Goal: Task Accomplishment & Management: Use online tool/utility

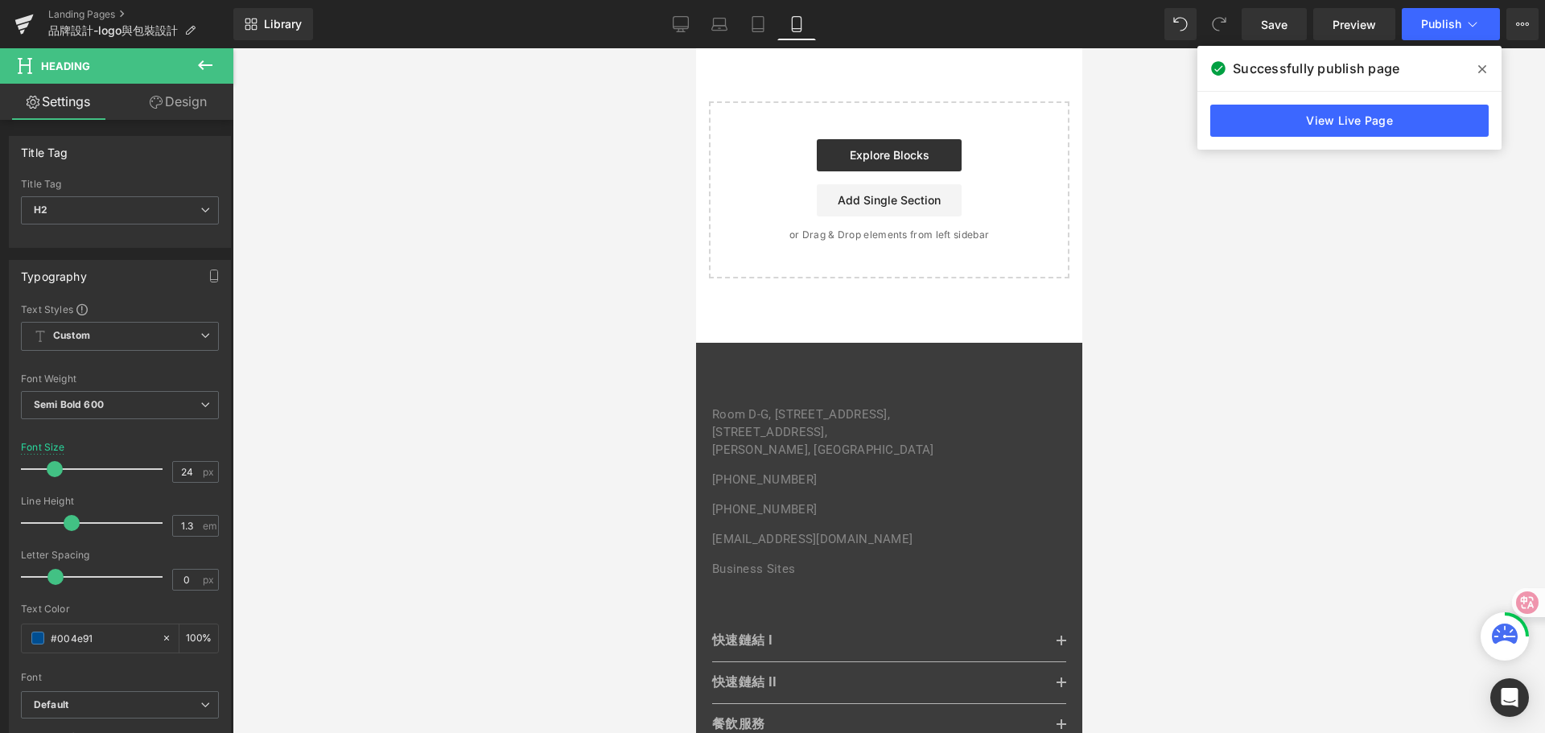
click at [1485, 69] on icon at bounding box center [1483, 69] width 8 height 13
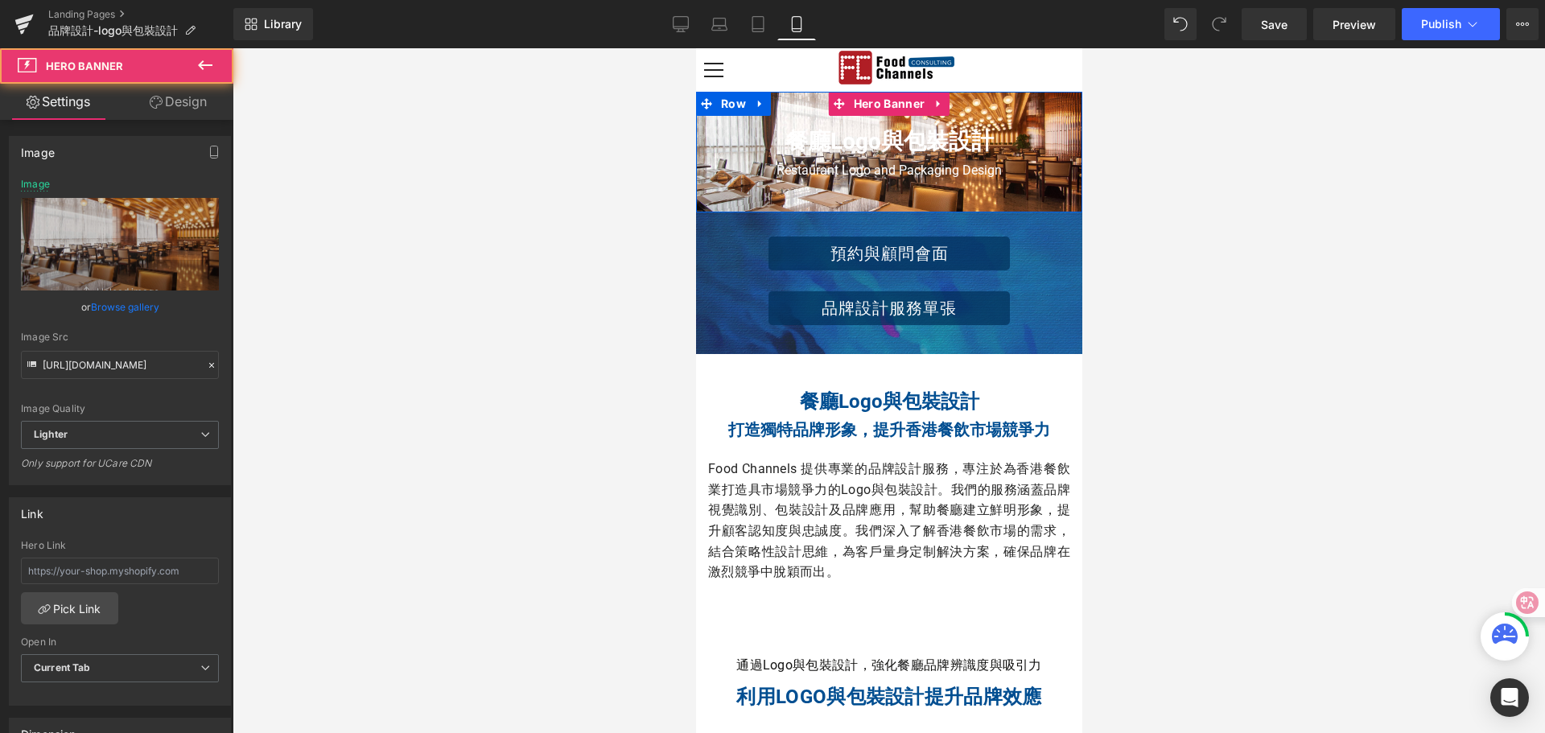
click at [1046, 108] on div at bounding box center [888, 152] width 386 height 121
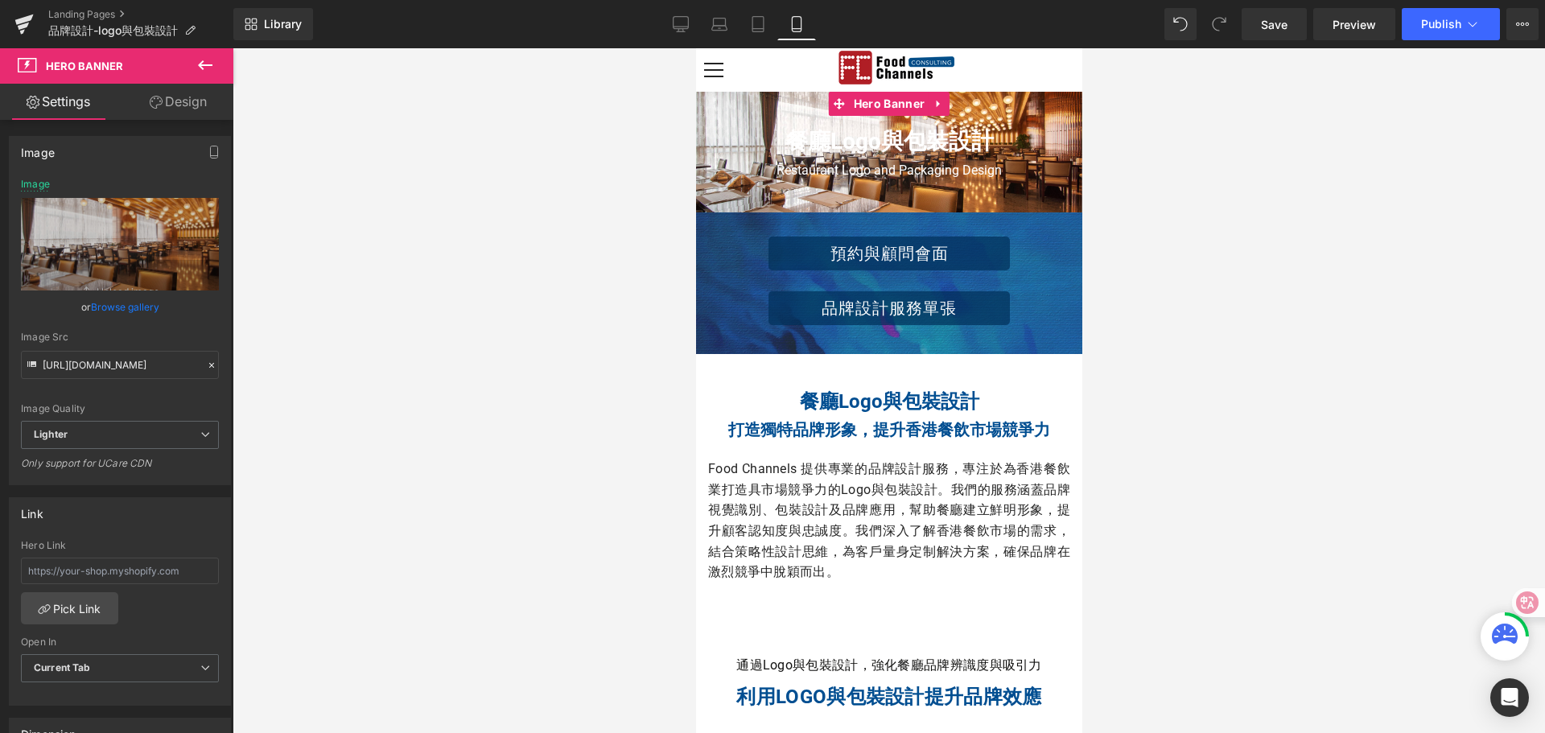
click at [187, 99] on link "Design" at bounding box center [178, 102] width 117 height 36
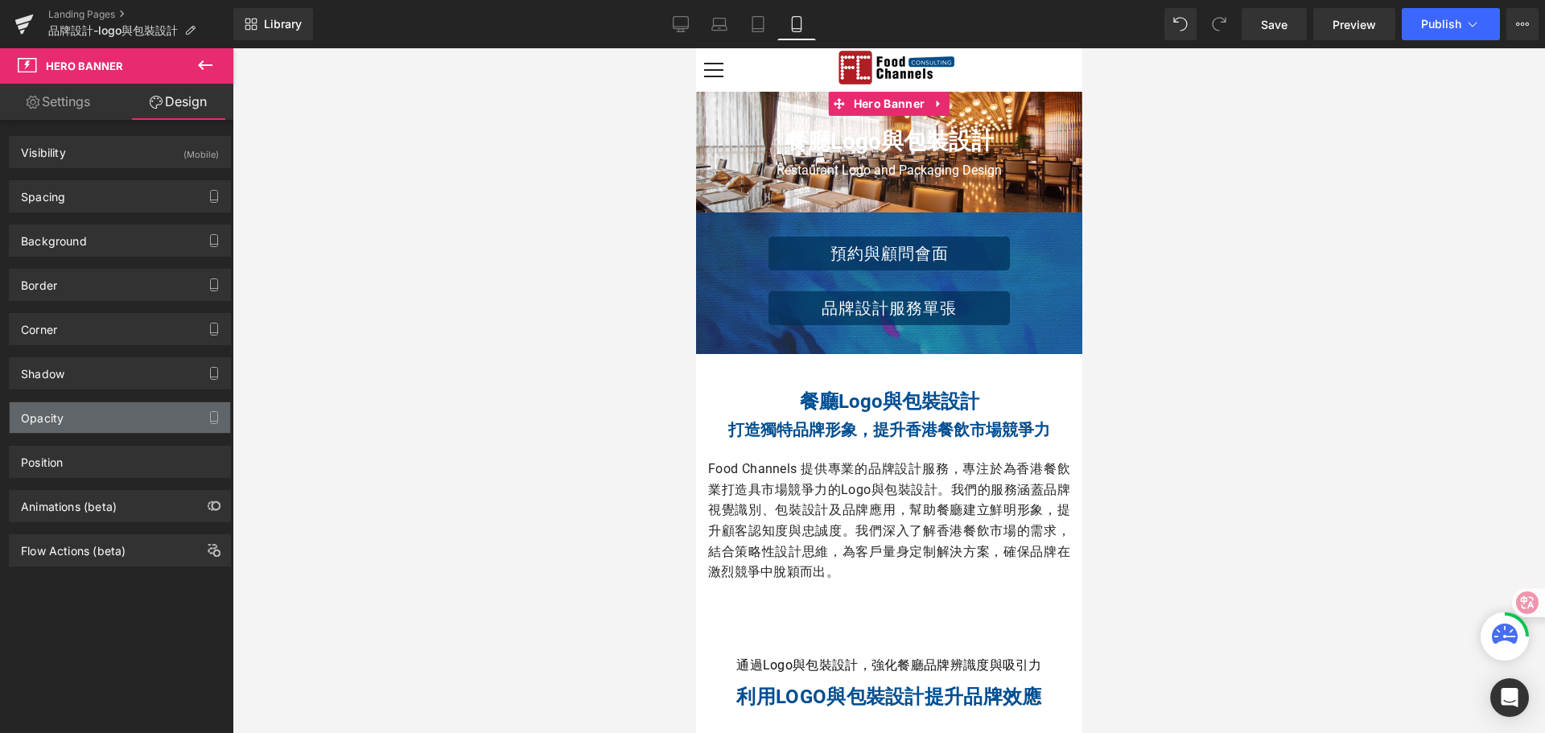
click at [118, 417] on div "Opacity" at bounding box center [120, 417] width 221 height 31
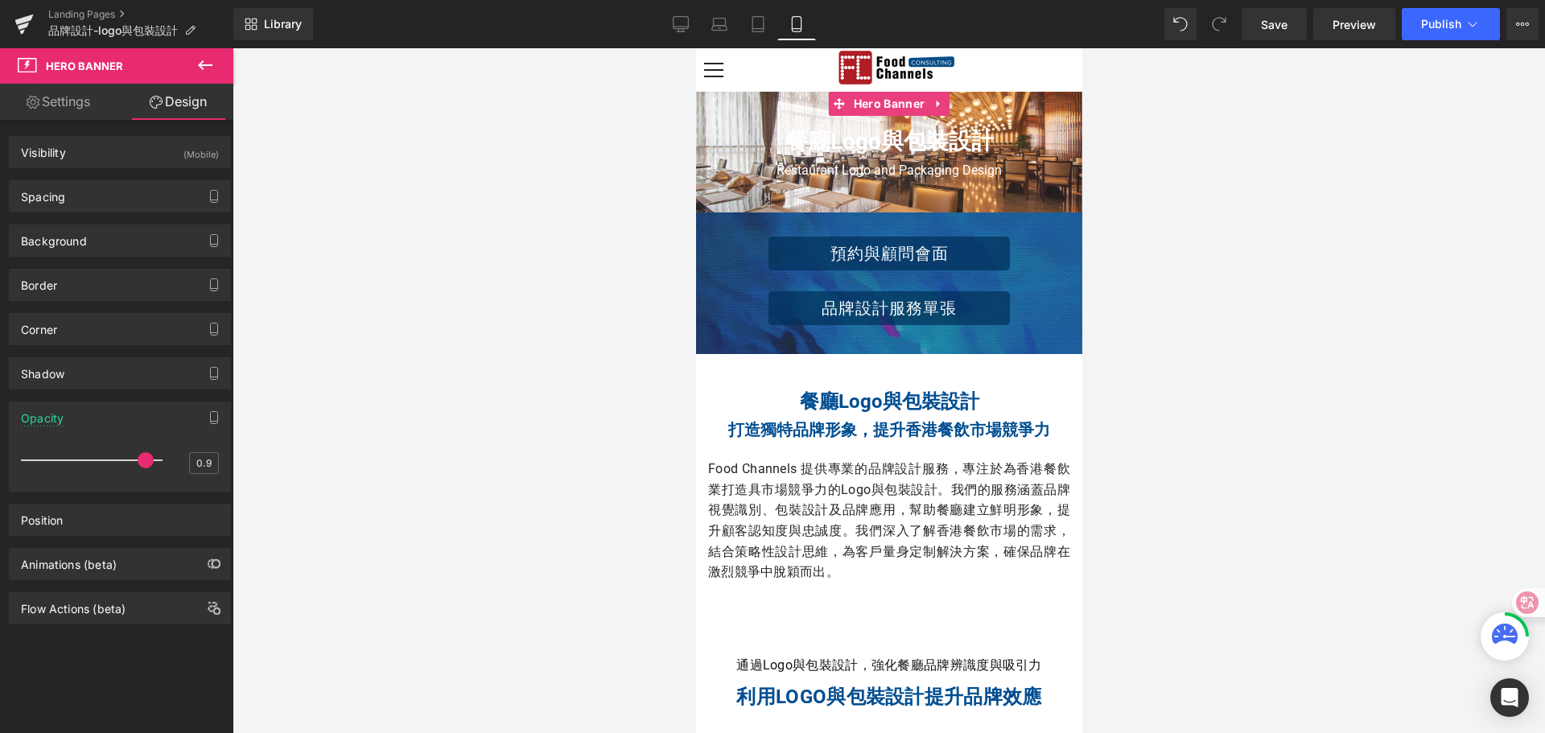
type input "1"
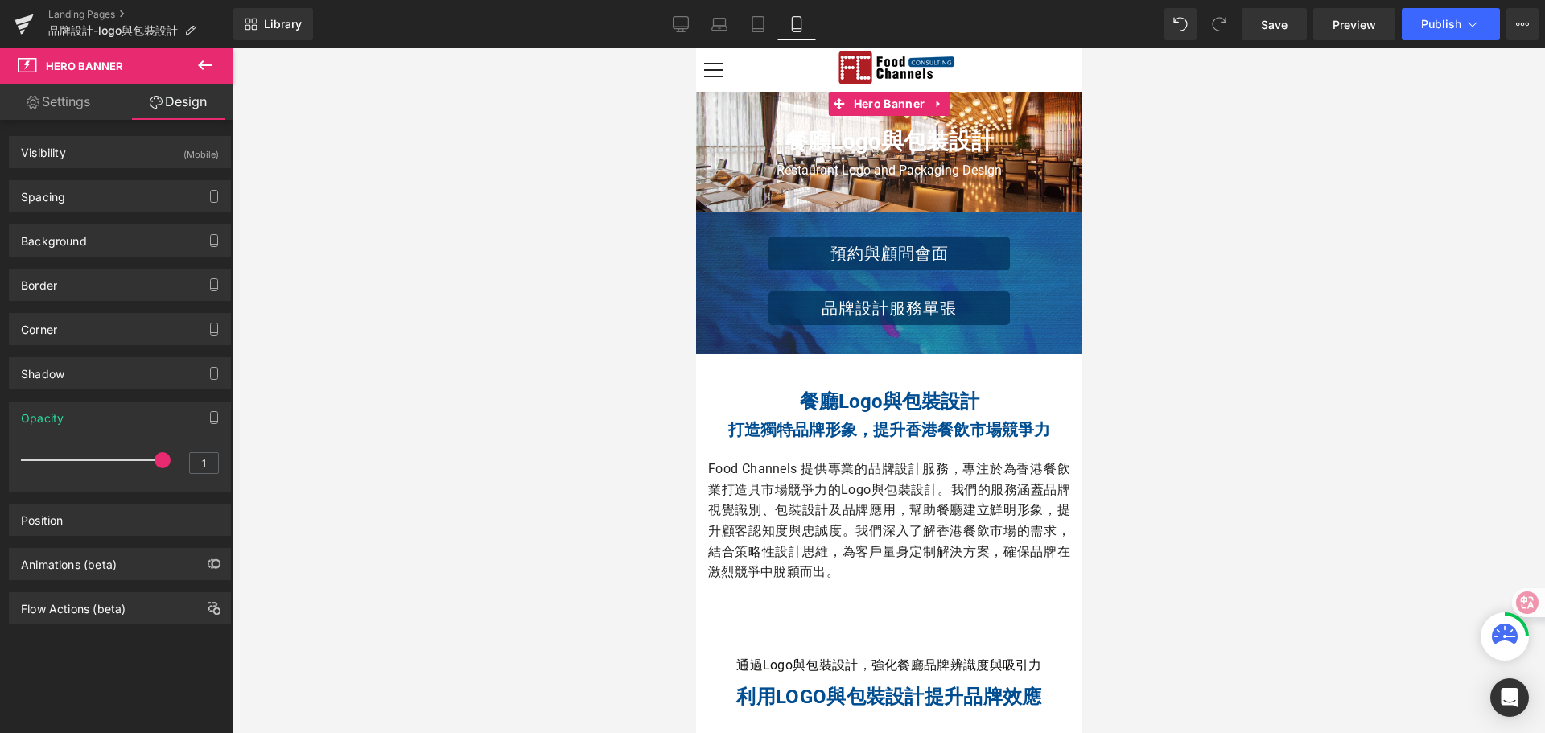
drag, startPoint x: 155, startPoint y: 464, endPoint x: 154, endPoint y: 452, distance: 13.0
click at [154, 452] on div at bounding box center [96, 460] width 134 height 32
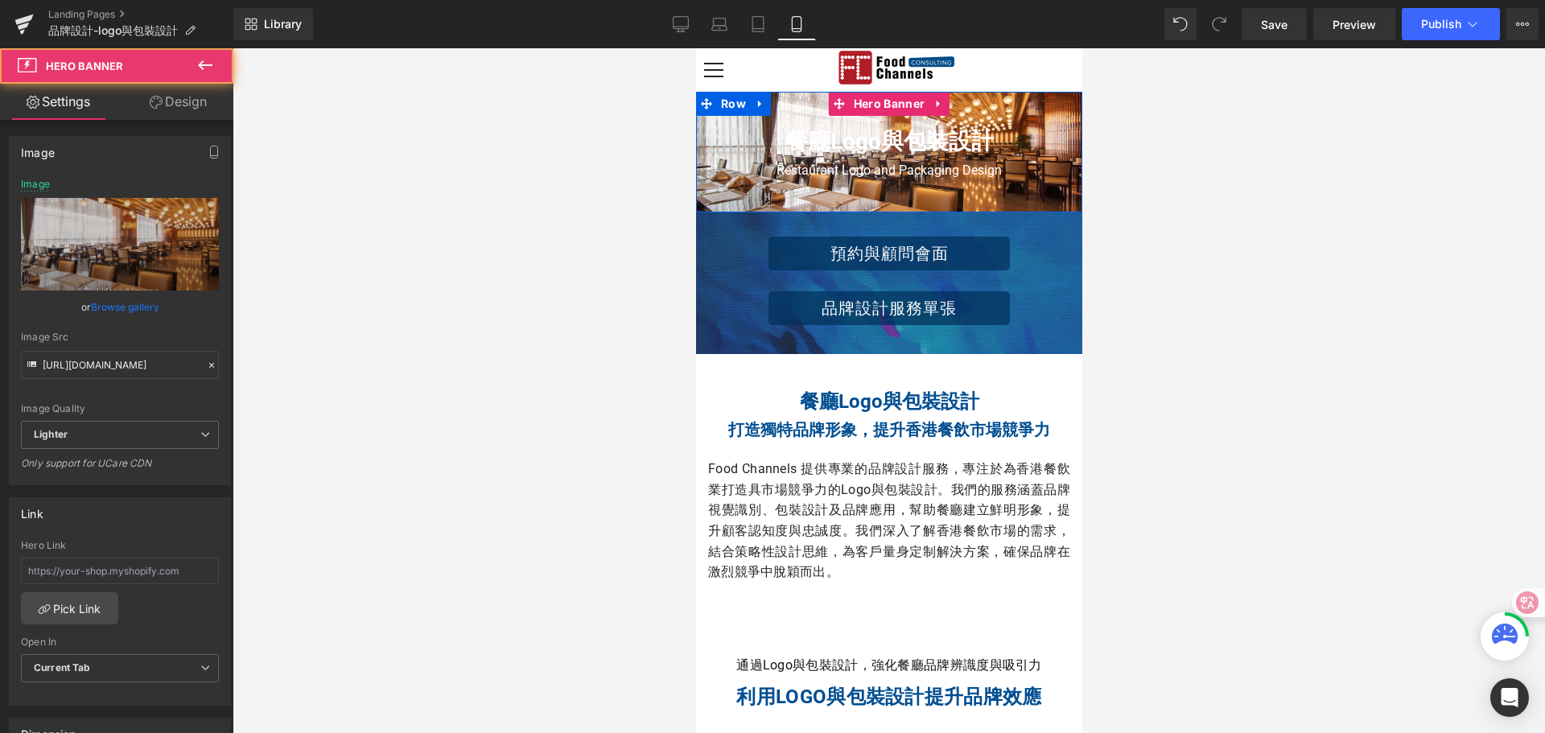
click at [715, 195] on div at bounding box center [888, 152] width 386 height 121
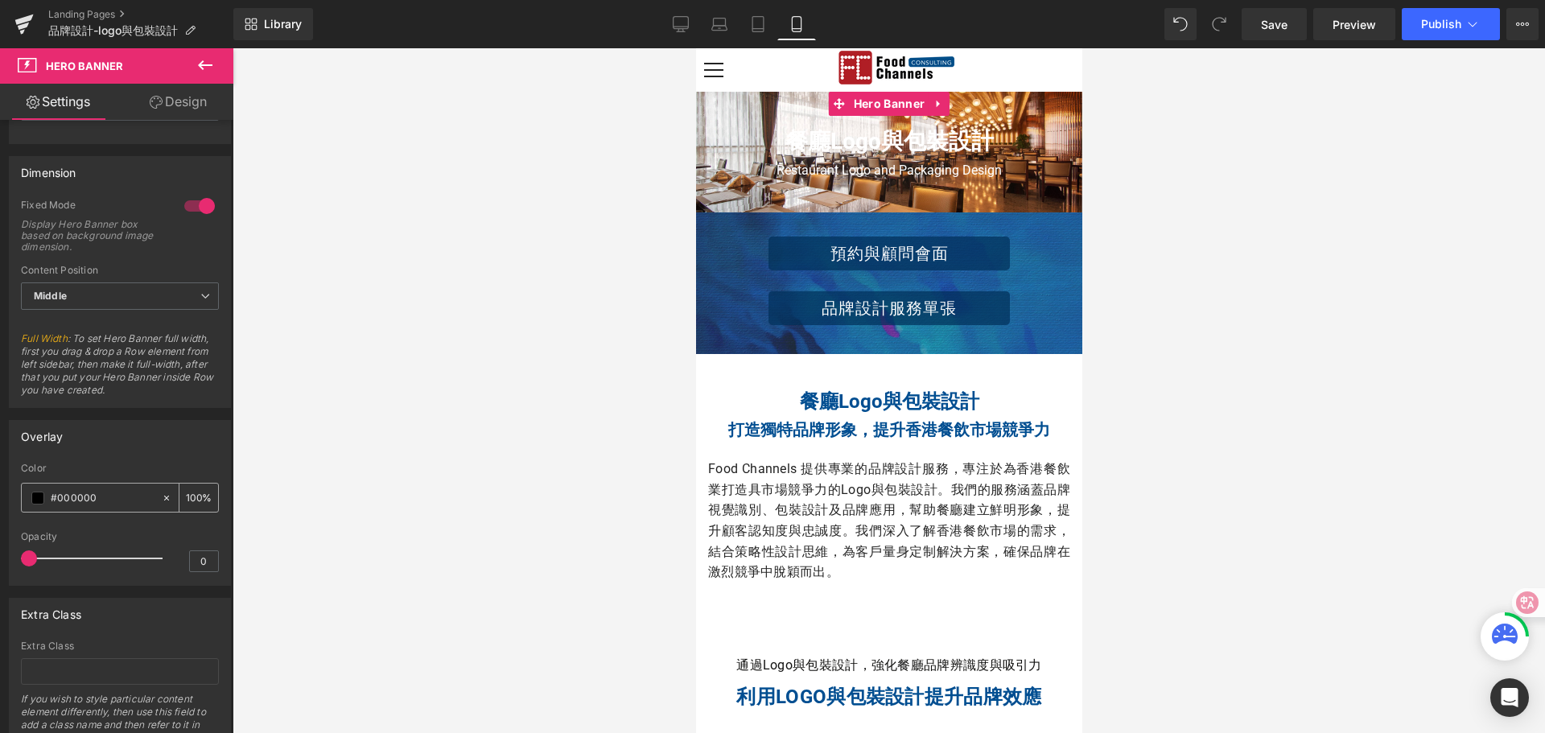
scroll to position [563, 0]
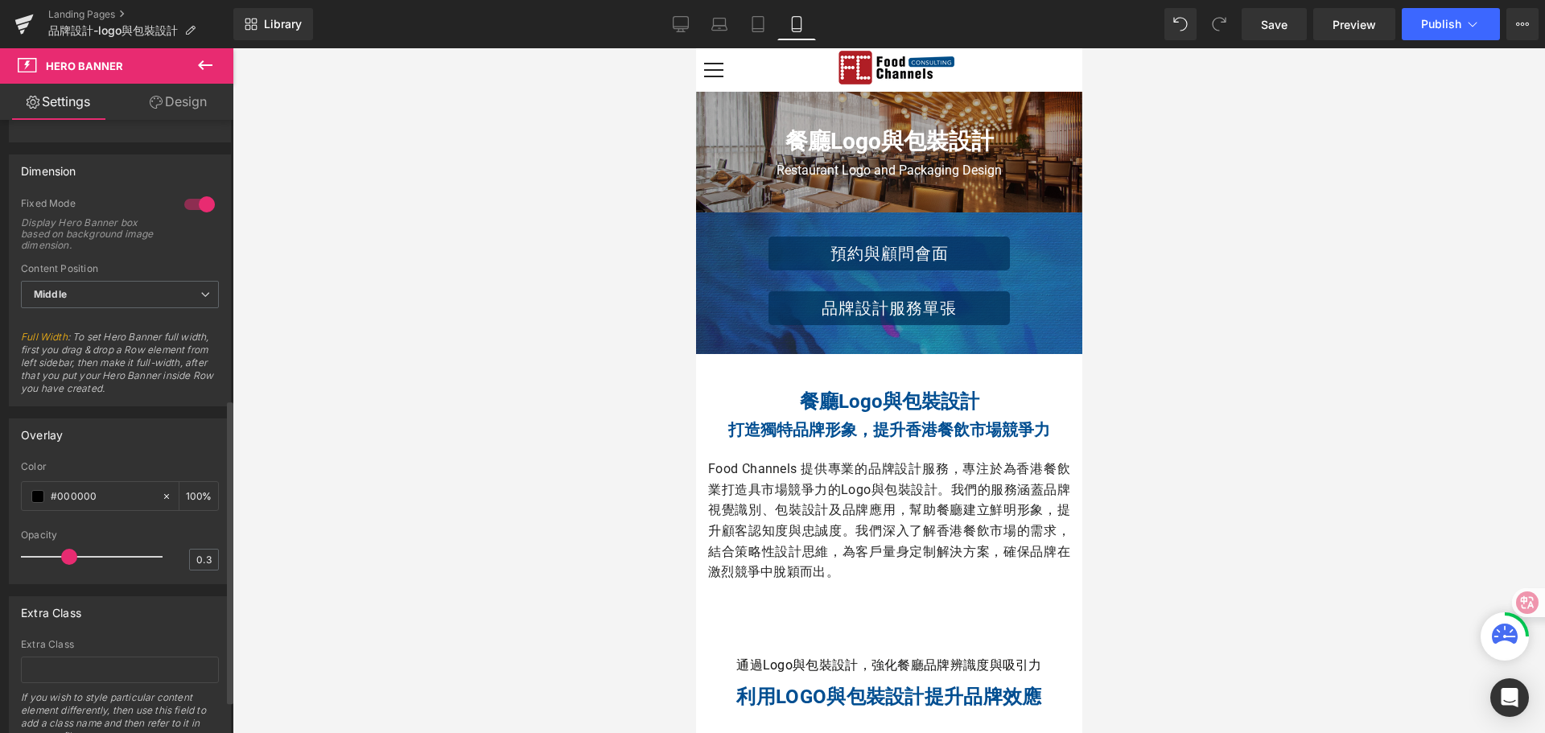
type input "0.2"
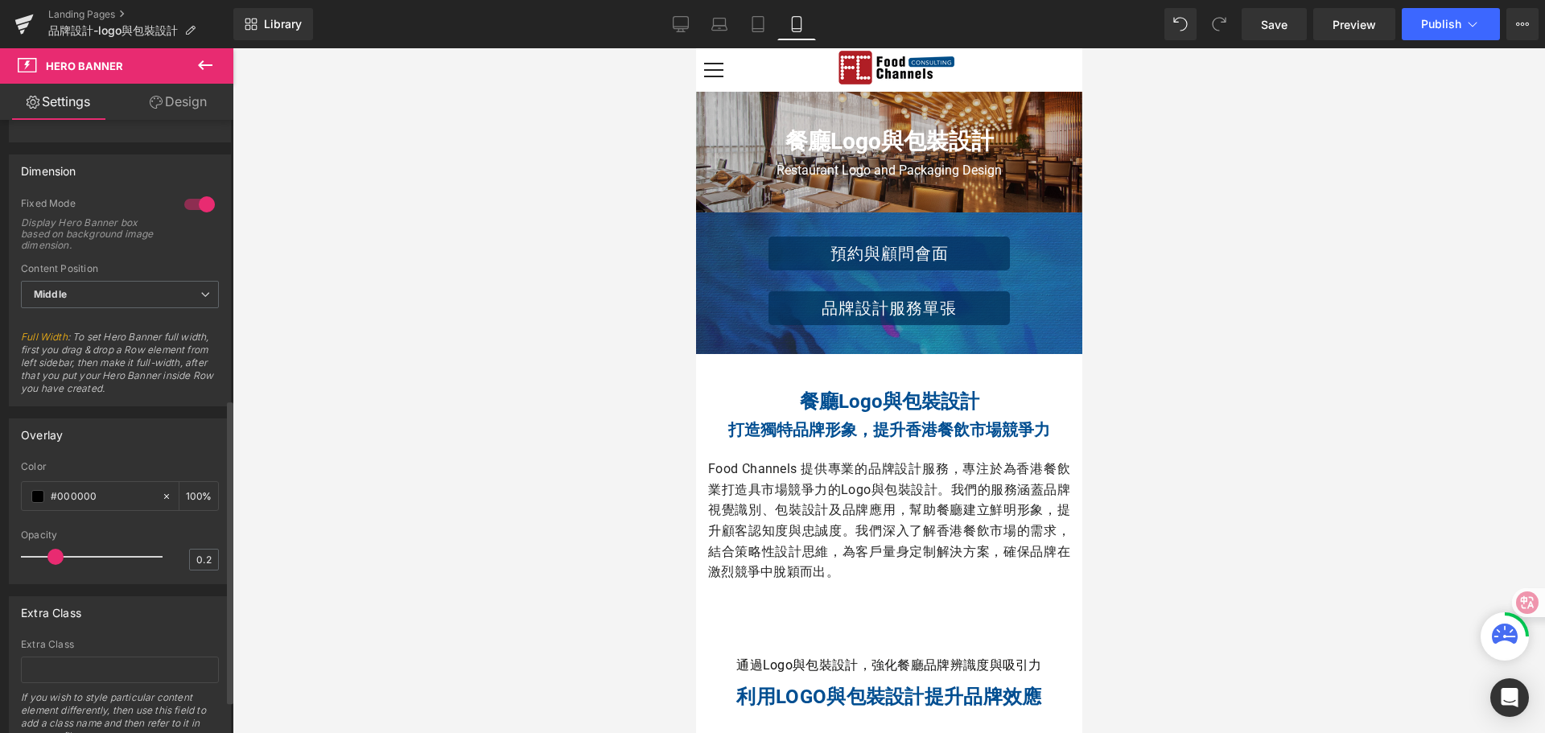
drag, startPoint x: 31, startPoint y: 557, endPoint x: 58, endPoint y: 559, distance: 26.7
click at [58, 559] on span at bounding box center [55, 557] width 16 height 16
click at [302, 470] on div at bounding box center [889, 390] width 1313 height 685
click at [1279, 23] on span "Save" at bounding box center [1274, 24] width 27 height 17
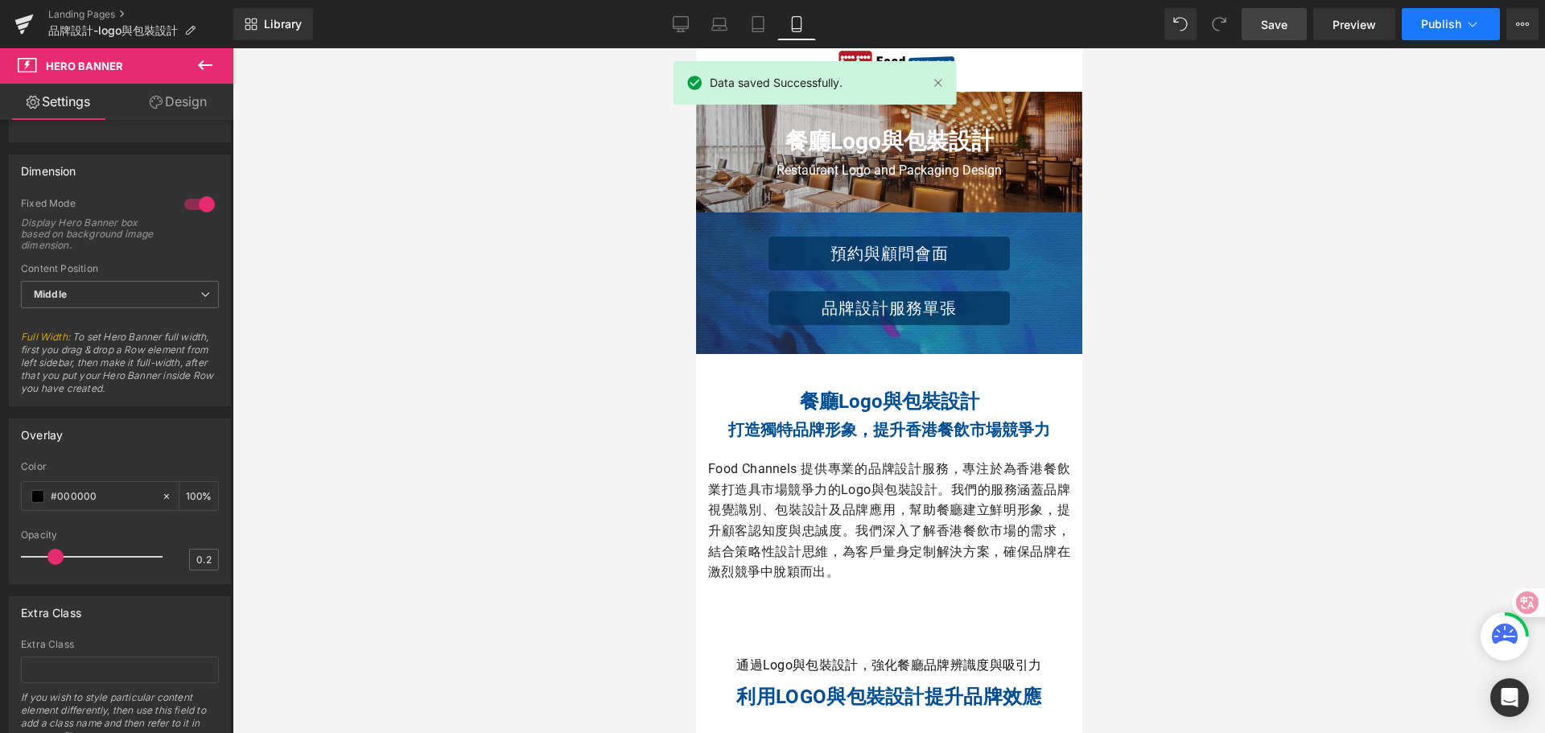
click at [1467, 27] on icon at bounding box center [1473, 24] width 16 height 16
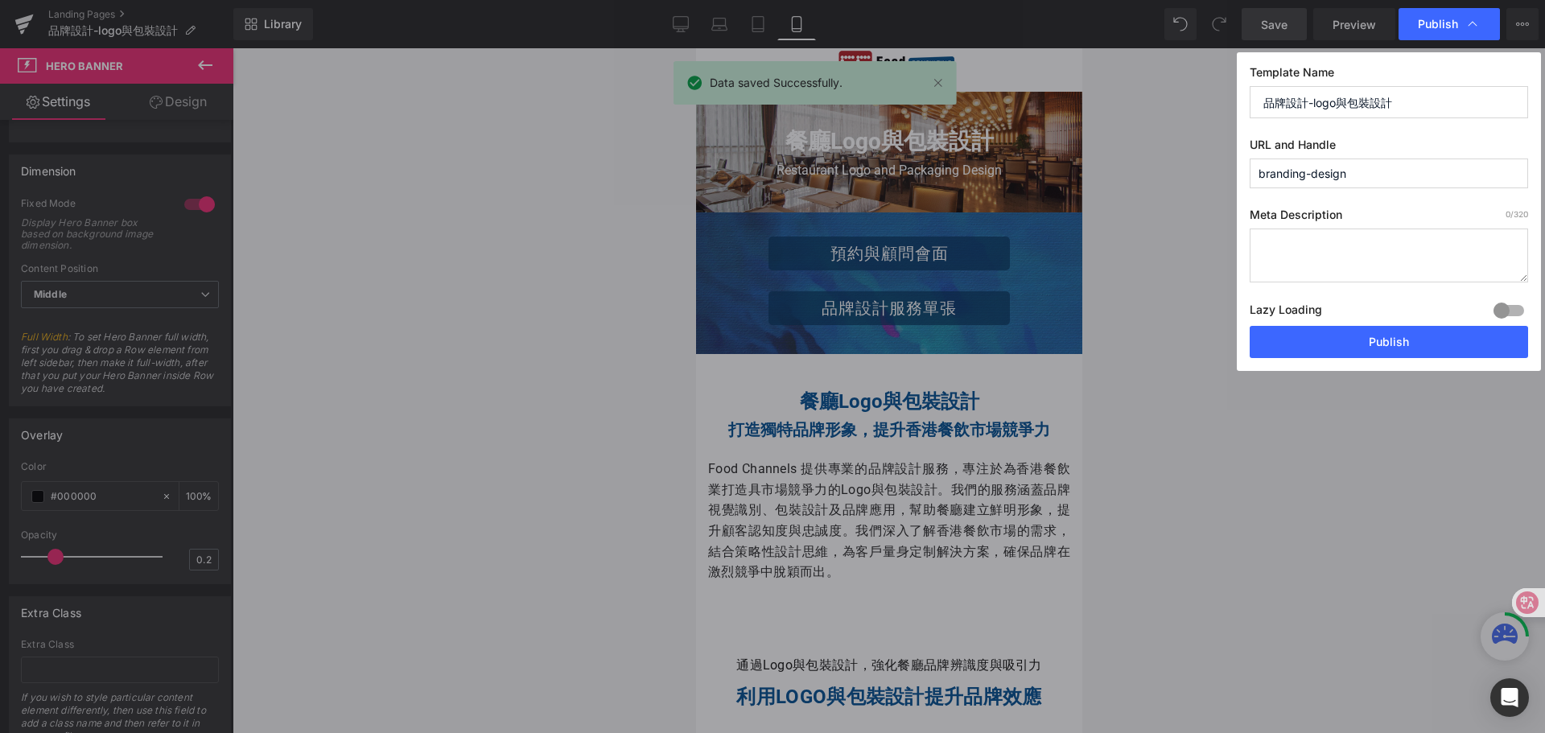
click at [1314, 172] on input "branding-design" at bounding box center [1389, 174] width 278 height 30
click at [1336, 171] on input "branding-logodesign" at bounding box center [1389, 174] width 278 height 30
click at [1335, 175] on input "branding-logodesign" at bounding box center [1389, 174] width 278 height 30
drag, startPoint x: 1335, startPoint y: 175, endPoint x: 1313, endPoint y: 178, distance: 21.9
click at [1313, 178] on input "branding-logodesign" at bounding box center [1389, 174] width 278 height 30
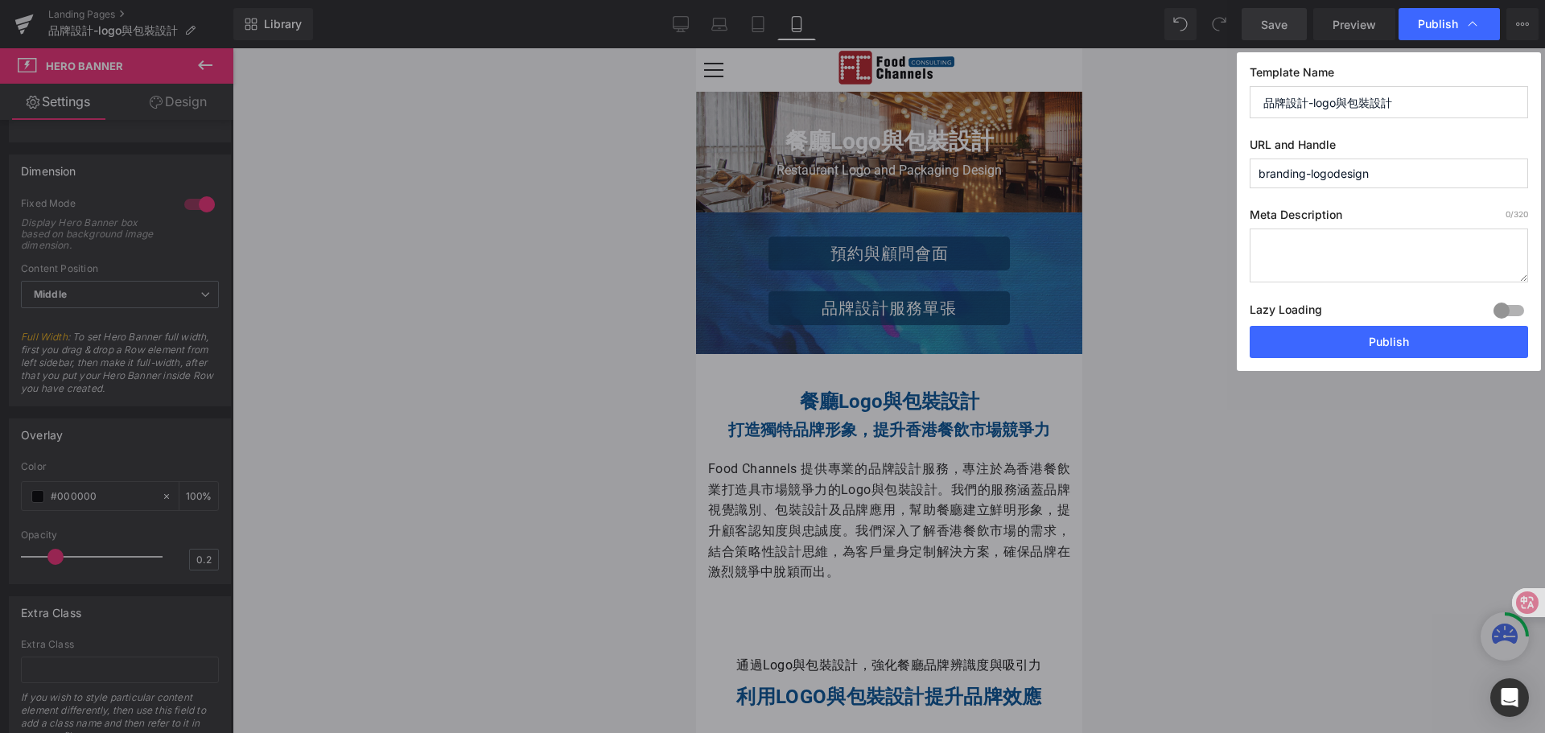
click at [1333, 173] on input "branding-logodesign" at bounding box center [1389, 174] width 278 height 30
click at [1467, 178] on input "branding-logo+packaging-design" at bounding box center [1389, 174] width 278 height 30
click at [1452, 171] on input "branding-logo+packaging-design" at bounding box center [1389, 174] width 278 height 30
type input "branding-logo+packaging-design"
click at [1404, 342] on button "Publish" at bounding box center [1389, 342] width 278 height 32
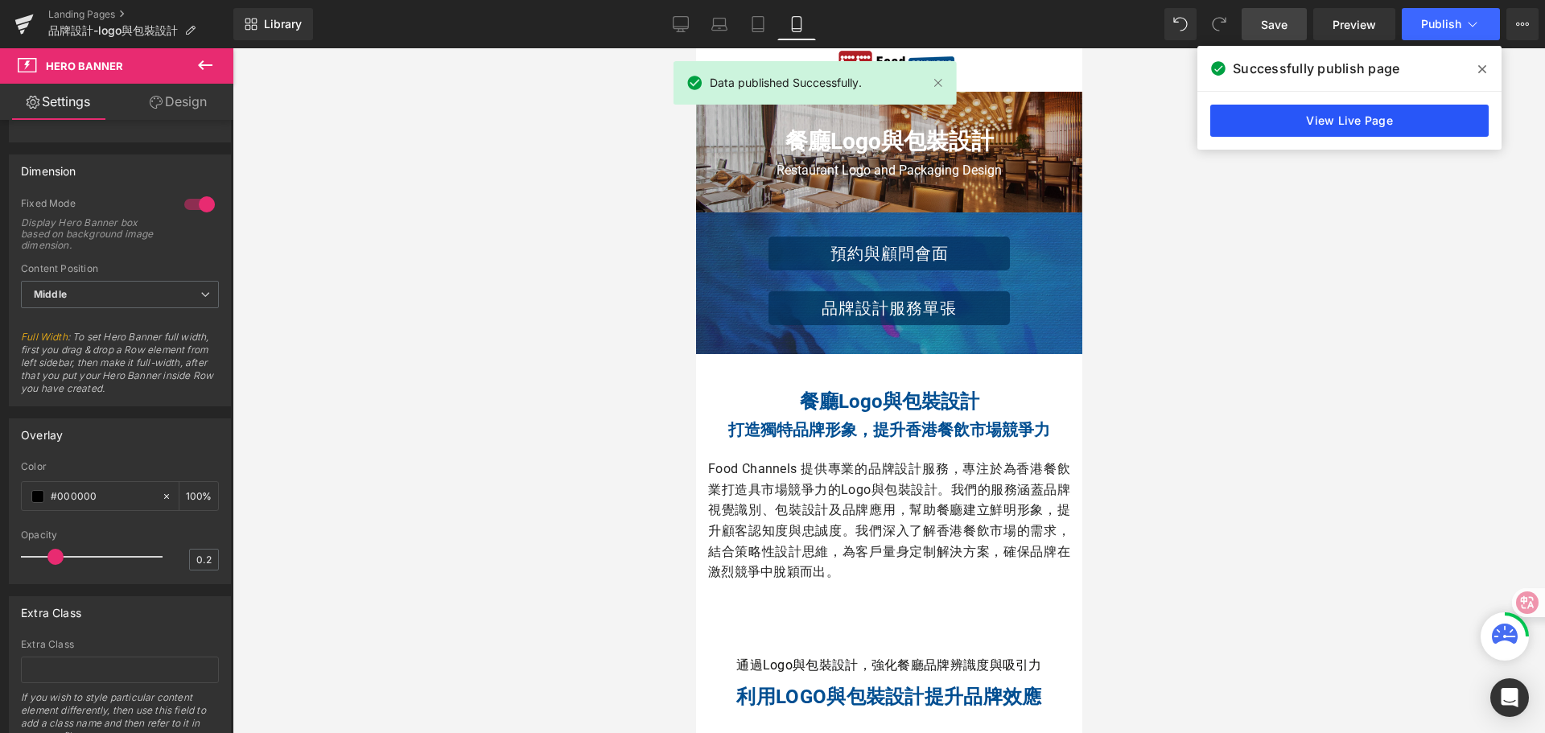
click at [1361, 127] on link "View Live Page" at bounding box center [1350, 121] width 278 height 32
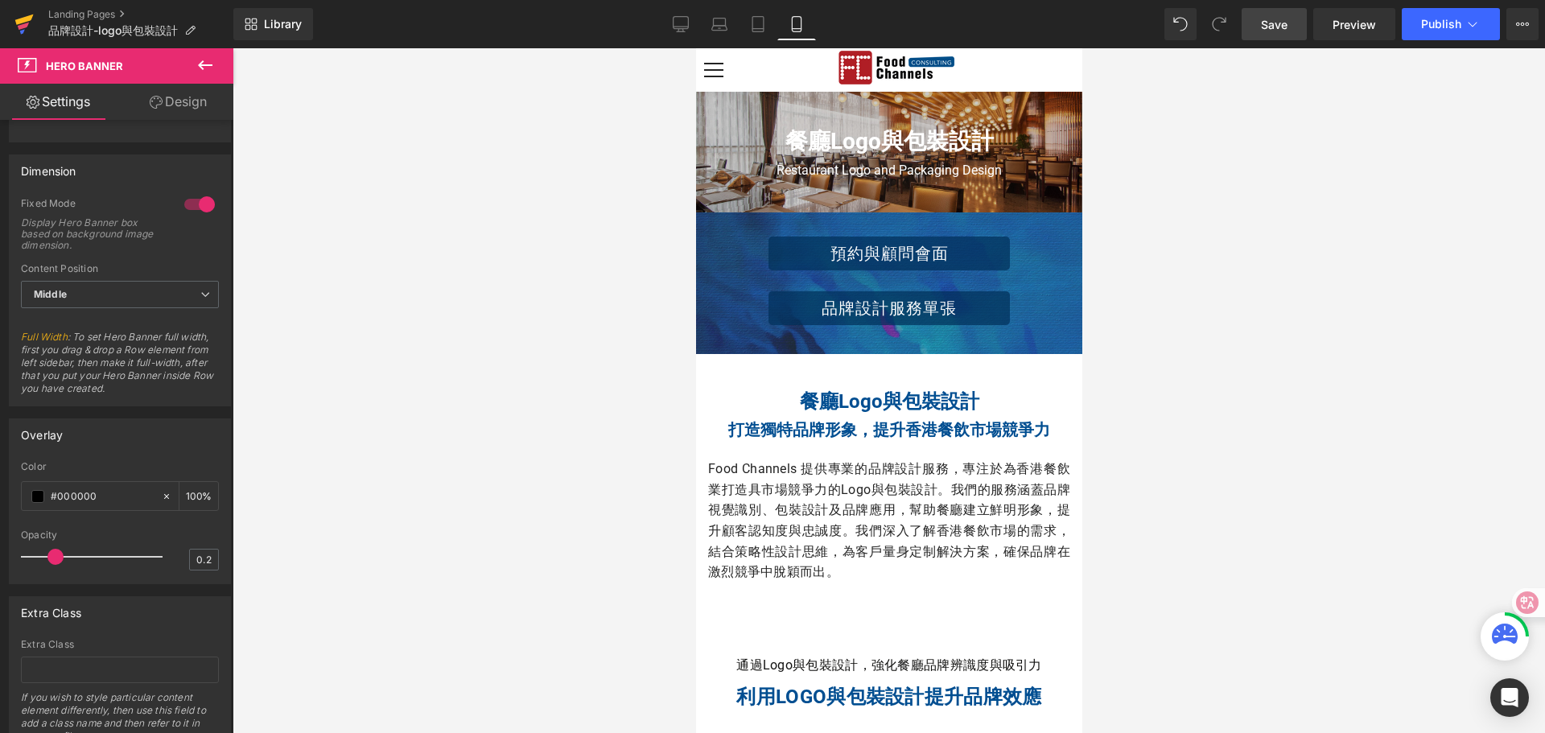
click at [22, 17] on icon at bounding box center [23, 24] width 19 height 40
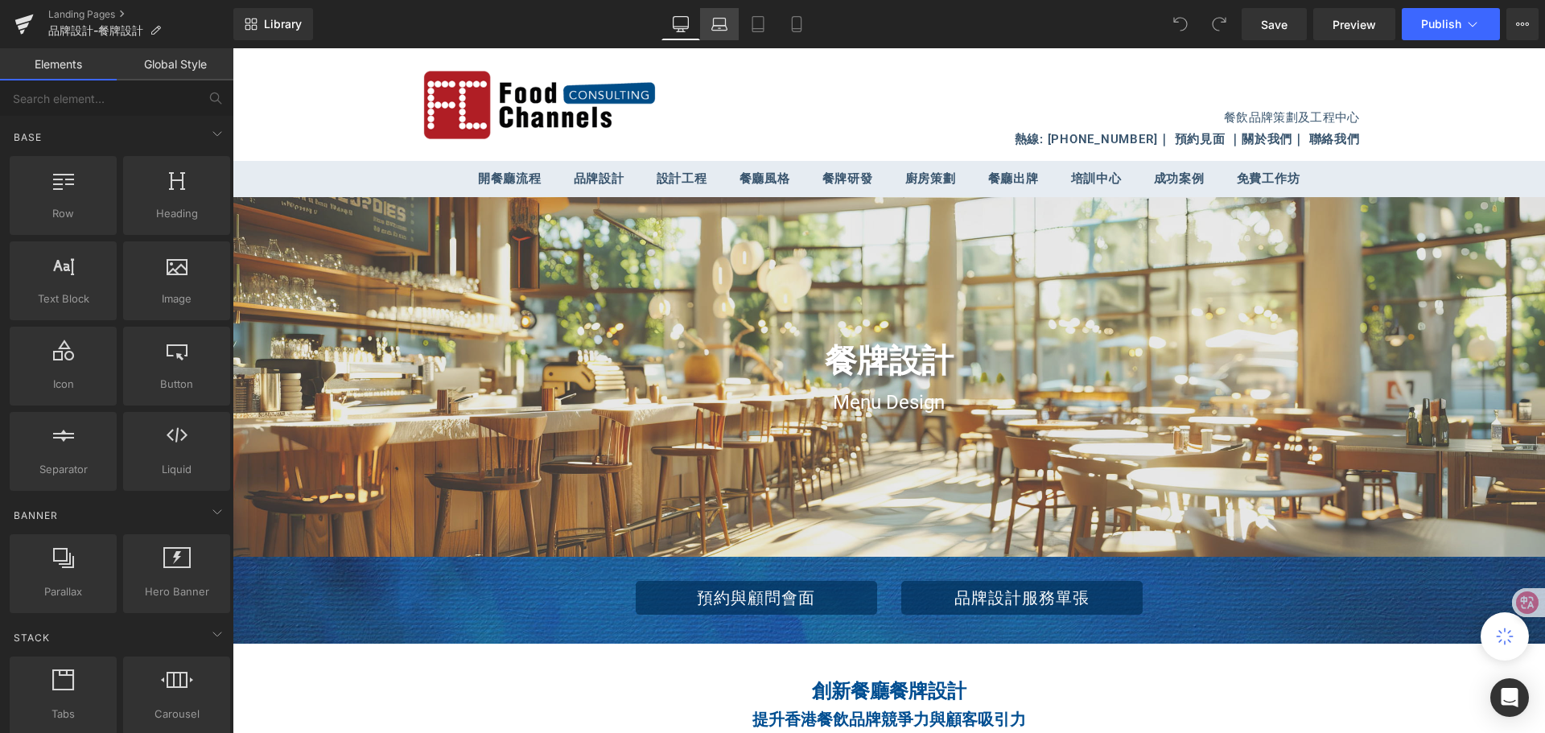
click at [721, 24] on icon at bounding box center [720, 24] width 16 height 16
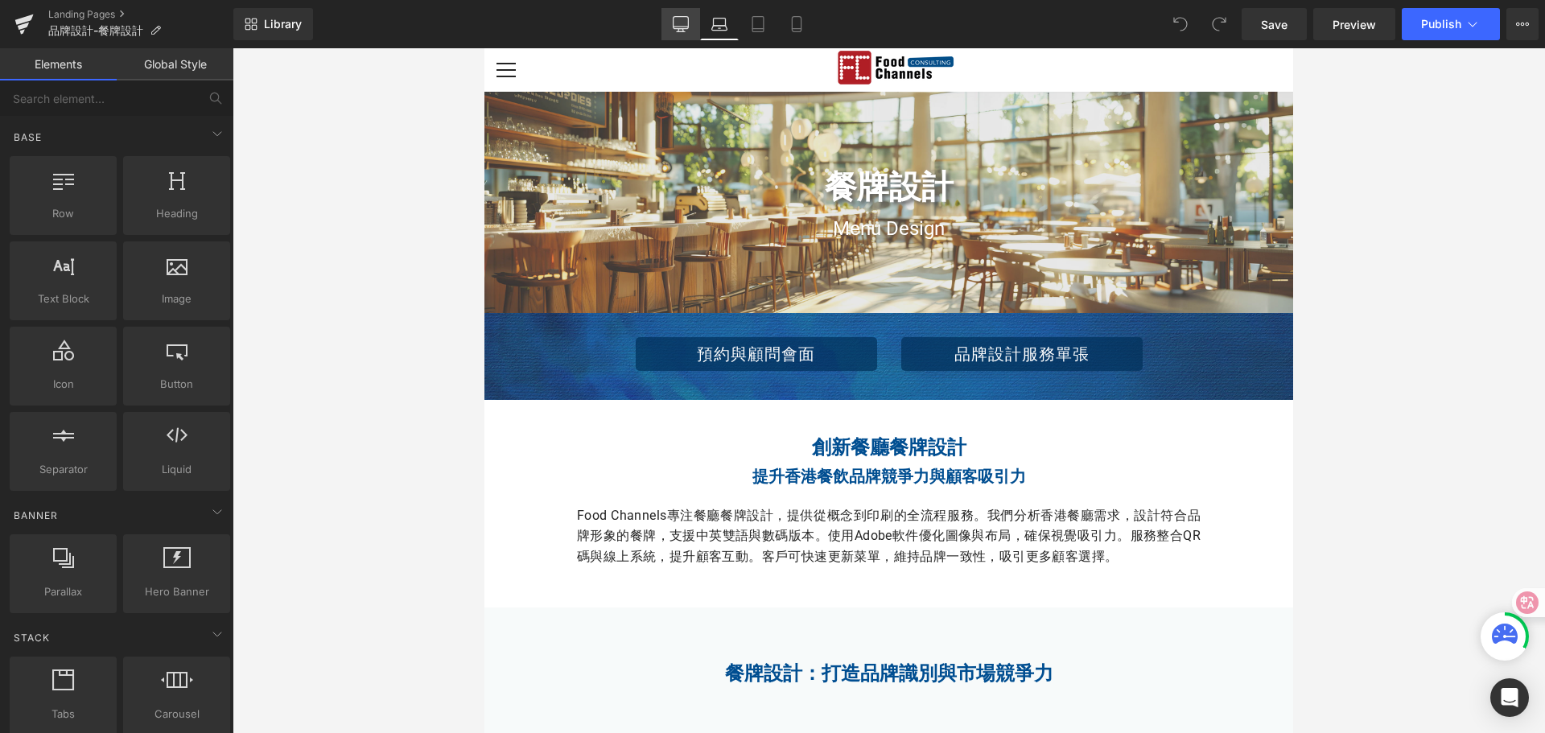
click at [687, 19] on icon at bounding box center [681, 24] width 16 height 16
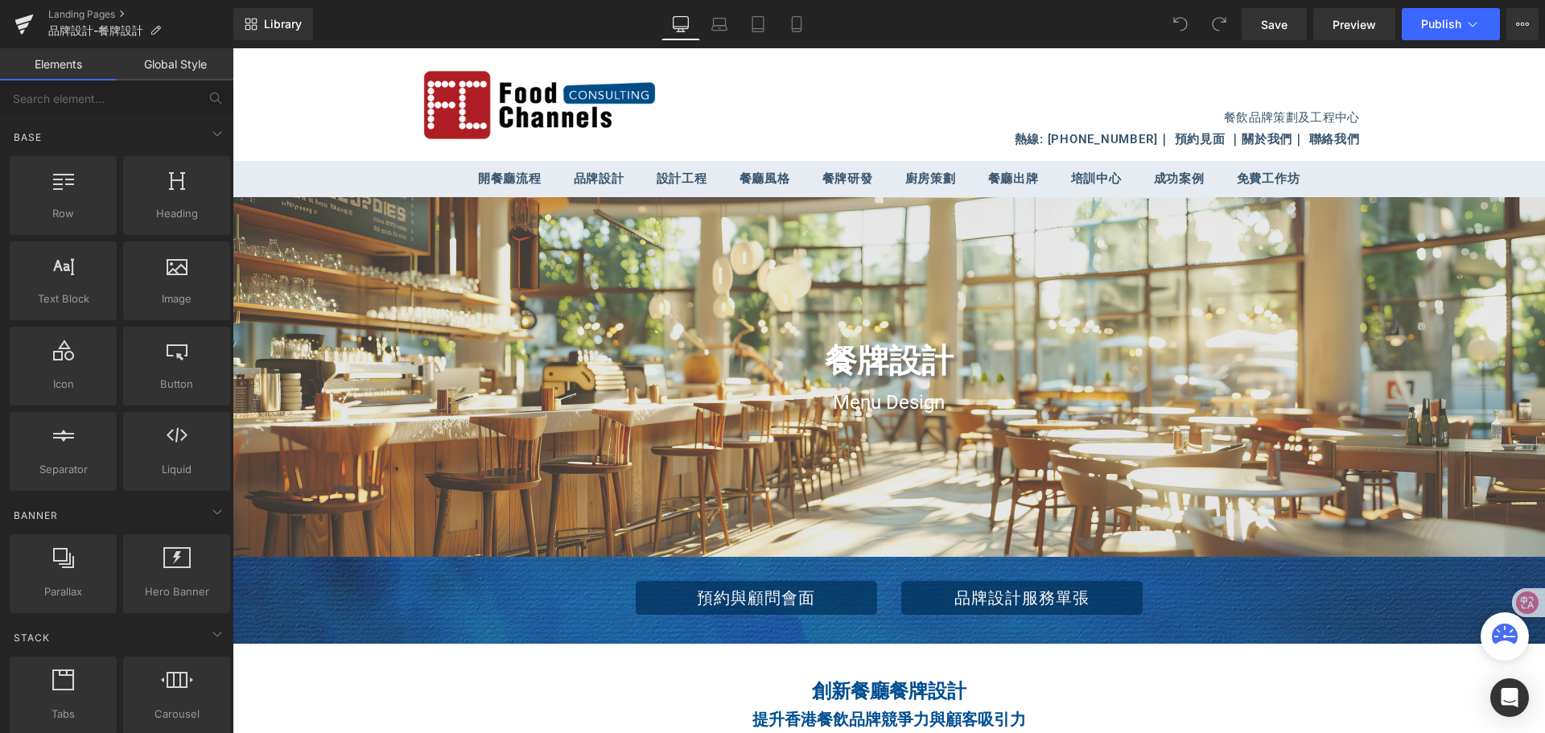
scroll to position [149, 0]
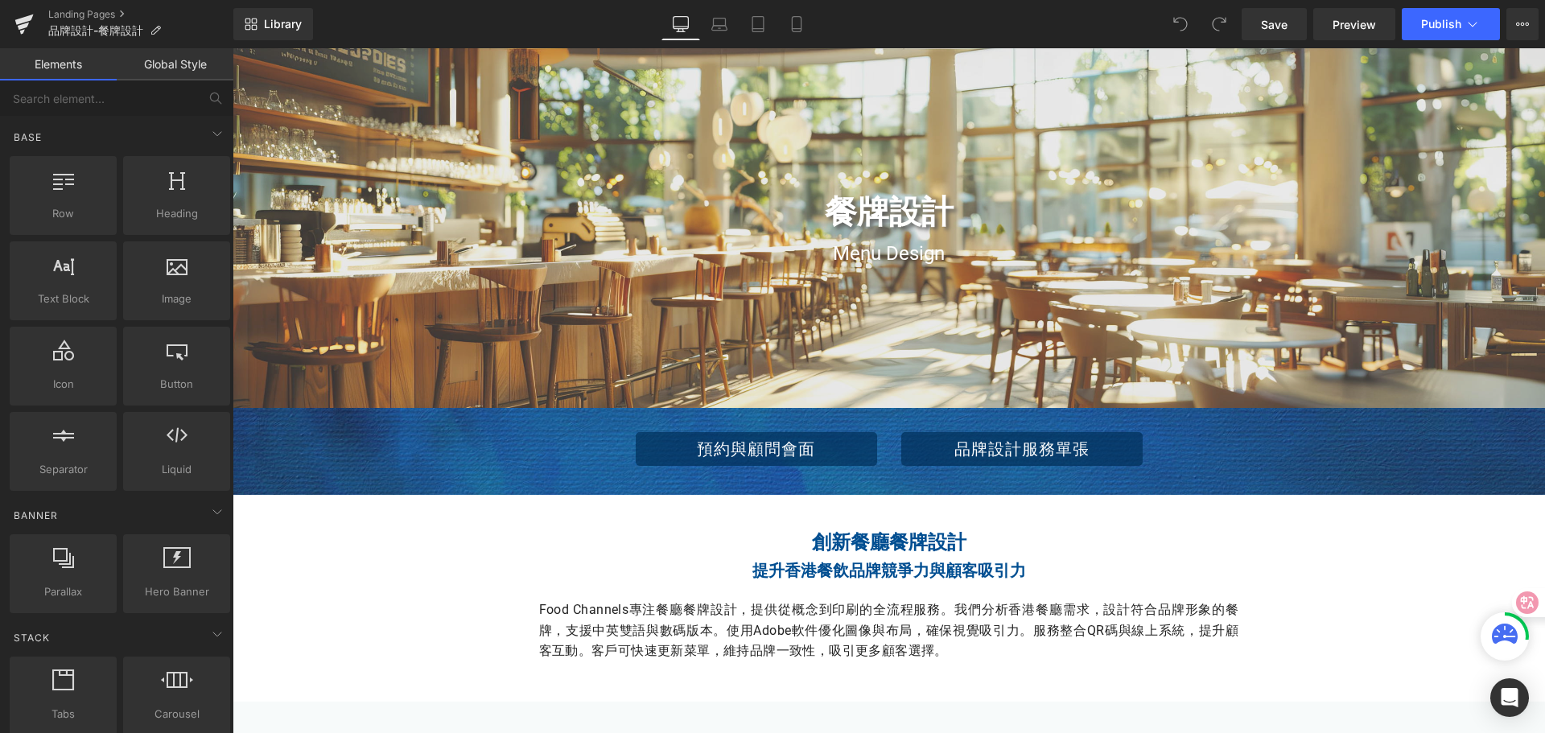
click at [189, 63] on link "Global Style" at bounding box center [175, 64] width 117 height 32
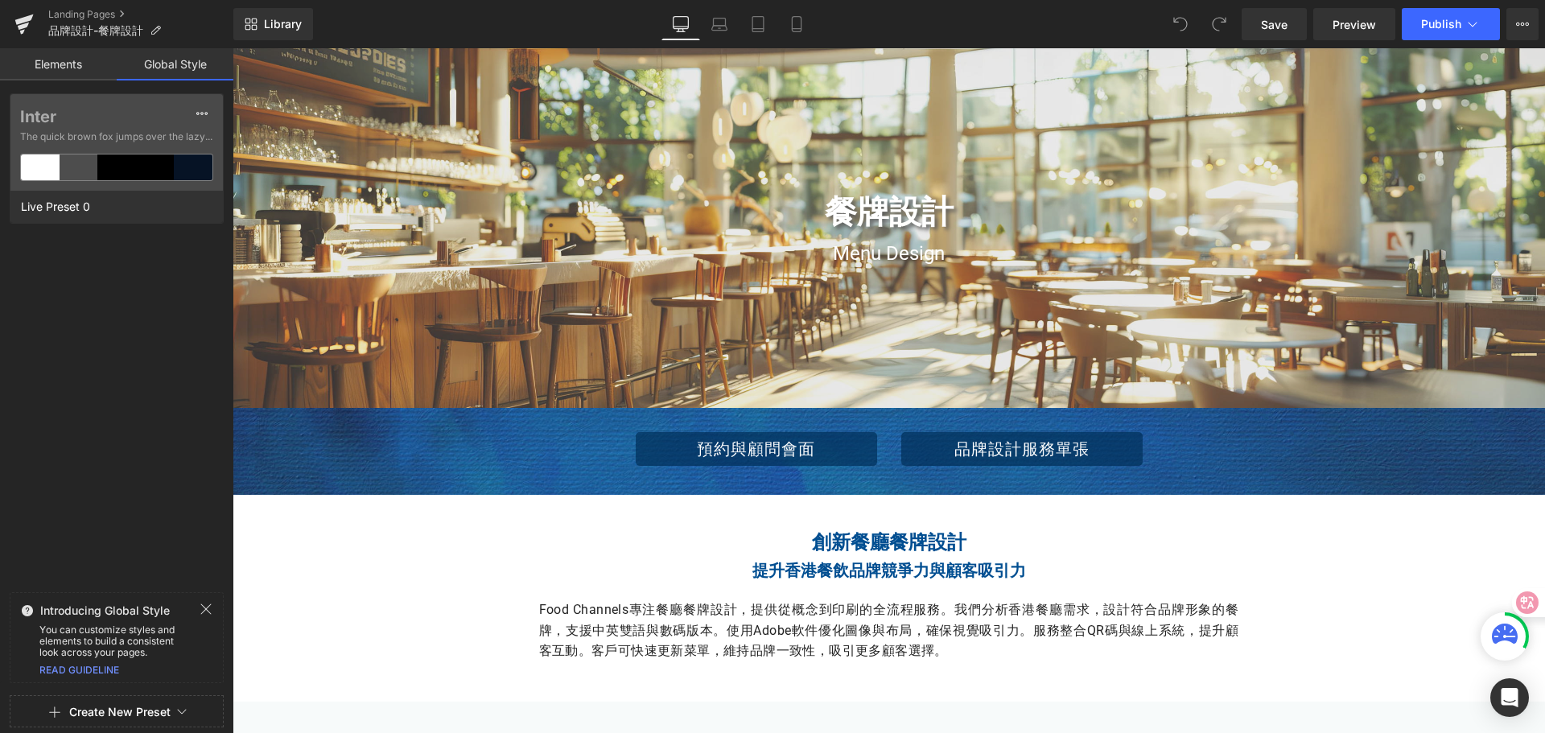
click at [70, 63] on link "Elements" at bounding box center [58, 64] width 117 height 32
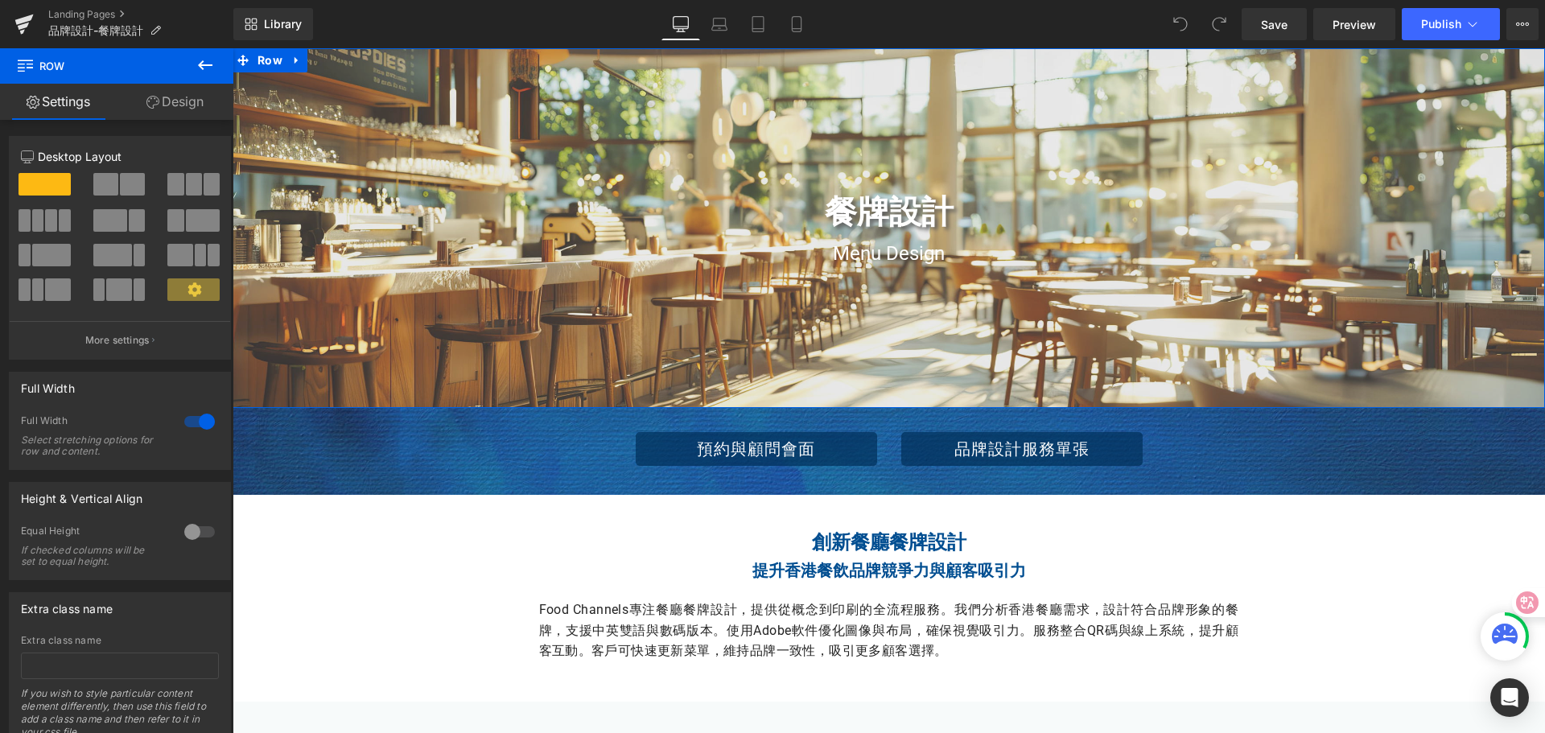
click at [184, 110] on link "Design" at bounding box center [175, 102] width 117 height 36
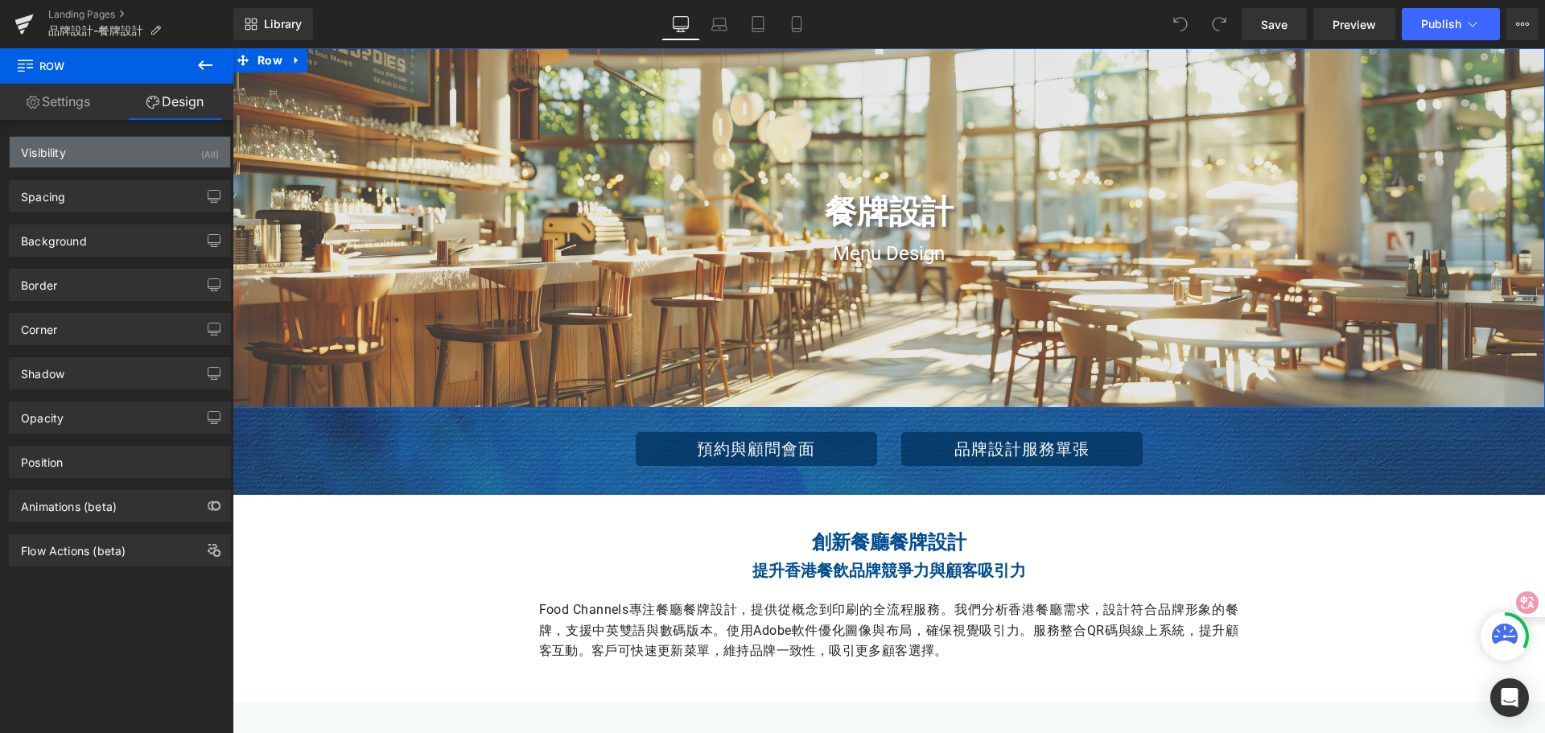
click at [194, 146] on div "Visibility (All)" at bounding box center [120, 152] width 221 height 31
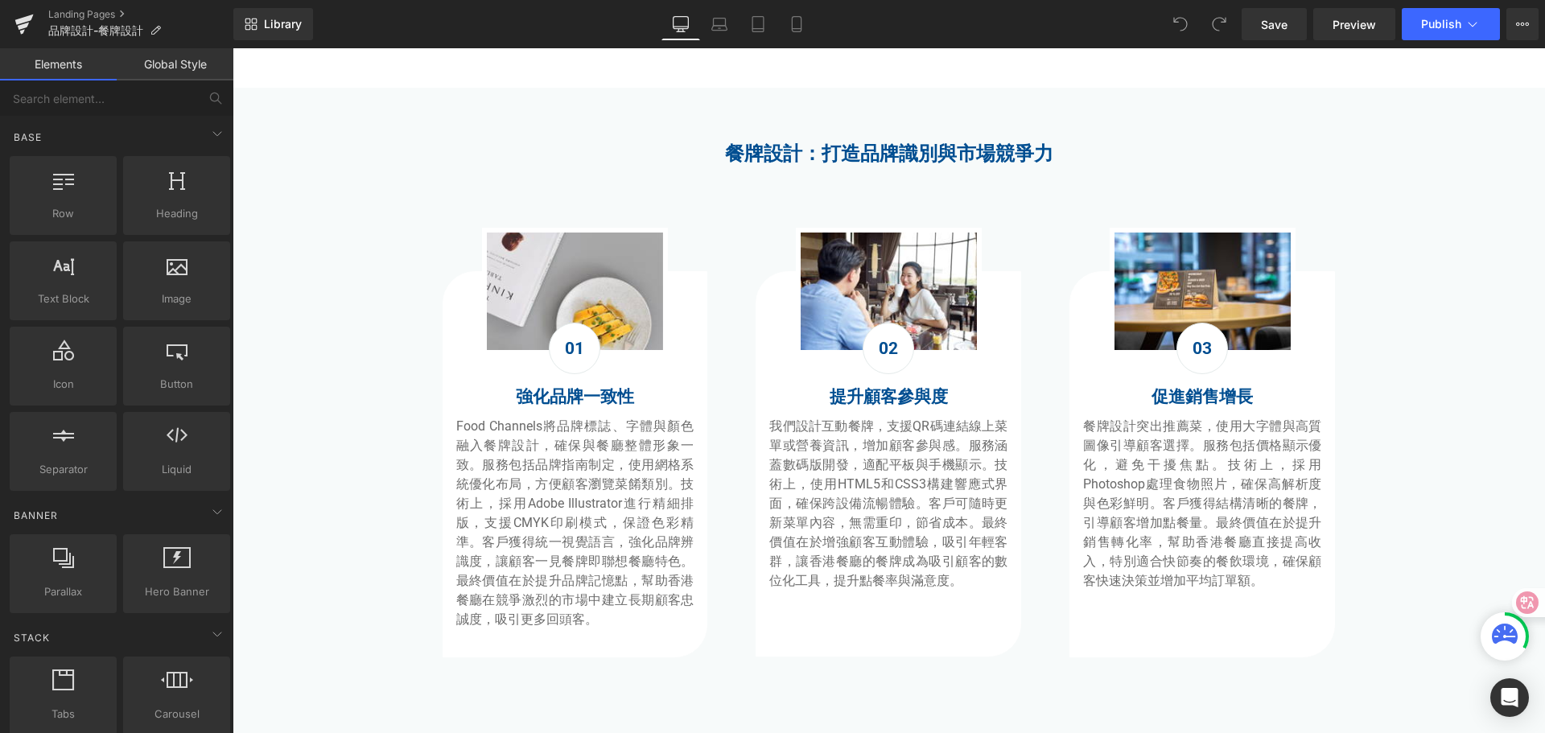
scroll to position [805, 0]
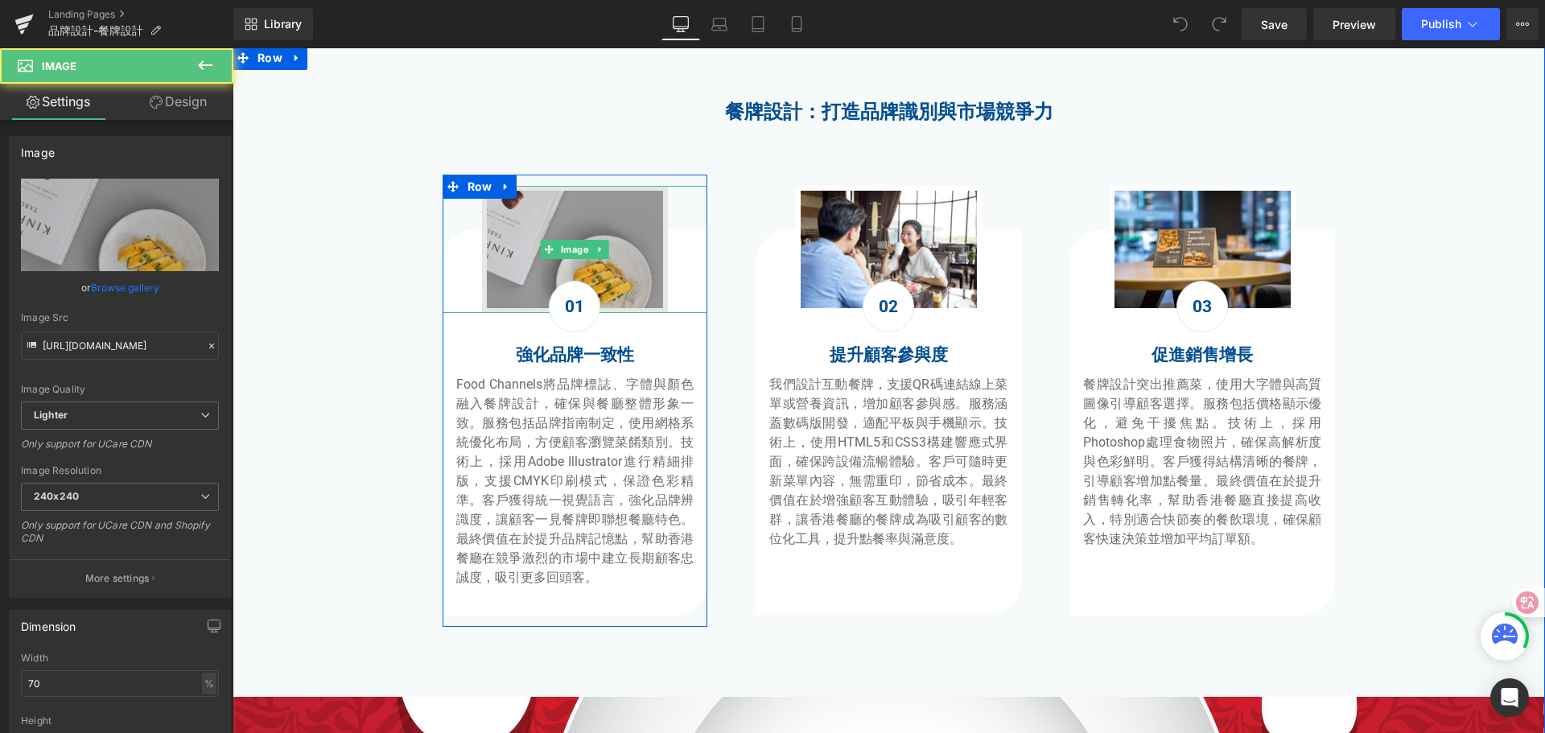
click at [515, 273] on img at bounding box center [575, 249] width 186 height 127
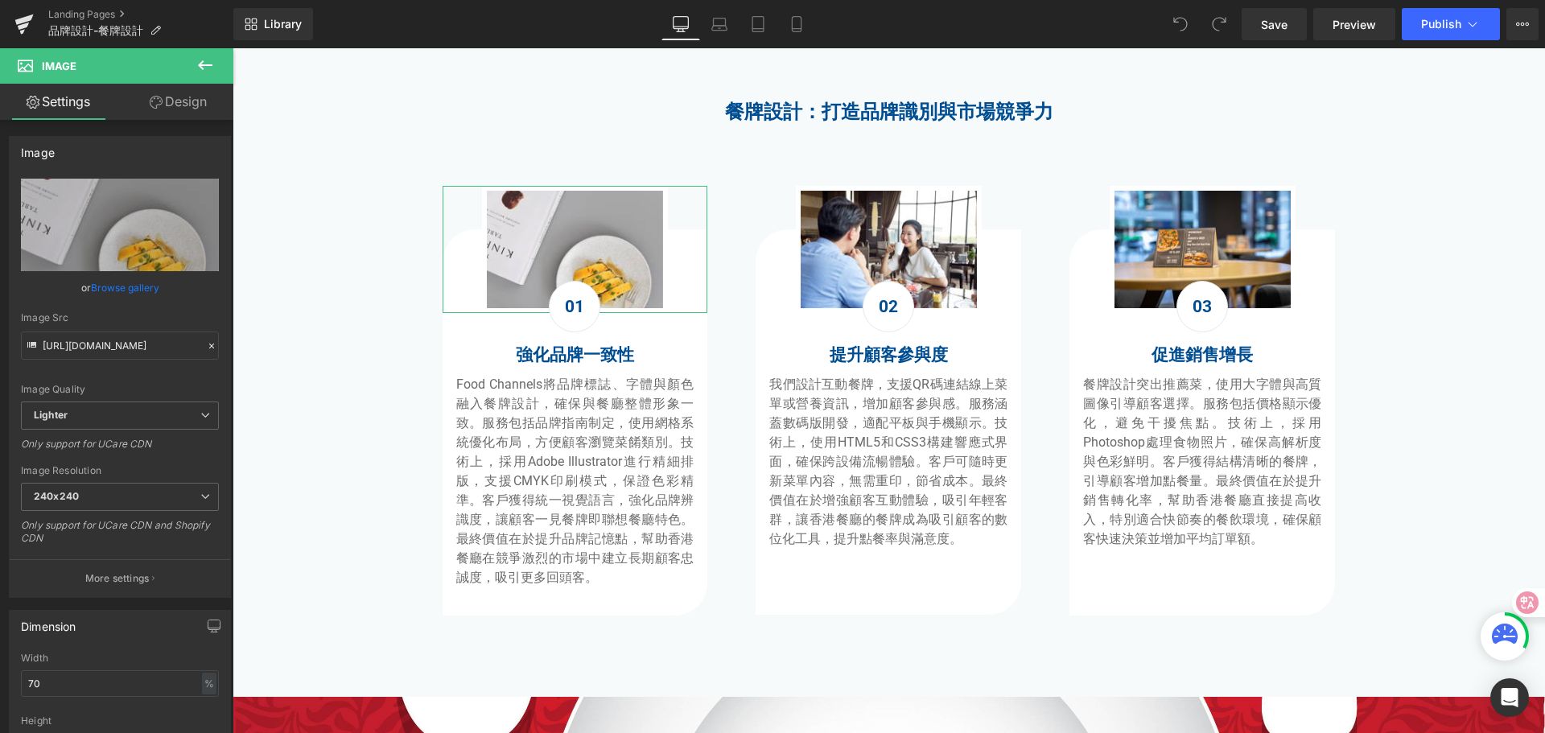
click at [184, 104] on link "Design" at bounding box center [178, 102] width 117 height 36
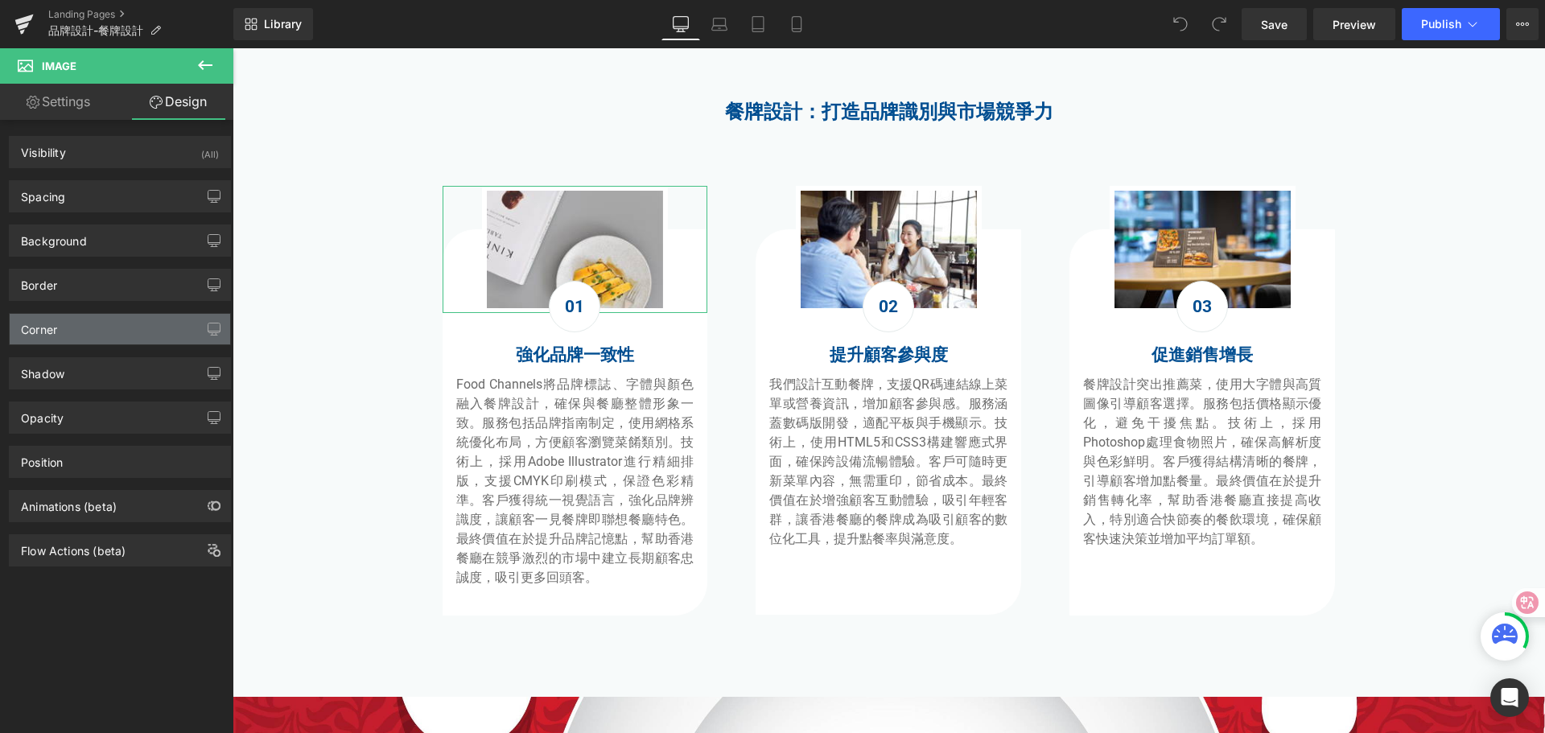
click at [113, 334] on div "Corner" at bounding box center [120, 329] width 221 height 31
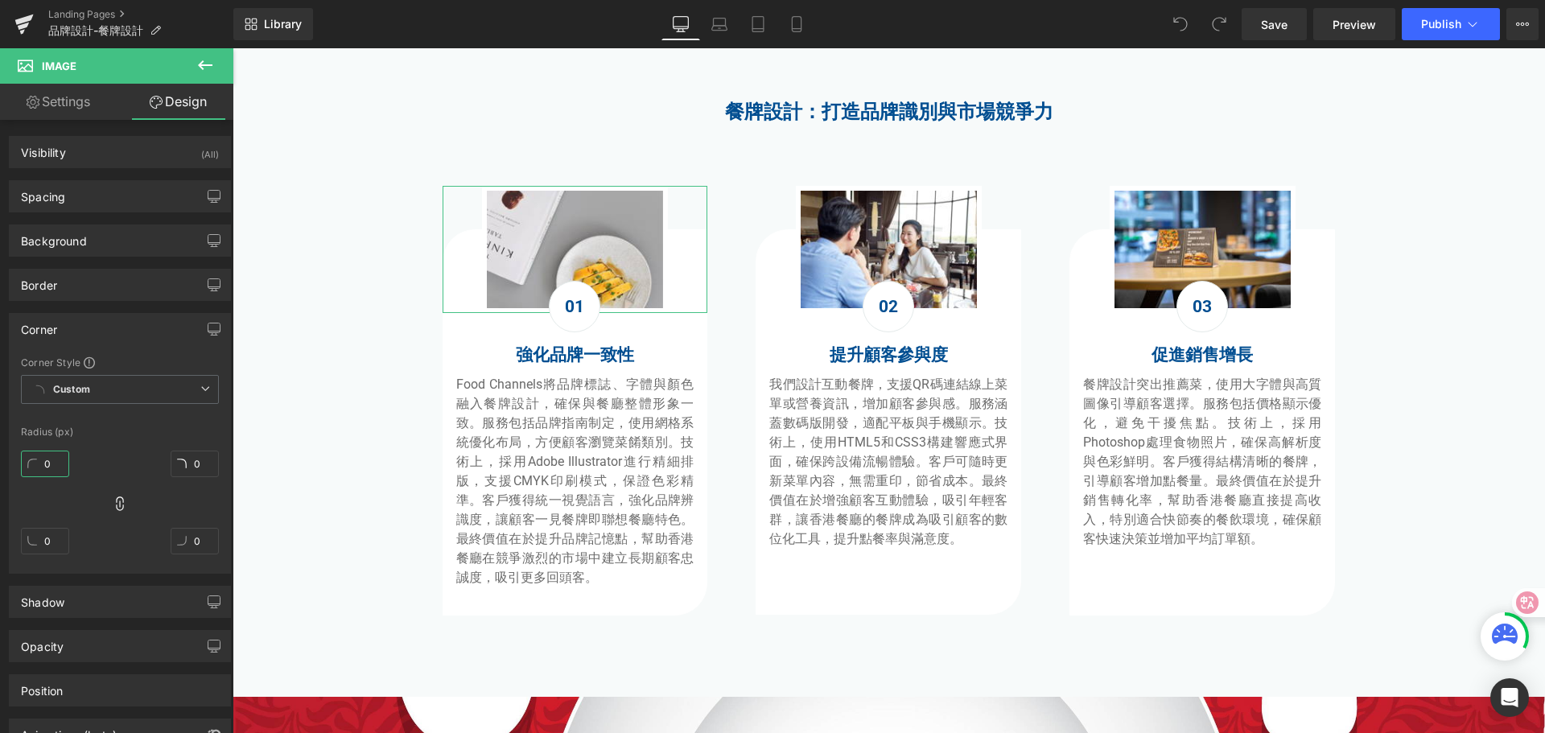
click at [53, 467] on input "0" at bounding box center [45, 464] width 48 height 27
type input "2"
type input "10"
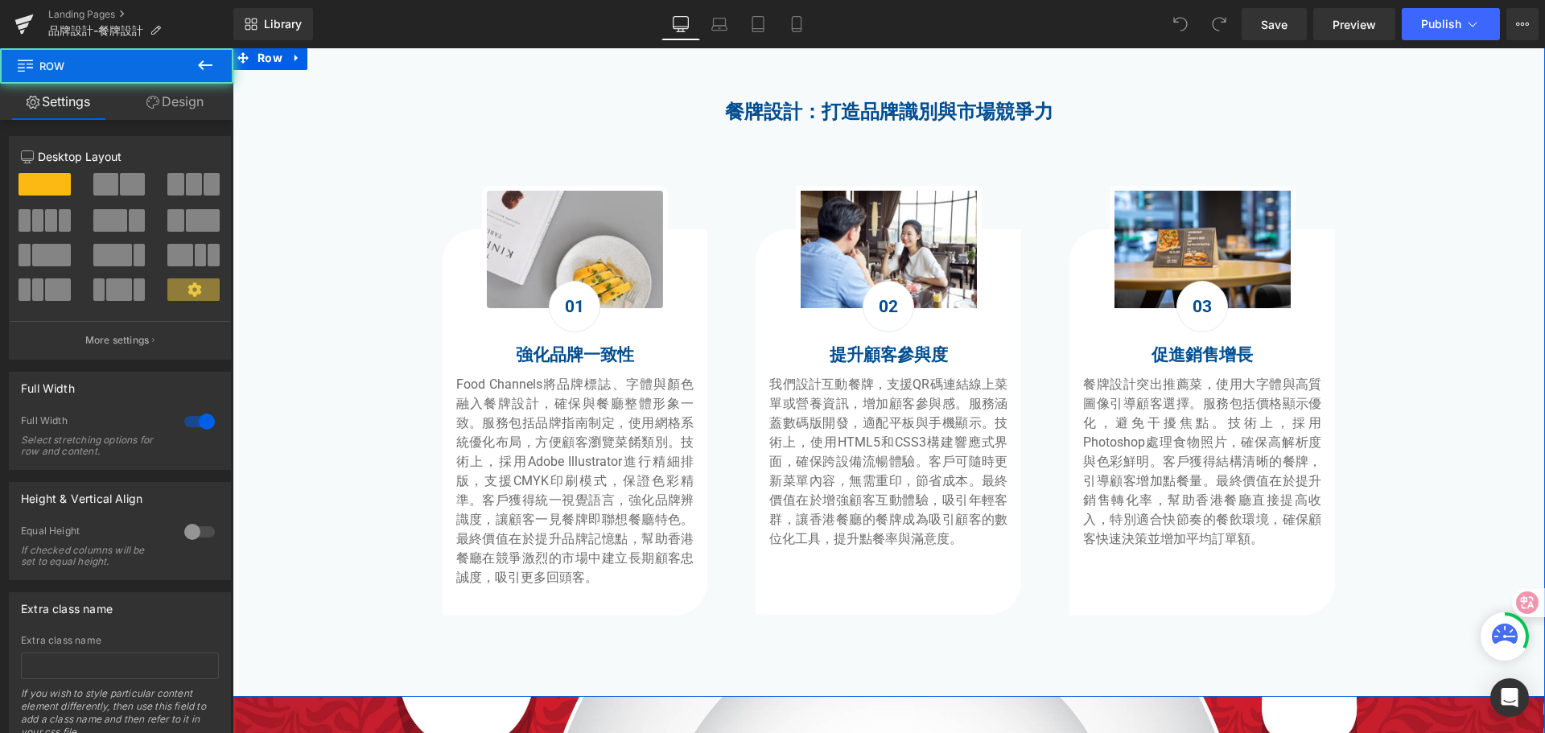
click at [284, 474] on div "餐牌設計：打造品牌識別與市場競爭力 Heading Image 01 Text Block 強化品牌一致性 Heading Food Channels將品牌標…" at bounding box center [889, 360] width 1313 height 575
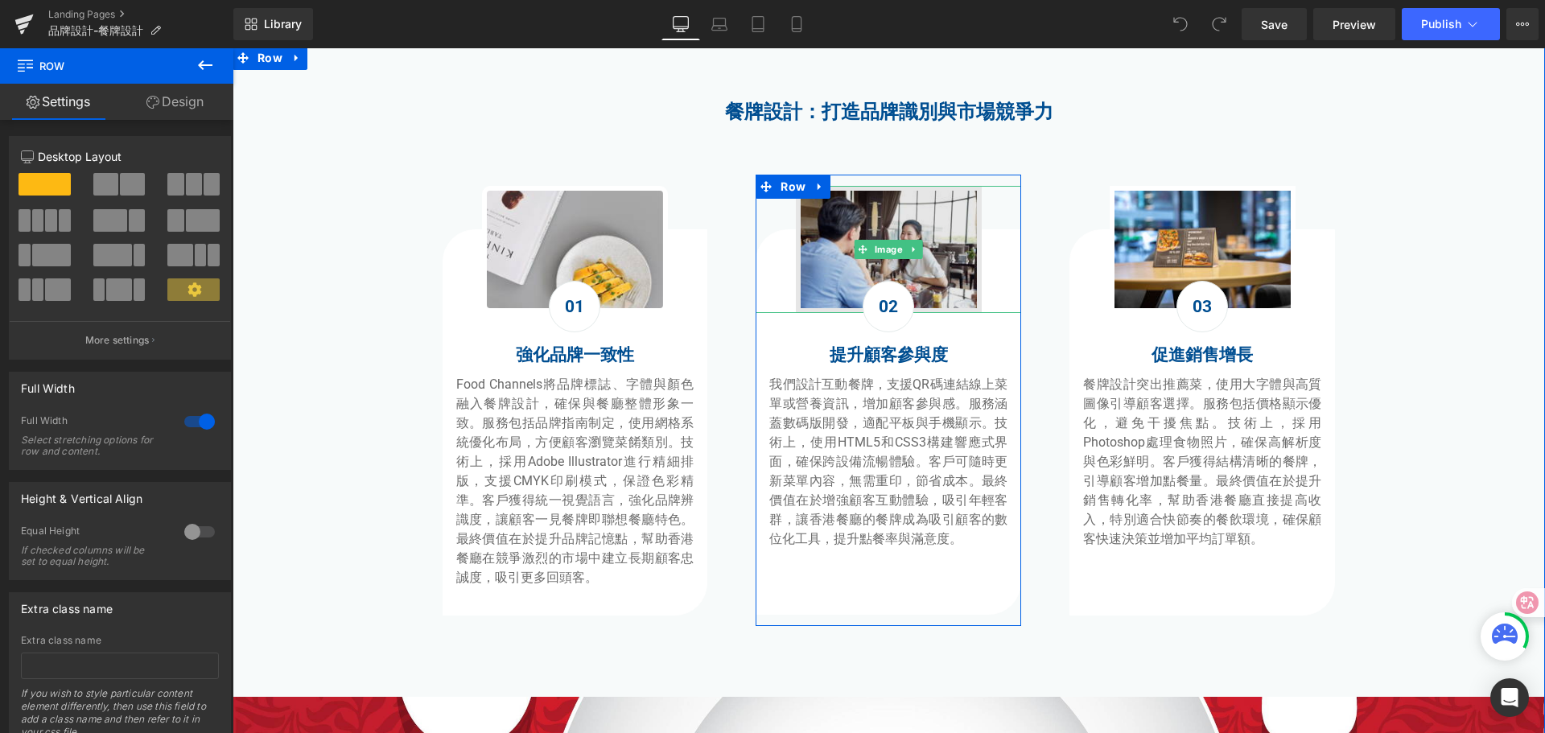
click at [811, 267] on img at bounding box center [889, 249] width 186 height 127
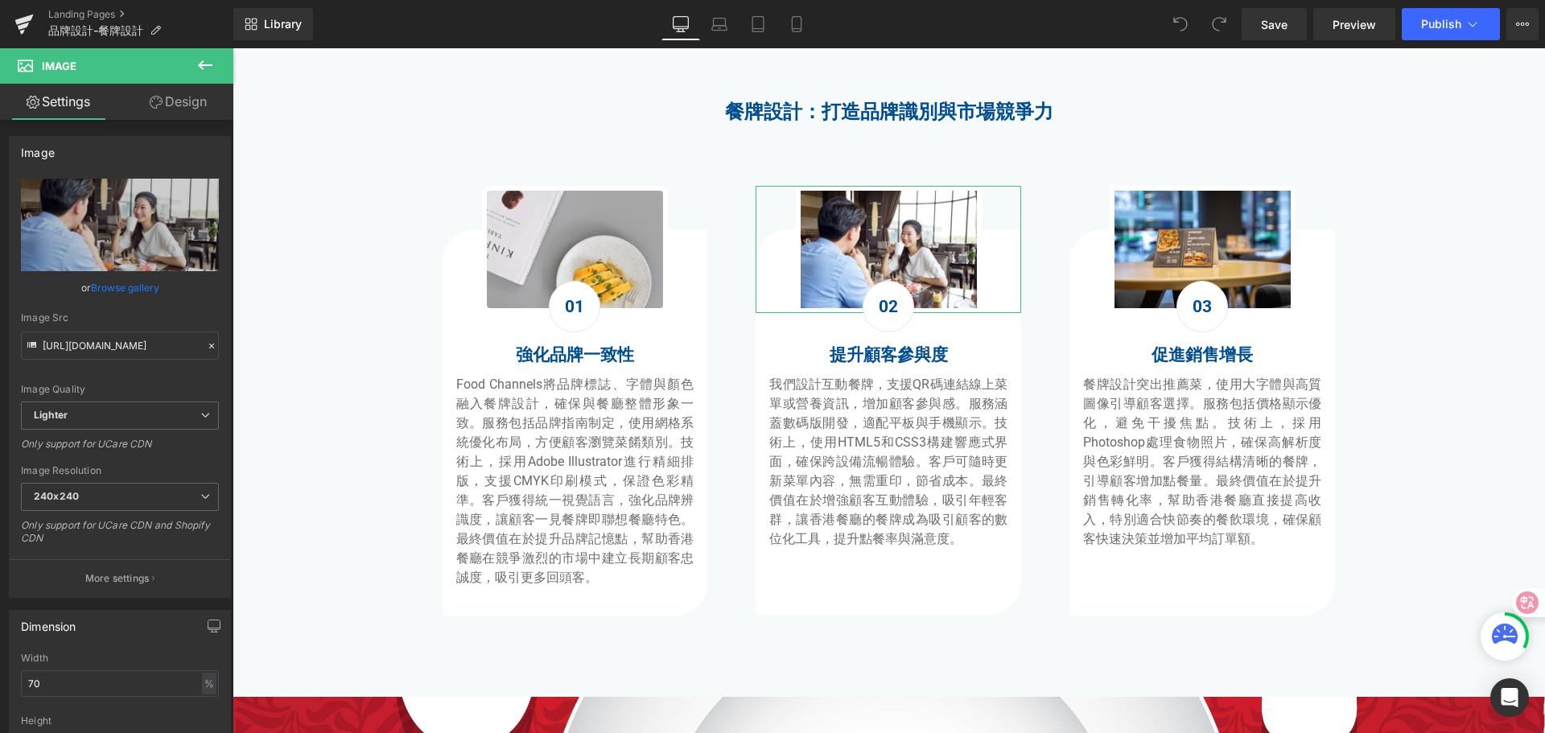
click at [171, 97] on link "Design" at bounding box center [178, 102] width 117 height 36
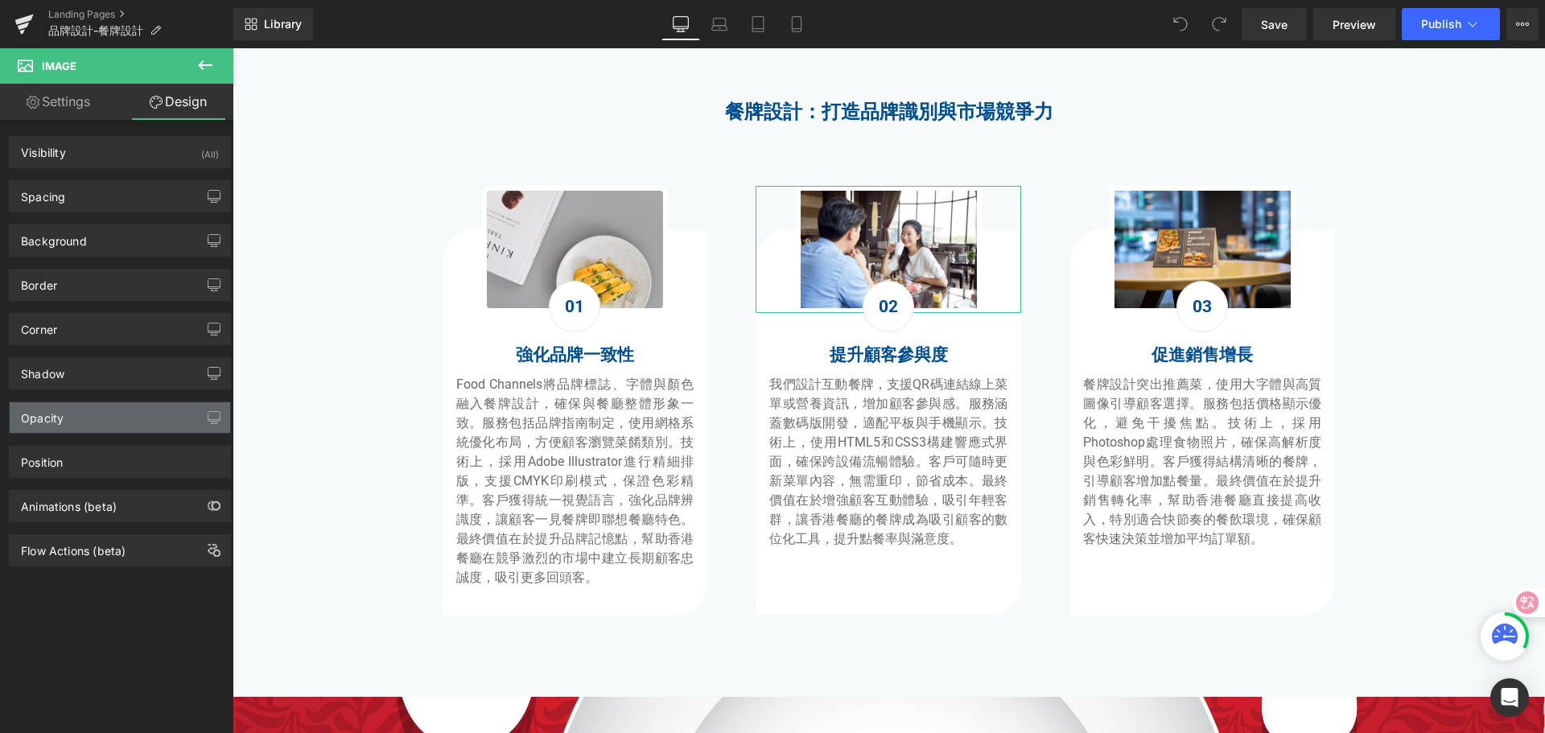
click at [97, 425] on div "Opacity" at bounding box center [120, 417] width 221 height 31
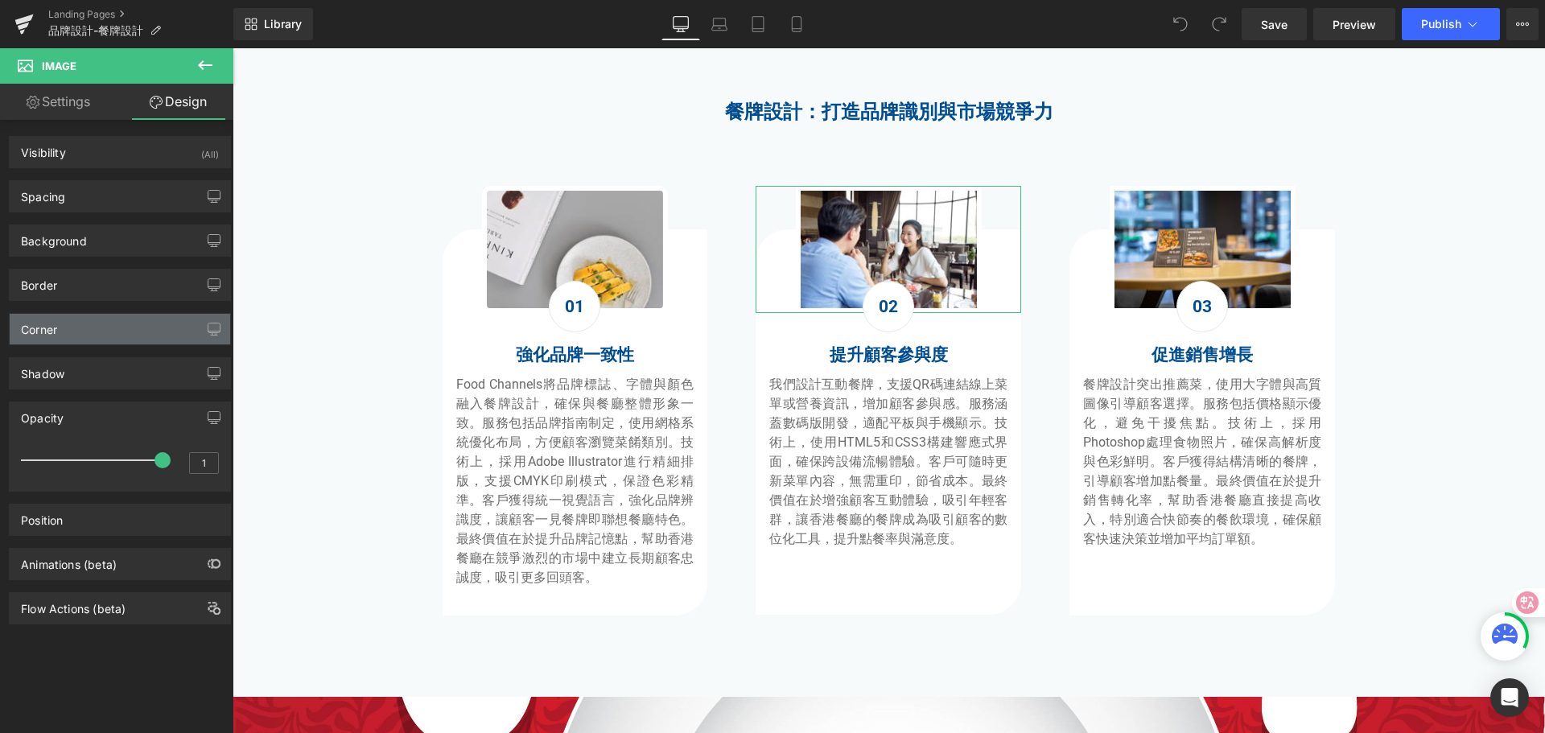
click at [101, 329] on div "Corner" at bounding box center [120, 329] width 221 height 31
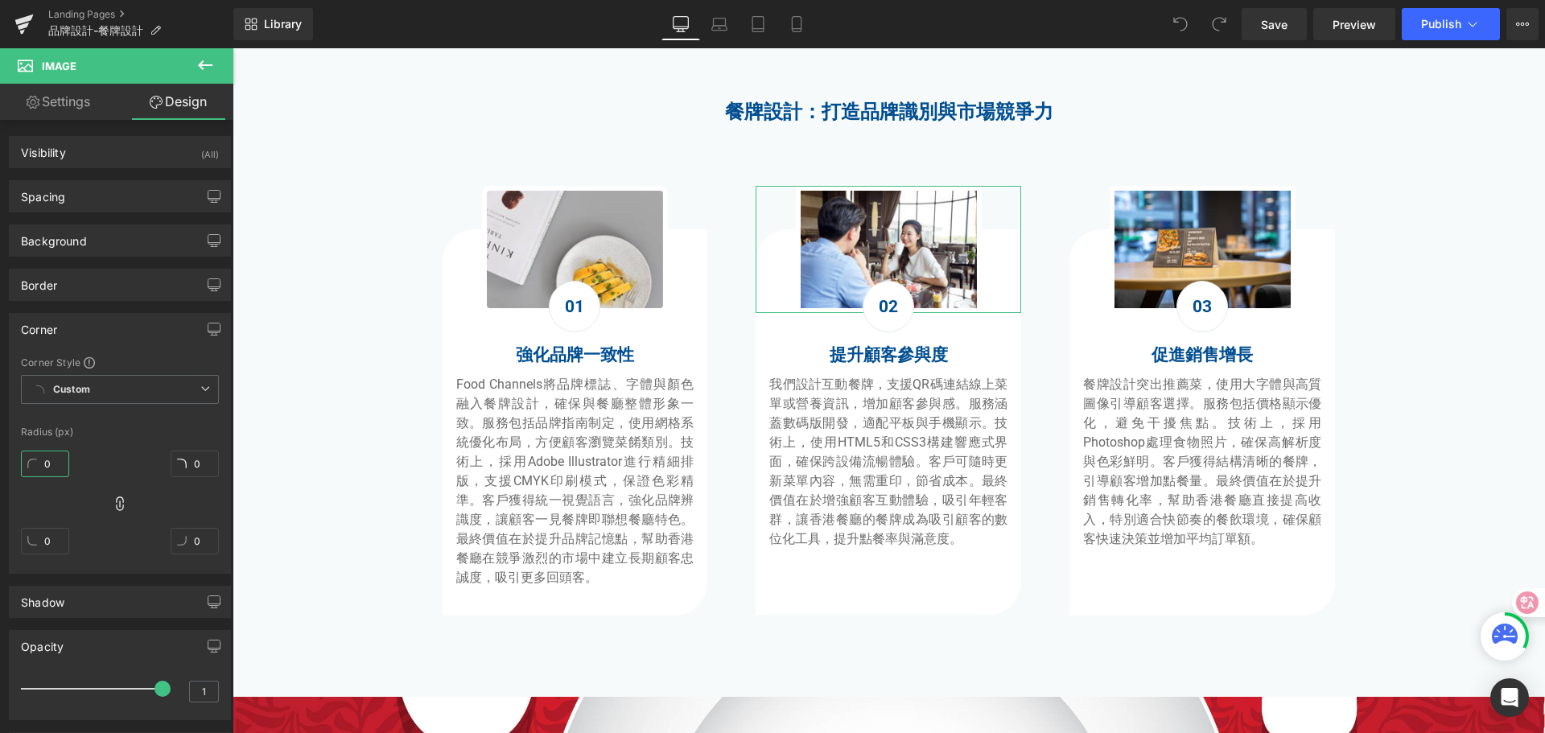
click at [52, 465] on input "0" at bounding box center [45, 464] width 48 height 27
type input "10"
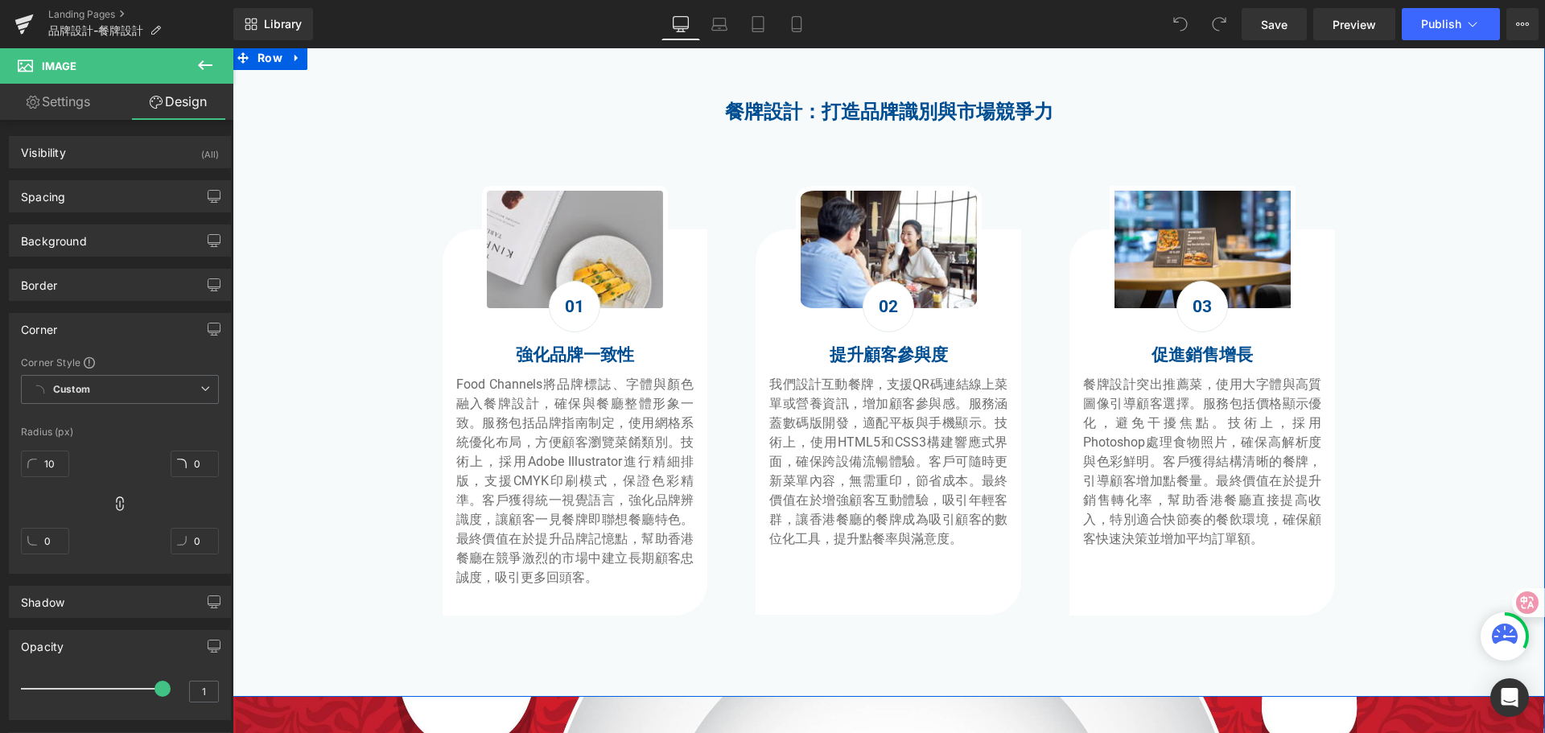
drag, startPoint x: 284, startPoint y: 476, endPoint x: 291, endPoint y: 471, distance: 8.6
click at [284, 476] on div "餐牌設計：打造品牌識別與市場競爭力 Heading Image 01 Text Block 強化品牌一致性 Heading Food Channels將品牌標…" at bounding box center [889, 360] width 1313 height 575
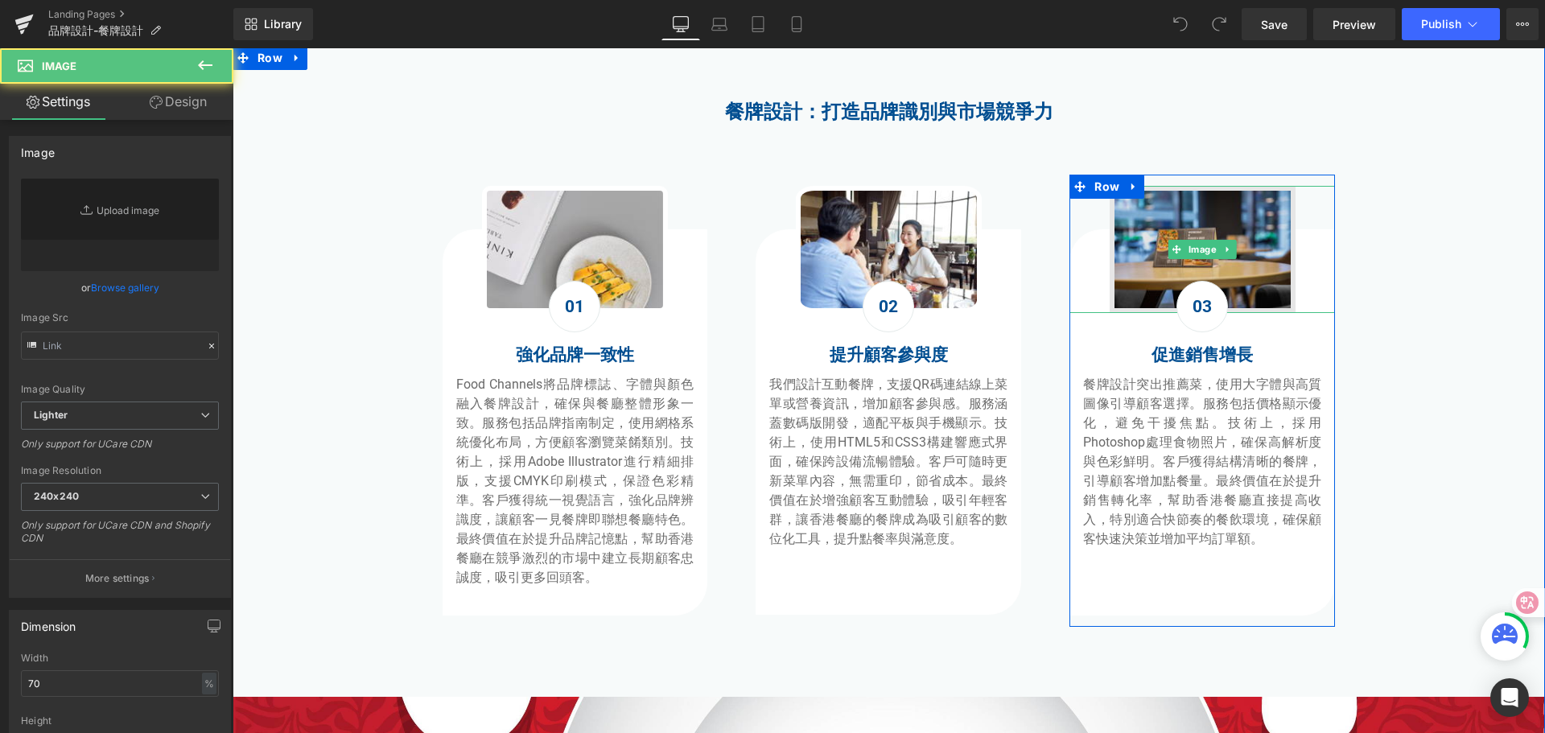
click at [1120, 262] on img at bounding box center [1203, 249] width 186 height 127
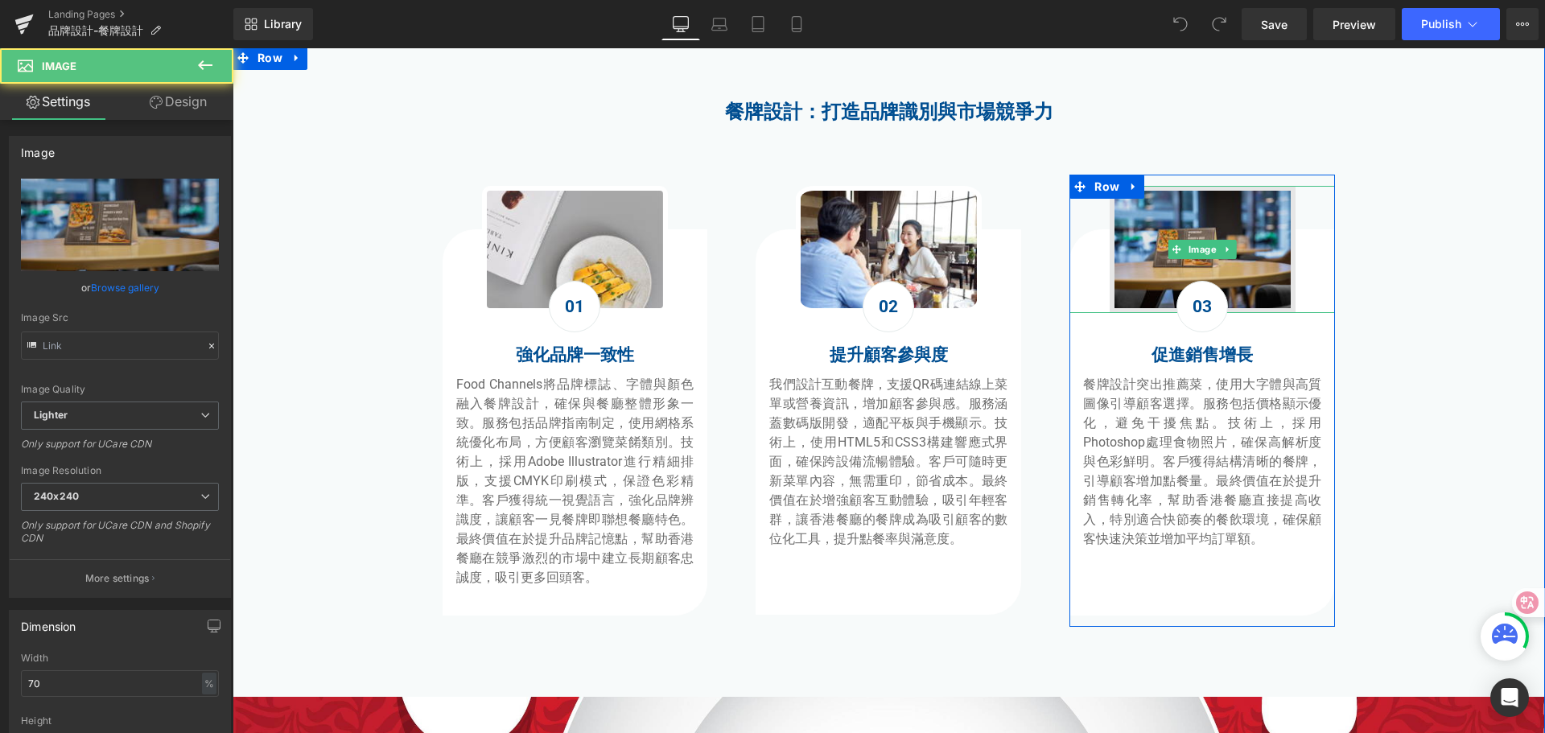
click at [1120, 272] on img at bounding box center [1203, 249] width 186 height 127
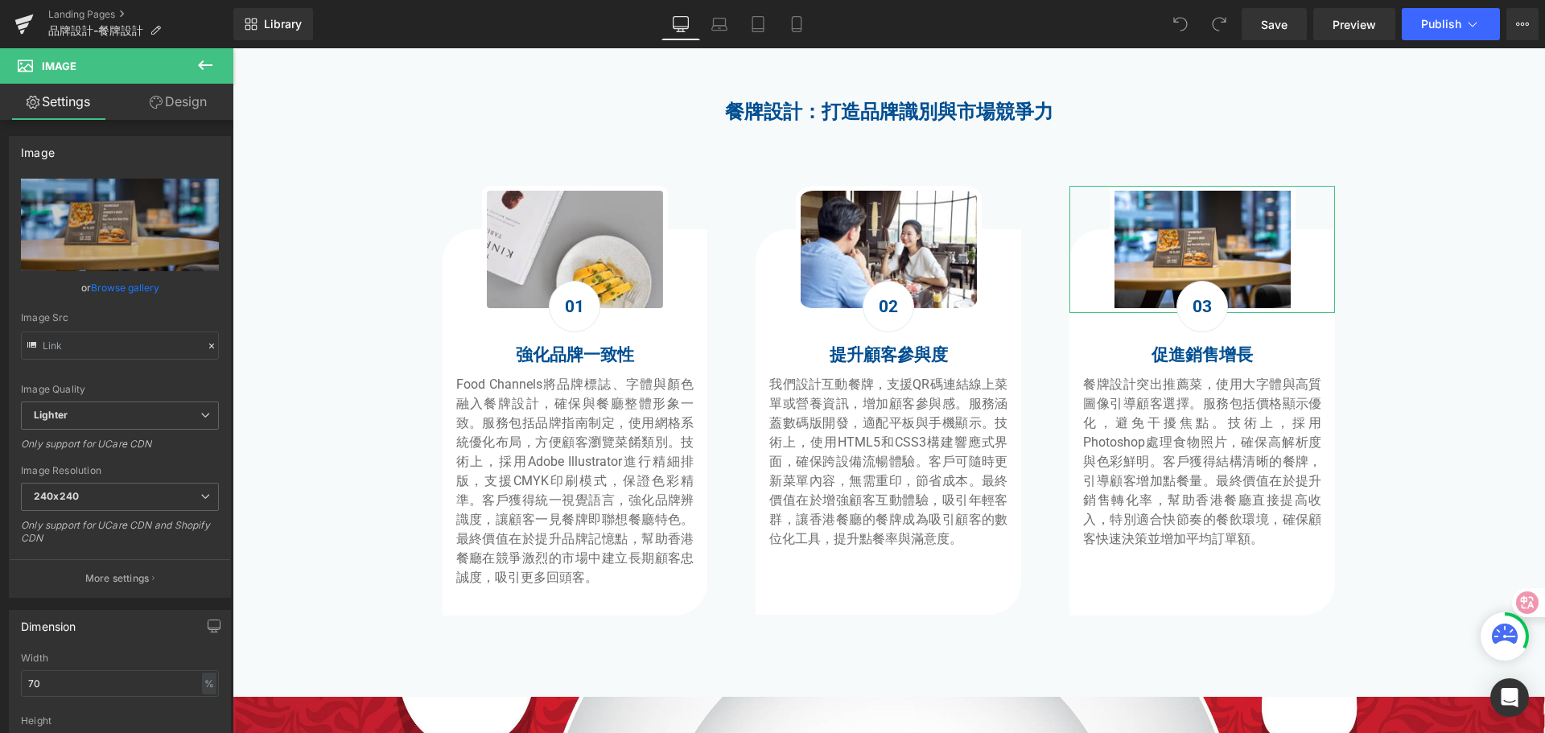
click at [171, 97] on link "Design" at bounding box center [178, 102] width 117 height 36
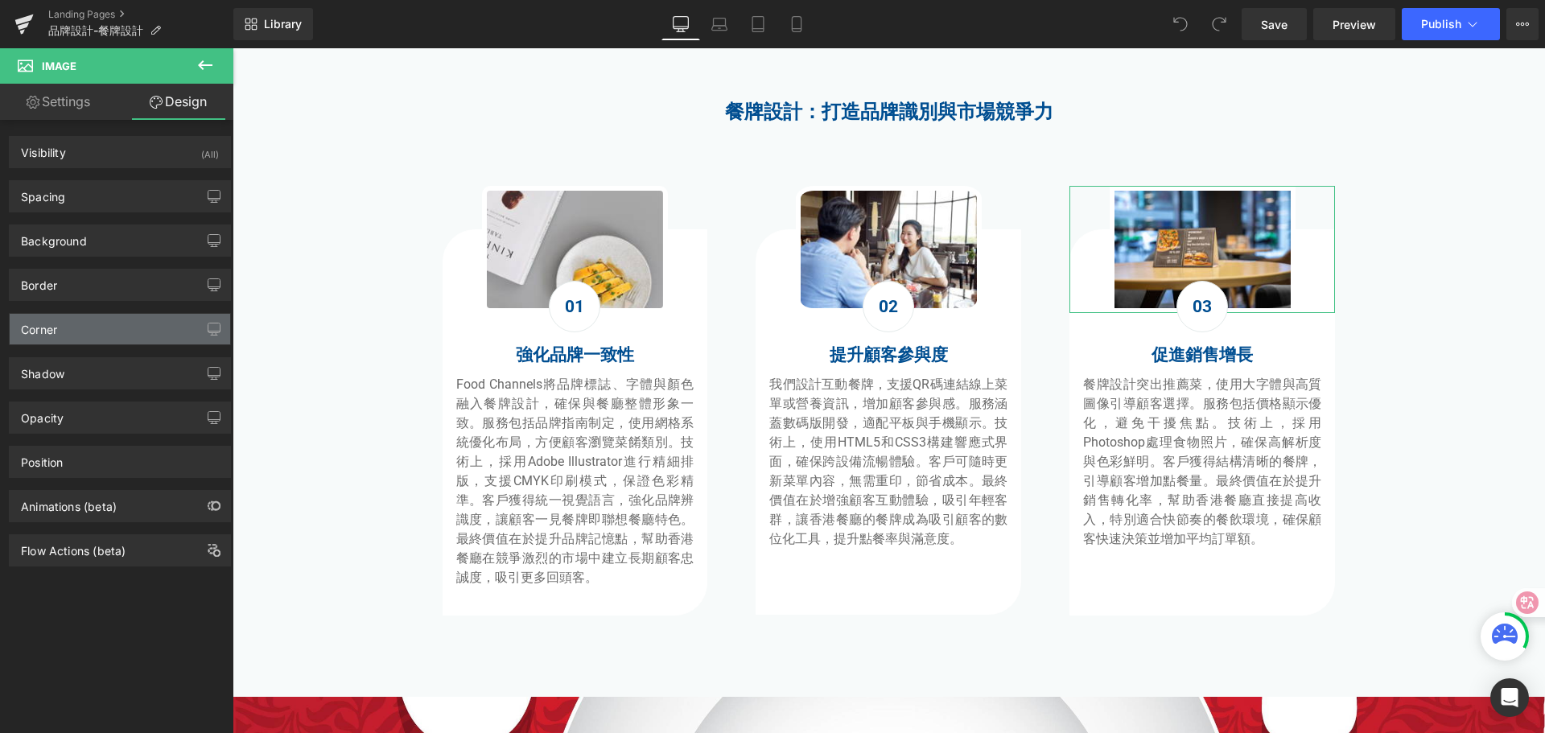
click at [111, 332] on div "Corner" at bounding box center [120, 329] width 221 height 31
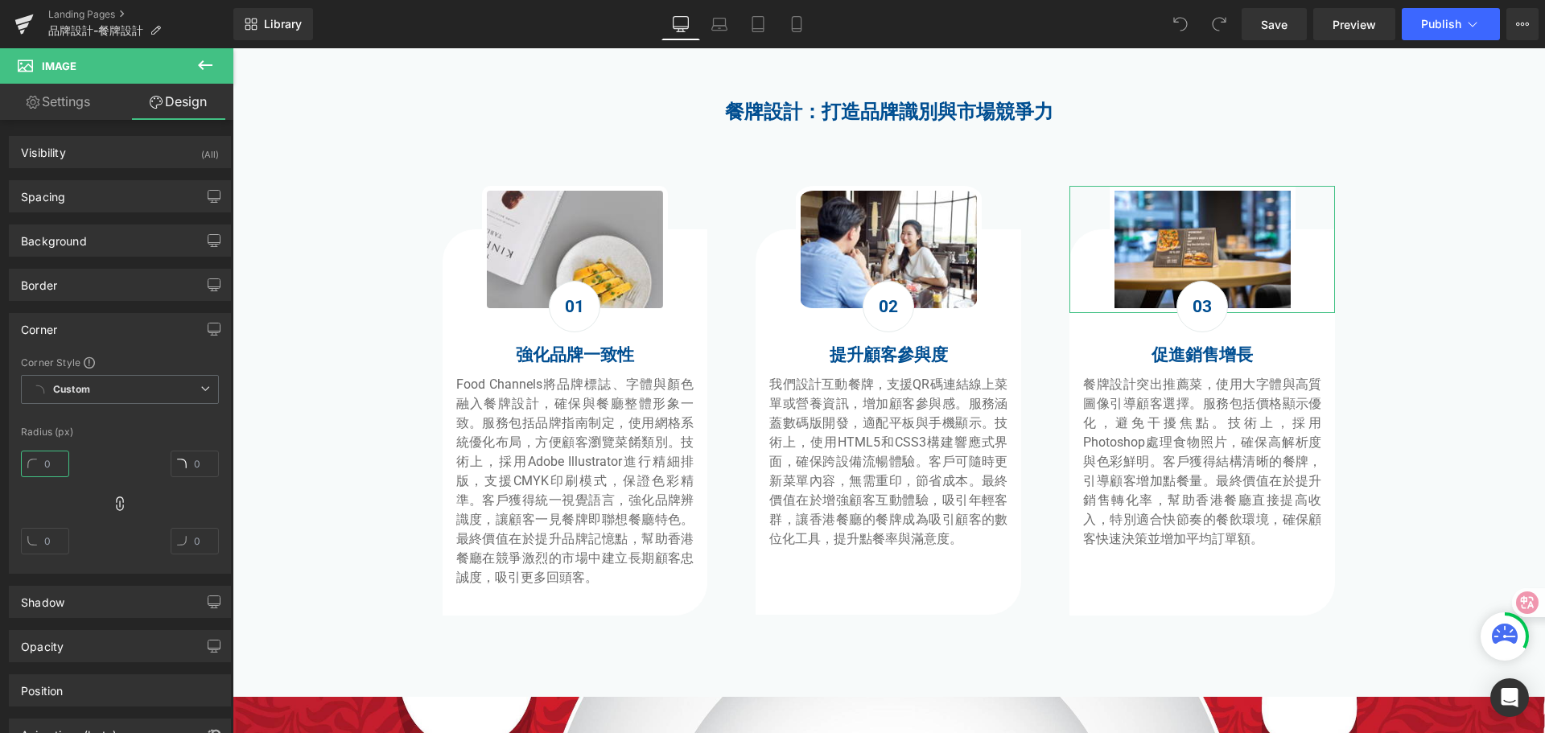
click at [60, 465] on input "text" at bounding box center [45, 464] width 48 height 27
type input "10"
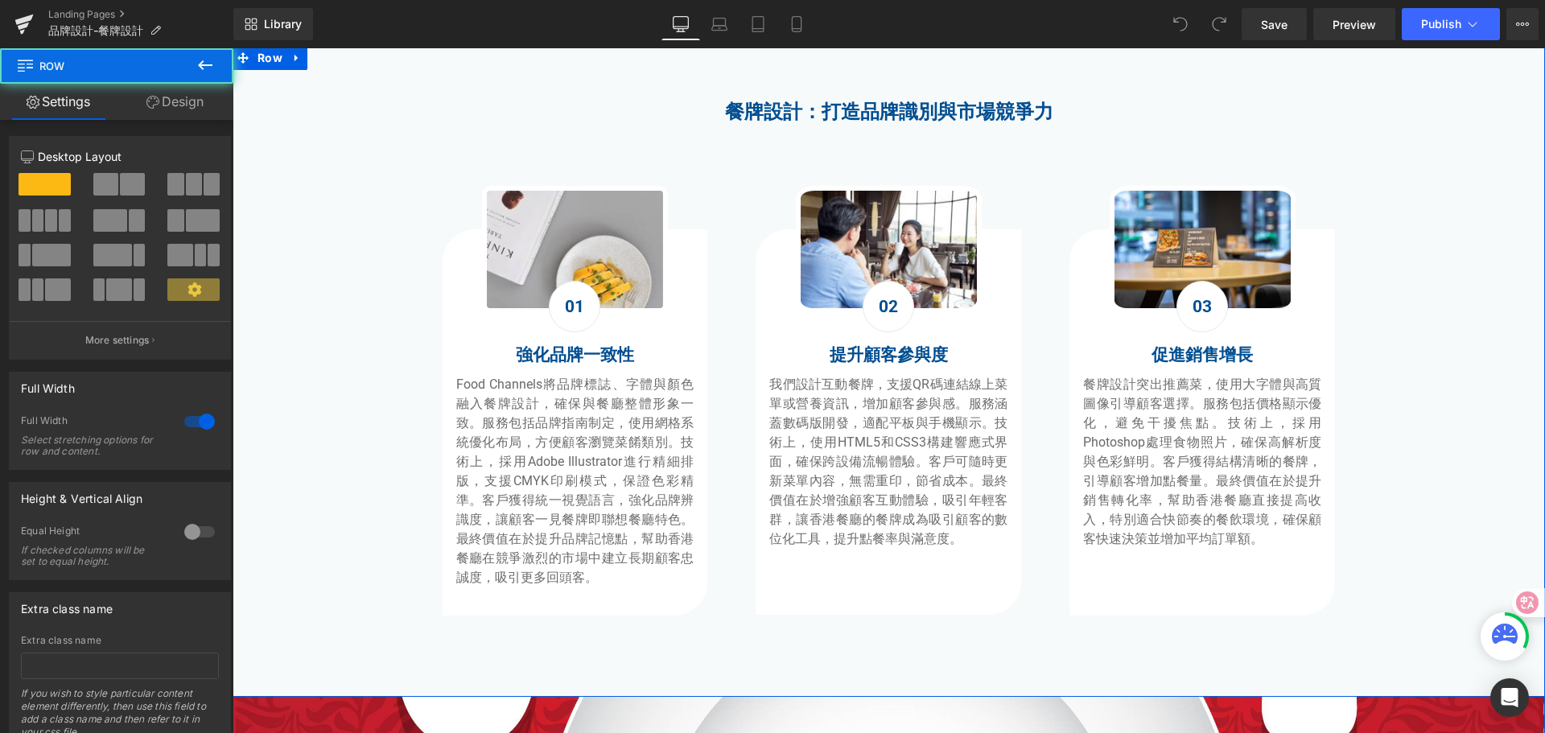
click at [1442, 377] on div "餐牌設計：打造品牌識別與市場競爭力 Heading Image 01 Text Block 強化品牌一致性 Heading Food Channels將品牌標…" at bounding box center [889, 360] width 1313 height 575
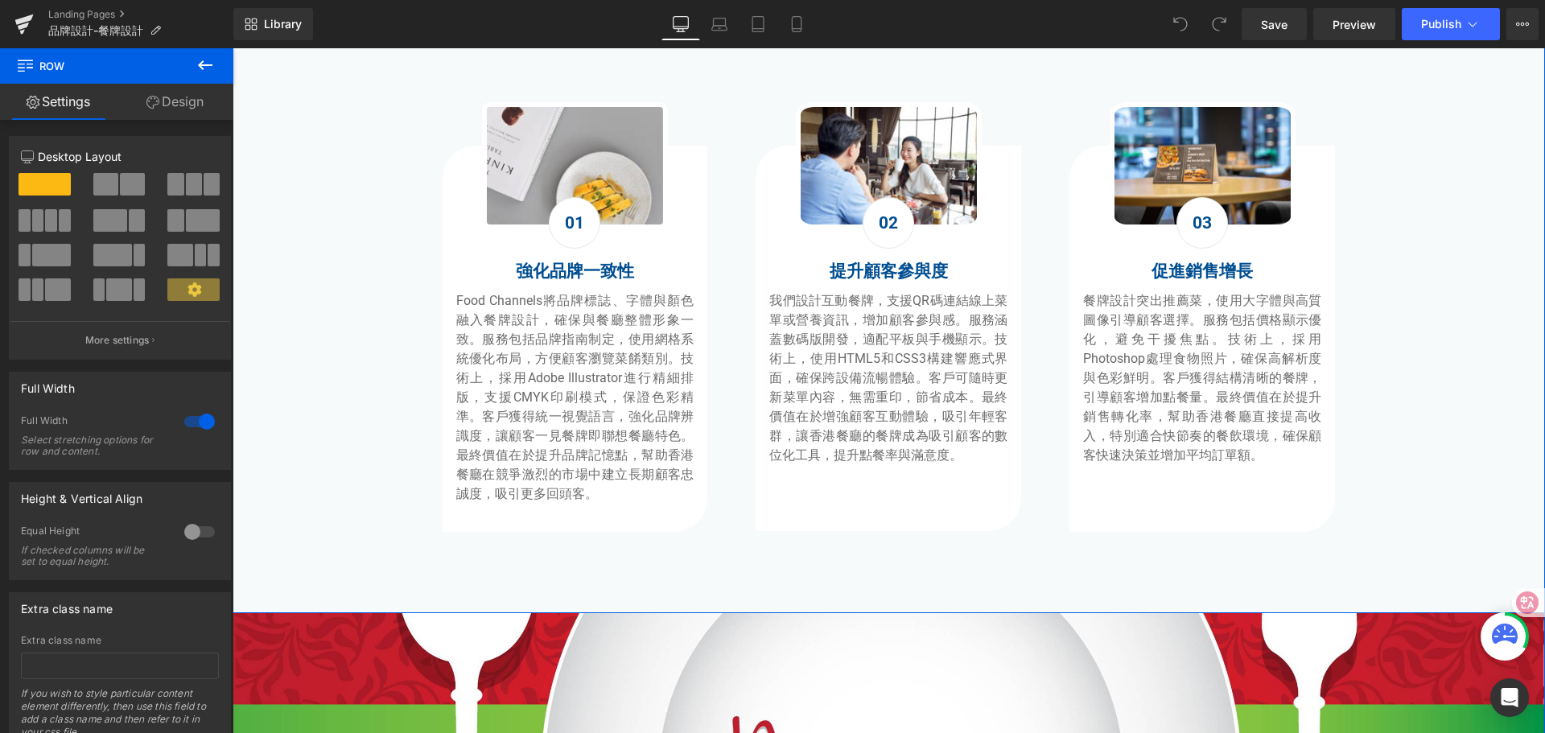
scroll to position [885, 0]
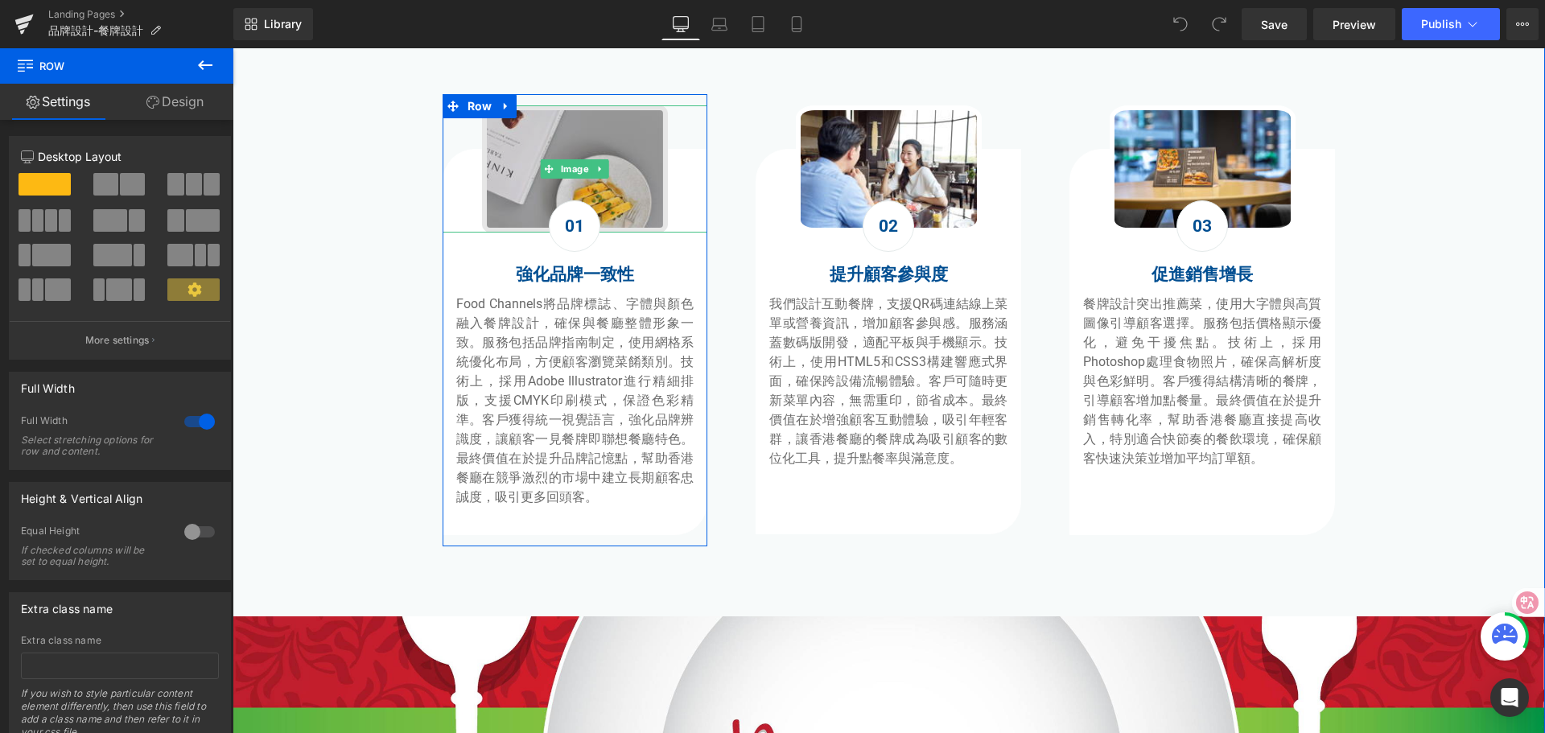
click at [491, 154] on img at bounding box center [575, 168] width 186 height 127
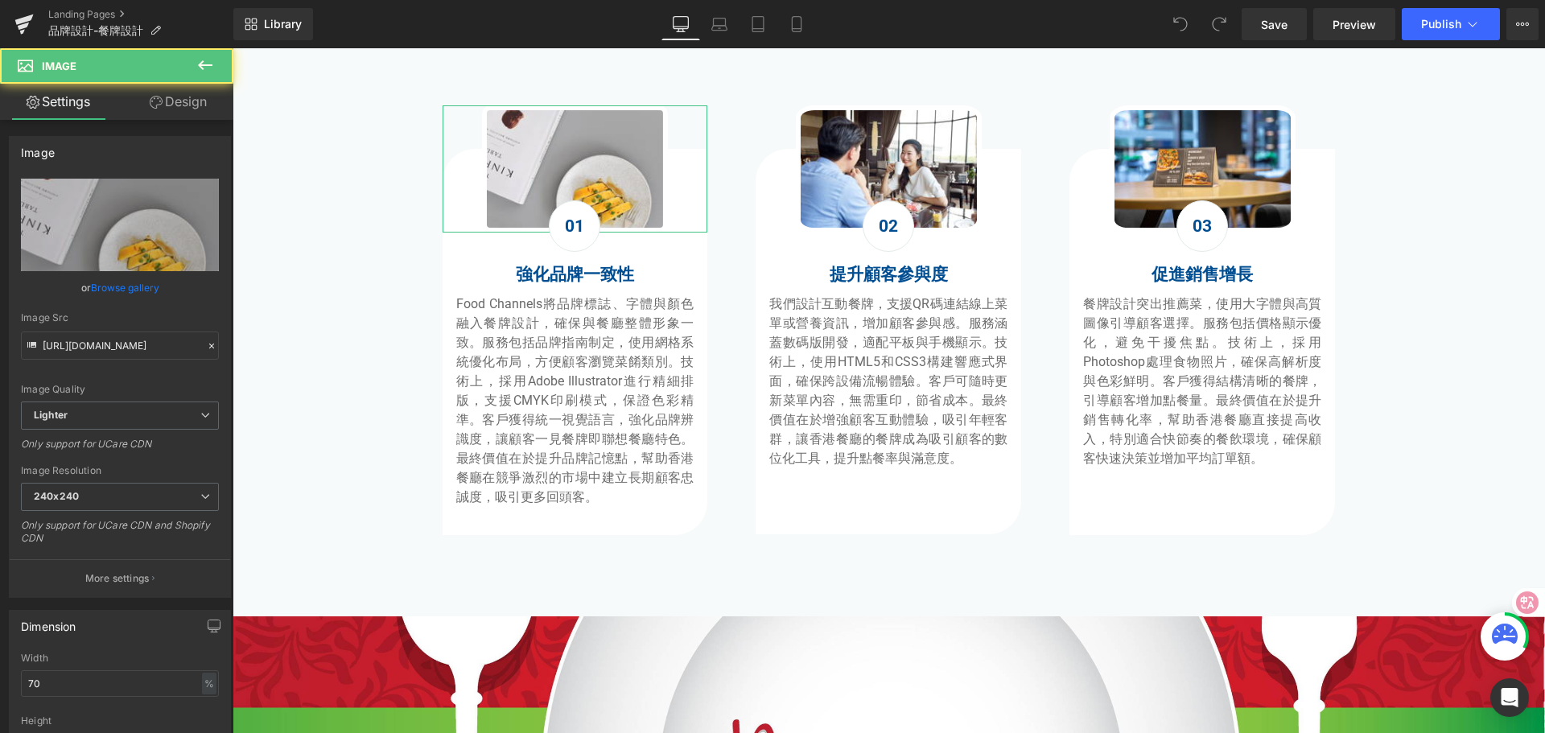
click at [187, 95] on link "Design" at bounding box center [178, 102] width 117 height 36
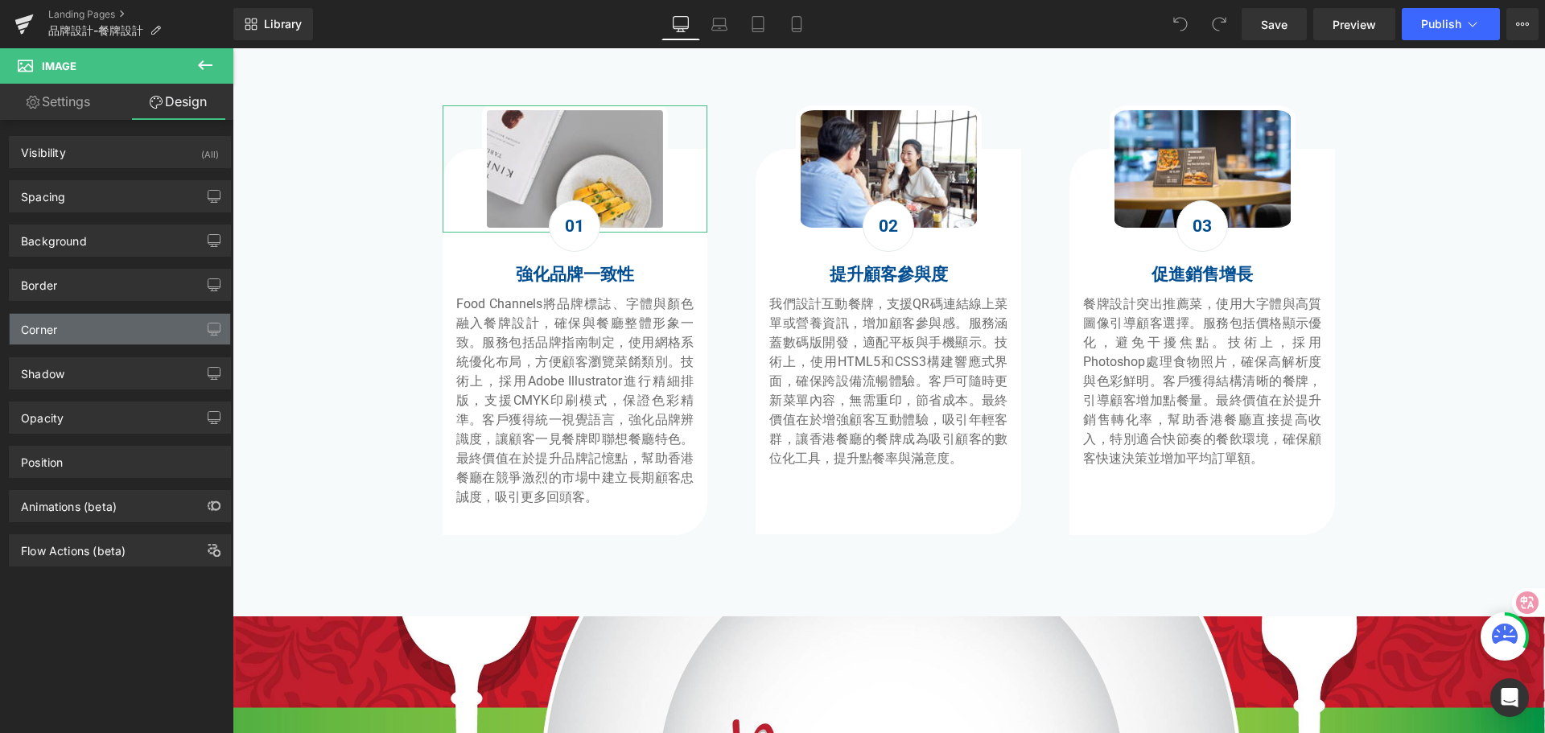
click at [117, 336] on div "Corner" at bounding box center [120, 329] width 221 height 31
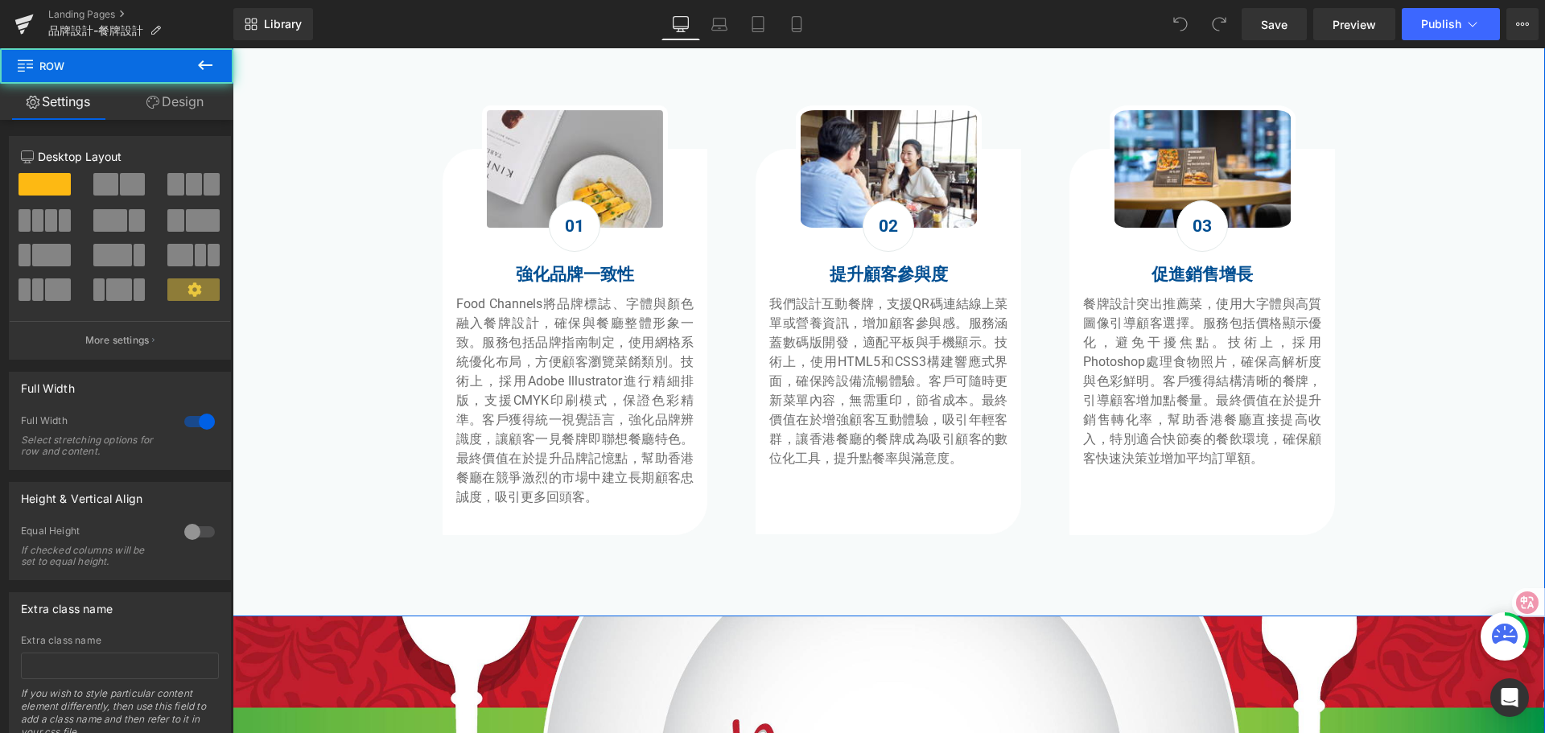
click at [317, 485] on div "餐牌設計：打造品牌識別與市場競爭力 Heading Image 01 Text Block 強化品牌一致性 Heading Food Channels將品牌標…" at bounding box center [889, 280] width 1313 height 575
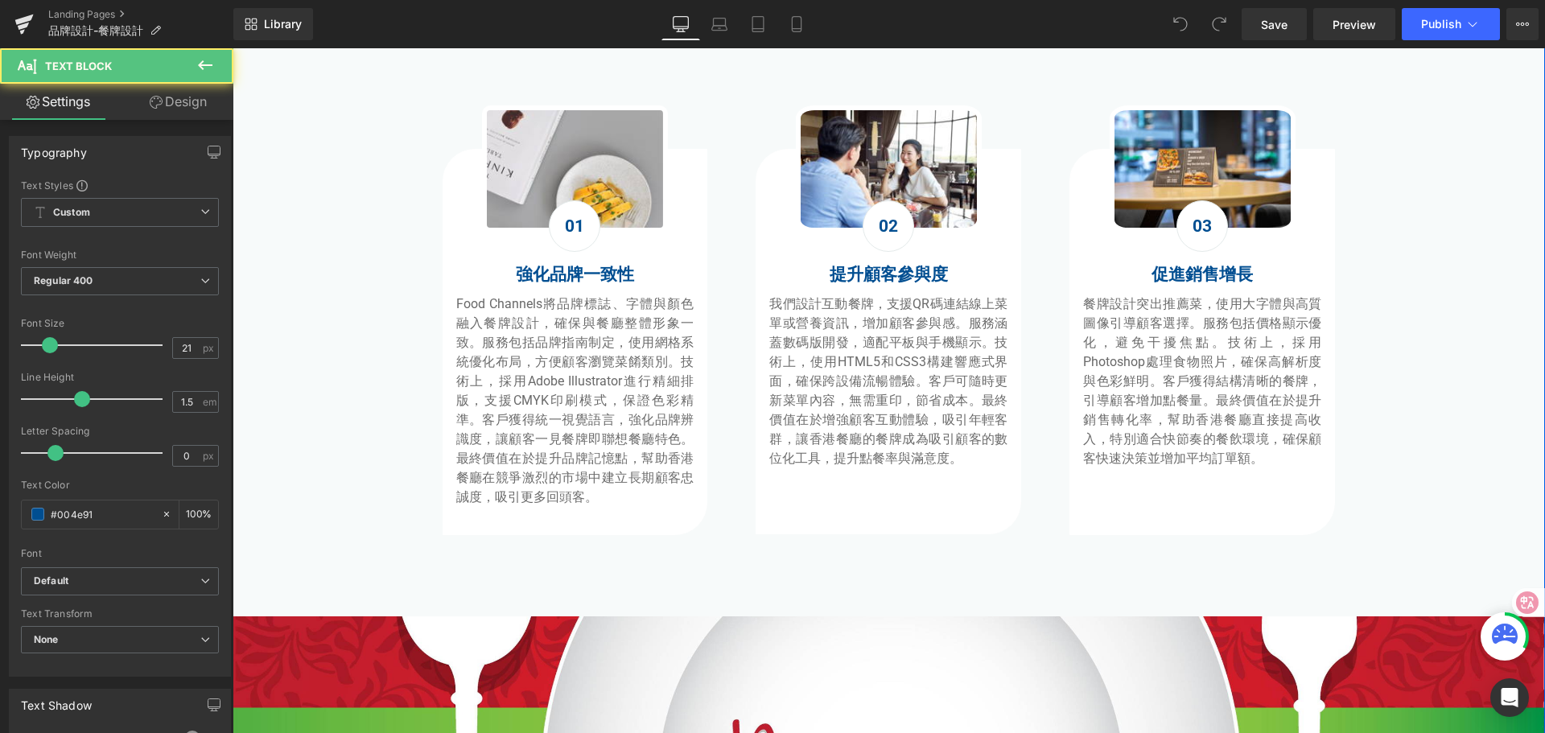
click at [827, 221] on div "02 Text Block" at bounding box center [889, 226] width 266 height 52
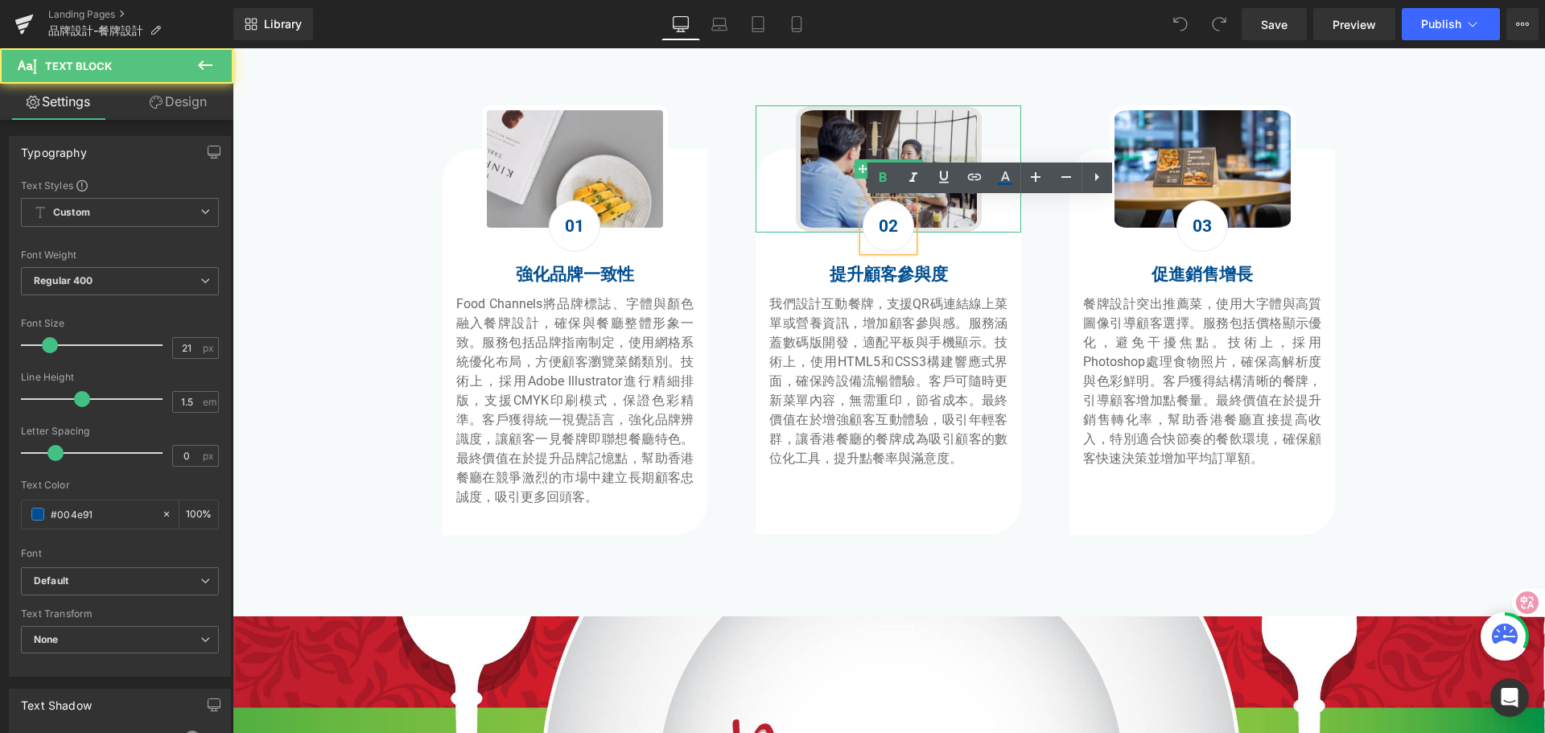
click at [811, 185] on img at bounding box center [889, 168] width 186 height 127
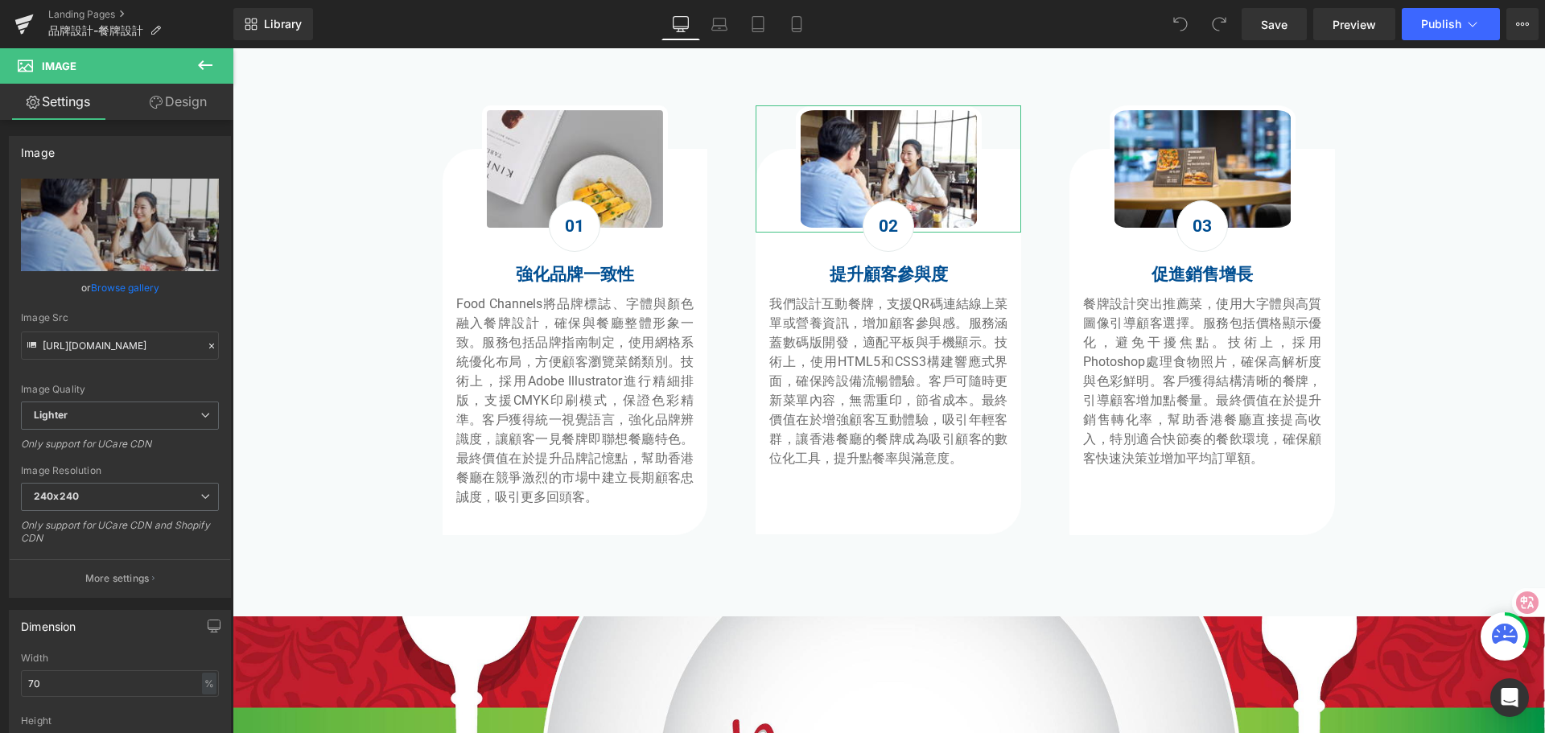
click at [182, 105] on link "Design" at bounding box center [178, 102] width 117 height 36
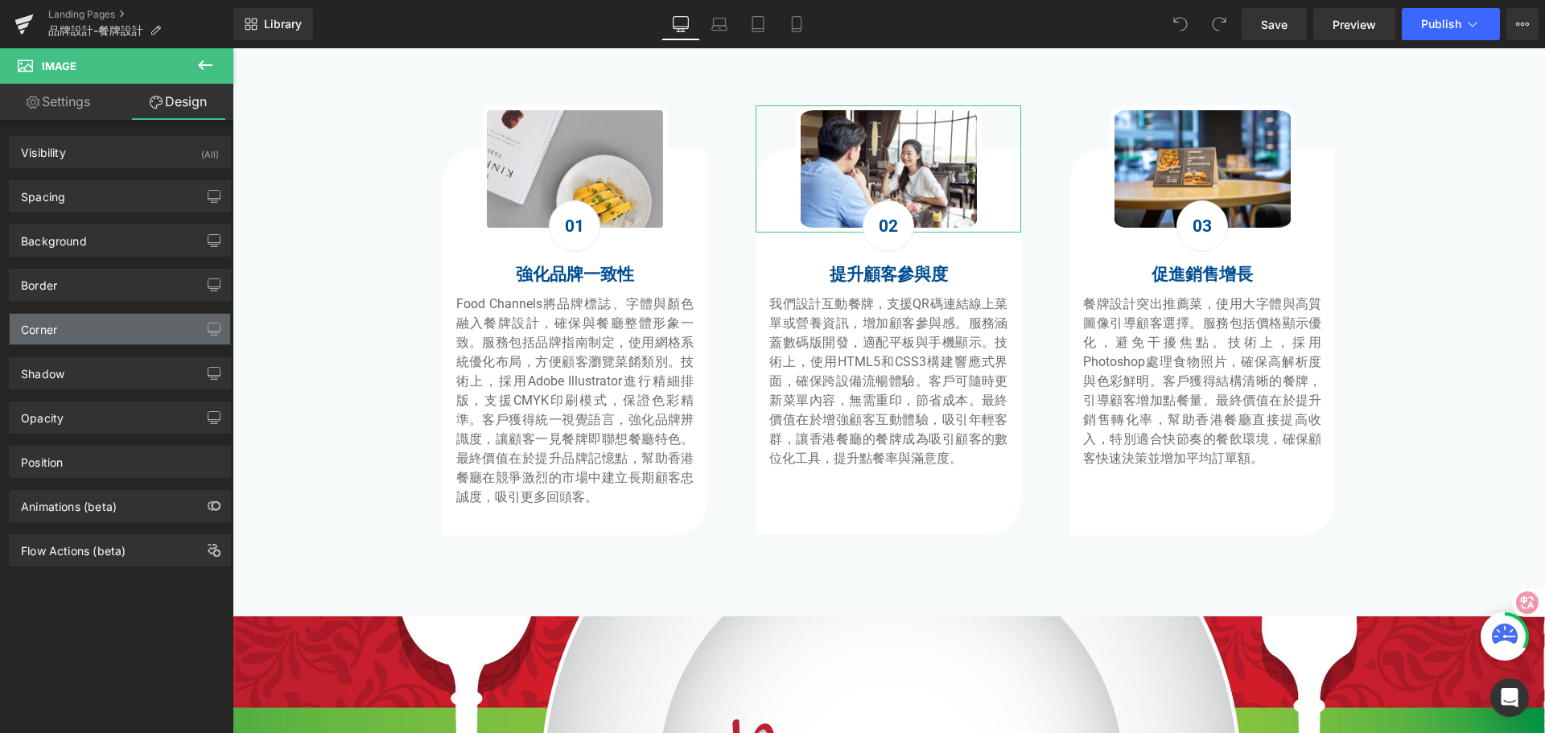
click at [108, 331] on div "Corner" at bounding box center [120, 329] width 221 height 31
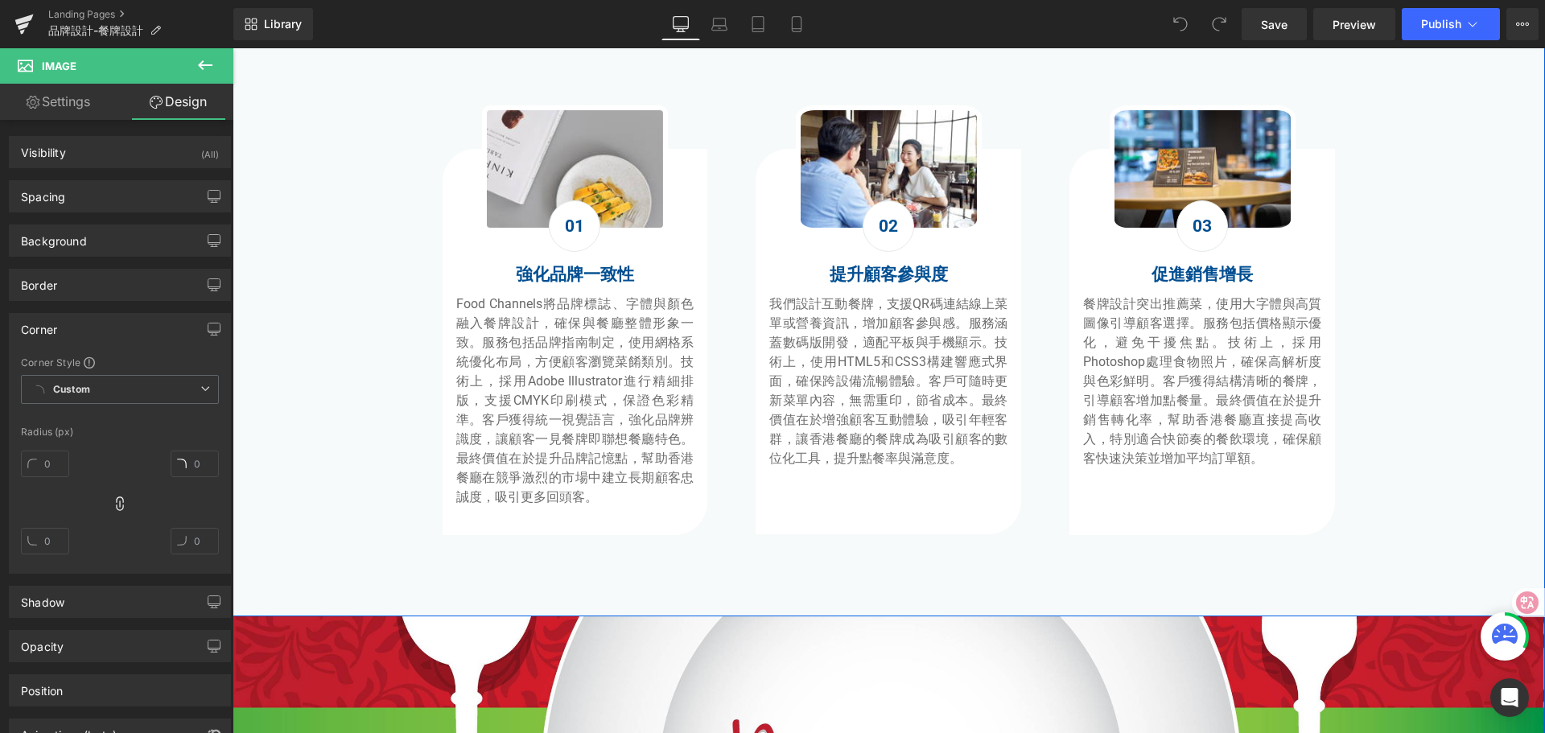
click at [340, 499] on div "餐牌設計：打造品牌識別與市場競爭力 Heading Image 01 Text Block 強化品牌一致性 Heading Food Channels將品牌標…" at bounding box center [889, 280] width 1313 height 575
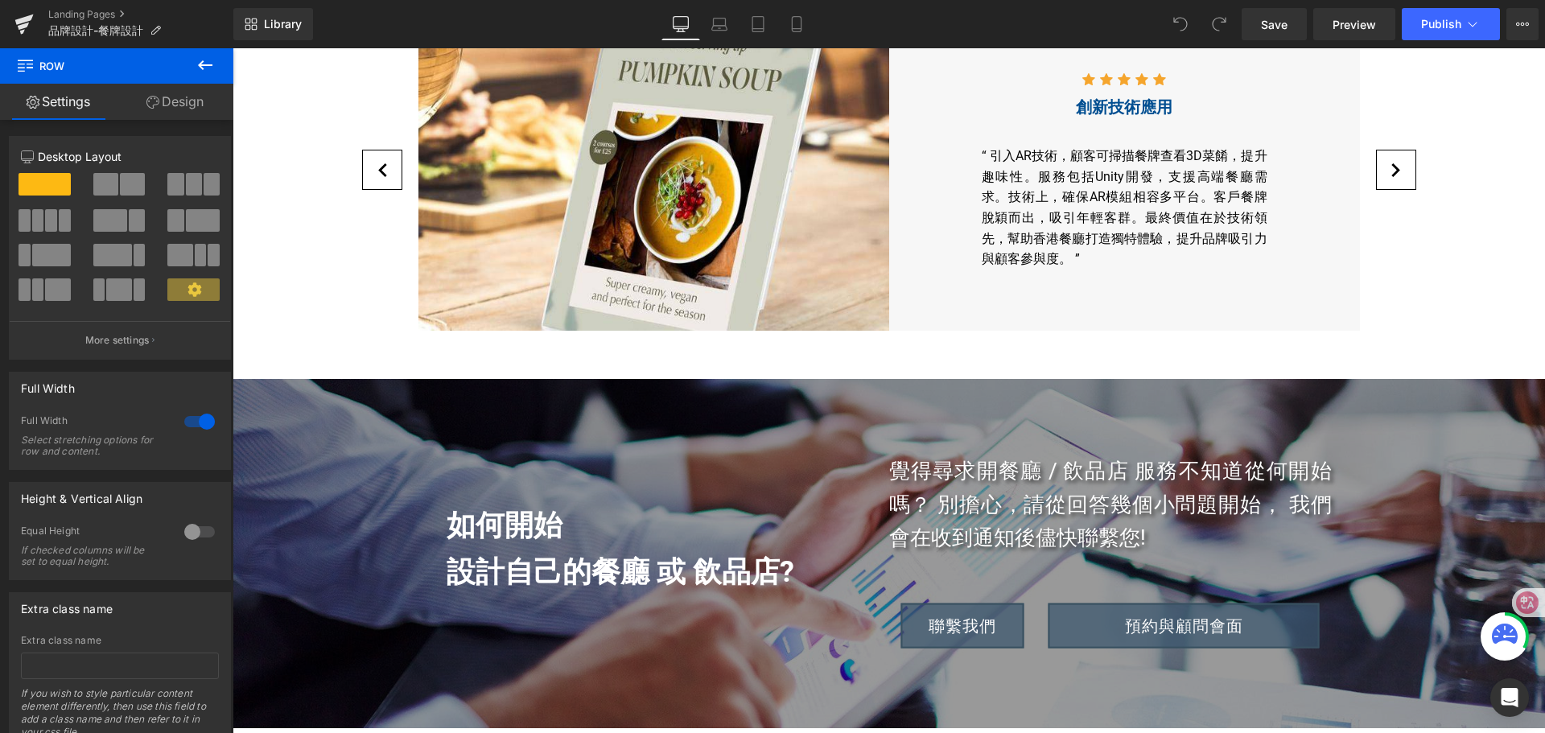
scroll to position [5151, 0]
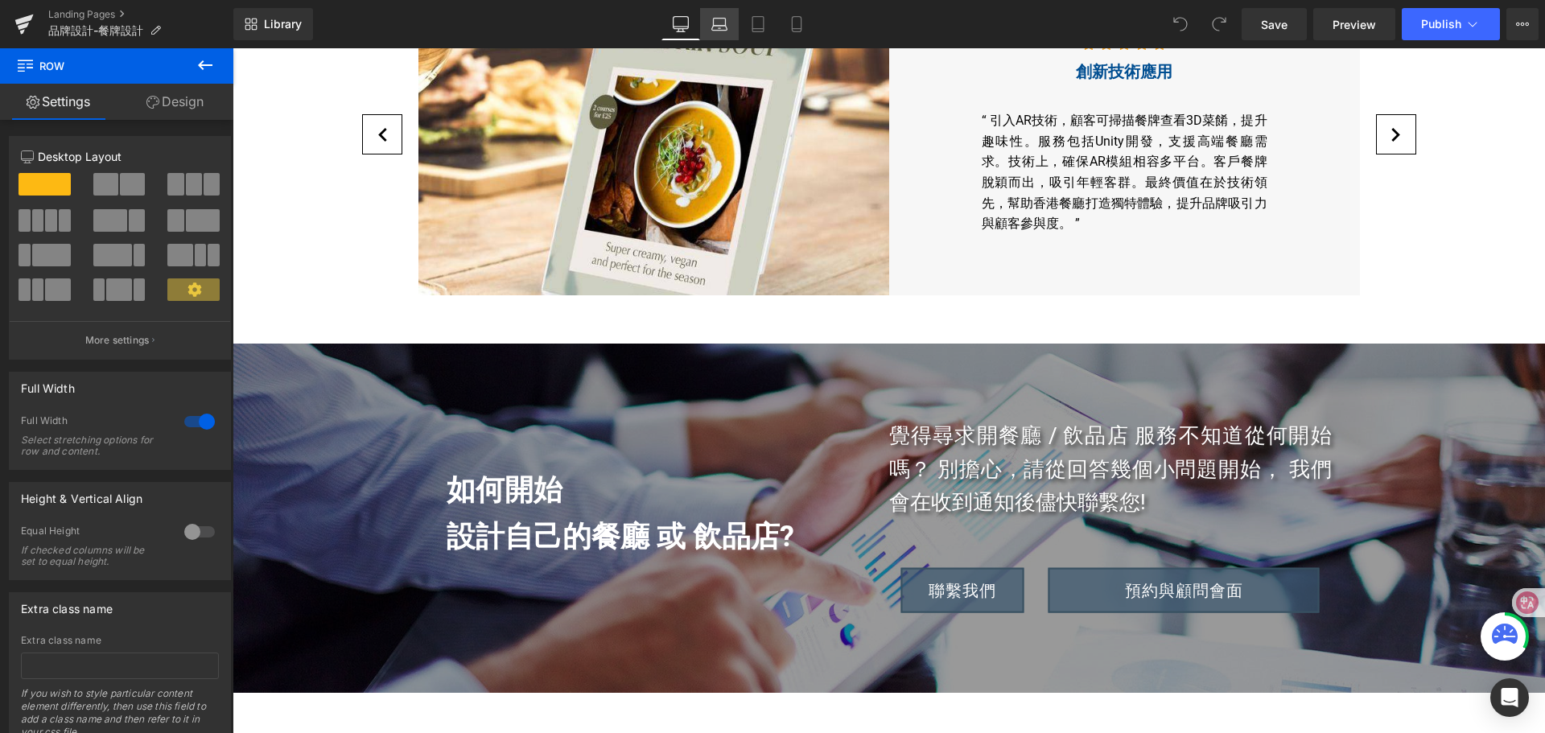
click at [728, 25] on icon at bounding box center [720, 24] width 16 height 16
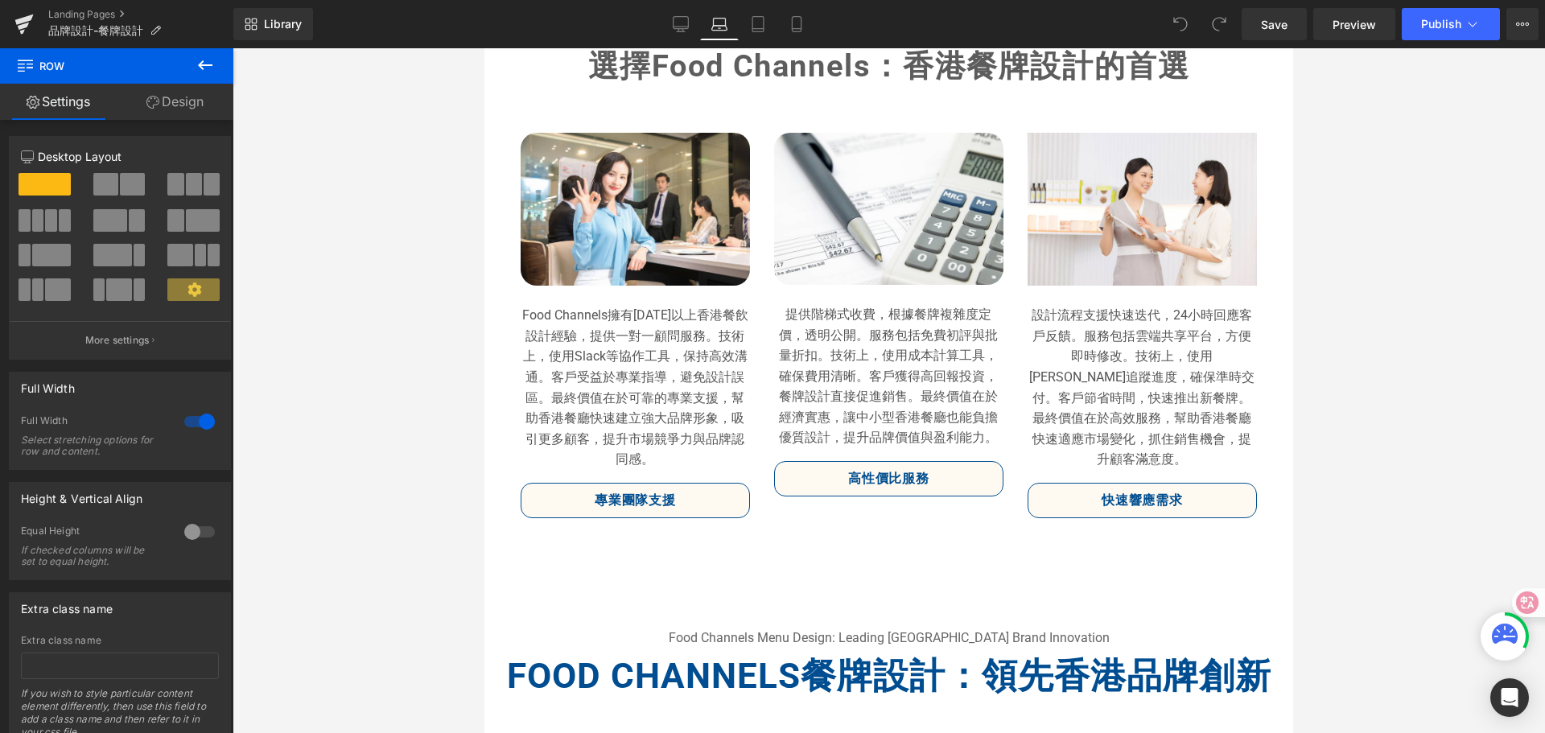
scroll to position [3627, 0]
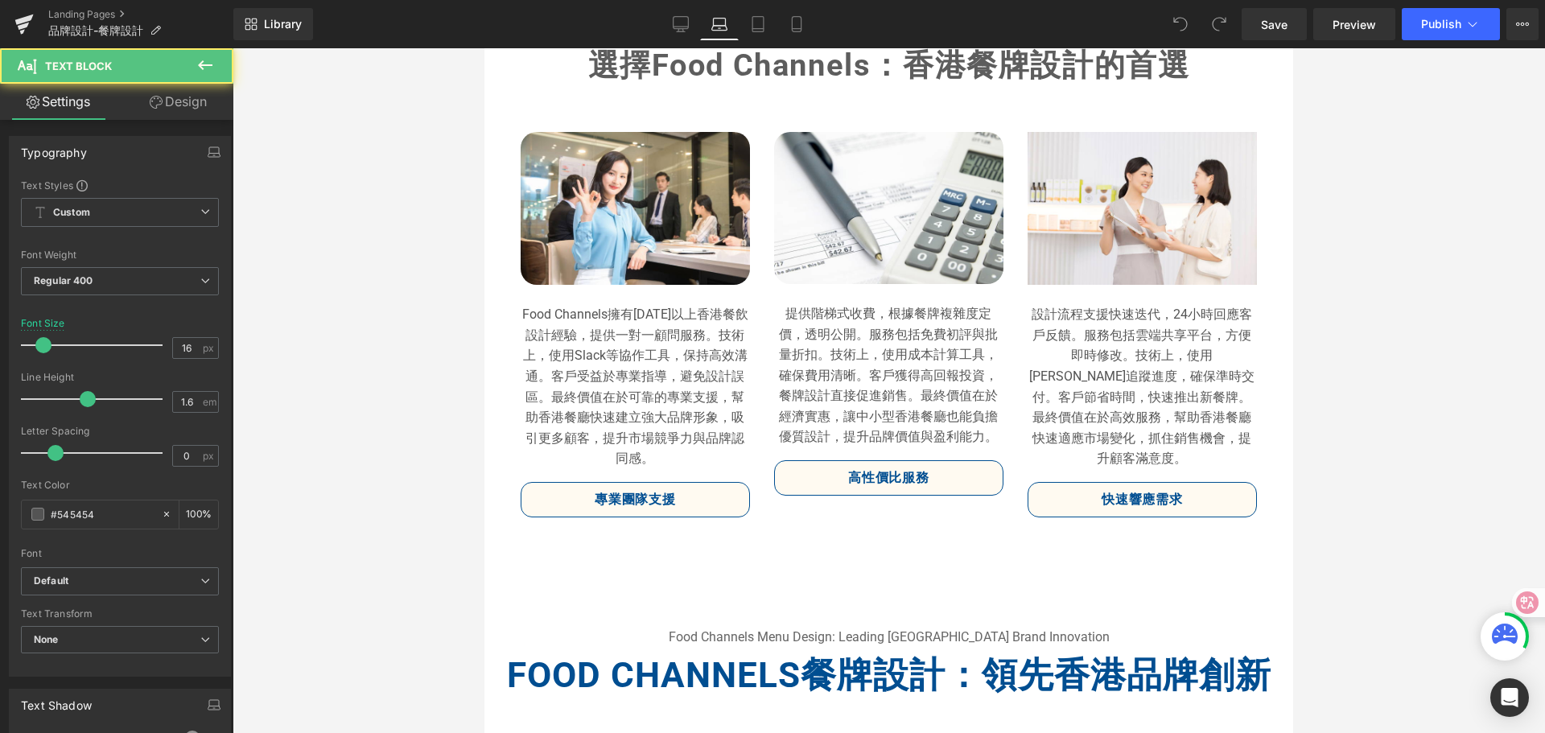
click at [883, 440] on p "提供階梯式收費，根據餐牌複雜度定價，透明公開。服務包括免費初評與批量折扣。技術上，使用成本計算工具，確保費用清晰。客戶獲得高回報投資，餐牌設計直接促進銷售。最…" at bounding box center [888, 375] width 229 height 144
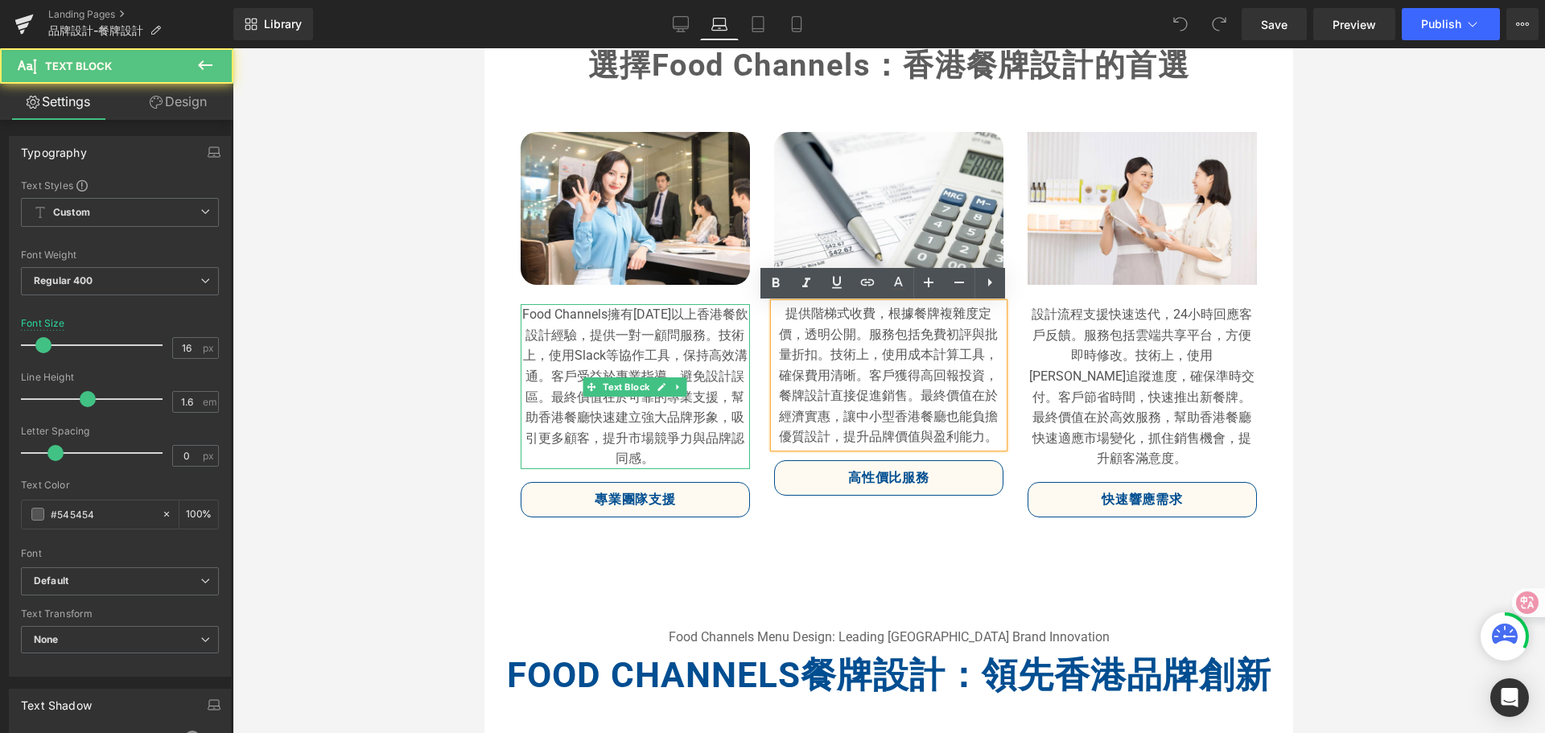
click at [703, 423] on p "Food Channels擁有10年以上香港餐飲設計經驗，提供一對一顧問服務。技術上，使用Slack等協作工具，保持高效溝通。客戶受益於專業指導，避免設計誤區…" at bounding box center [635, 386] width 229 height 165
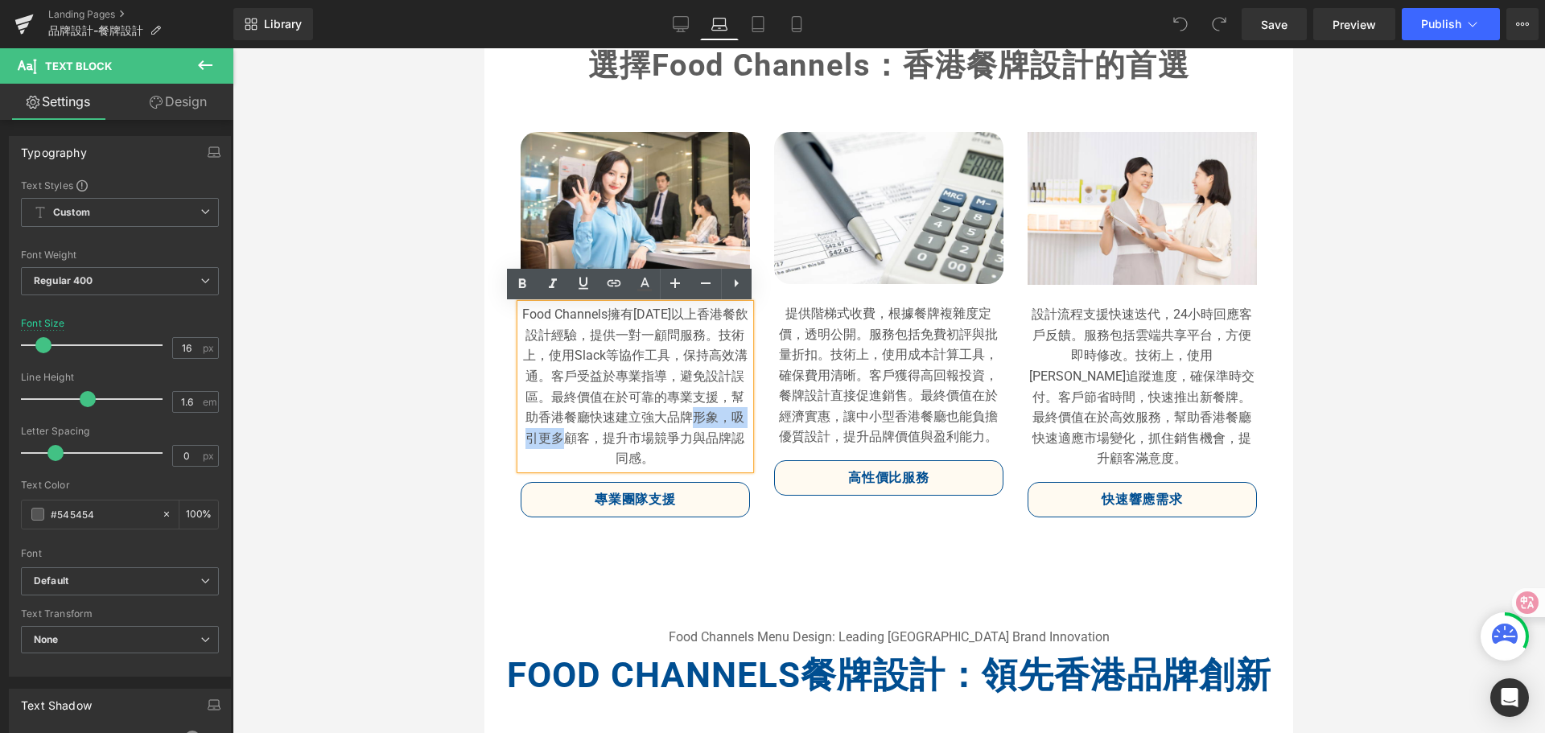
drag, startPoint x: 725, startPoint y: 419, endPoint x: 596, endPoint y: 436, distance: 130.7
click at [596, 436] on p "Food Channels擁有10年以上香港餐飲設計經驗，提供一對一顧問服務。技術上，使用Slack等協作工具，保持高效溝通。客戶受益於專業指導，避免設計誤區…" at bounding box center [635, 386] width 229 height 165
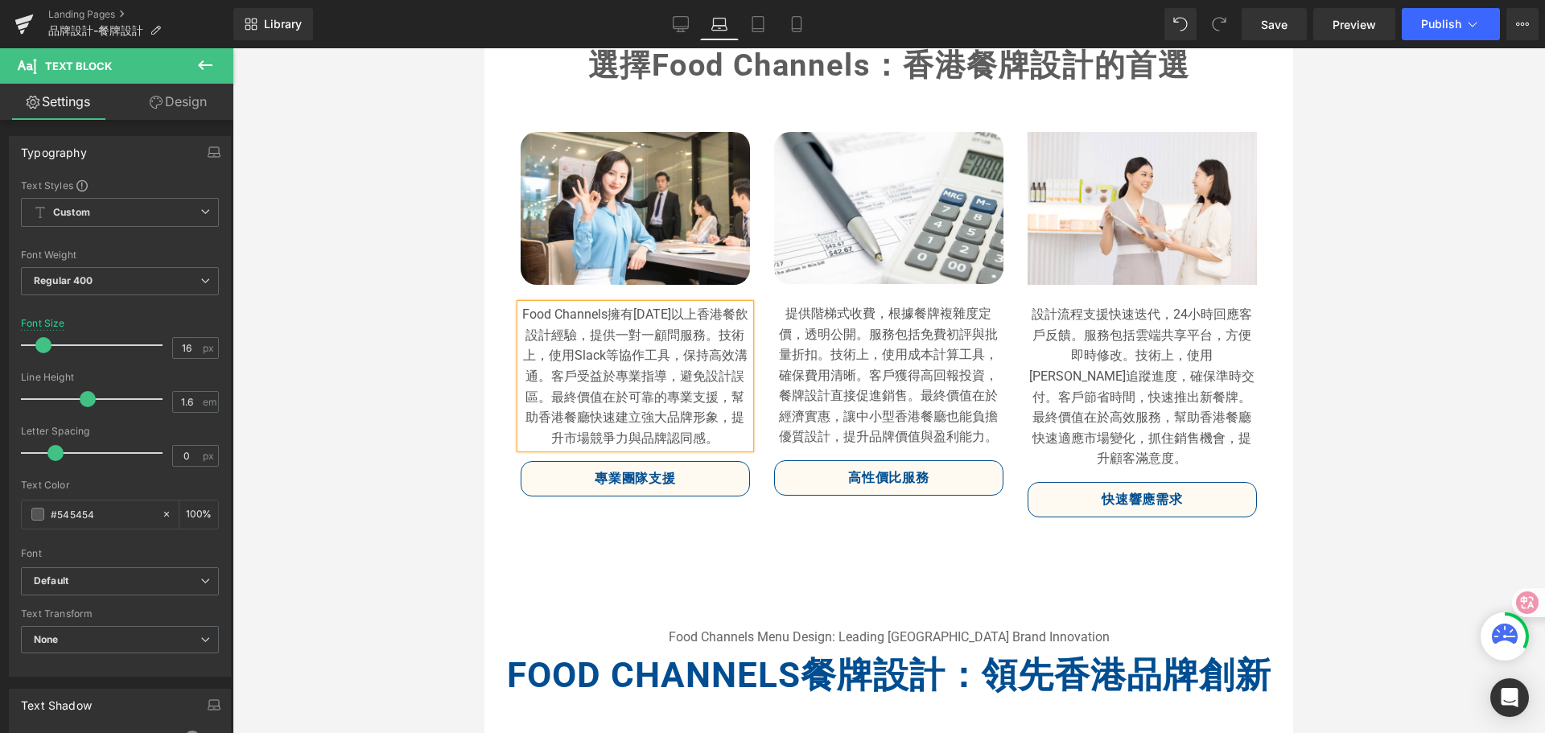
drag, startPoint x: 1401, startPoint y: 393, endPoint x: 1374, endPoint y: 393, distance: 26.6
click at [1401, 393] on div at bounding box center [889, 390] width 1313 height 685
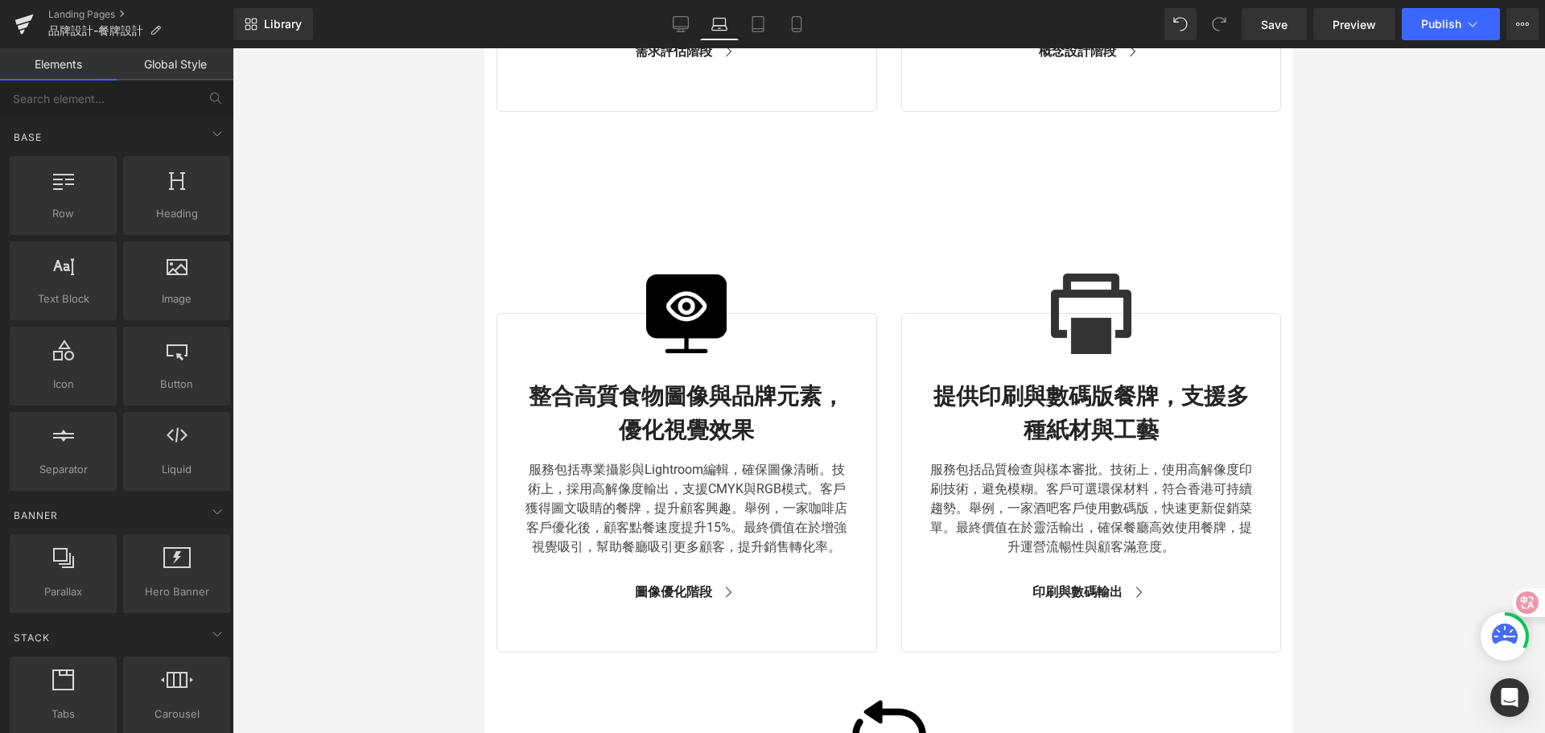
scroll to position [2580, 0]
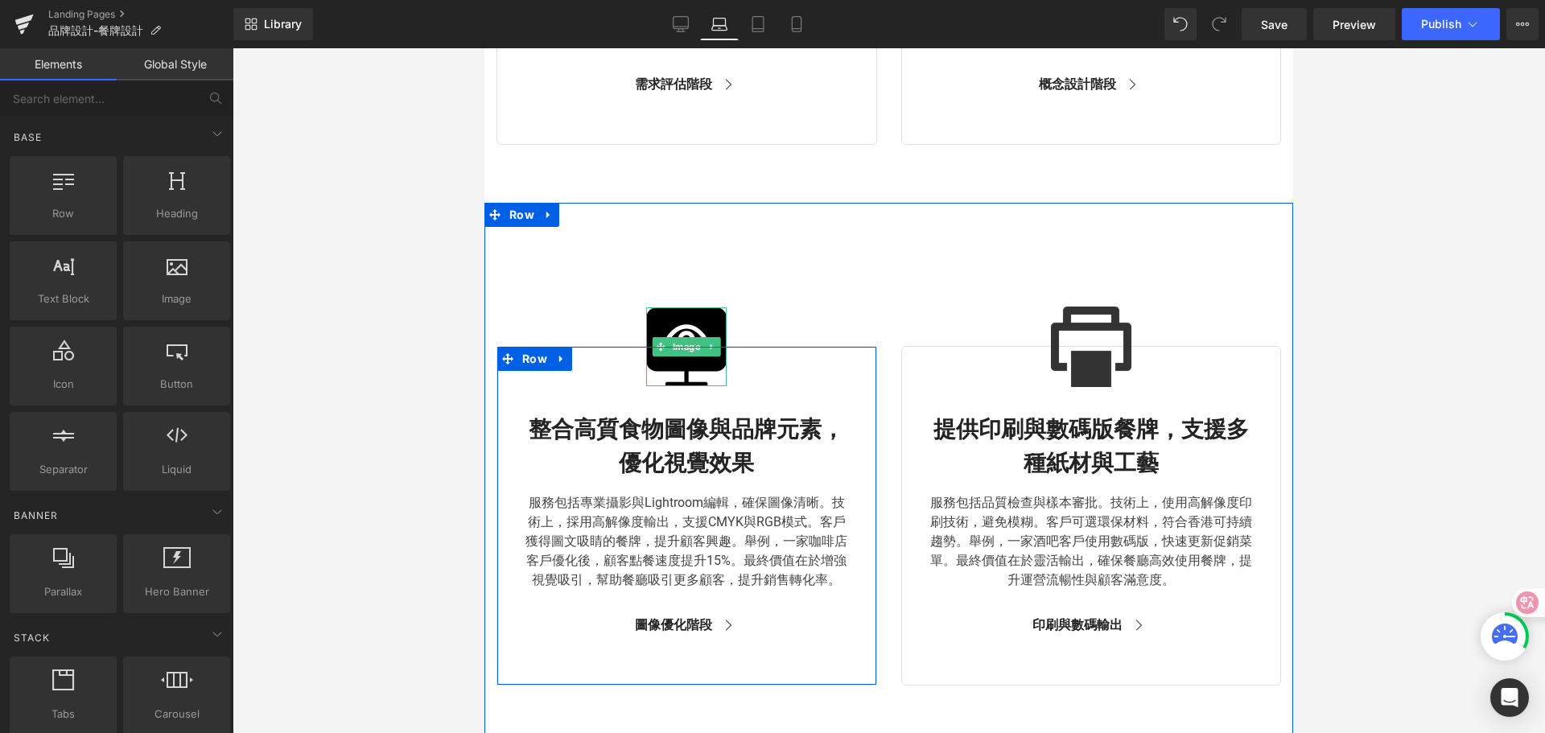
click at [663, 323] on img at bounding box center [686, 346] width 80 height 79
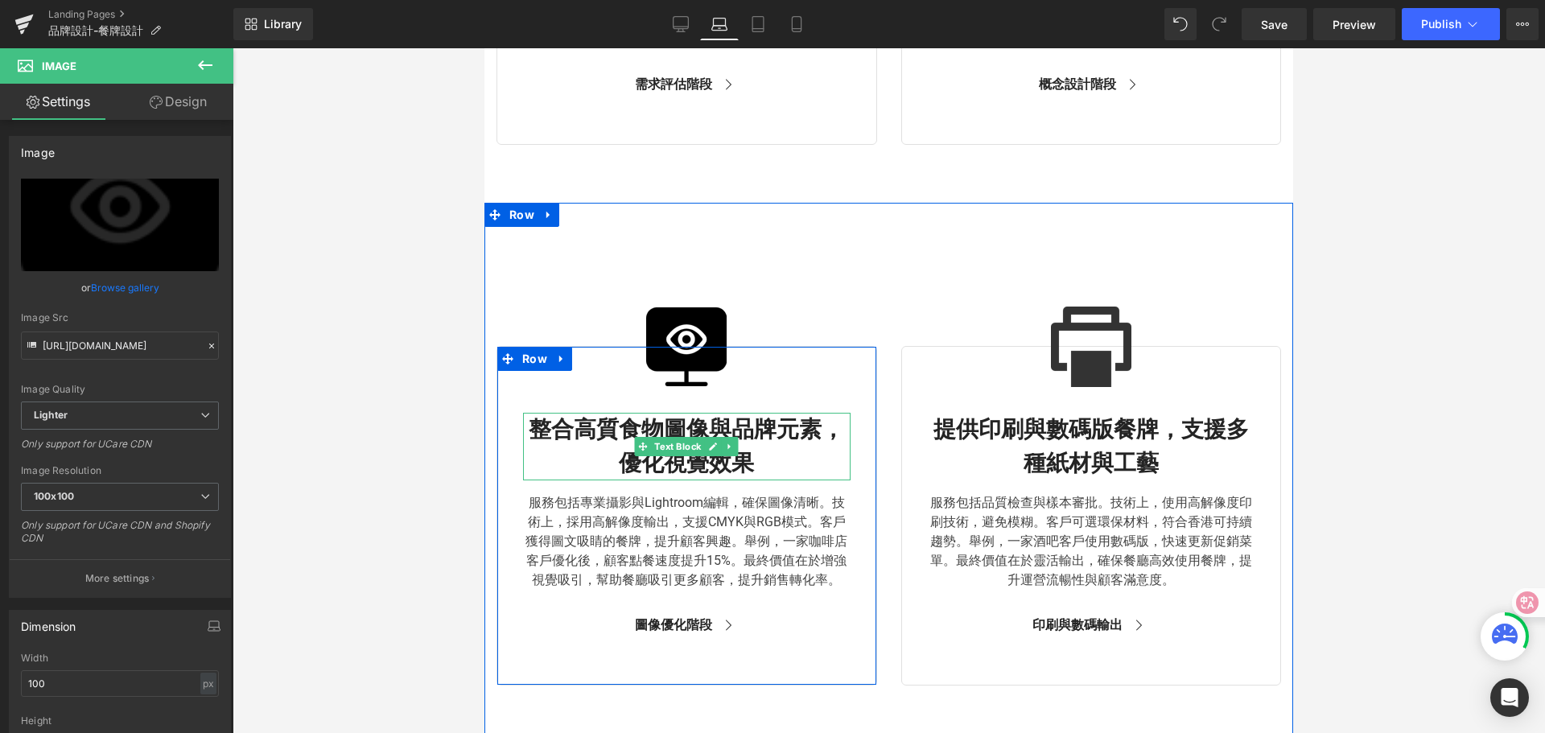
click at [592, 436] on strong "整合高質食物圖像與品牌元素，優化視覺效果" at bounding box center [687, 446] width 316 height 60
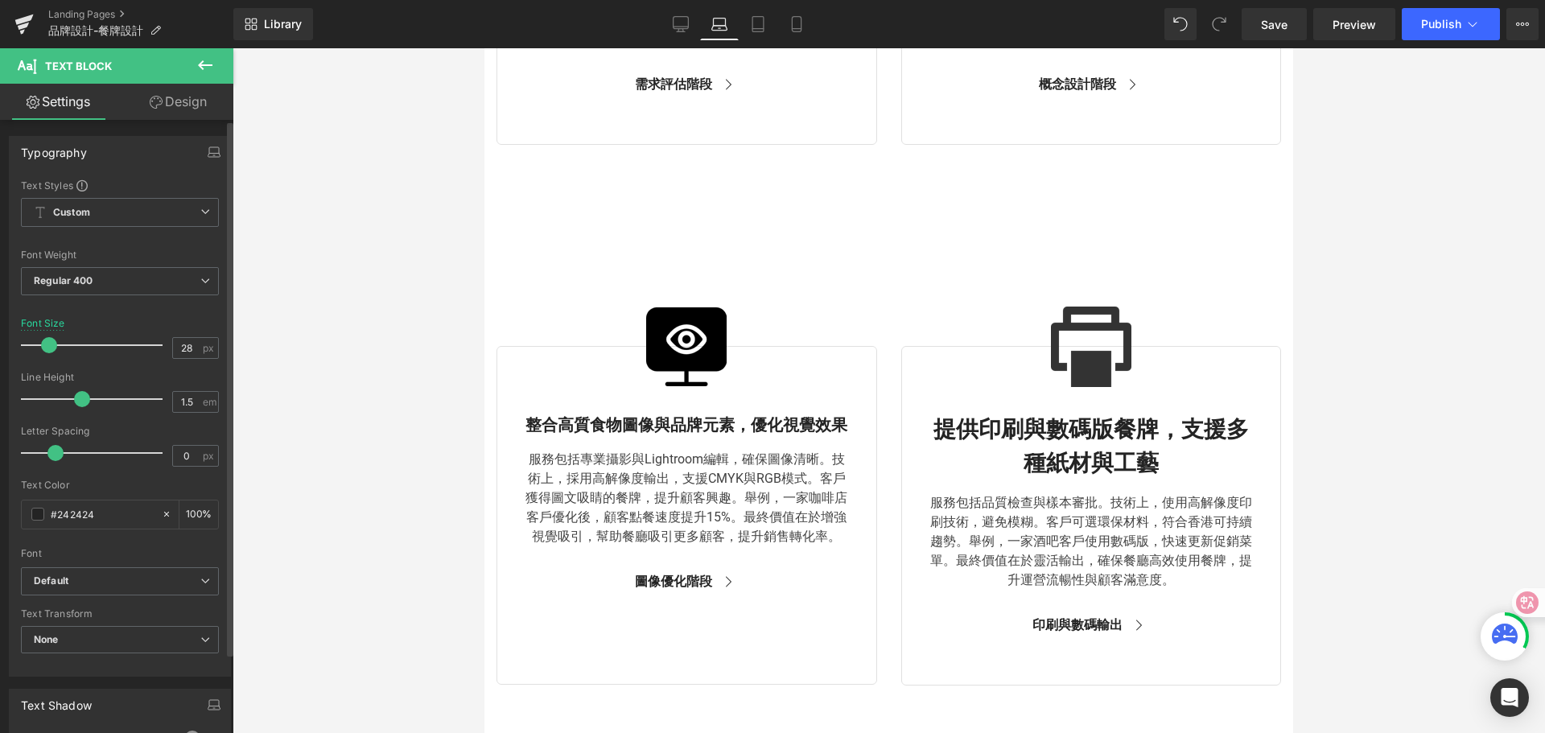
drag, startPoint x: 51, startPoint y: 343, endPoint x: 40, endPoint y: 343, distance: 10.5
click at [41, 343] on span at bounding box center [49, 345] width 16 height 16
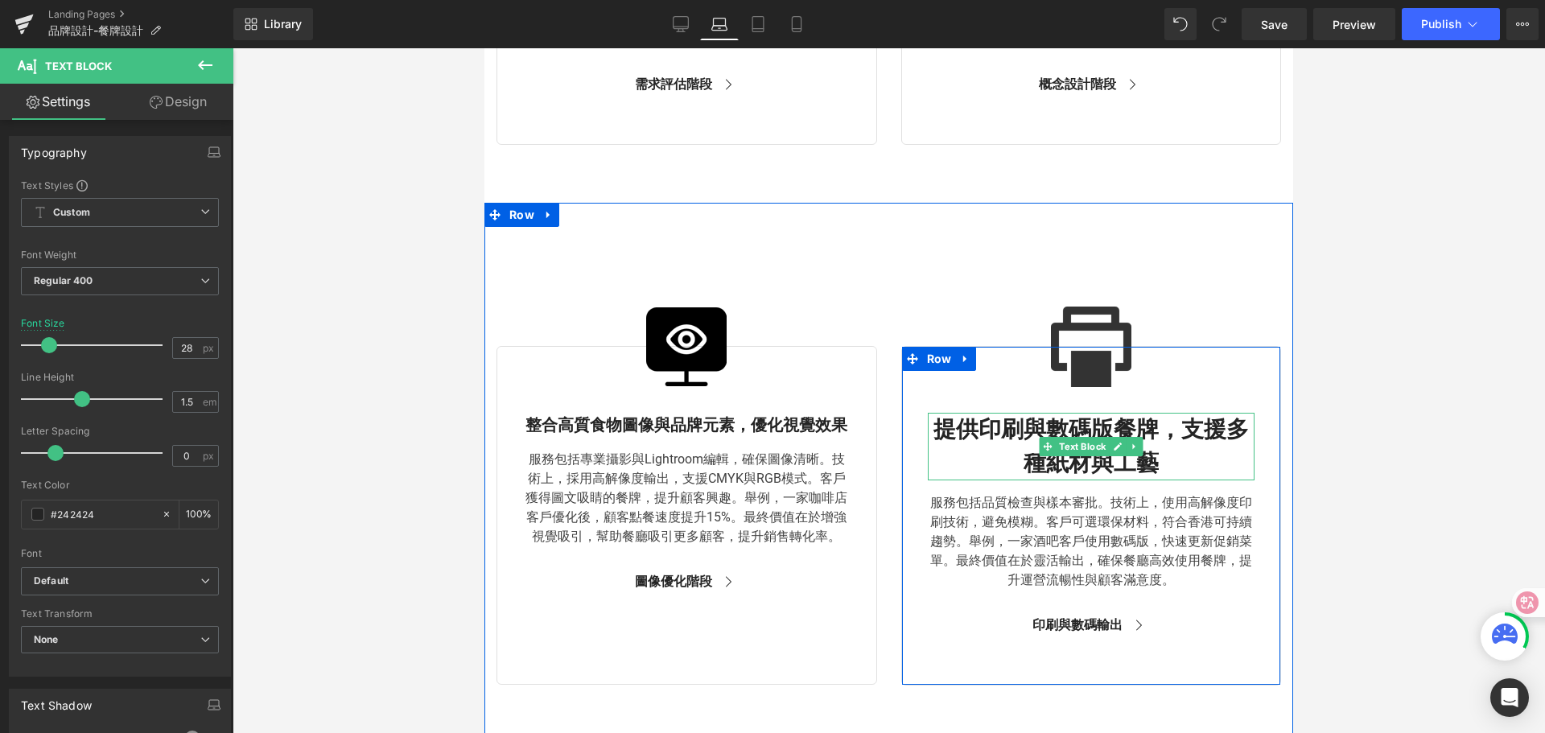
click at [947, 427] on b "提供印刷與數碼版餐牌，支援多種紙材與工藝" at bounding box center [1092, 446] width 316 height 60
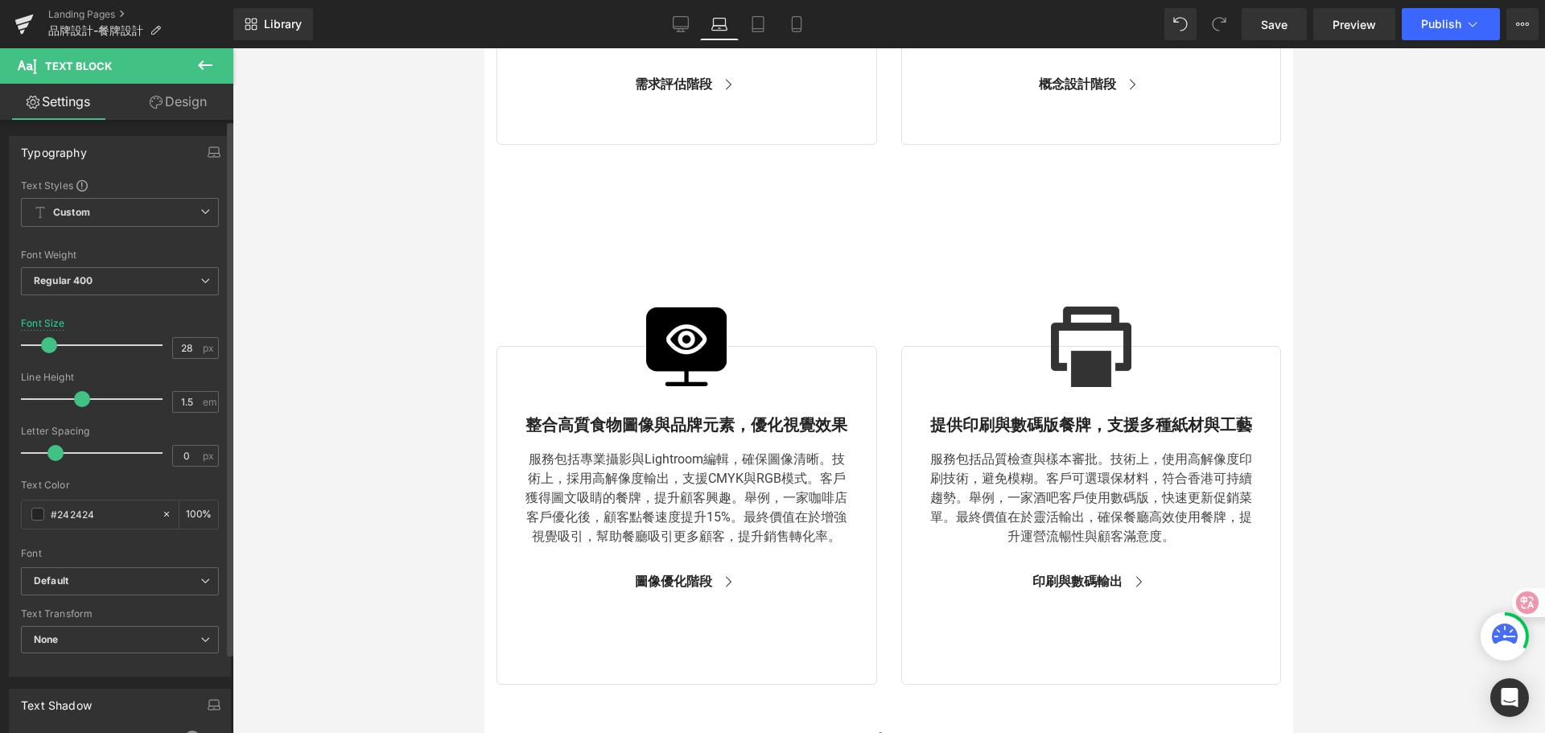
drag, startPoint x: 59, startPoint y: 346, endPoint x: 48, endPoint y: 347, distance: 10.5
click at [48, 347] on span at bounding box center [49, 345] width 16 height 16
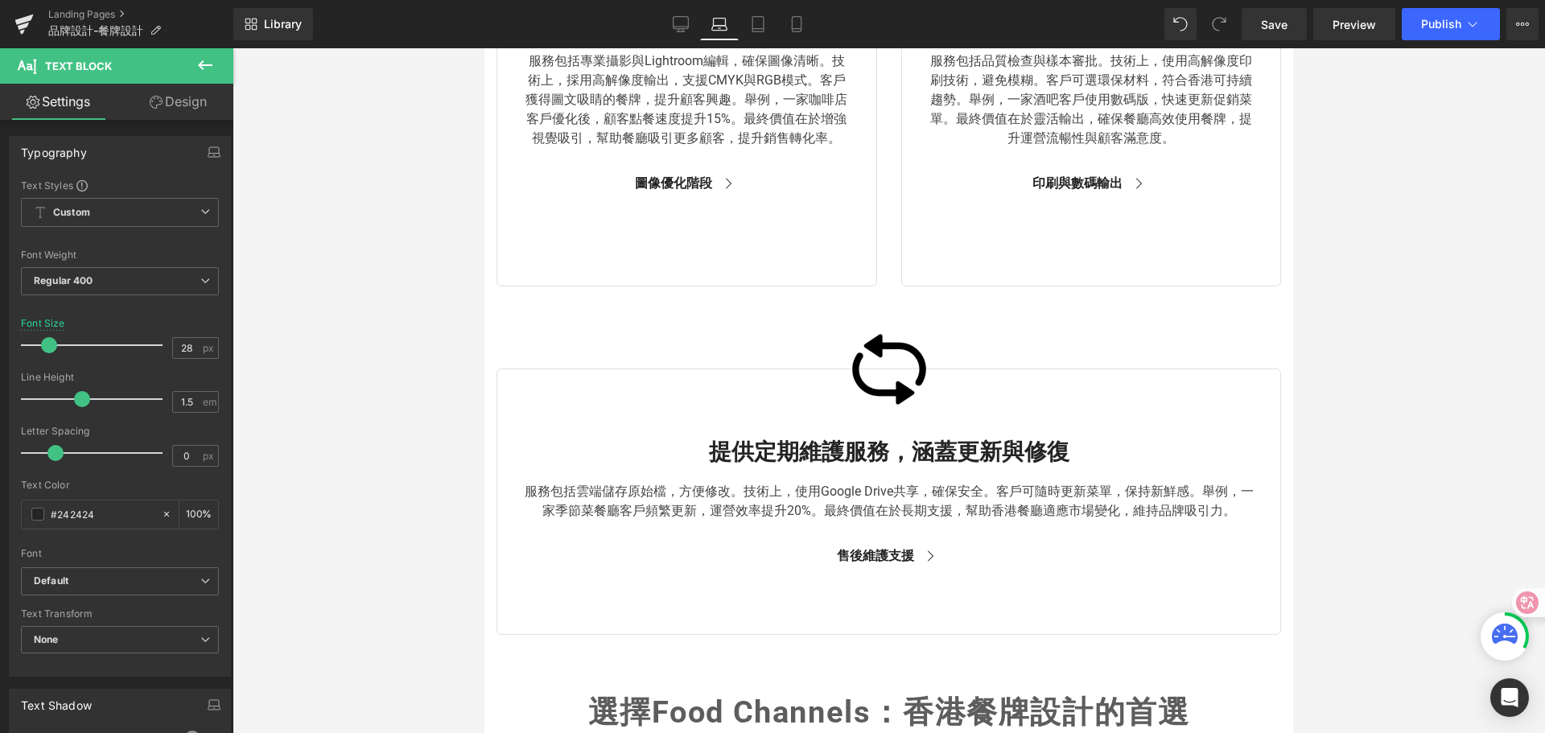
scroll to position [2983, 0]
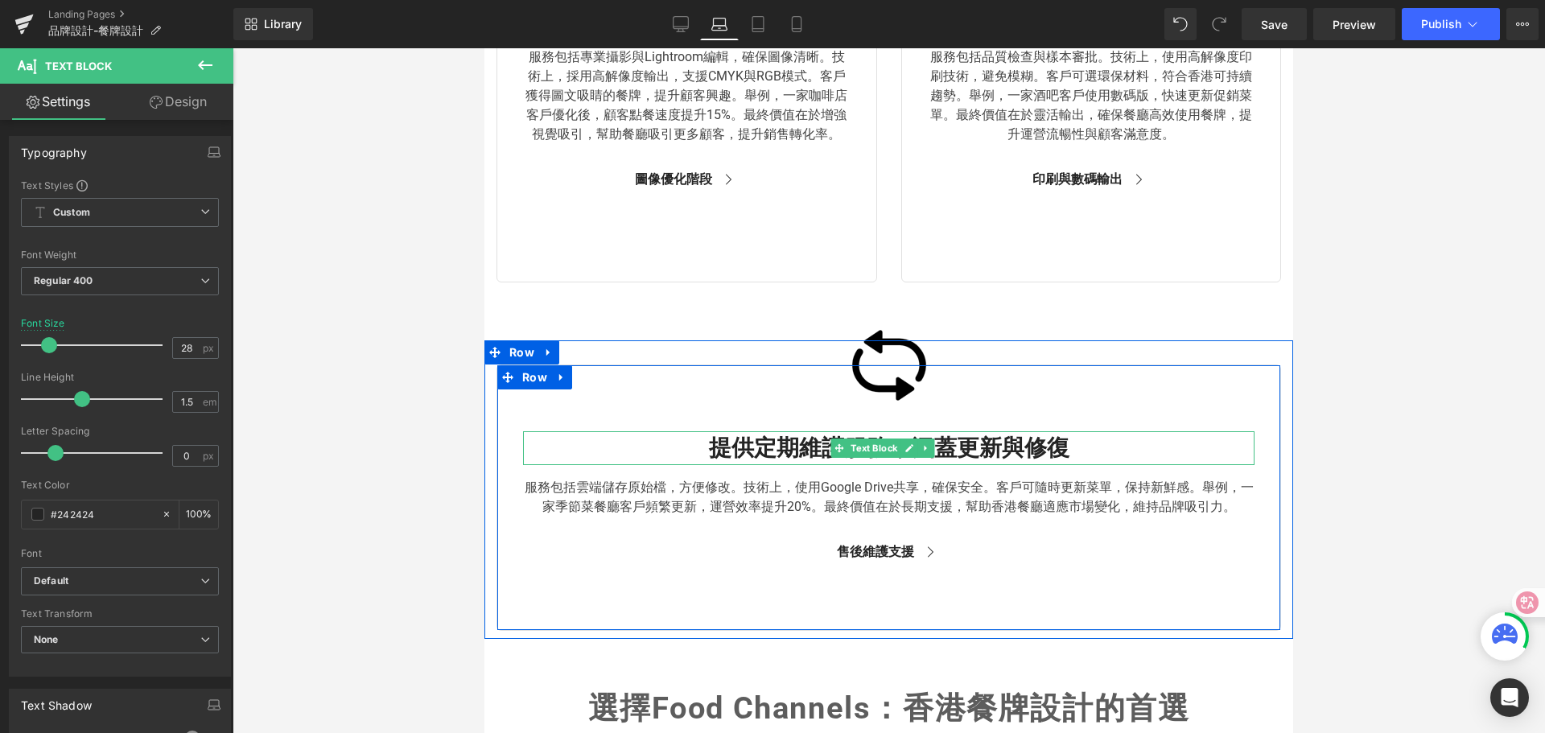
click at [765, 458] on b "提供定期維護服務，涵蓋更新與修復" at bounding box center [889, 448] width 361 height 27
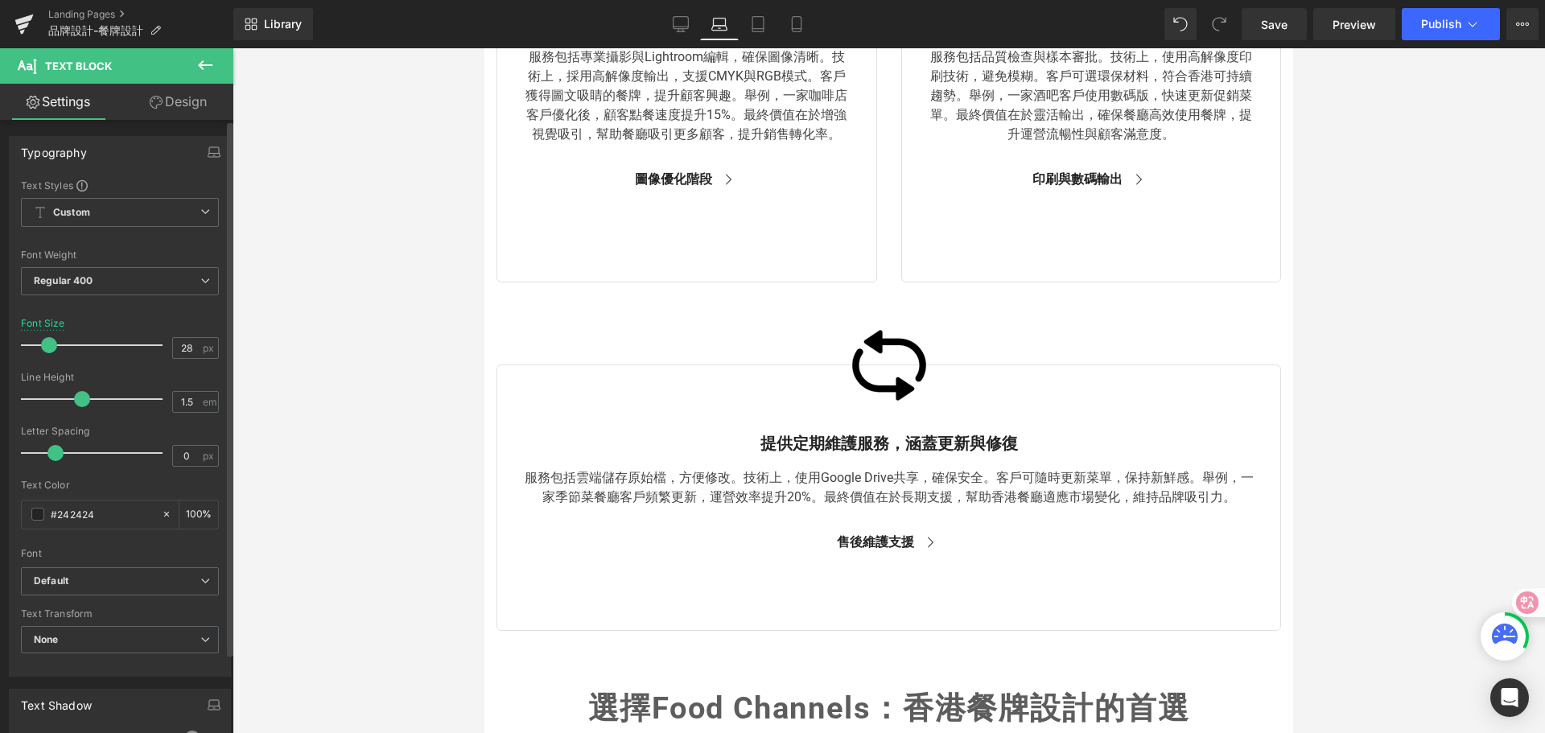
drag, startPoint x: 61, startPoint y: 342, endPoint x: 50, endPoint y: 342, distance: 11.3
click at [50, 342] on span at bounding box center [49, 345] width 16 height 16
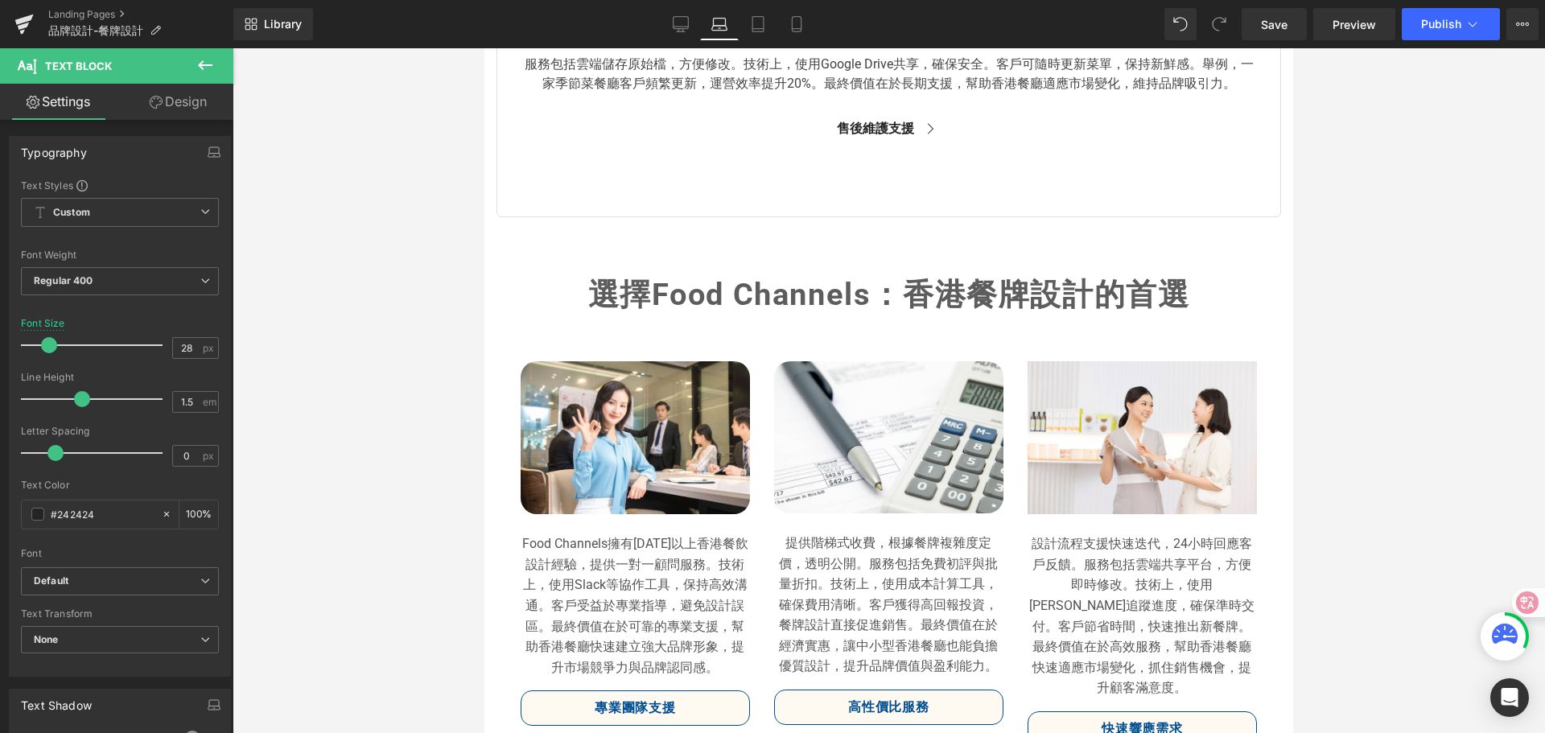
scroll to position [3224, 0]
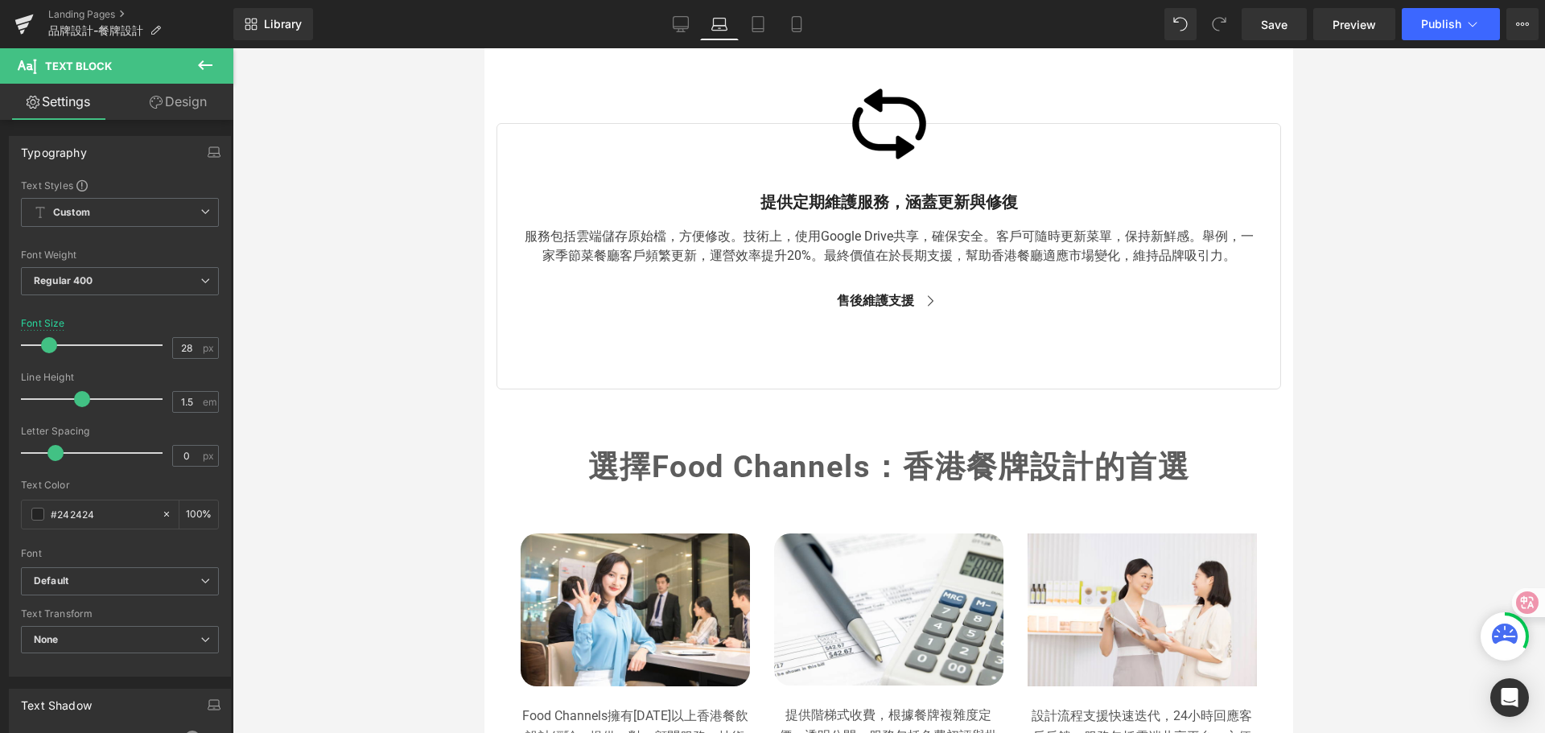
click at [703, 472] on span "選擇Food Channels：香港餐牌設計的首選" at bounding box center [889, 466] width 602 height 35
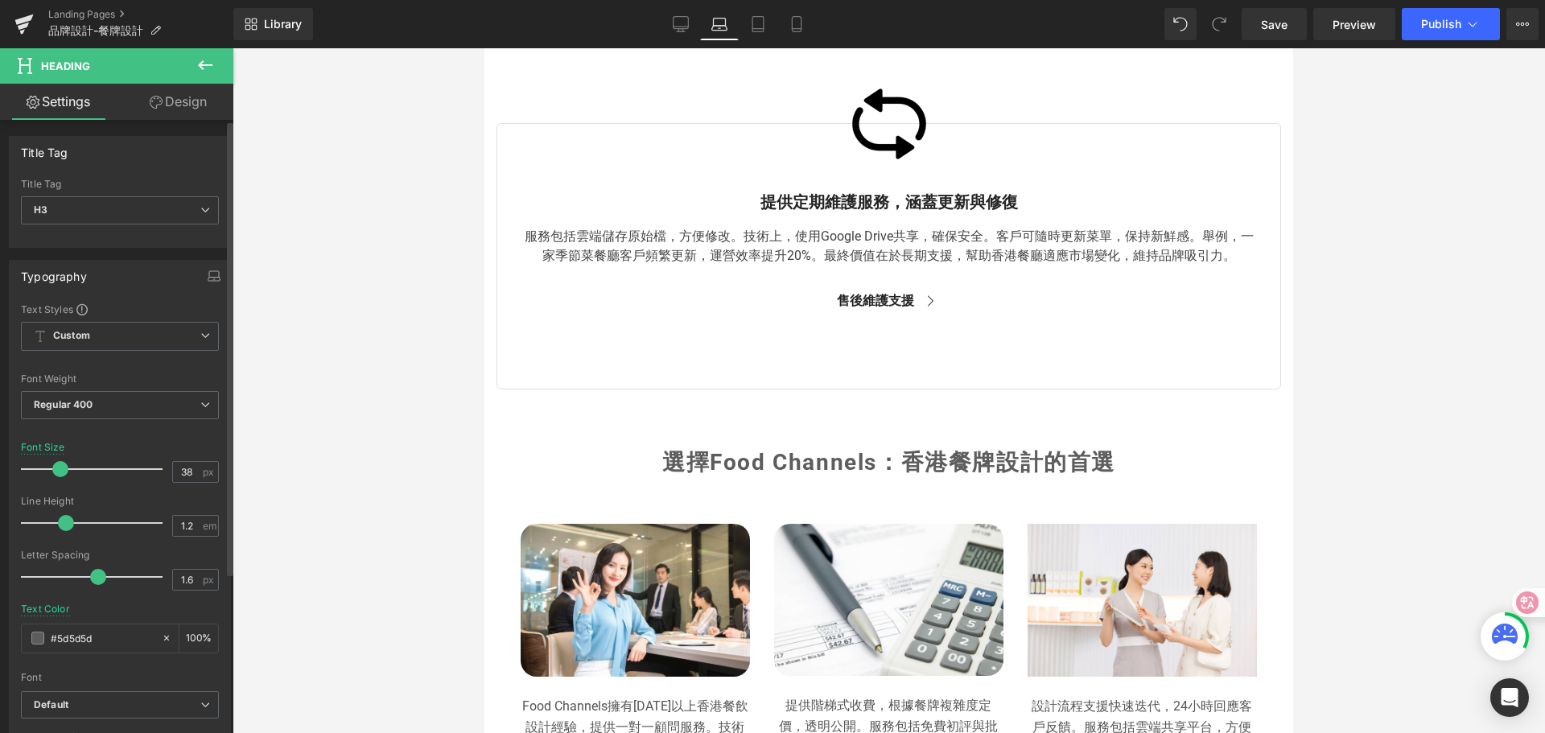
drag, startPoint x: 72, startPoint y: 467, endPoint x: 60, endPoint y: 464, distance: 13.3
click at [60, 464] on span at bounding box center [60, 469] width 16 height 16
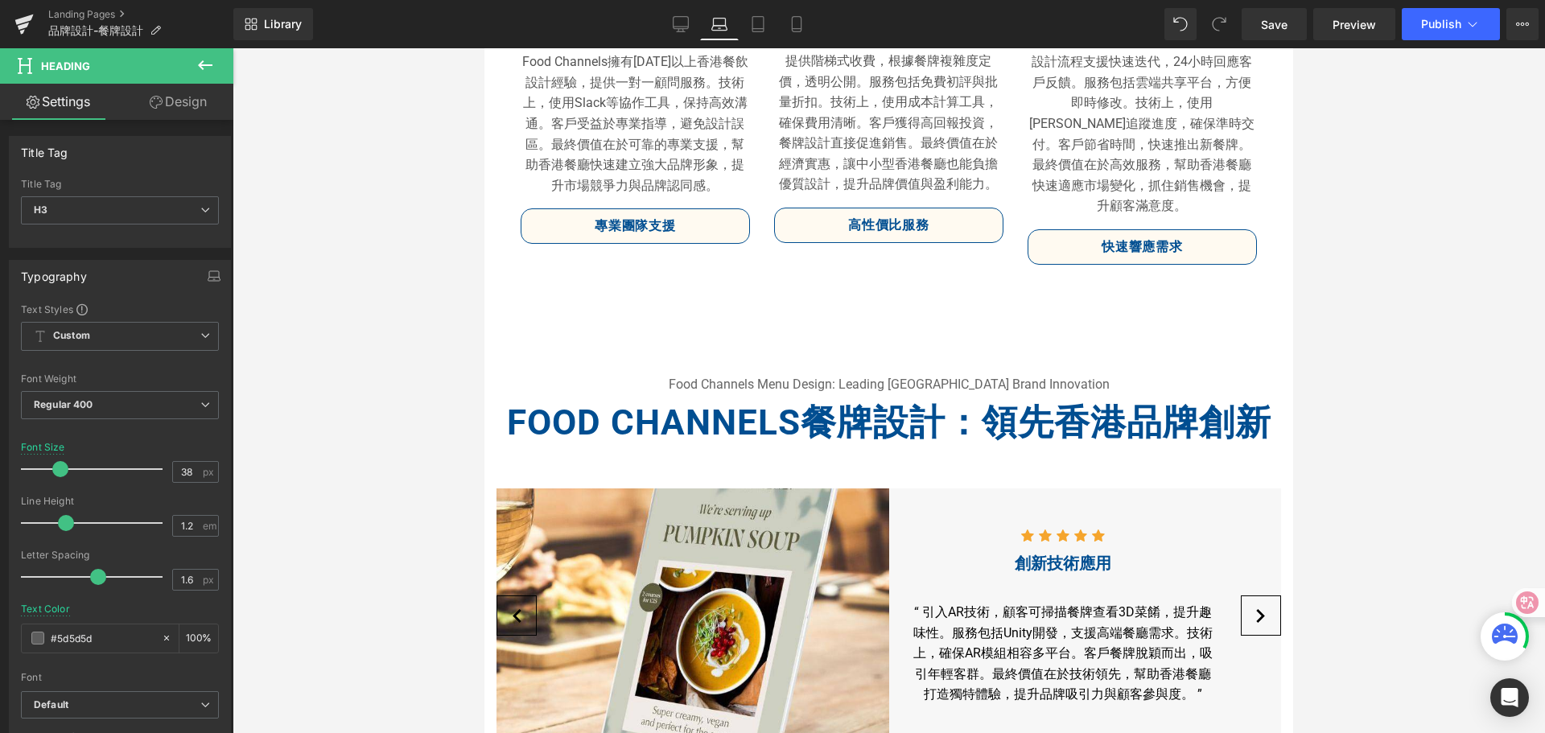
scroll to position [3868, 0]
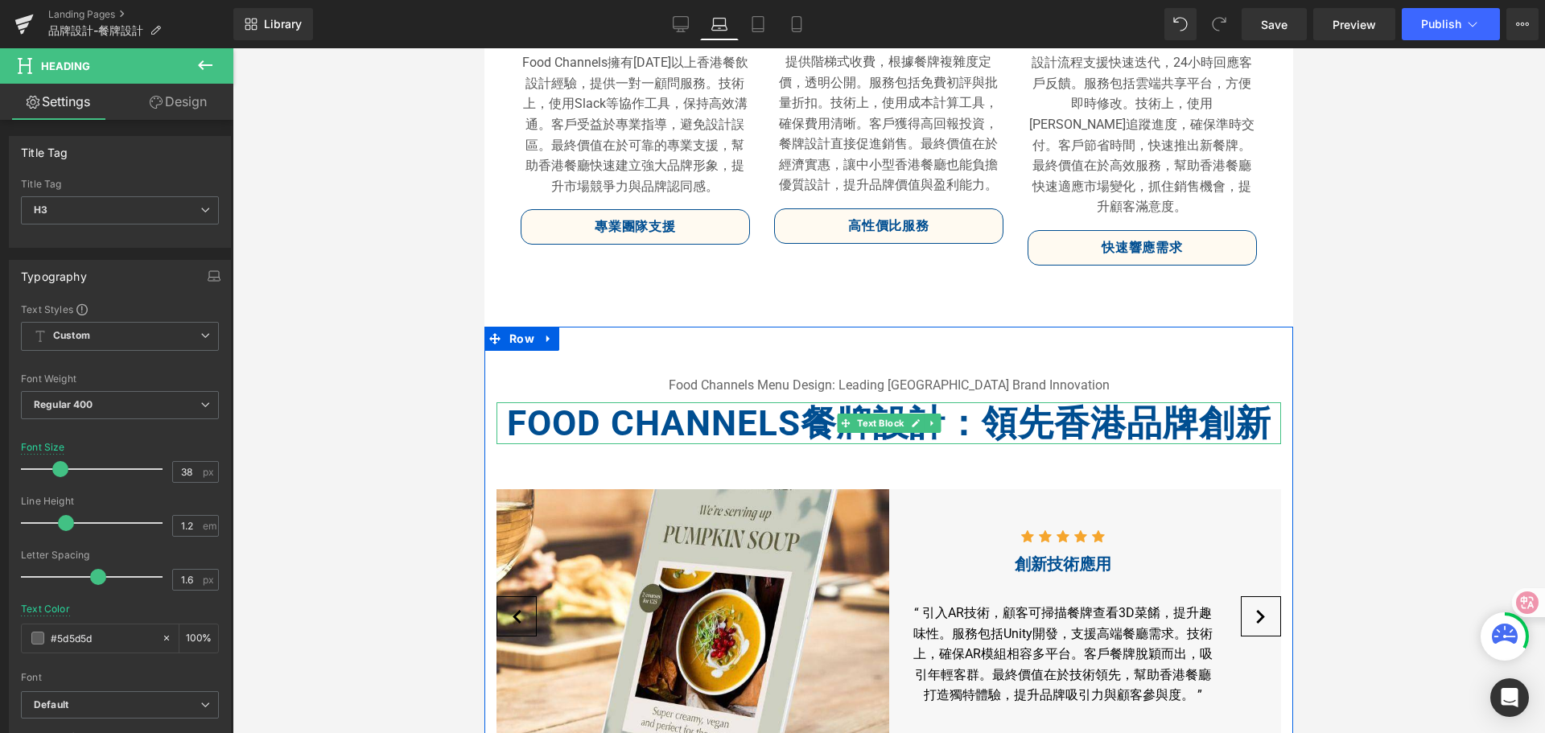
click at [709, 416] on span "Food Channels餐牌設計：領先香港品牌創新" at bounding box center [889, 423] width 765 height 42
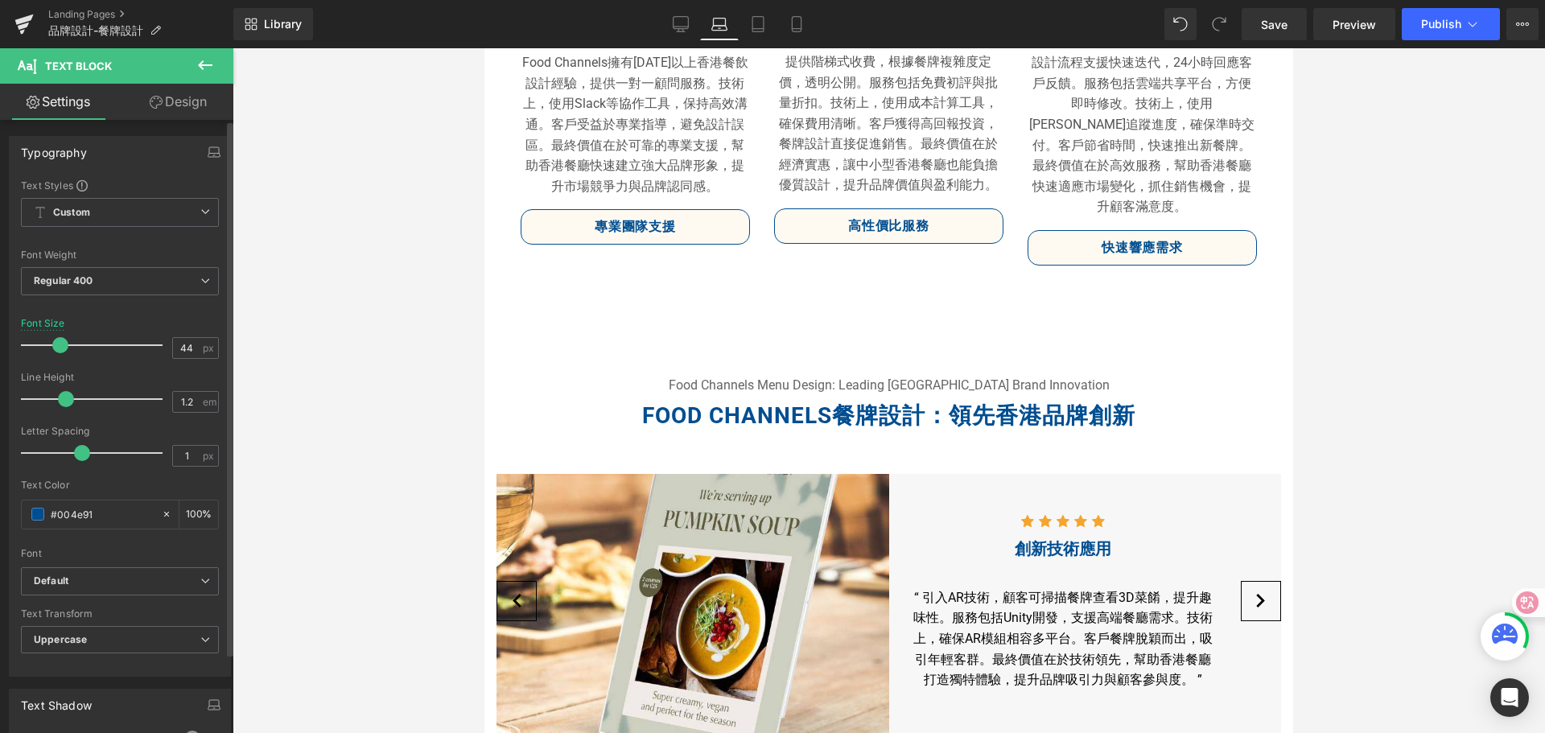
drag, startPoint x: 80, startPoint y: 349, endPoint x: 58, endPoint y: 344, distance: 22.3
click at [58, 344] on span at bounding box center [60, 345] width 16 height 16
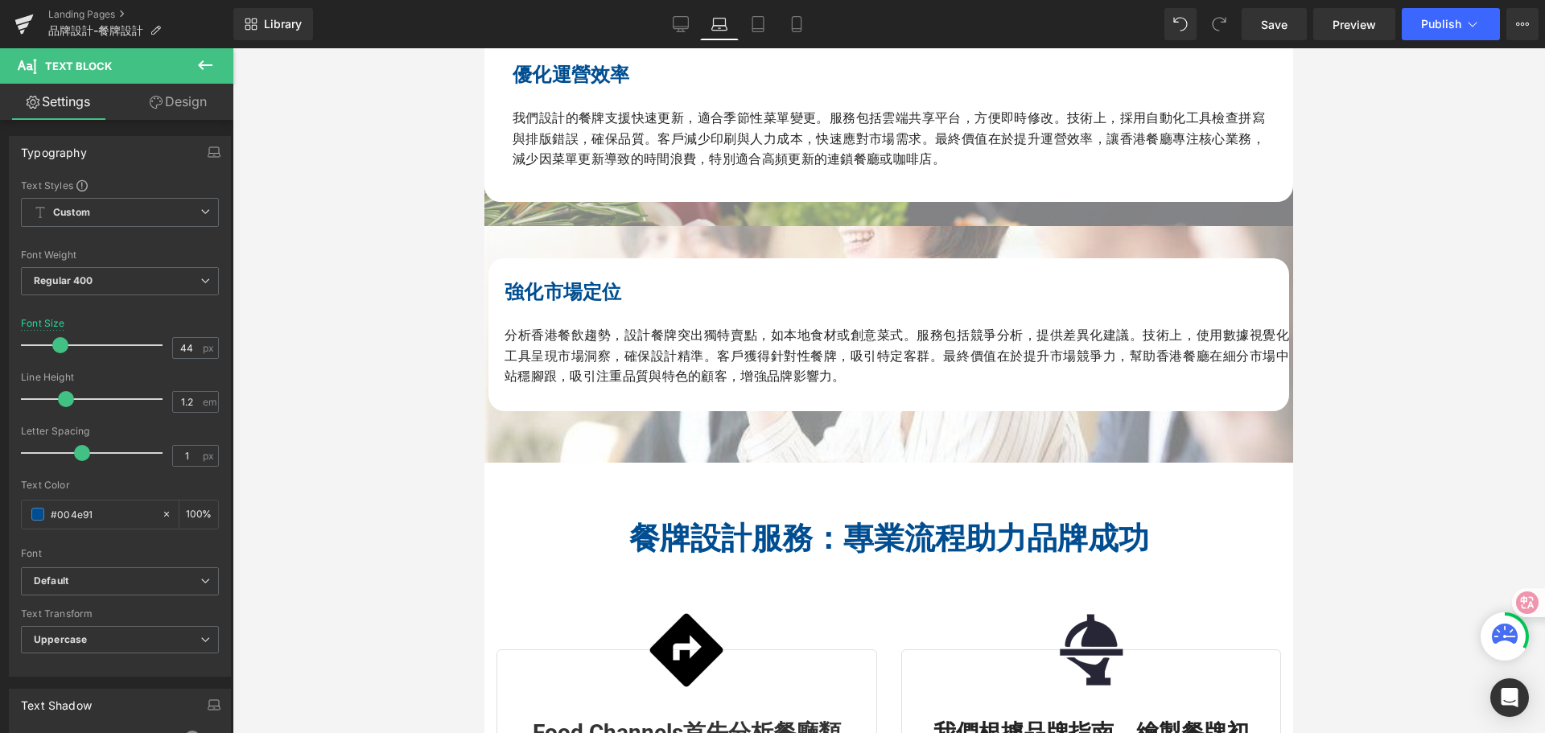
scroll to position [1856, 0]
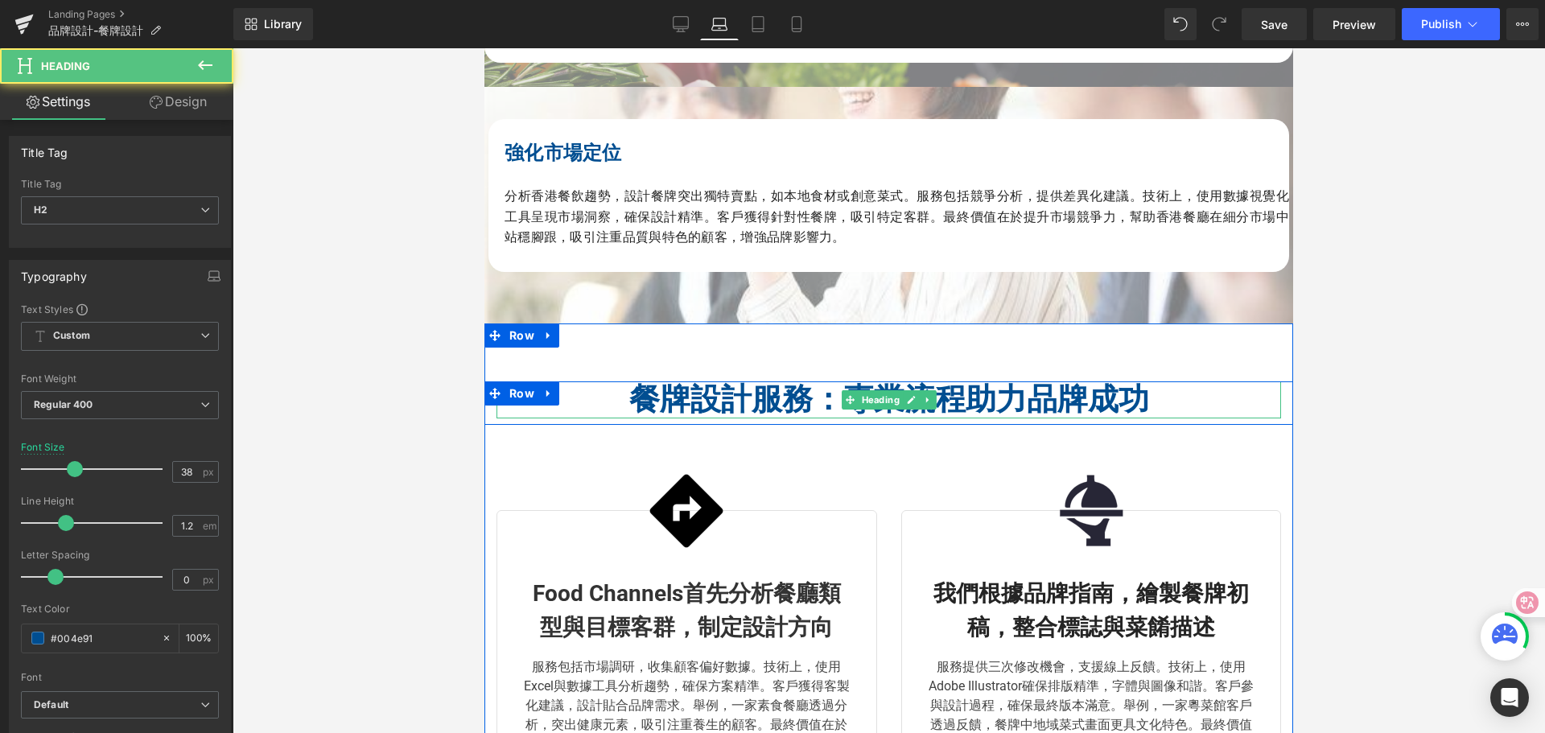
click at [668, 405] on span "餐牌設計服務：專業流程助力品牌成功" at bounding box center [889, 399] width 520 height 35
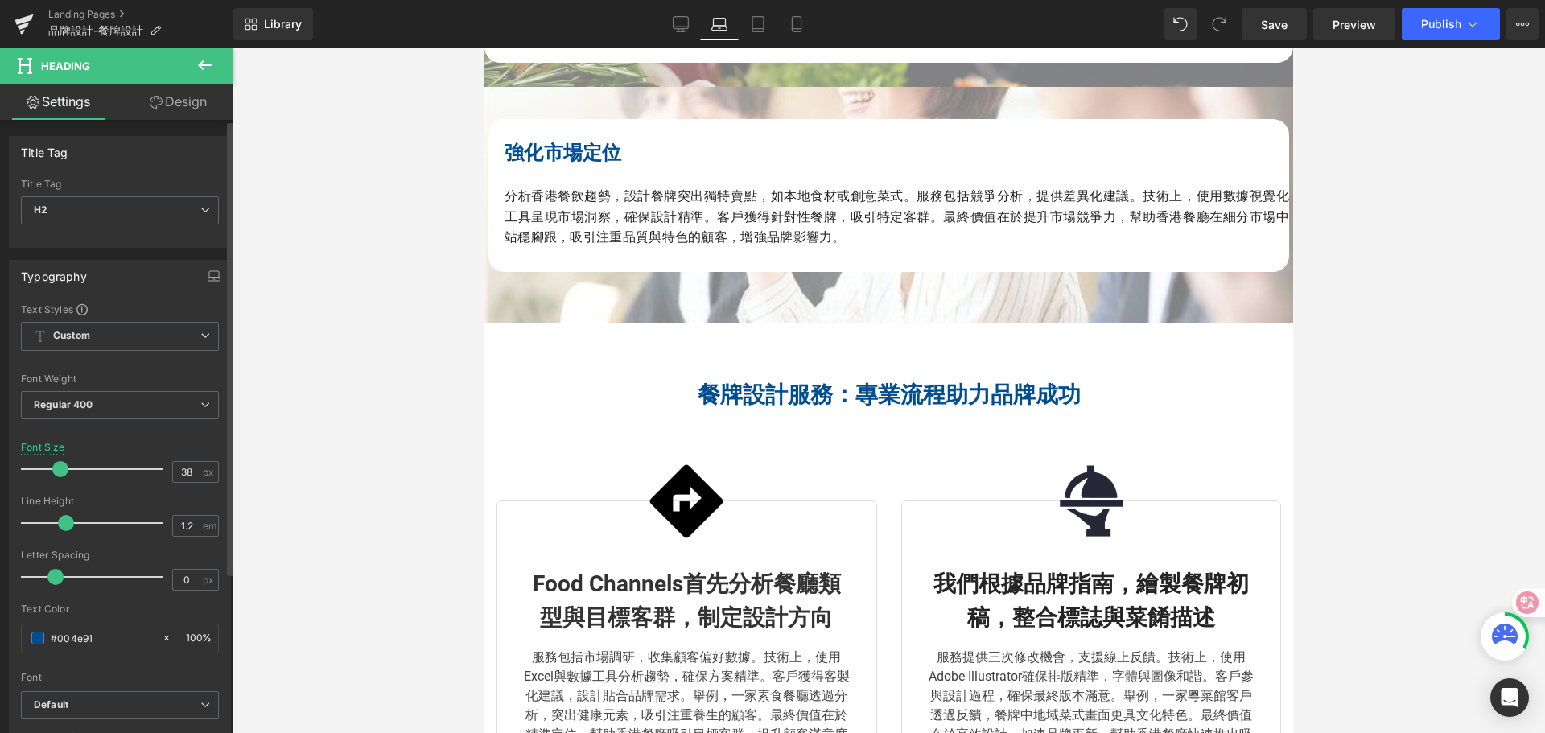
drag, startPoint x: 71, startPoint y: 469, endPoint x: 58, endPoint y: 467, distance: 13.1
click at [58, 467] on span at bounding box center [60, 469] width 16 height 16
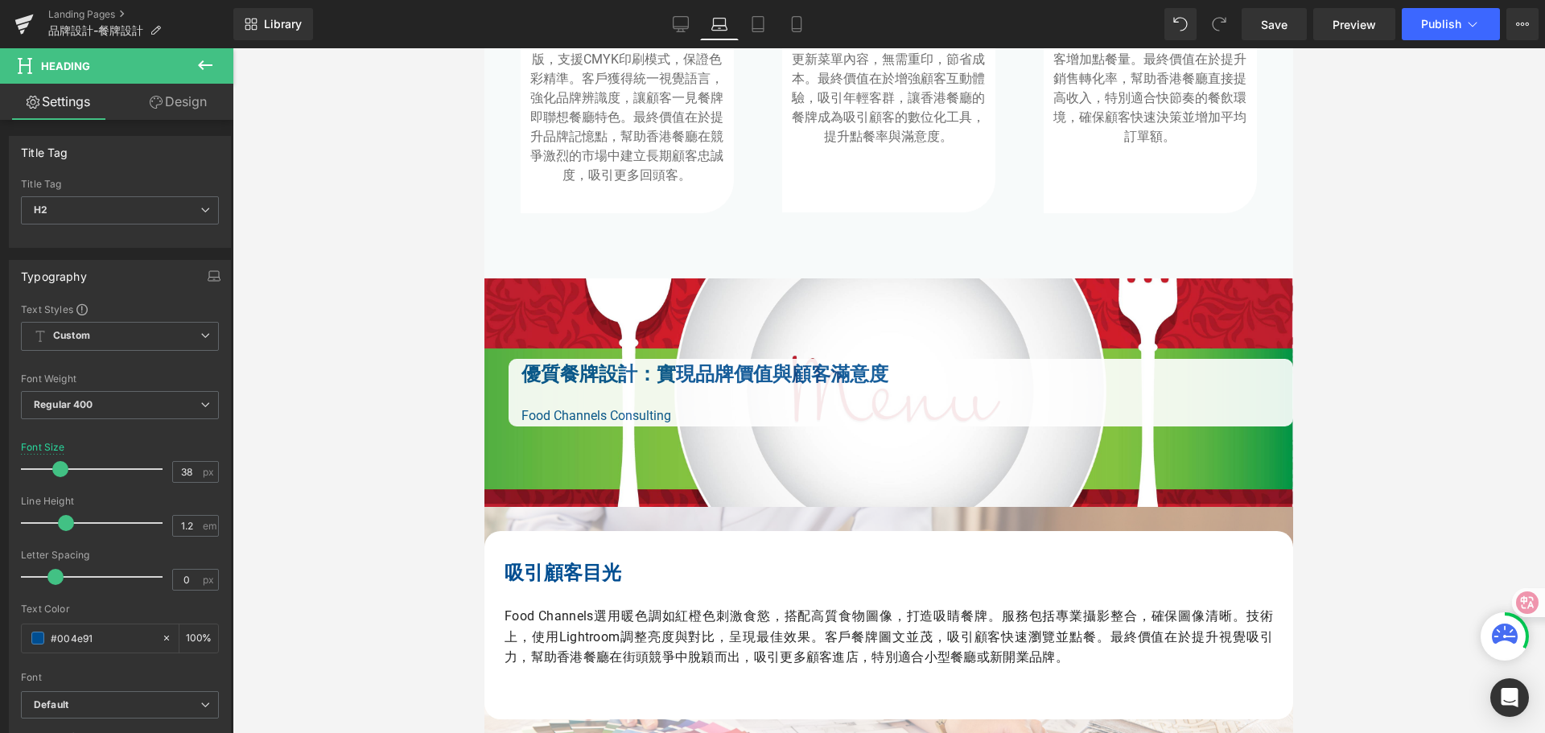
scroll to position [971, 0]
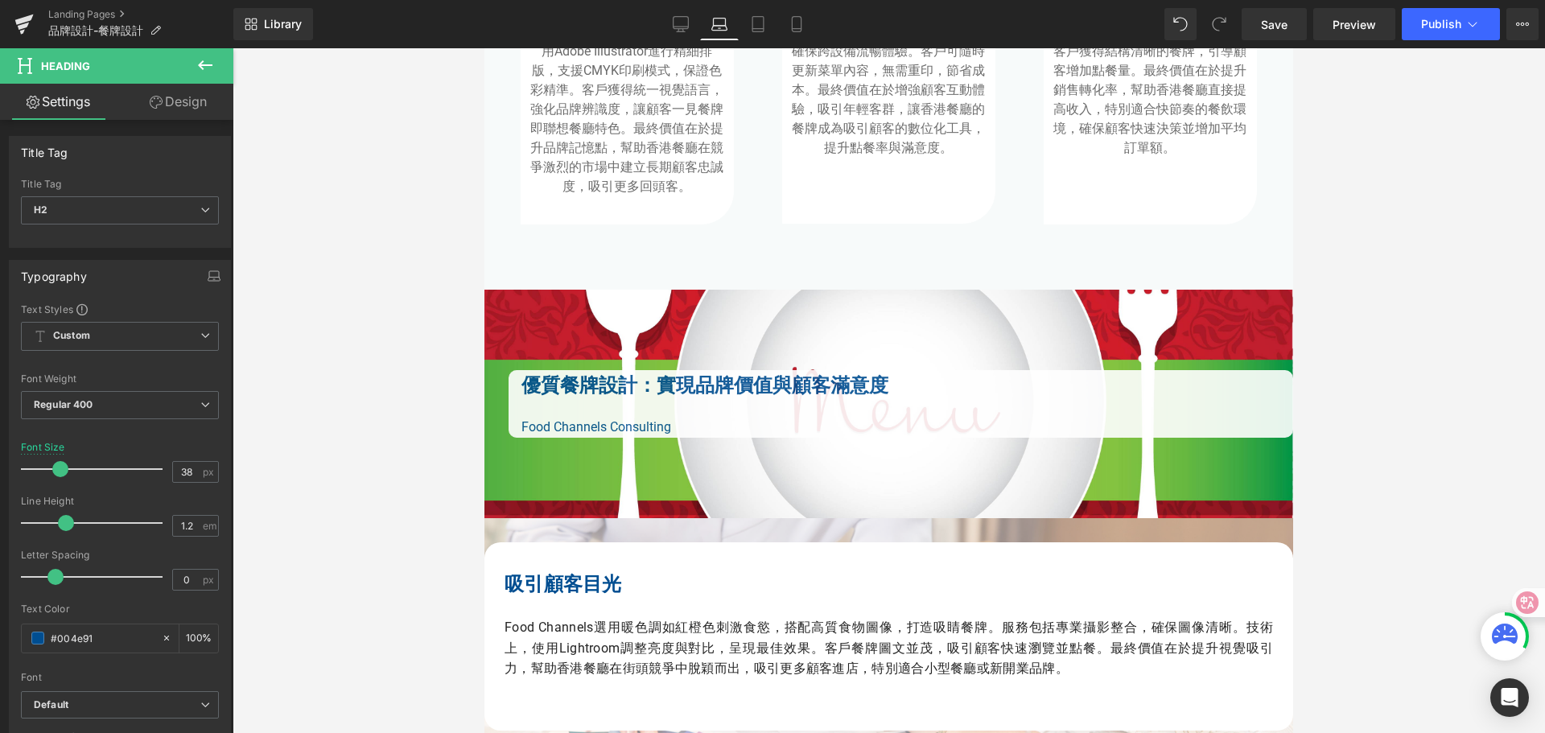
click at [729, 386] on div "優質餐牌設計：實現品牌價值與顧客滿意度 Text Block" at bounding box center [706, 385] width 368 height 31
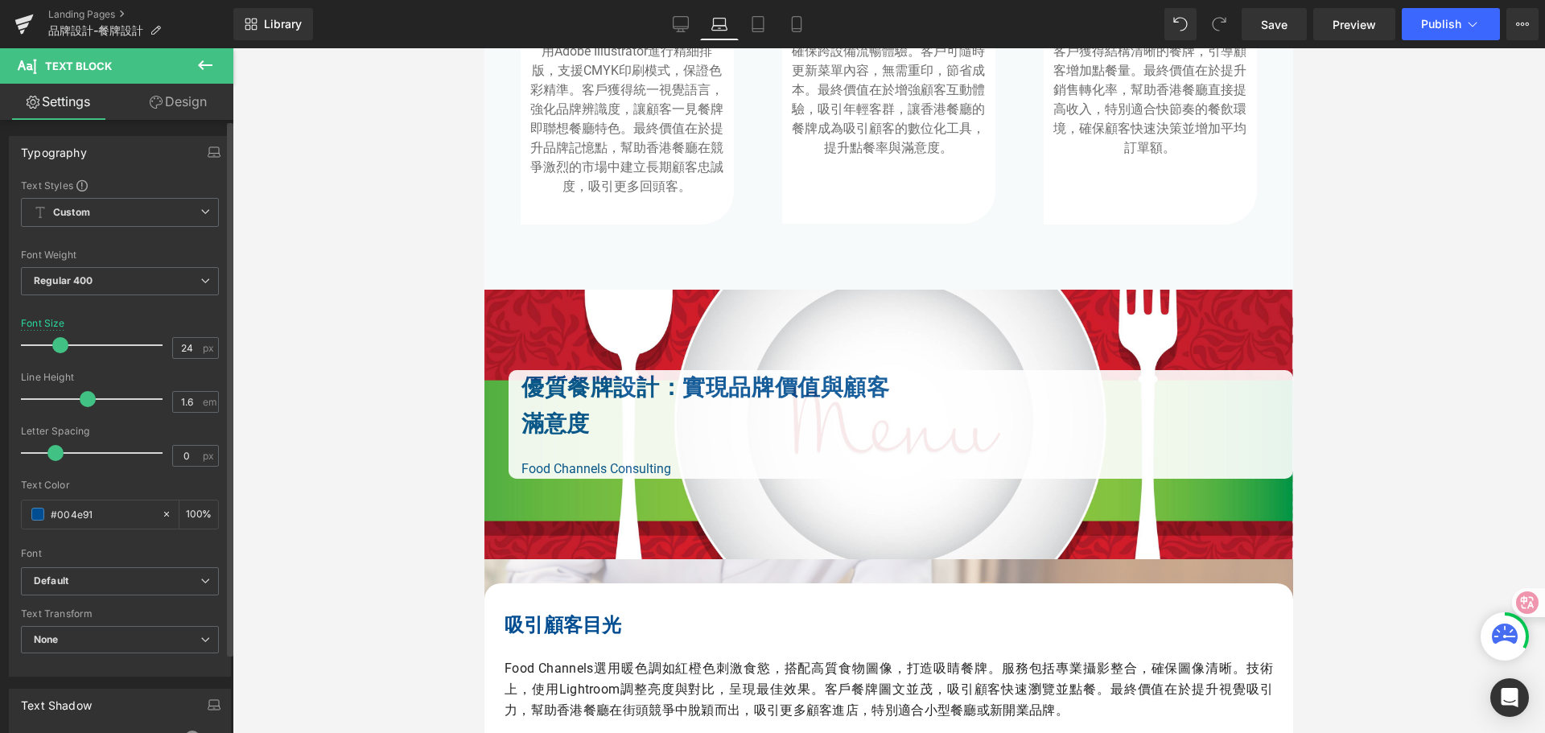
click at [63, 347] on span at bounding box center [60, 345] width 16 height 16
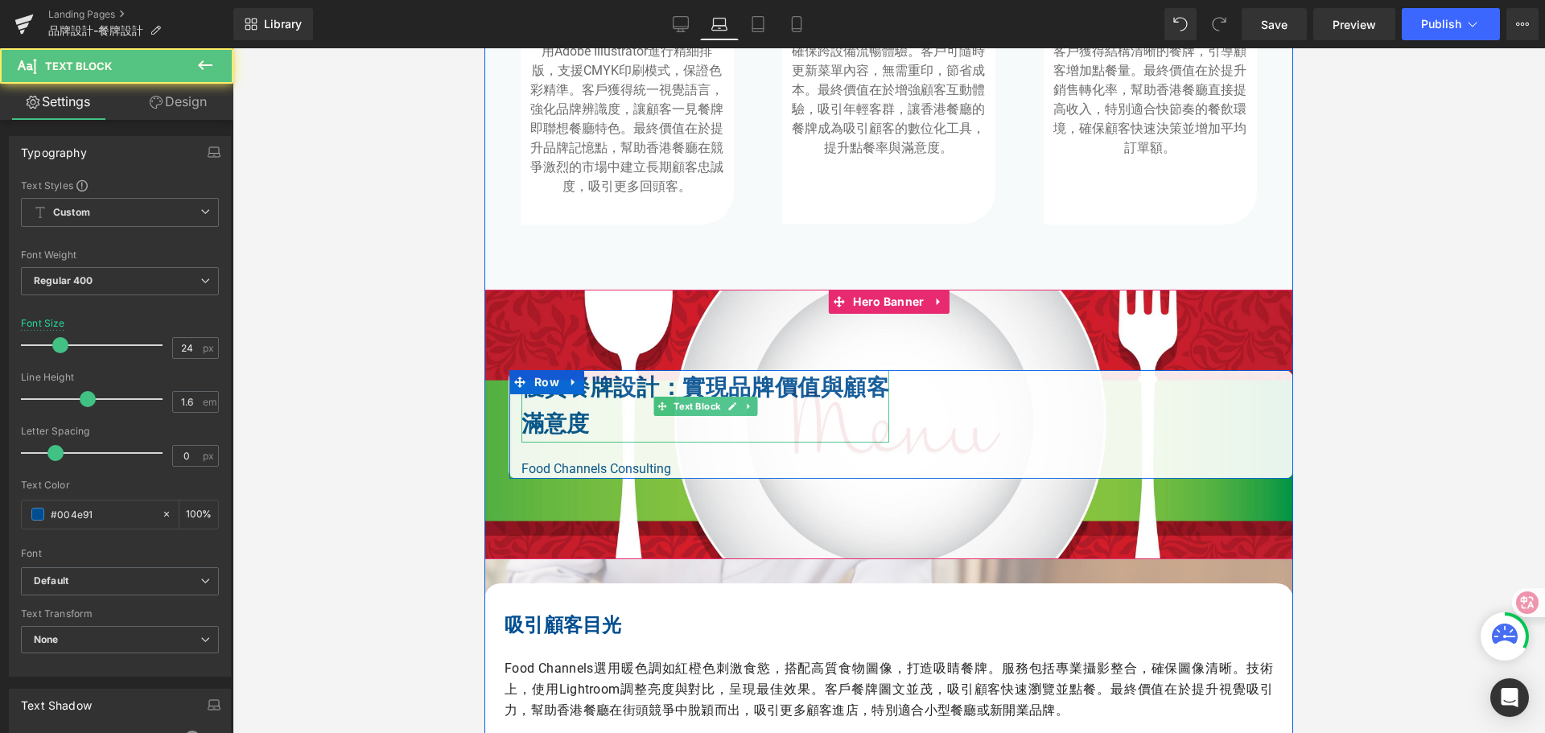
click at [680, 384] on b "優質餐牌設計：實現品牌價值與顧客滿意度" at bounding box center [706, 405] width 368 height 63
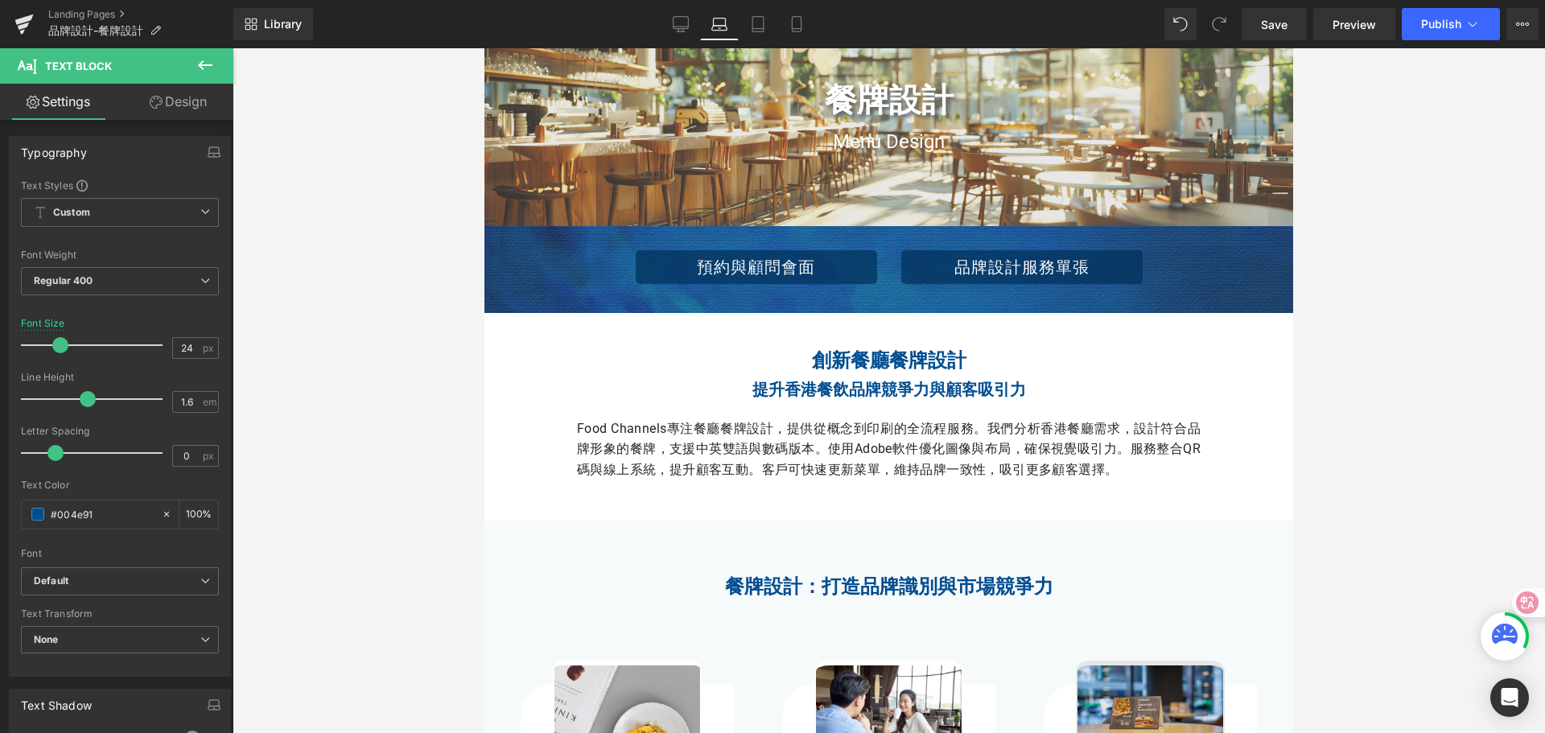
scroll to position [85, 0]
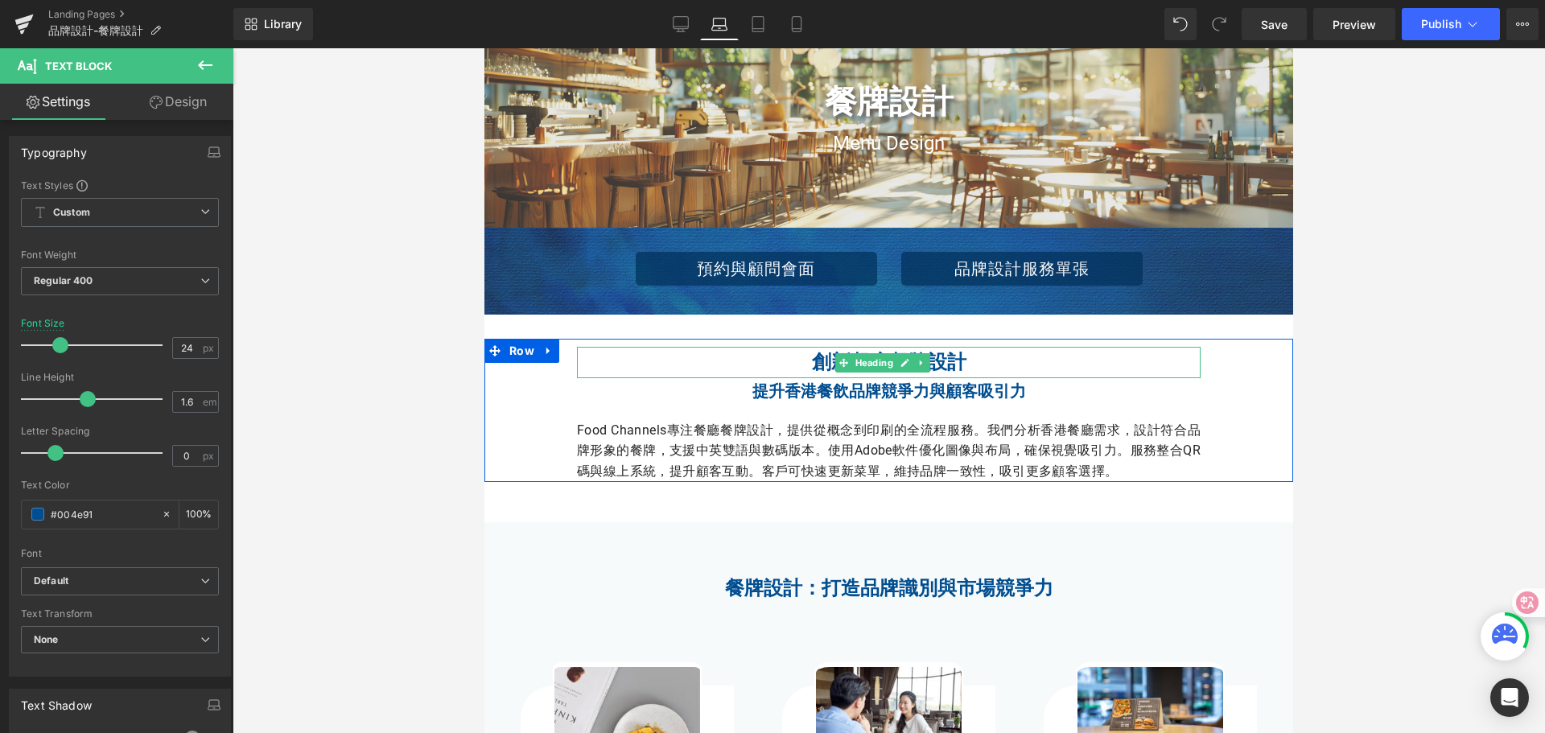
click at [774, 361] on h2 "創新餐廳餐牌設計" at bounding box center [889, 362] width 624 height 31
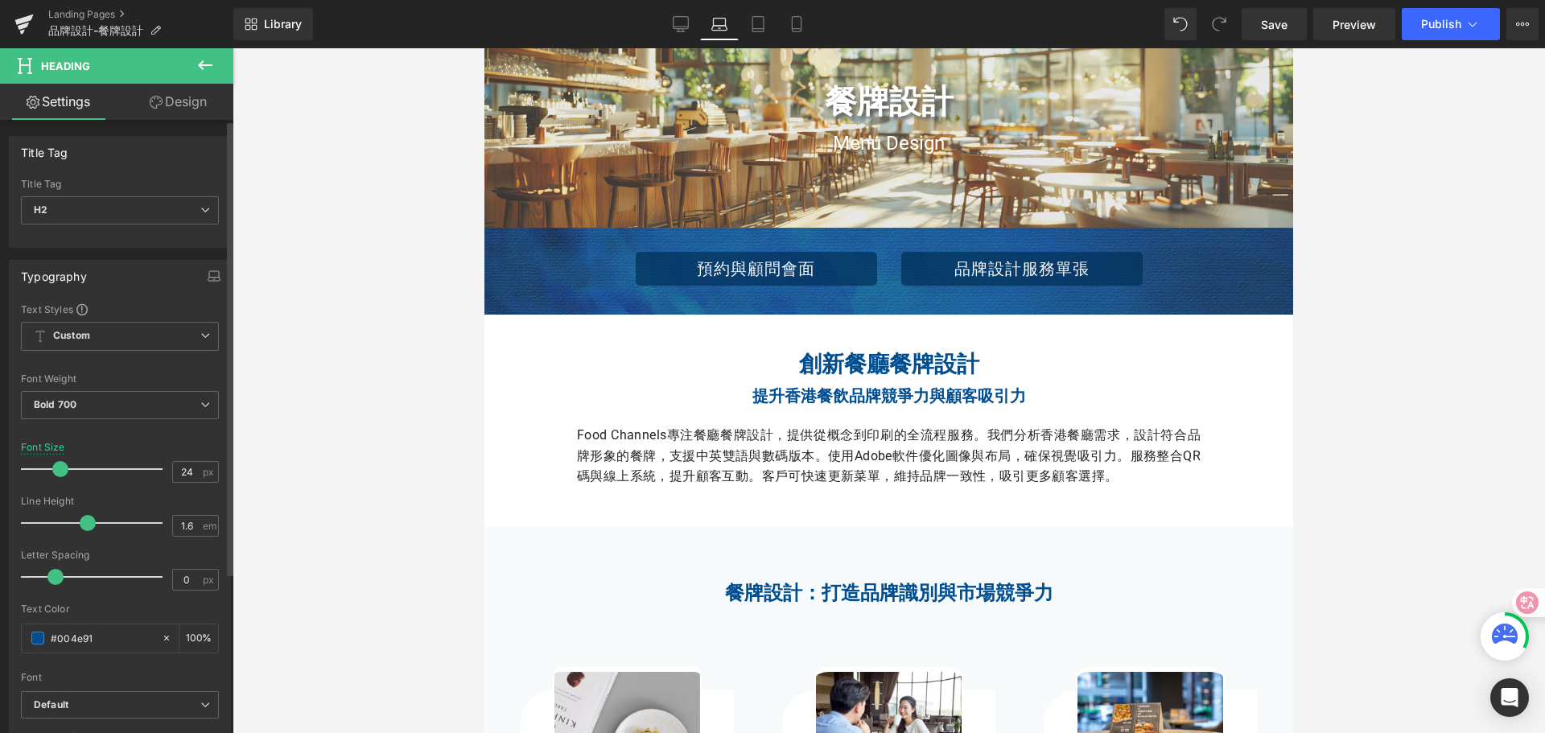
click at [62, 472] on span at bounding box center [60, 469] width 16 height 16
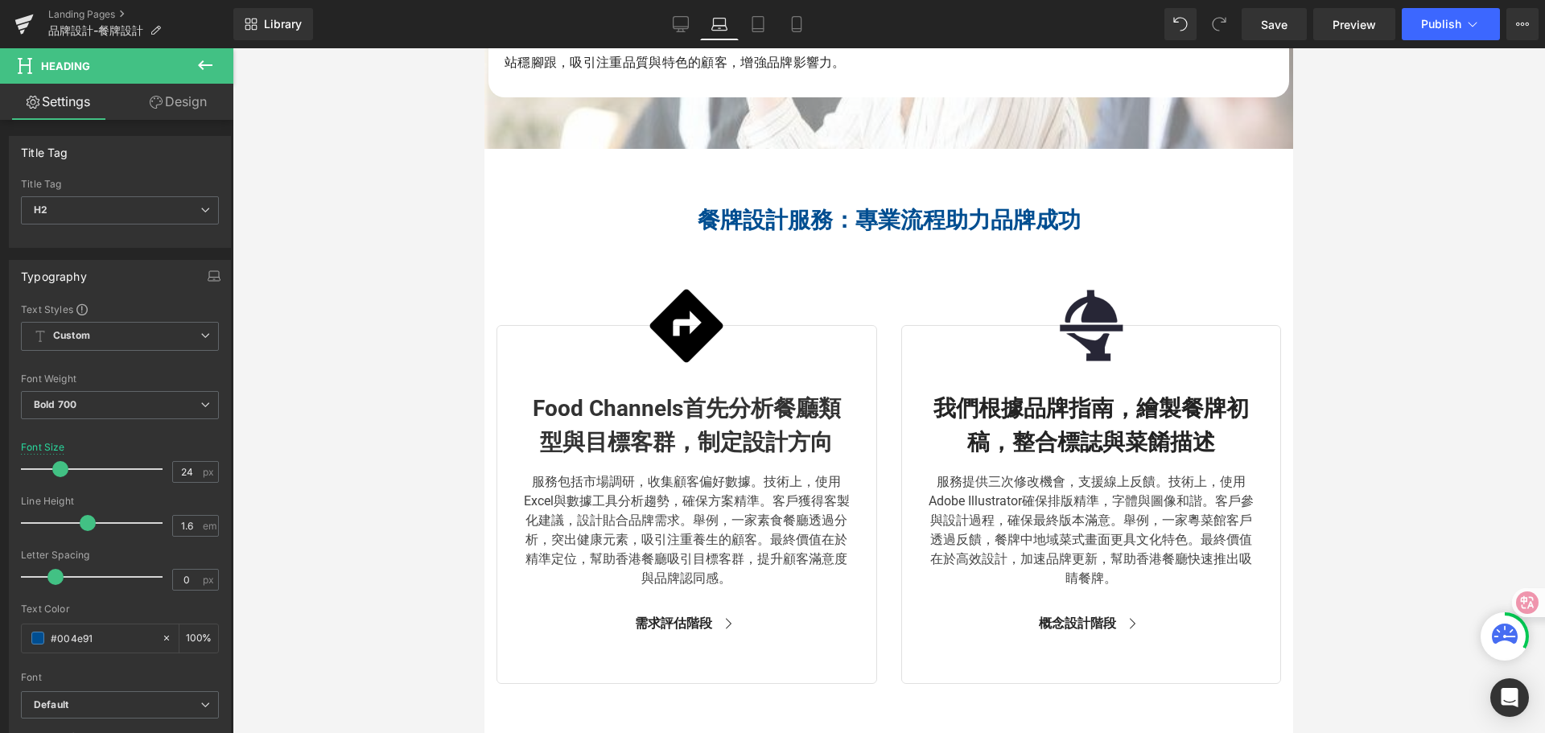
scroll to position [2098, 0]
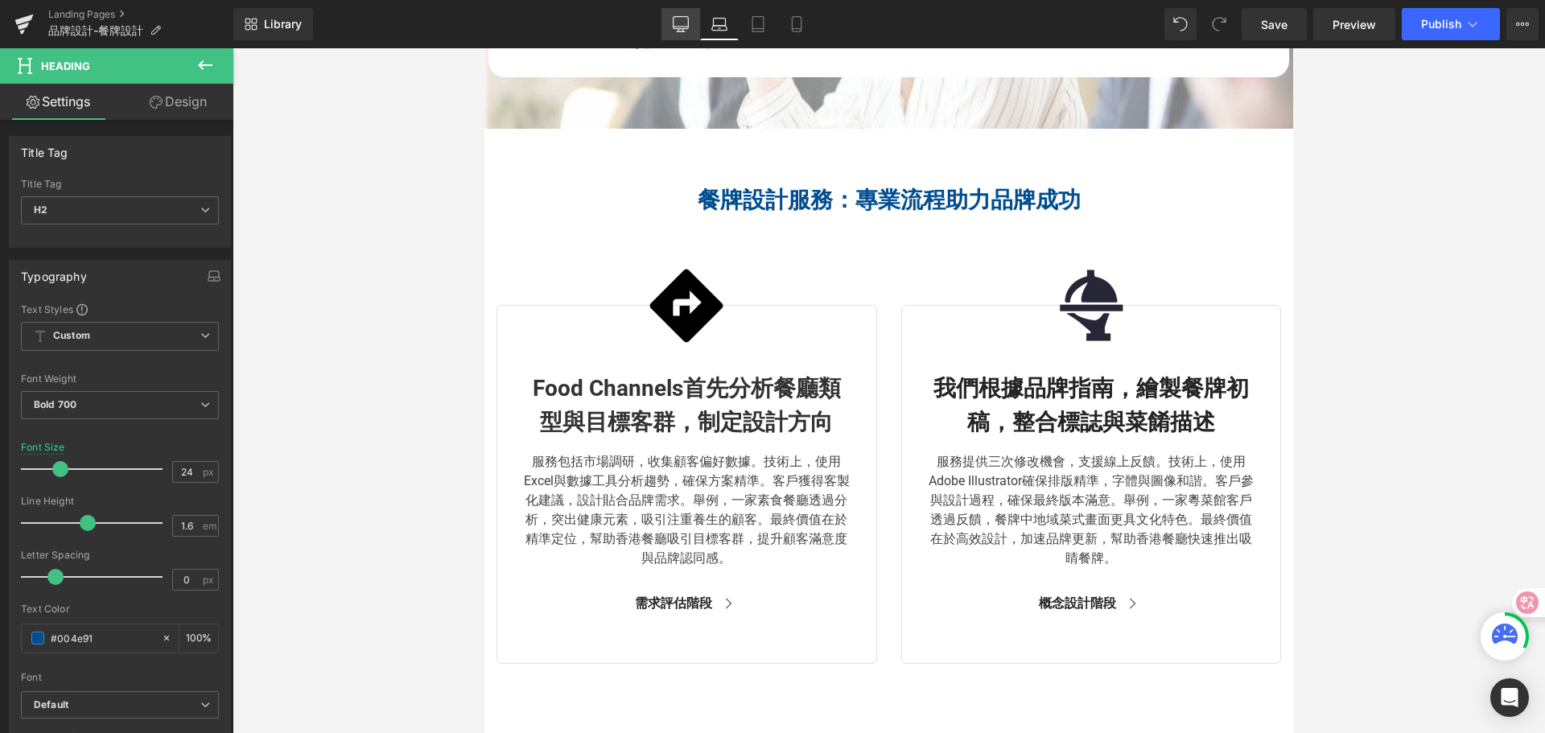
click at [675, 24] on icon at bounding box center [681, 24] width 16 height 16
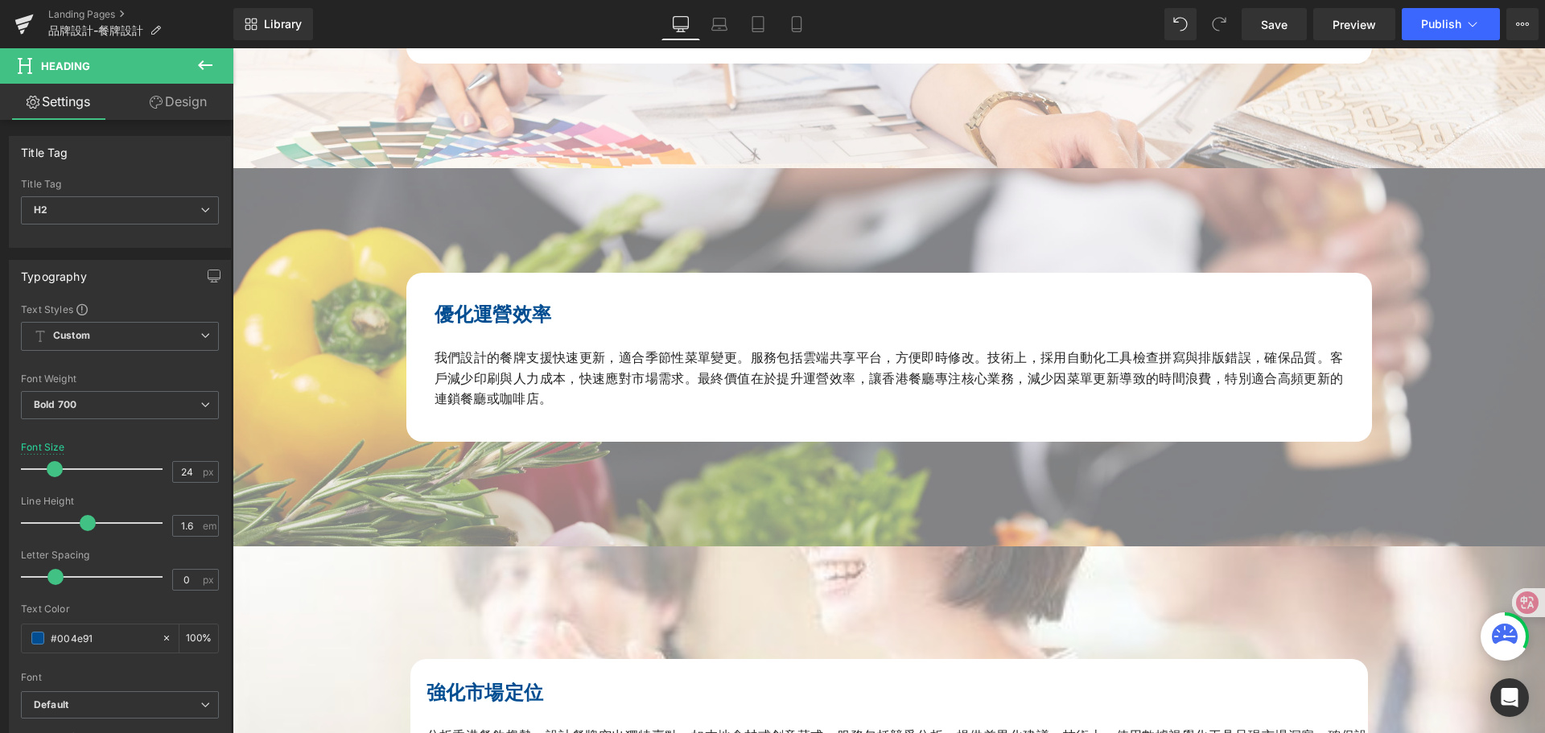
scroll to position [396, 0]
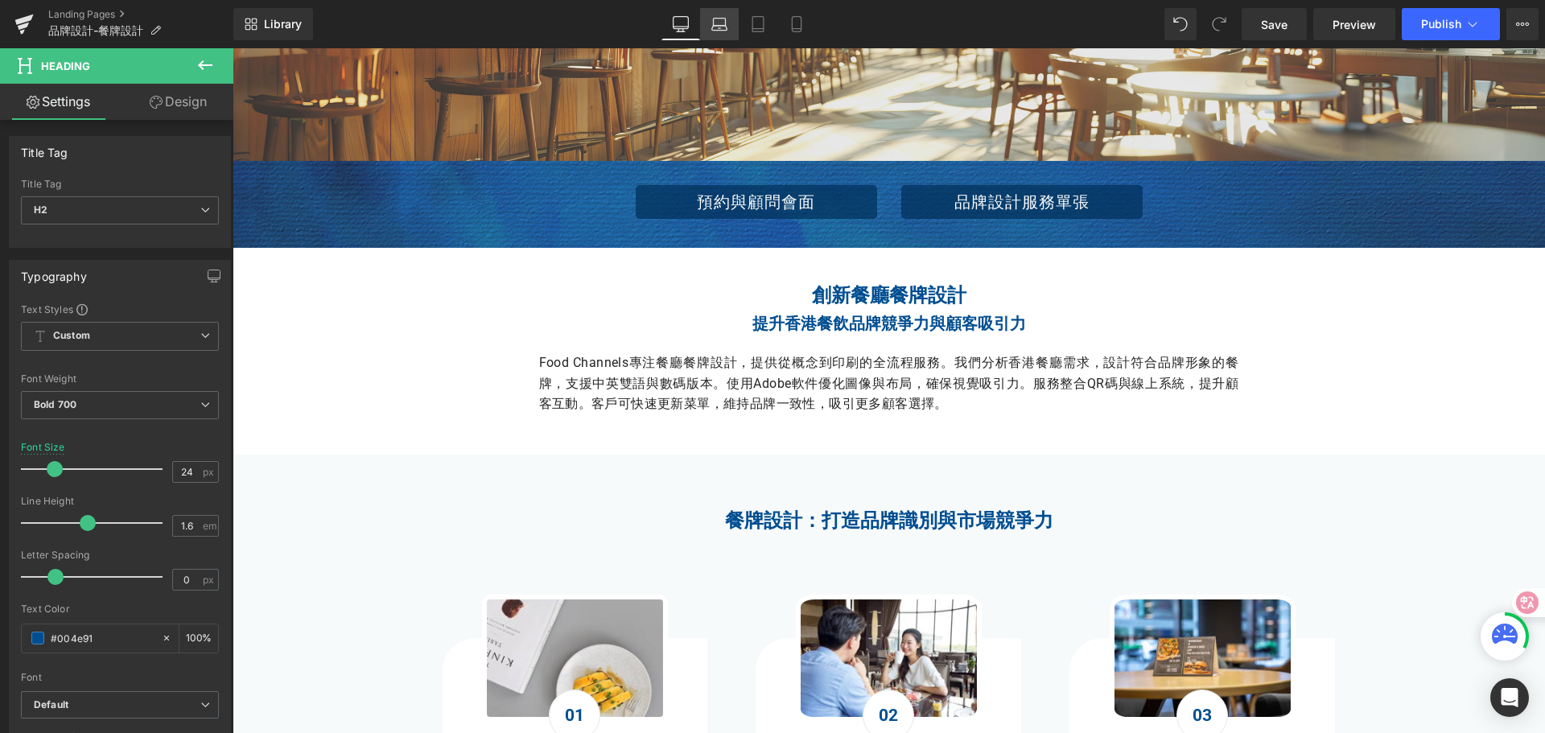
click at [717, 17] on icon at bounding box center [720, 24] width 16 height 16
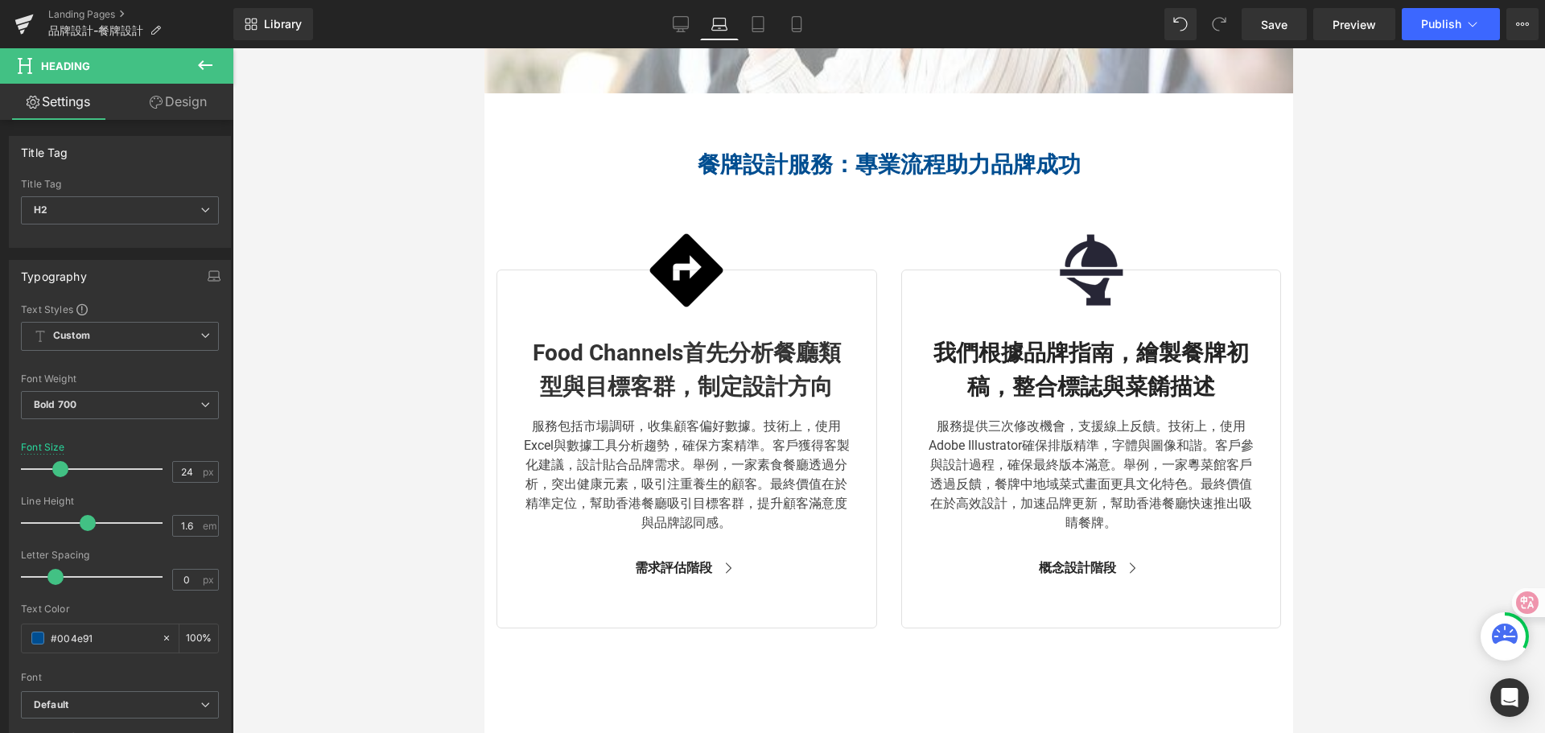
scroll to position [2164, 0]
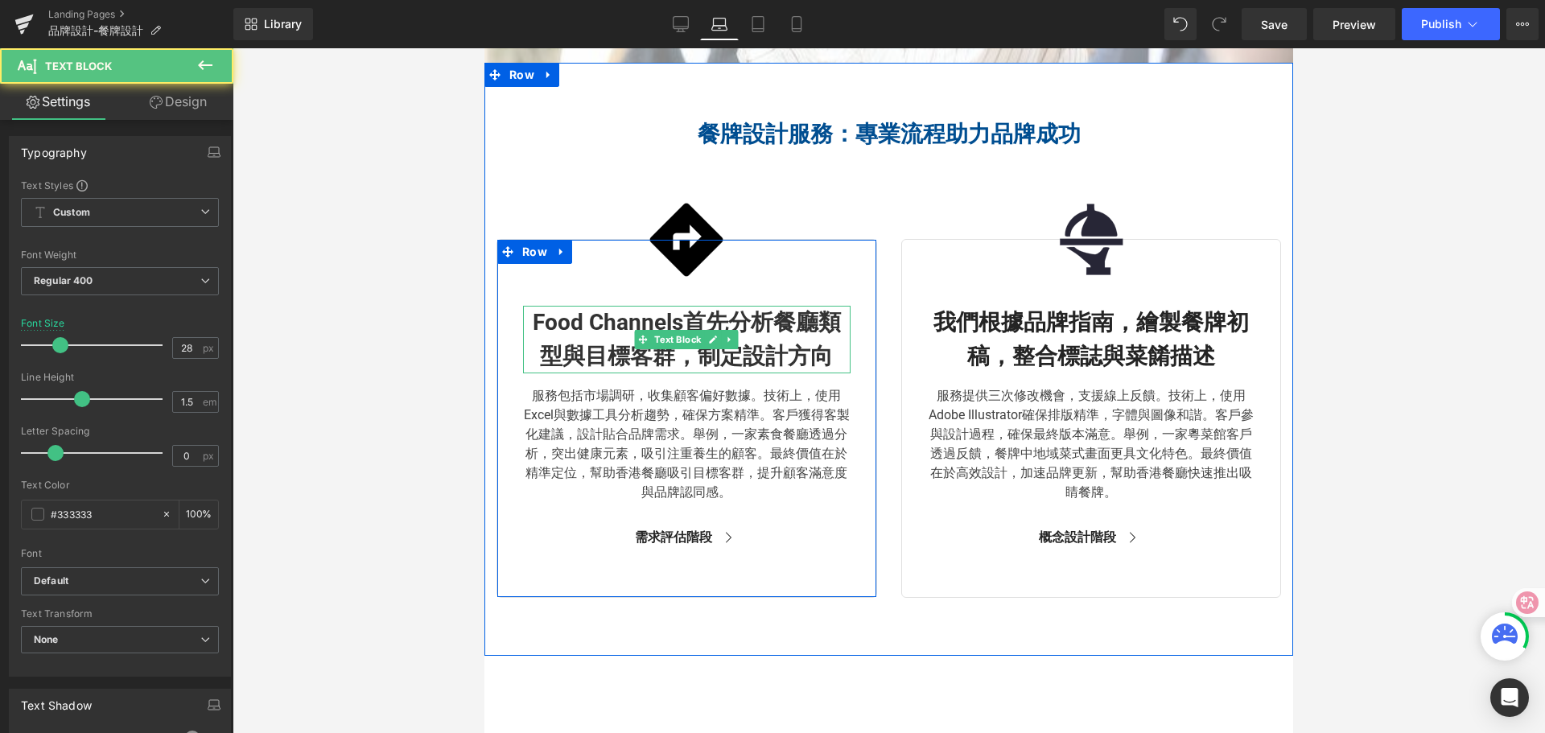
click at [555, 332] on span "Food Channels首先分析餐廳類型與目標客群，制定設計方向" at bounding box center [687, 339] width 308 height 60
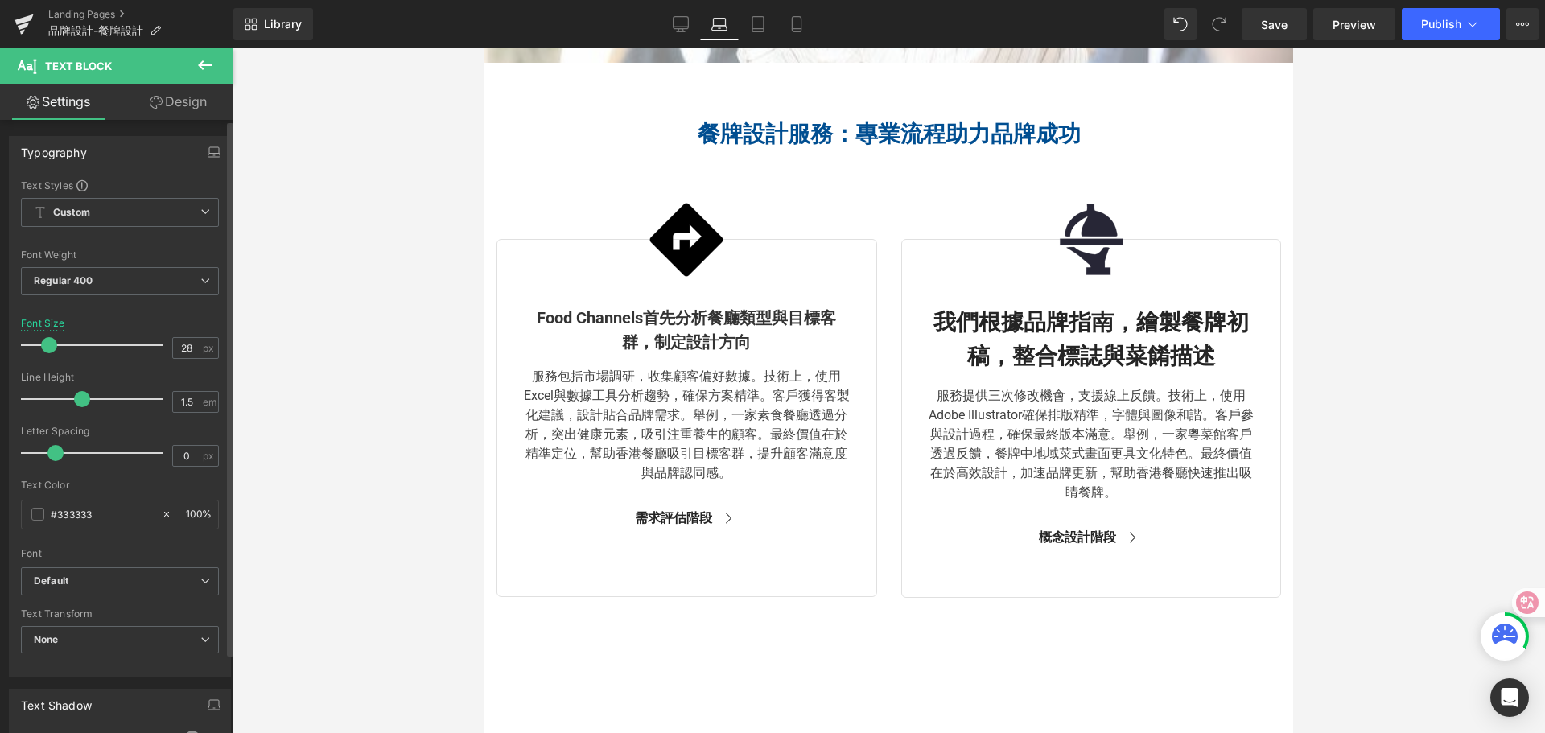
drag, startPoint x: 61, startPoint y: 349, endPoint x: 51, endPoint y: 350, distance: 10.6
click at [51, 350] on span at bounding box center [49, 345] width 16 height 16
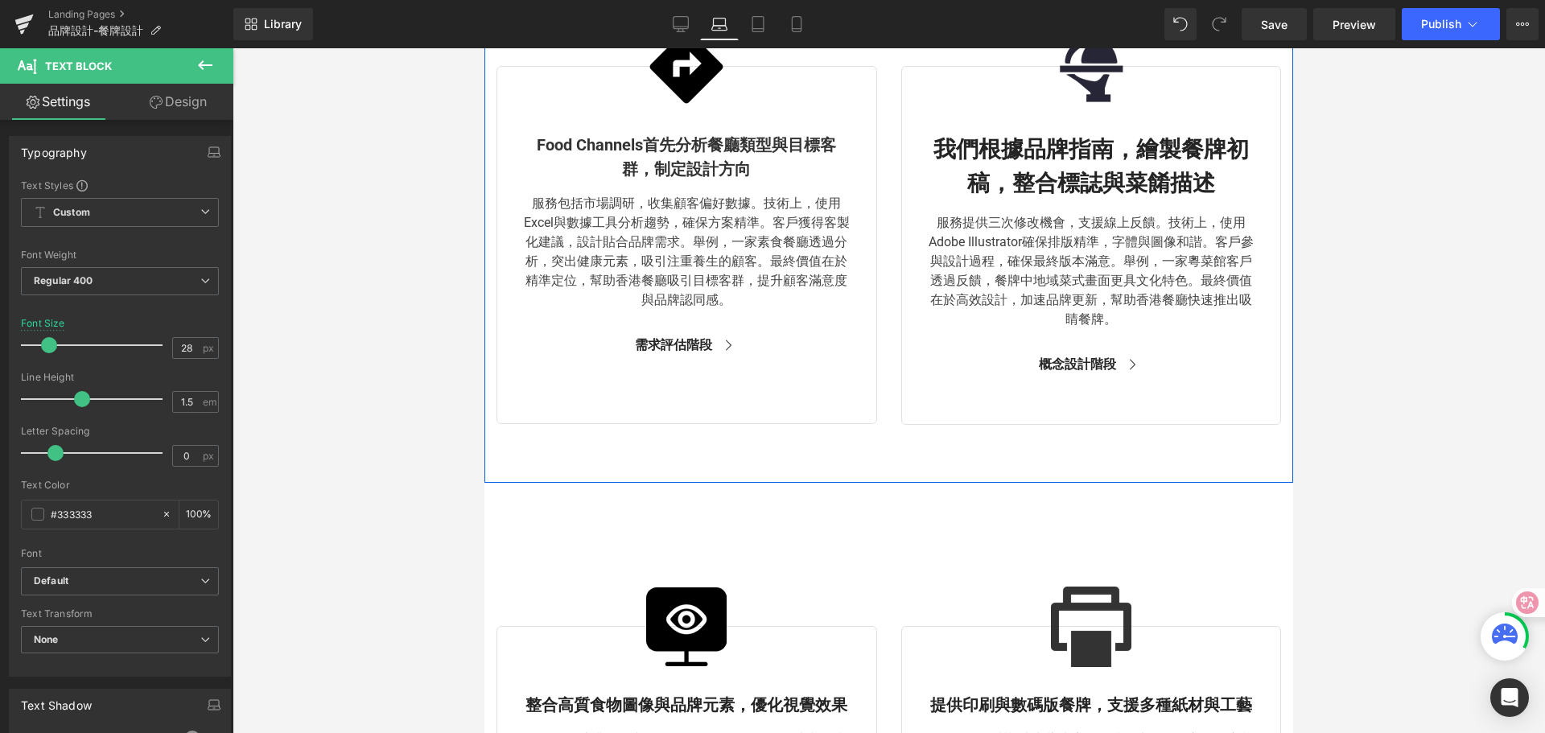
scroll to position [2325, 0]
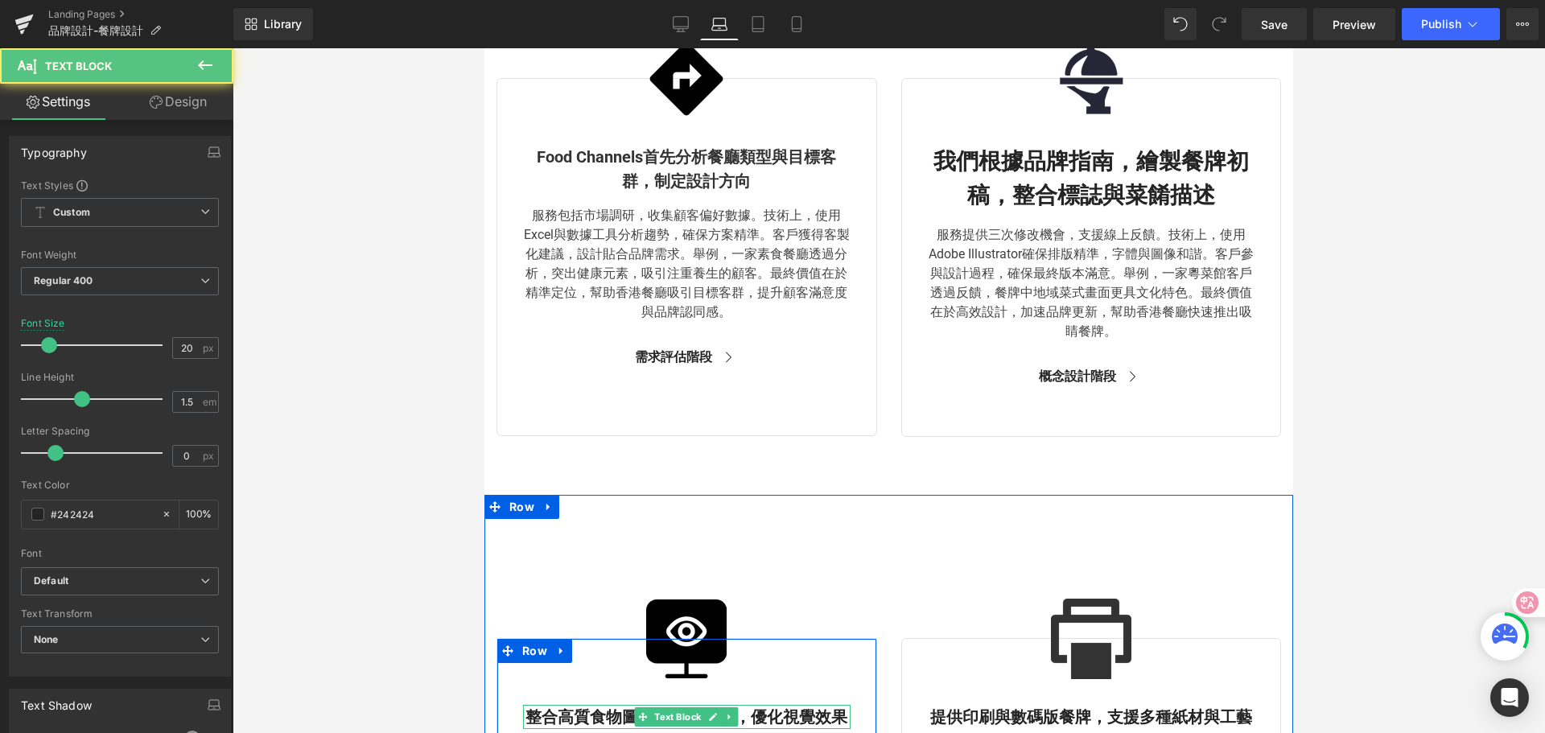
click at [742, 720] on strong "整合高質食物圖像與品牌元素，優化視覺效果" at bounding box center [687, 716] width 322 height 19
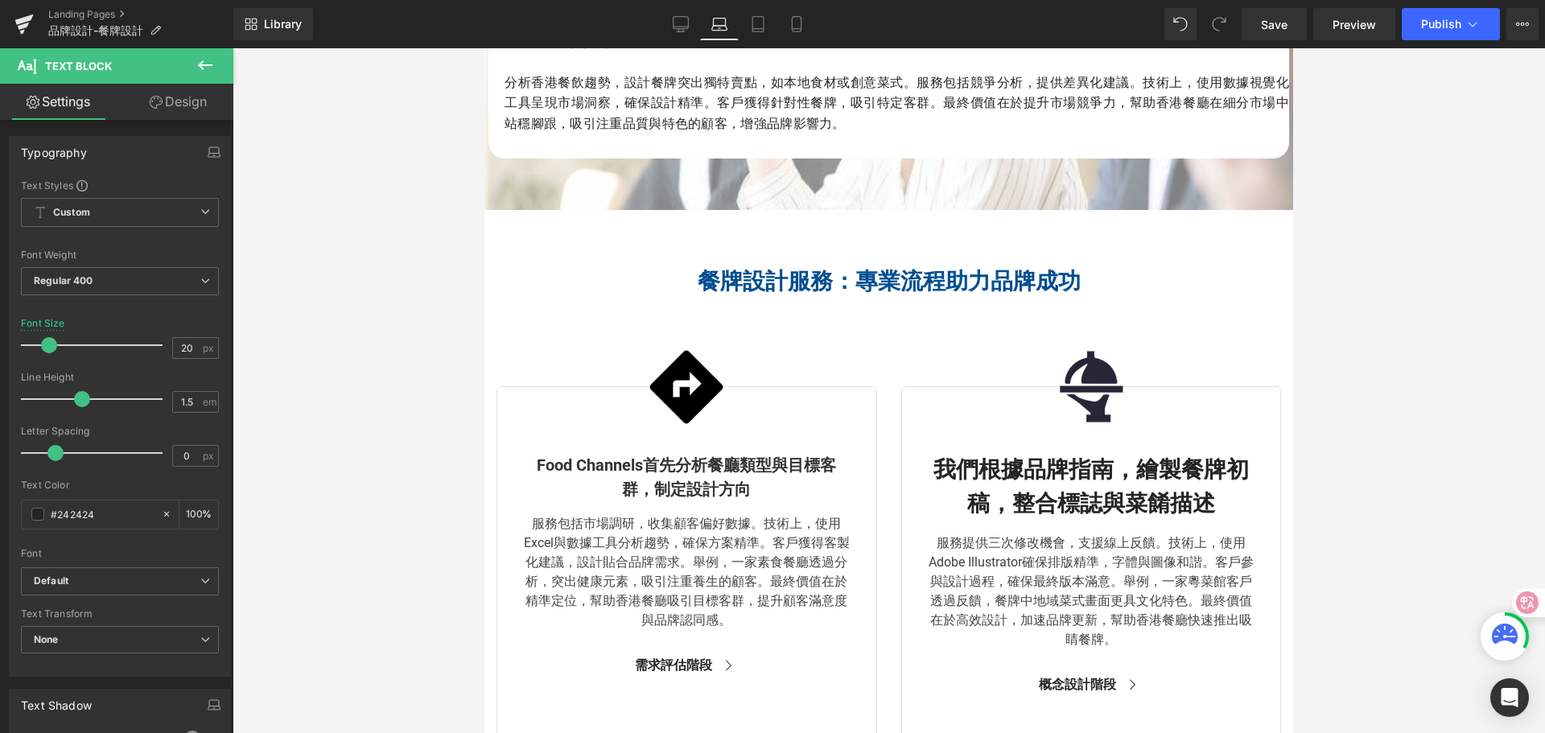
scroll to position [2003, 0]
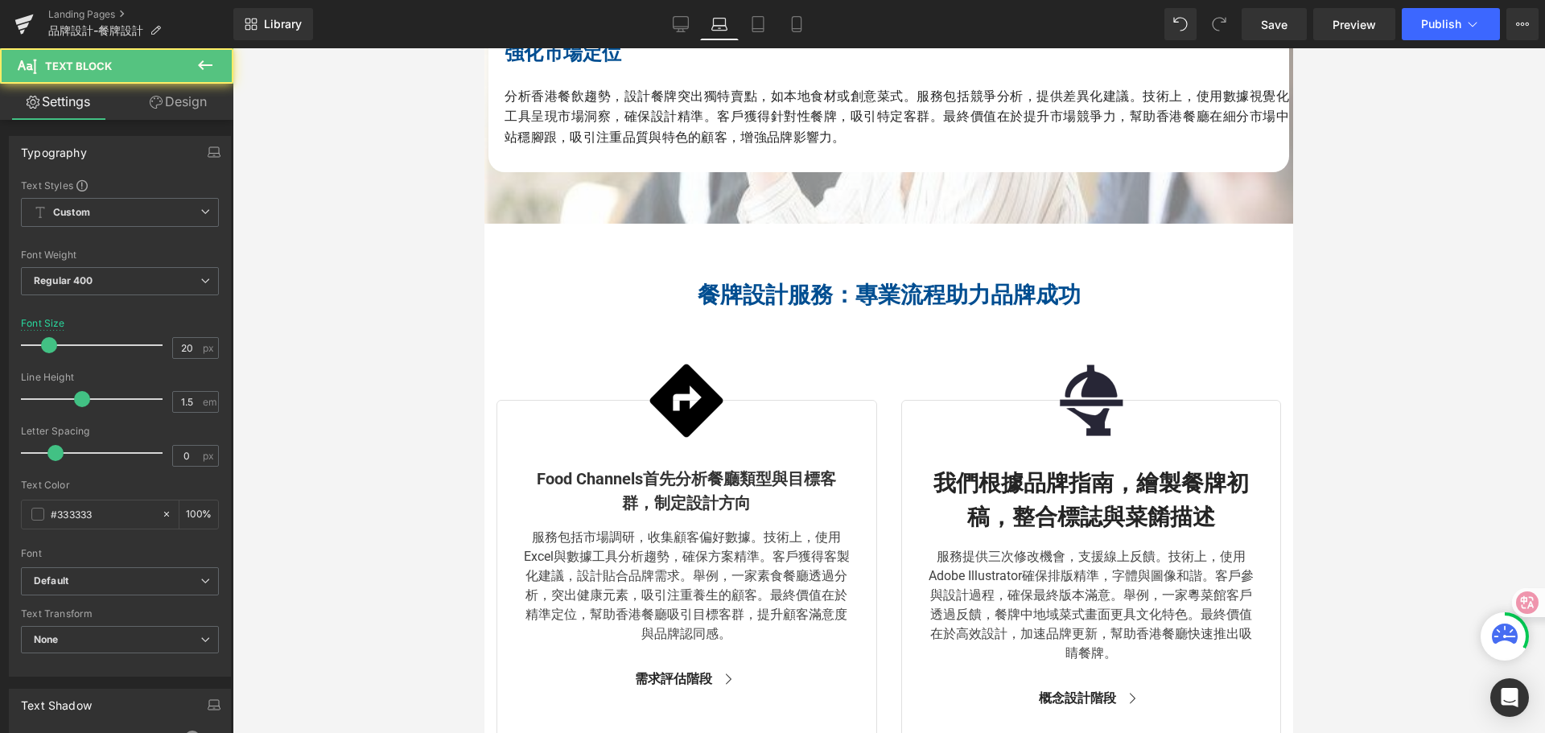
click at [668, 486] on div "Food Channels首先分析餐廳類型與目標客群，制定設計方向 Text Block" at bounding box center [687, 491] width 328 height 48
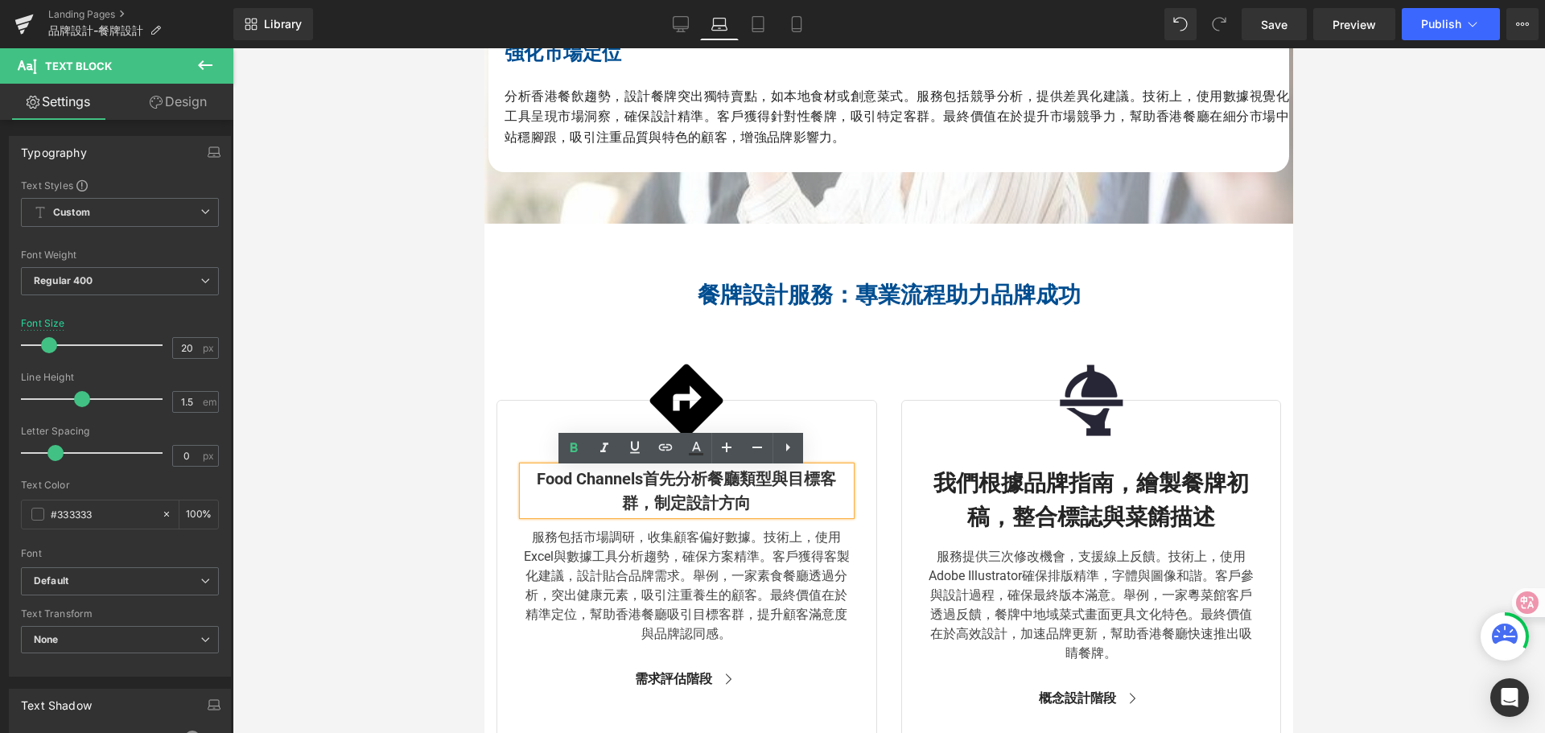
click at [963, 489] on b "我們根據品牌指南，繪製餐牌初稿，整合標誌與菜餚描述" at bounding box center [1092, 500] width 316 height 60
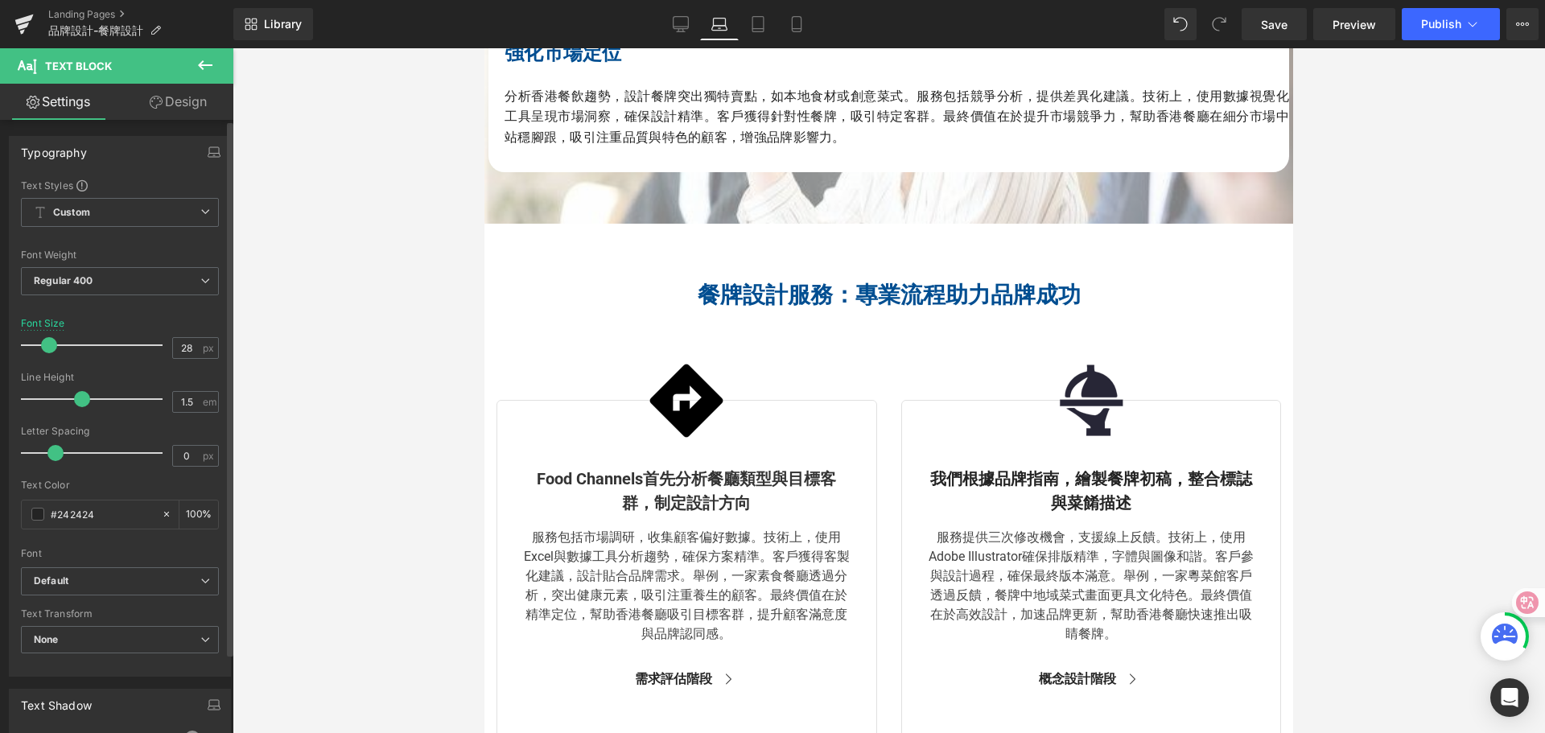
drag, startPoint x: 63, startPoint y: 340, endPoint x: 52, endPoint y: 342, distance: 10.6
click at [52, 342] on span at bounding box center [49, 345] width 16 height 16
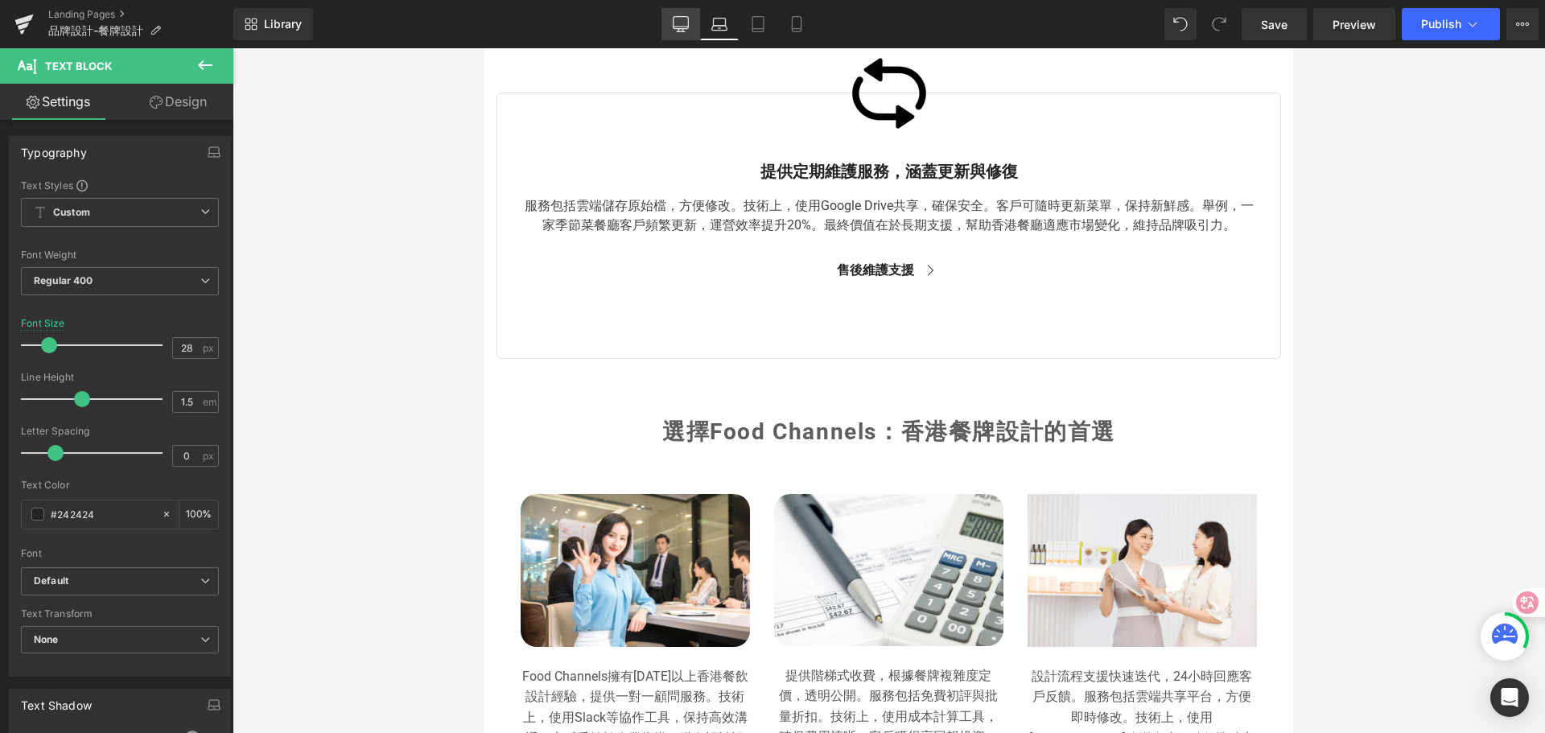
click at [683, 25] on icon at bounding box center [681, 24] width 16 height 16
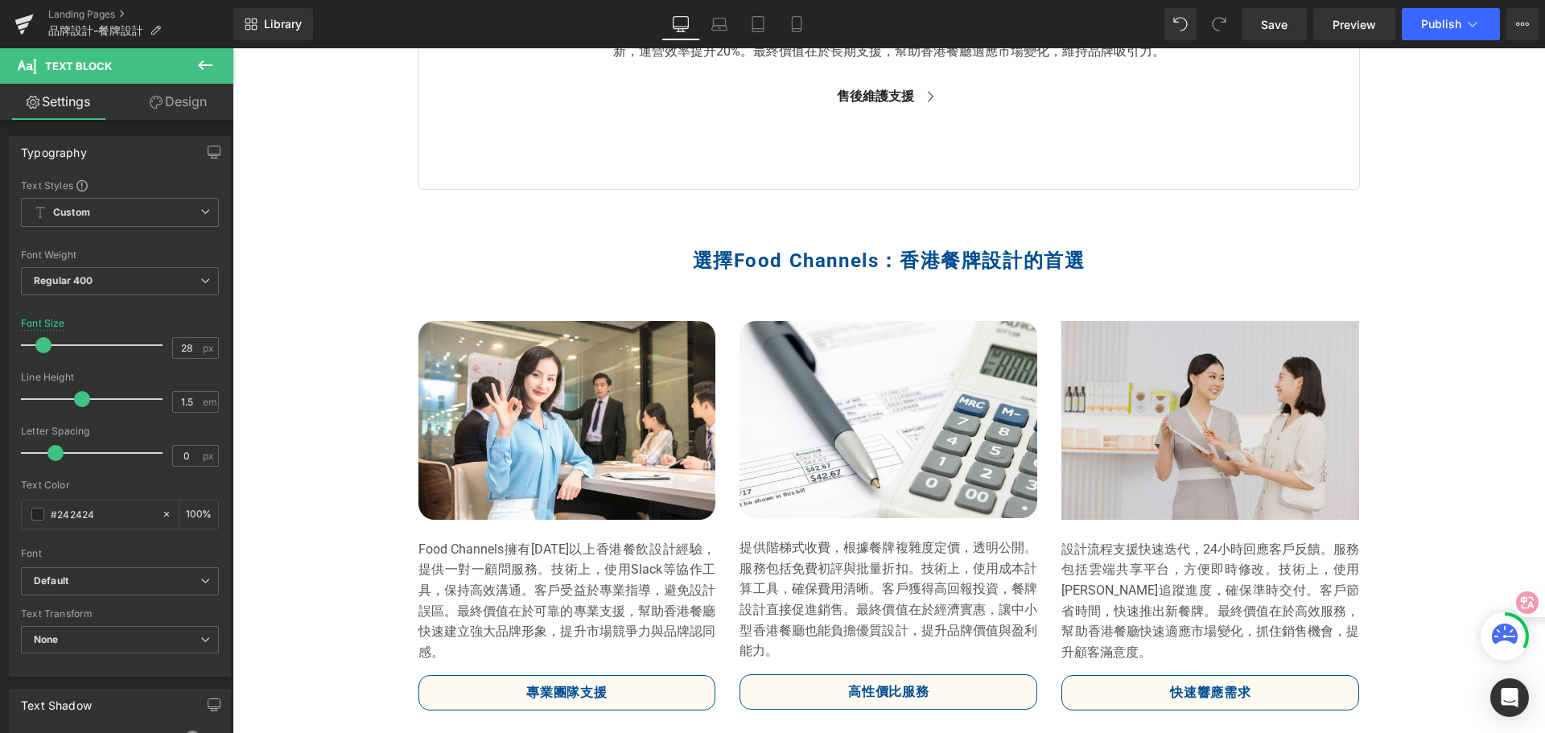
scroll to position [4218, 0]
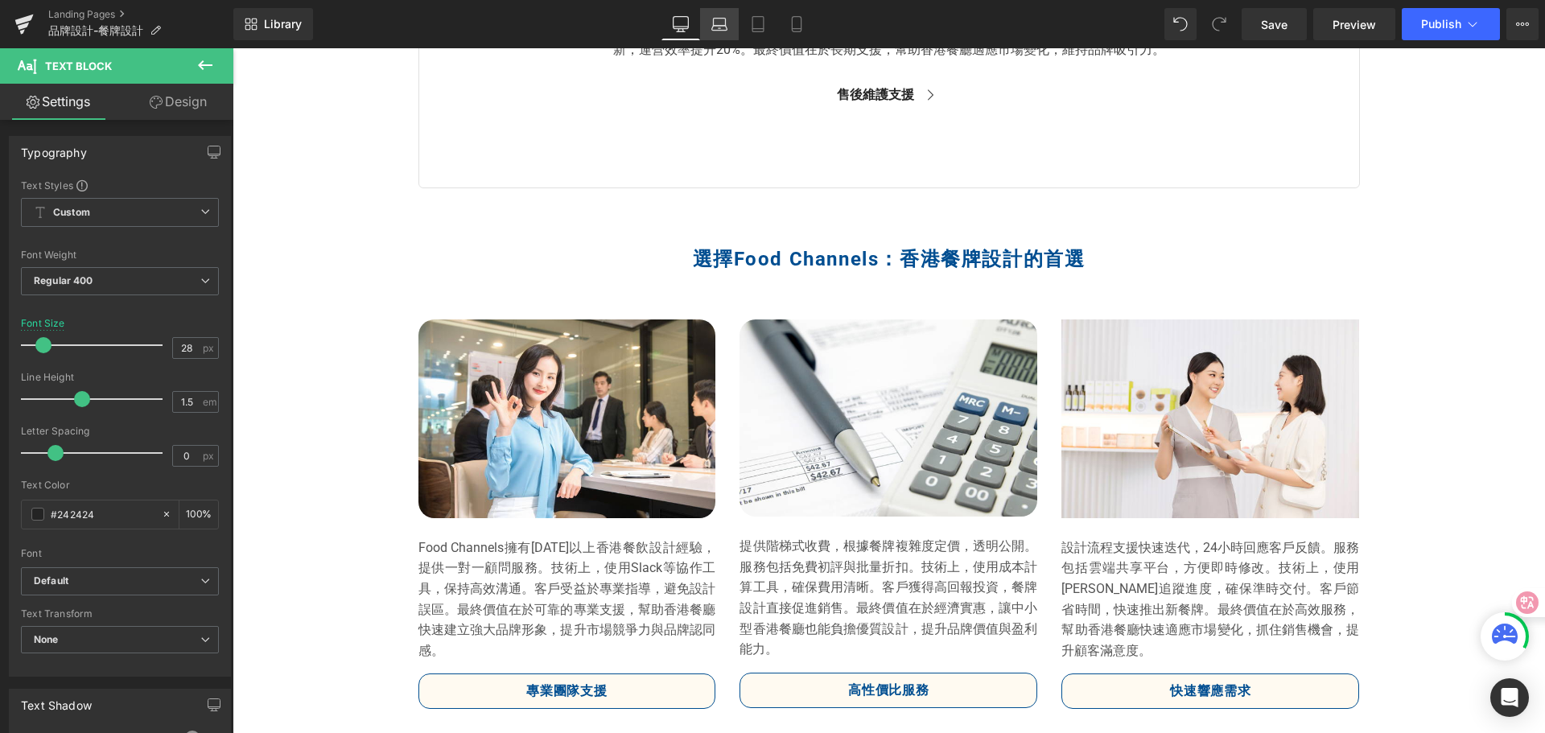
click at [712, 28] on icon at bounding box center [720, 24] width 16 height 16
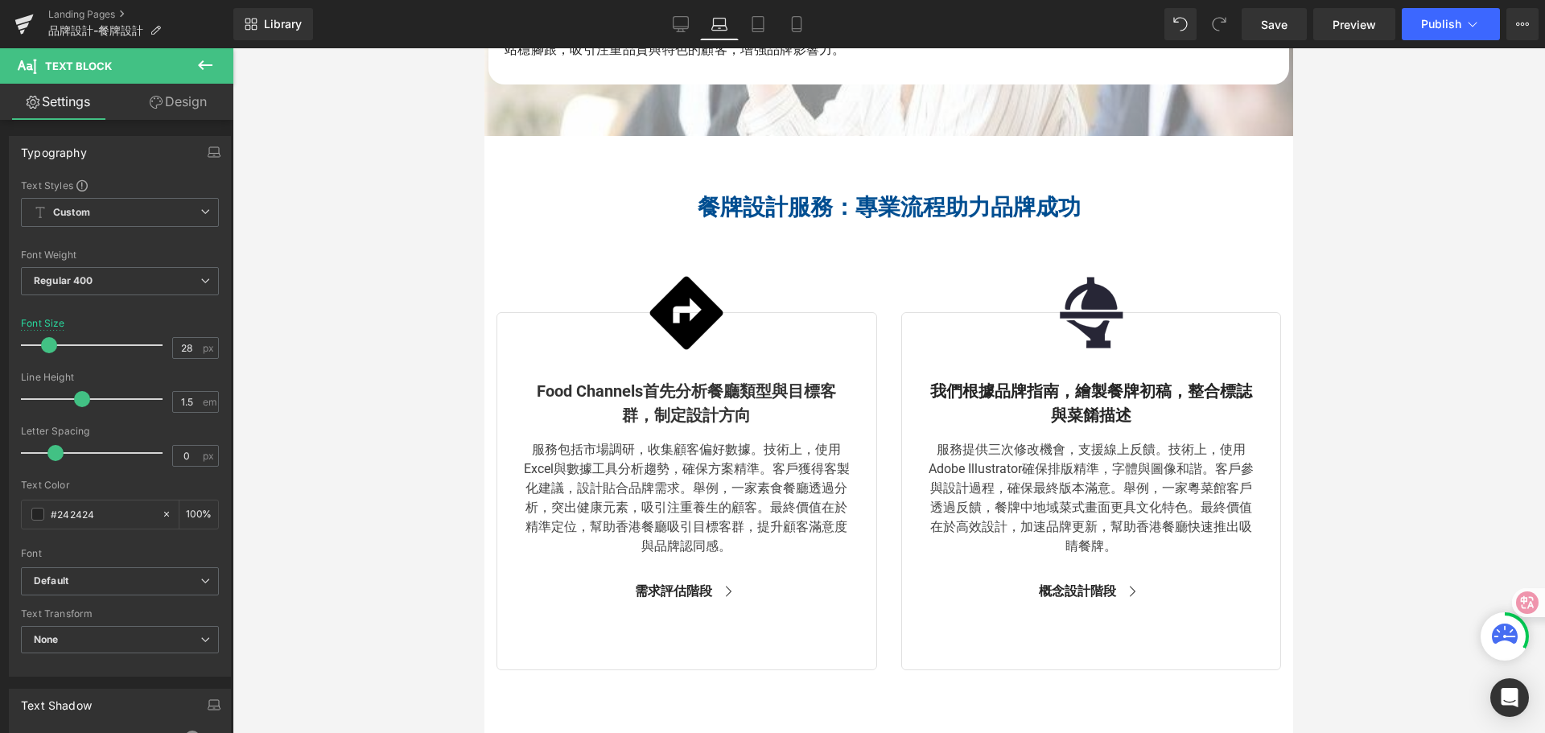
scroll to position [1872, 0]
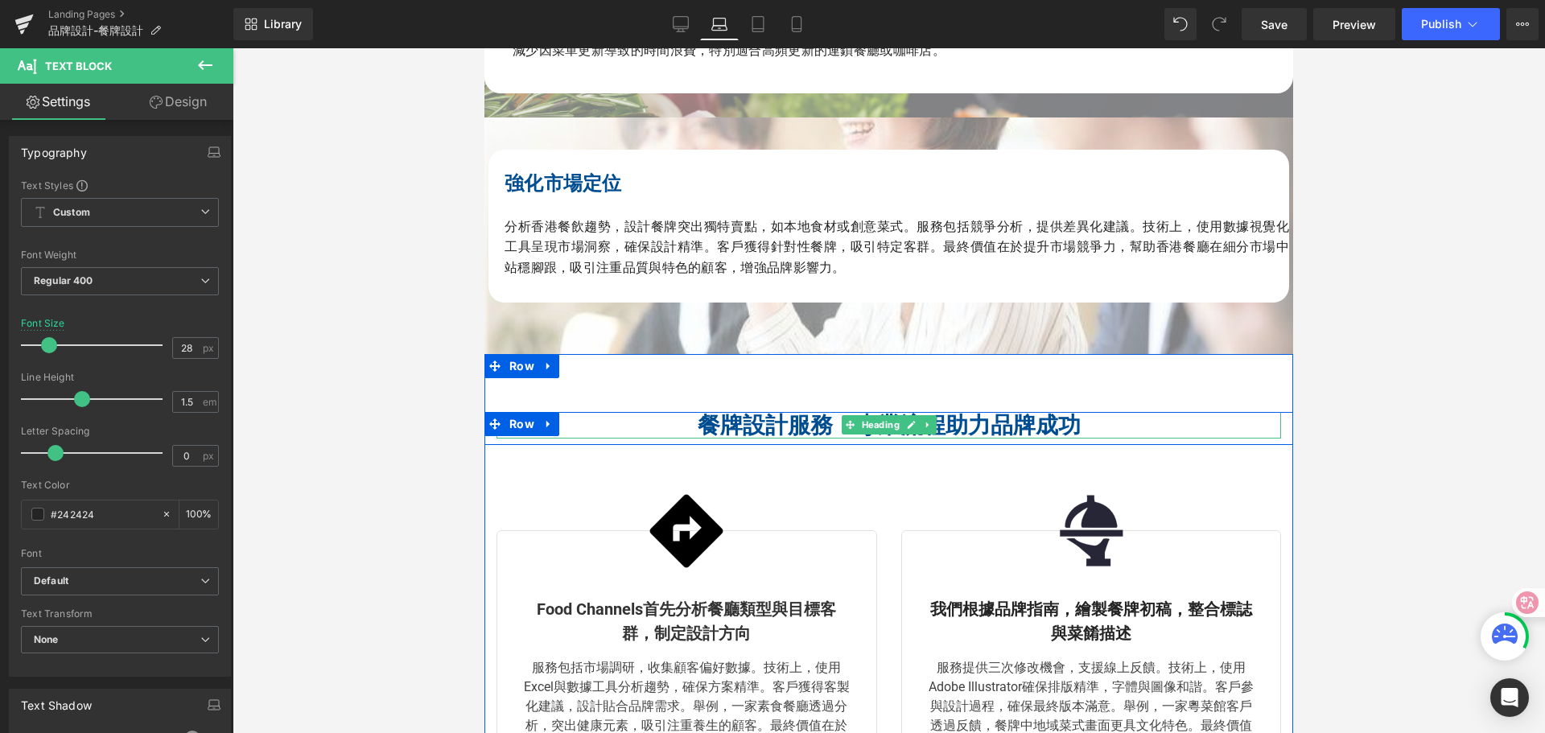
click at [756, 419] on span "餐牌設計服務：專業流程助力品牌成功" at bounding box center [889, 425] width 383 height 27
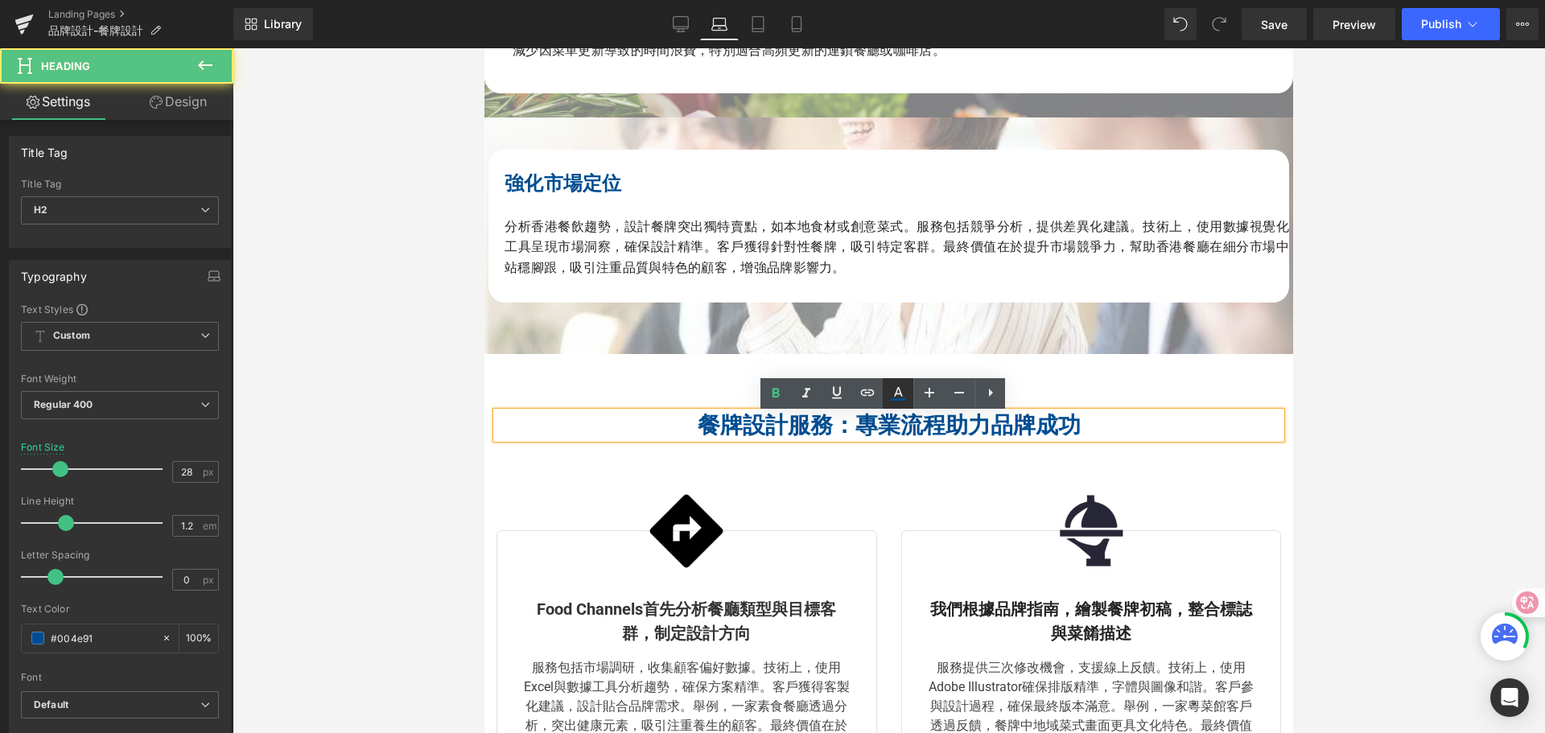
click at [897, 398] on icon at bounding box center [898, 399] width 14 height 2
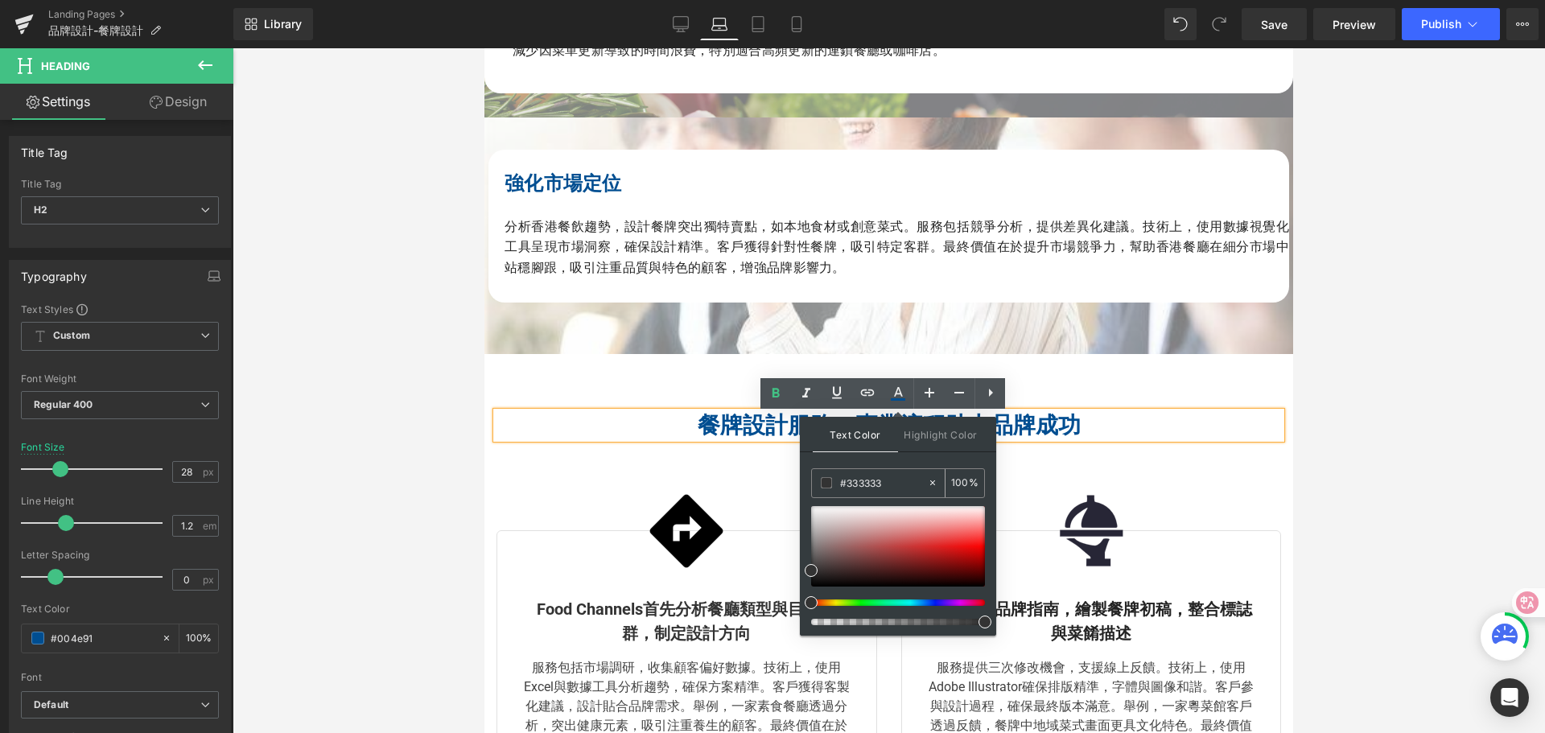
drag, startPoint x: 892, startPoint y: 481, endPoint x: 832, endPoint y: 477, distance: 59.7
click at [832, 477] on div "#333333" at bounding box center [869, 483] width 115 height 28
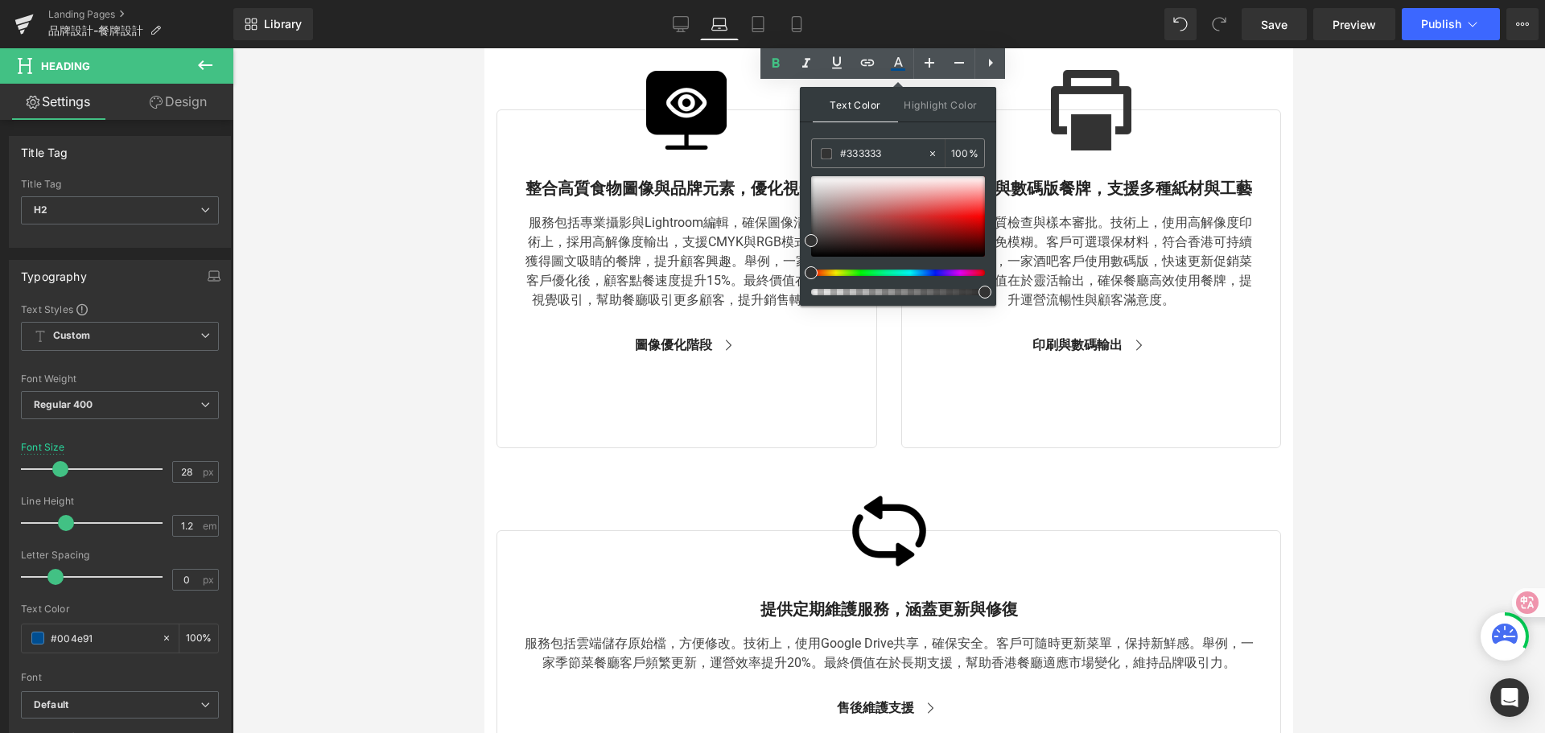
scroll to position [2838, 0]
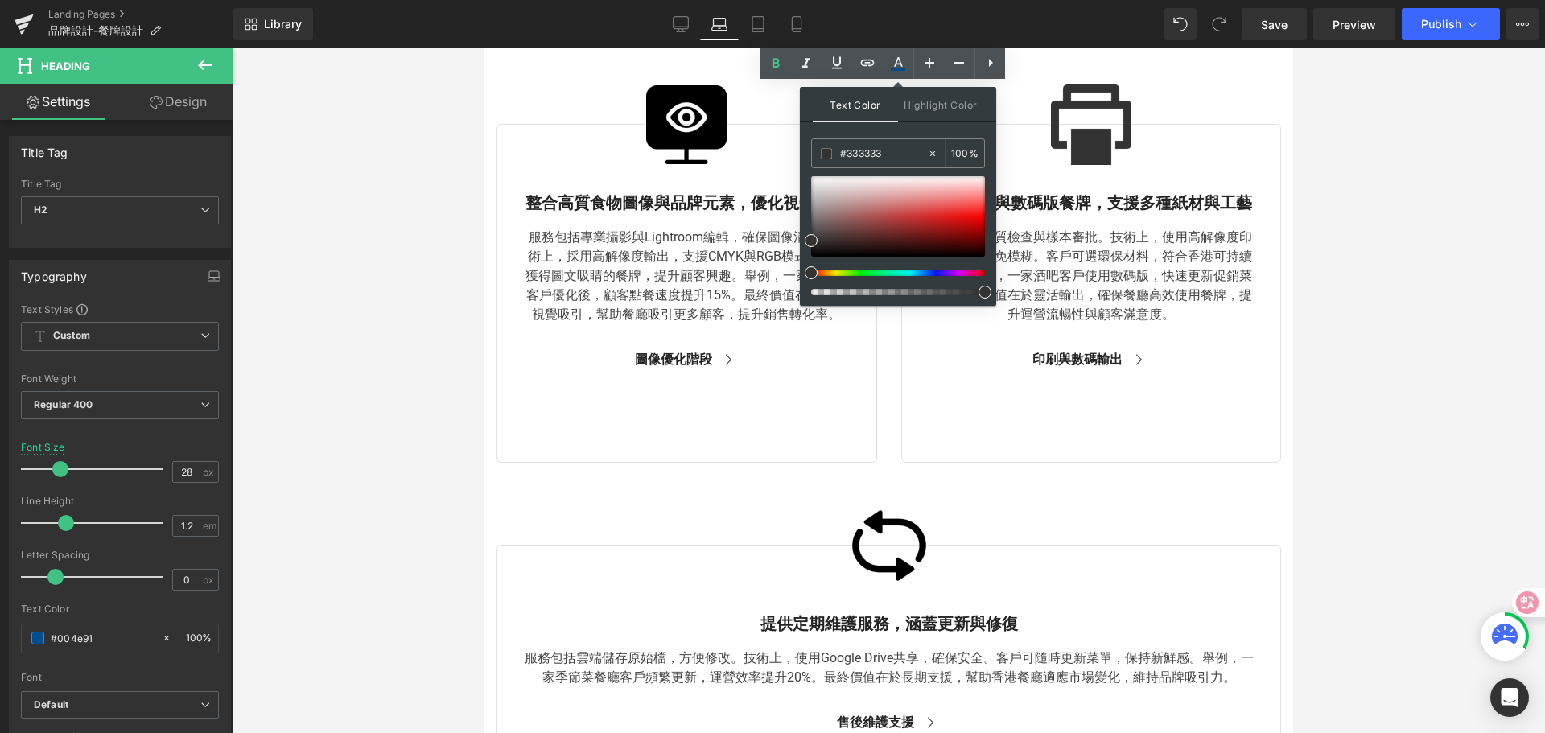
click at [1405, 327] on div at bounding box center [889, 390] width 1313 height 685
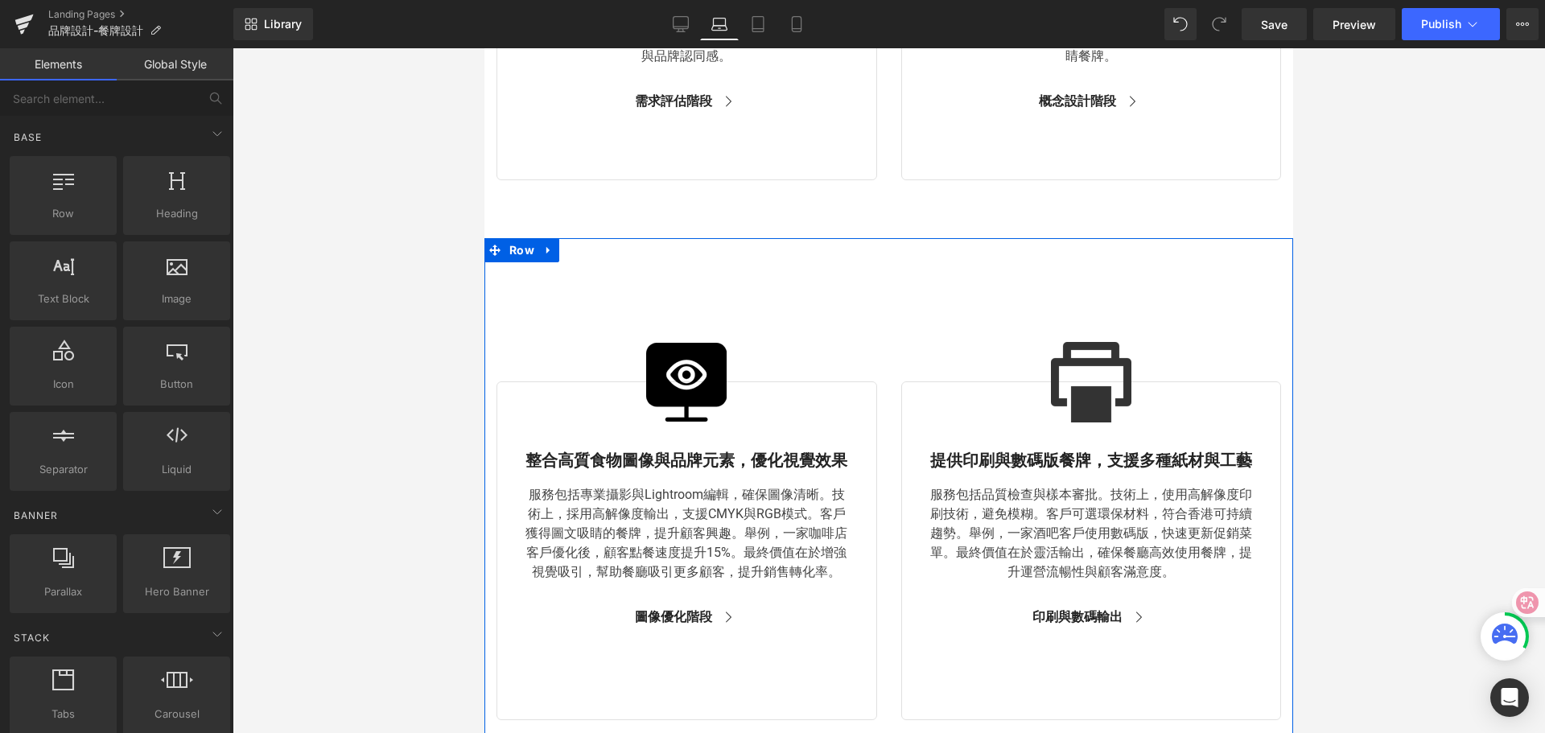
scroll to position [2516, 0]
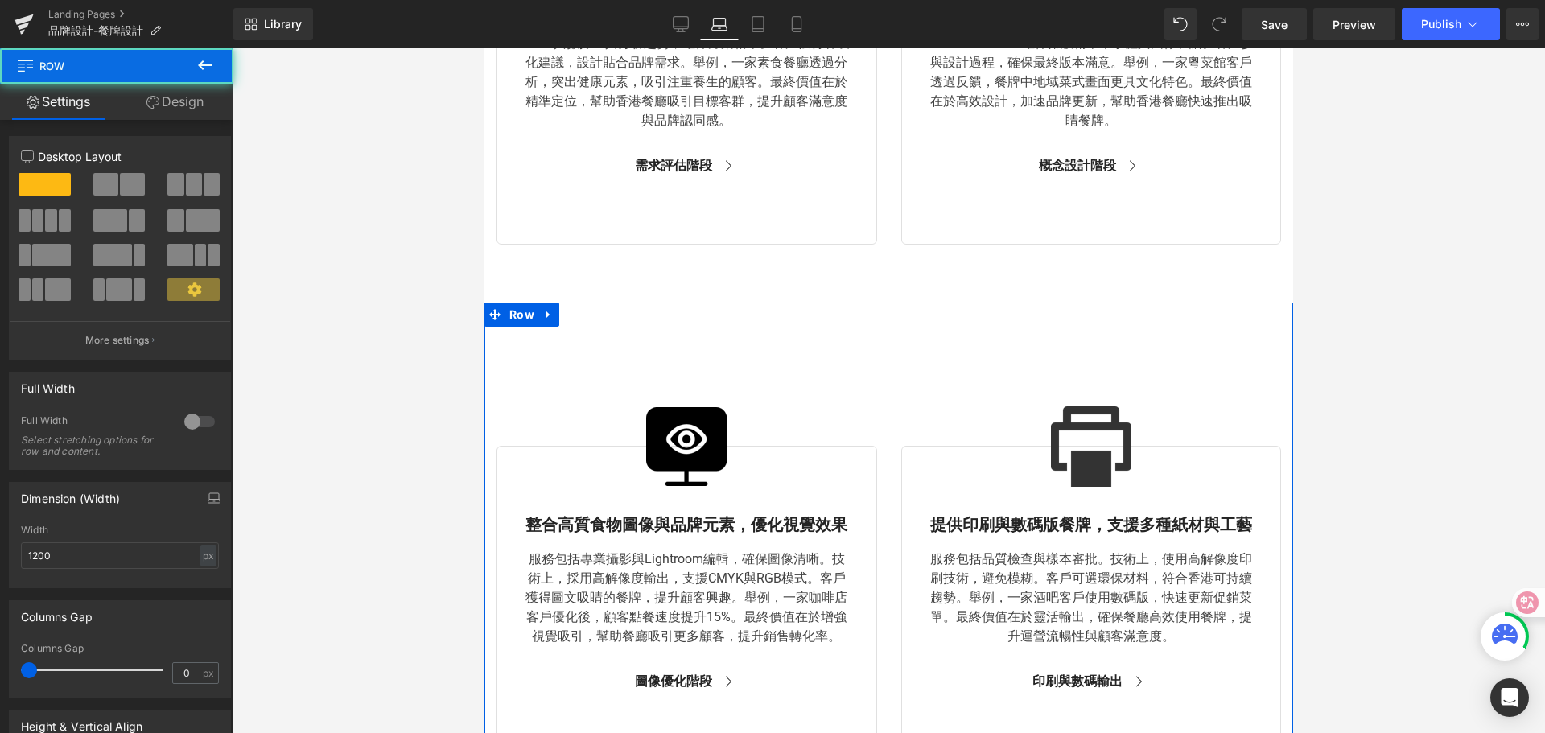
drag, startPoint x: 808, startPoint y: 365, endPoint x: 809, endPoint y: 314, distance: 50.7
click at [808, 316] on div "Image 整合高質食物圖像與品牌元素，優化視覺效果 Text Block 服務包括專業攝影與Lightroom編輯，確保圖像清晰。技術上，採用高解像度輸出，…" at bounding box center [889, 573] width 809 height 540
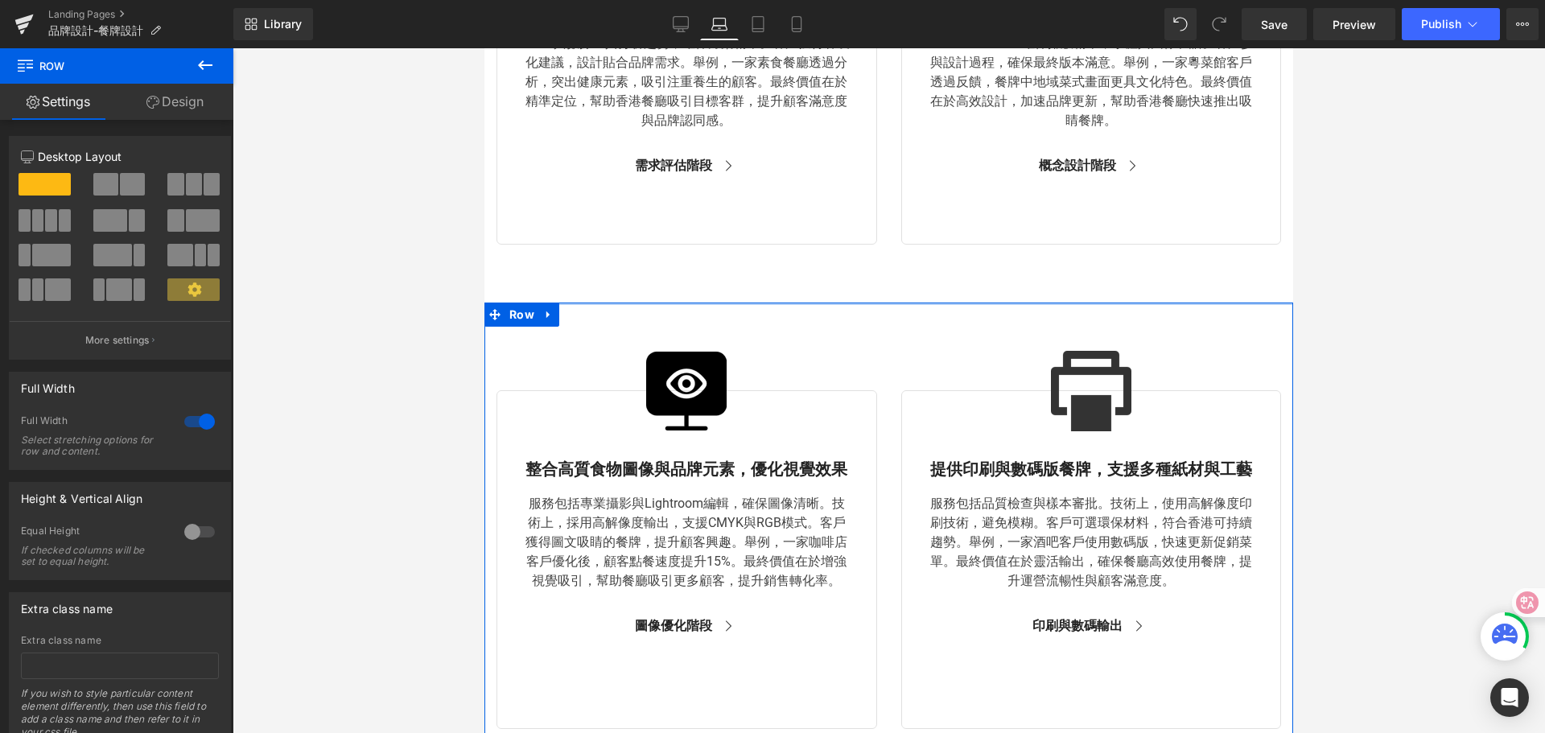
drag, startPoint x: 809, startPoint y: 307, endPoint x: 811, endPoint y: 252, distance: 55.6
click at [811, 252] on div "餐牌設計 Heading Menu Design Heading Hero Banner 品牌設計及創新 Heading Branding Strategy …" at bounding box center [889, 28] width 809 height 4904
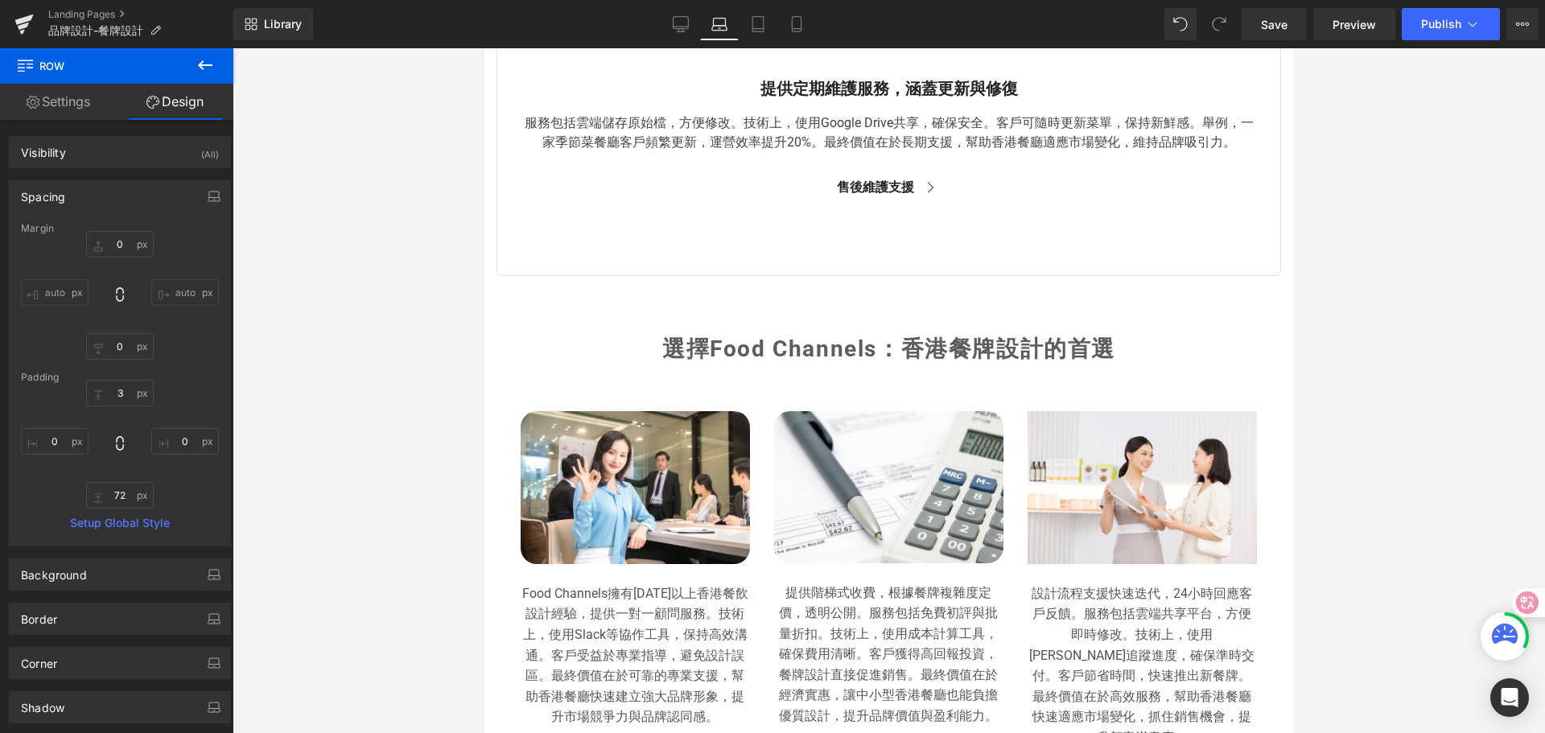
scroll to position [3321, 0]
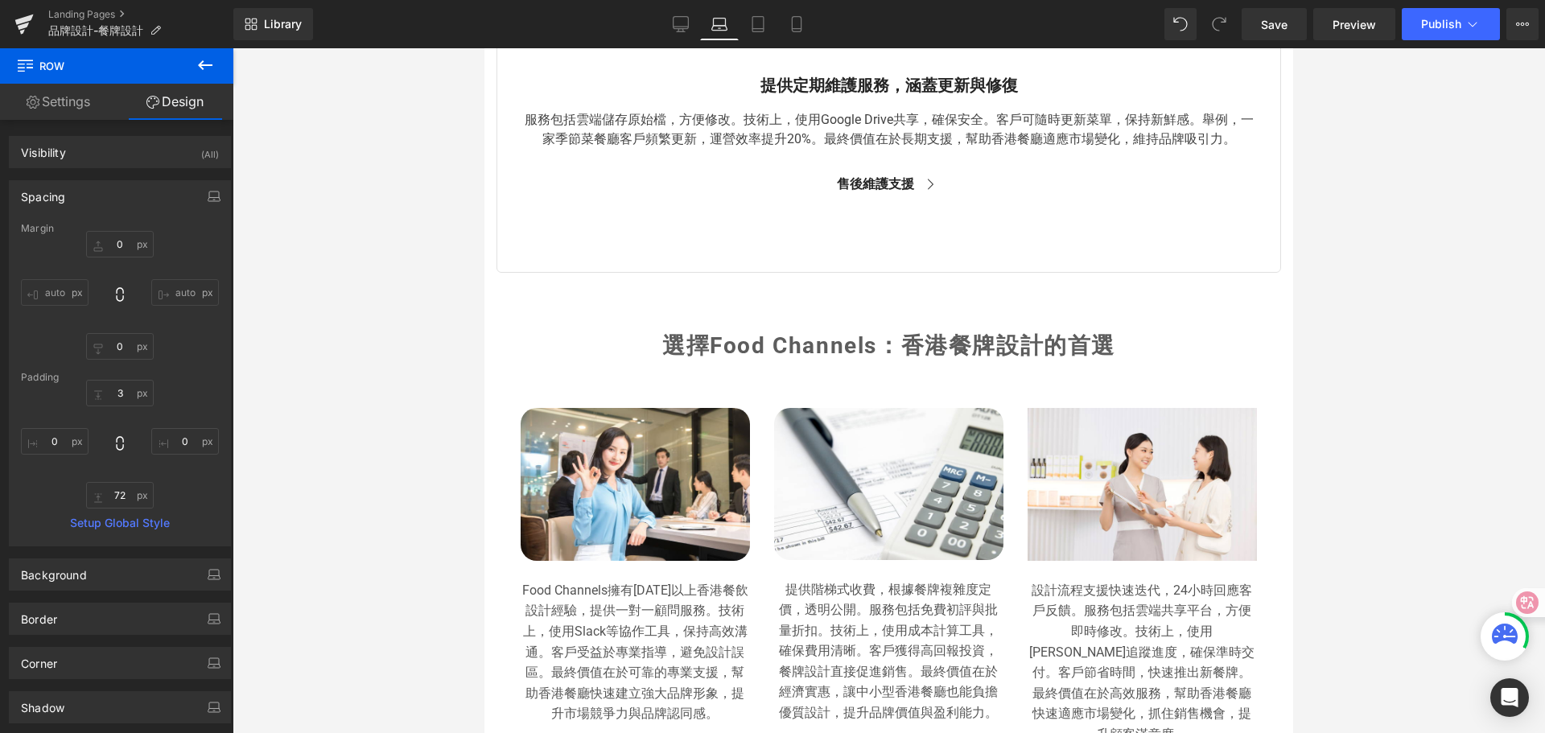
click at [794, 344] on span "選擇Food Channels：香港餐牌設計的首選" at bounding box center [888, 345] width 453 height 27
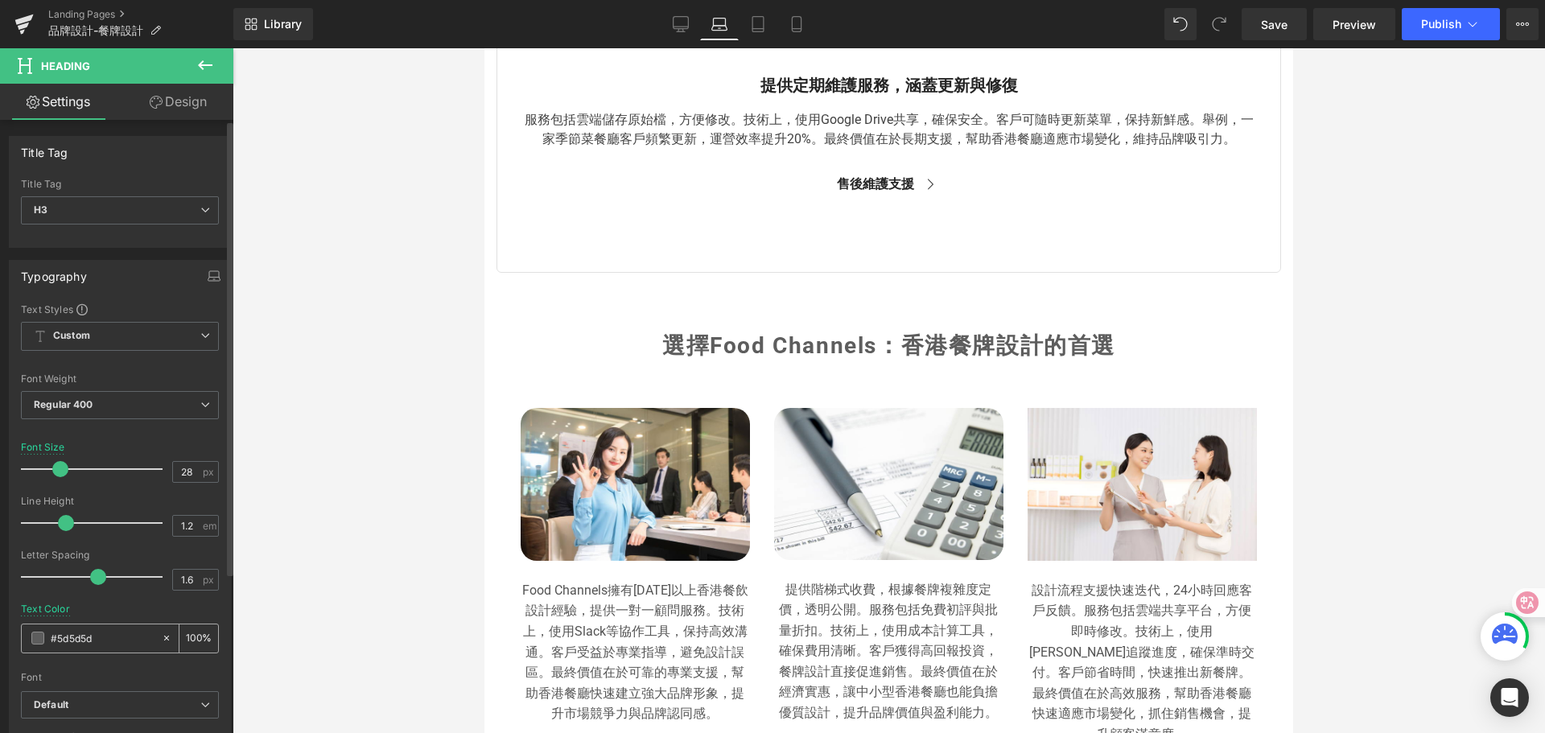
drag, startPoint x: 93, startPoint y: 646, endPoint x: 33, endPoint y: 632, distance: 62.1
click at [33, 632] on div "#5d5d5d" at bounding box center [91, 639] width 139 height 28
paste input "333333"
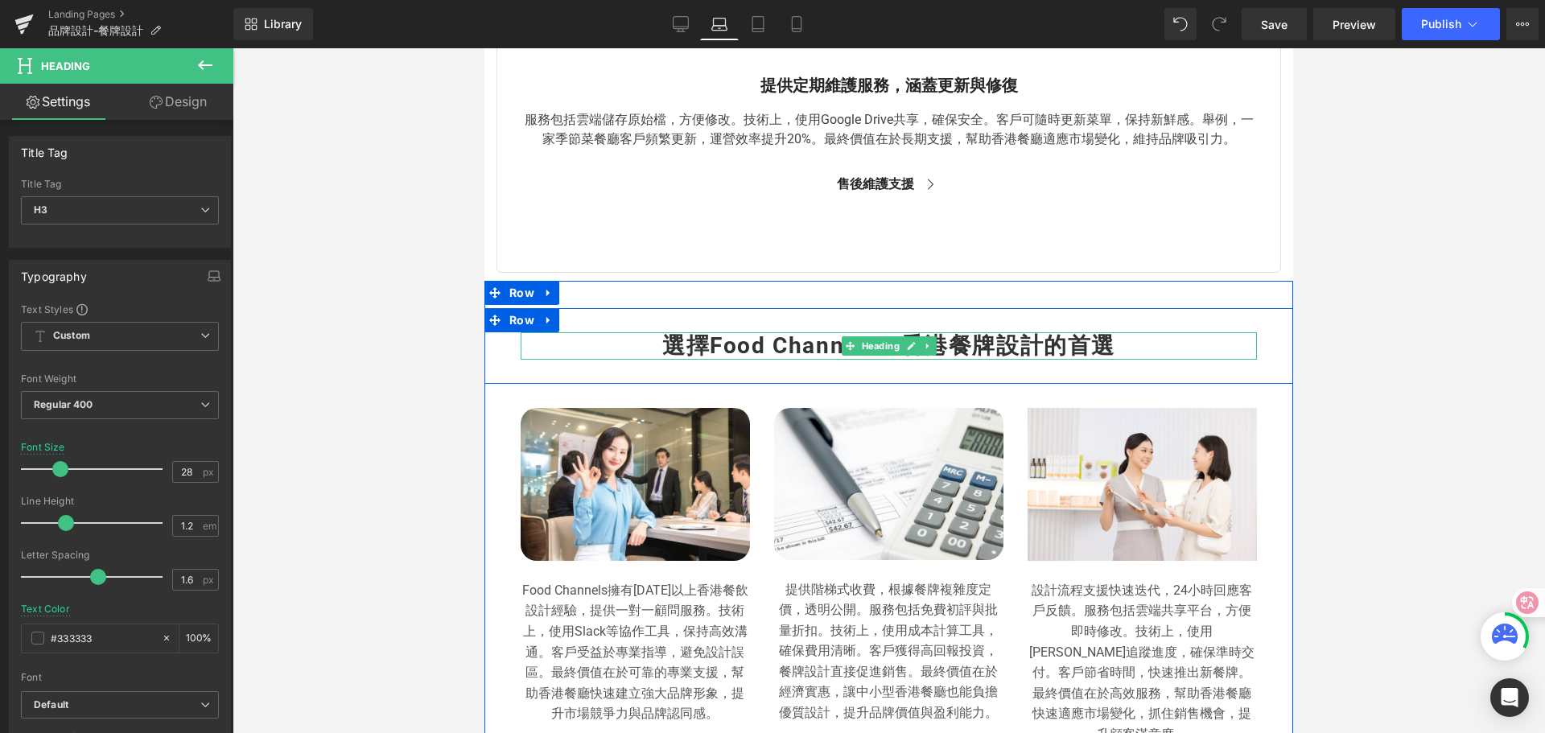
type input "#333333"
click at [662, 351] on span "選擇Food Channels：香港餐牌設計的首選" at bounding box center [888, 345] width 453 height 27
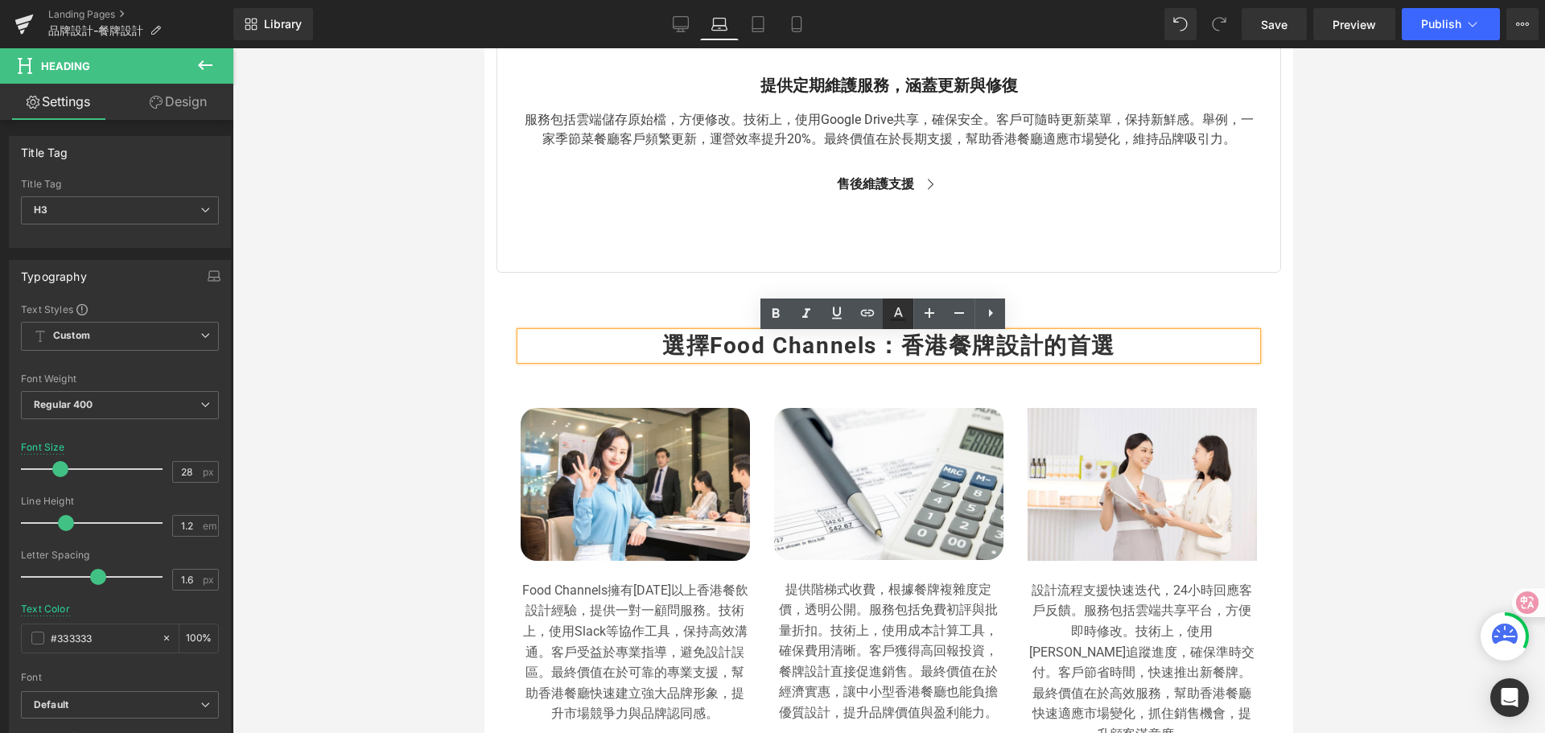
click at [896, 320] on icon at bounding box center [898, 320] width 14 height 2
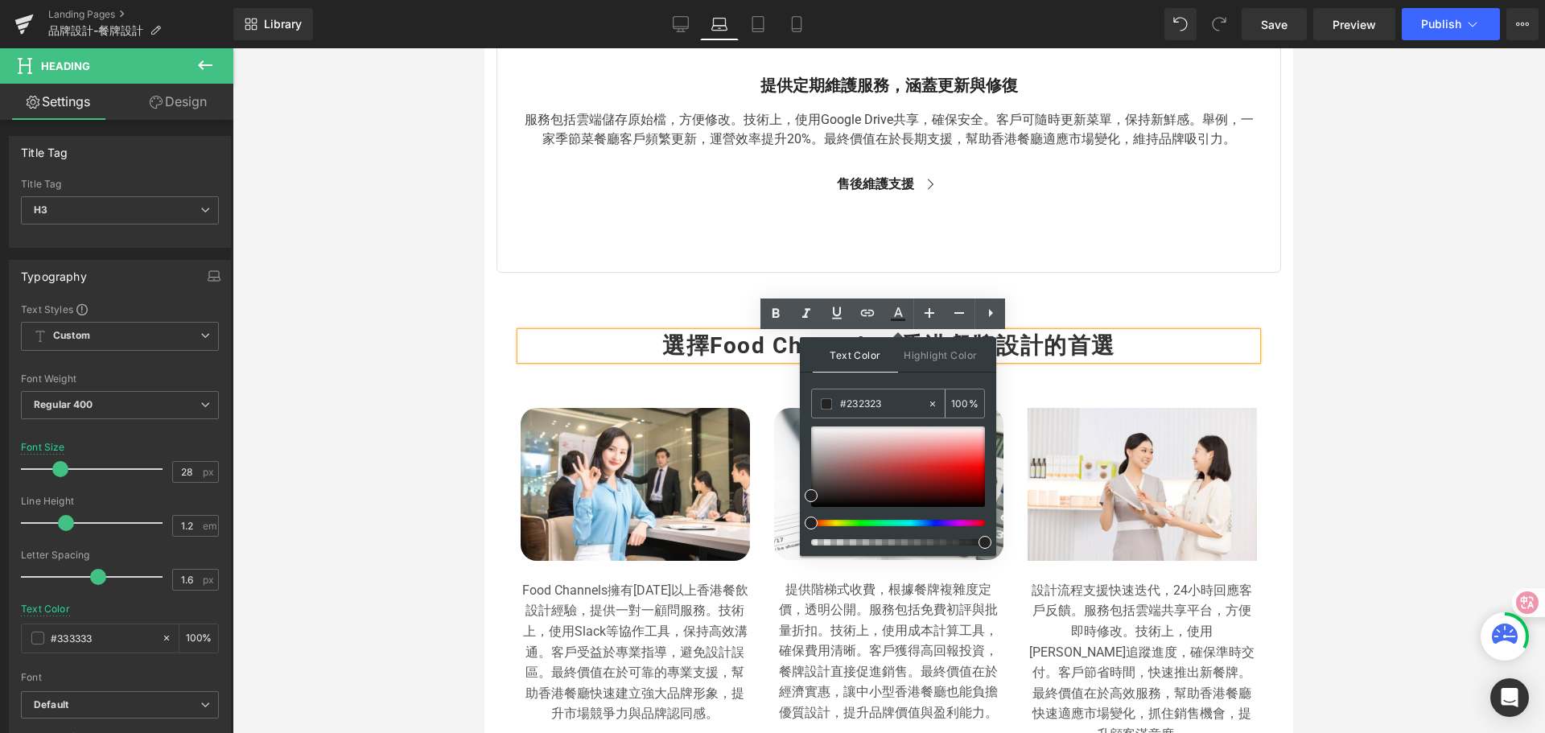
drag, startPoint x: 886, startPoint y: 407, endPoint x: 821, endPoint y: 403, distance: 65.3
click at [821, 403] on div "#333333" at bounding box center [869, 404] width 115 height 28
paste input "33333"
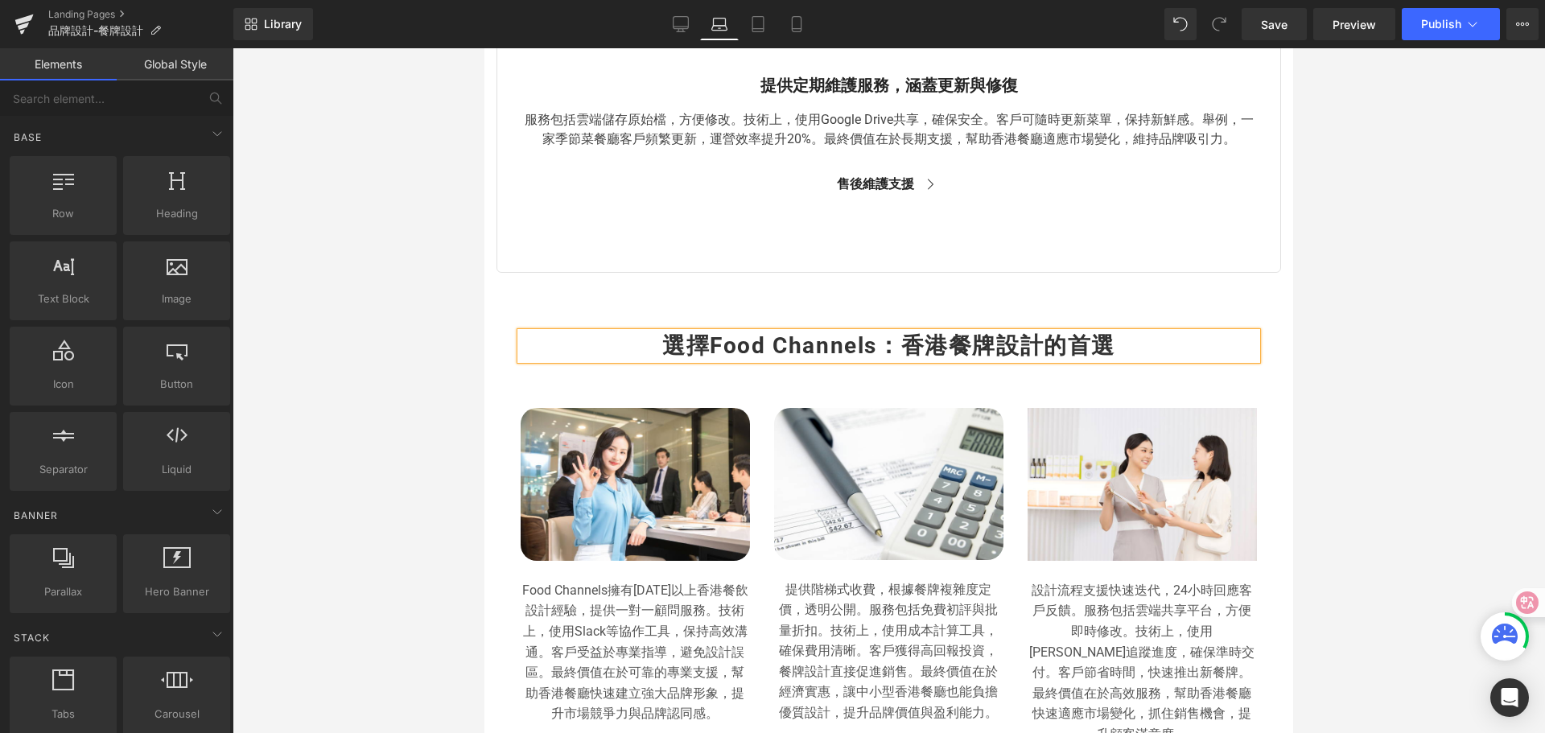
click at [1355, 303] on div at bounding box center [889, 390] width 1313 height 685
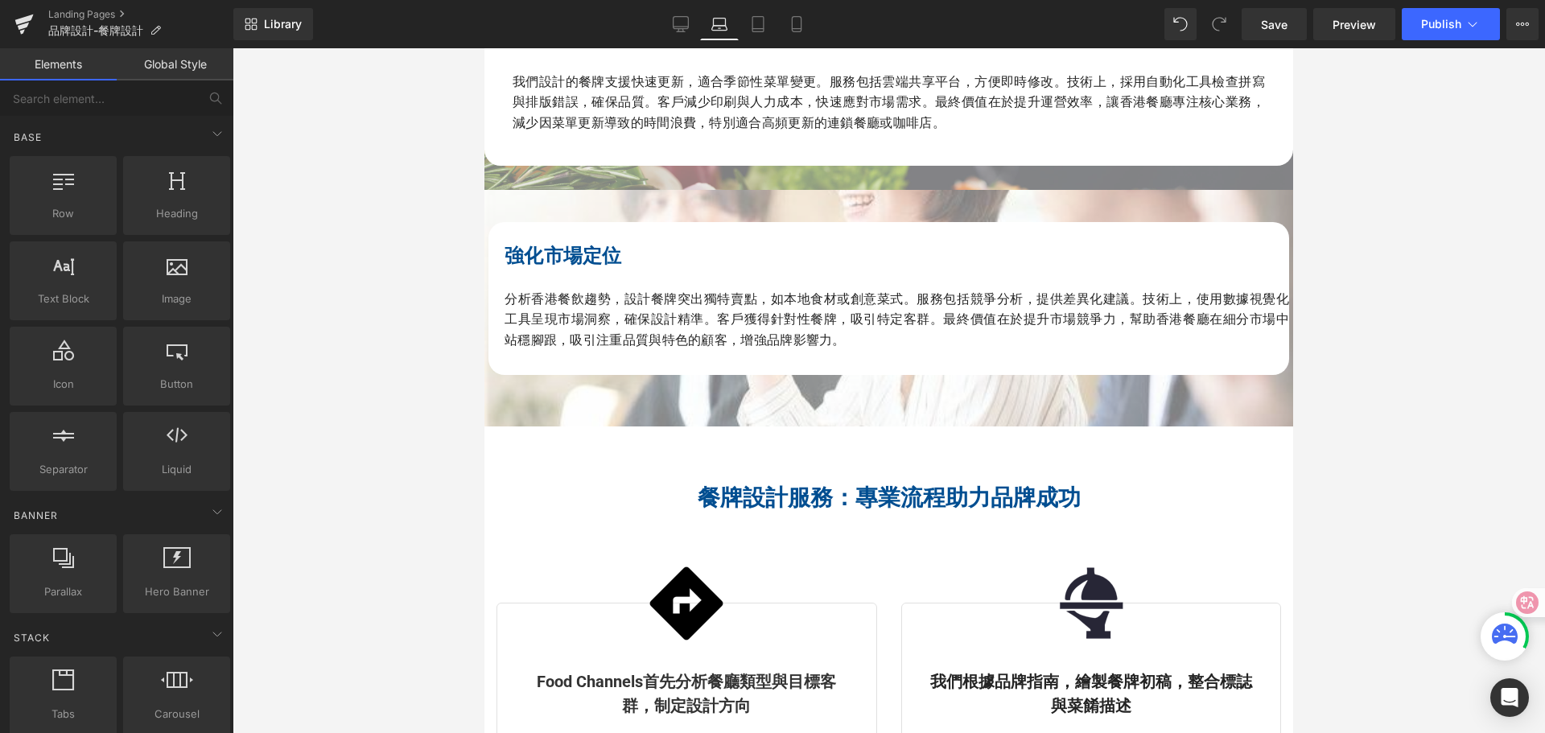
scroll to position [1792, 0]
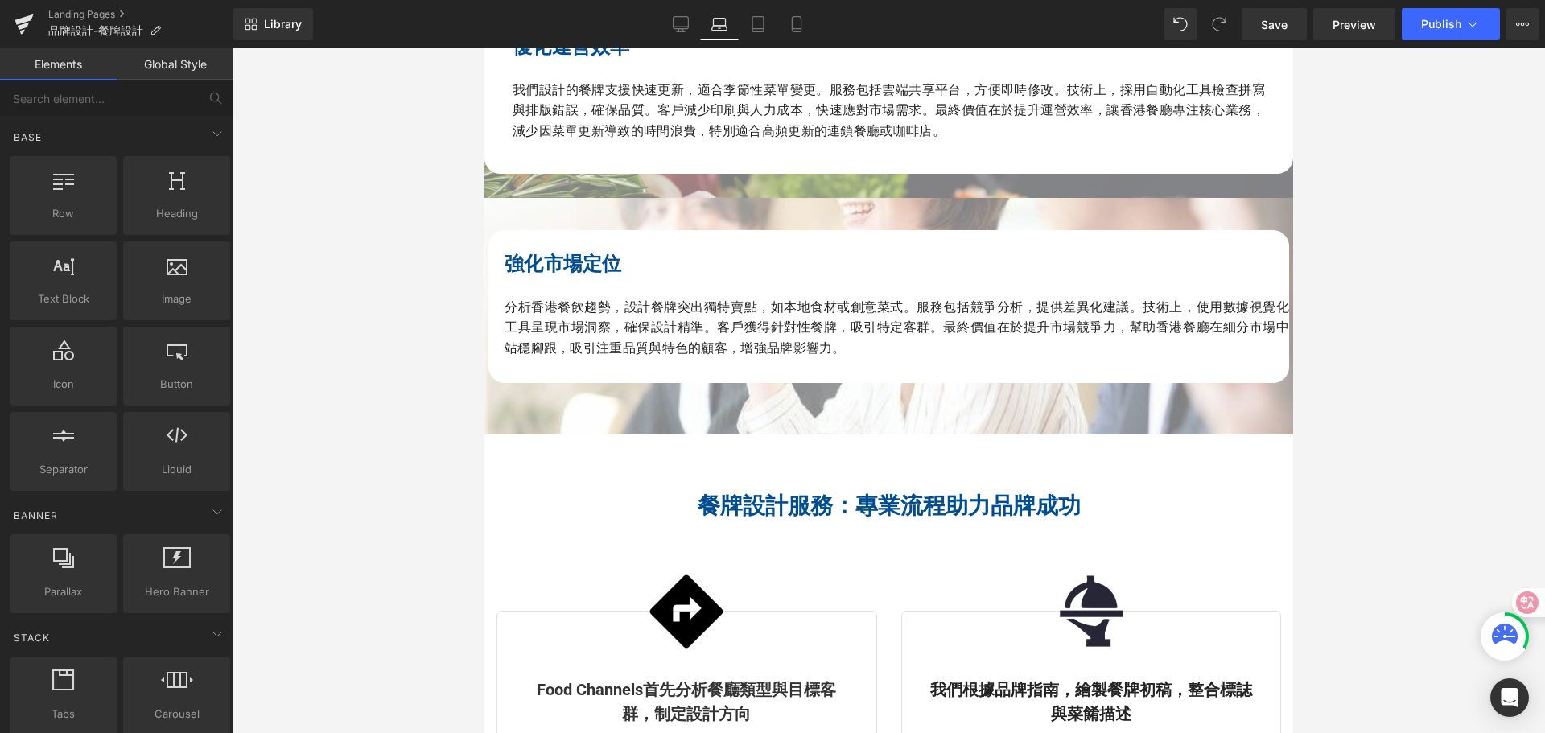
click at [813, 534] on div "餐牌設計服務：專業流程助力品牌成功 Heading Row Image Food Channels首先分析餐廳類型與目標客群，制定設計方向 Text Bloc…" at bounding box center [889, 731] width 809 height 477
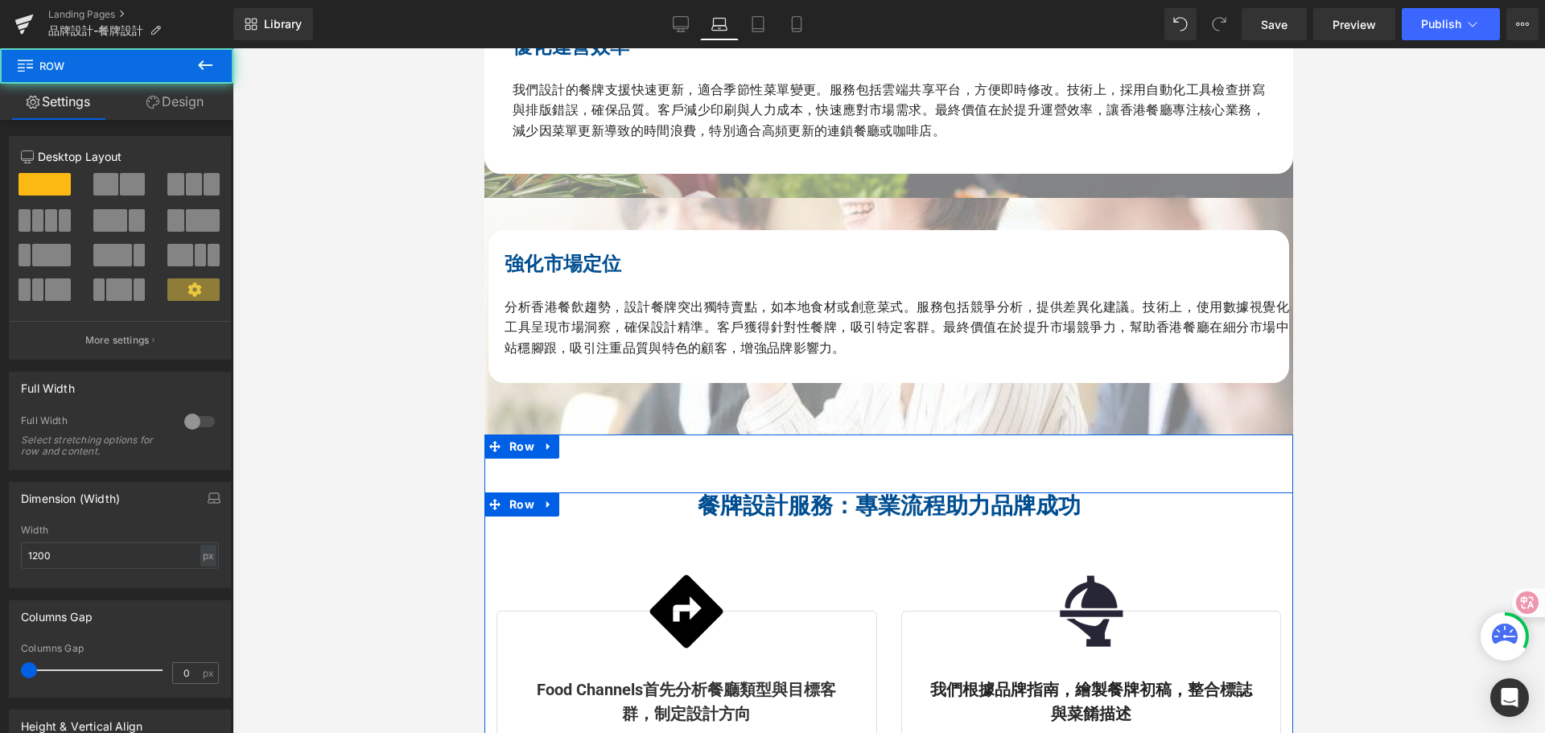
click at [807, 516] on span "餐牌設計服務：專業流程助力品牌成功" at bounding box center [889, 506] width 383 height 27
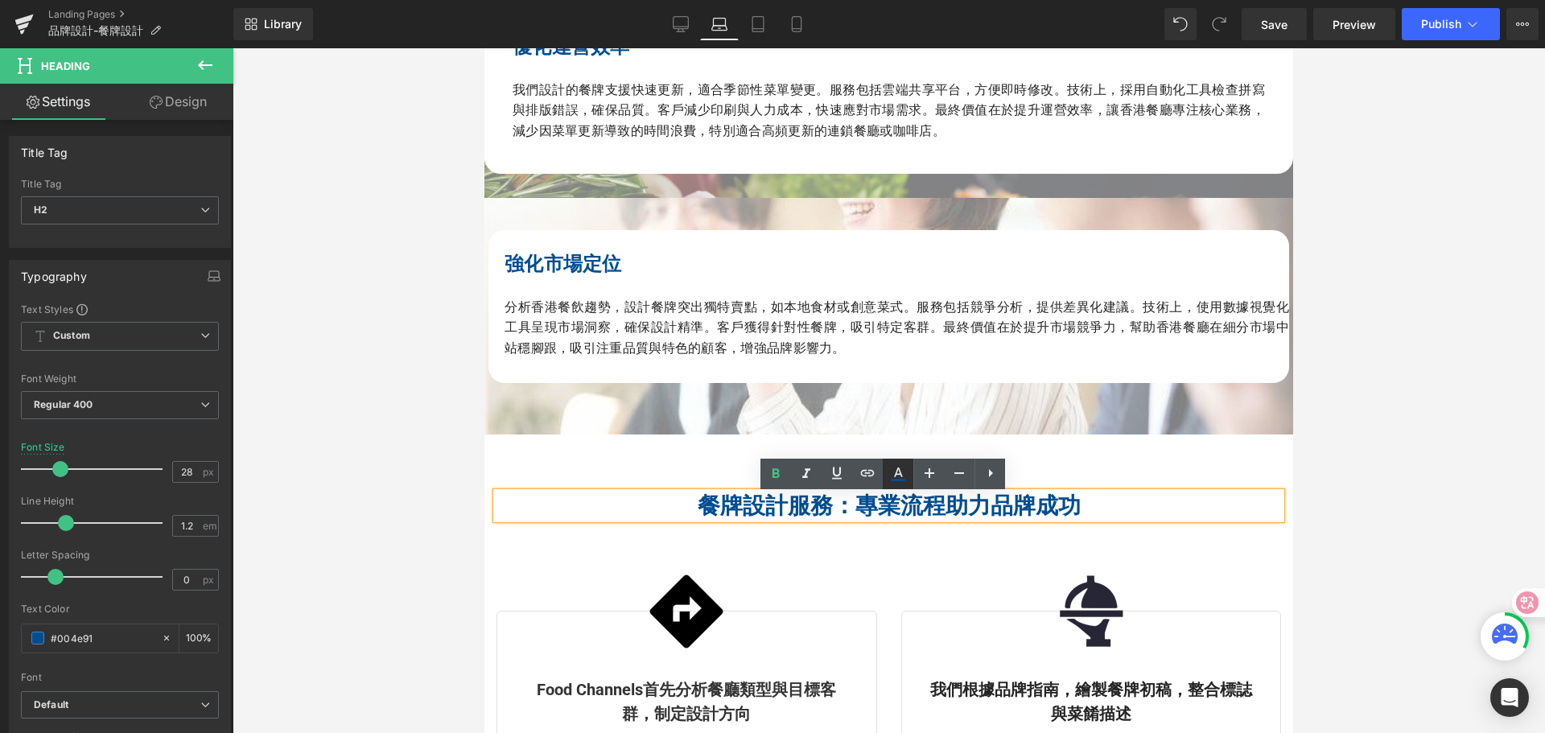
click at [903, 470] on icon at bounding box center [898, 473] width 19 height 19
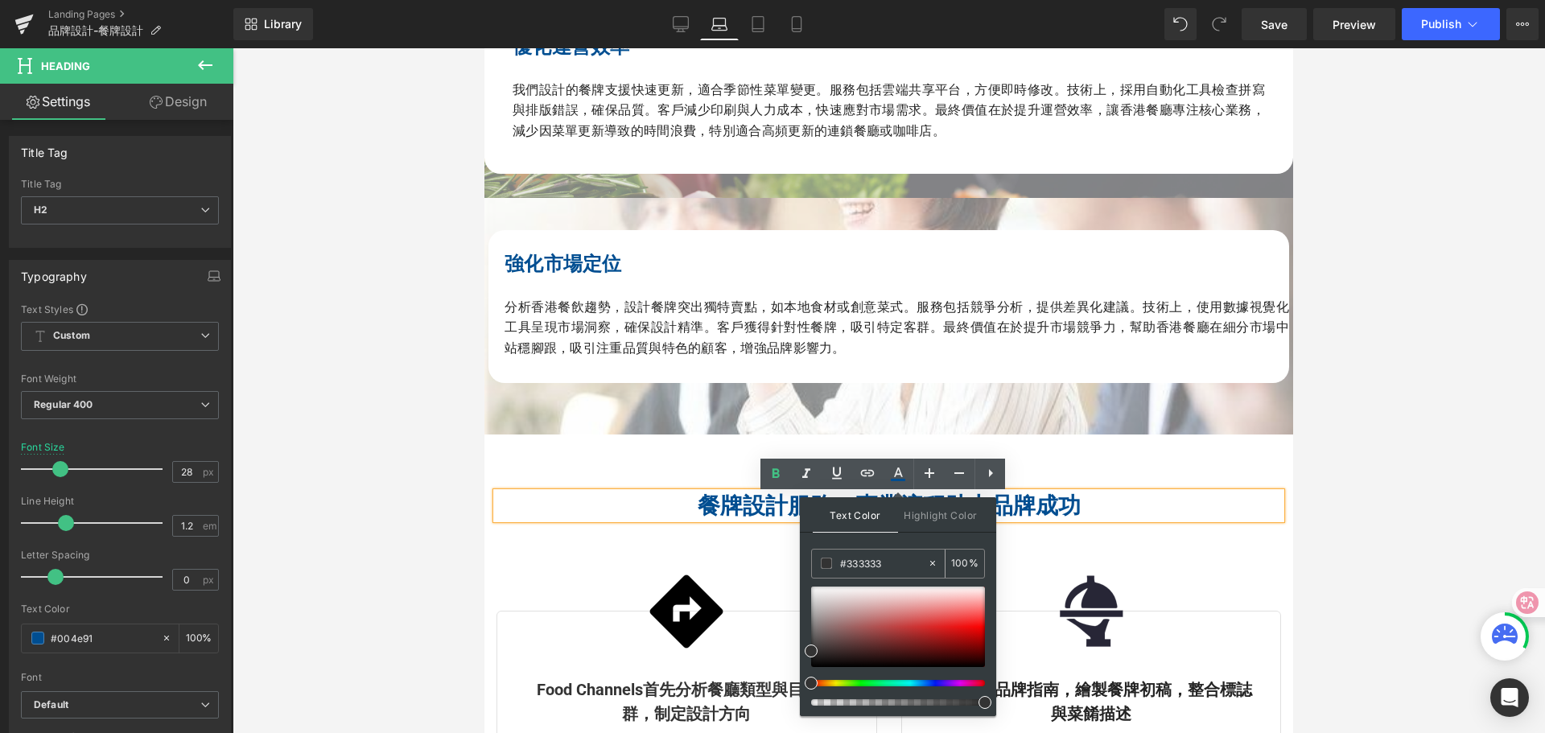
drag, startPoint x: 891, startPoint y: 556, endPoint x: 817, endPoint y: 559, distance: 74.1
click at [817, 559] on div "#333333" at bounding box center [869, 564] width 115 height 28
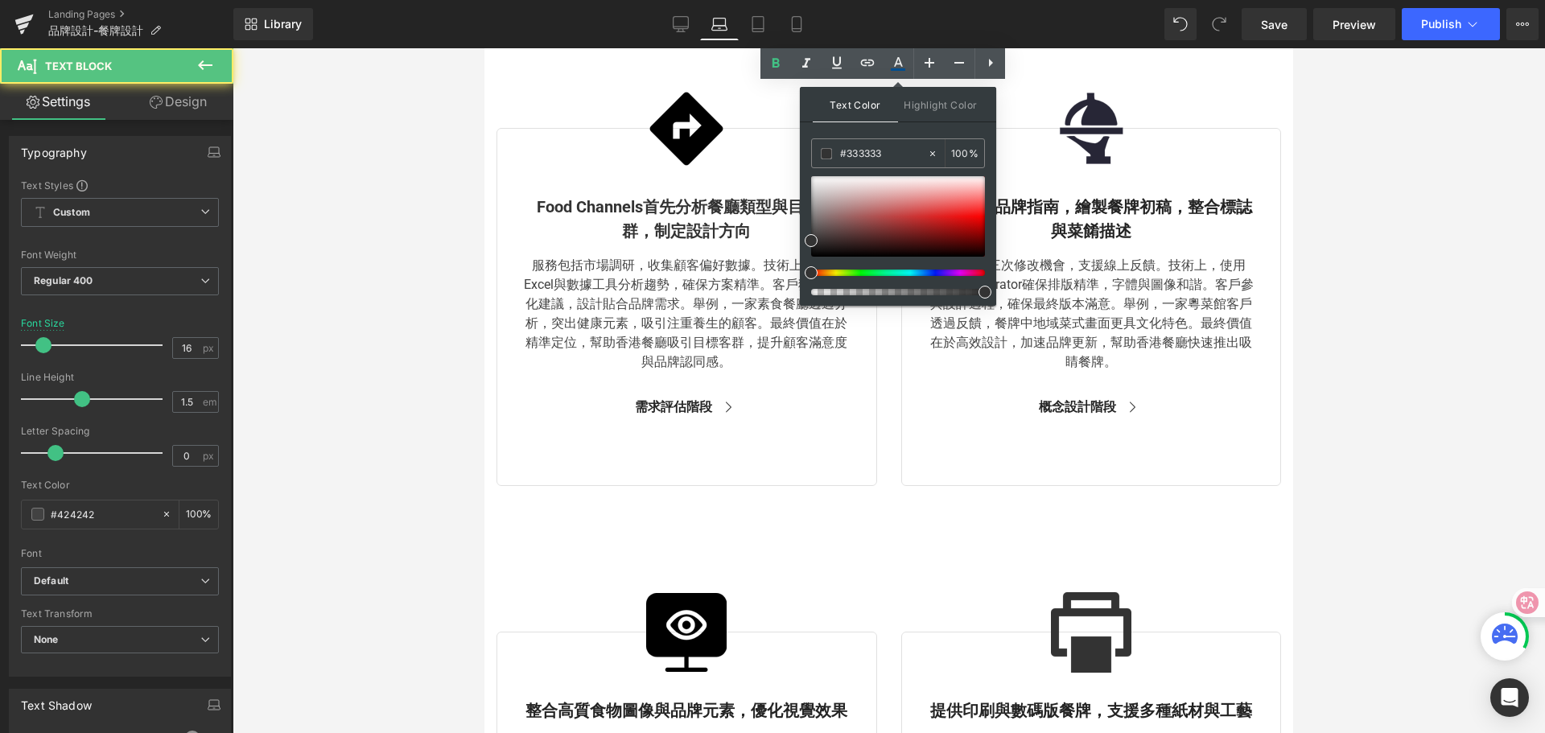
click at [703, 307] on div "服務包括市場調研，收集顧客偏好數據。技術上，使用Excel與數據工具分析趨勢，確保方案精準。客戶獲得客製化建議，設計貼合品牌需求。舉例，一家素食餐廳透過分析，…" at bounding box center [687, 314] width 328 height 116
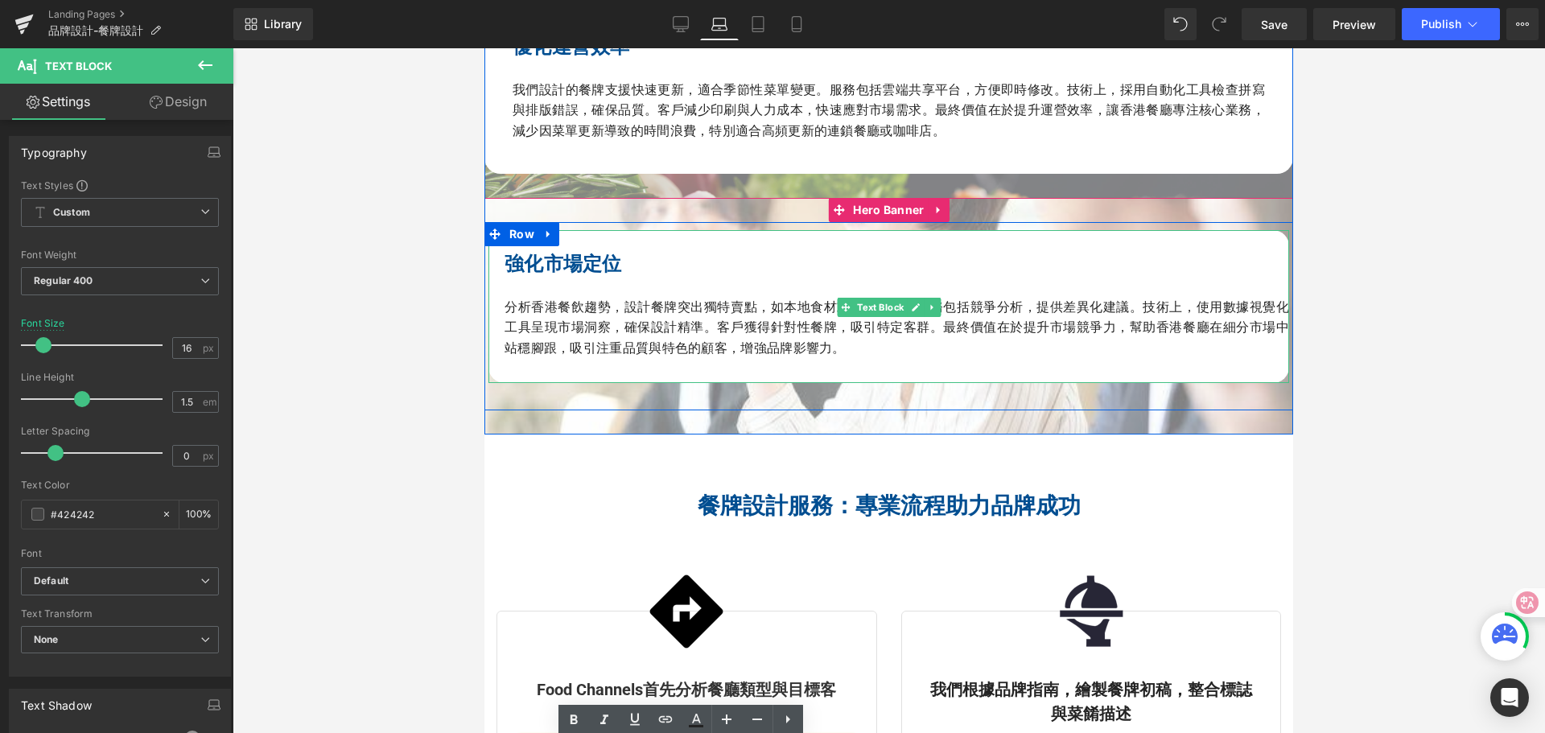
click at [580, 266] on b "強化市場定位" at bounding box center [564, 264] width 118 height 23
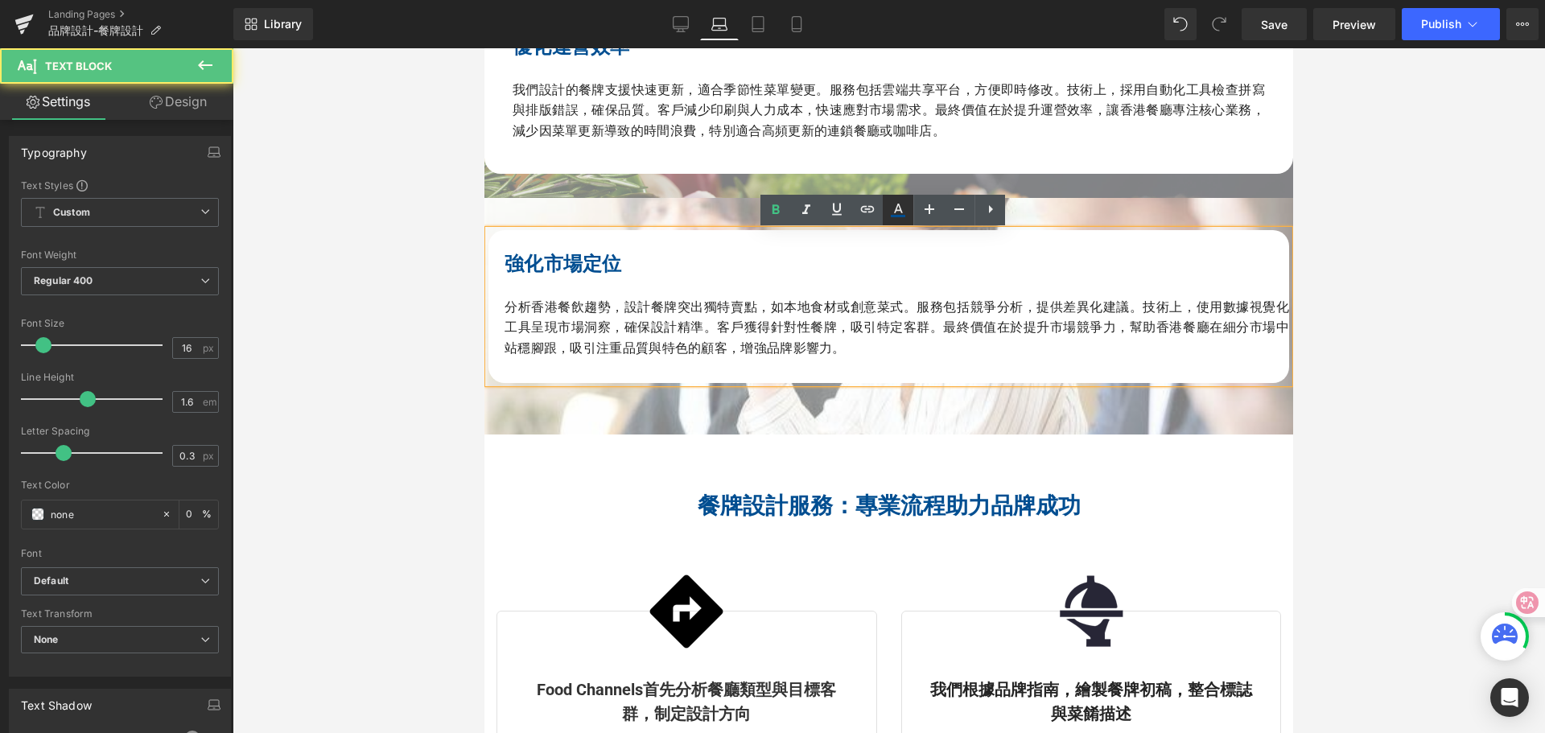
click at [895, 215] on icon at bounding box center [898, 216] width 14 height 2
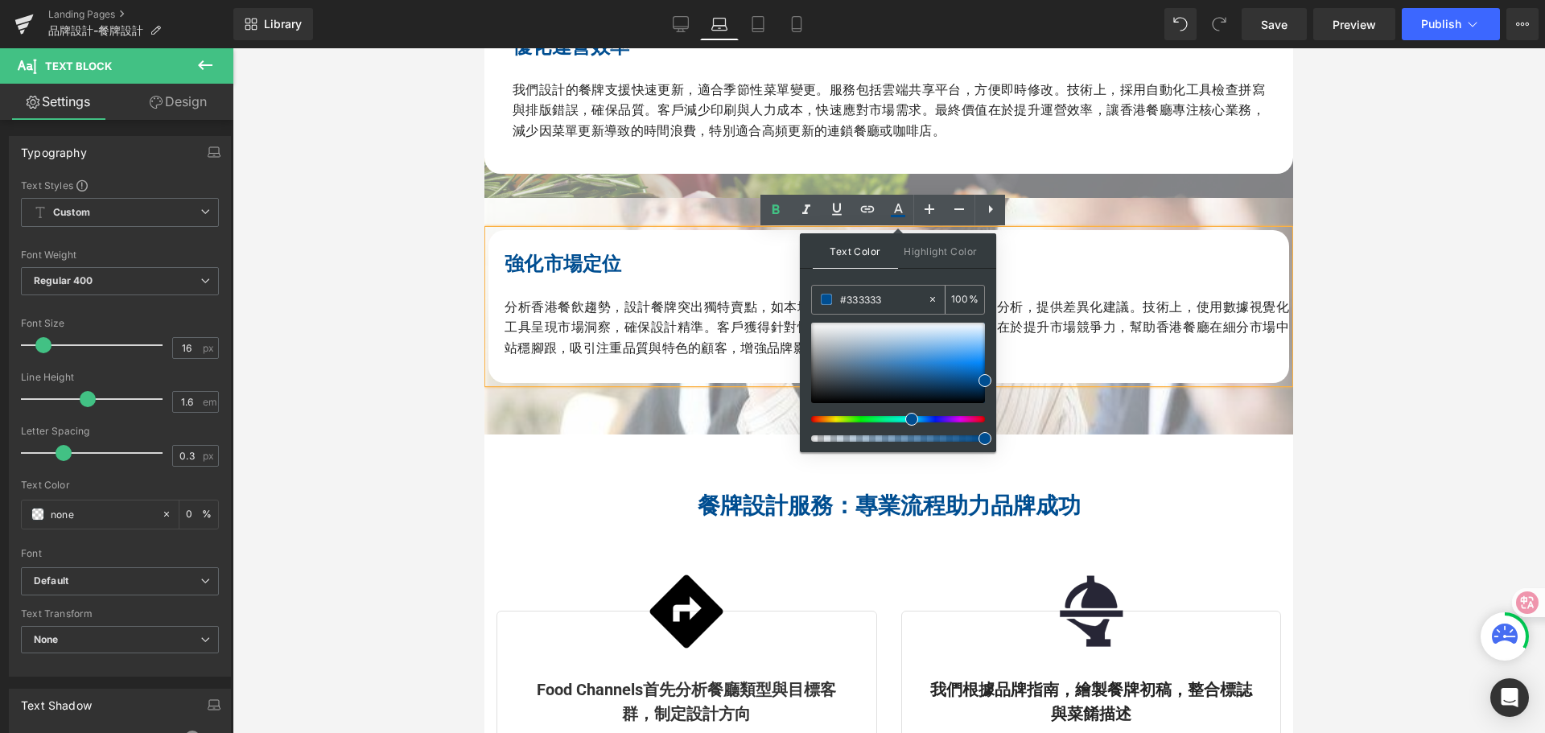
drag, startPoint x: 884, startPoint y: 298, endPoint x: 843, endPoint y: 299, distance: 41.1
click at [819, 297] on div "#333333" at bounding box center [869, 300] width 115 height 28
type input "#004e91"
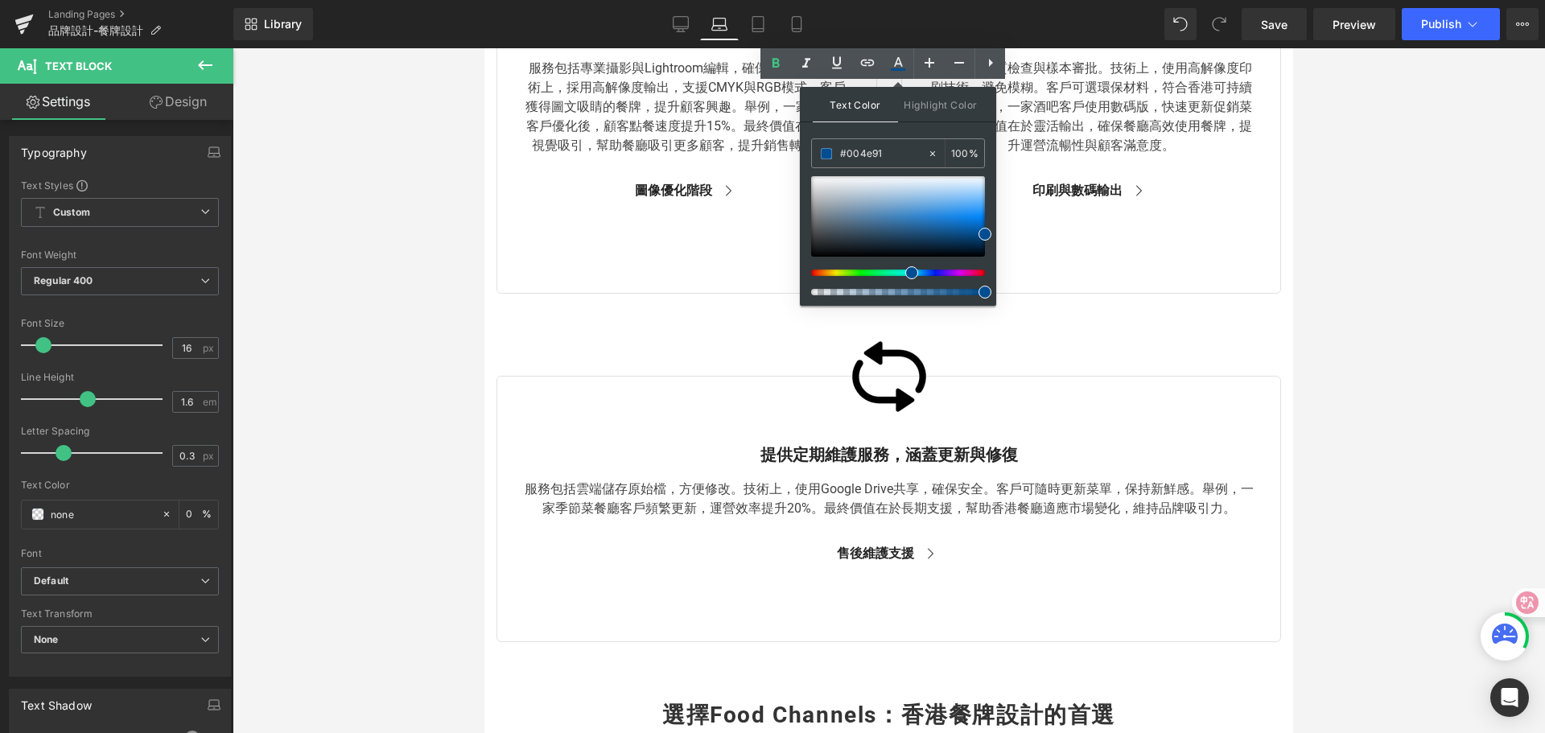
scroll to position [3160, 0]
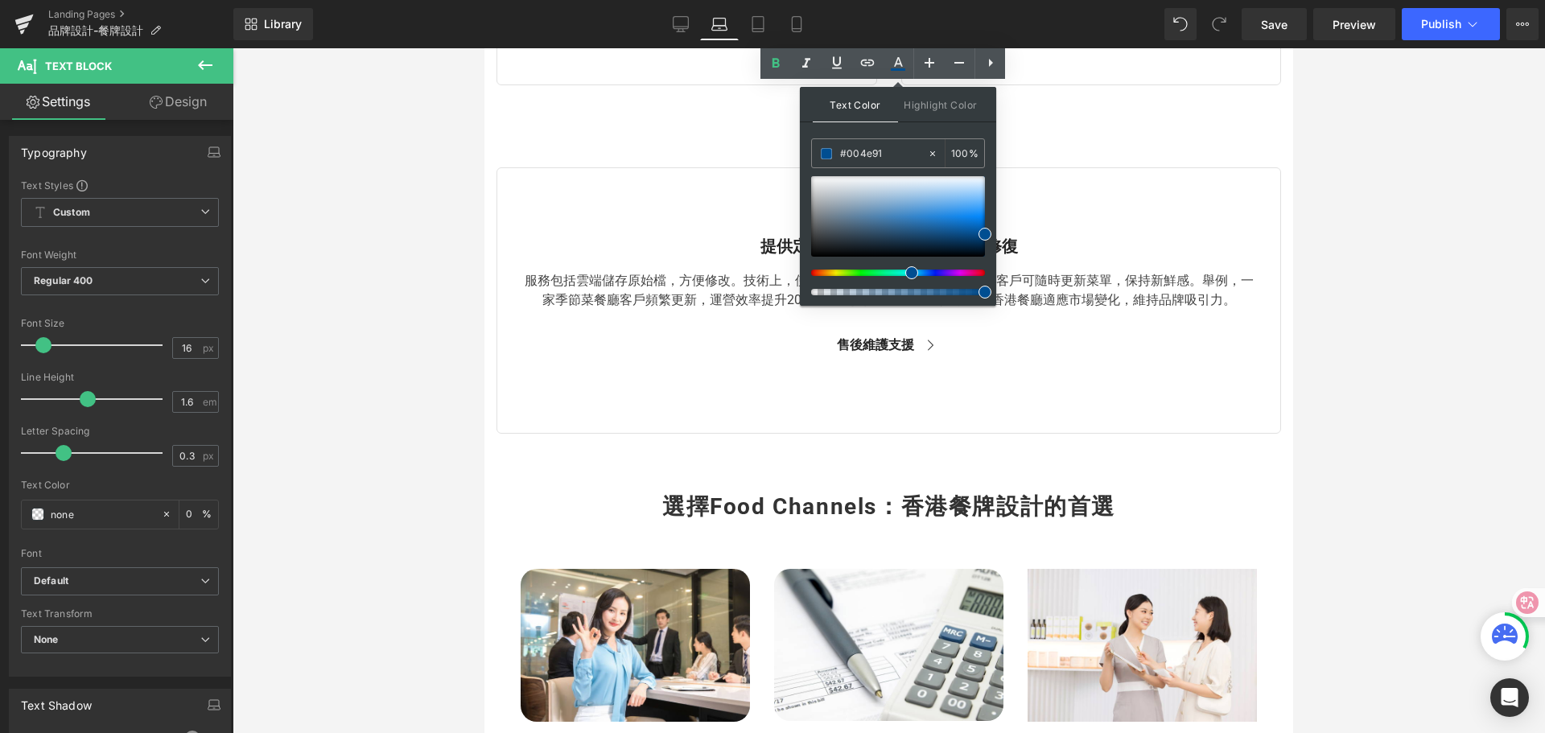
click at [773, 515] on span "選擇Food Channels：香港餐牌設計的首選" at bounding box center [888, 506] width 453 height 27
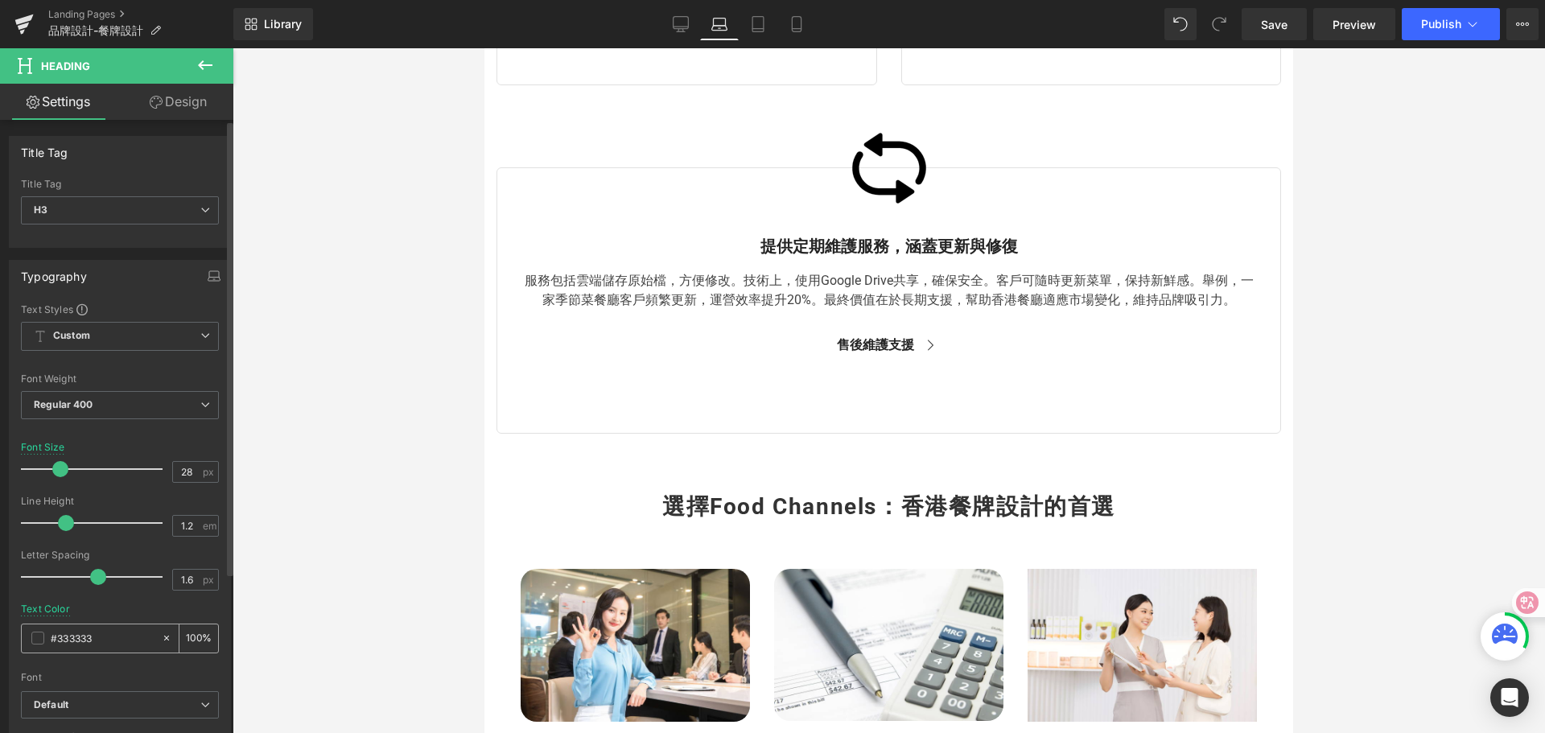
click at [92, 639] on input "#333333" at bounding box center [102, 638] width 103 height 18
drag, startPoint x: 95, startPoint y: 641, endPoint x: 36, endPoint y: 633, distance: 59.3
click at [37, 633] on div "#333333" at bounding box center [91, 639] width 139 height 28
type input "#004e91"
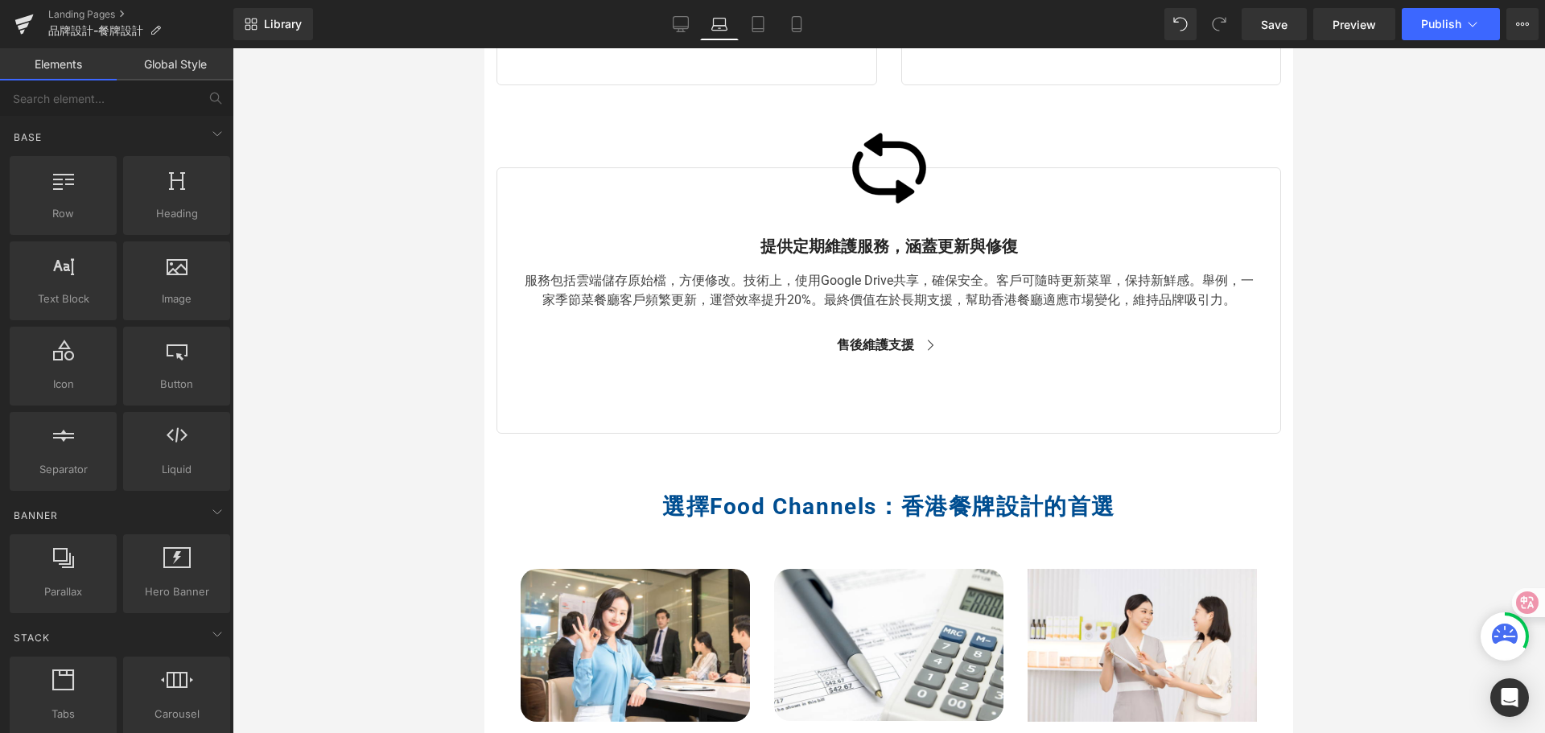
click at [408, 592] on div at bounding box center [889, 390] width 1313 height 685
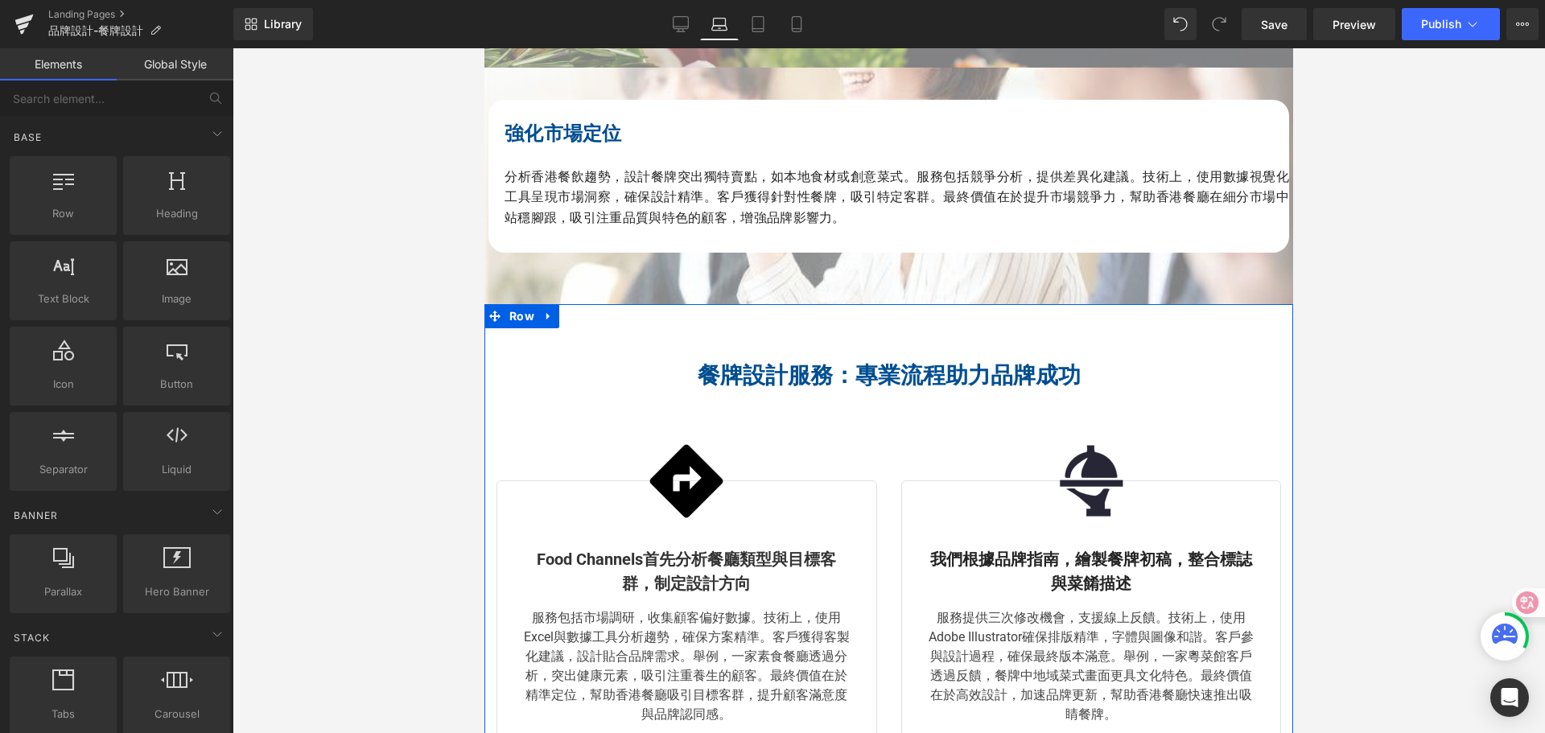
scroll to position [1872, 0]
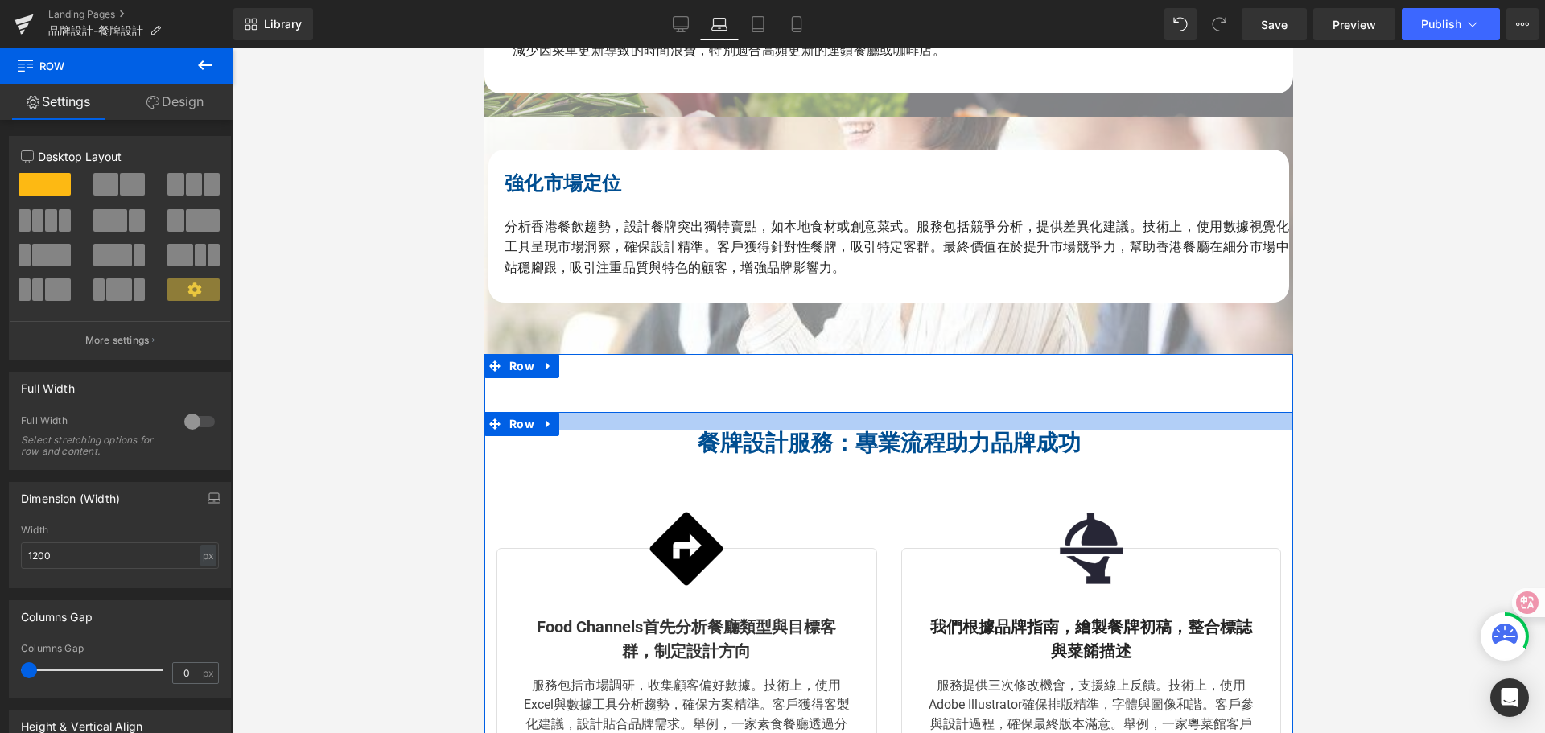
drag, startPoint x: 846, startPoint y: 417, endPoint x: 849, endPoint y: 435, distance: 18.8
click at [849, 435] on div "餐牌設計服務：專業流程助力品牌成功 Heading Row Image Food Channels首先分析餐廳類型與目標客群，制定設計方向 Text Bloc…" at bounding box center [889, 659] width 809 height 495
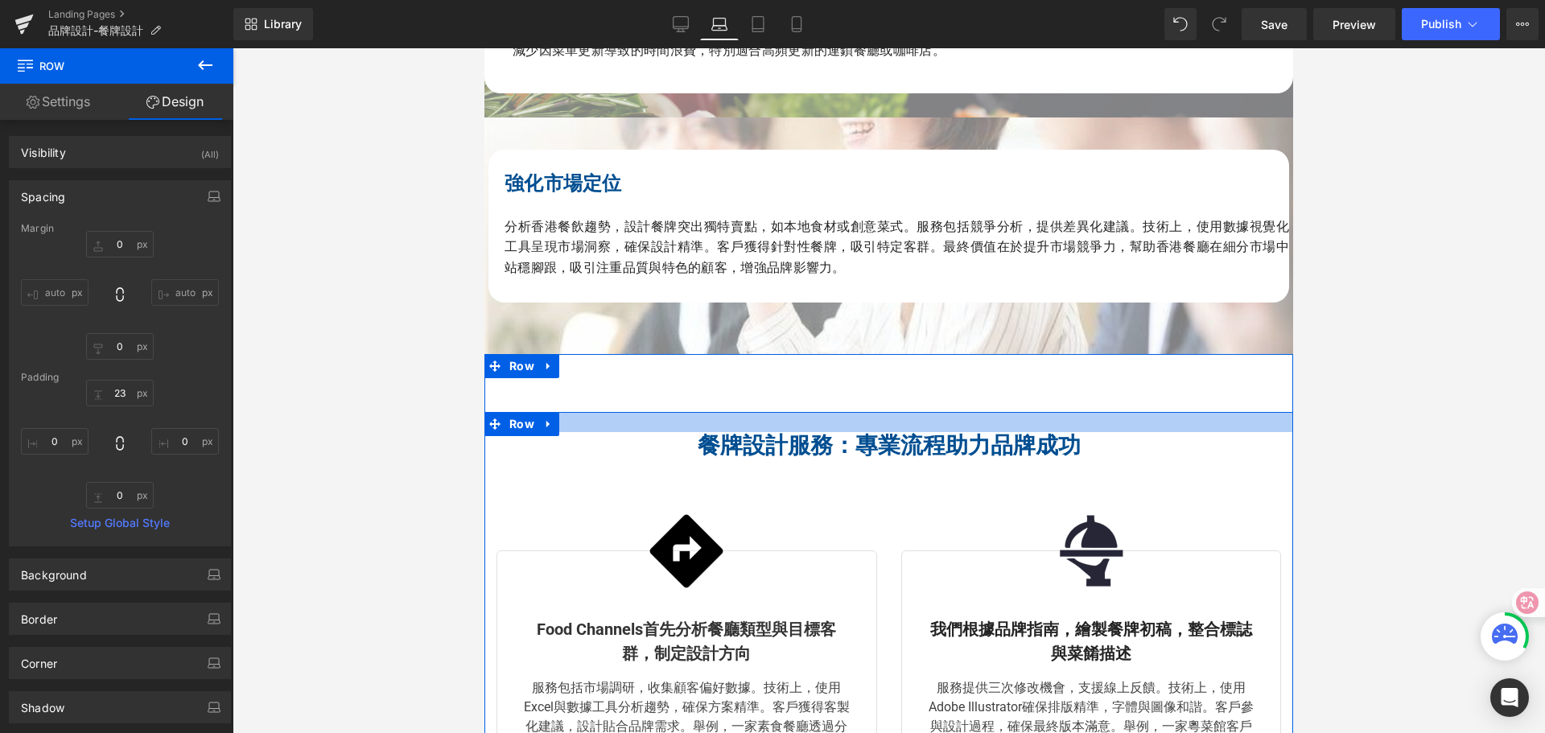
click at [852, 432] on div at bounding box center [889, 422] width 809 height 20
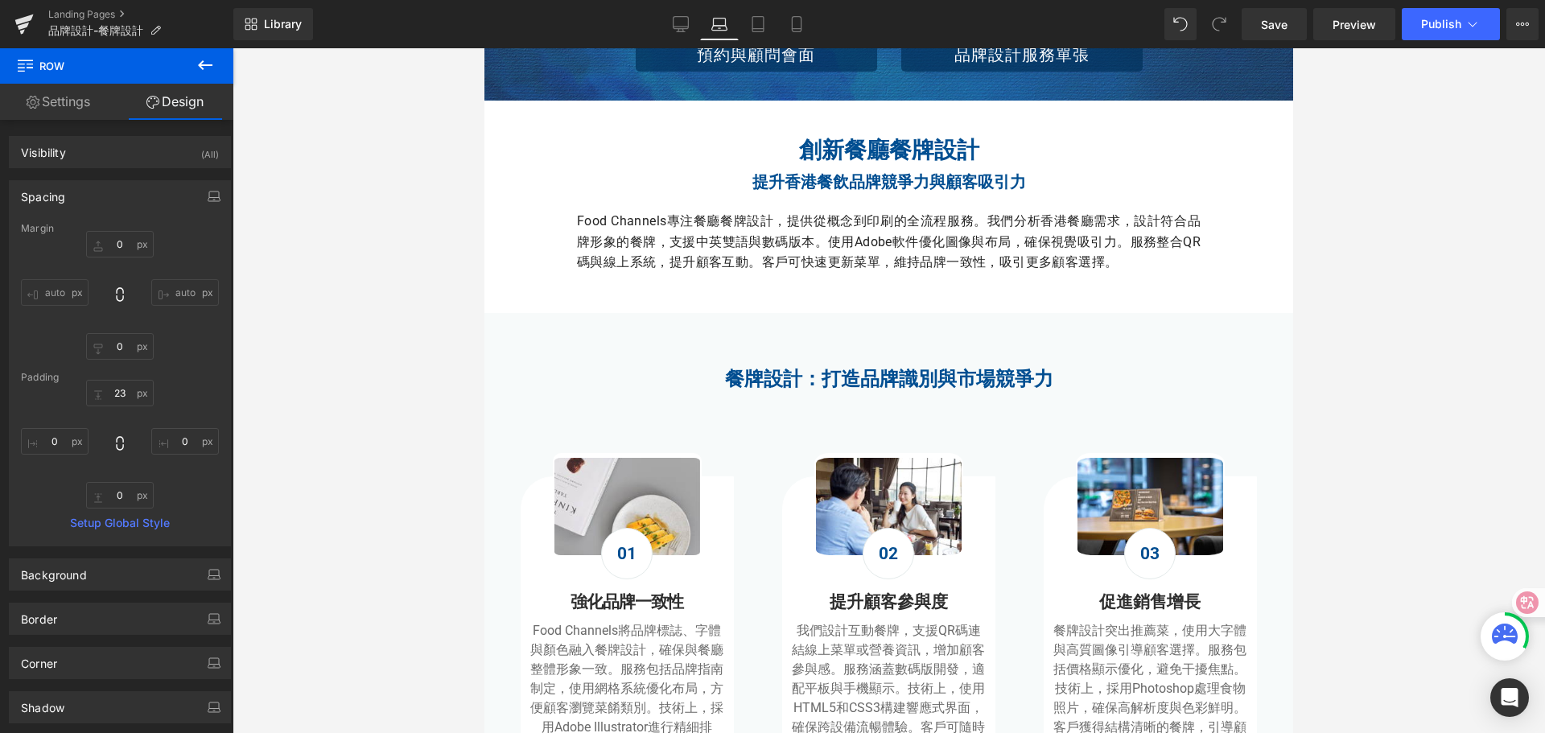
scroll to position [343, 0]
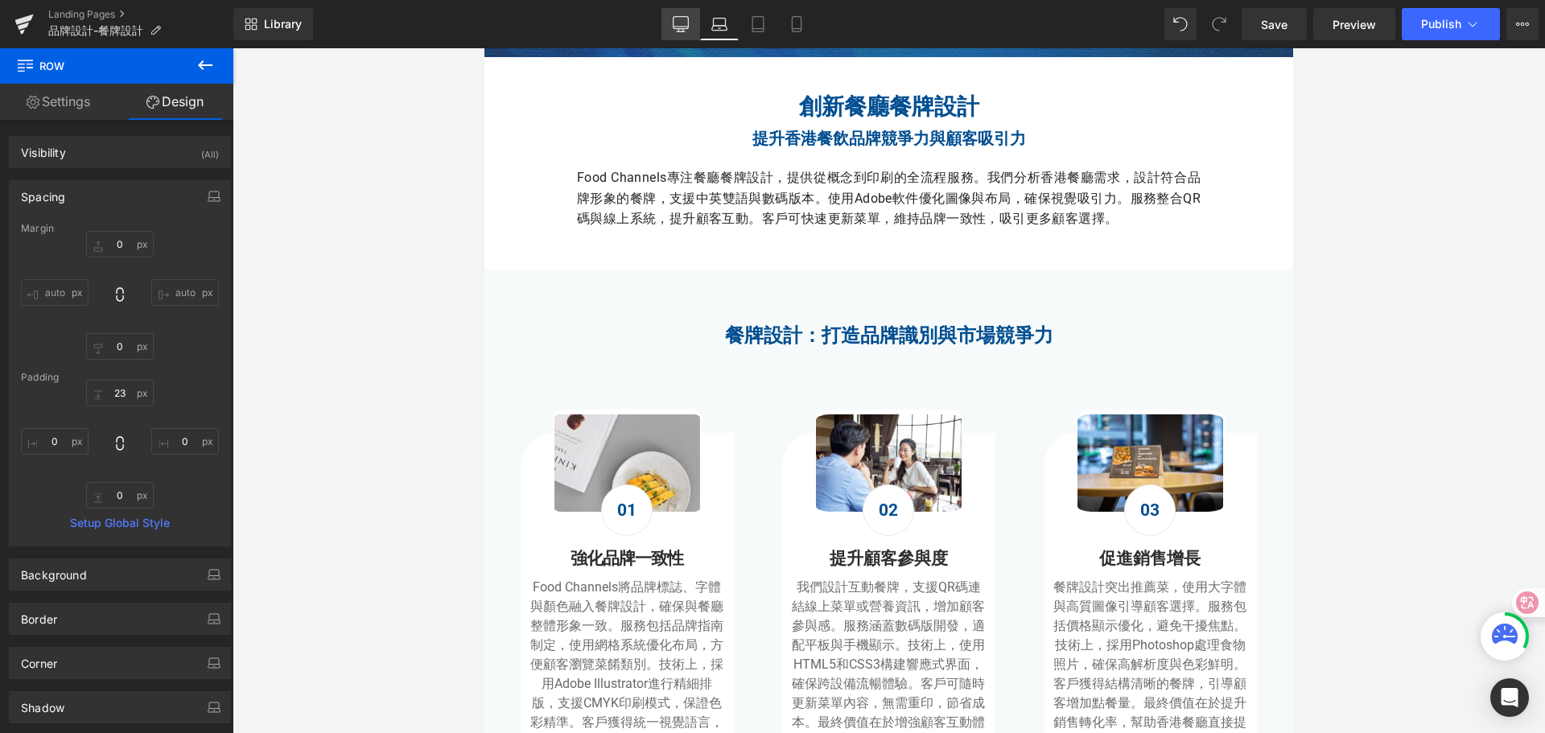
click at [675, 24] on icon at bounding box center [681, 24] width 16 height 16
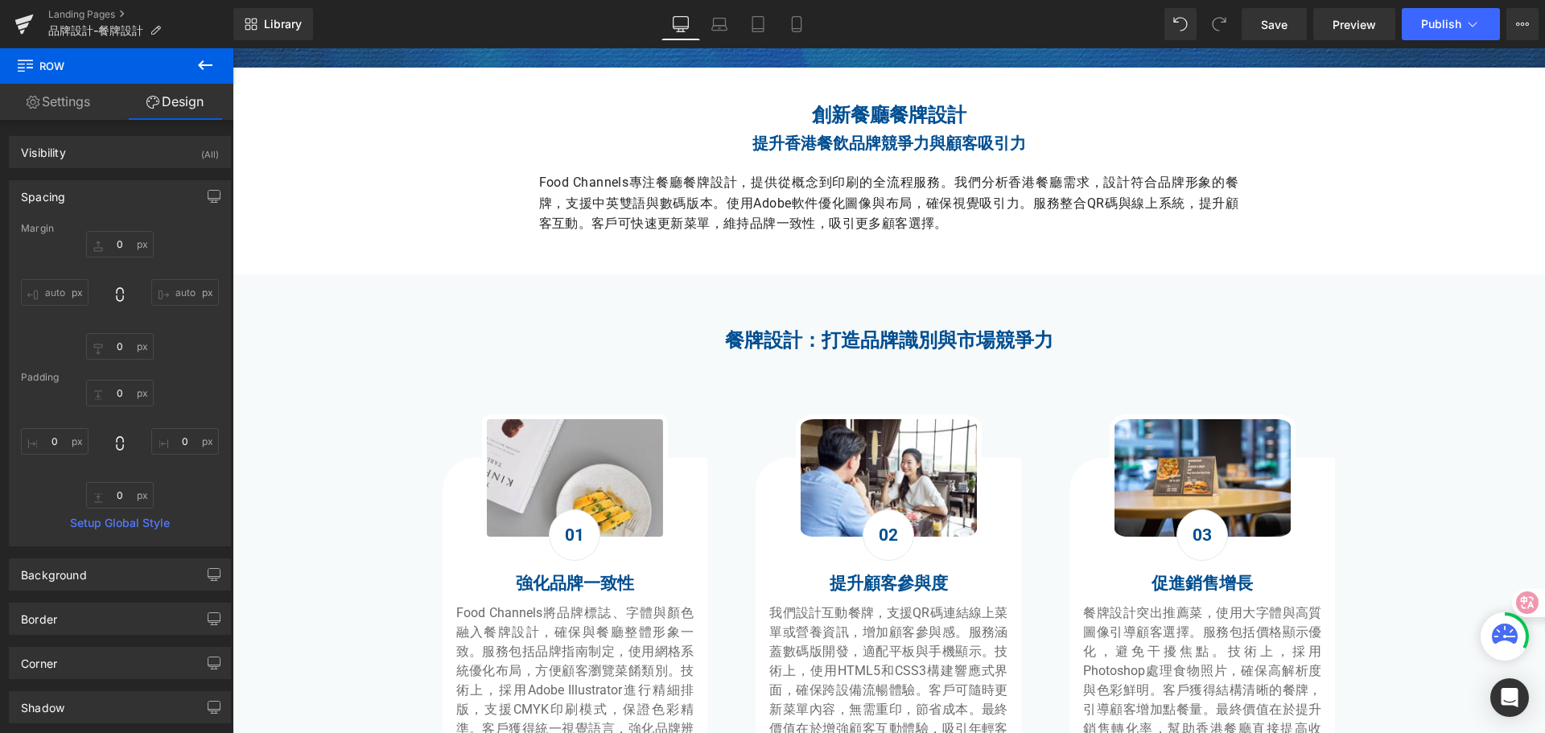
scroll to position [805, 0]
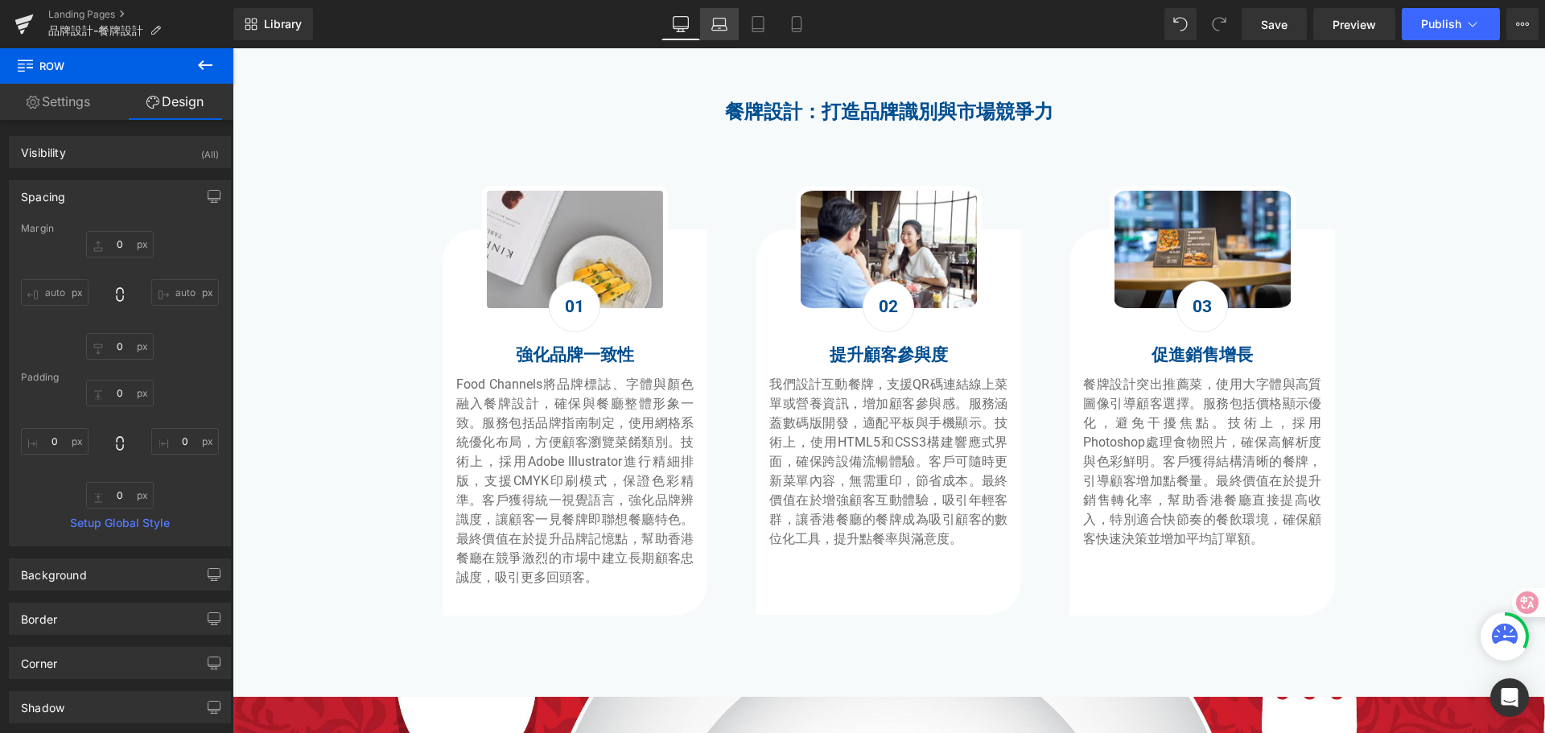
click at [724, 17] on icon at bounding box center [720, 24] width 16 height 16
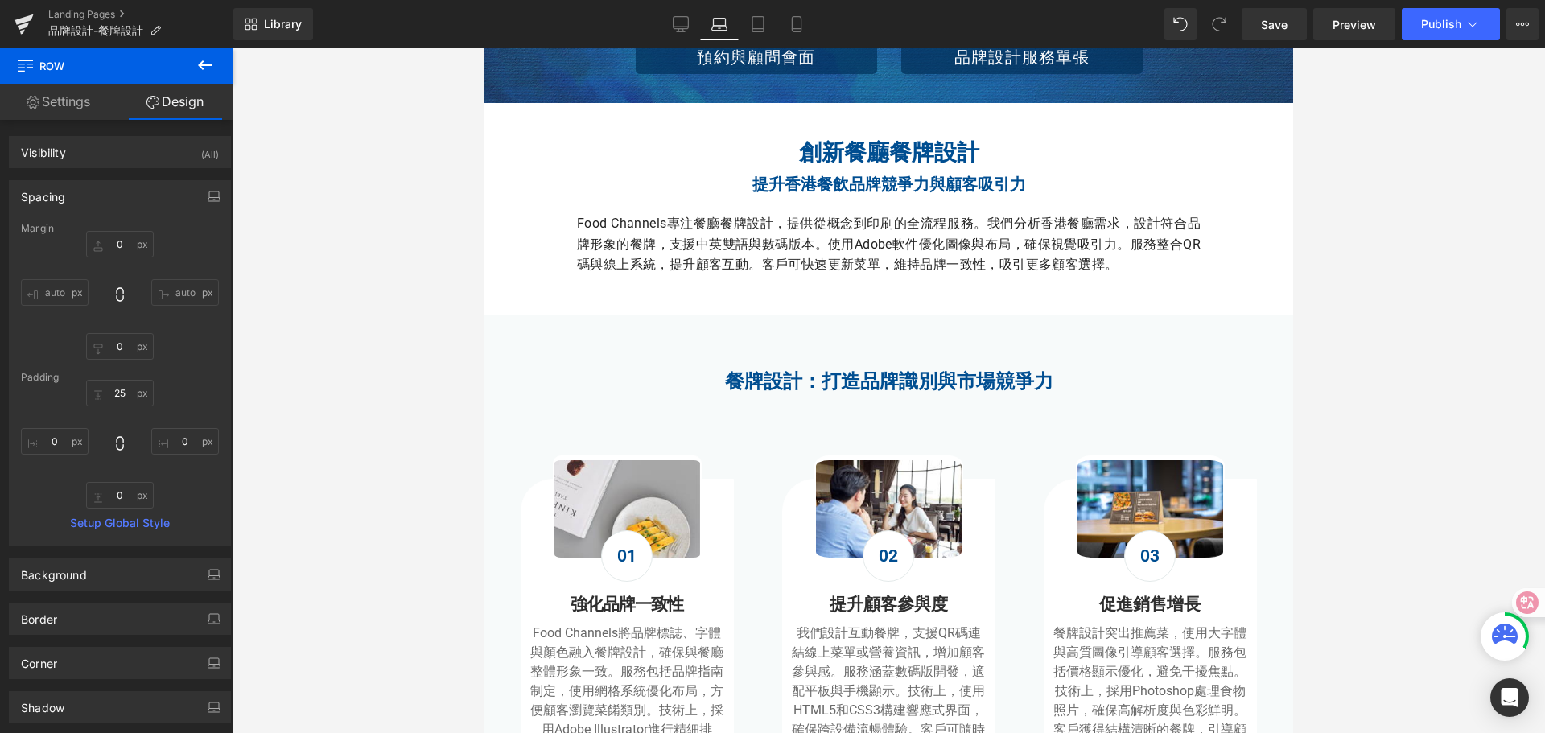
scroll to position [402, 0]
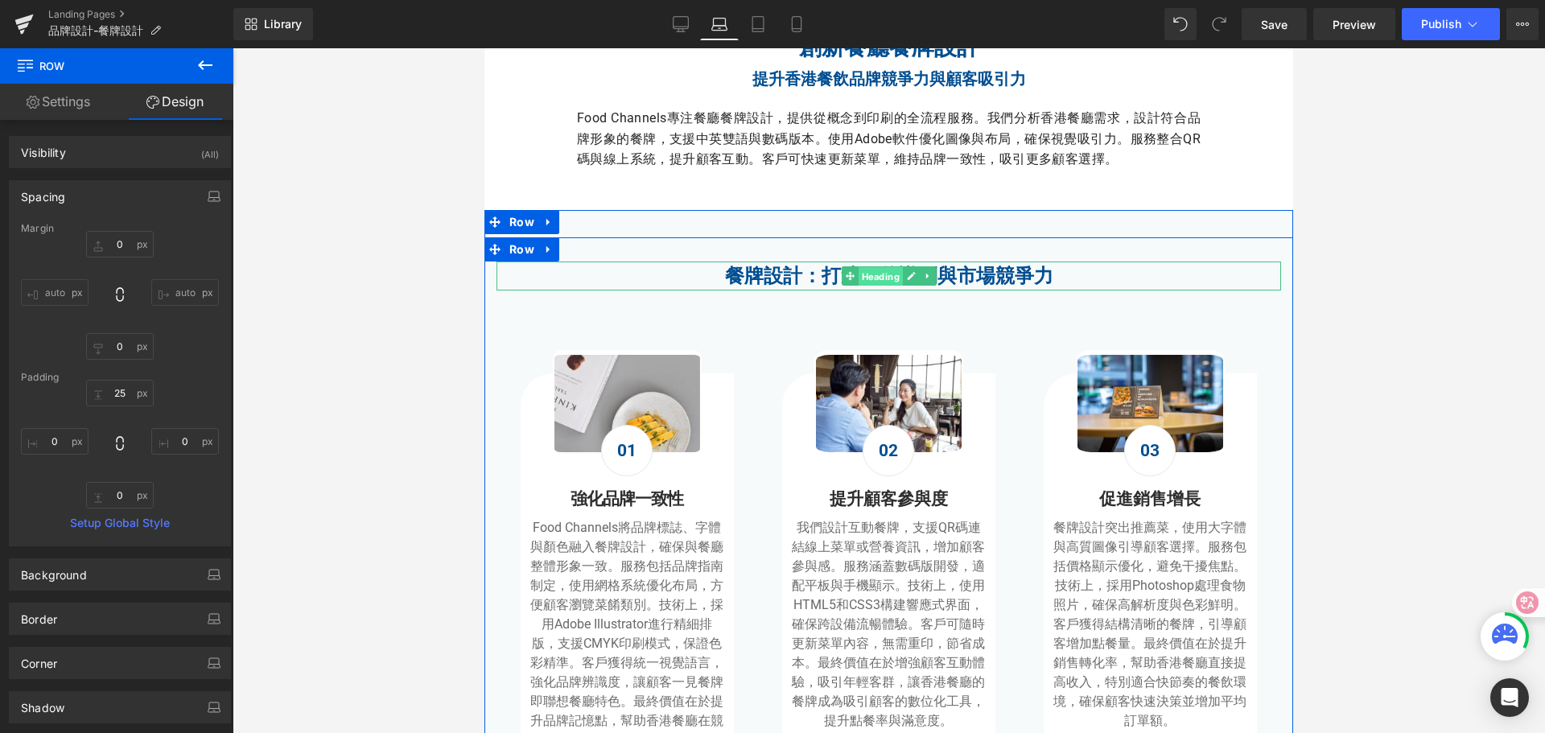
click at [860, 281] on span "Heading" at bounding box center [880, 276] width 44 height 19
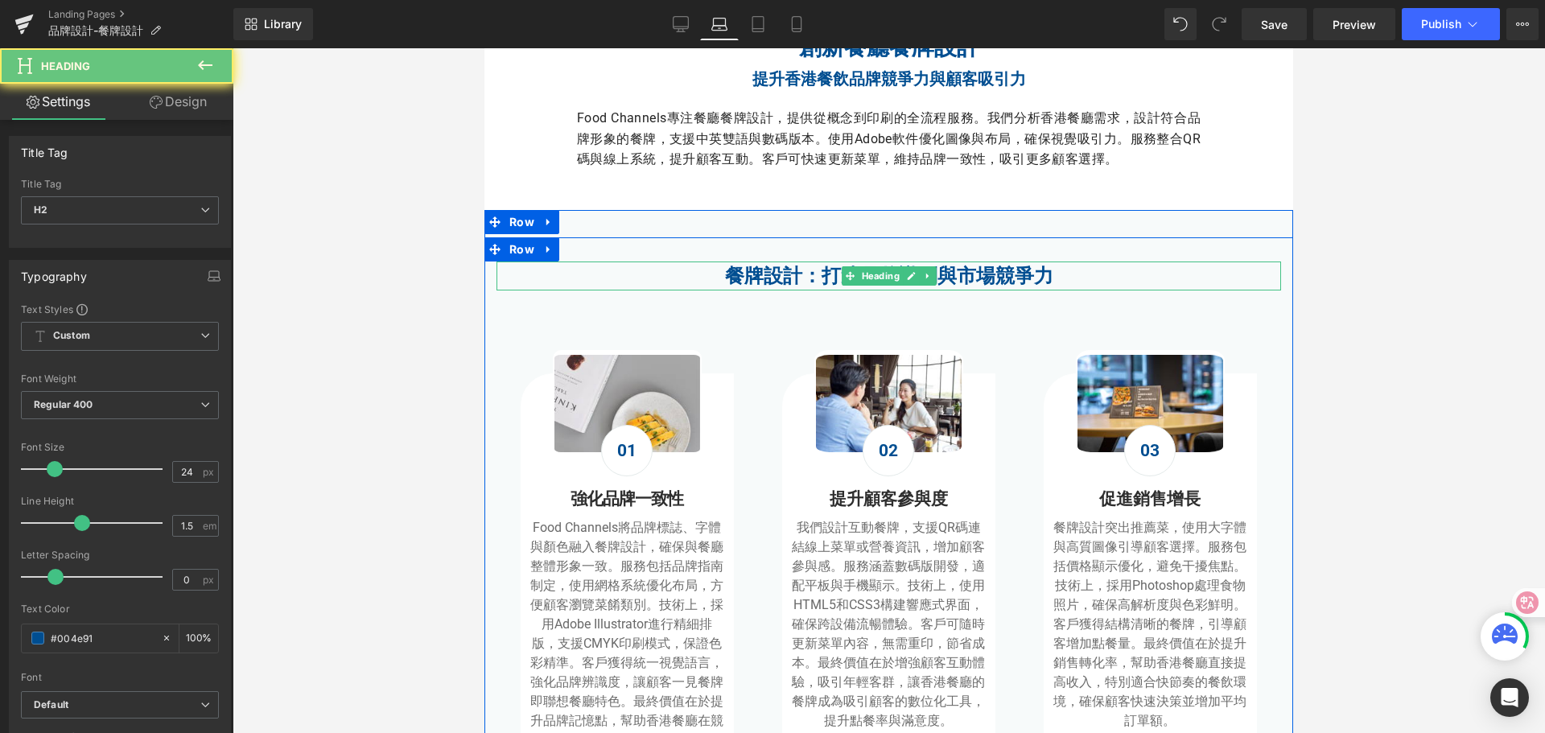
click at [819, 275] on strong "餐牌設計：打造品牌識別與市場競爭力" at bounding box center [889, 276] width 328 height 23
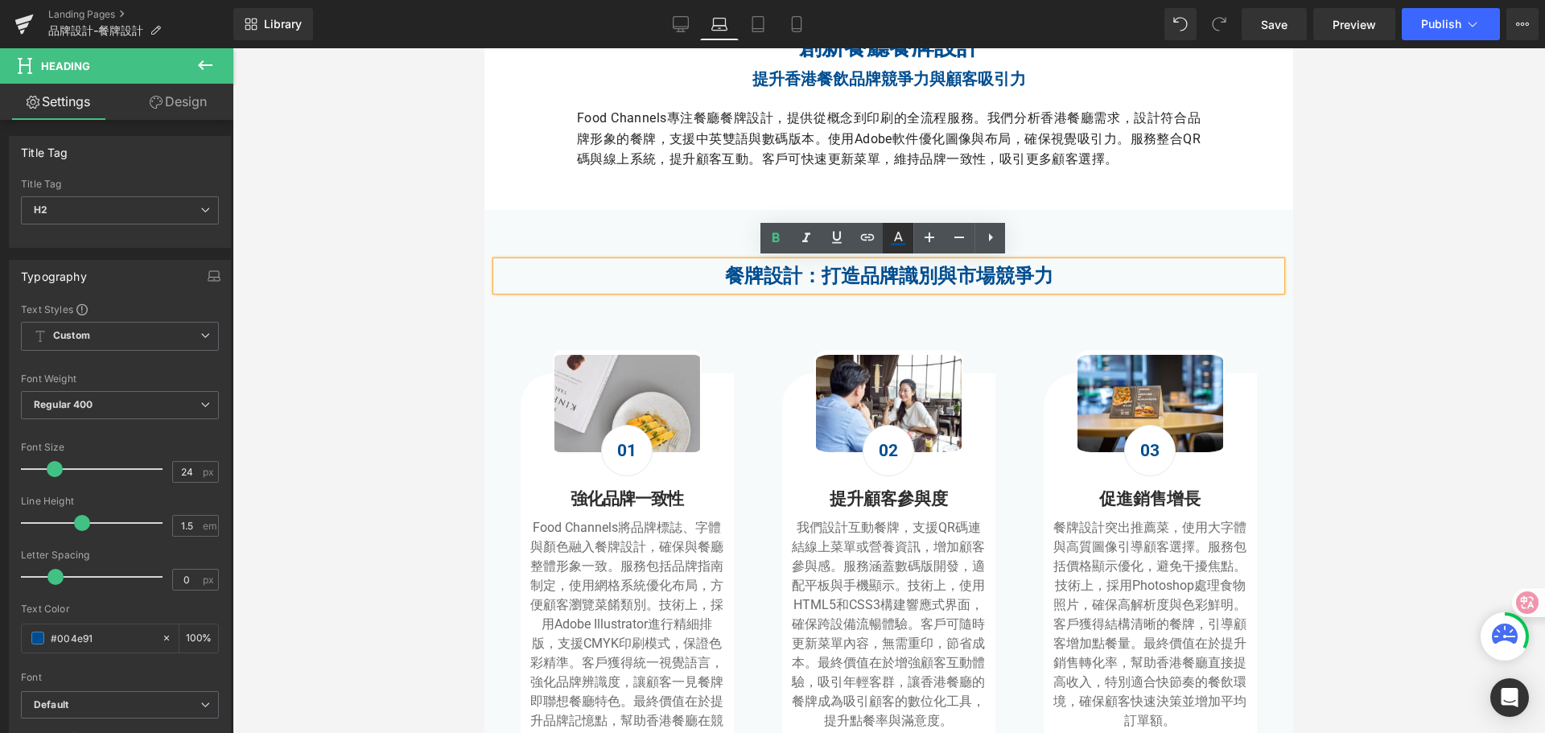
click at [906, 240] on icon at bounding box center [898, 238] width 19 height 19
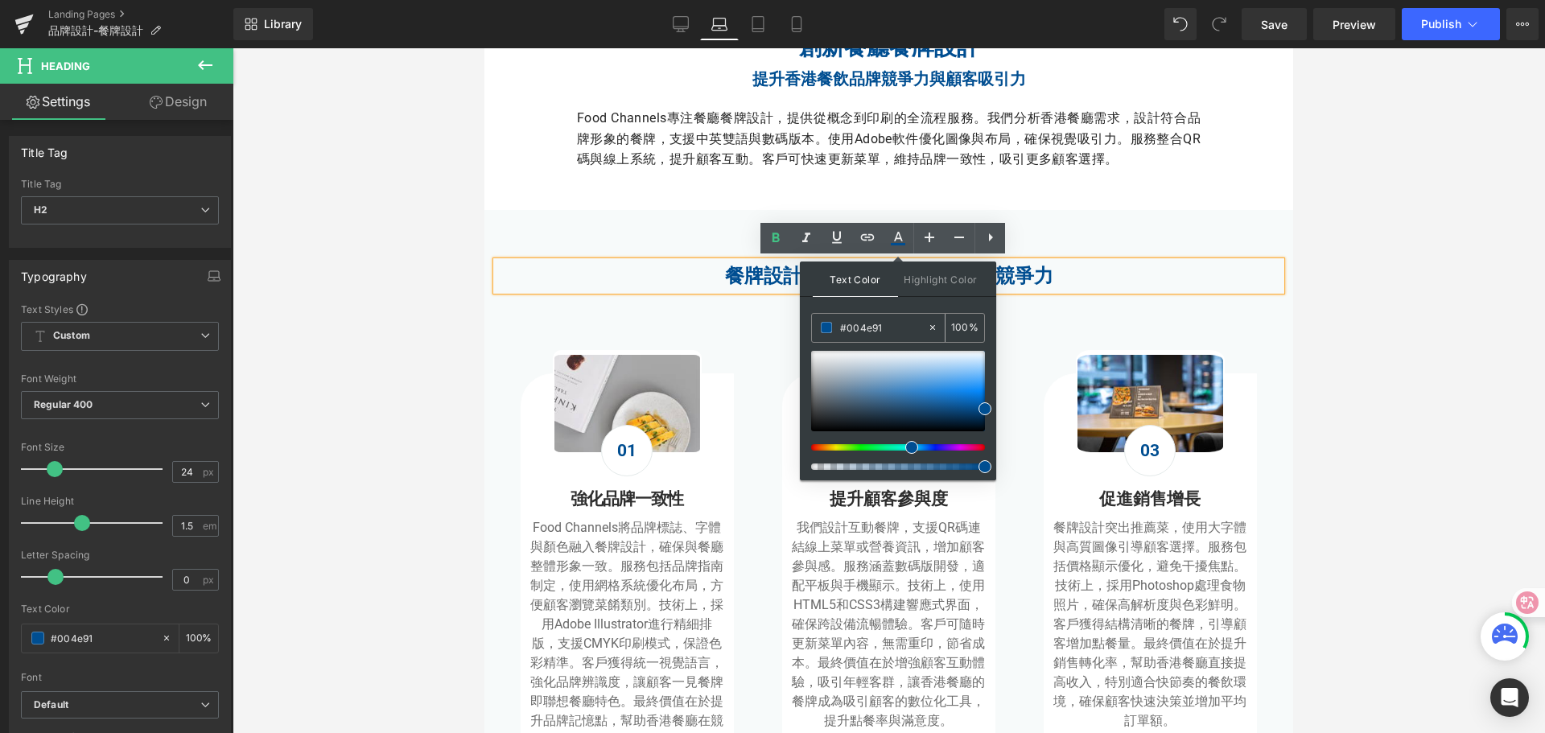
drag, startPoint x: 889, startPoint y: 323, endPoint x: 825, endPoint y: 321, distance: 64.4
click at [825, 321] on div "#004e91" at bounding box center [869, 328] width 115 height 28
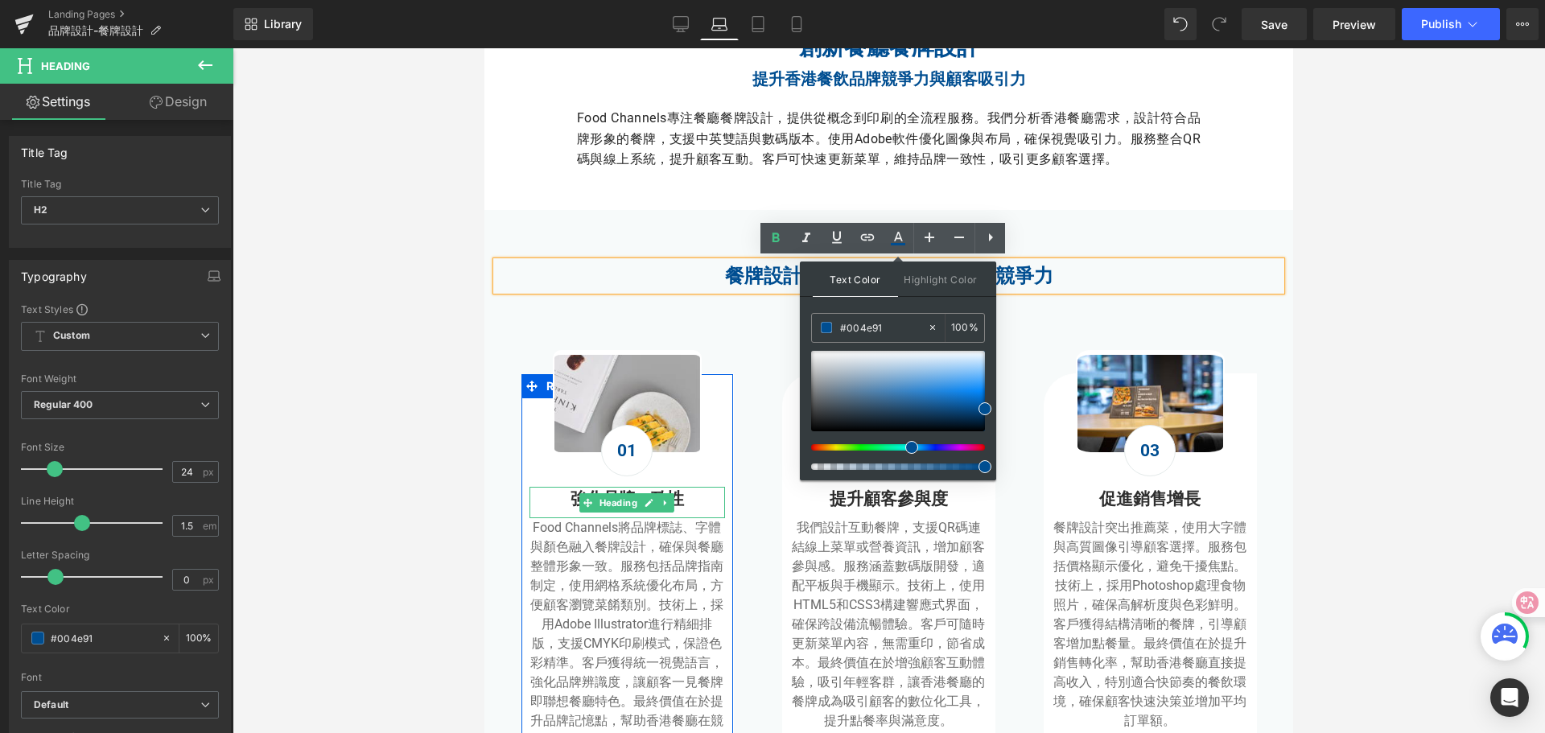
click at [632, 495] on span "Heading" at bounding box center [618, 502] width 44 height 19
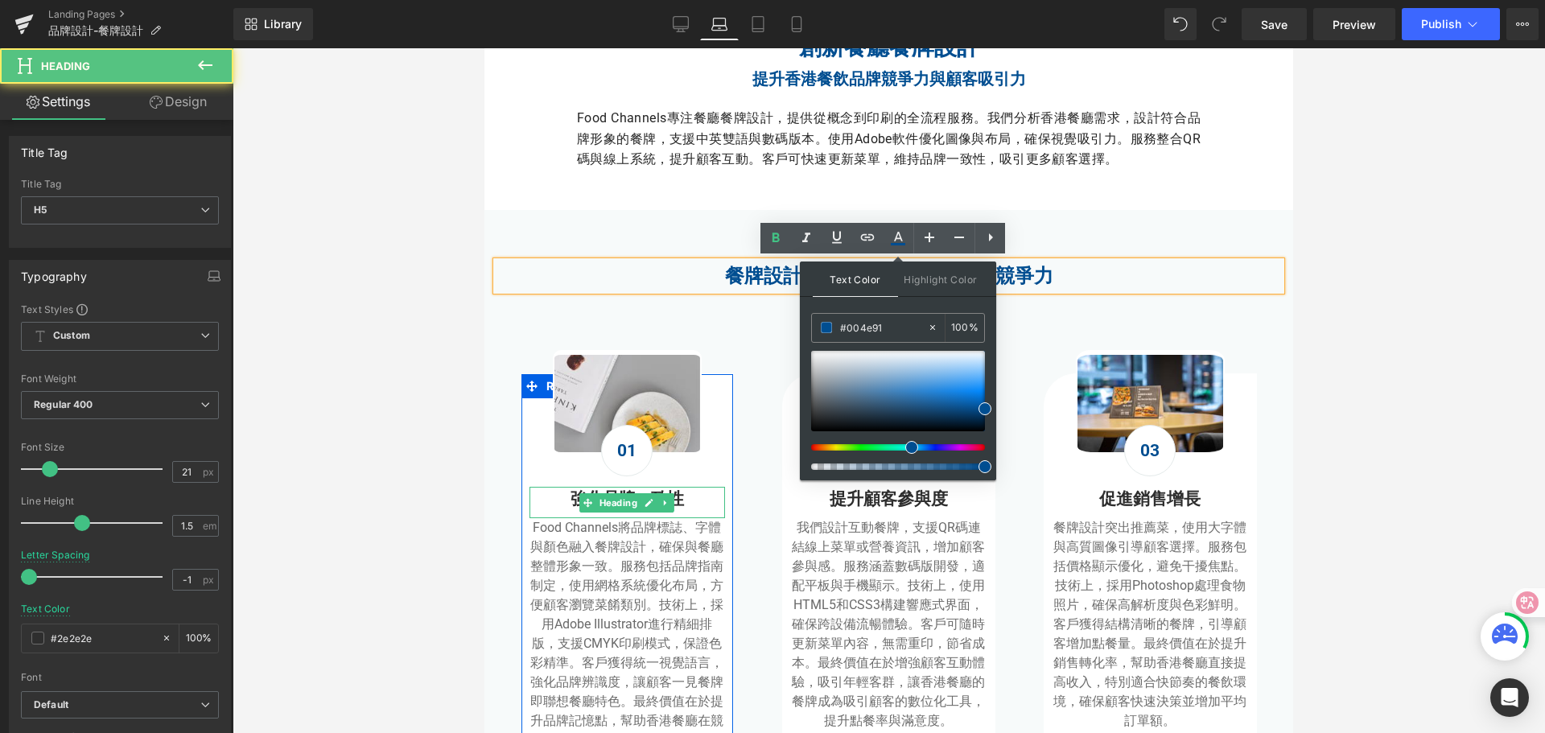
click at [563, 507] on h5 "強化品牌一致性" at bounding box center [628, 500] width 196 height 26
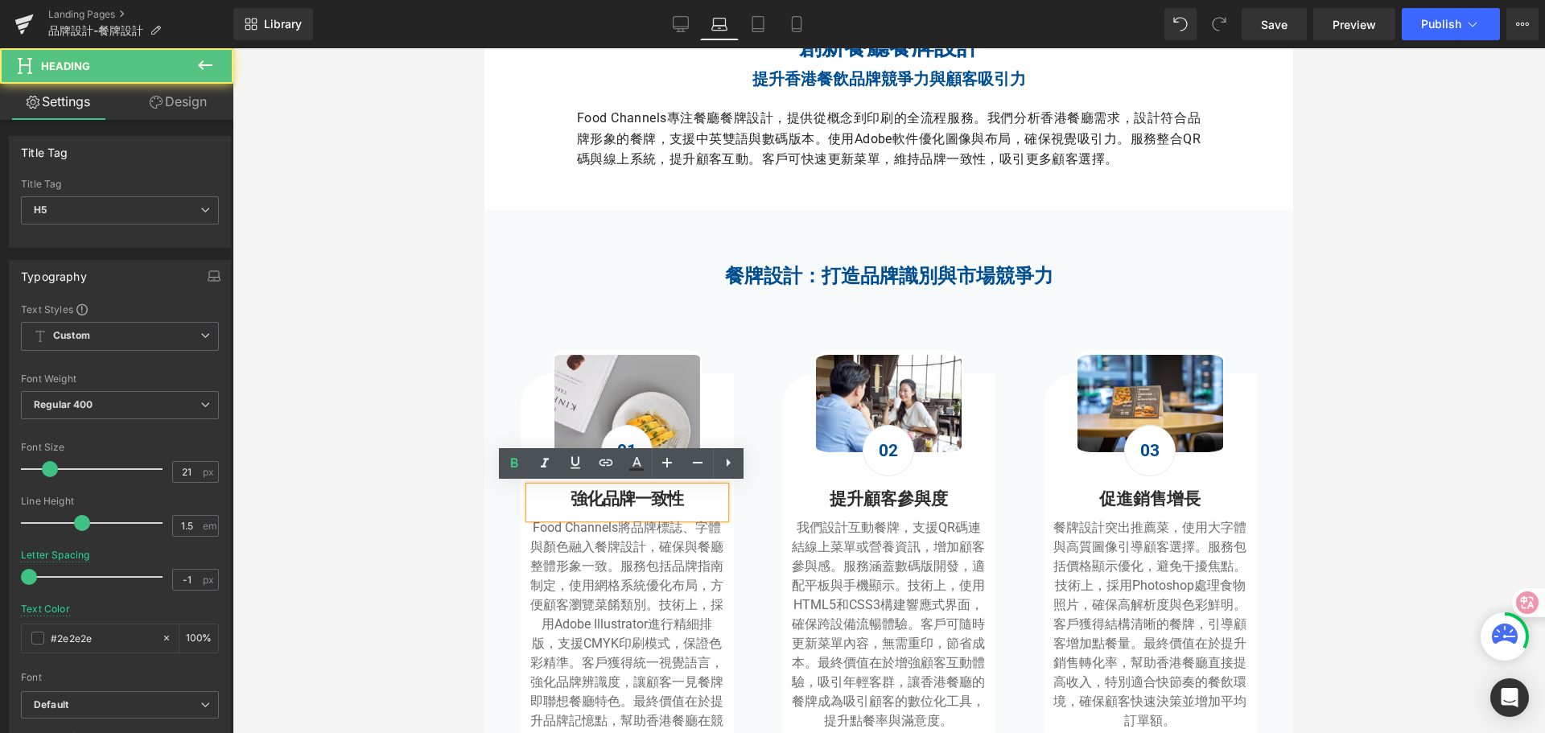
click at [562, 503] on h5 "強化品牌一致性" at bounding box center [628, 500] width 196 height 26
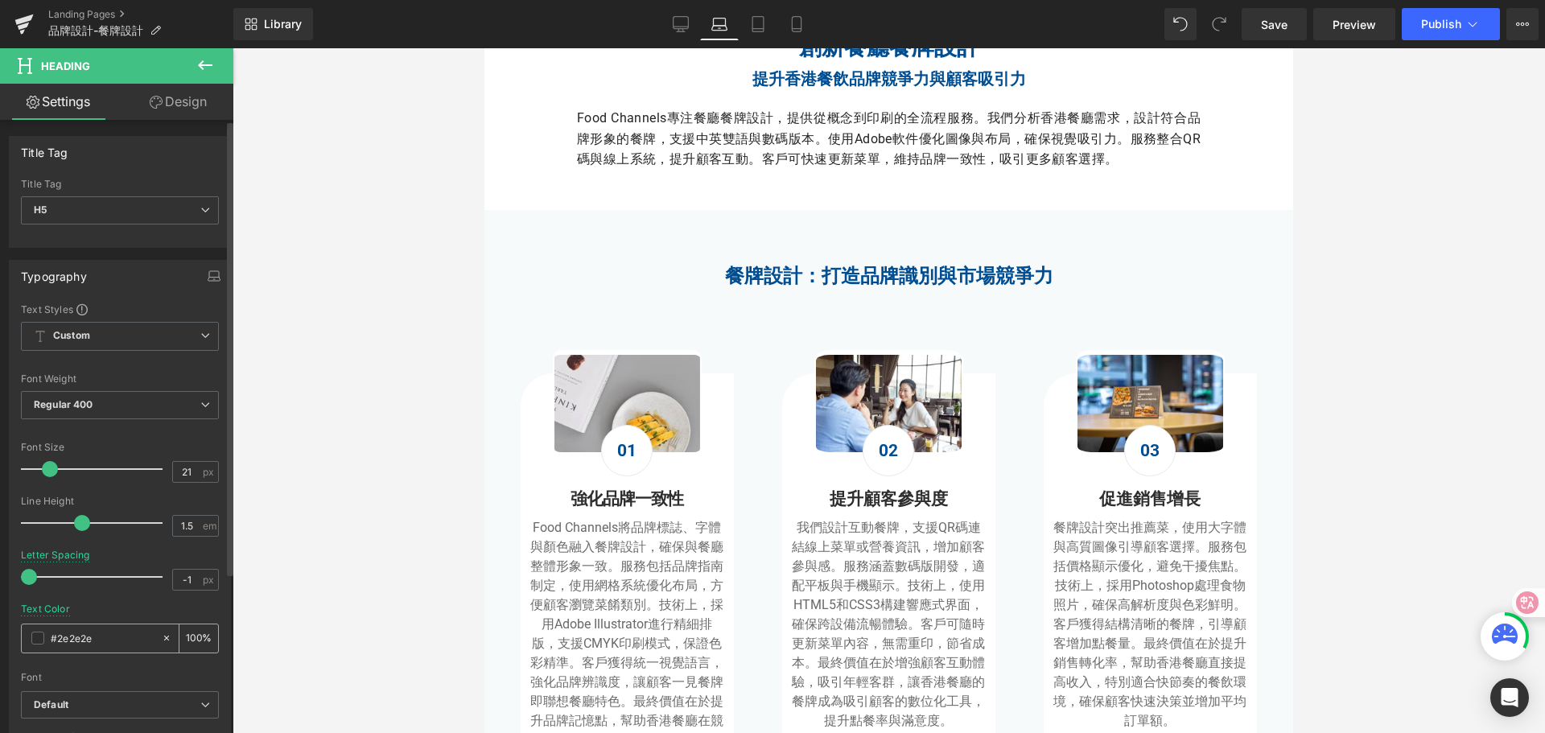
drag, startPoint x: 101, startPoint y: 641, endPoint x: 26, endPoint y: 639, distance: 75.7
click at [26, 639] on div "#2e2e2e" at bounding box center [91, 639] width 139 height 28
type input "#004e91"
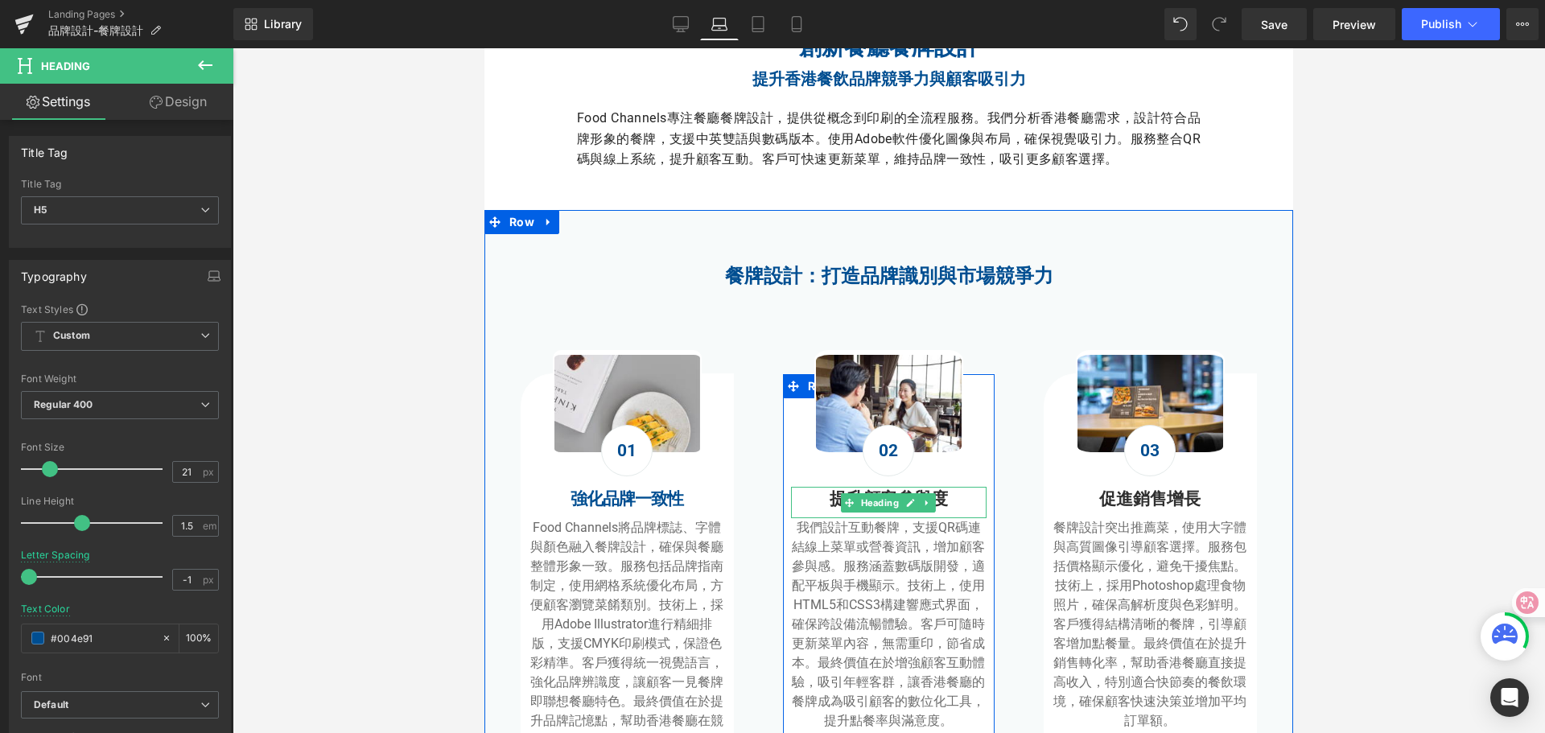
click at [815, 498] on h5 "提升顧客參與度" at bounding box center [889, 500] width 196 height 26
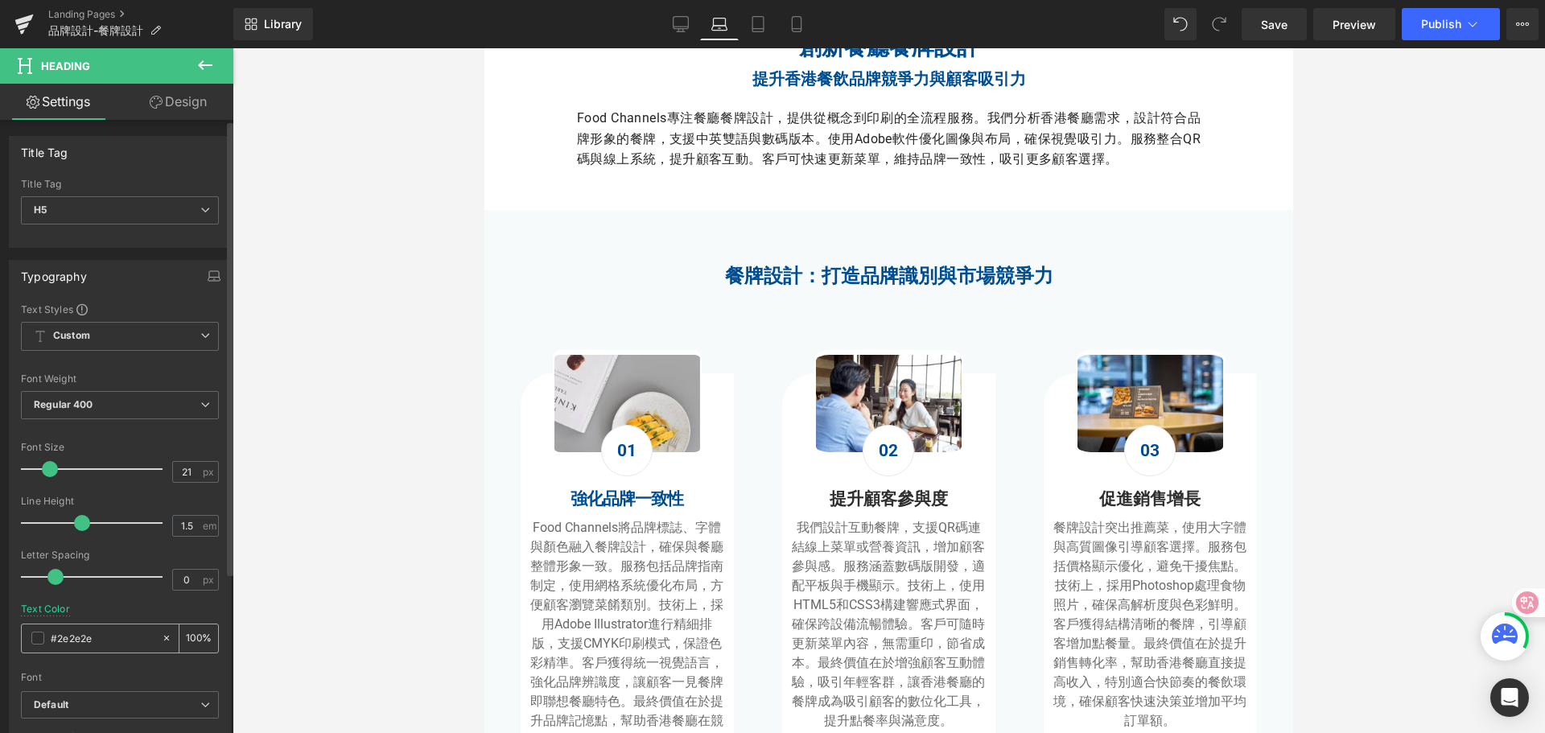
drag, startPoint x: 102, startPoint y: 647, endPoint x: 23, endPoint y: 637, distance: 79.5
click at [23, 637] on div "#2e2e2e" at bounding box center [91, 639] width 139 height 28
type input "#004e91"
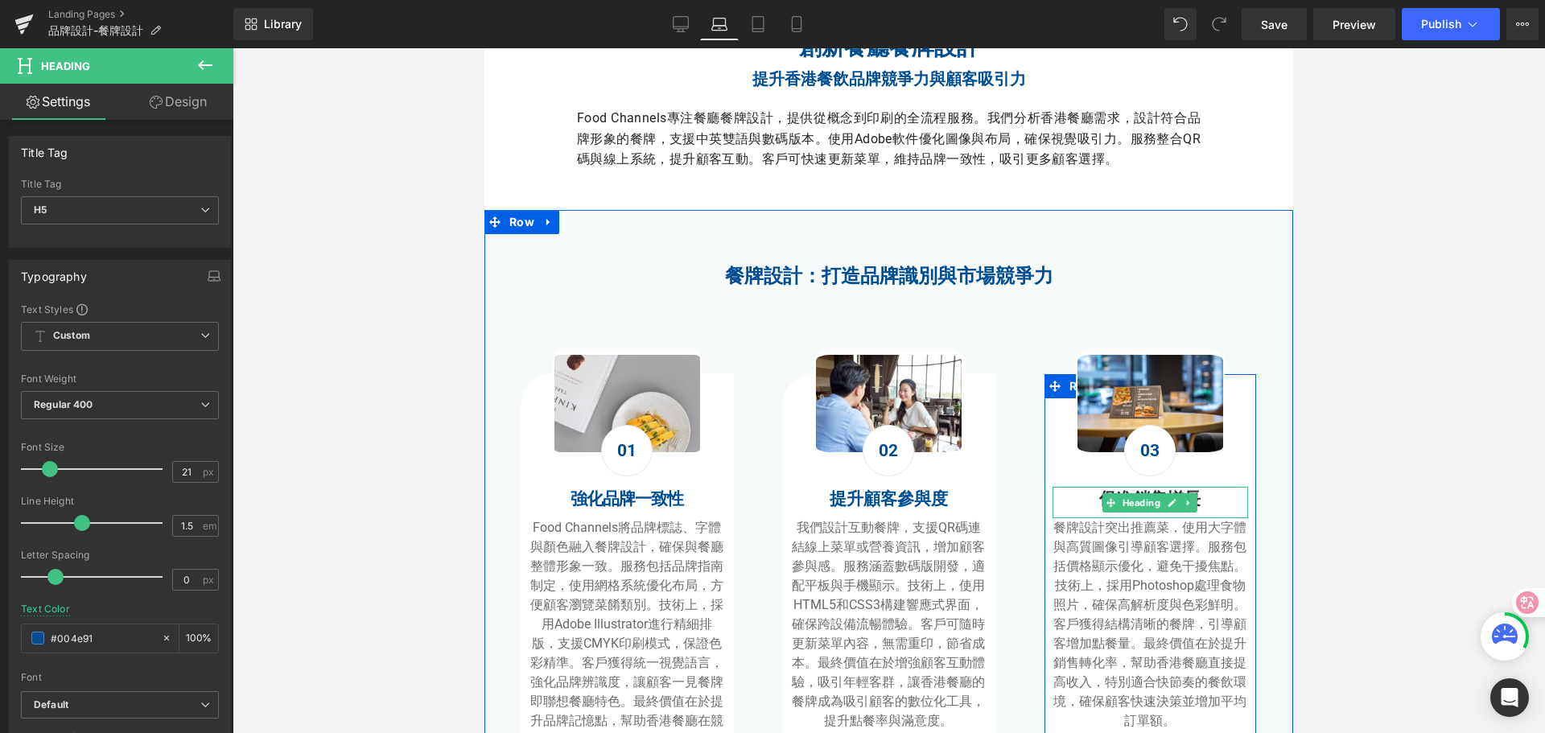
click at [1085, 498] on h5 "促進銷售增長" at bounding box center [1151, 500] width 196 height 26
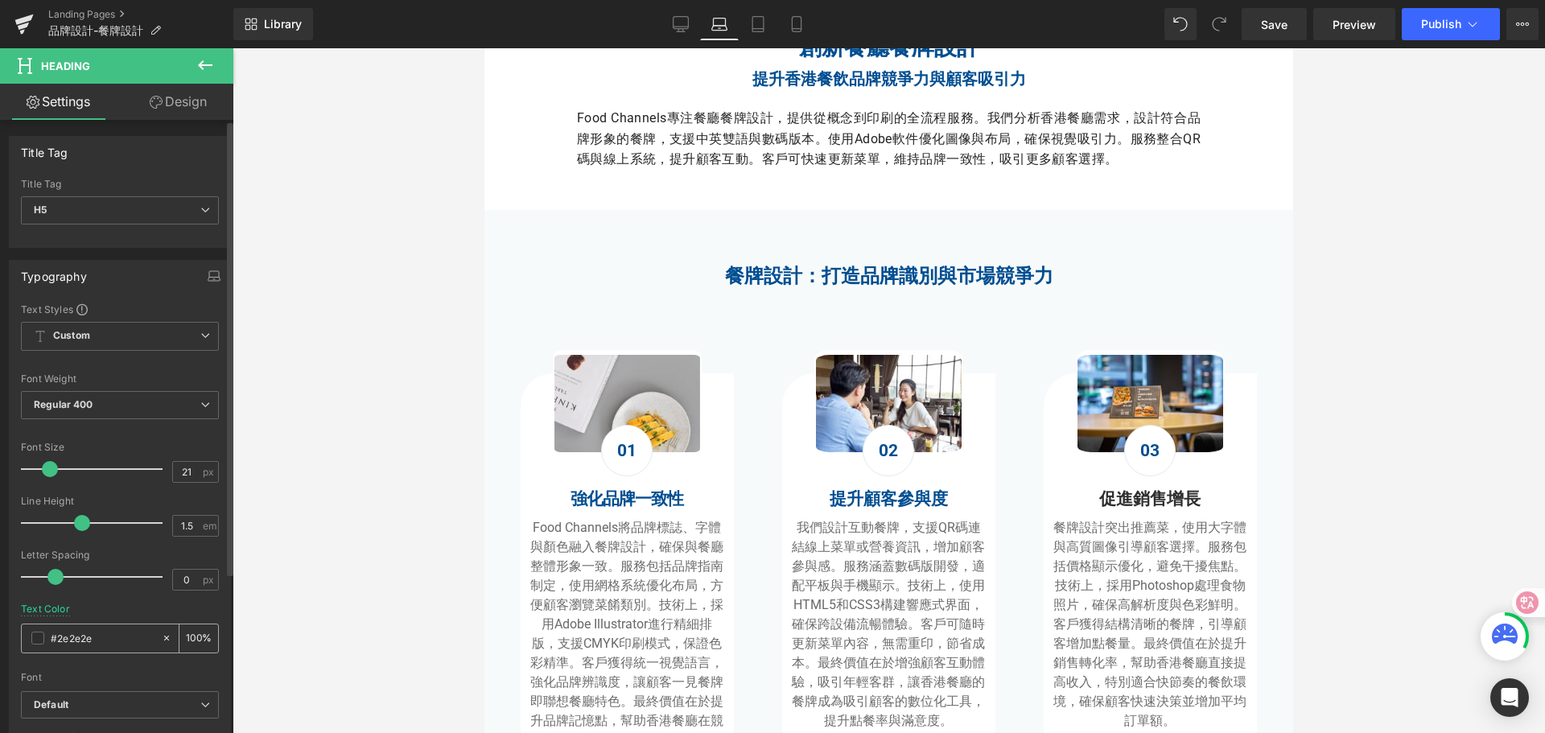
drag, startPoint x: 109, startPoint y: 639, endPoint x: 32, endPoint y: 628, distance: 77.3
click at [32, 628] on div "#2e2e2e" at bounding box center [91, 639] width 139 height 28
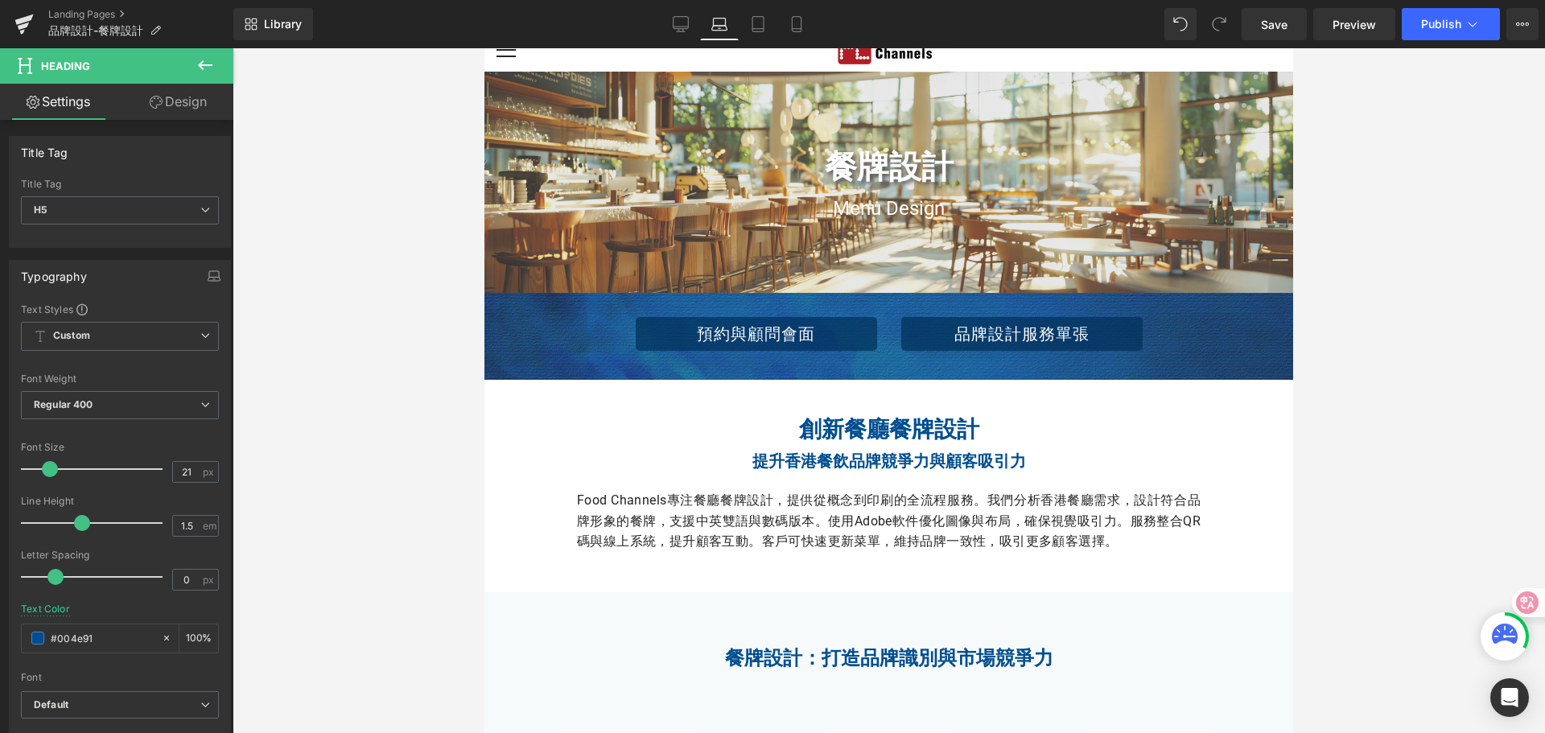
scroll to position [0, 0]
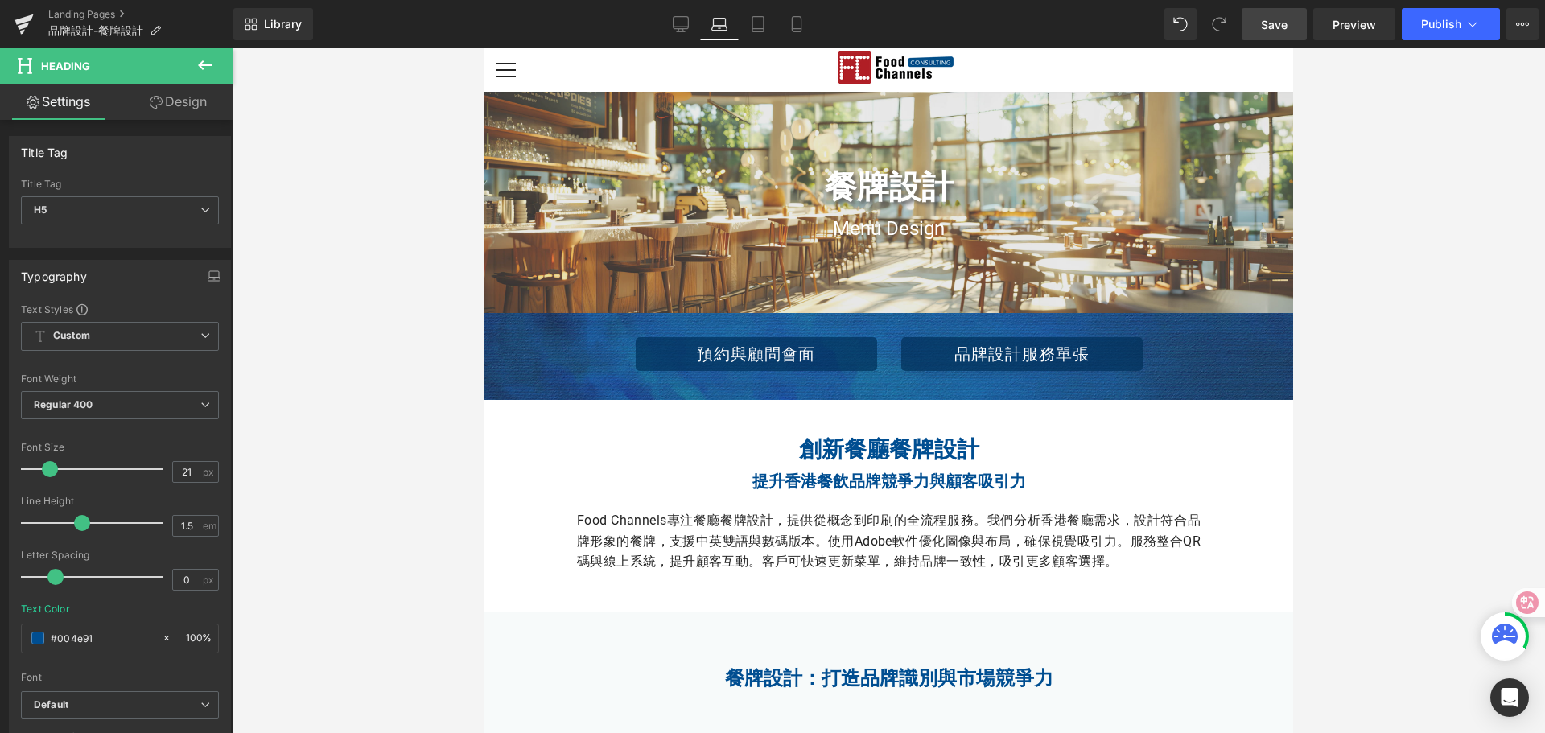
type input "#004e91"
click at [1264, 22] on span "Save" at bounding box center [1274, 24] width 27 height 17
click at [745, 30] on icon at bounding box center [740, 24] width 16 height 16
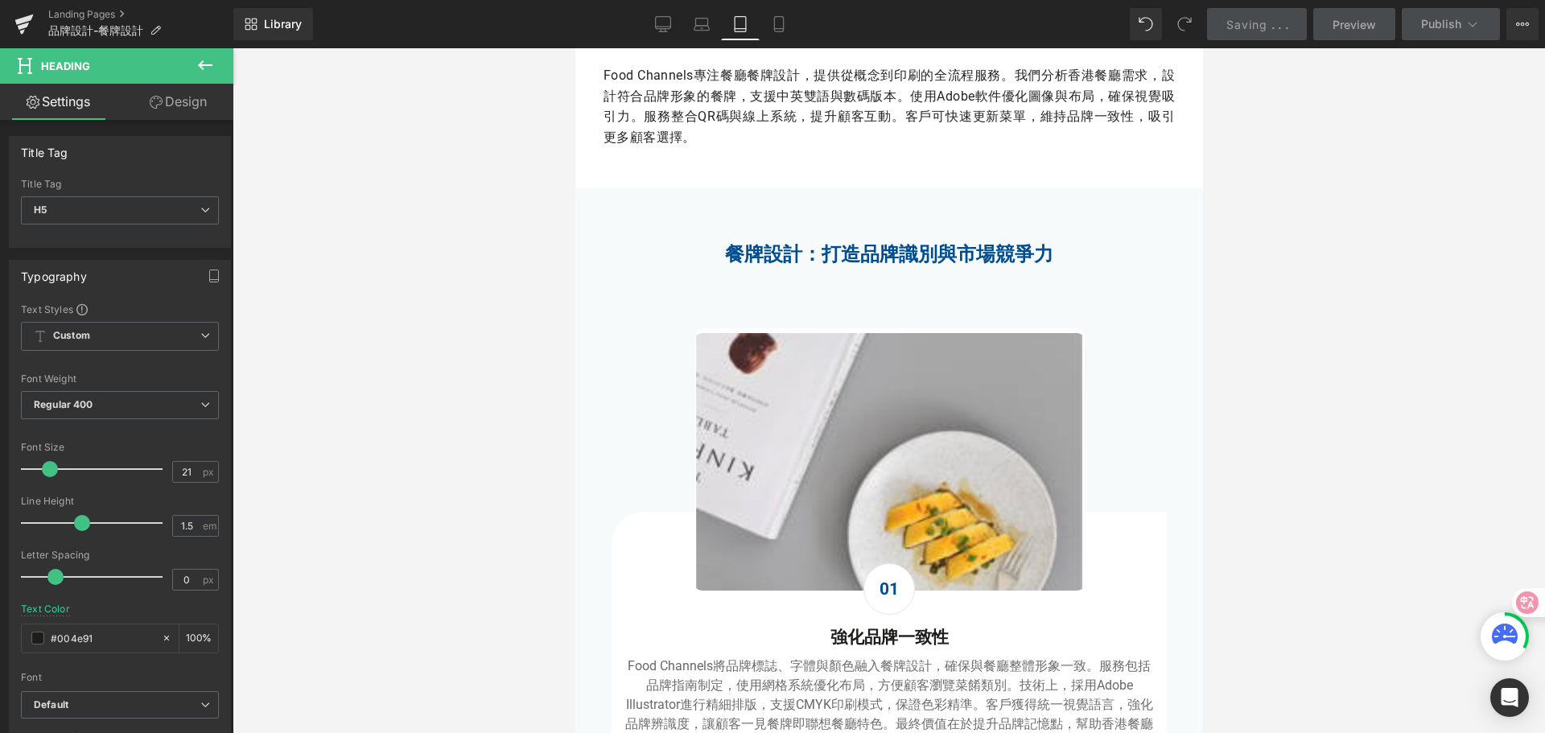
scroll to position [80, 0]
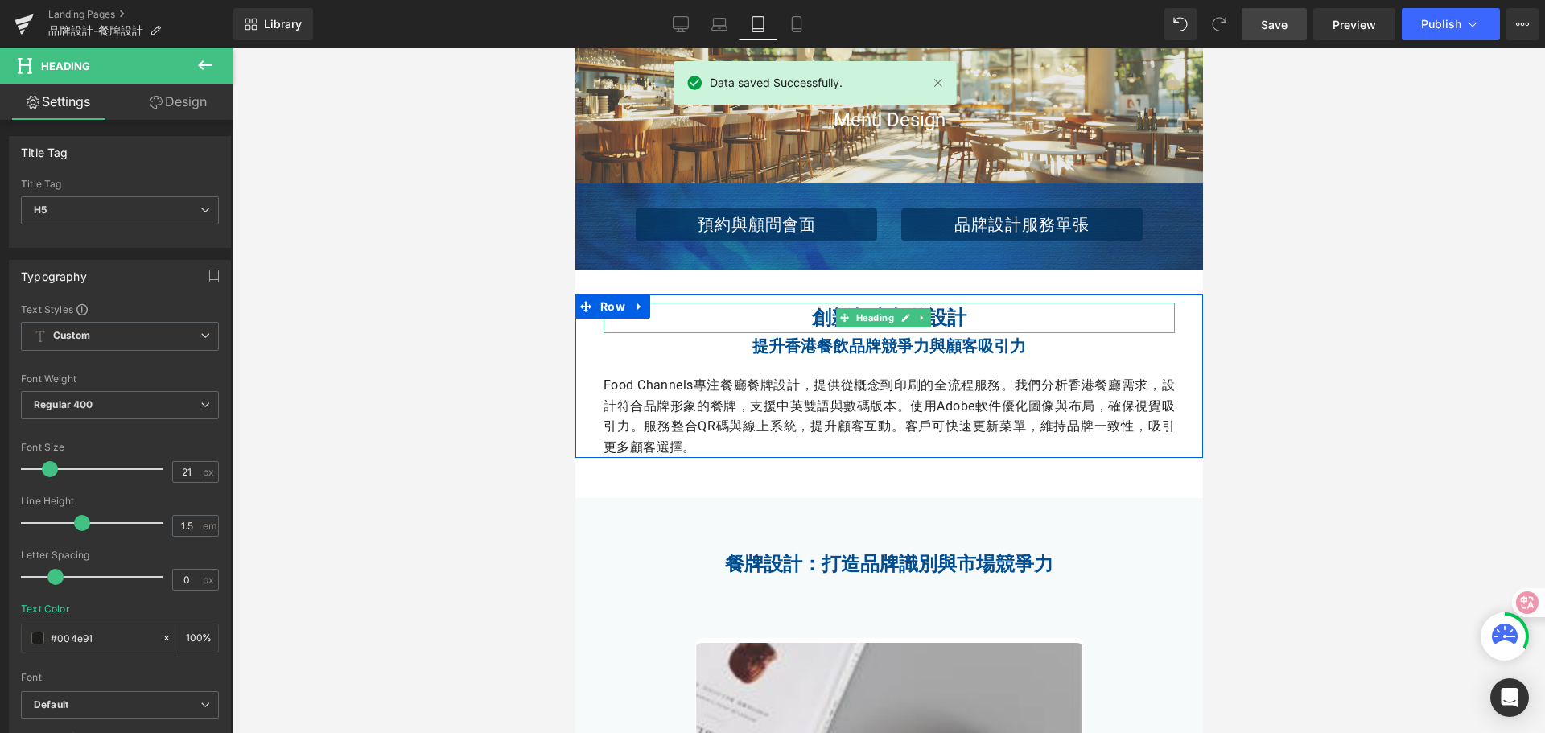
click at [856, 313] on span "Heading" at bounding box center [874, 317] width 44 height 19
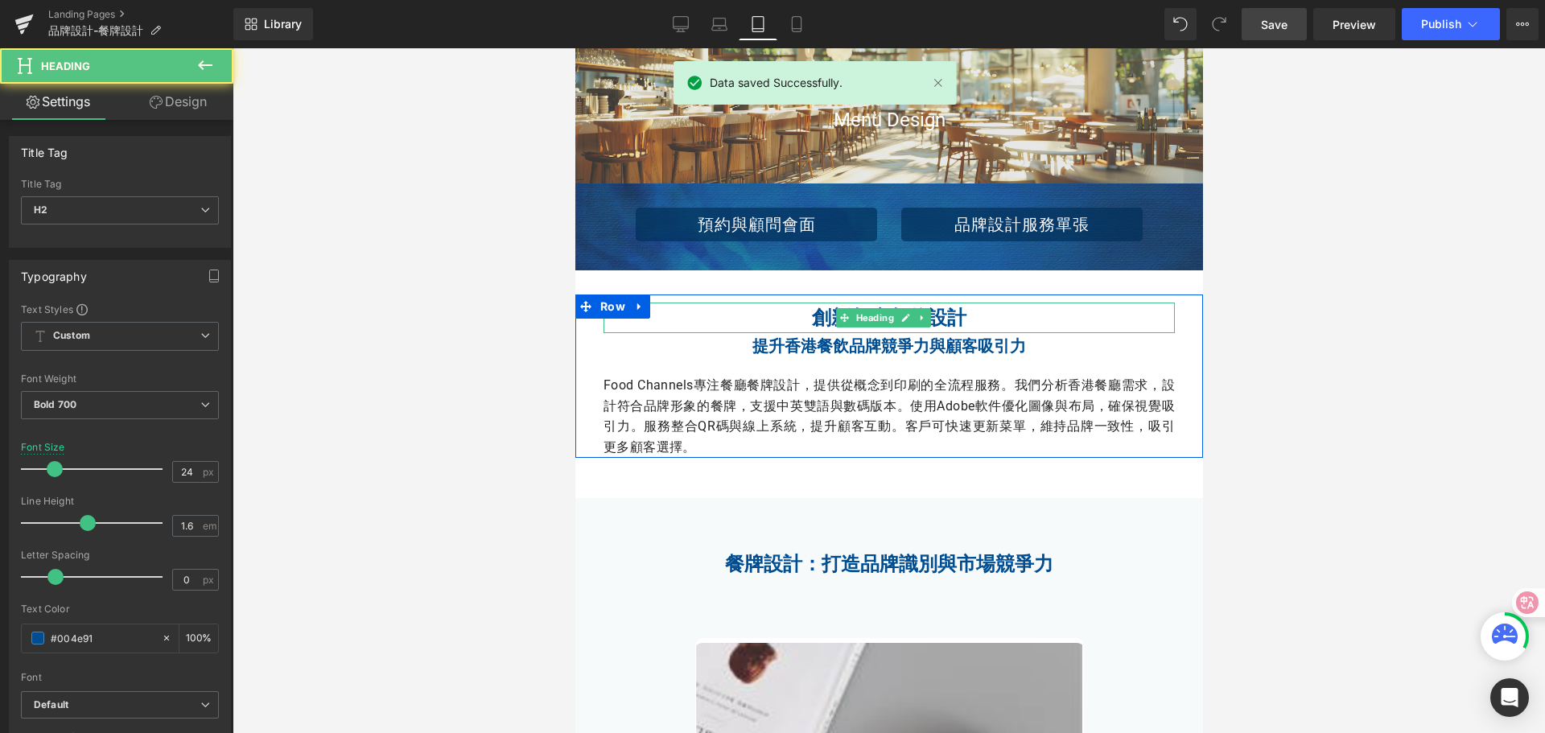
click at [789, 320] on h2 "創新餐廳餐牌設計" at bounding box center [888, 318] width 571 height 31
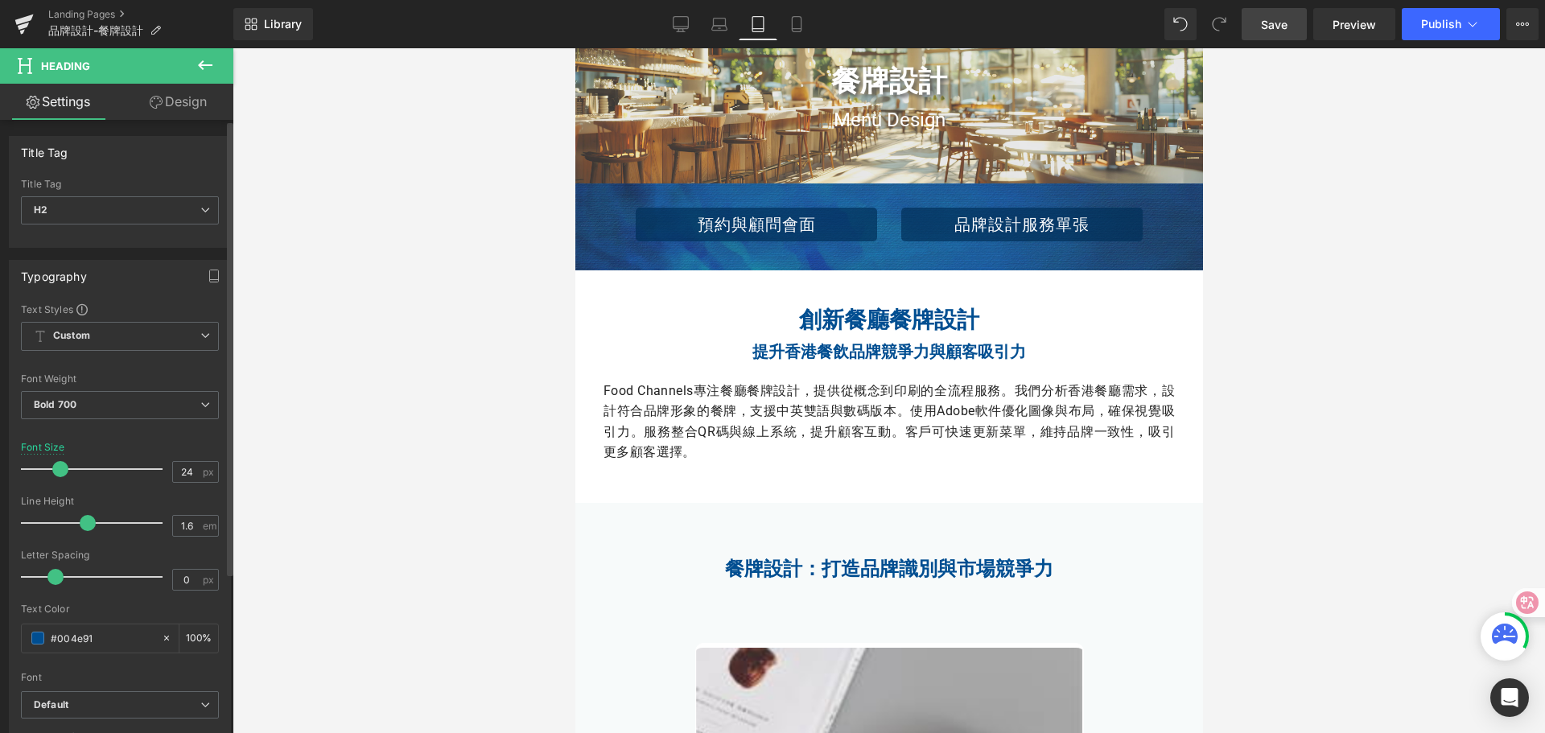
click at [62, 467] on span at bounding box center [60, 469] width 16 height 16
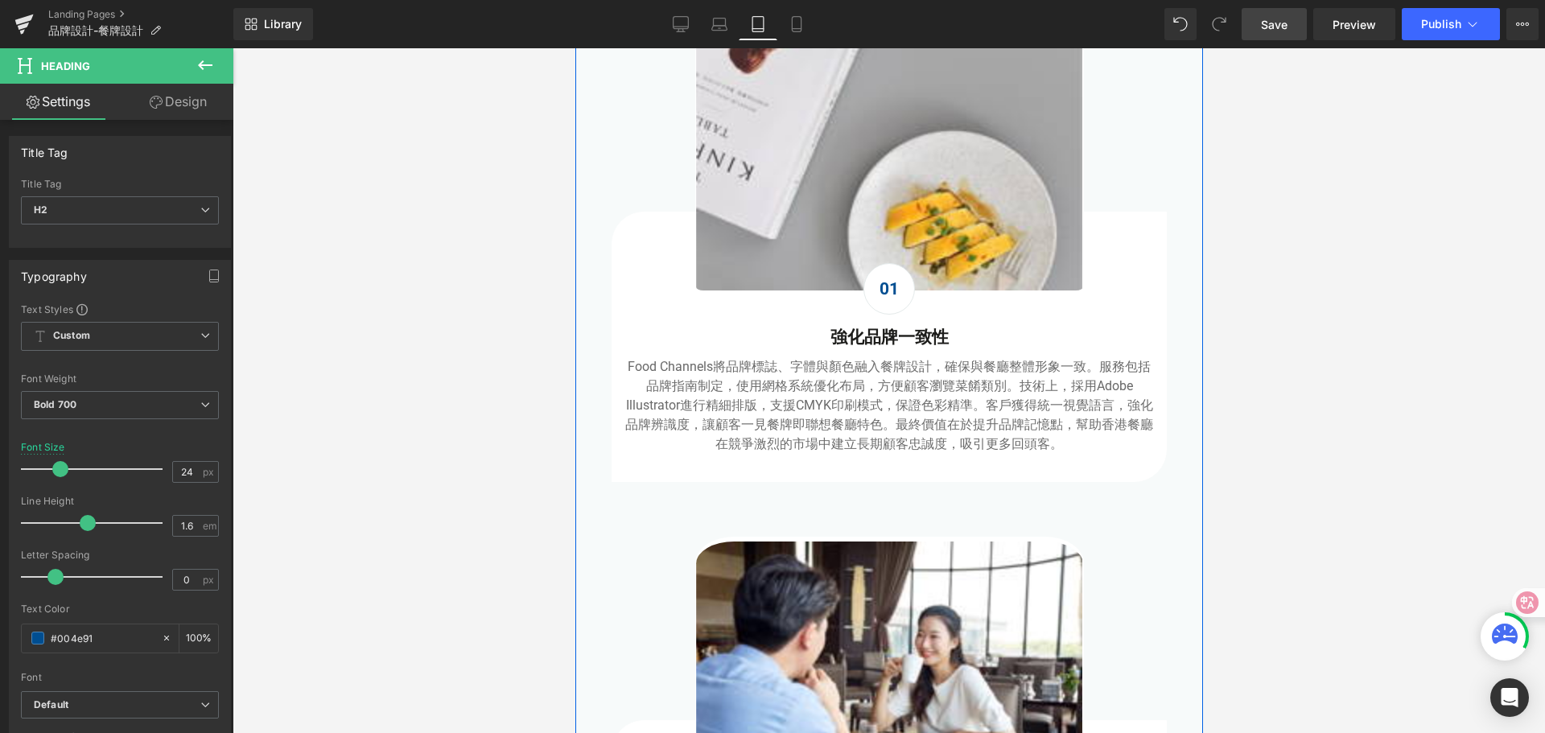
scroll to position [724, 0]
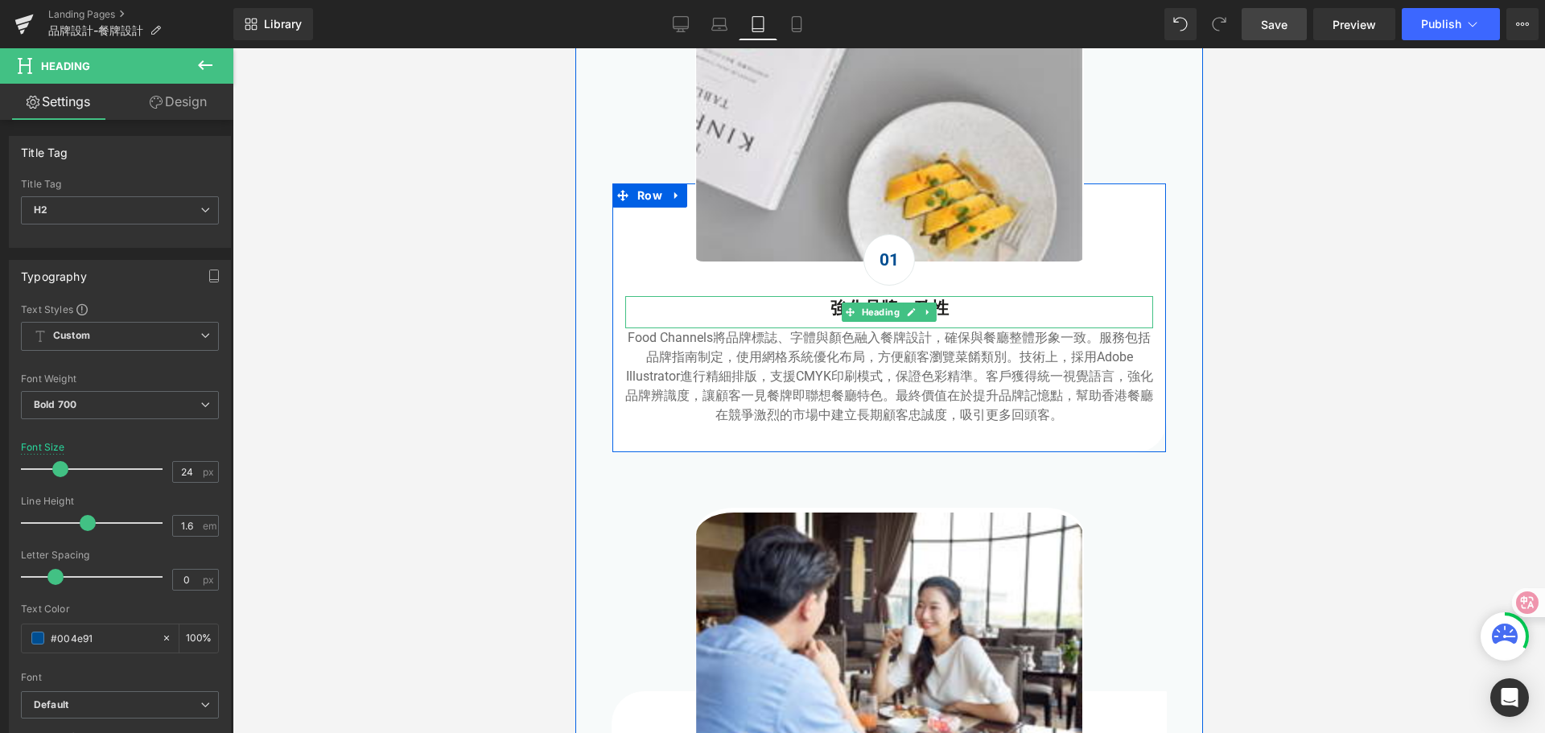
click at [818, 305] on h5 "強化品牌一致性" at bounding box center [889, 309] width 528 height 26
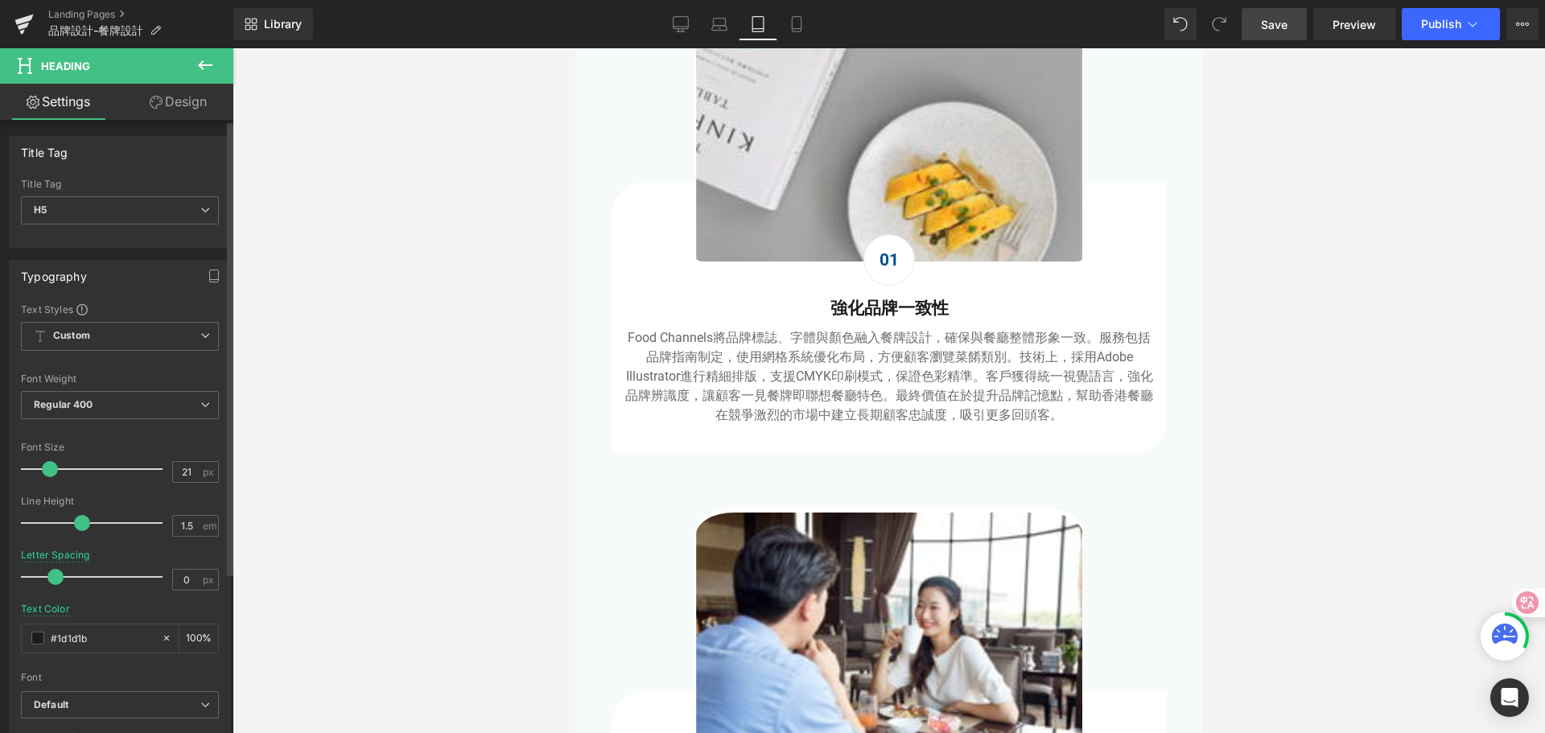
drag, startPoint x: 103, startPoint y: 637, endPoint x: 18, endPoint y: 632, distance: 85.5
click at [17, 632] on div "Text Styles Custom Custom Setup Global Style Custom Setup Global Style Thin 100…" at bounding box center [120, 551] width 221 height 497
type input "#004e91"
click at [492, 563] on div at bounding box center [889, 390] width 1313 height 685
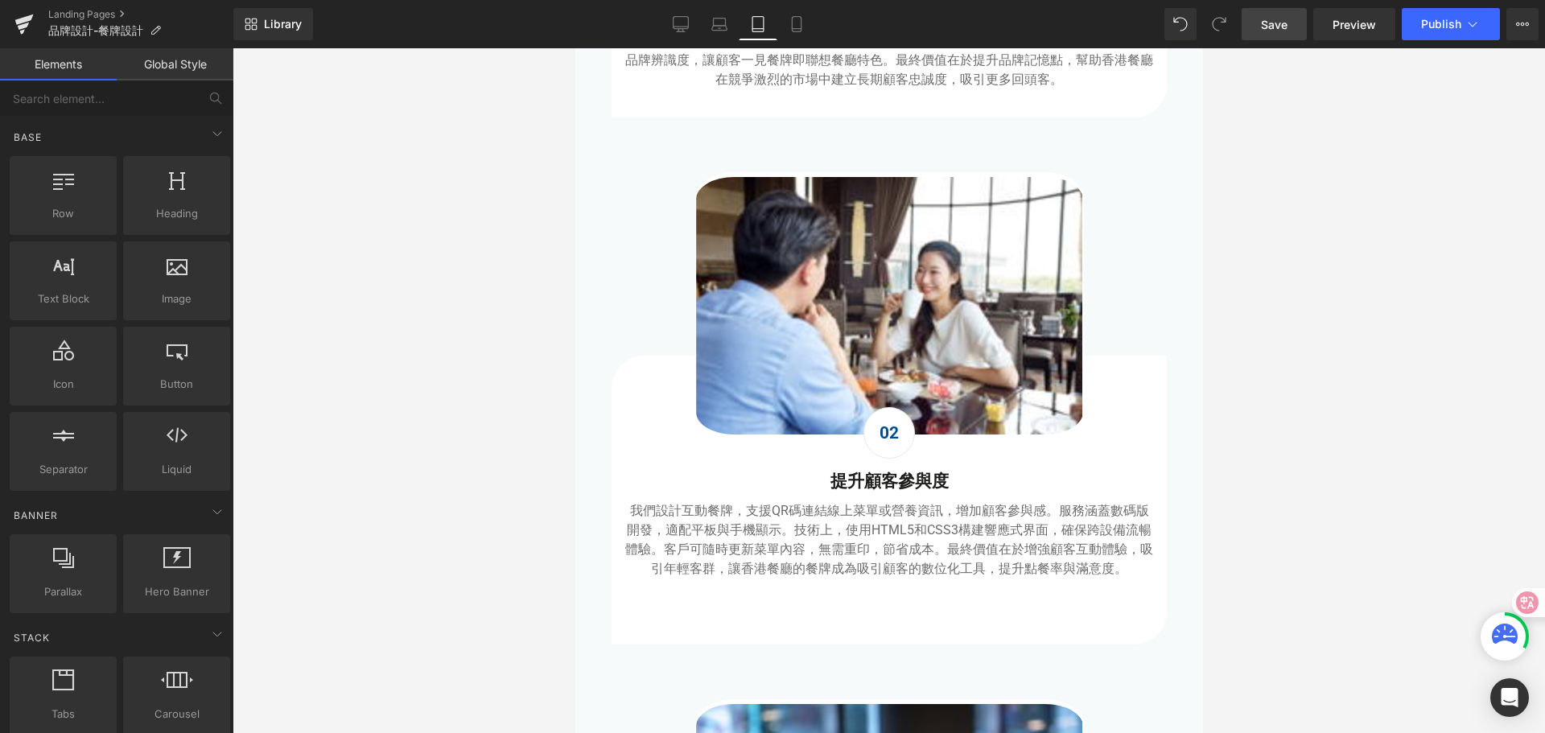
scroll to position [1288, 0]
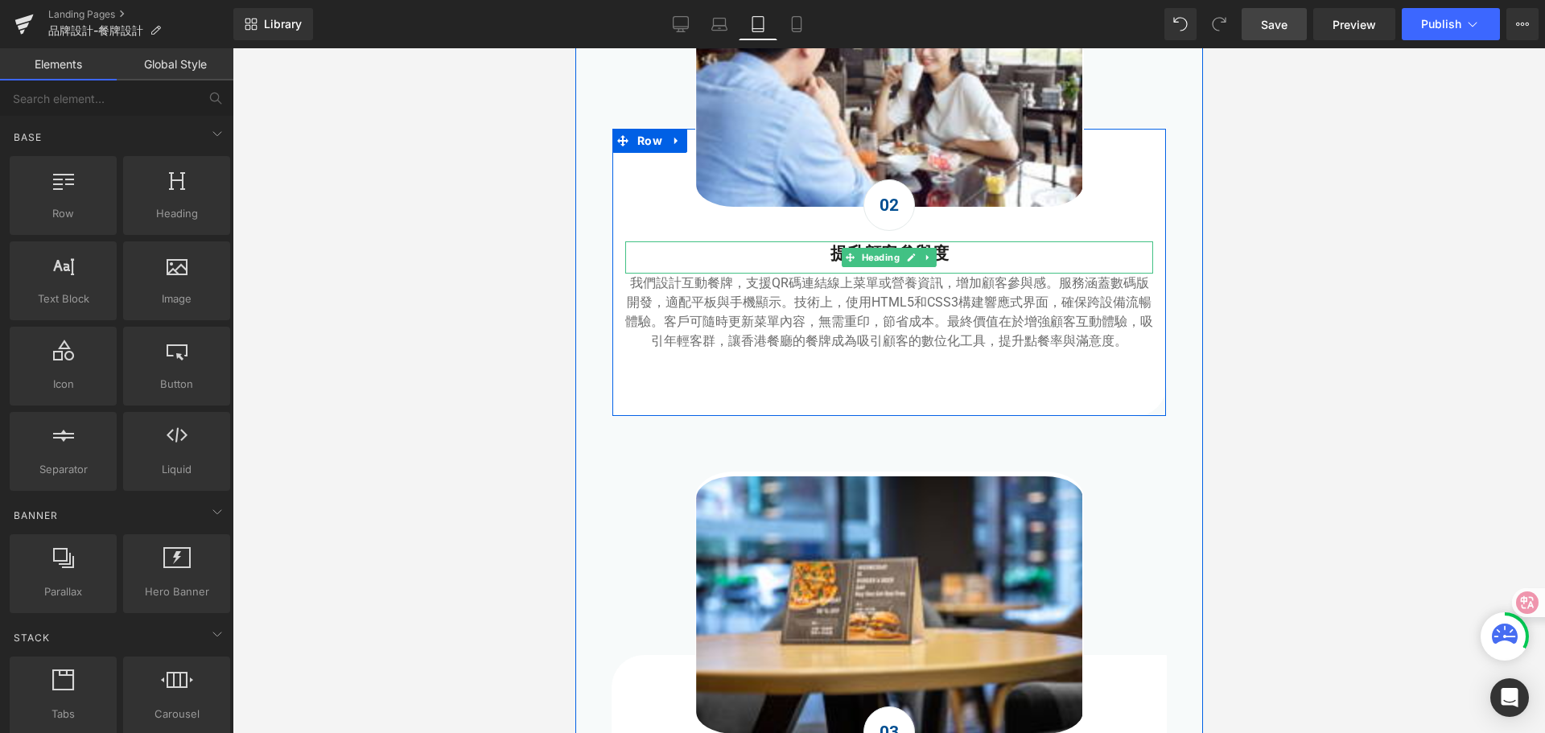
click at [830, 254] on span "提升顧客參與度" at bounding box center [889, 253] width 118 height 19
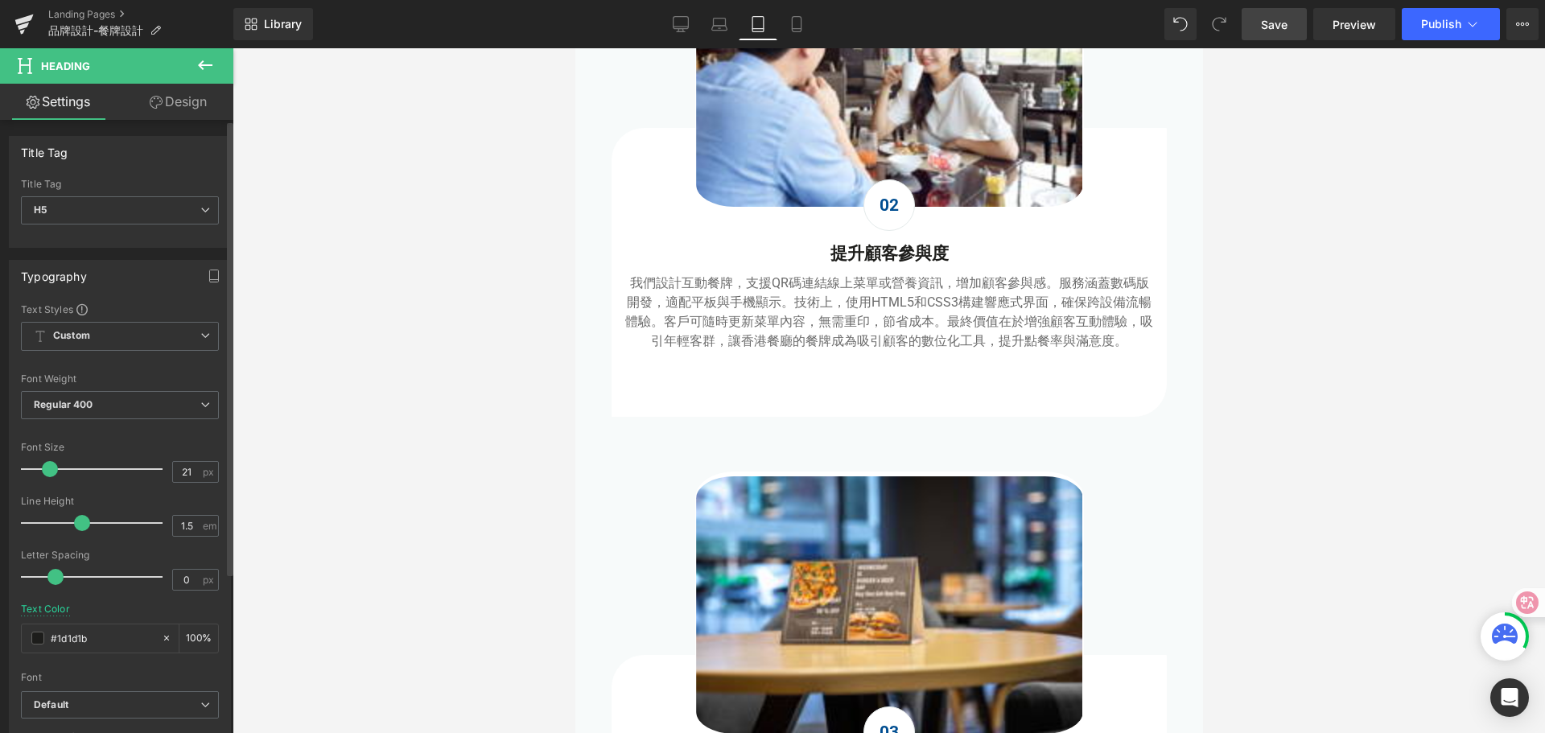
drag, startPoint x: 96, startPoint y: 640, endPoint x: 0, endPoint y: 639, distance: 95.8
click at [0, 639] on div "Typography Text Styles Custom Custom Setup Global Style Custom Setup Global Sty…" at bounding box center [120, 524] width 241 height 553
type input "#004e91"
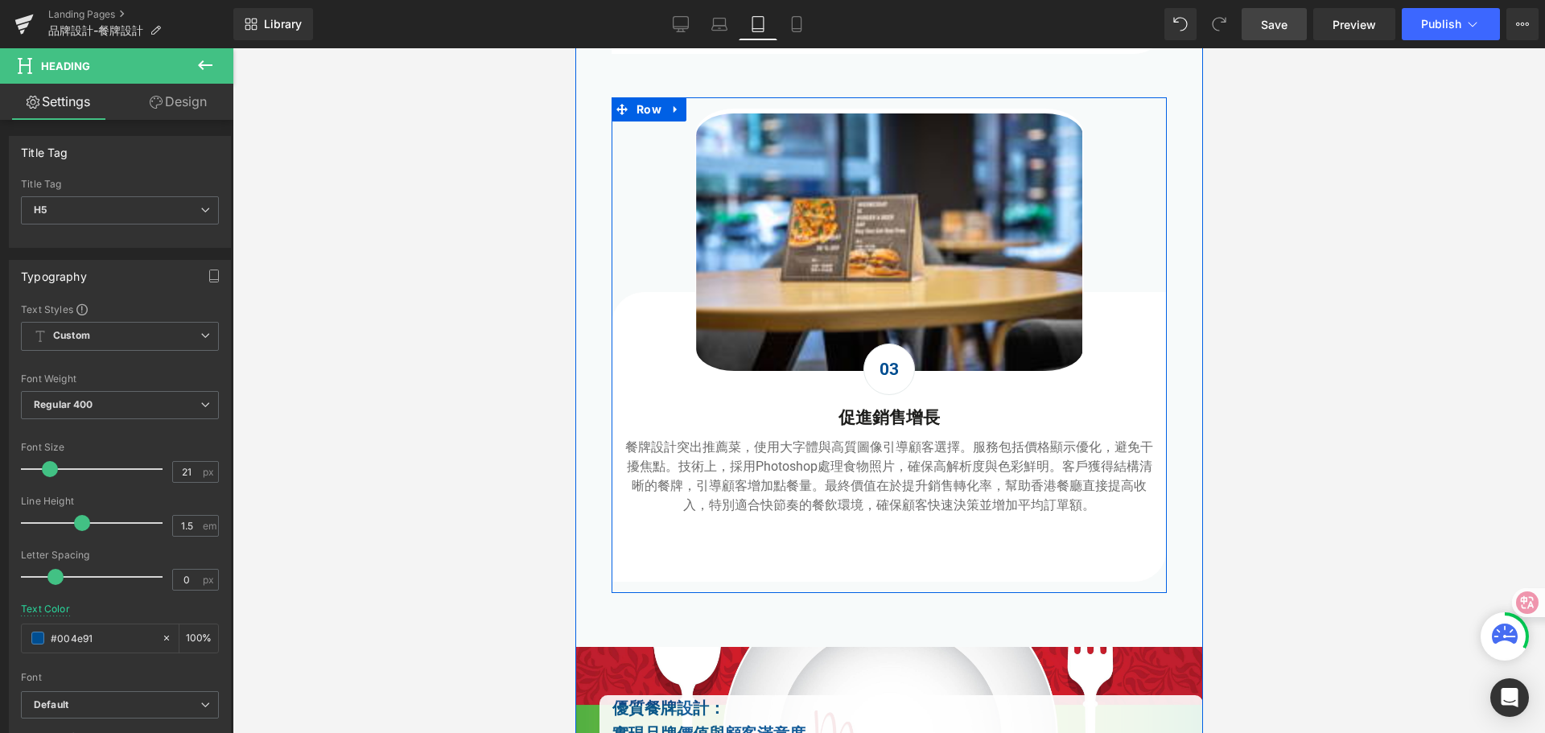
scroll to position [1690, 0]
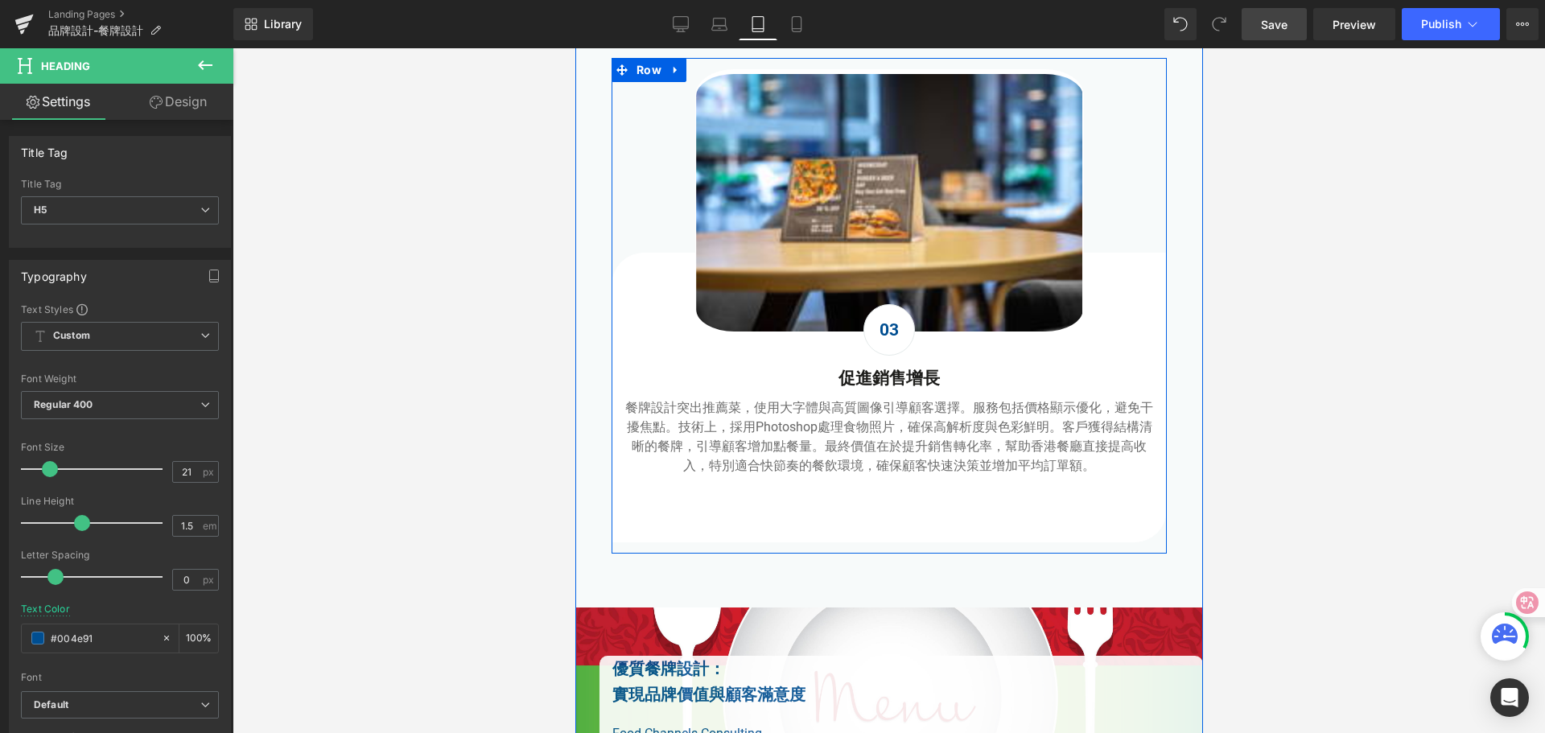
click at [819, 383] on h5 "促進銷售增長" at bounding box center [889, 379] width 528 height 26
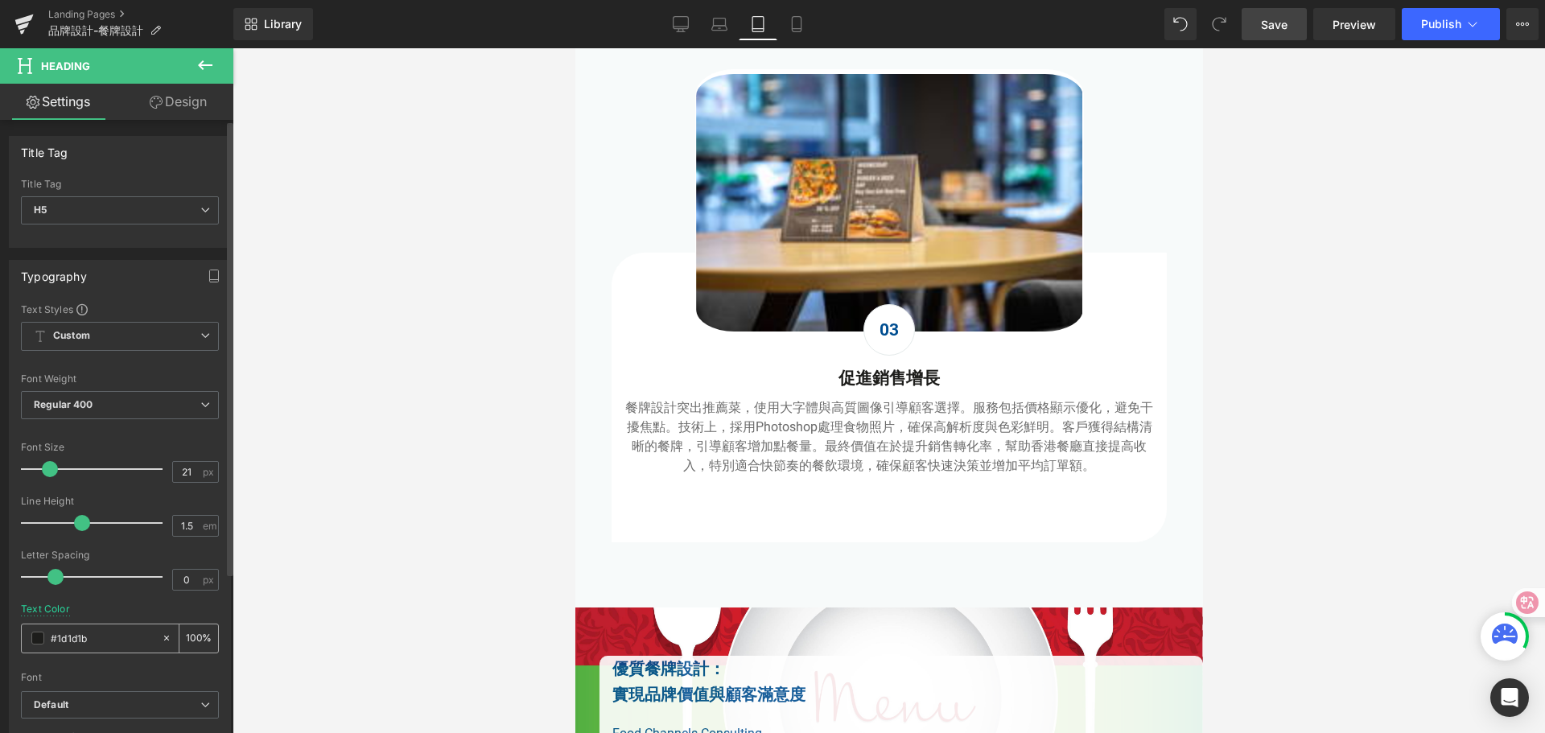
drag, startPoint x: 98, startPoint y: 639, endPoint x: 22, endPoint y: 632, distance: 76.8
click at [22, 632] on div "#1d1d1b" at bounding box center [91, 639] width 139 height 28
type input "#004e91"
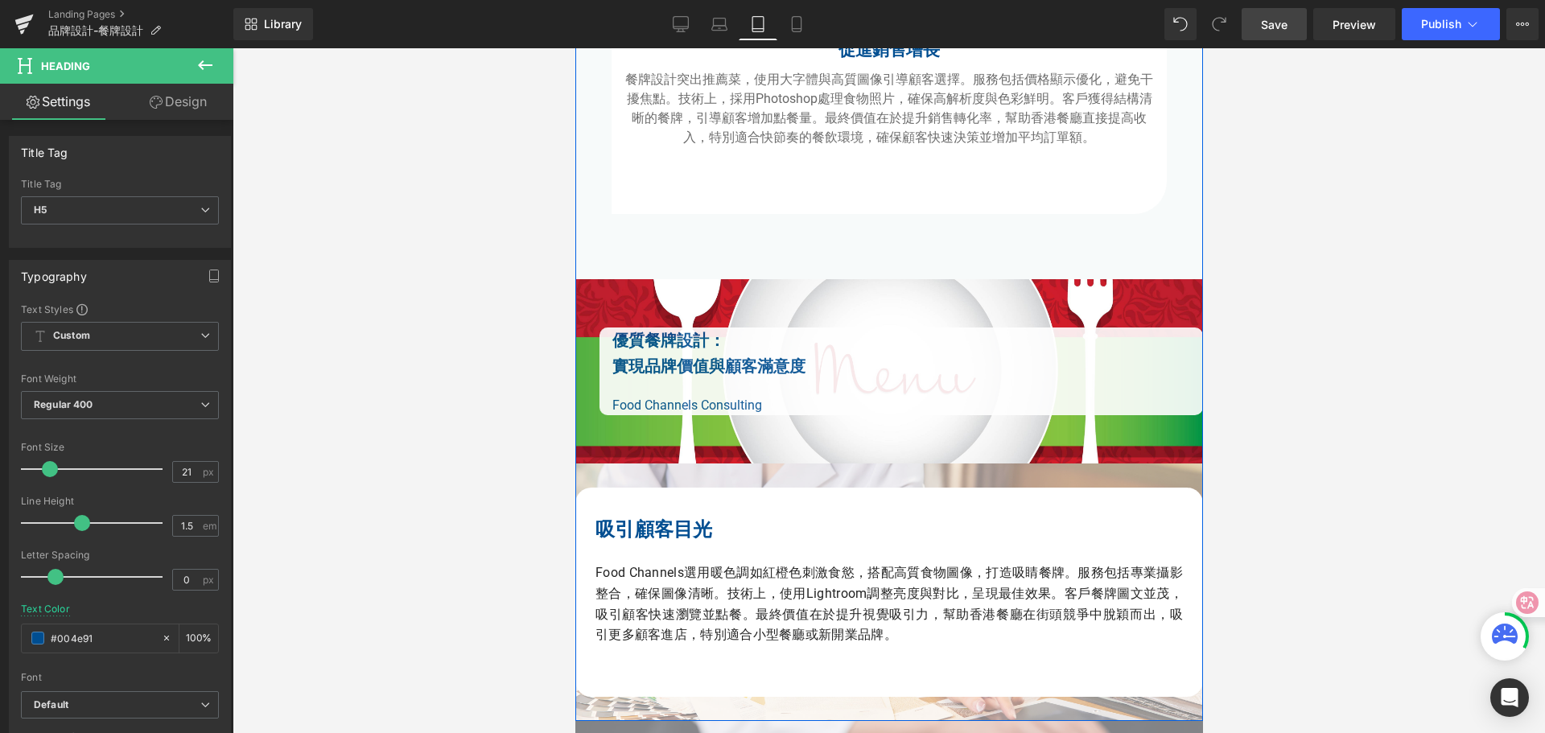
scroll to position [2093, 0]
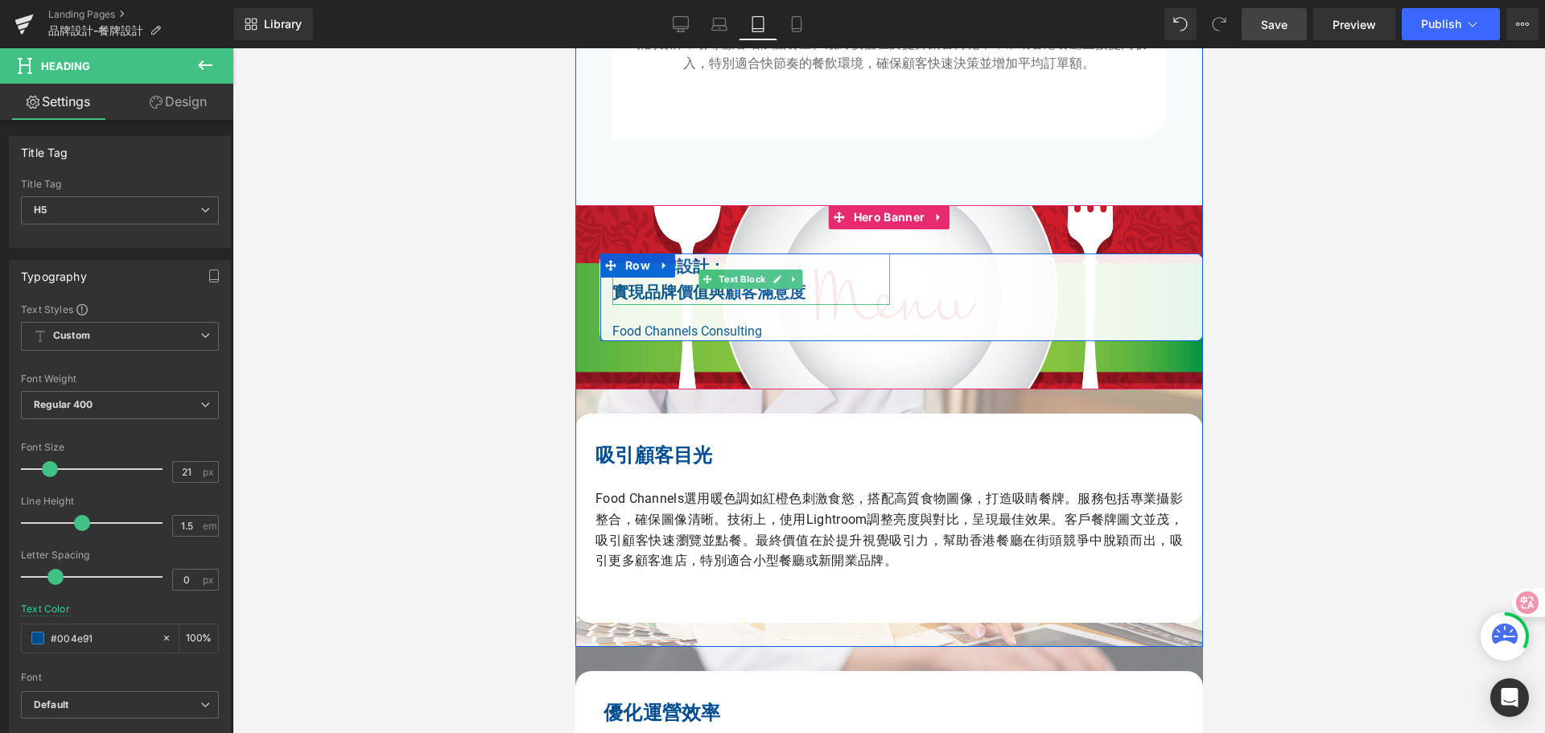
click at [678, 293] on b "實現品牌價值與顧客滿意度" at bounding box center [708, 292] width 193 height 19
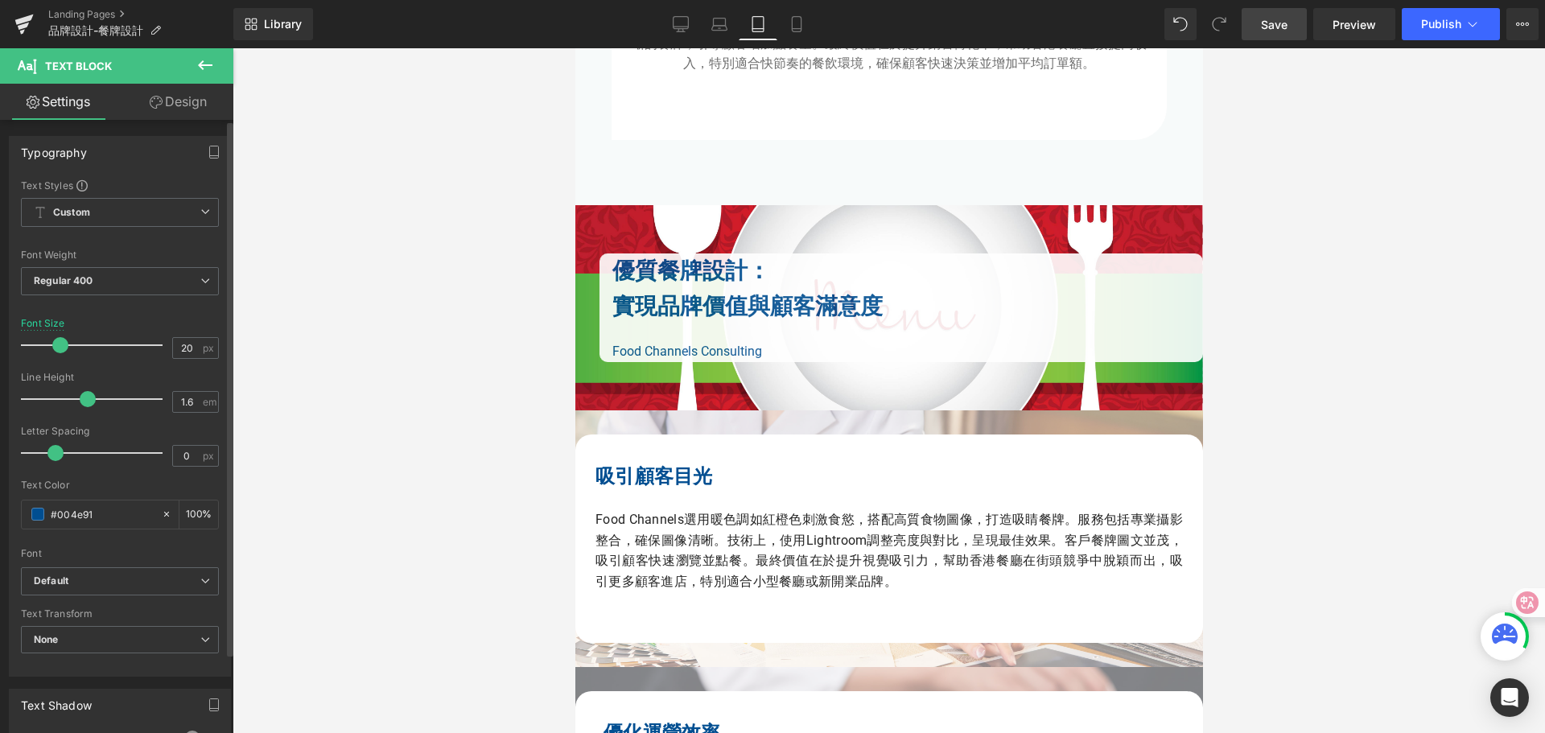
drag, startPoint x: 47, startPoint y: 344, endPoint x: 58, endPoint y: 344, distance: 11.3
click at [58, 344] on span at bounding box center [60, 345] width 16 height 16
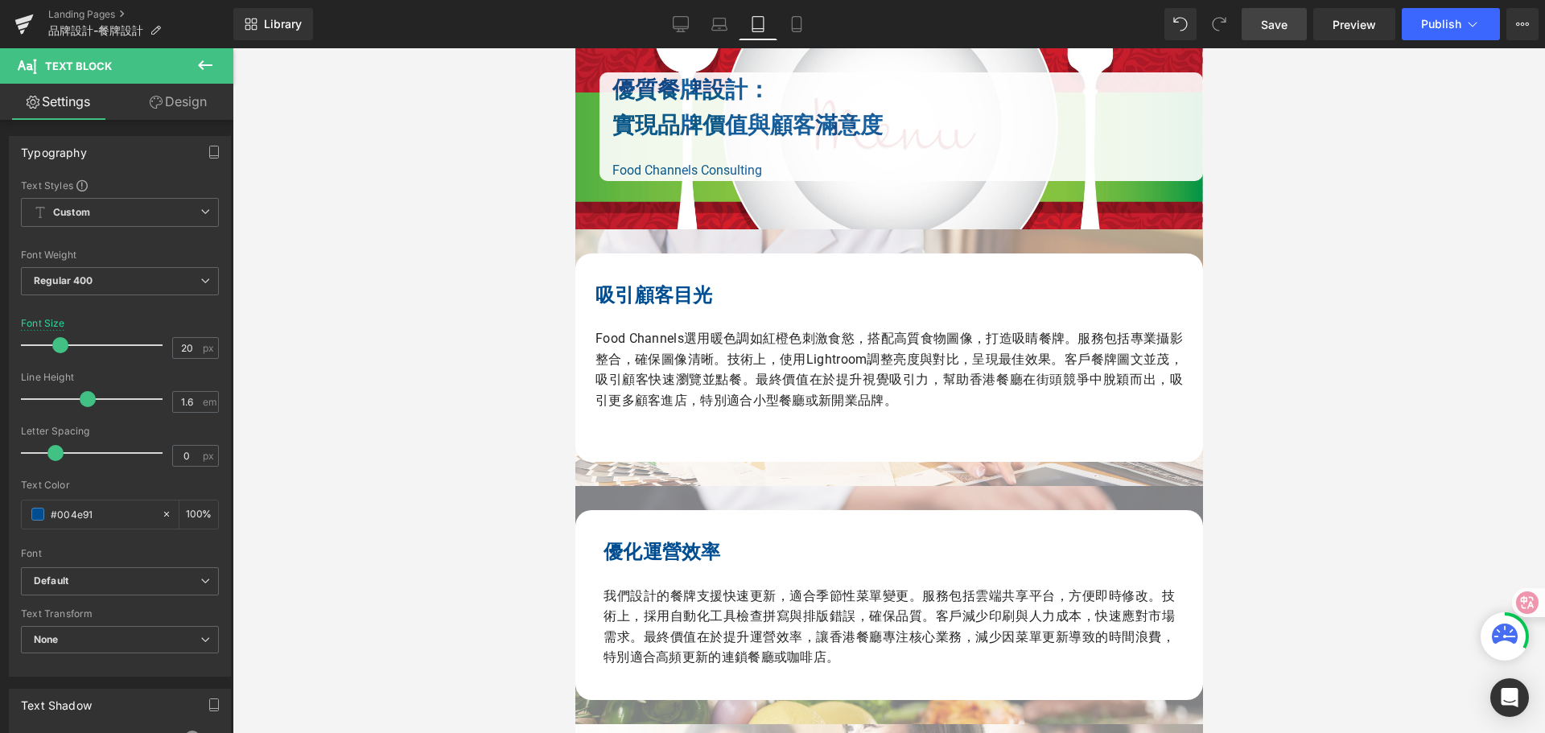
scroll to position [2254, 0]
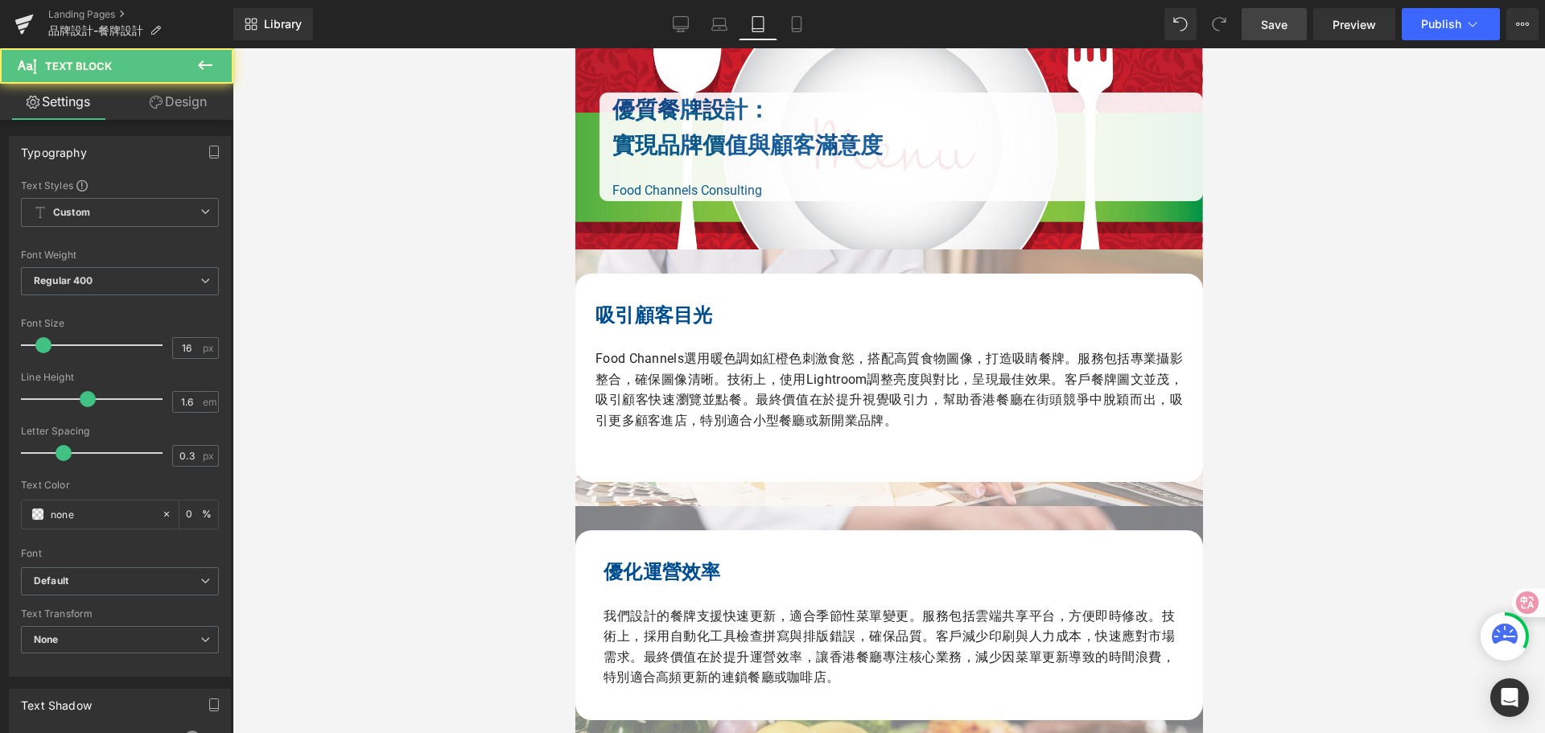
click at [632, 314] on b "吸引顧客目光" at bounding box center [654, 315] width 118 height 23
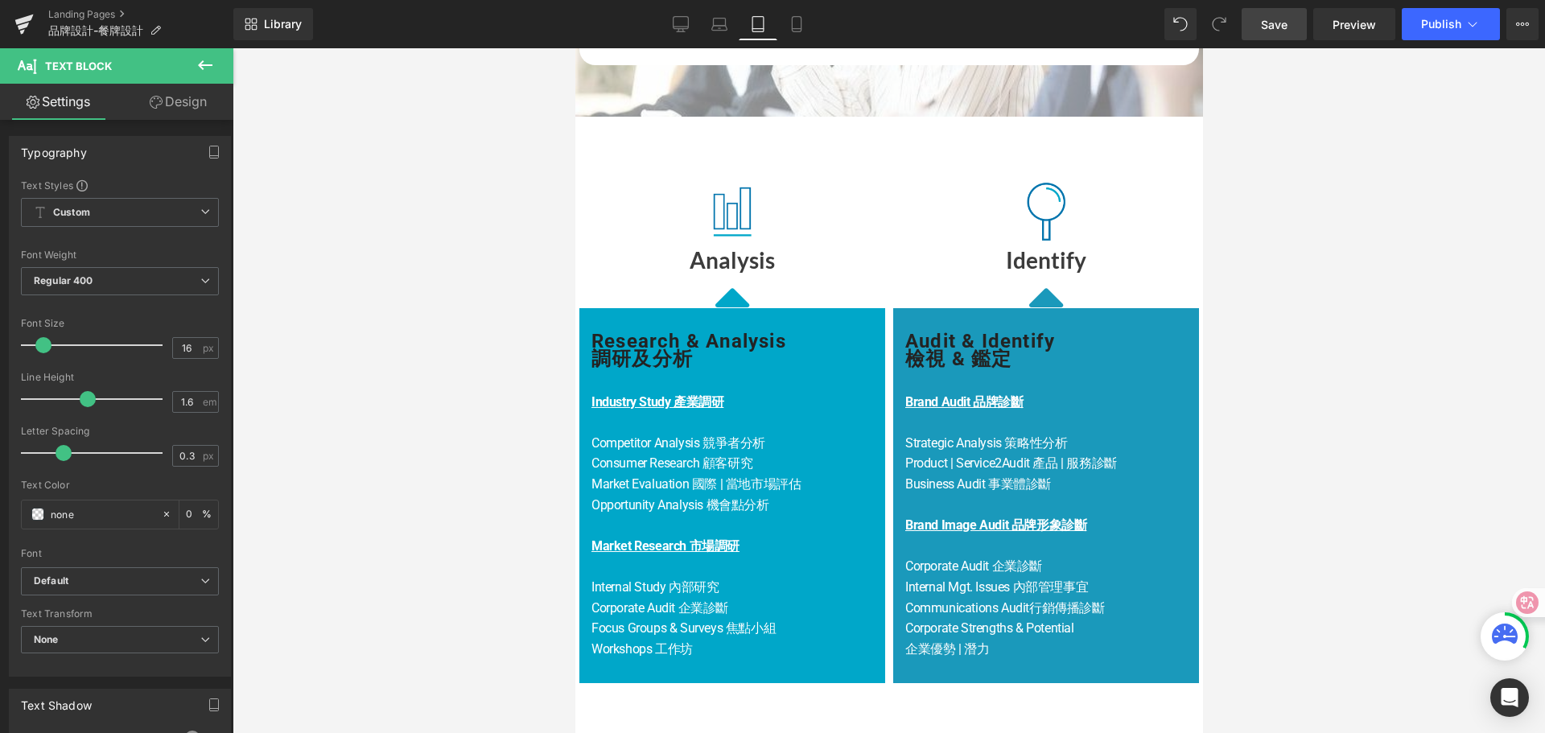
scroll to position [2978, 0]
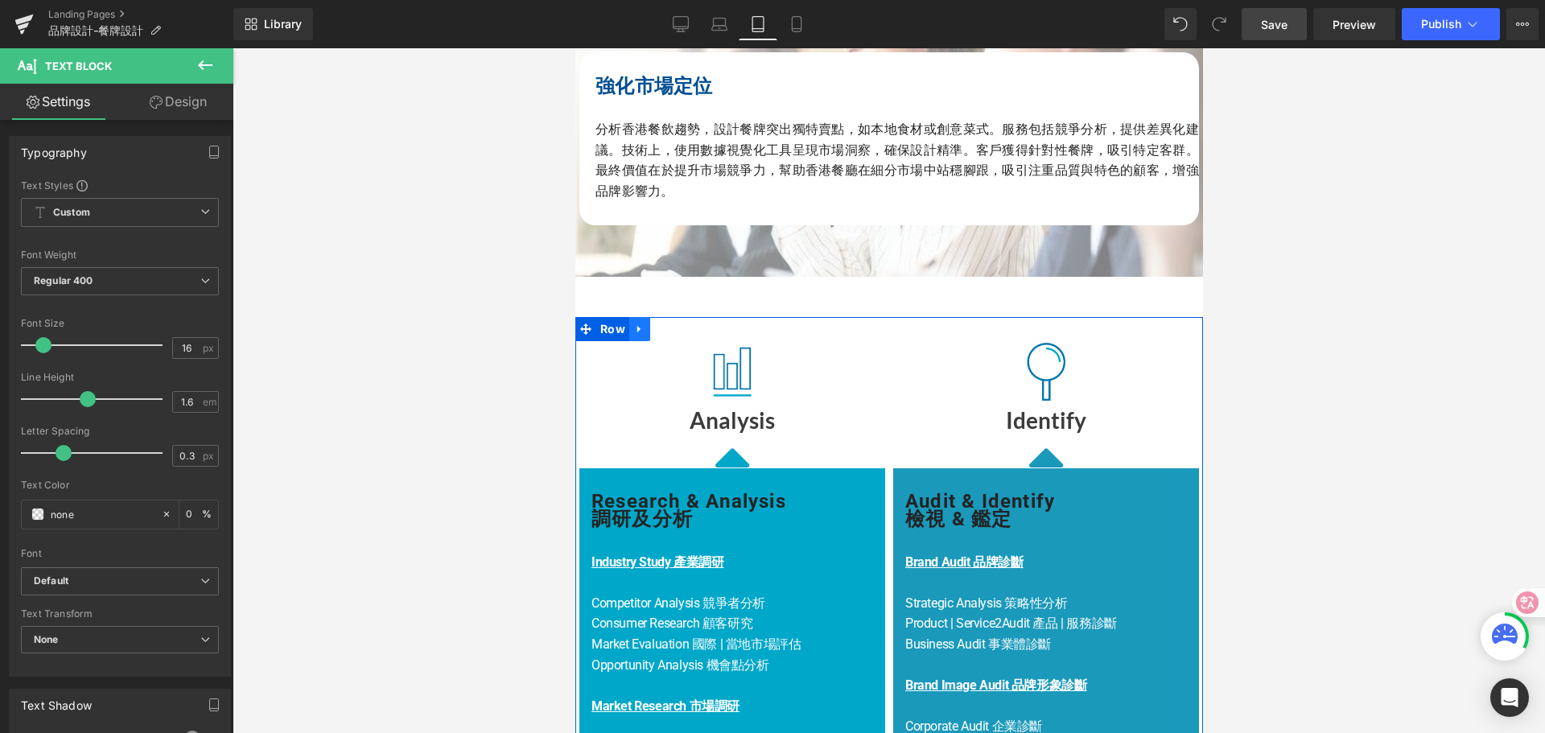
click at [637, 330] on icon at bounding box center [638, 329] width 3 height 7
click at [676, 335] on icon at bounding box center [680, 329] width 11 height 11
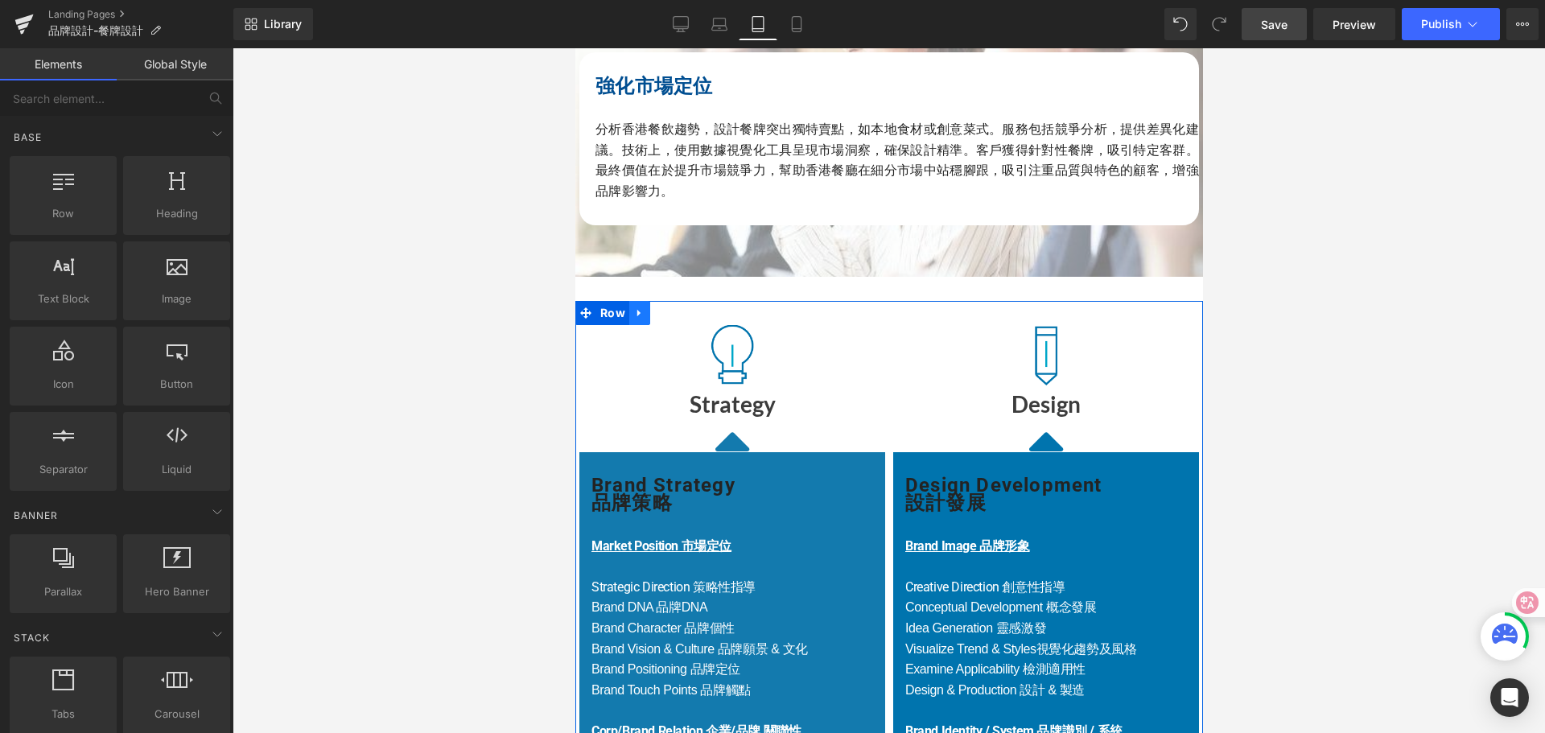
click at [637, 316] on icon at bounding box center [638, 313] width 3 height 7
click at [680, 318] on icon at bounding box center [680, 312] width 11 height 11
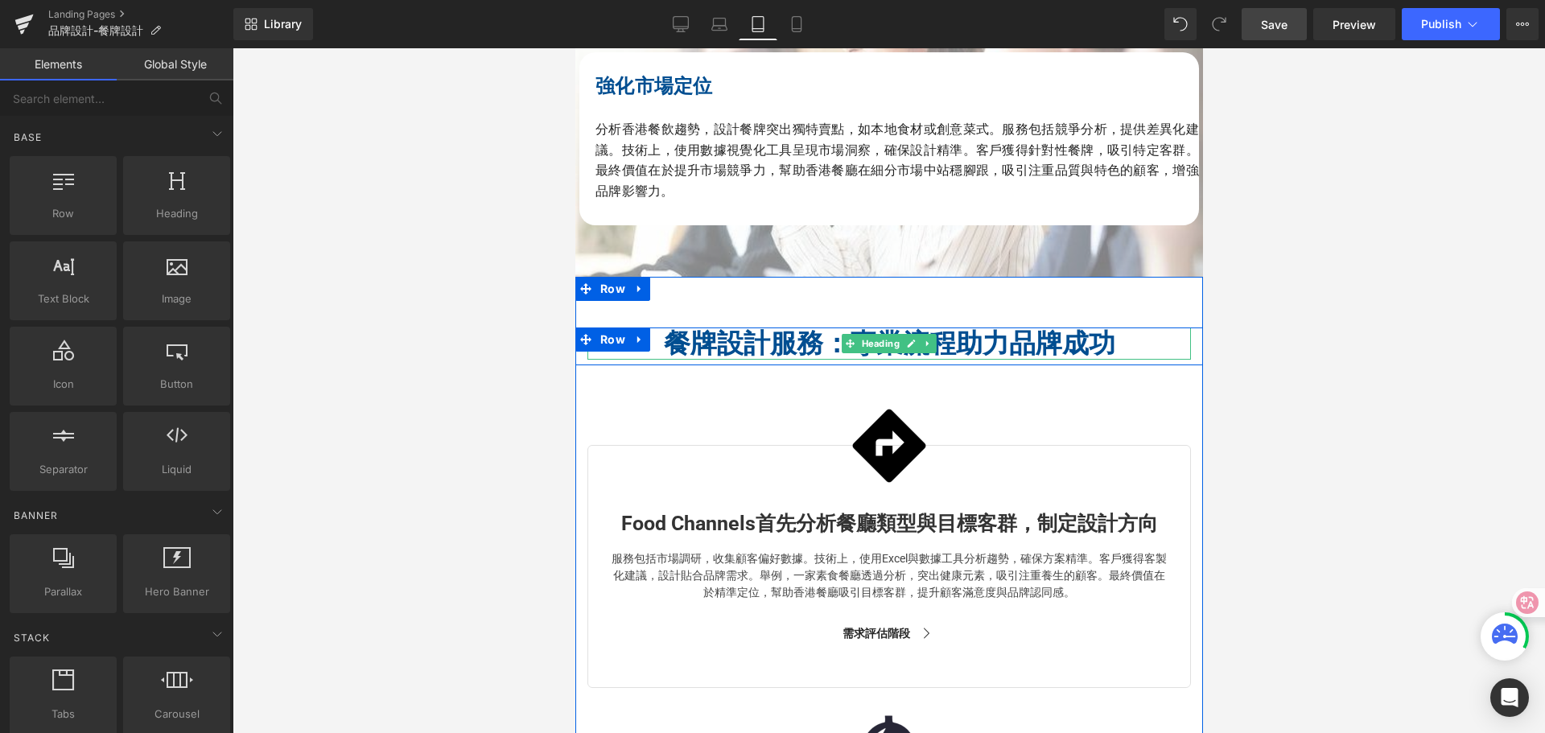
click at [993, 353] on span "餐牌設計服務：專業流程助力品牌成功" at bounding box center [889, 343] width 452 height 31
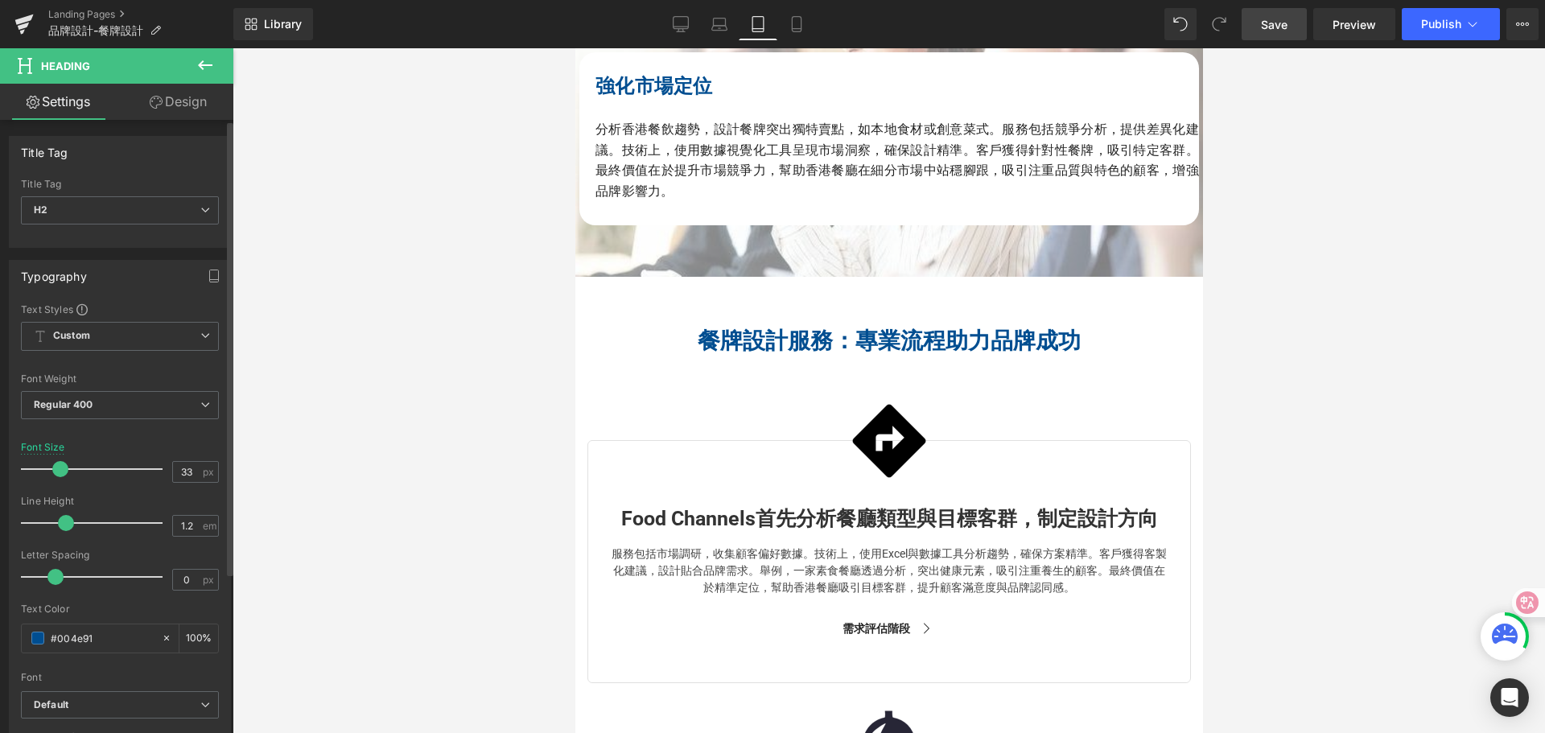
click at [58, 470] on span at bounding box center [60, 469] width 16 height 16
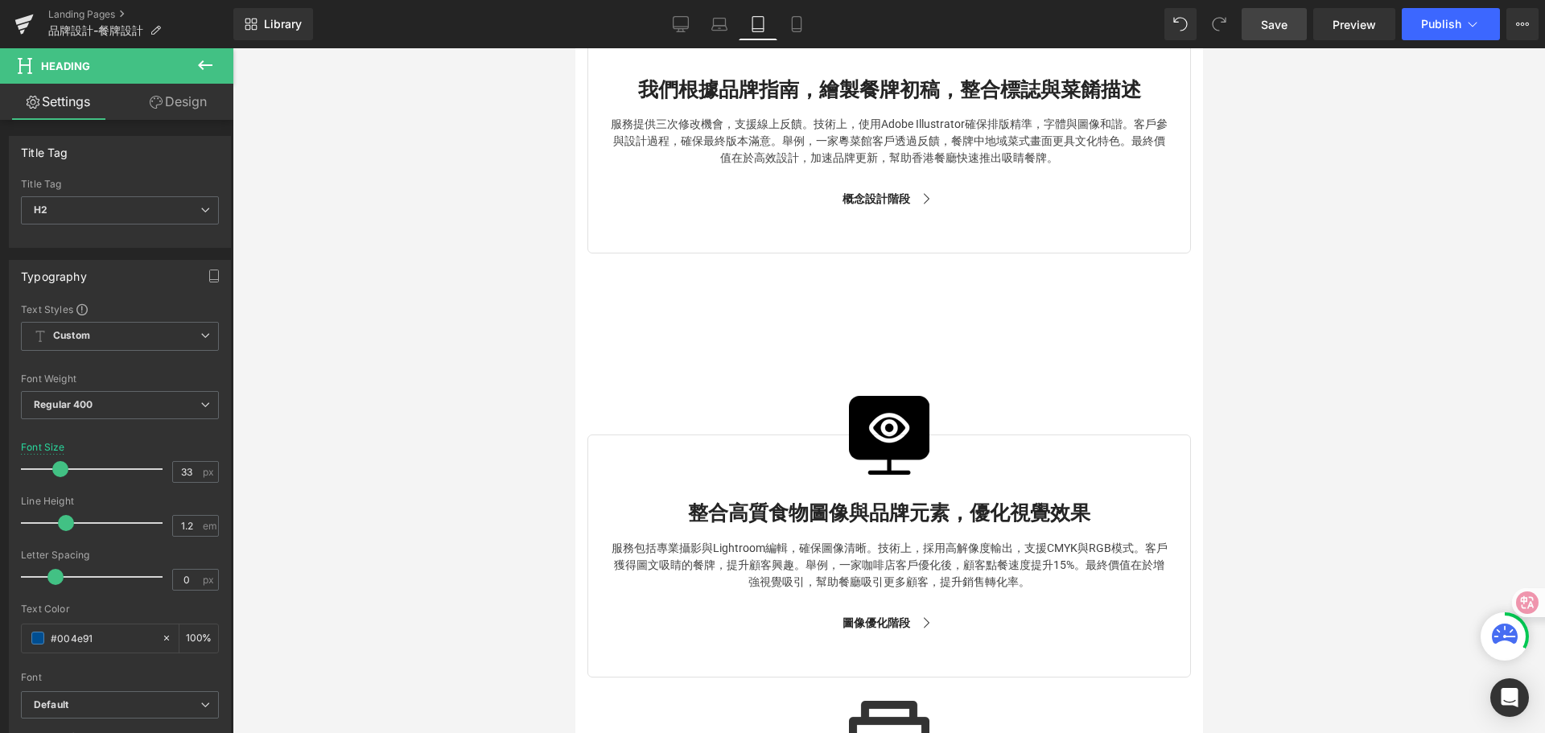
scroll to position [3702, 0]
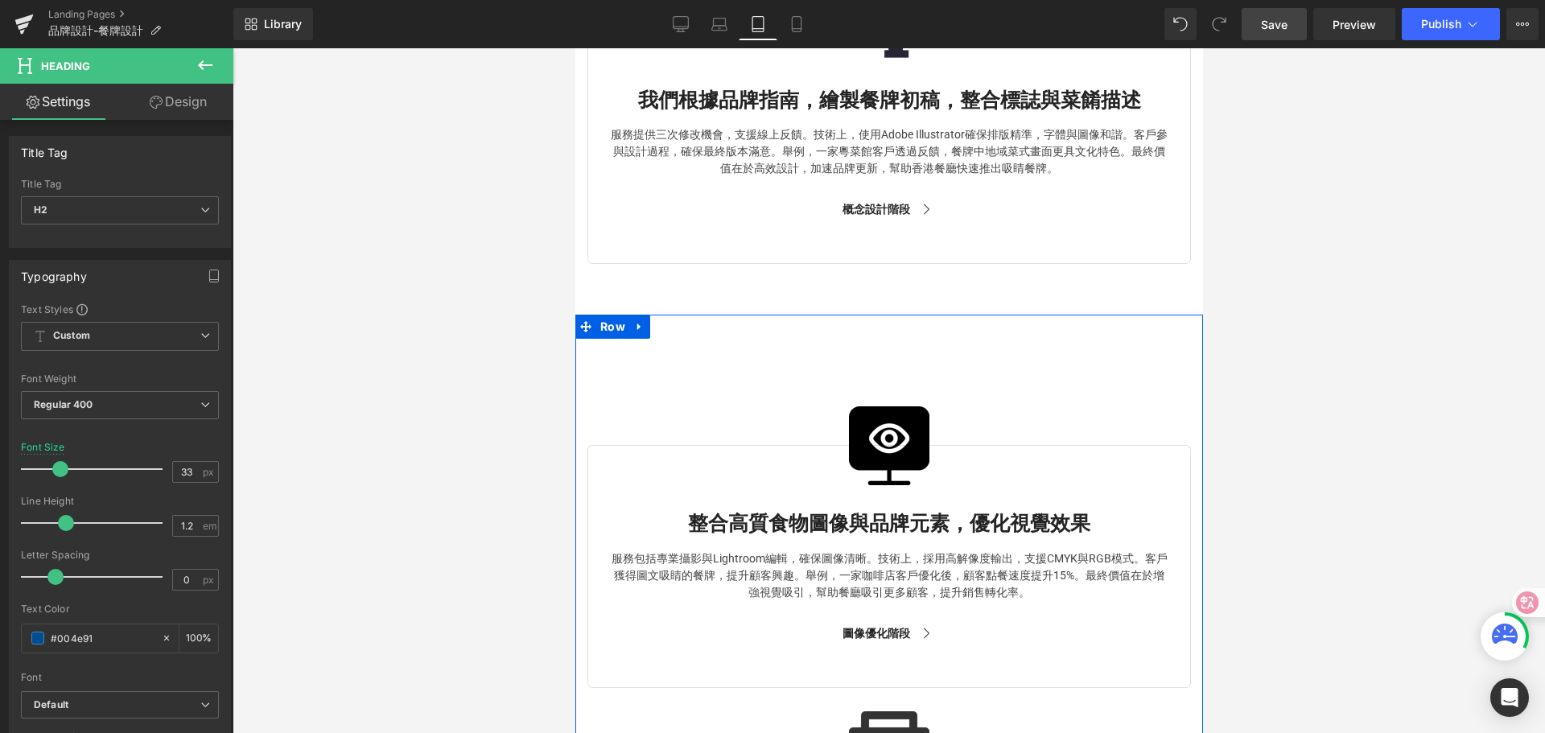
click at [860, 323] on div "Image 整合高質食物圖像與品牌元素，優化視覺效果 Text Block 服務包括專業攝影與Lightroom編輯，確保圖像清晰。技術上，採用高解像度輸出，…" at bounding box center [889, 679] width 628 height 729
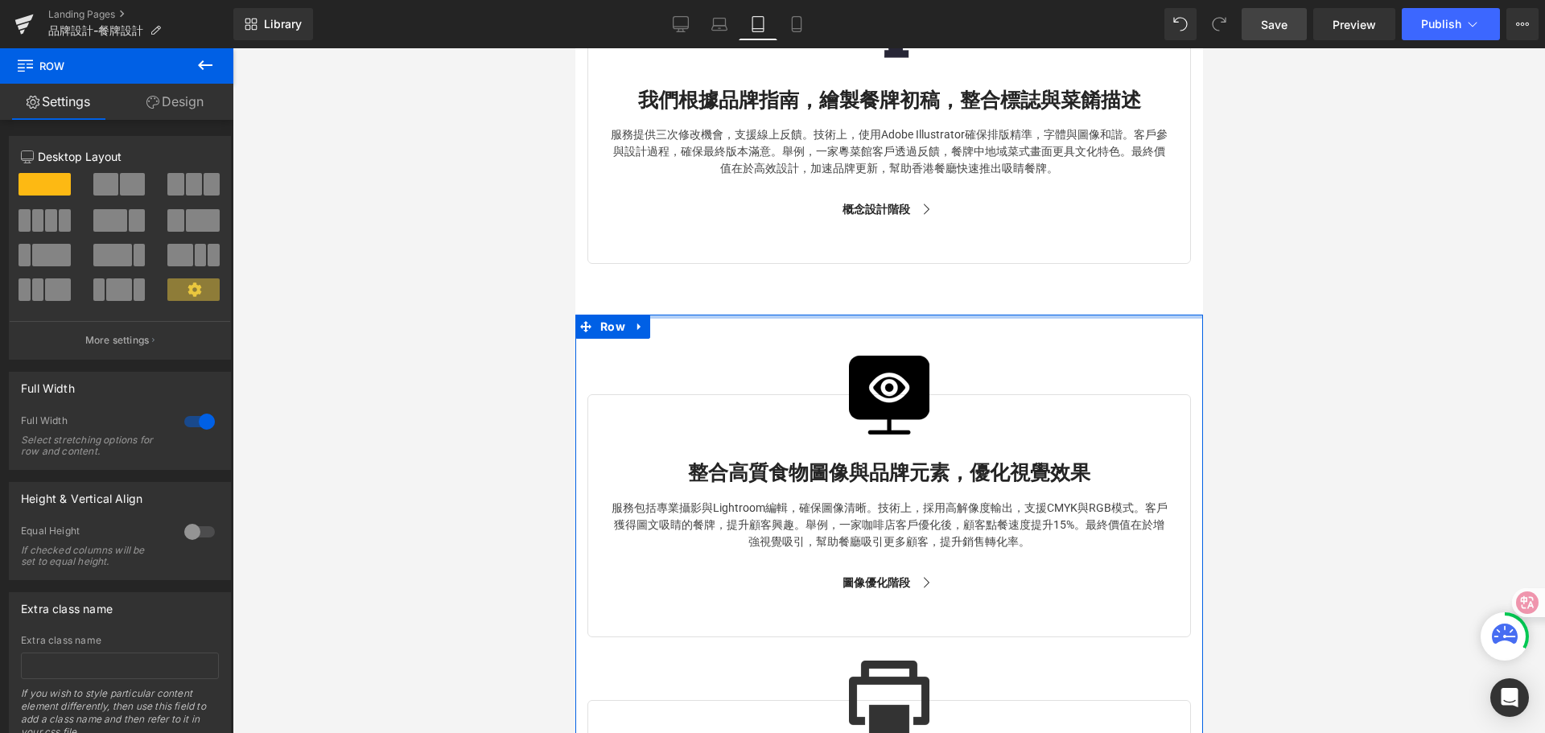
drag, startPoint x: 862, startPoint y: 318, endPoint x: 856, endPoint y: 258, distance: 59.8
click at [856, 260] on div "餐牌設計 Heading Menu Design Heading Hero Banner 品牌設計及創新 Heading Branding Strategy …" at bounding box center [889, 267] width 628 height 7757
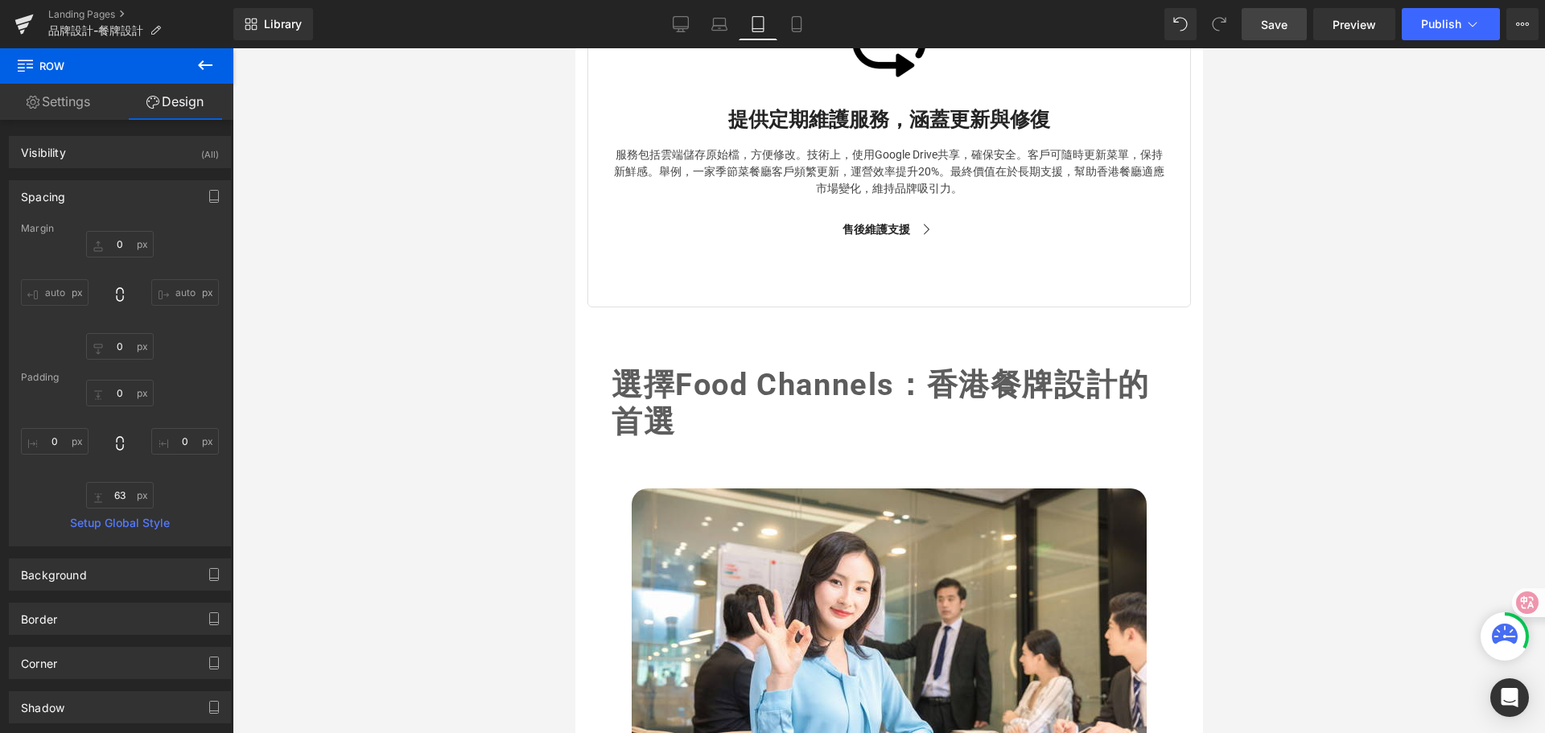
scroll to position [4749, 0]
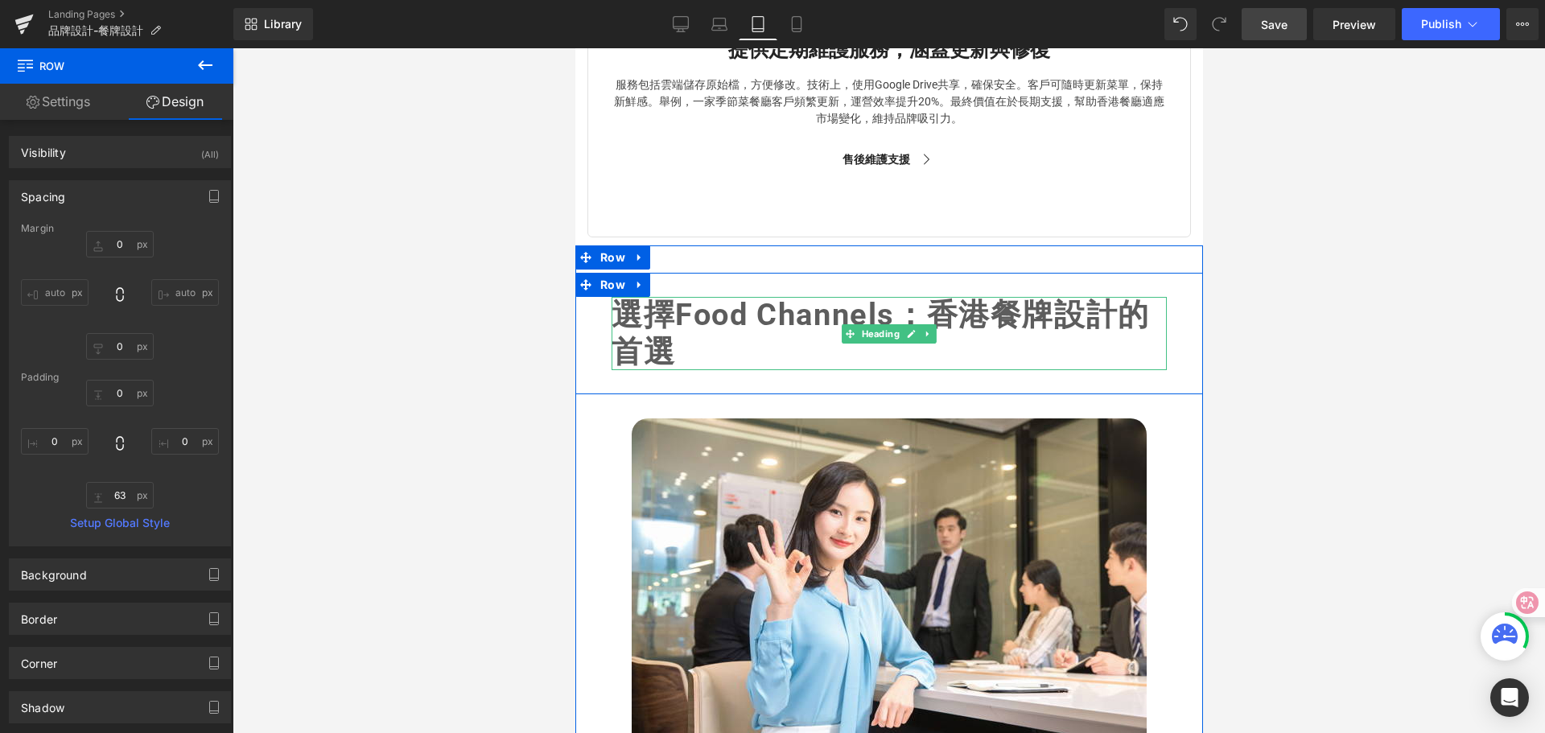
click at [642, 326] on span "選擇Food Channels：香港餐牌設計的首選" at bounding box center [880, 333] width 538 height 72
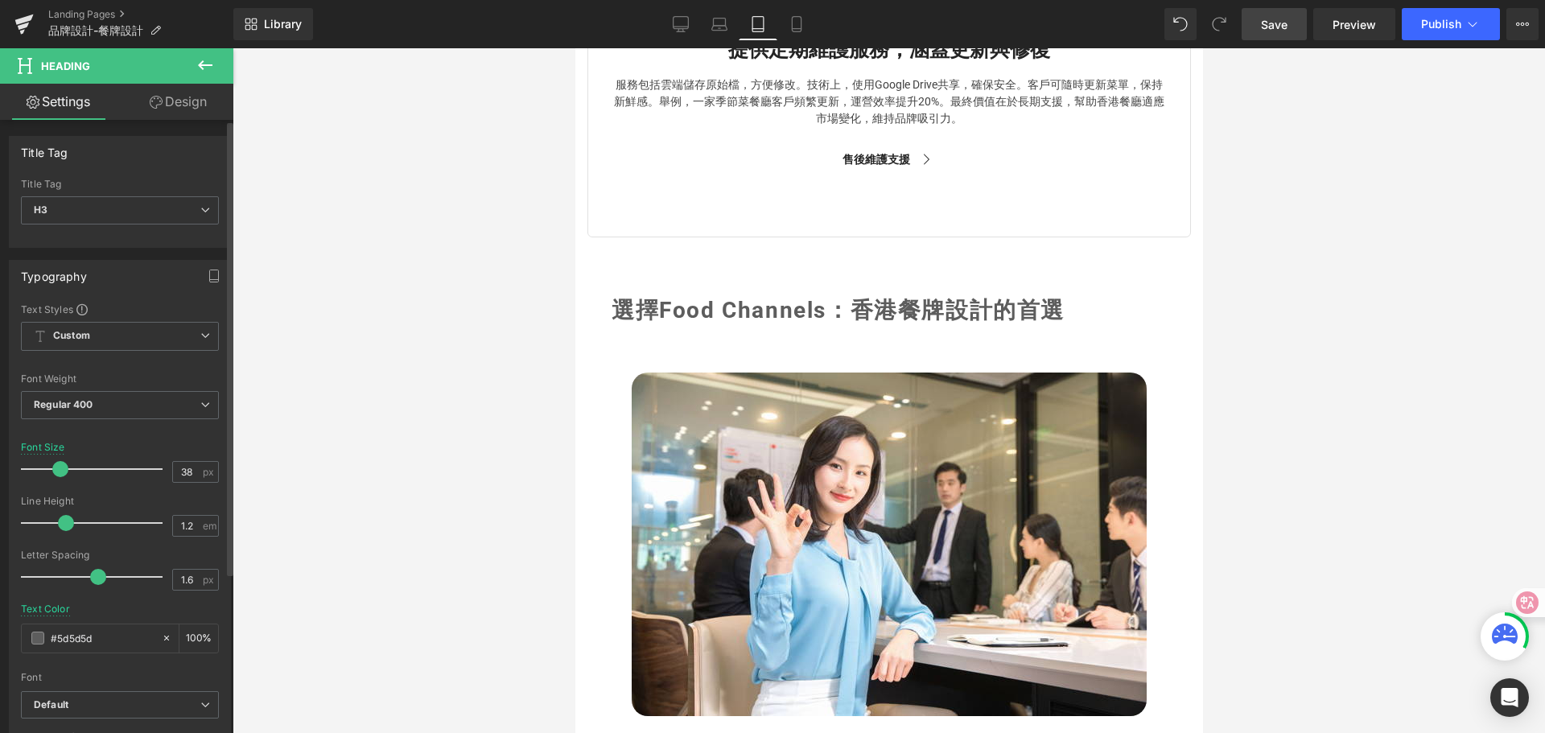
drag, startPoint x: 71, startPoint y: 471, endPoint x: 58, endPoint y: 471, distance: 12.9
click at [58, 471] on span at bounding box center [60, 469] width 16 height 16
drag, startPoint x: 97, startPoint y: 637, endPoint x: 36, endPoint y: 634, distance: 60.5
click at [36, 634] on div "#5d5d5d" at bounding box center [91, 639] width 139 height 28
paste input "004e91"
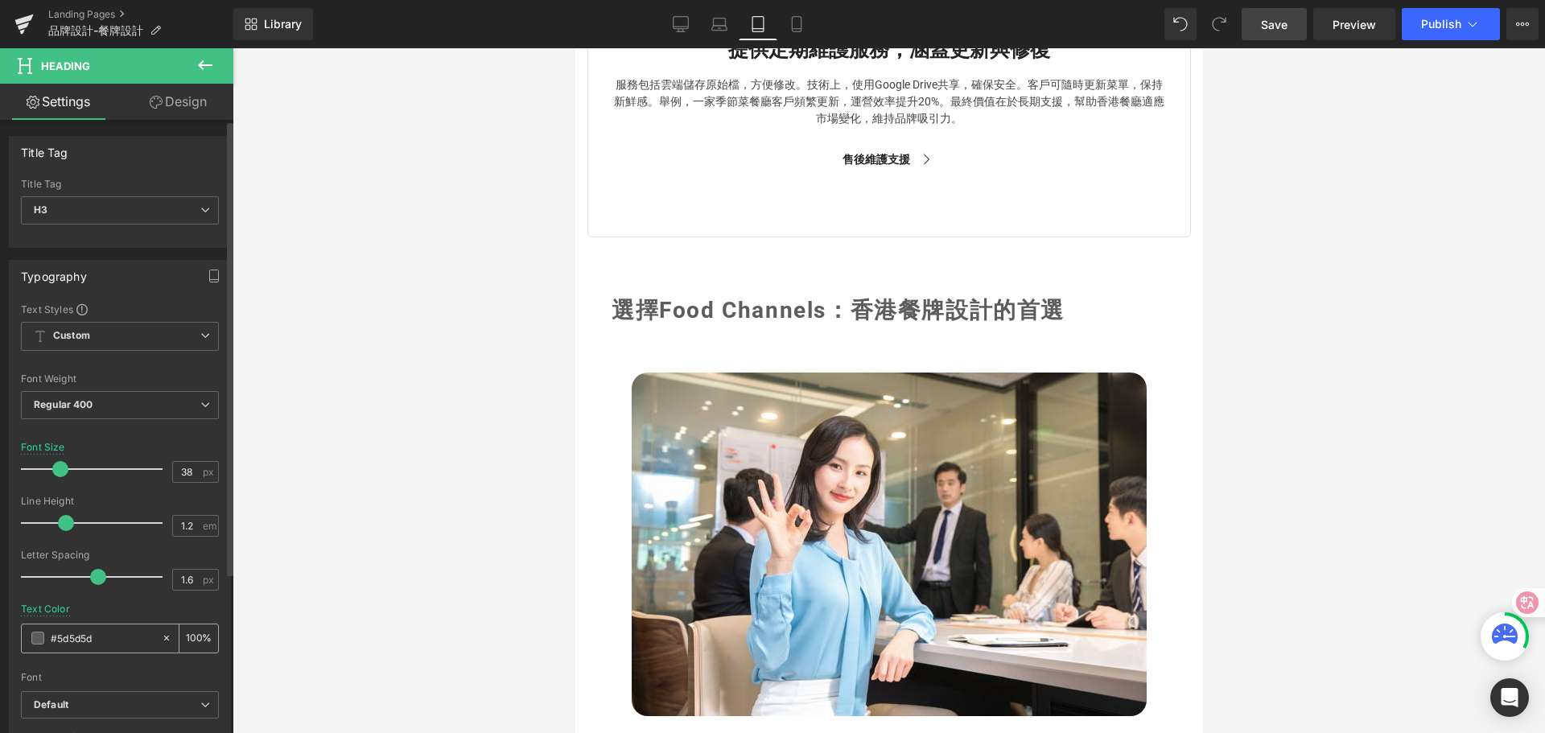
type input "#004e91"
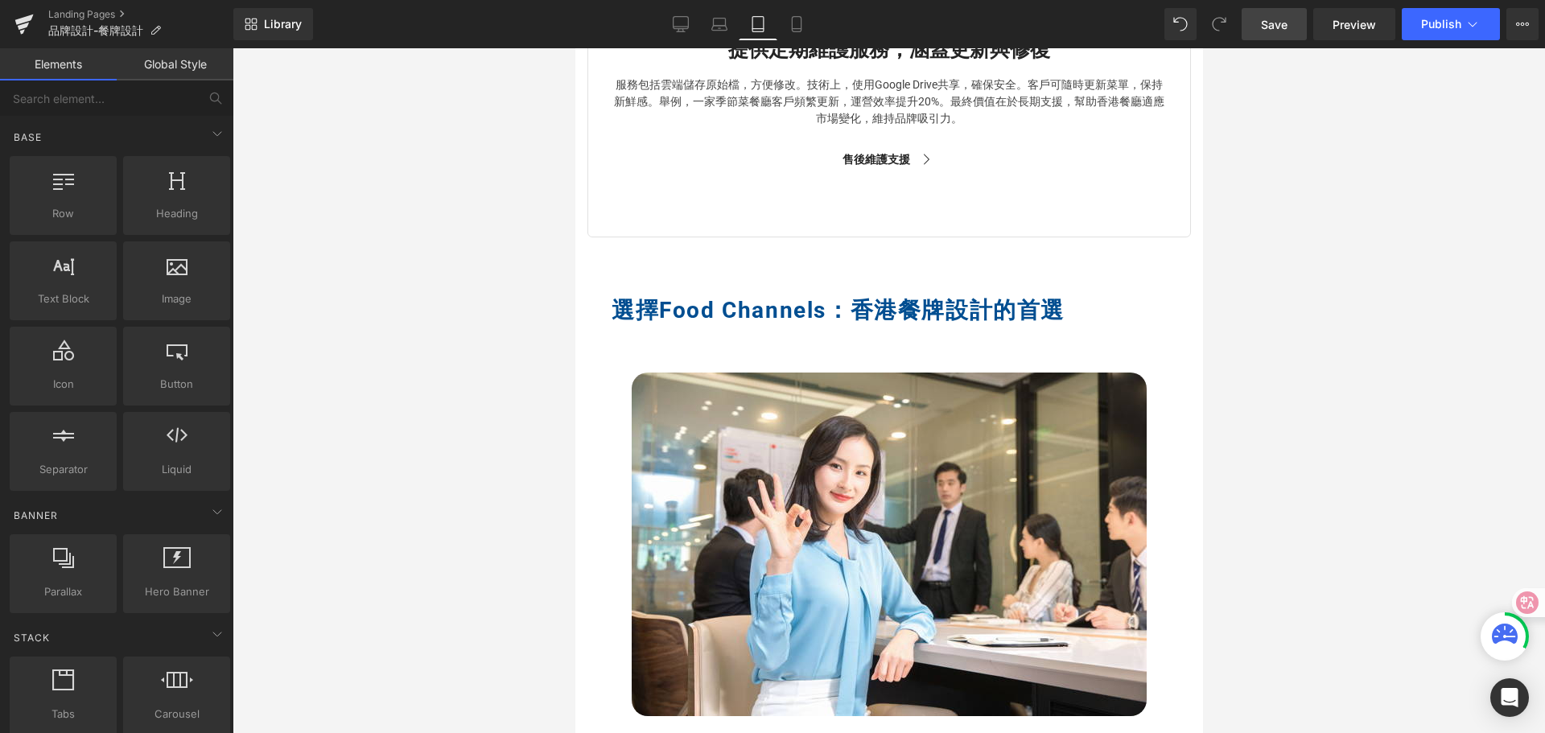
click at [423, 563] on div at bounding box center [889, 390] width 1313 height 685
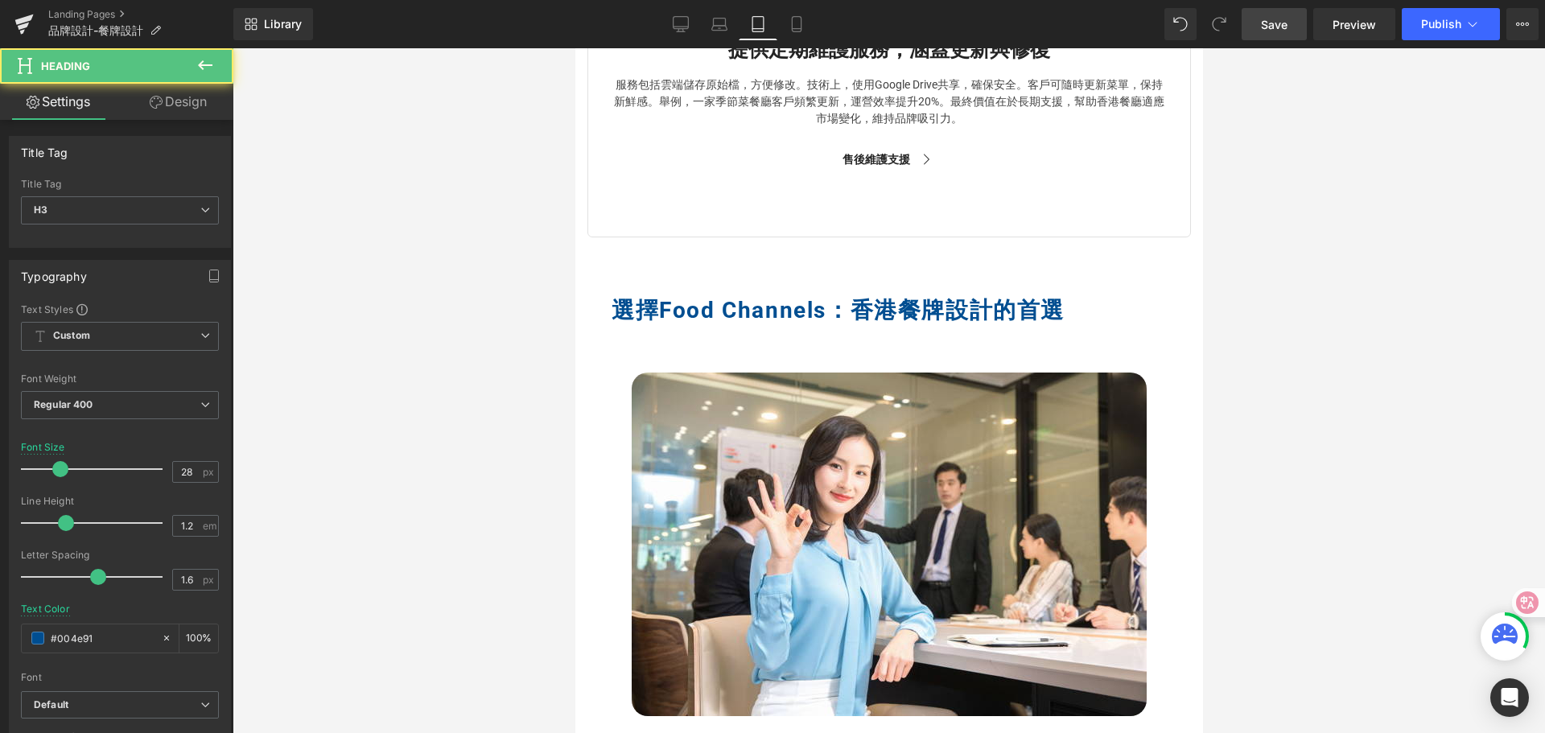
click at [618, 311] on span "選擇Food Channels：香港餐牌設計的首選" at bounding box center [837, 310] width 453 height 27
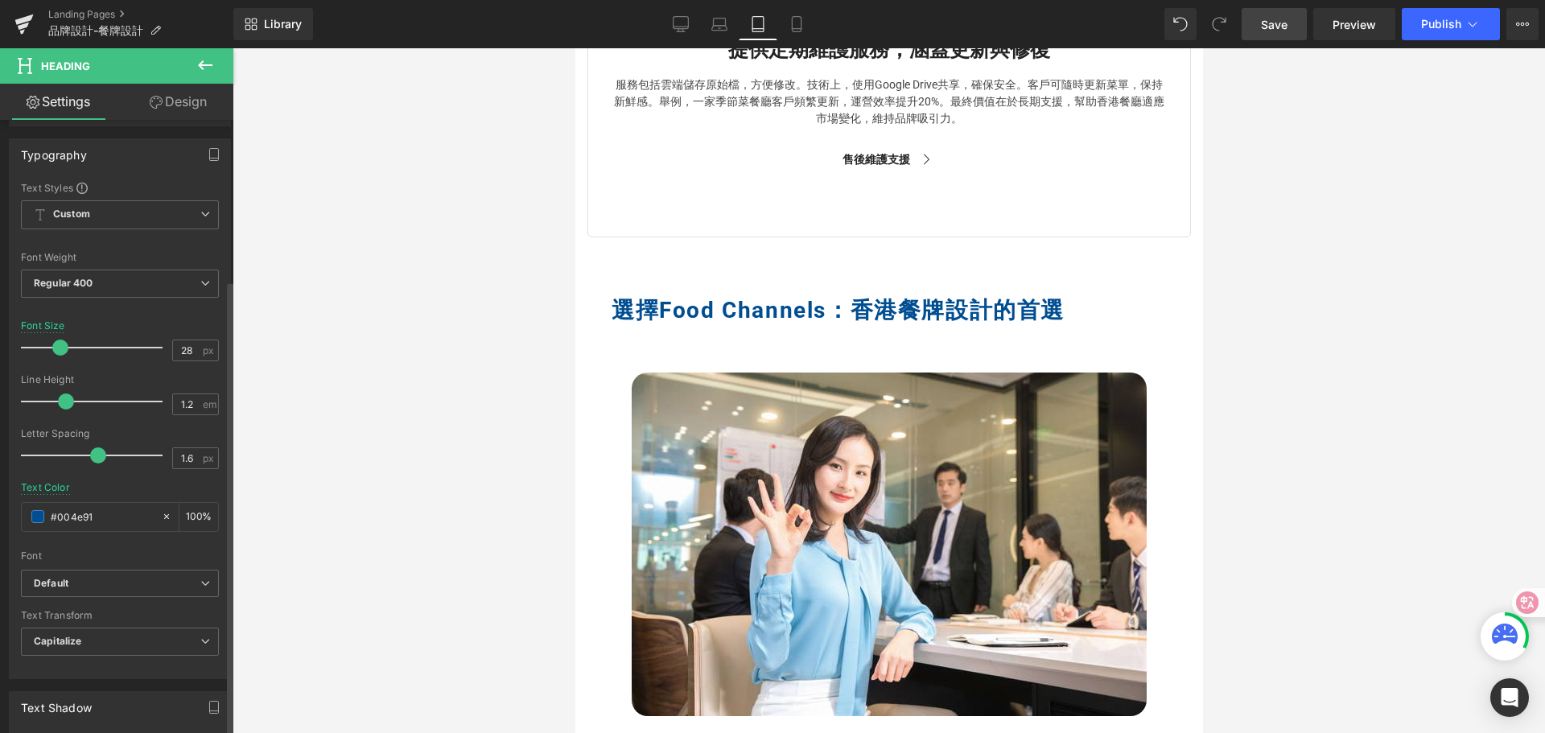
scroll to position [483, 0]
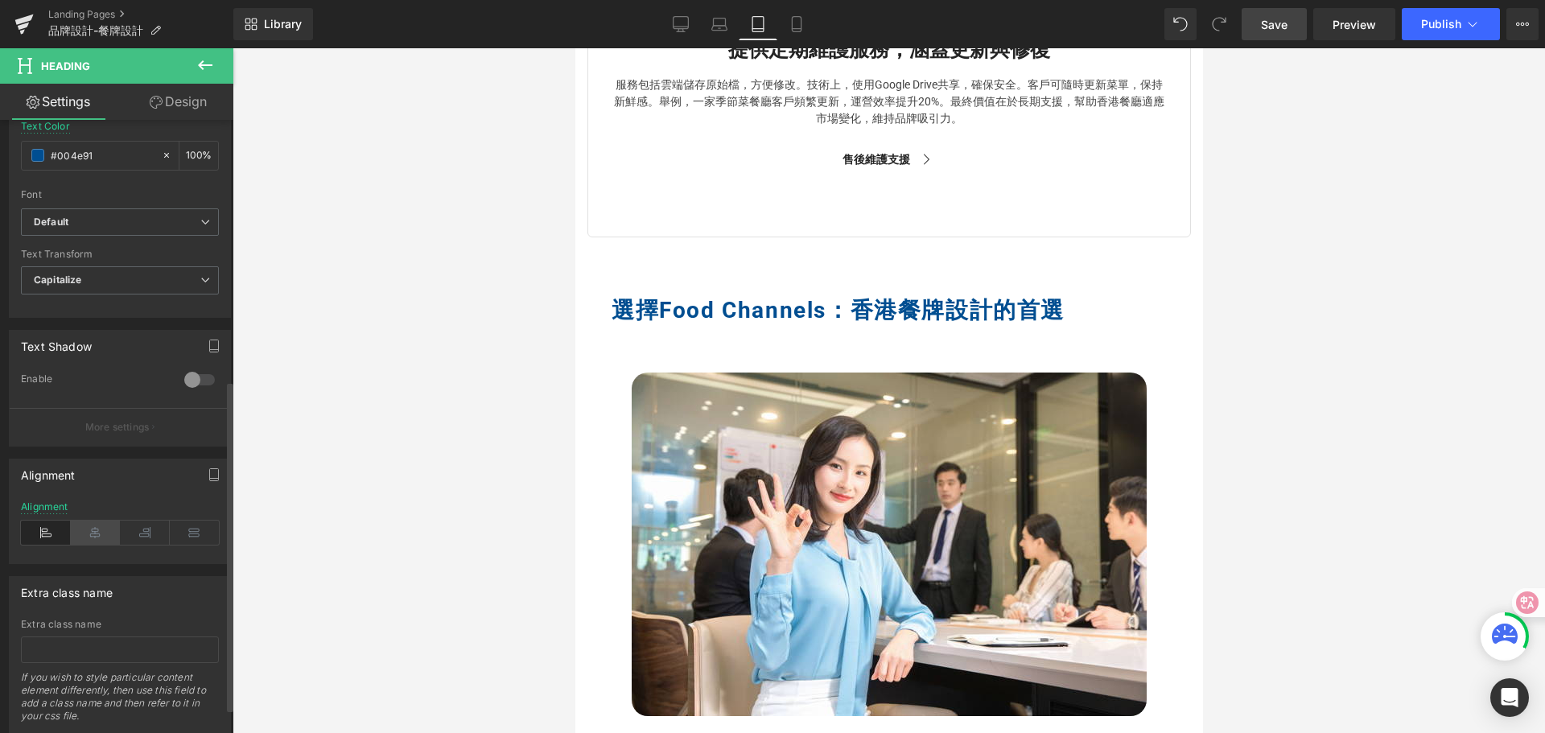
click at [96, 534] on icon at bounding box center [96, 533] width 50 height 24
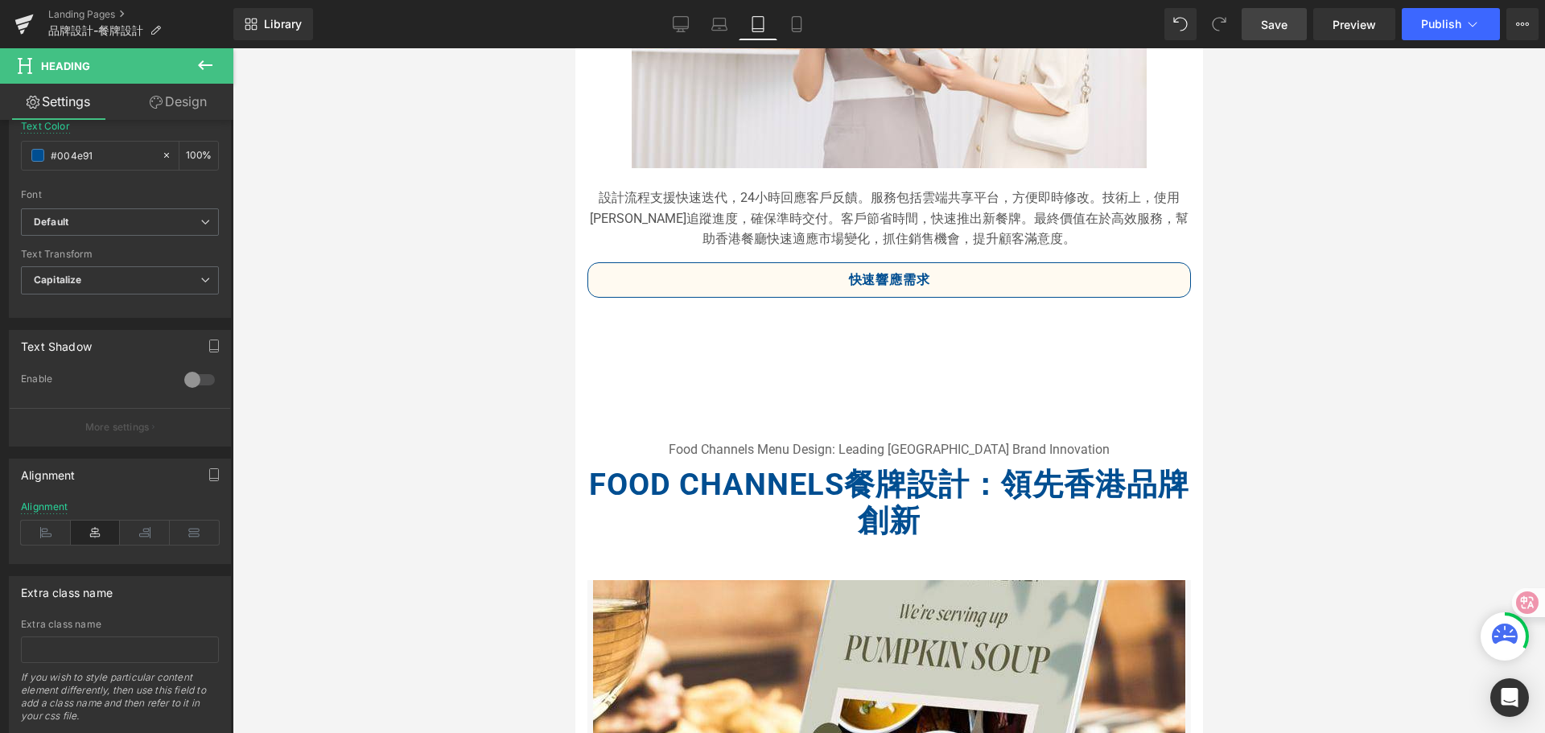
scroll to position [6278, 0]
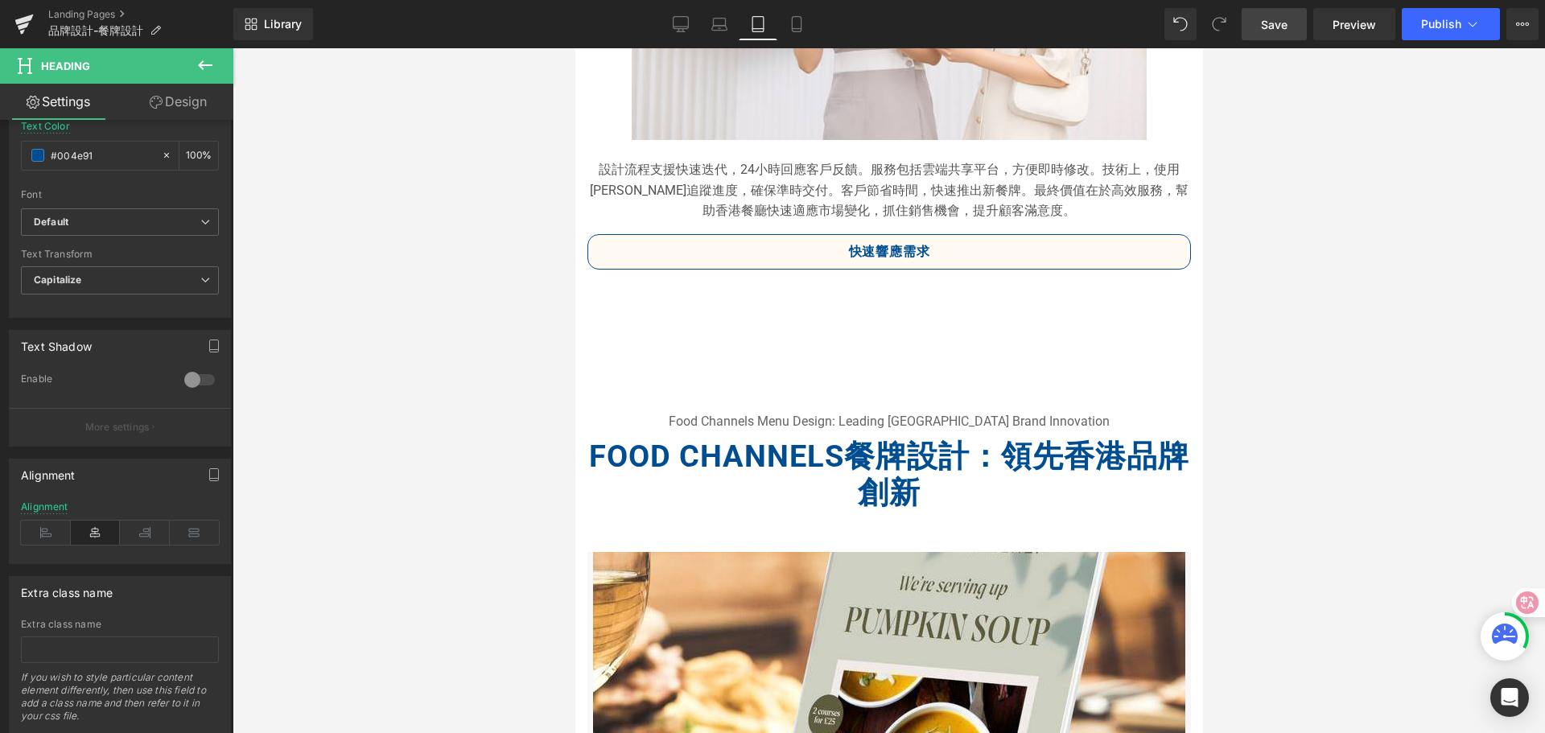
click at [875, 472] on div "Food Channels餐牌設計：領先香港品牌創新 Text Block" at bounding box center [889, 475] width 604 height 73
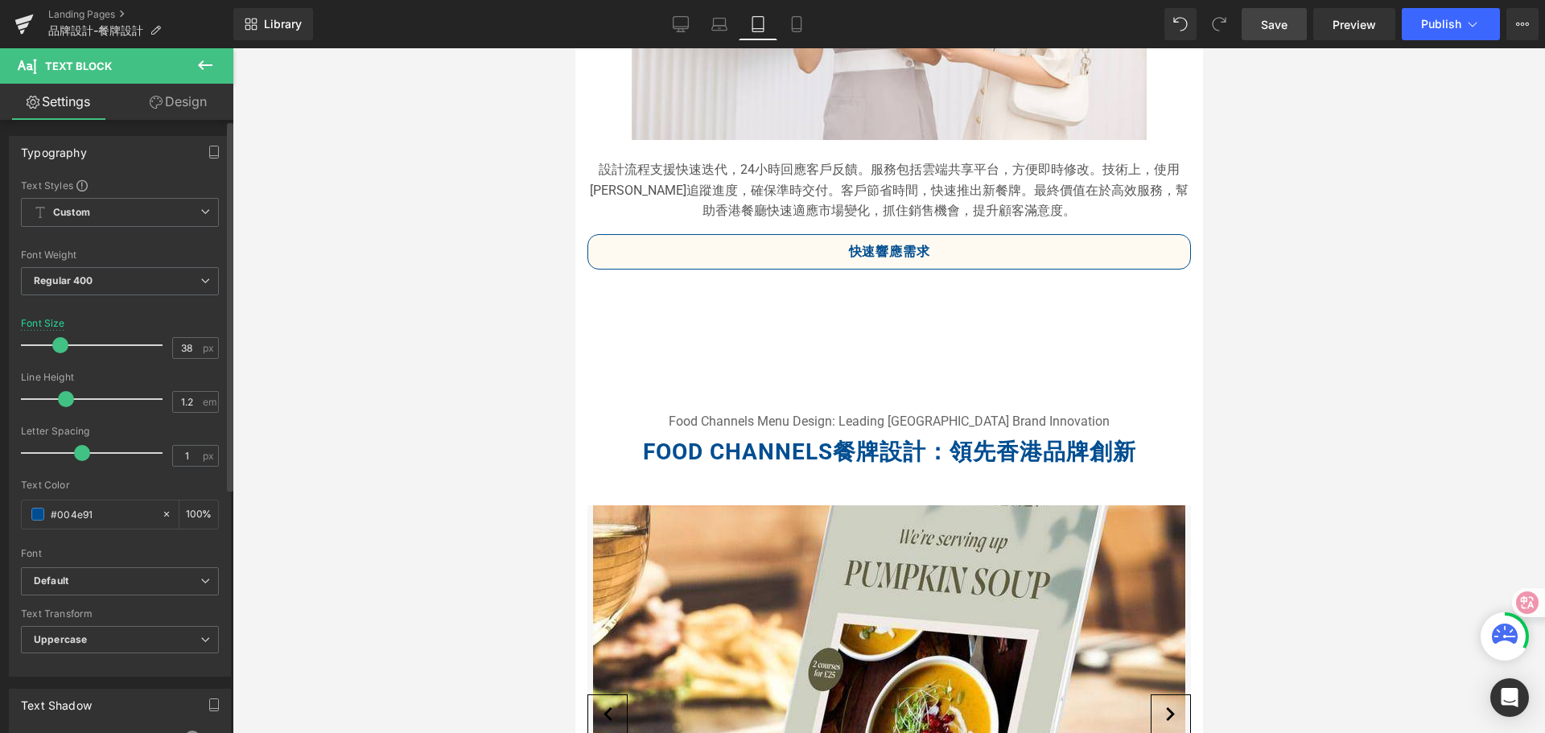
drag, startPoint x: 71, startPoint y: 346, endPoint x: 57, endPoint y: 346, distance: 13.7
click at [57, 346] on span at bounding box center [60, 345] width 16 height 16
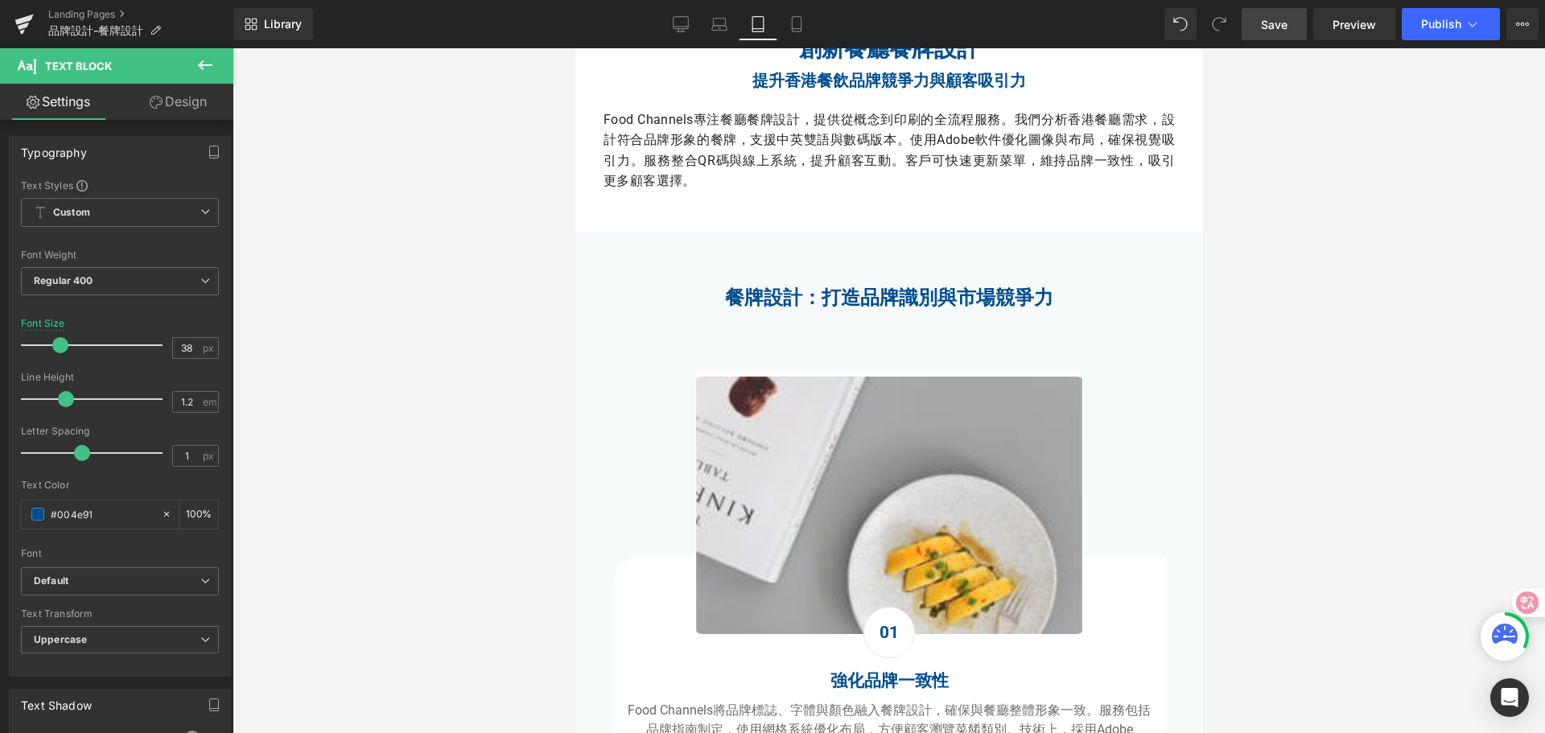
scroll to position [0, 0]
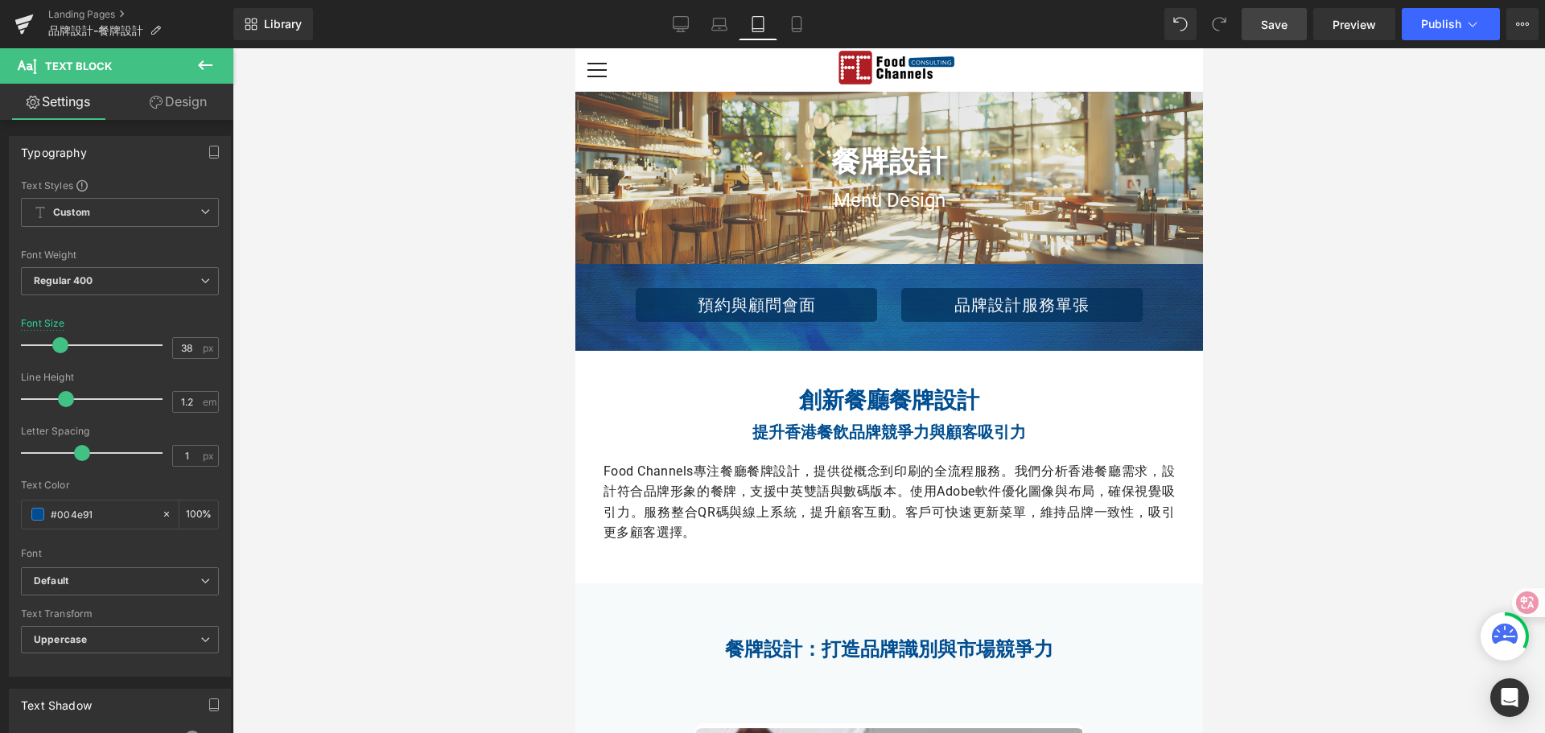
click at [1260, 27] on link "Save" at bounding box center [1274, 24] width 65 height 32
click at [778, 20] on icon at bounding box center [779, 24] width 16 height 16
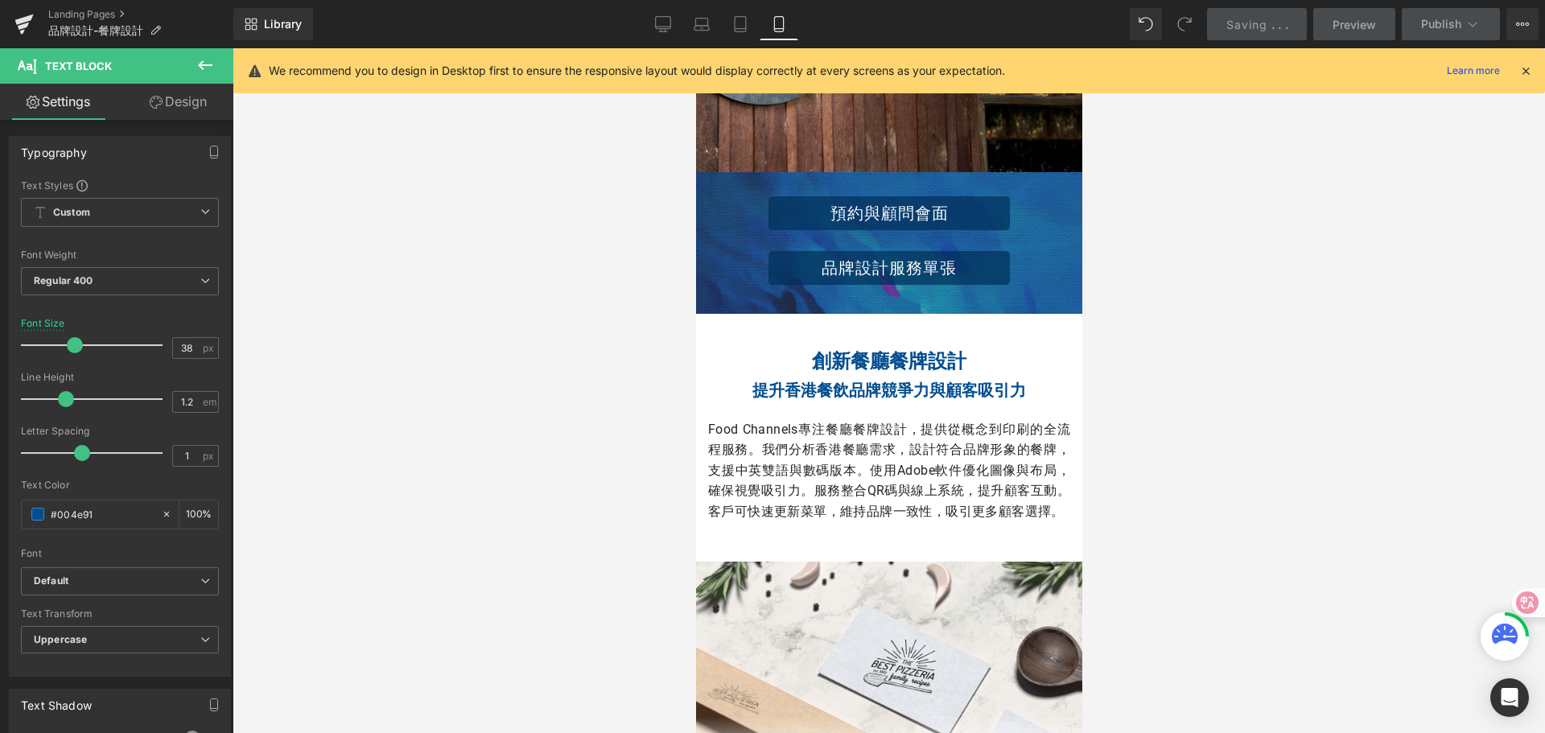
click at [1523, 68] on icon at bounding box center [1526, 71] width 14 height 14
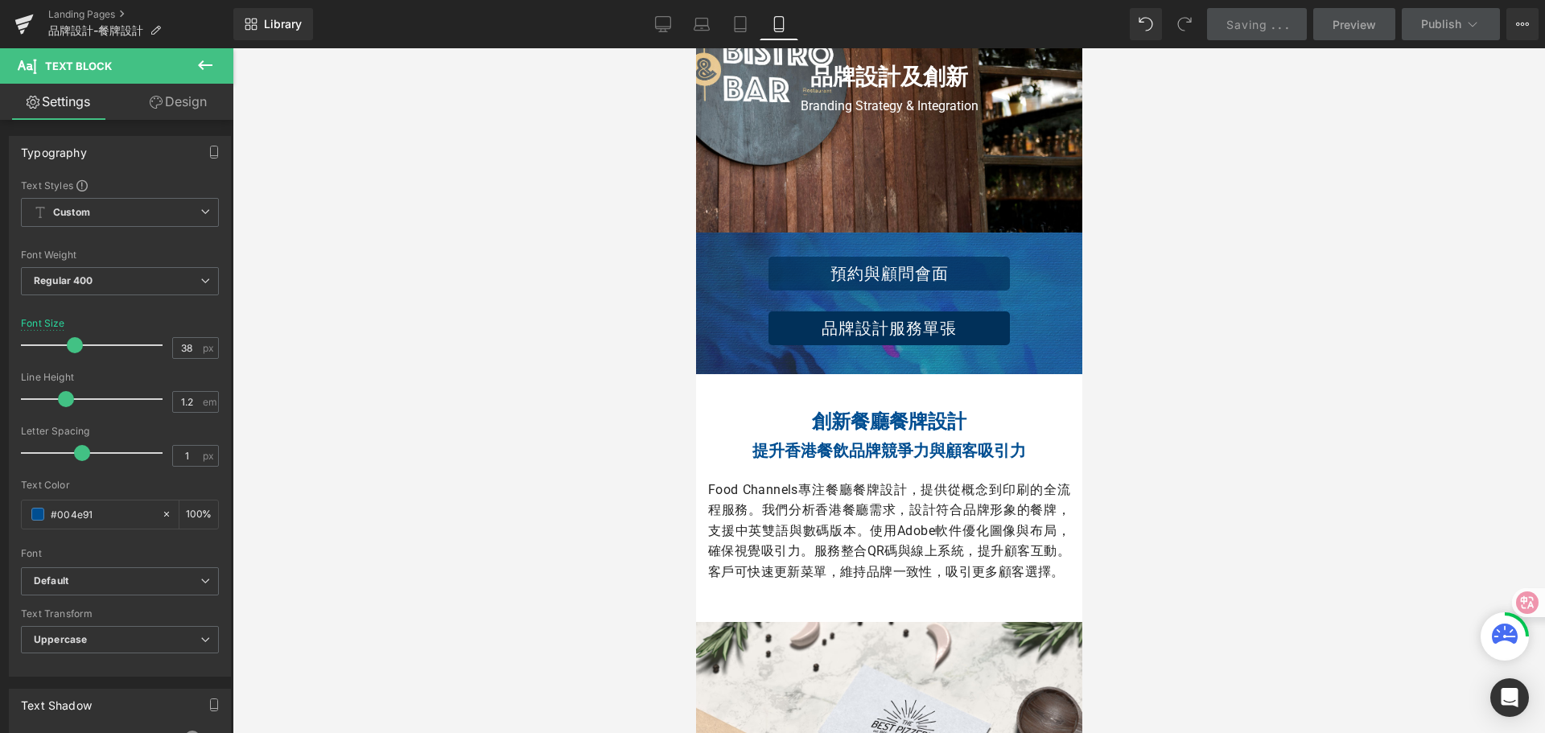
scroll to position [0, 0]
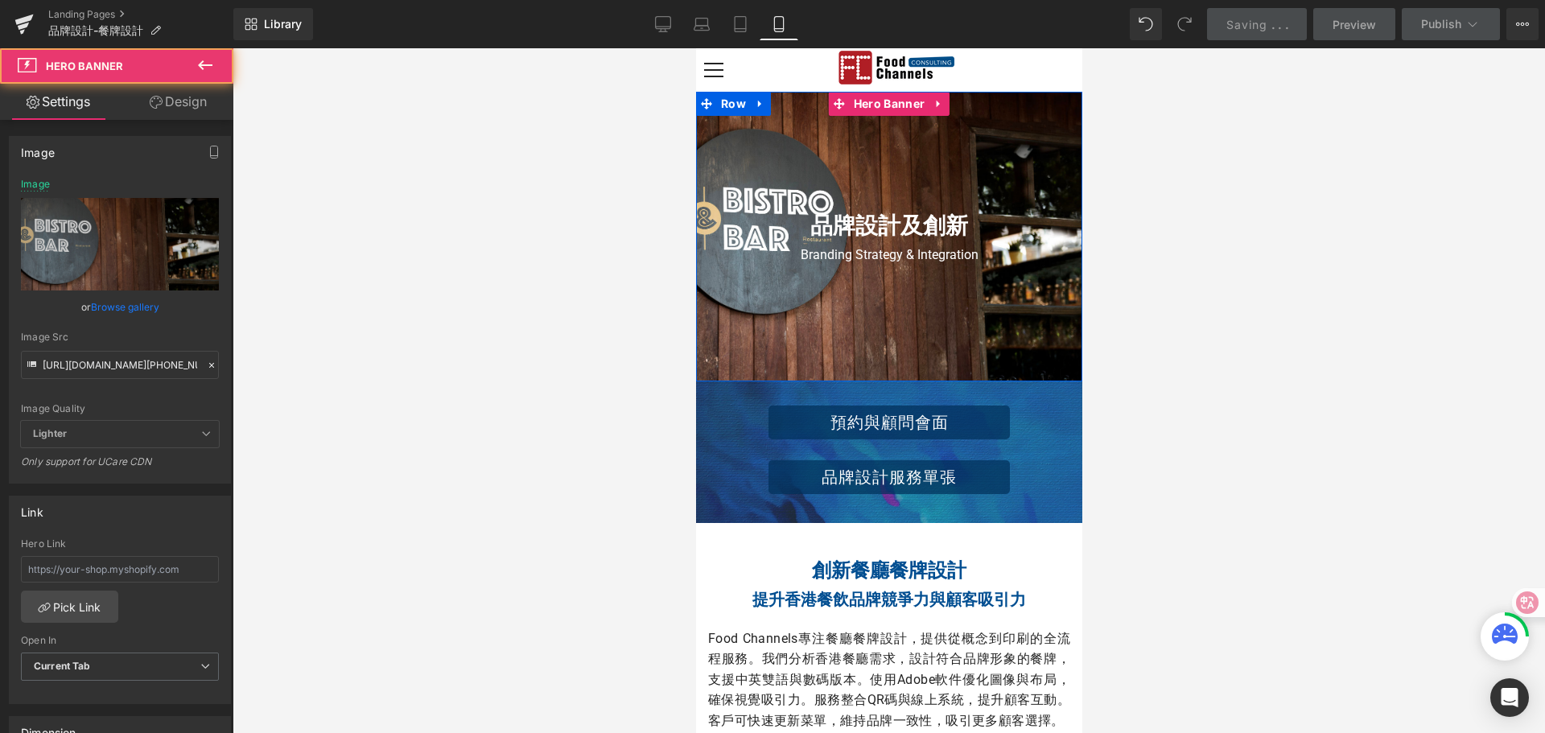
click at [963, 162] on div at bounding box center [888, 237] width 386 height 290
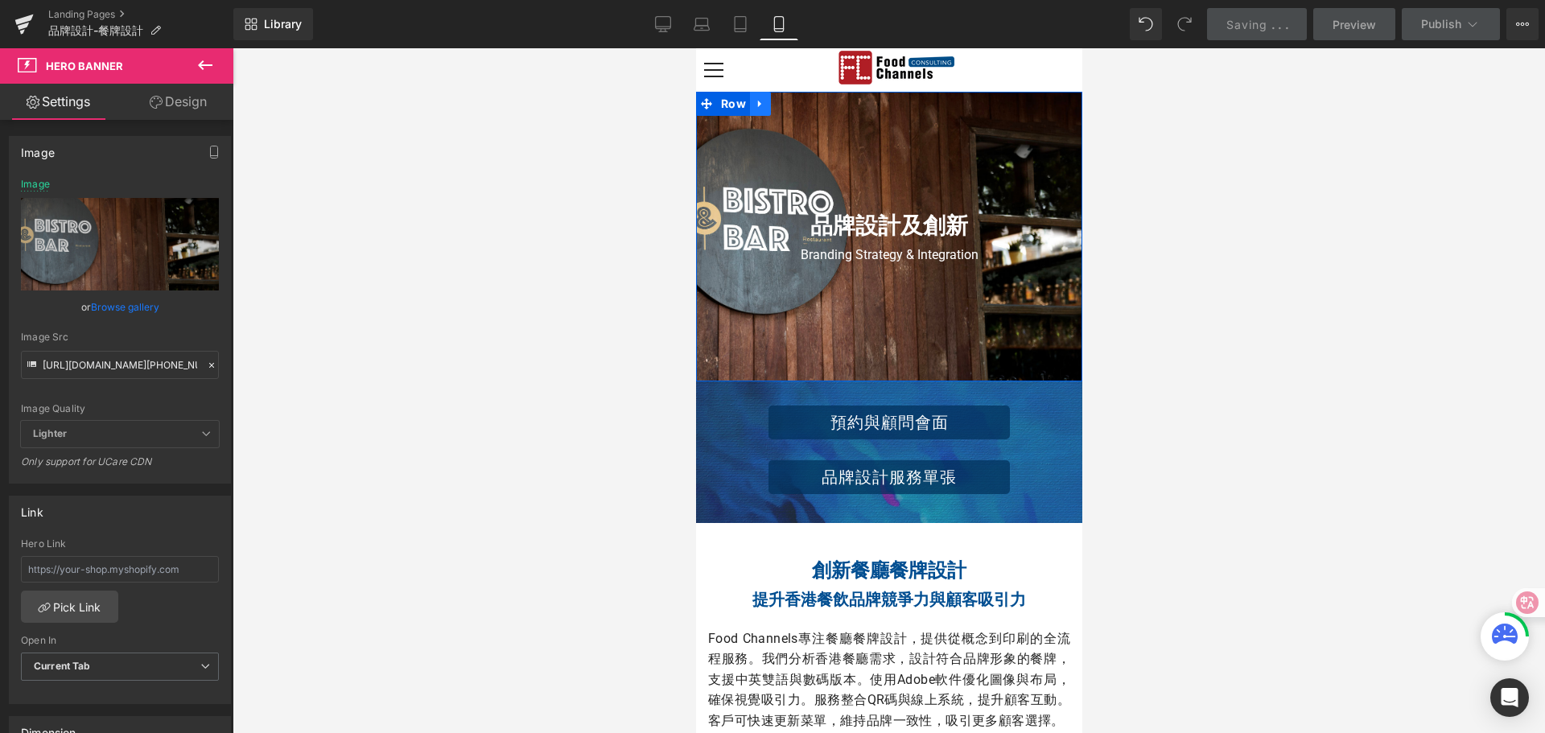
click at [754, 100] on icon at bounding box center [759, 104] width 11 height 12
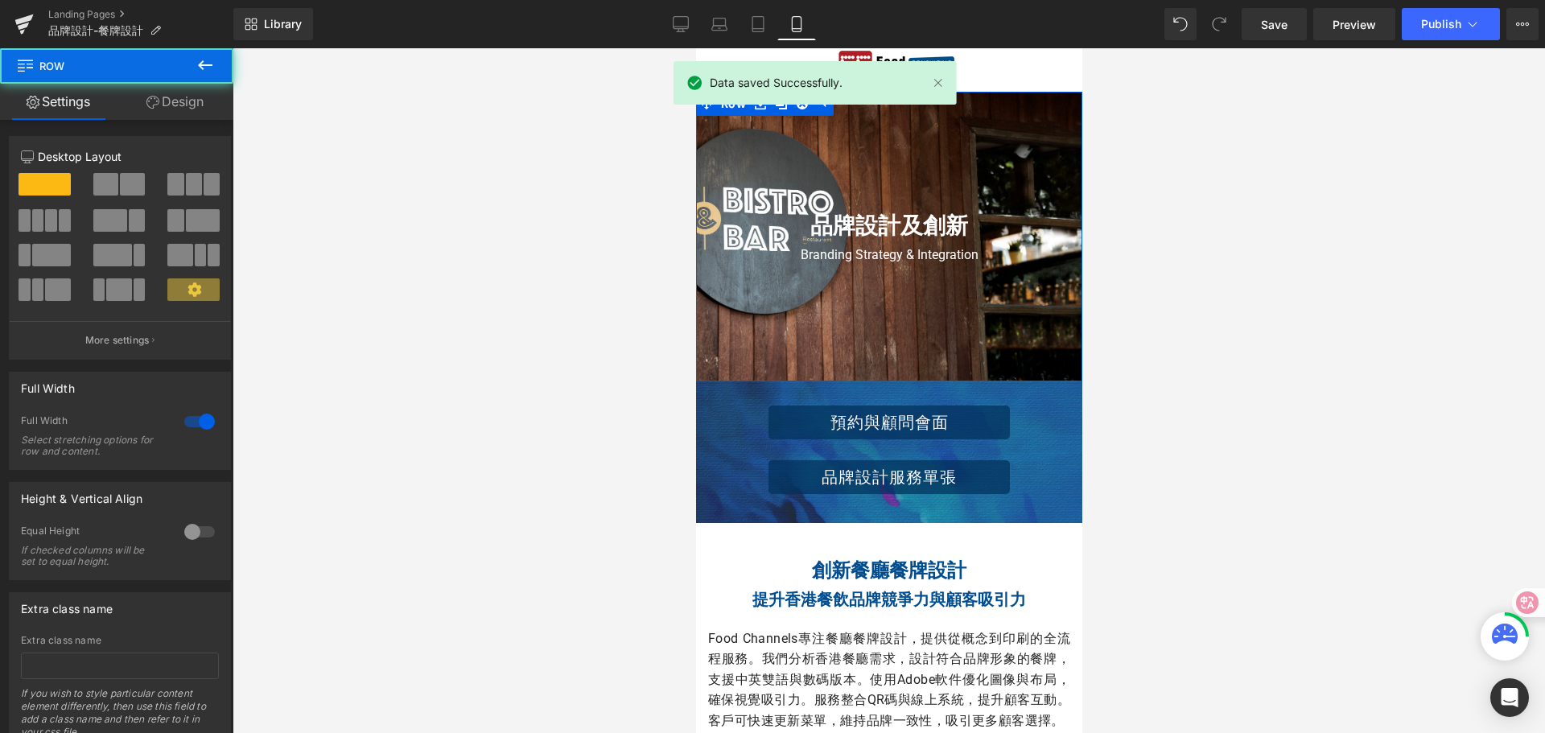
drag, startPoint x: 195, startPoint y: 96, endPoint x: 181, endPoint y: 143, distance: 49.4
click at [193, 95] on link "Design" at bounding box center [175, 102] width 117 height 36
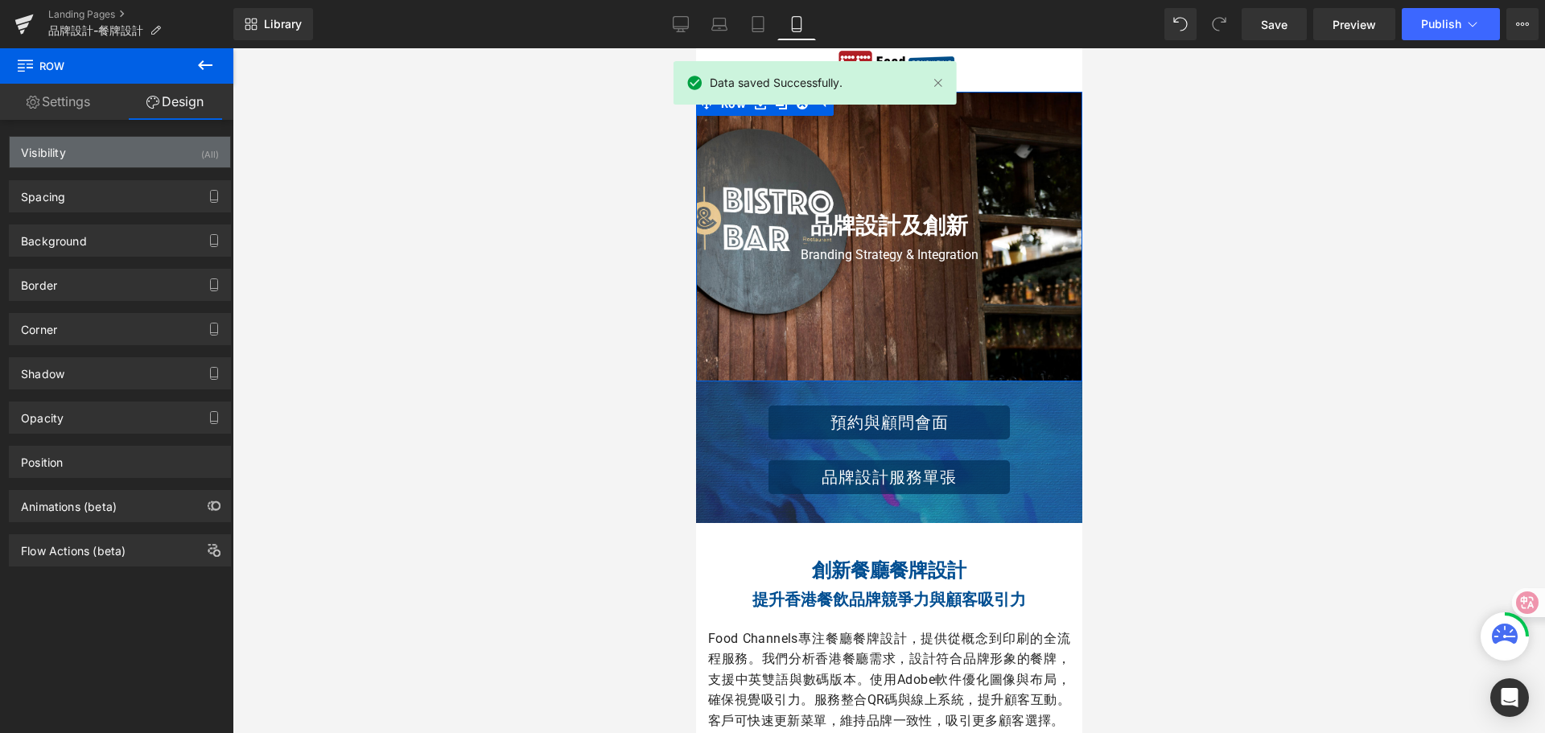
click at [201, 159] on div "(All)" at bounding box center [210, 150] width 18 height 27
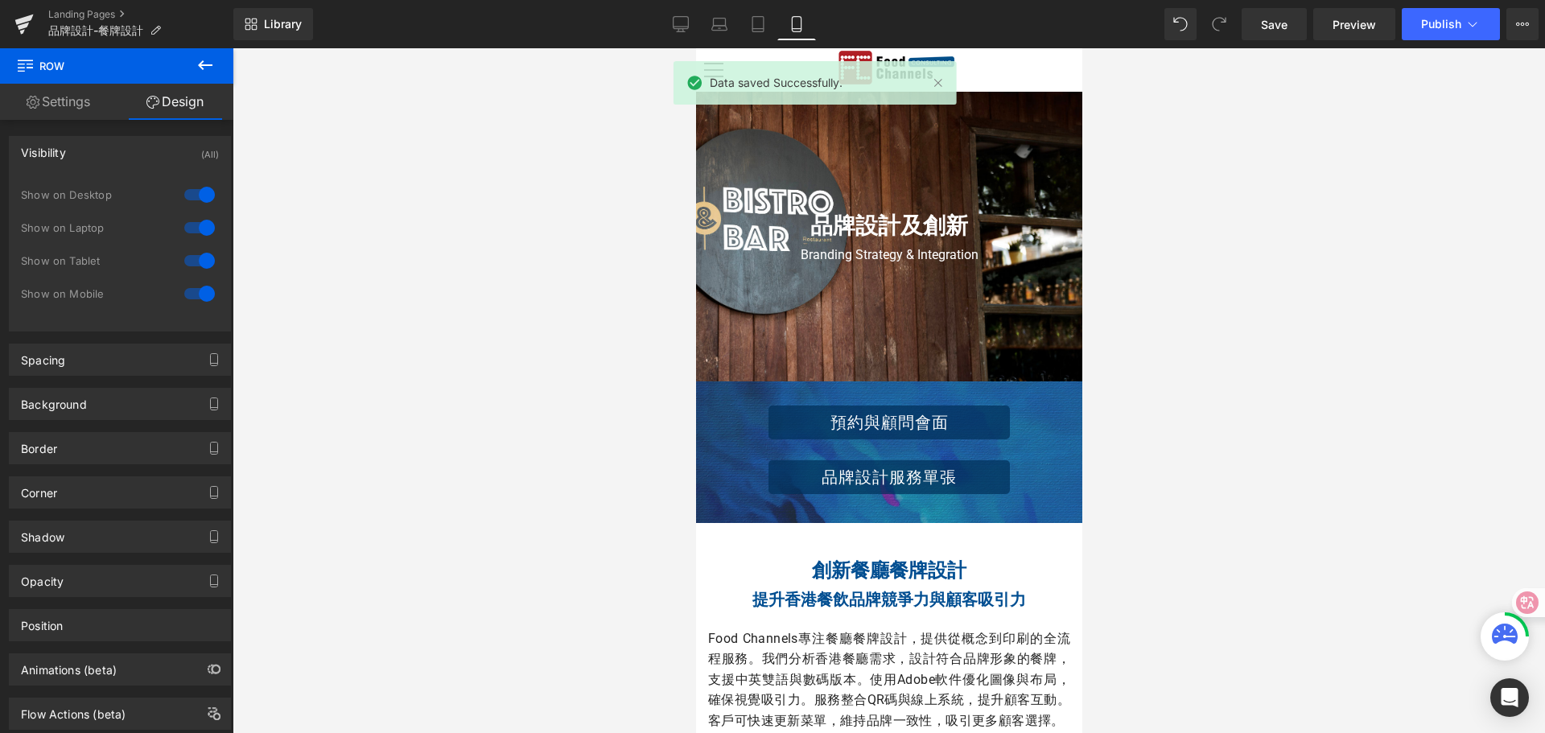
click at [489, 304] on div at bounding box center [889, 390] width 1313 height 685
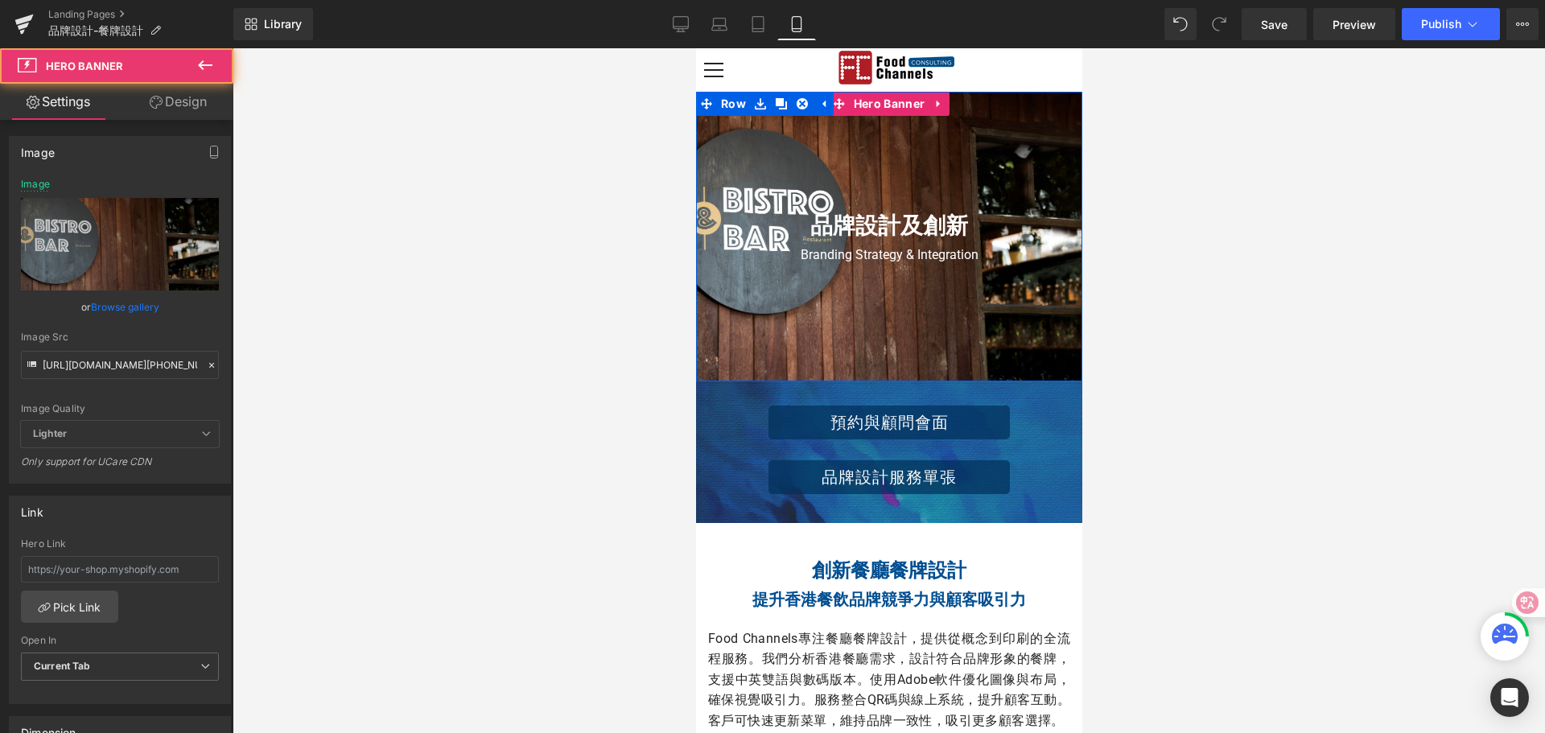
click at [707, 350] on div at bounding box center [888, 237] width 386 height 290
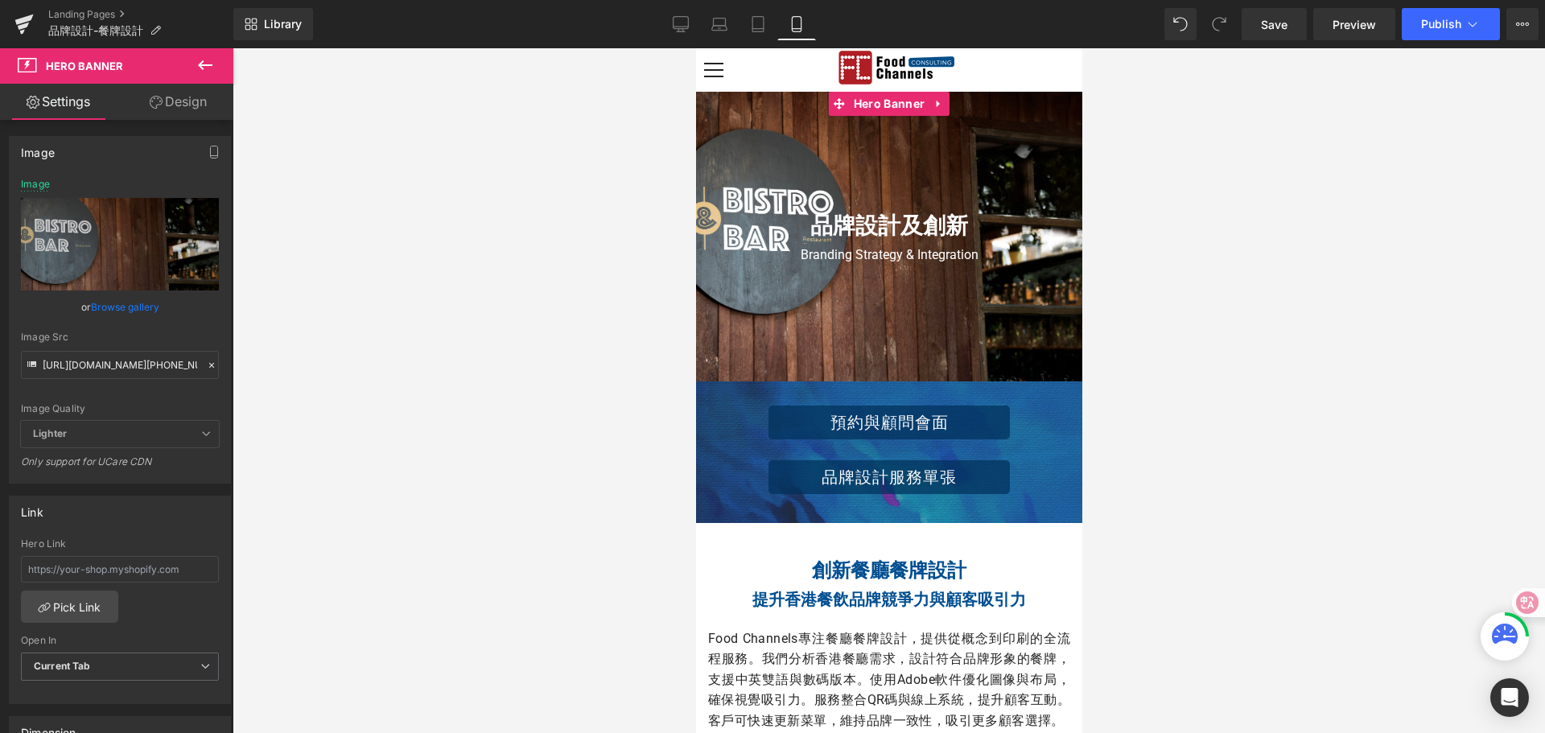
click at [188, 105] on link "Design" at bounding box center [178, 102] width 117 height 36
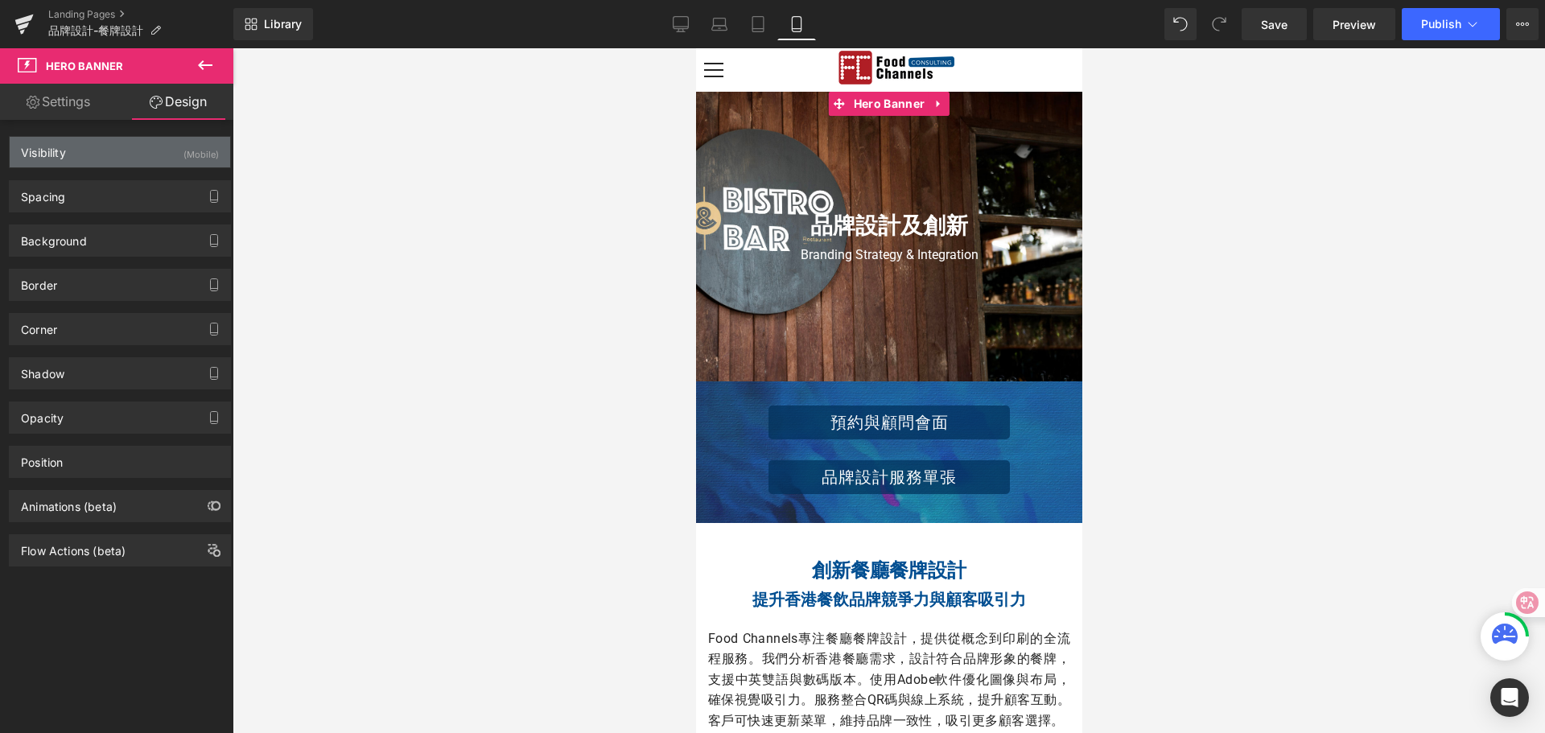
click at [184, 152] on div "(Mobile)" at bounding box center [201, 150] width 35 height 27
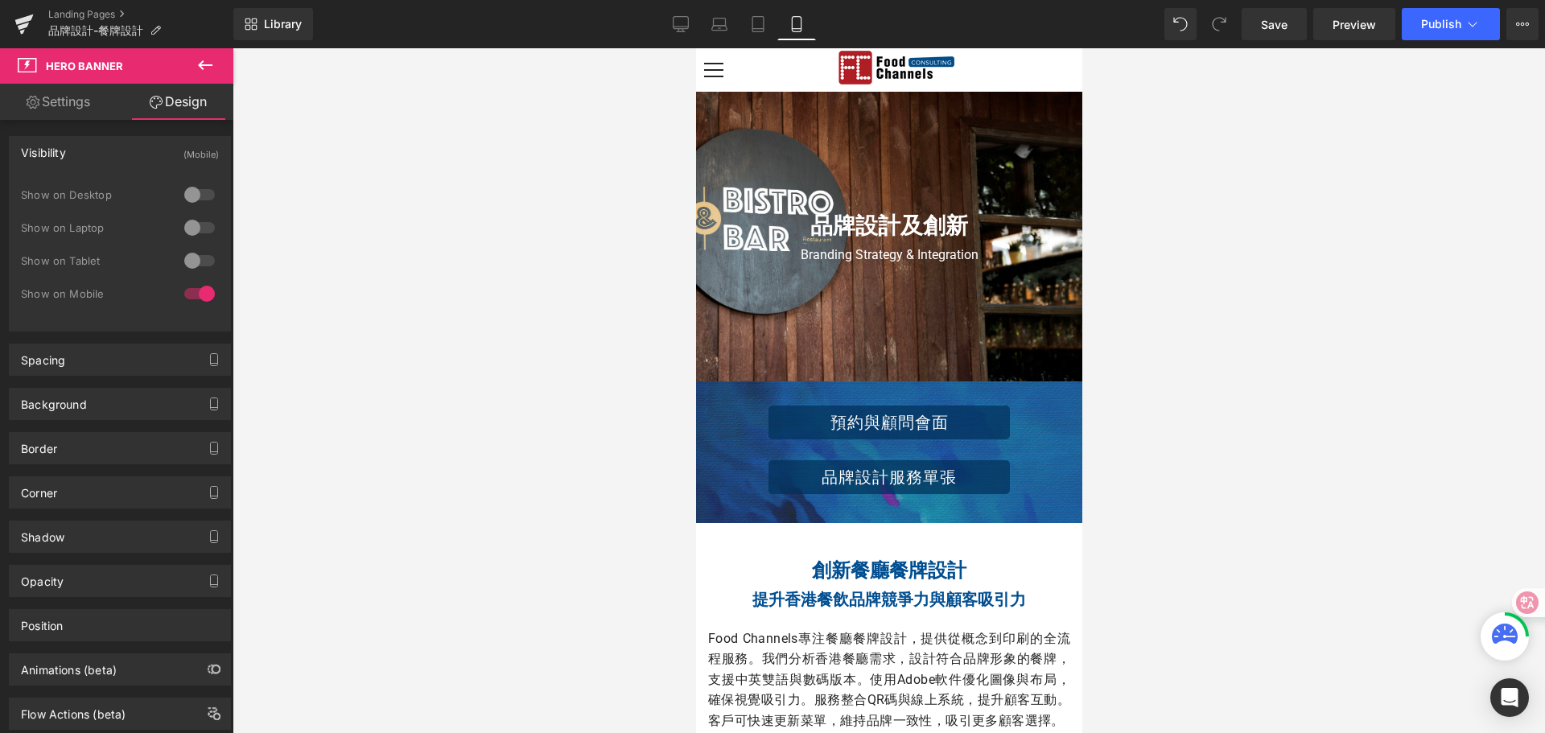
click at [319, 267] on div at bounding box center [889, 390] width 1313 height 685
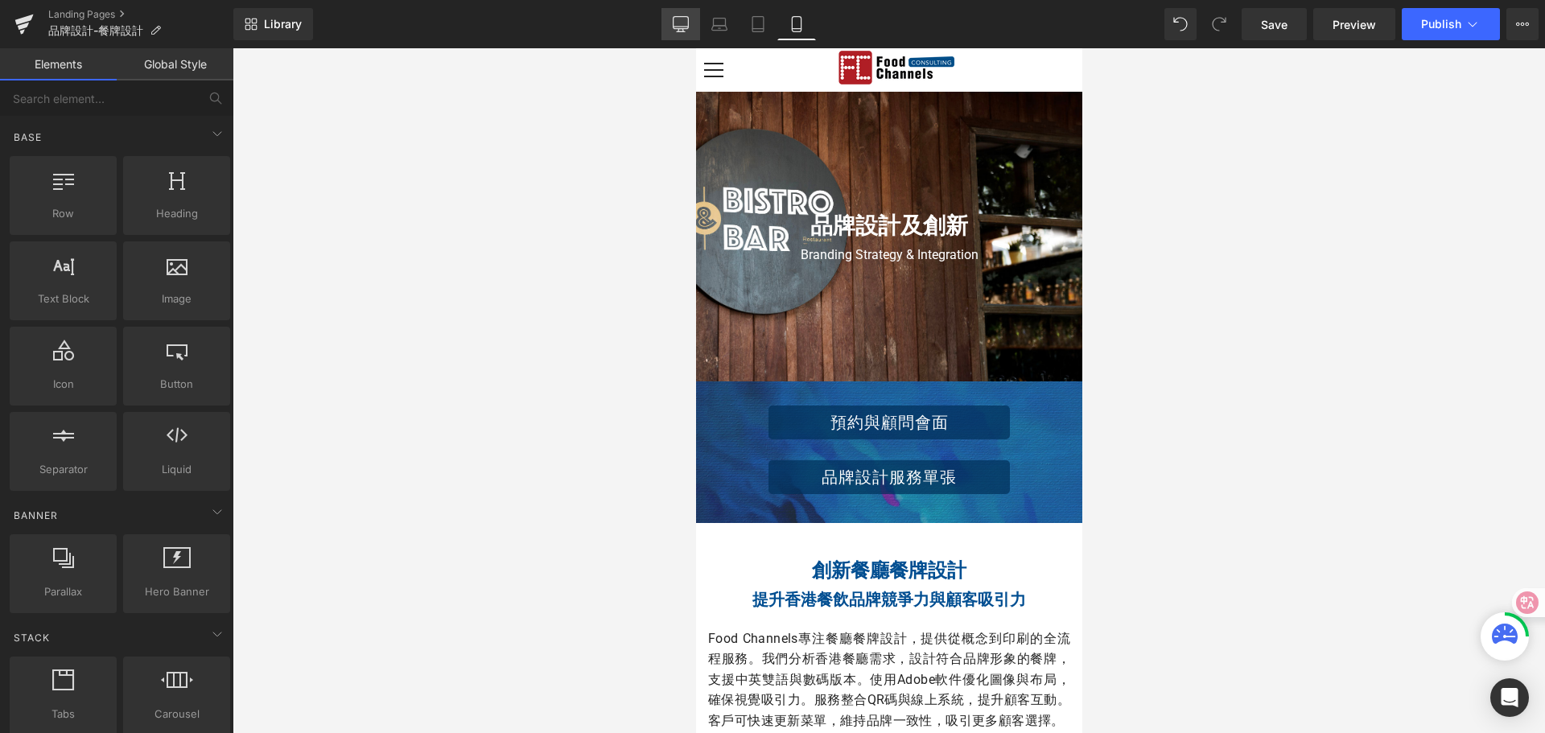
click at [682, 23] on icon at bounding box center [681, 24] width 16 height 16
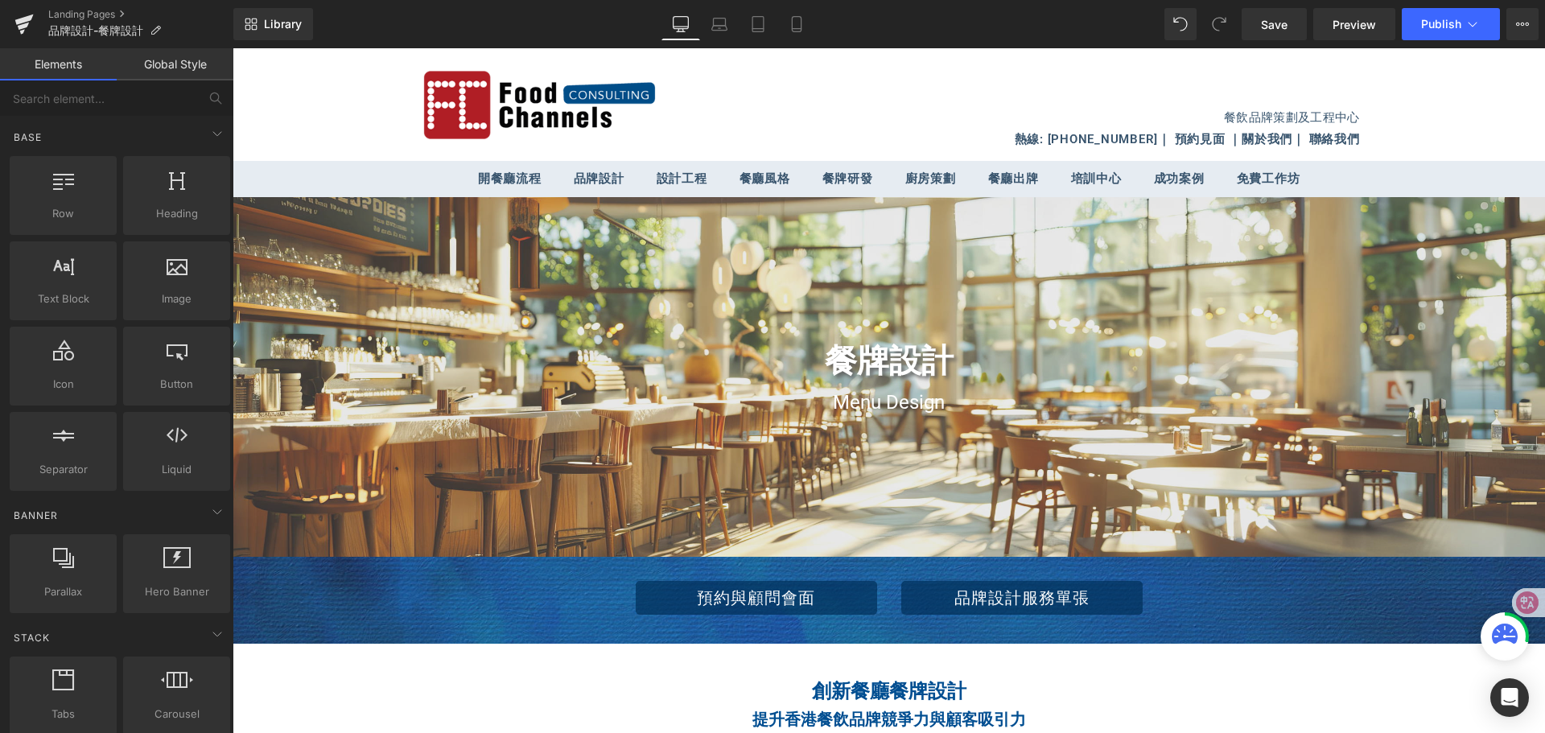
scroll to position [149, 0]
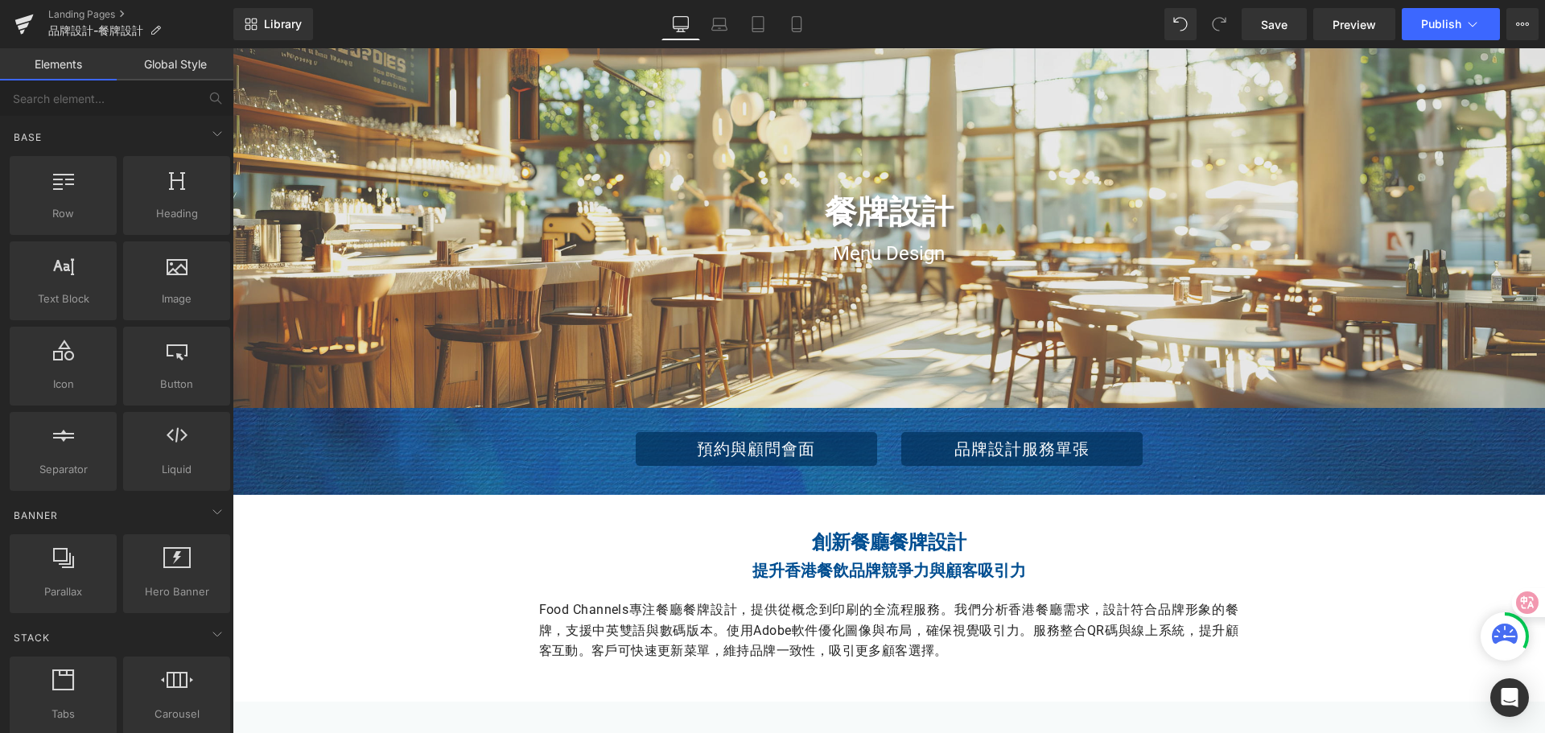
click at [274, 73] on div at bounding box center [889, 228] width 1313 height 360
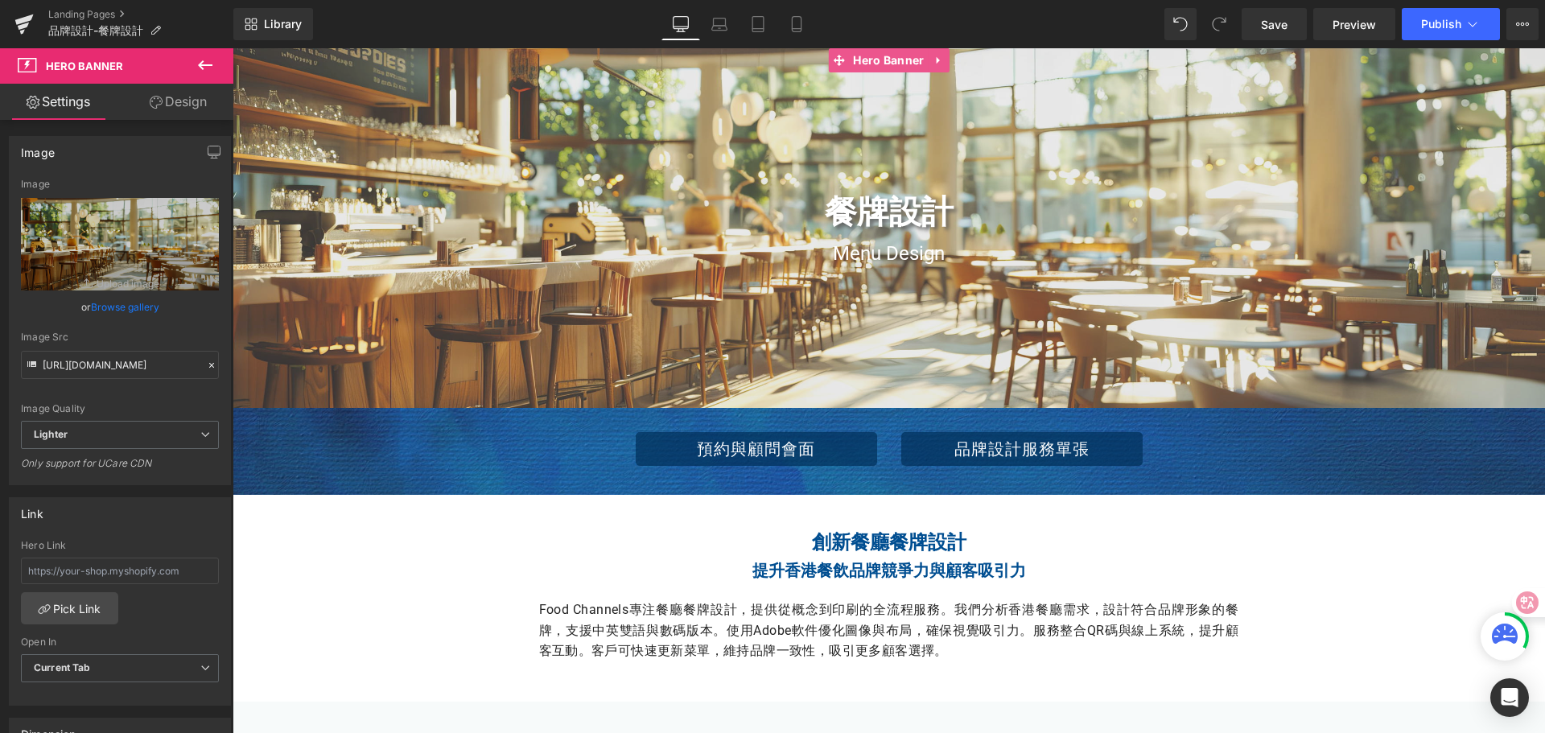
click at [200, 105] on link "Design" at bounding box center [178, 102] width 117 height 36
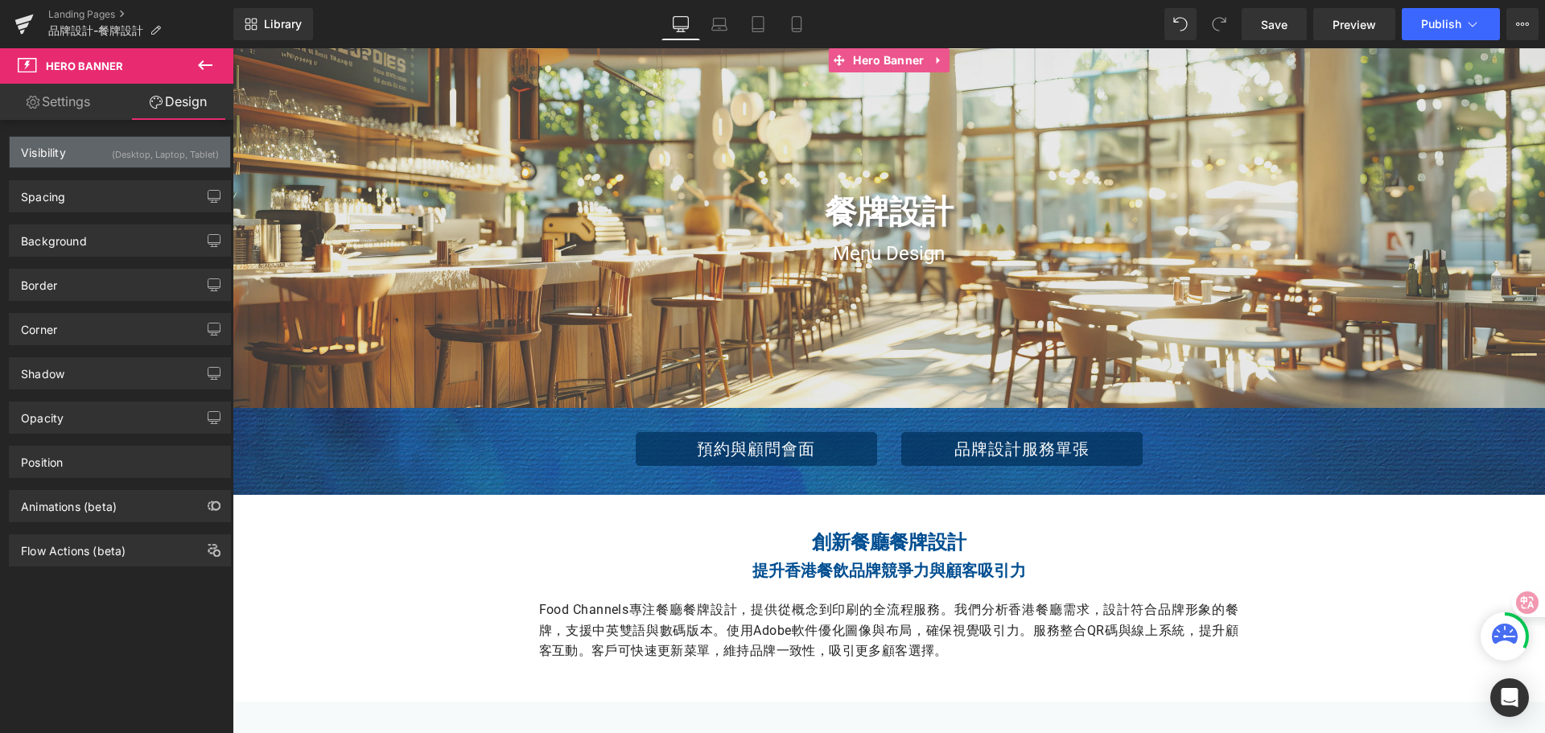
click at [158, 153] on div "(Desktop, Laptop, Tablet)" at bounding box center [165, 150] width 107 height 27
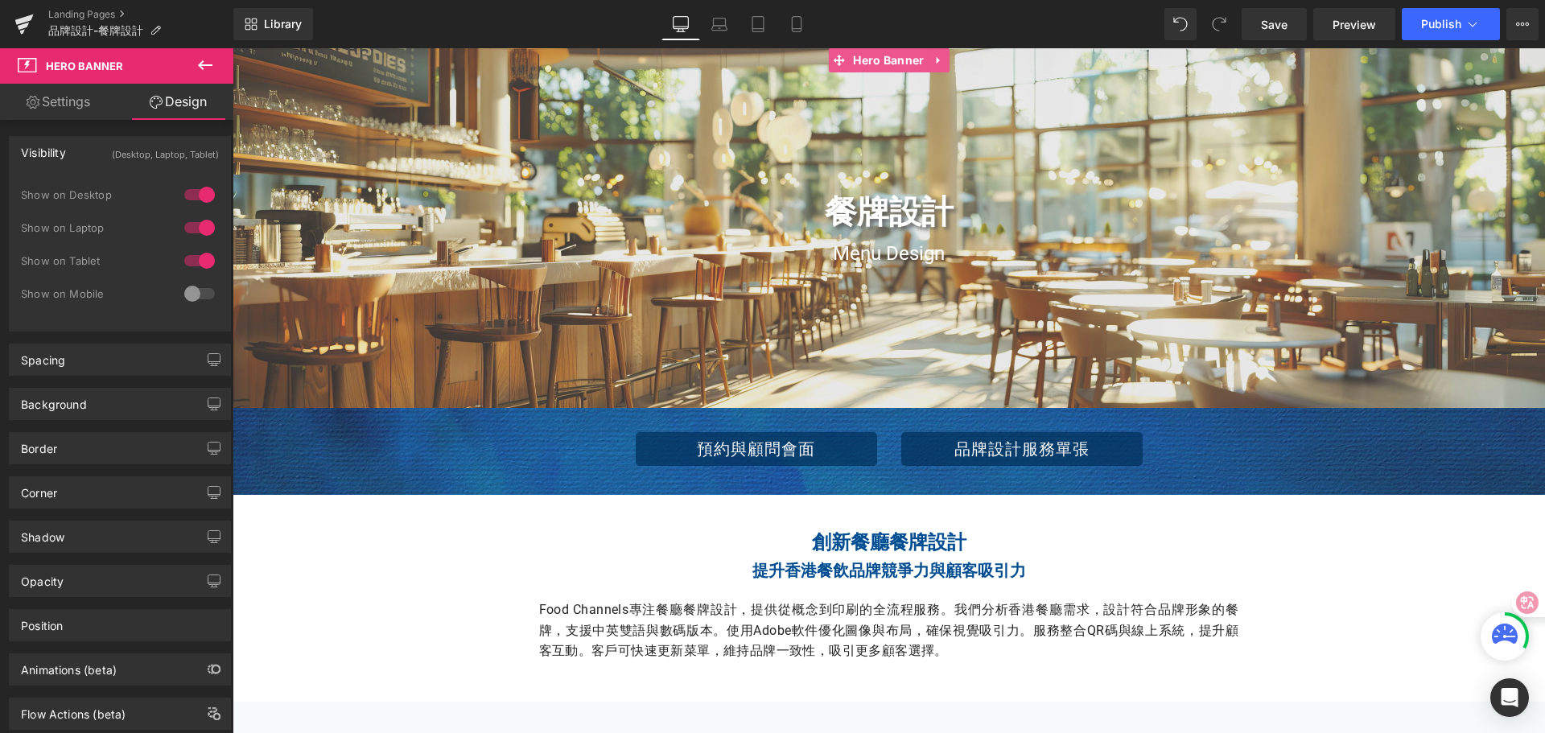
click at [196, 291] on div at bounding box center [199, 294] width 39 height 26
click at [802, 23] on icon at bounding box center [797, 24] width 16 height 16
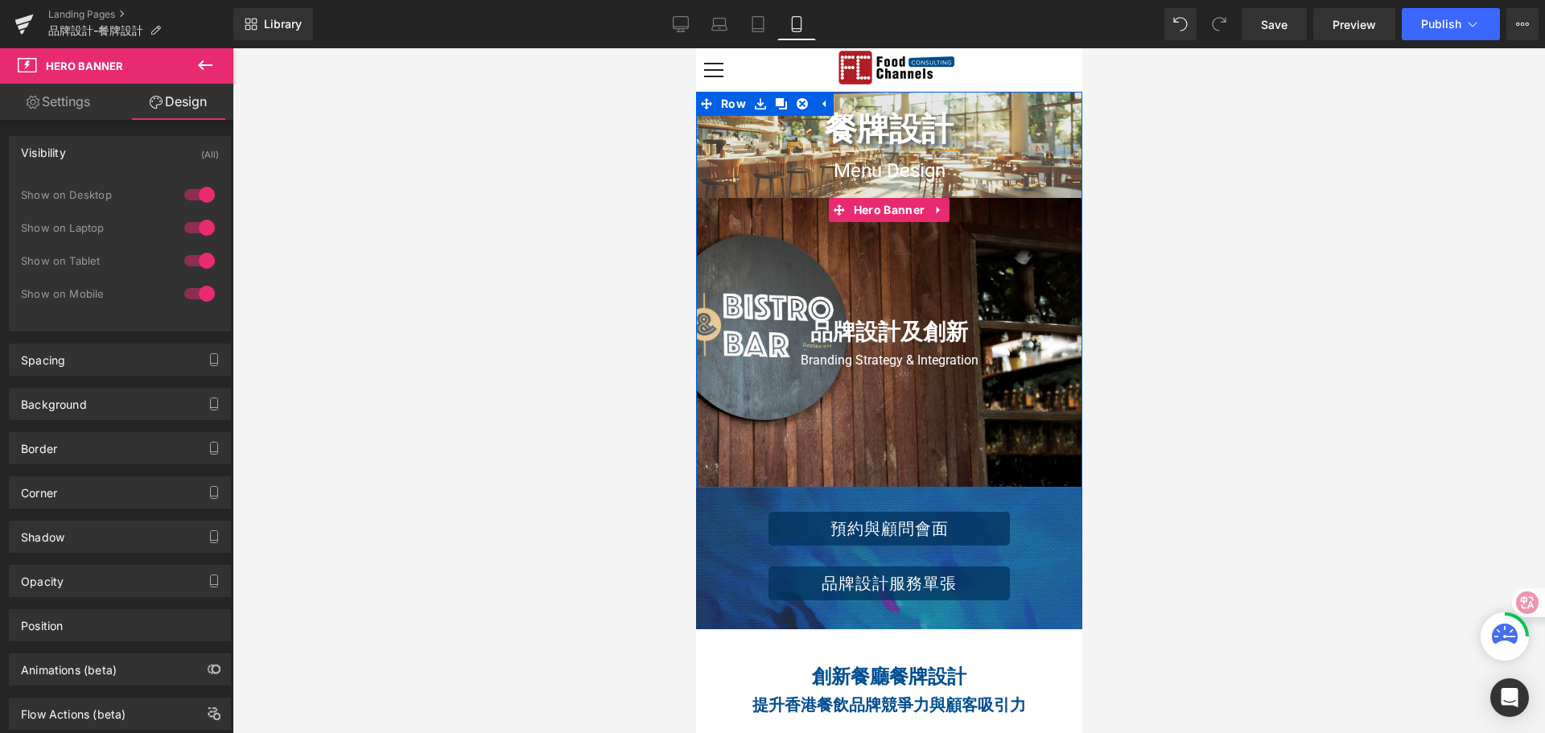
click at [719, 213] on div at bounding box center [888, 343] width 386 height 290
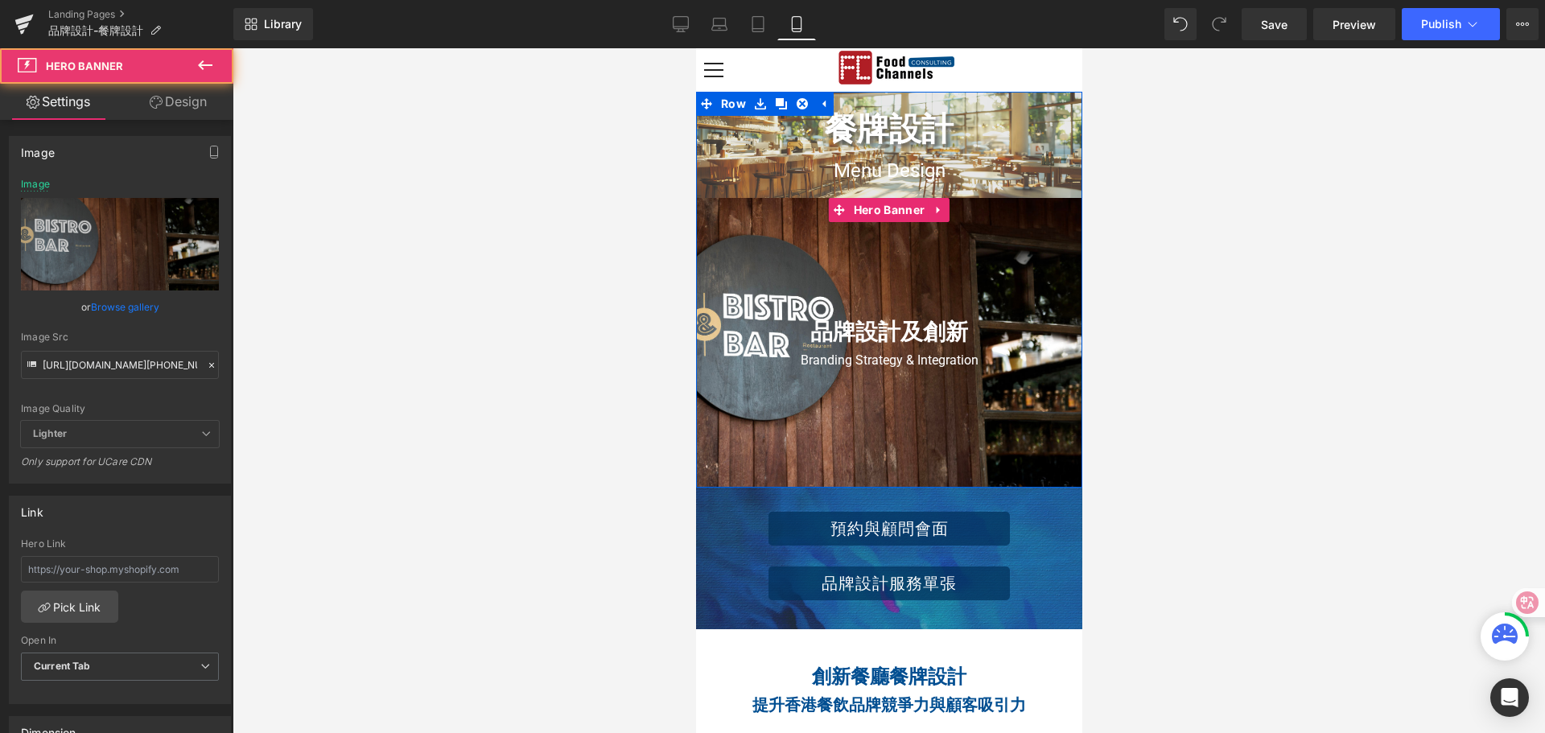
click at [698, 205] on div at bounding box center [888, 343] width 386 height 290
click at [936, 209] on icon at bounding box center [937, 209] width 3 height 7
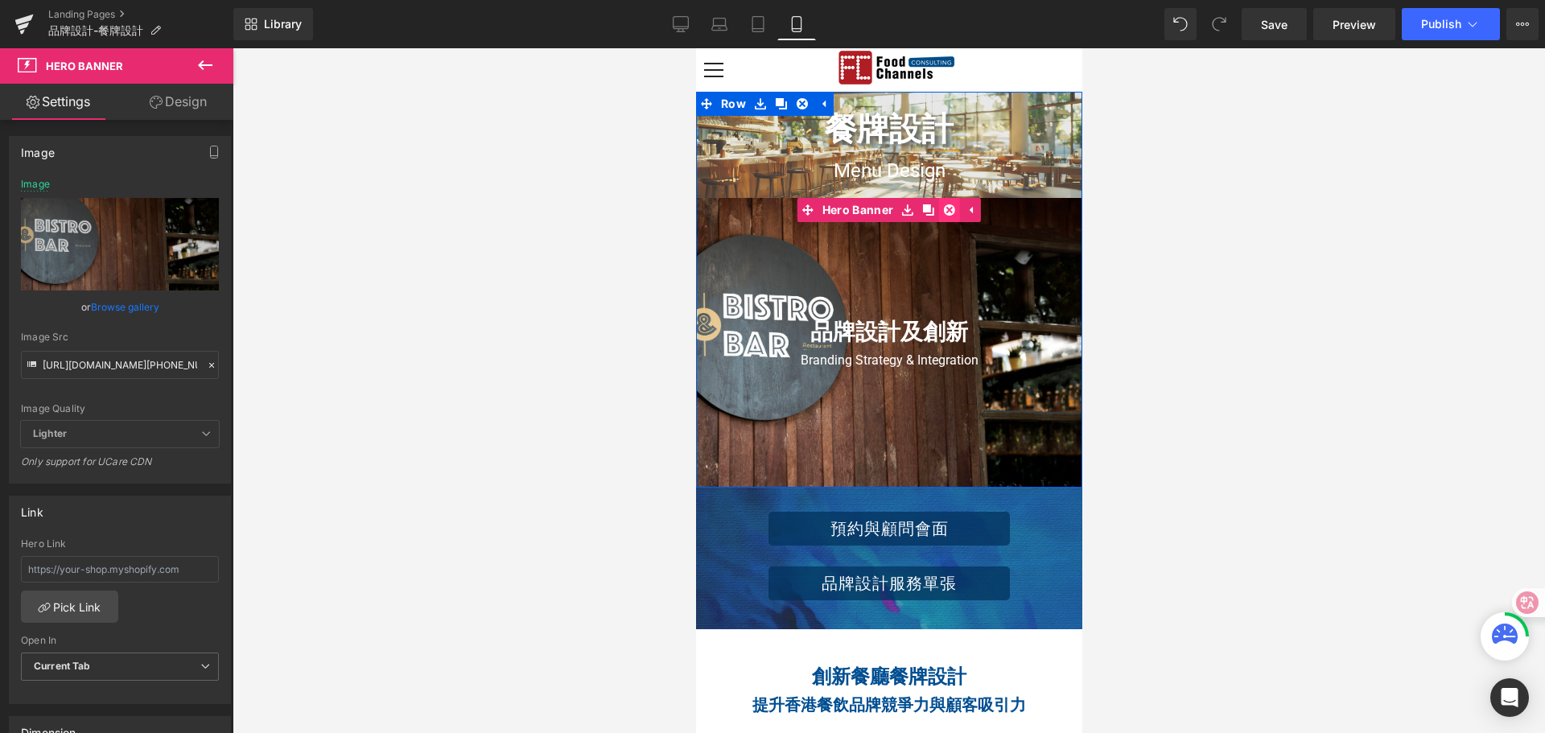
click at [947, 211] on icon at bounding box center [948, 209] width 11 height 11
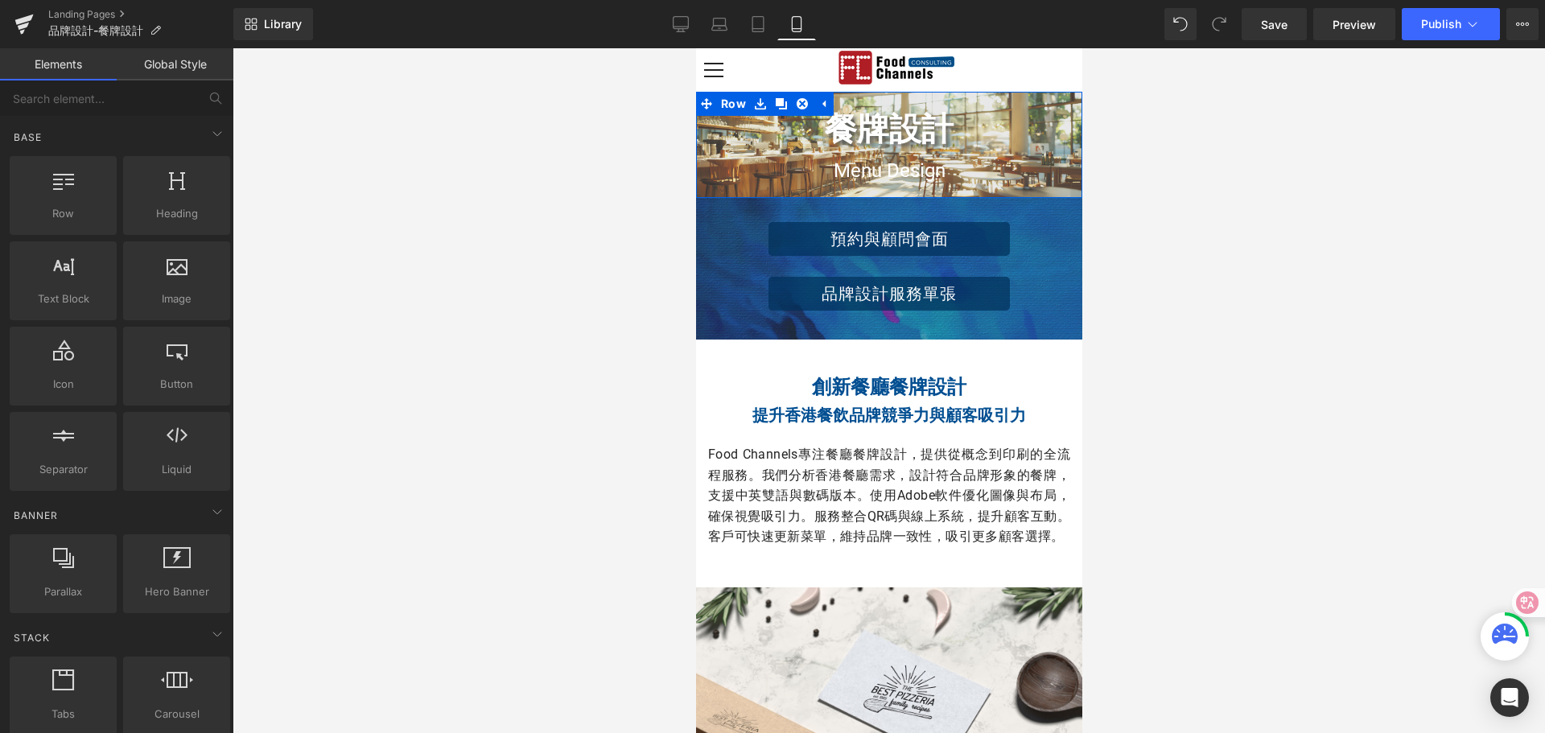
click at [1165, 212] on div at bounding box center [889, 390] width 1313 height 685
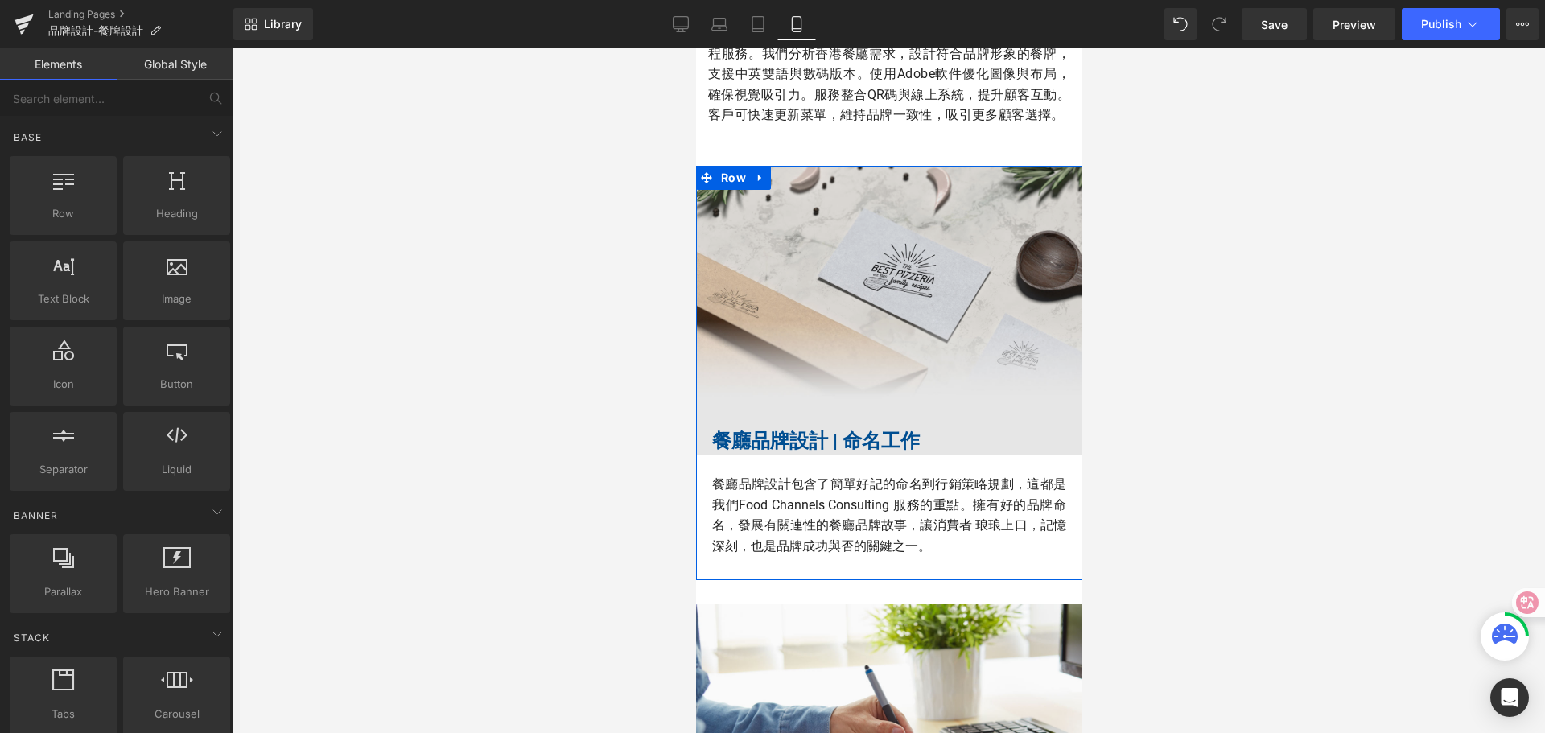
scroll to position [402, 0]
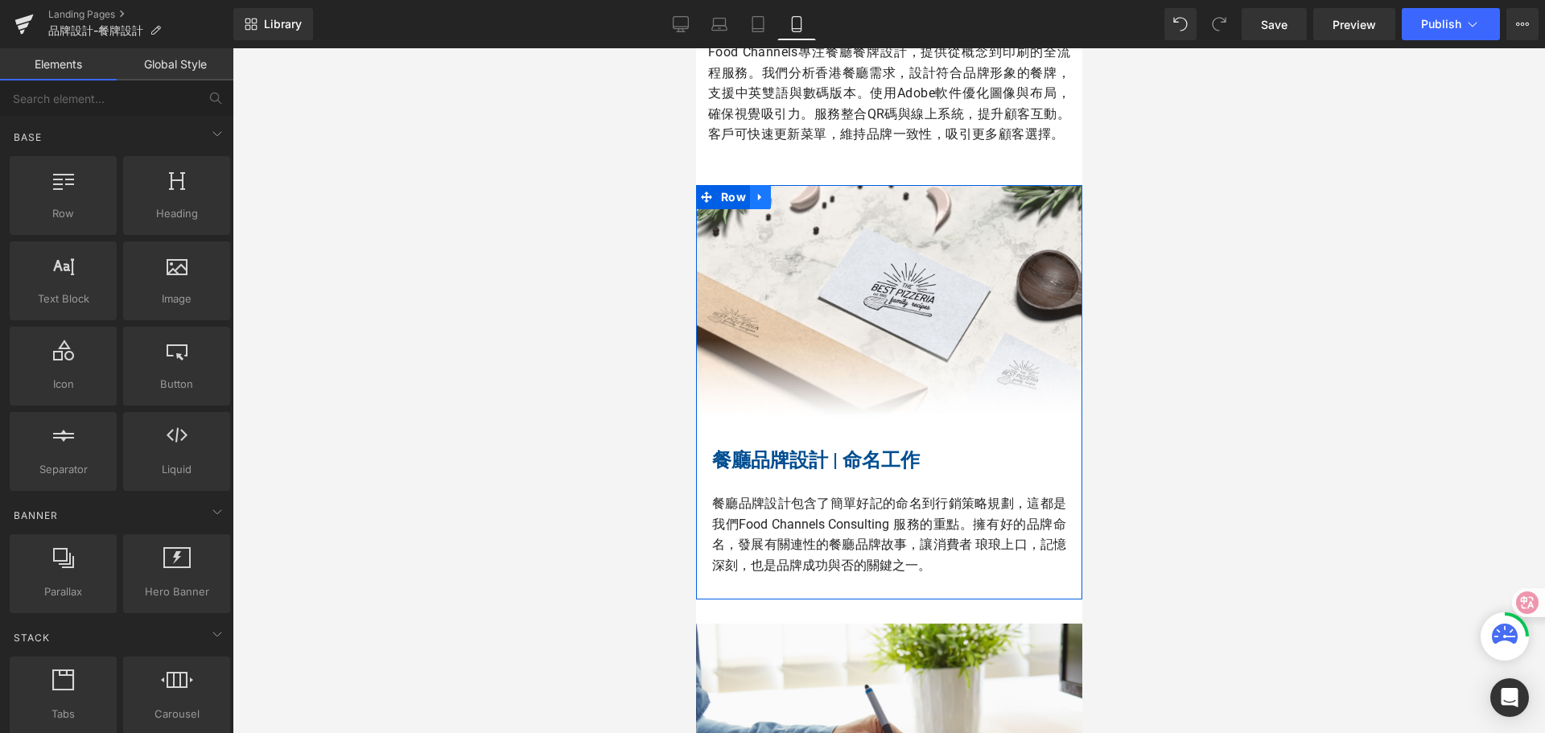
click at [754, 203] on icon at bounding box center [759, 197] width 11 height 12
click at [796, 203] on icon at bounding box center [801, 197] width 11 height 11
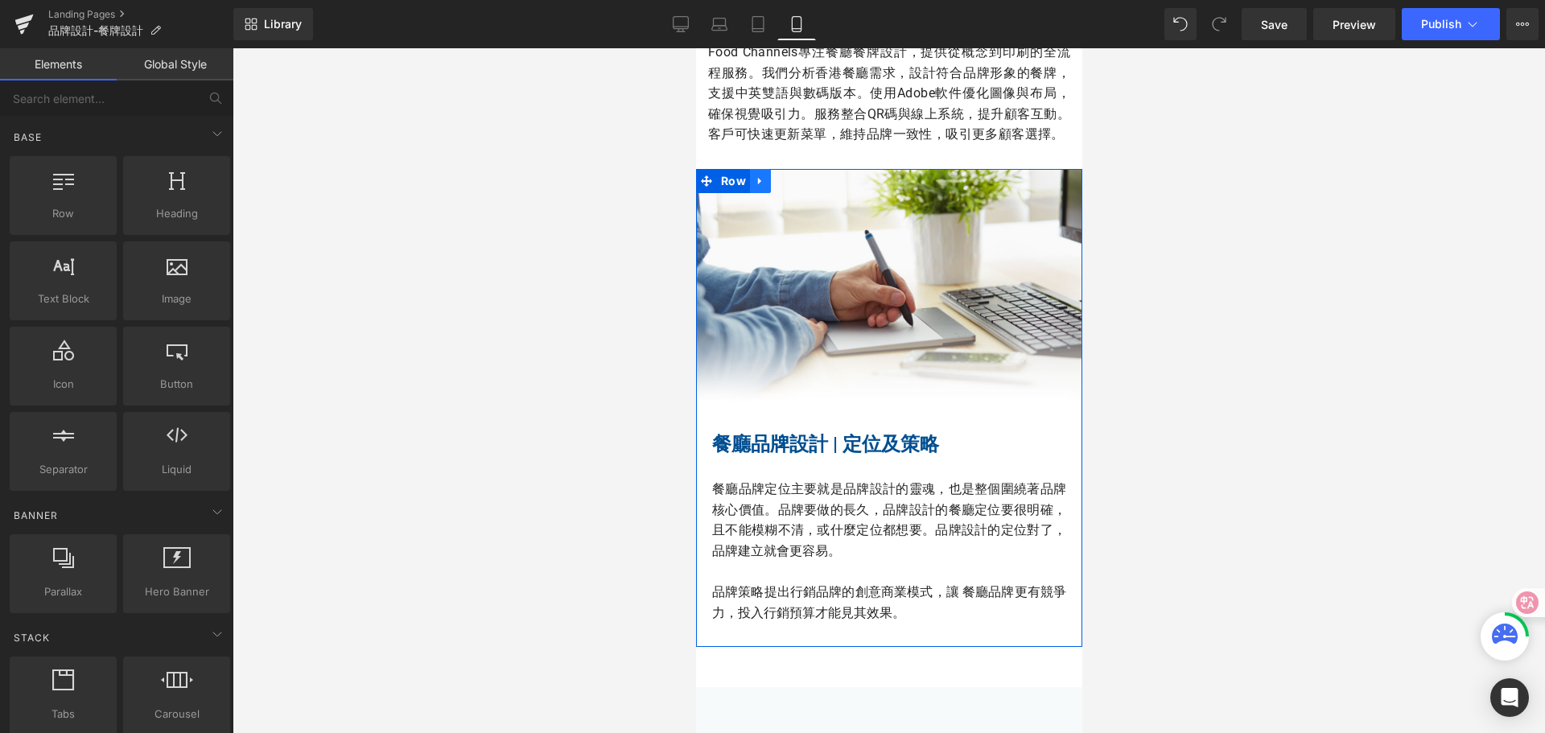
click at [756, 187] on icon at bounding box center [759, 181] width 11 height 12
click at [798, 187] on icon at bounding box center [801, 180] width 11 height 11
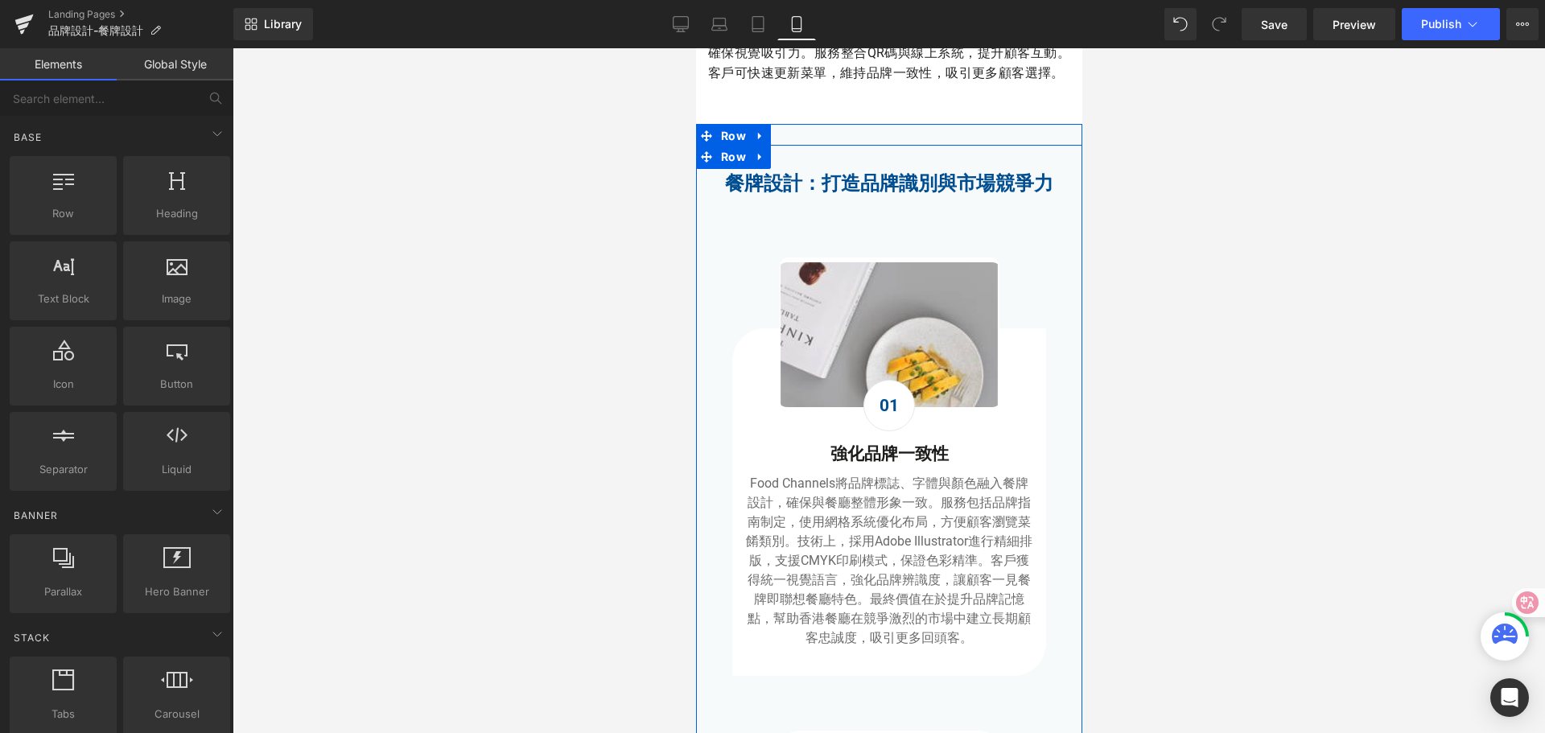
scroll to position [563, 0]
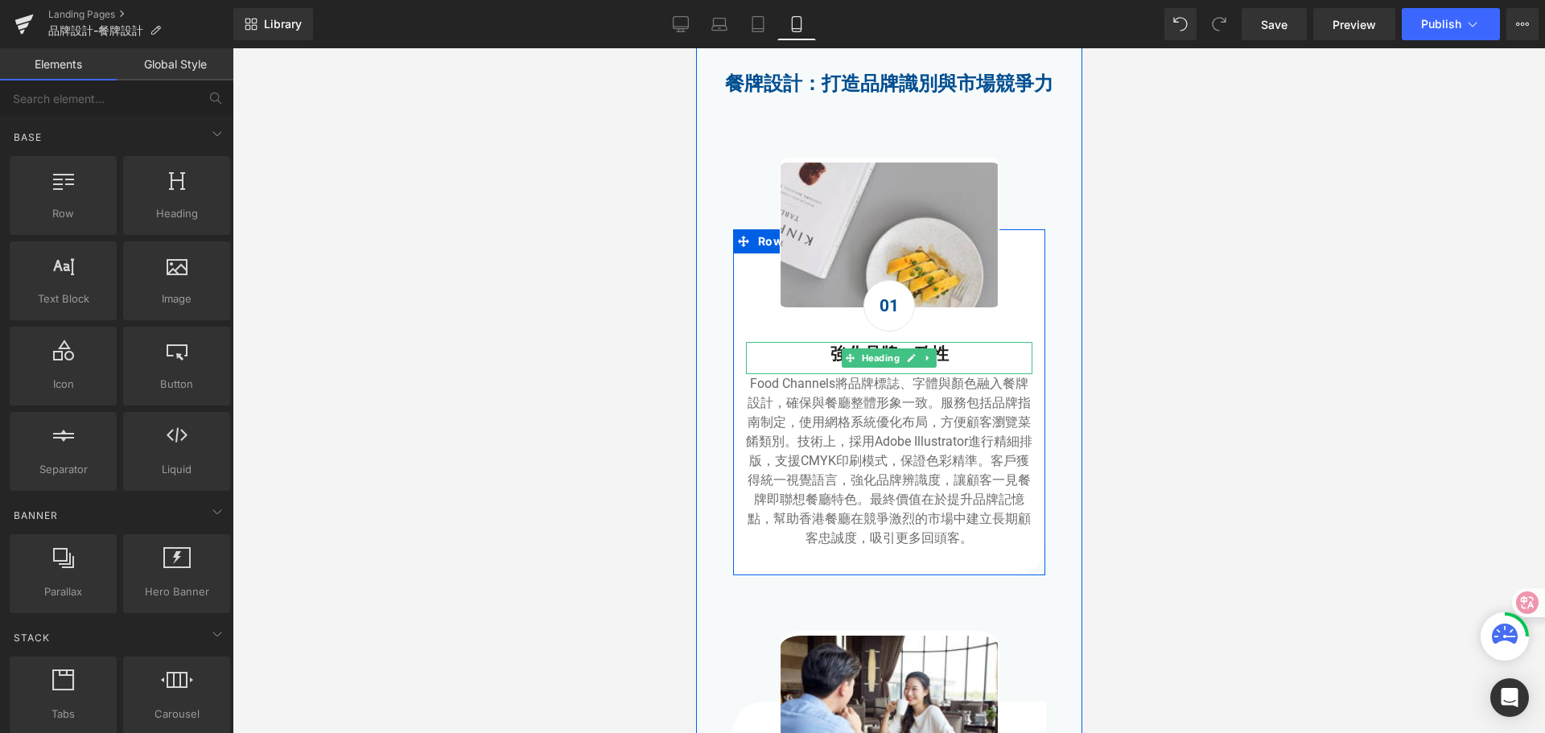
click at [831, 364] on strong "強化品牌一致性" at bounding box center [889, 353] width 118 height 19
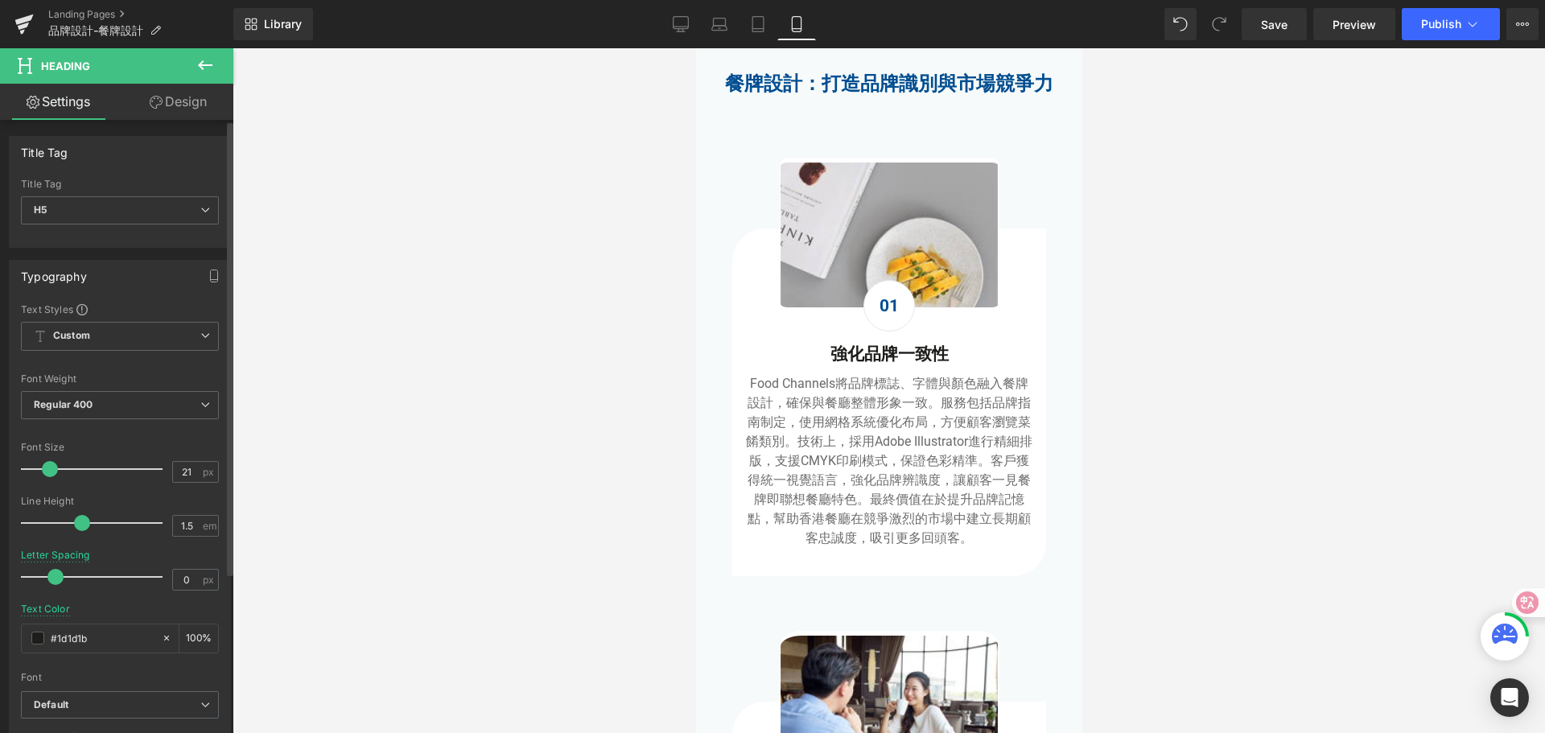
drag, startPoint x: 97, startPoint y: 635, endPoint x: 0, endPoint y: 632, distance: 97.4
click at [0, 632] on div "Typography Text Styles Custom Custom Setup Global Style Custom Setup Global Sty…" at bounding box center [120, 524] width 241 height 553
paste input "004e91"
type input "#004e91"
click at [426, 553] on div at bounding box center [889, 390] width 1313 height 685
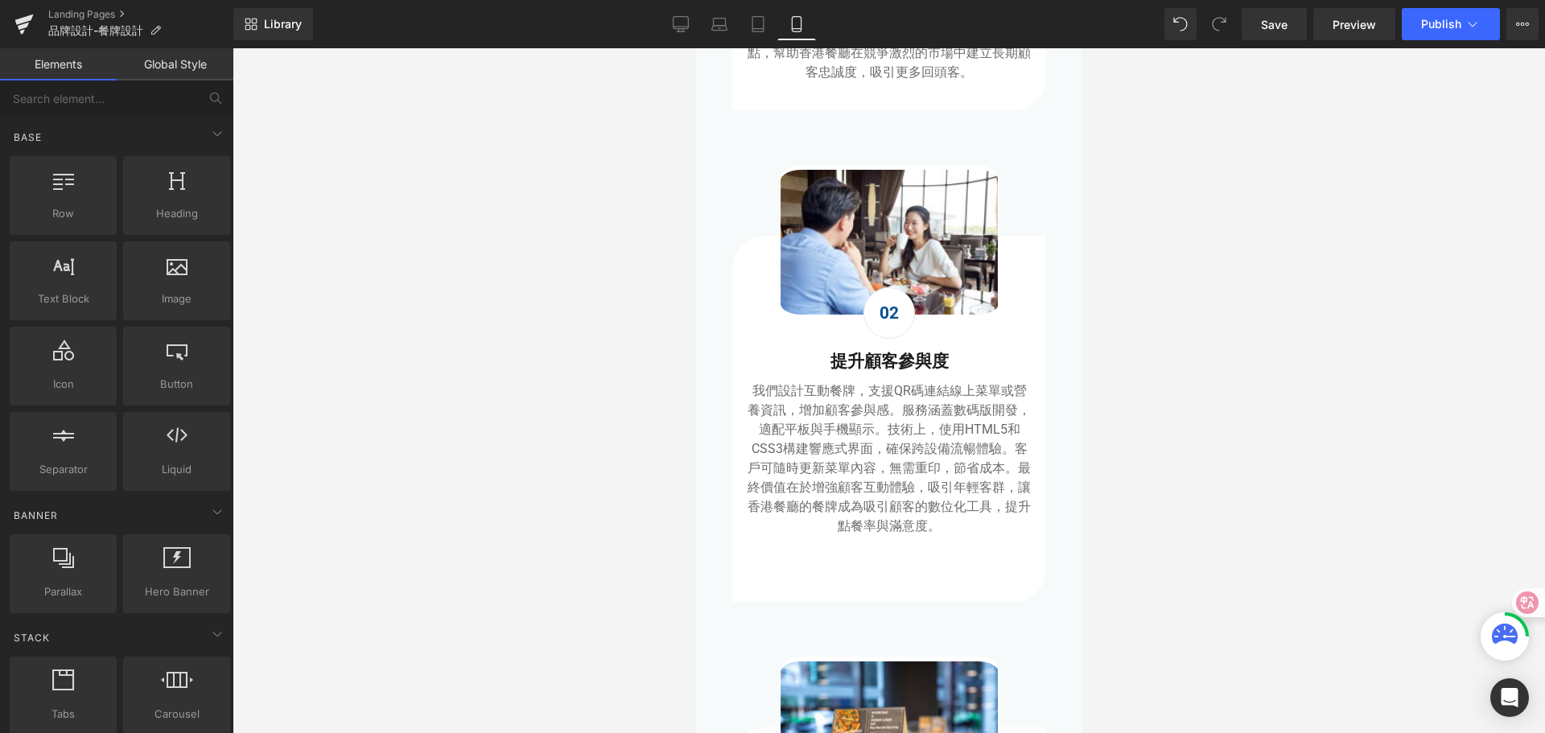
scroll to position [1046, 0]
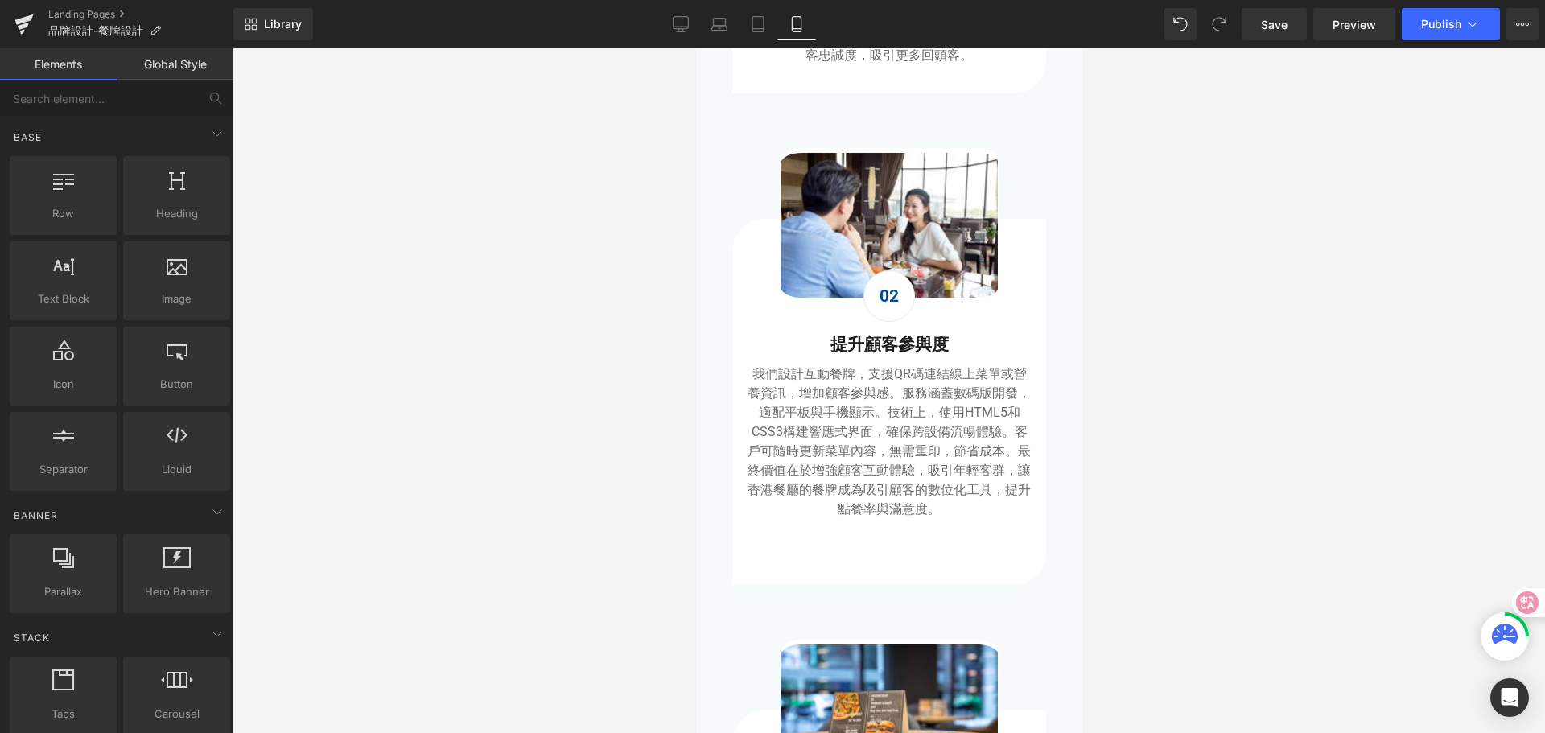
click at [830, 354] on span "提升顧客參與度" at bounding box center [889, 344] width 118 height 19
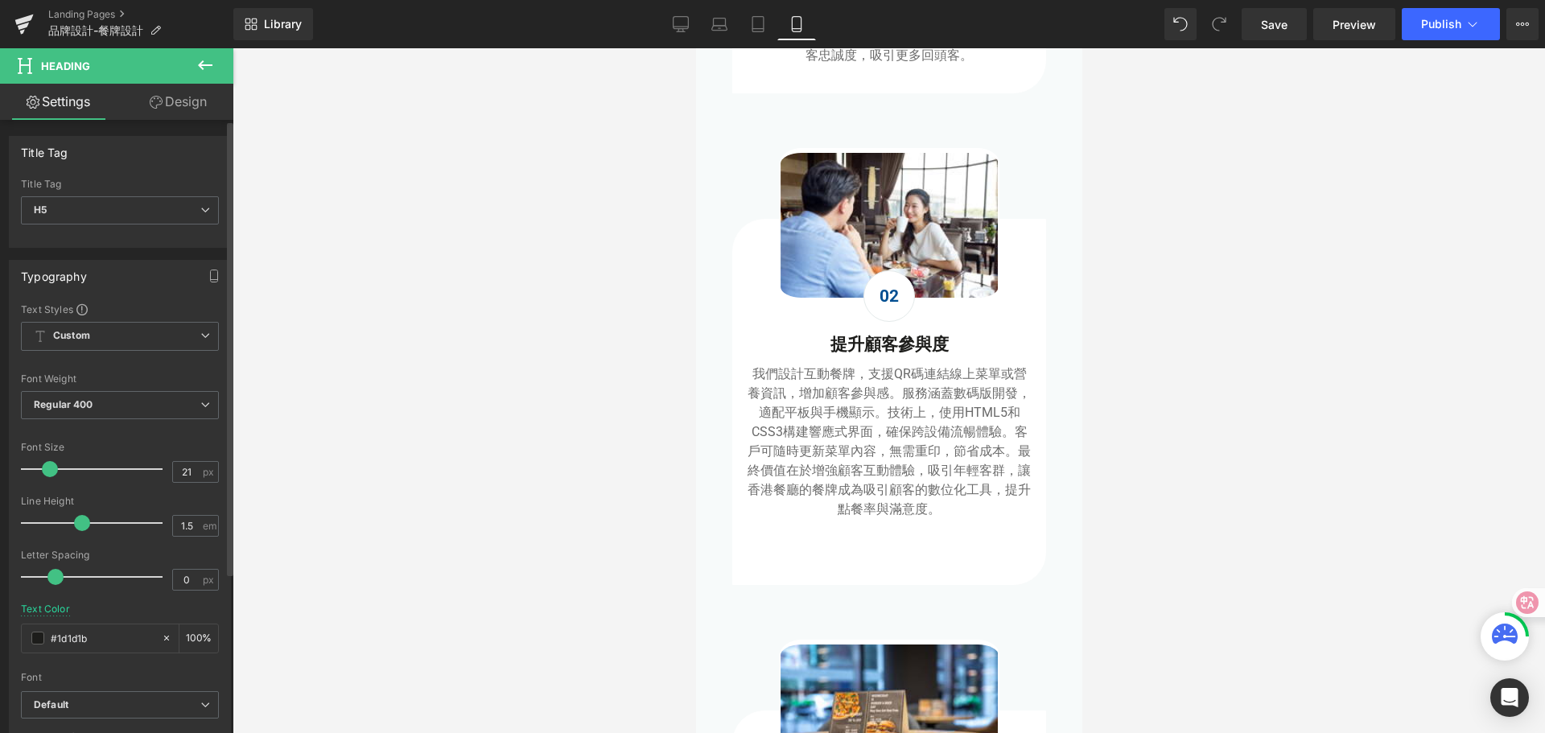
drag, startPoint x: 91, startPoint y: 644, endPoint x: 14, endPoint y: 638, distance: 77.5
click at [14, 638] on div "Text Styles Custom Custom Setup Global Style Custom Setup Global Style Thin 100…" at bounding box center [120, 551] width 221 height 497
type input "#004e91"
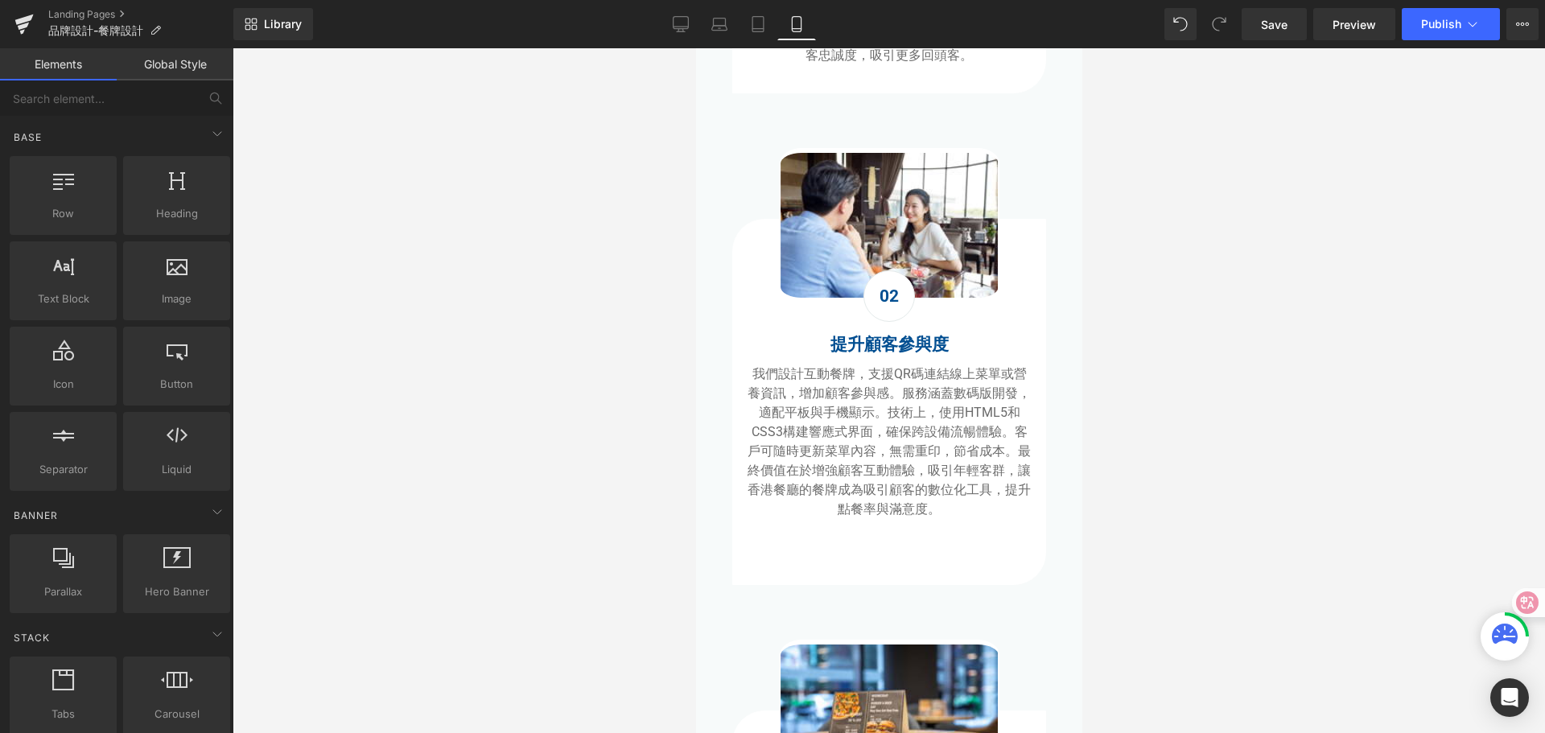
click at [527, 454] on div at bounding box center [889, 390] width 1313 height 685
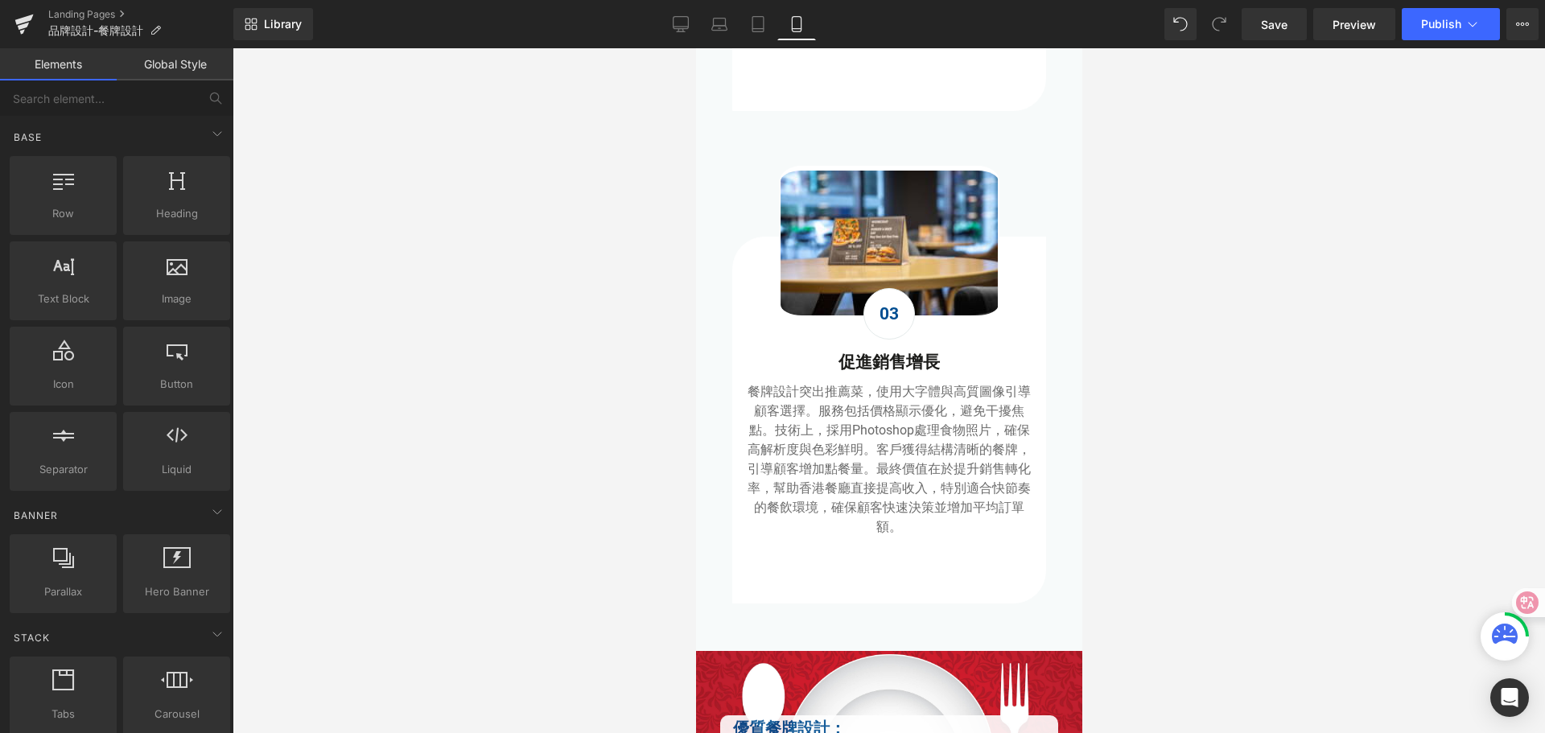
scroll to position [1529, 0]
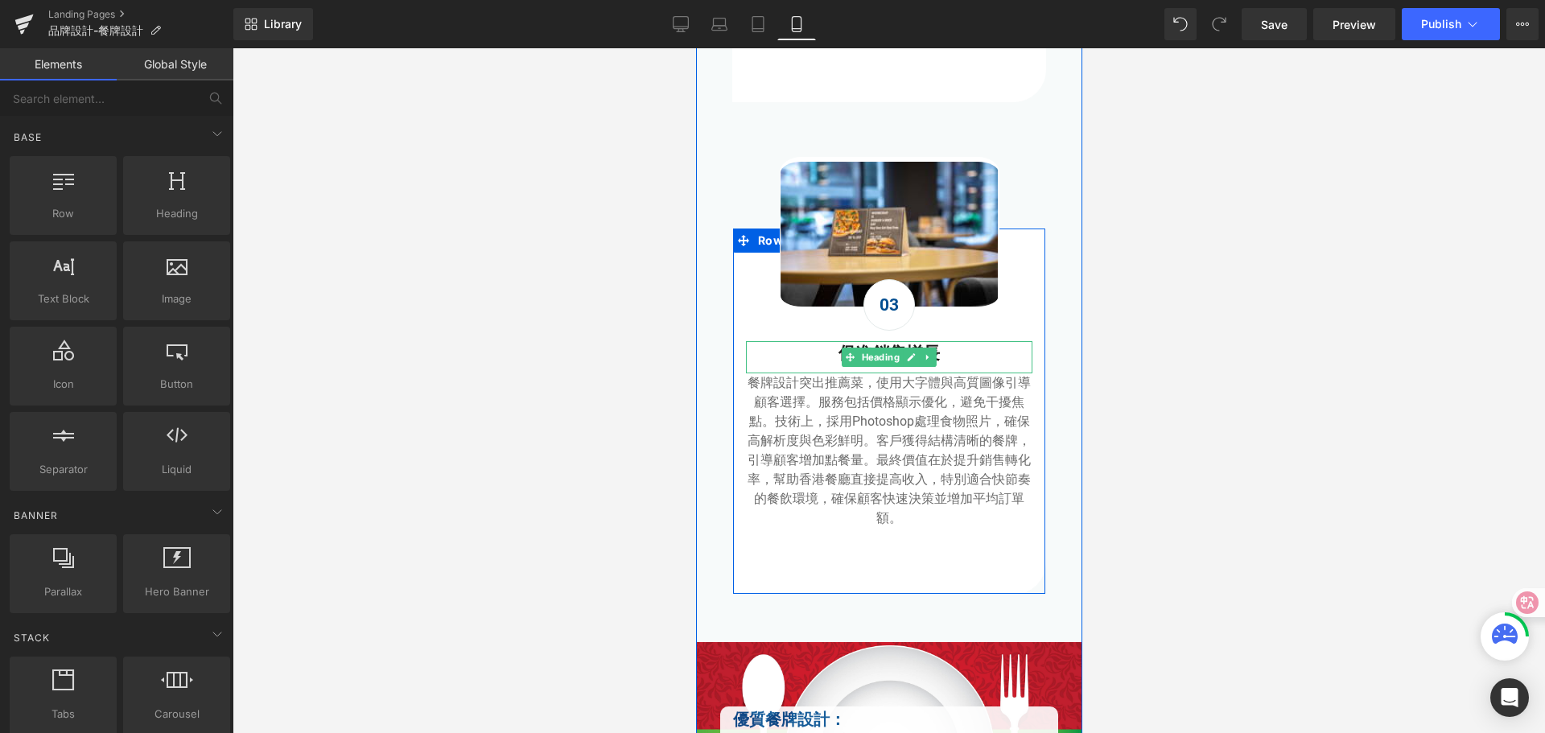
click at [830, 367] on h5 "促進銷售增長" at bounding box center [888, 354] width 287 height 26
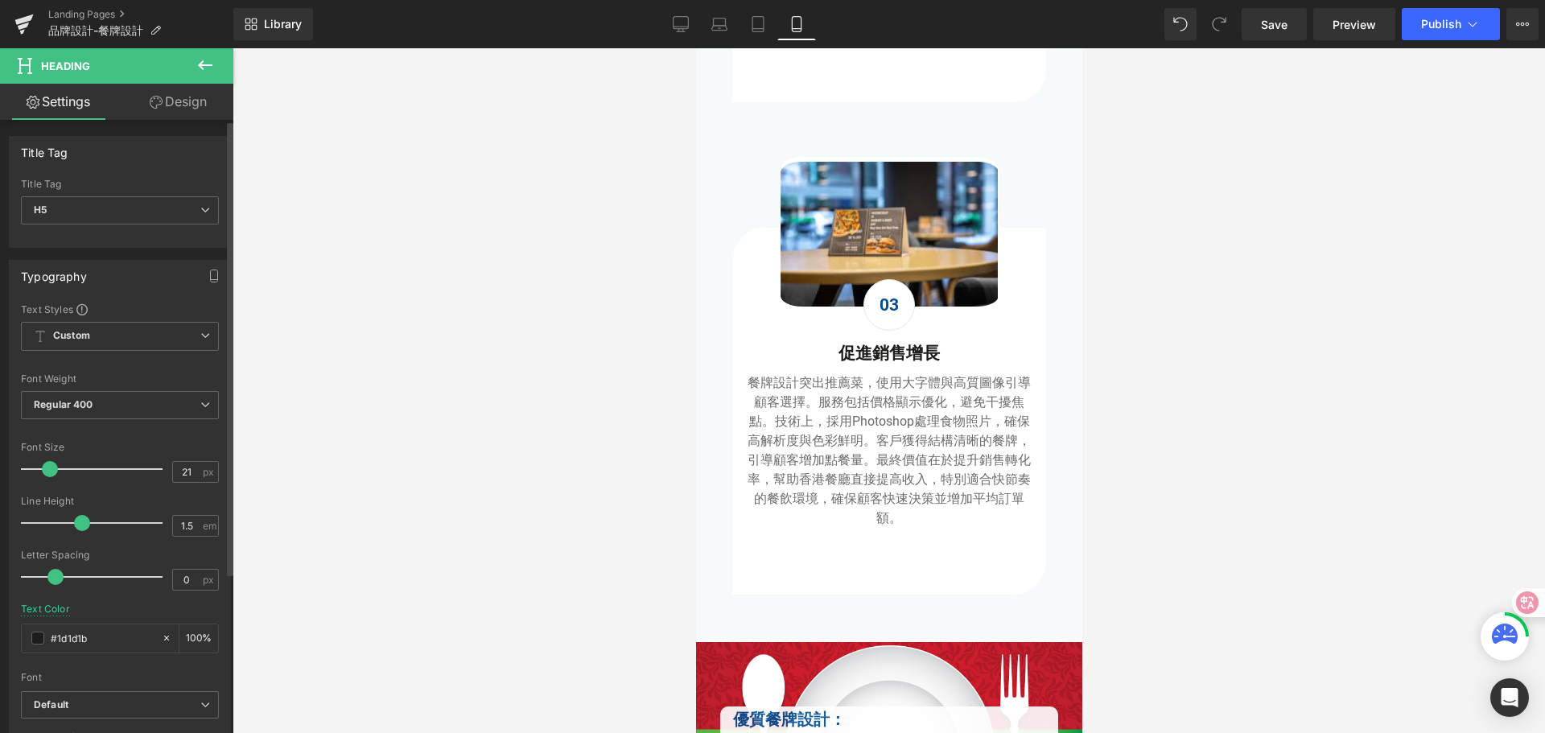
drag, startPoint x: 105, startPoint y: 645, endPoint x: 6, endPoint y: 640, distance: 99.1
click at [6, 641] on div "Typography Text Styles Custom Custom Setup Global Style Custom Setup Global Sty…" at bounding box center [120, 524] width 241 height 553
type input "#004e91"
click at [536, 441] on div at bounding box center [889, 390] width 1313 height 685
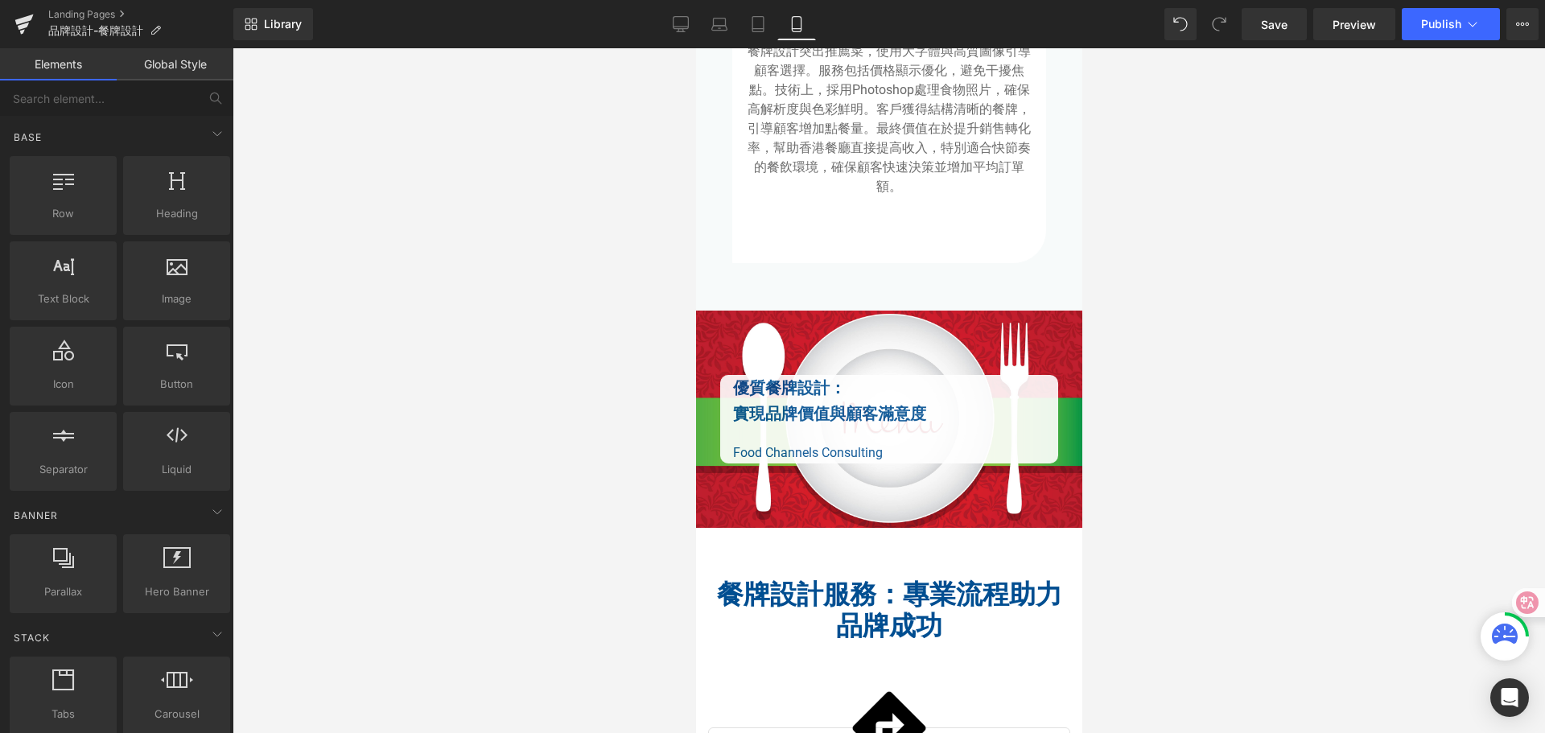
scroll to position [1932, 0]
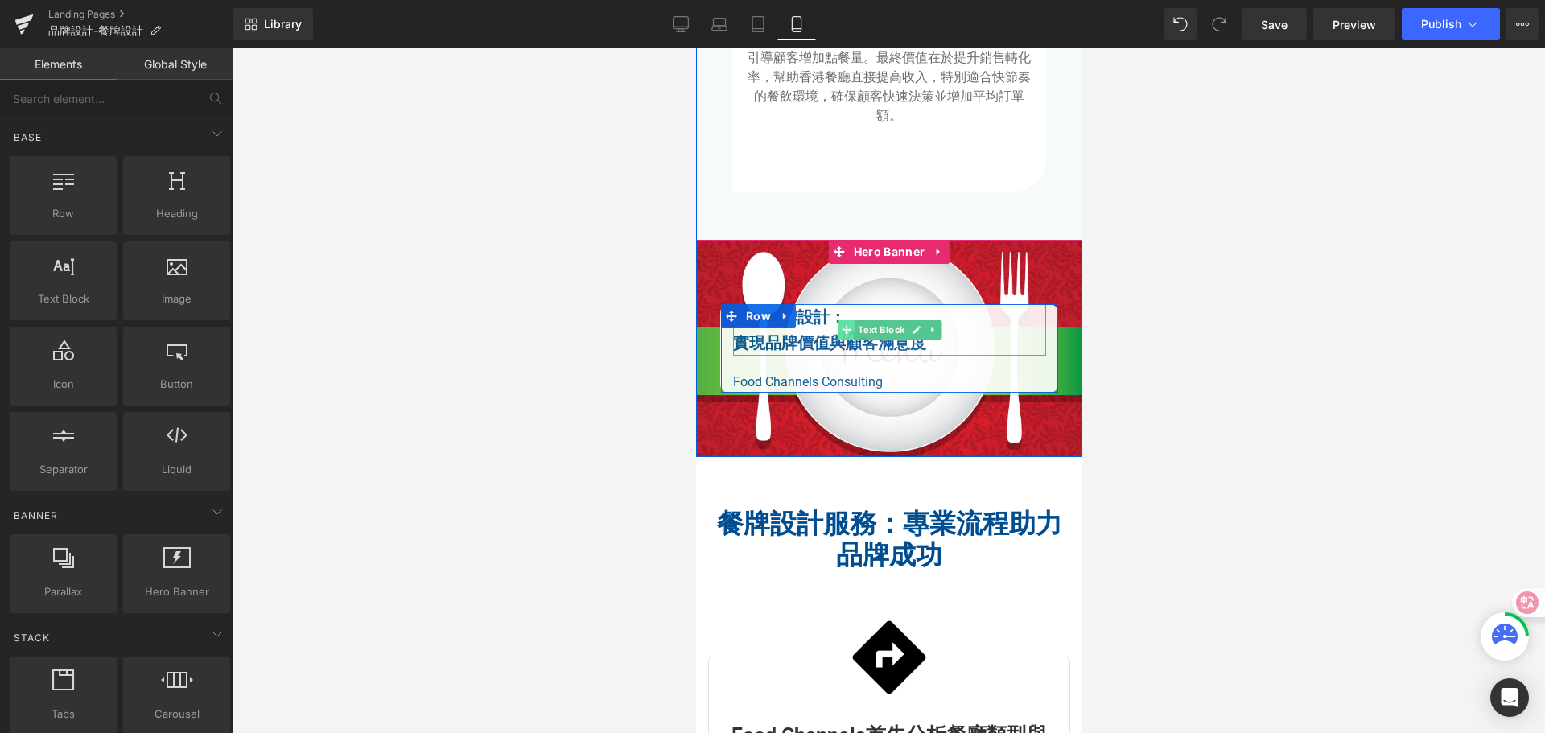
click at [837, 340] on span at bounding box center [845, 329] width 17 height 19
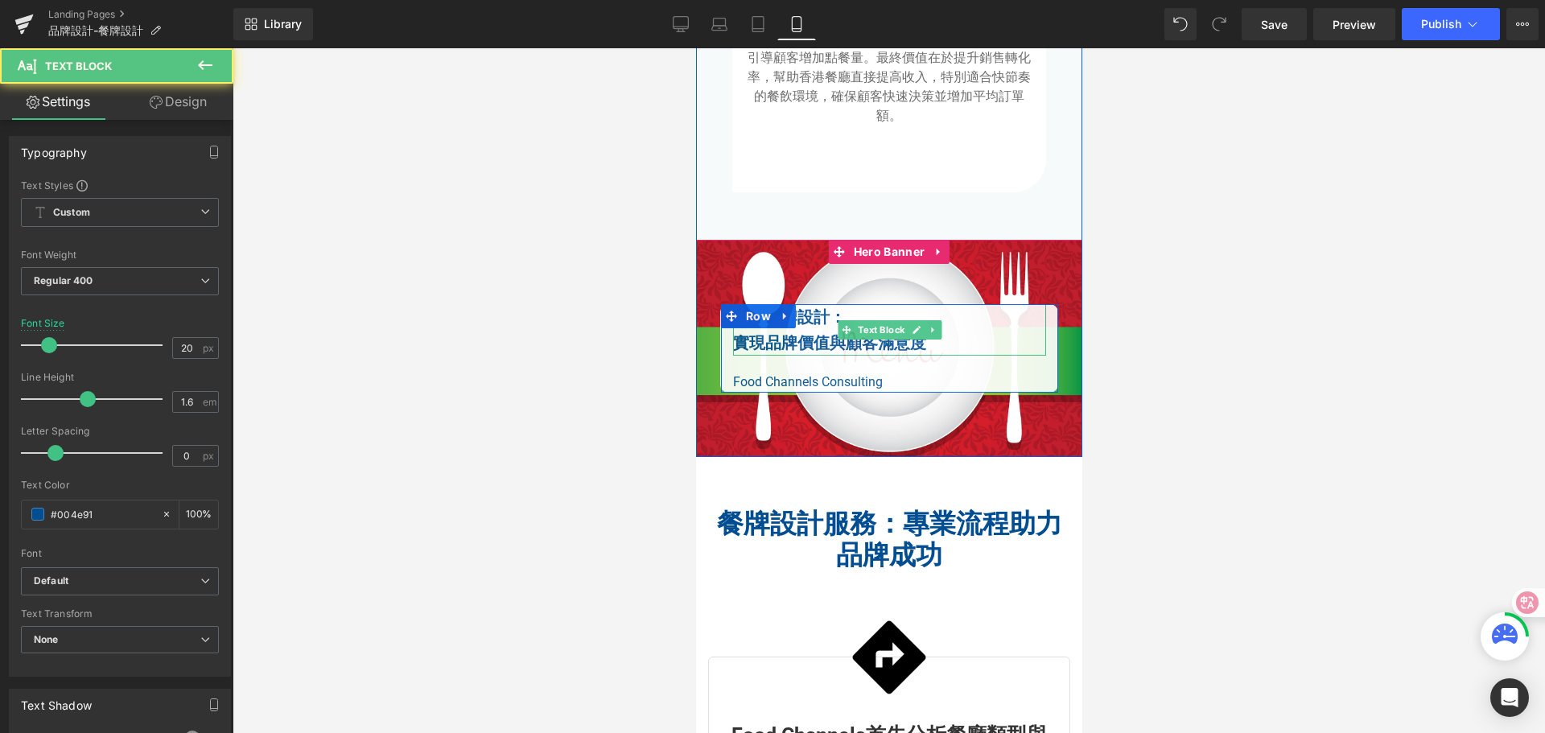
click at [803, 353] on b "實現品牌價值與顧客滿意度" at bounding box center [828, 342] width 193 height 19
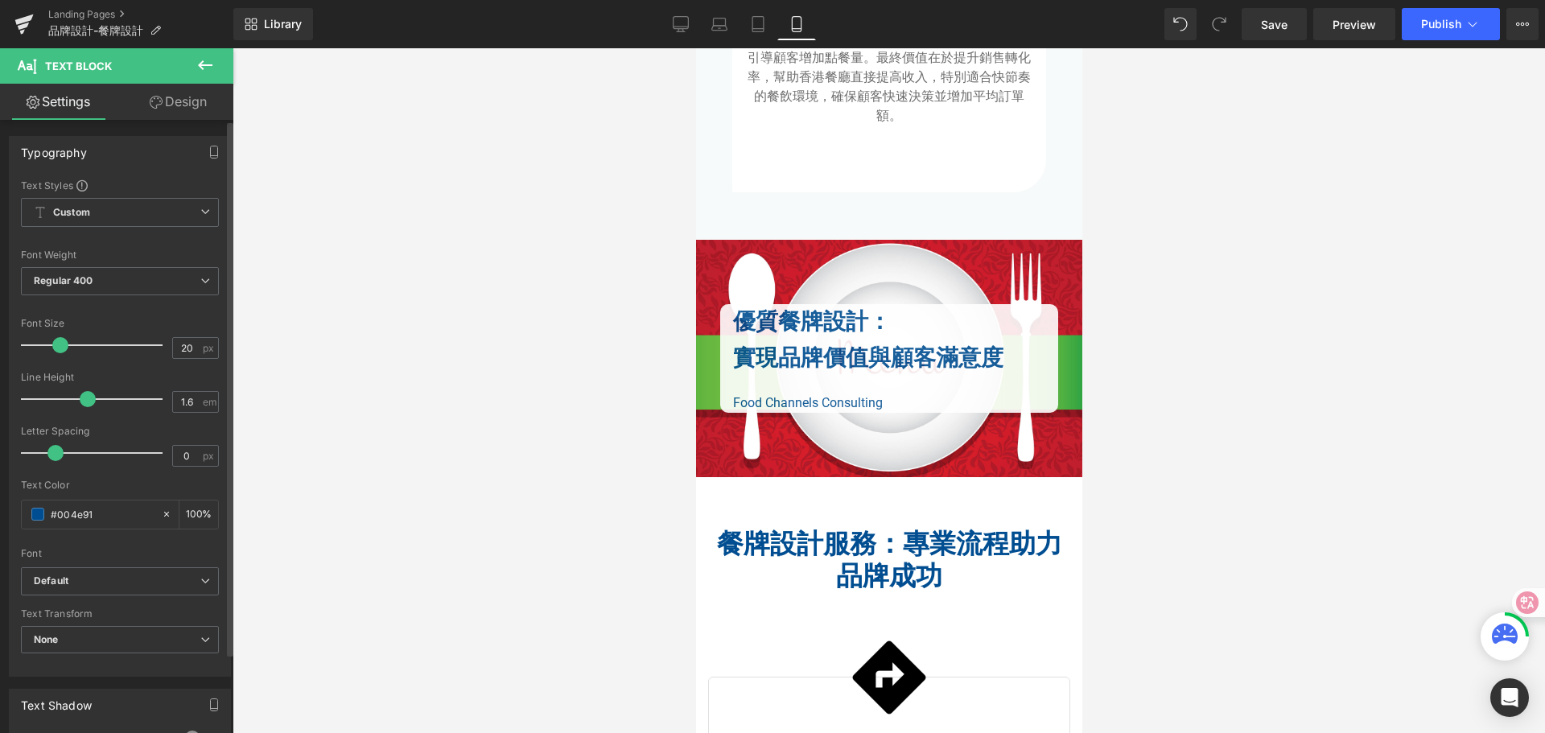
drag, startPoint x: 52, startPoint y: 347, endPoint x: 62, endPoint y: 348, distance: 10.5
click at [62, 348] on span at bounding box center [60, 345] width 16 height 16
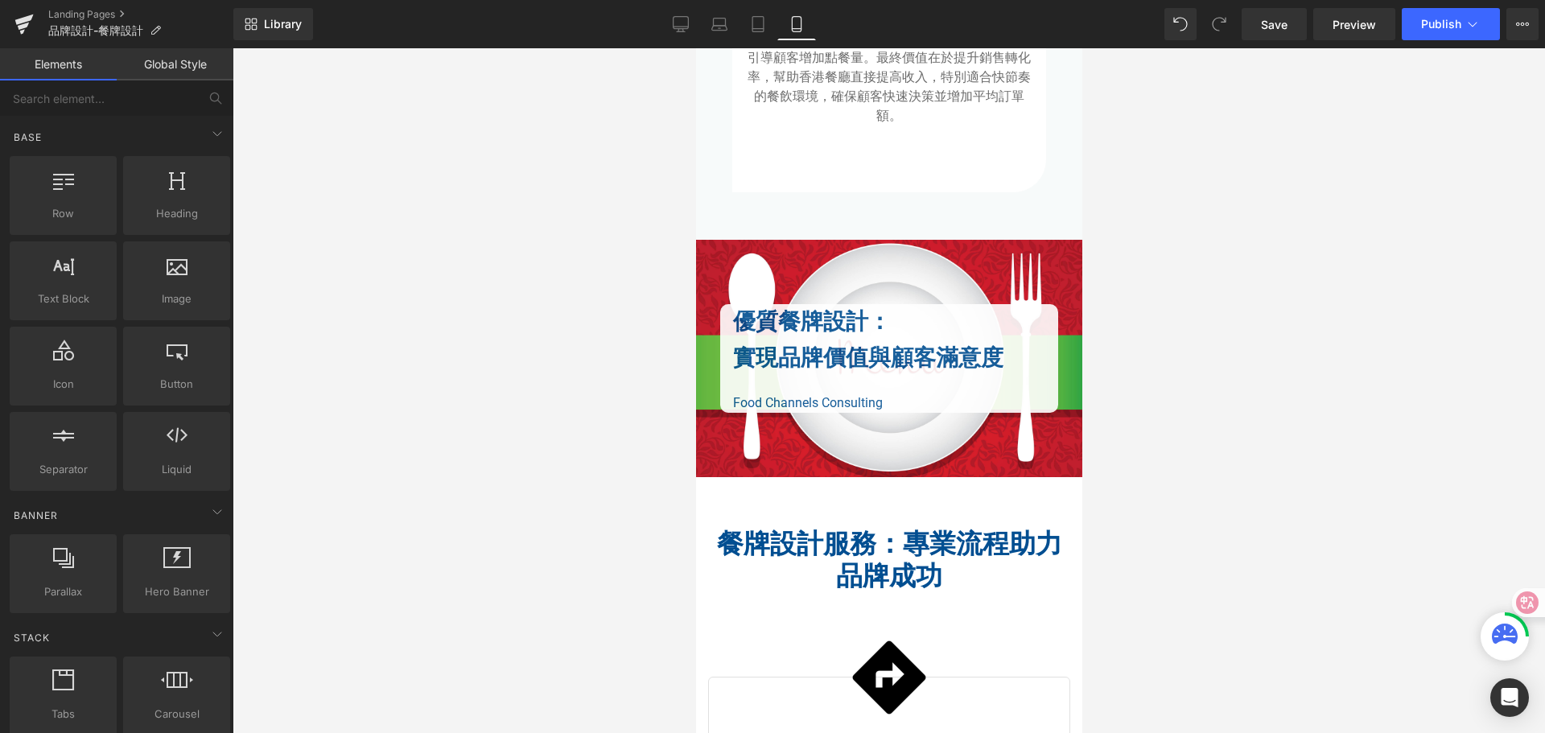
click at [392, 419] on div at bounding box center [889, 390] width 1313 height 685
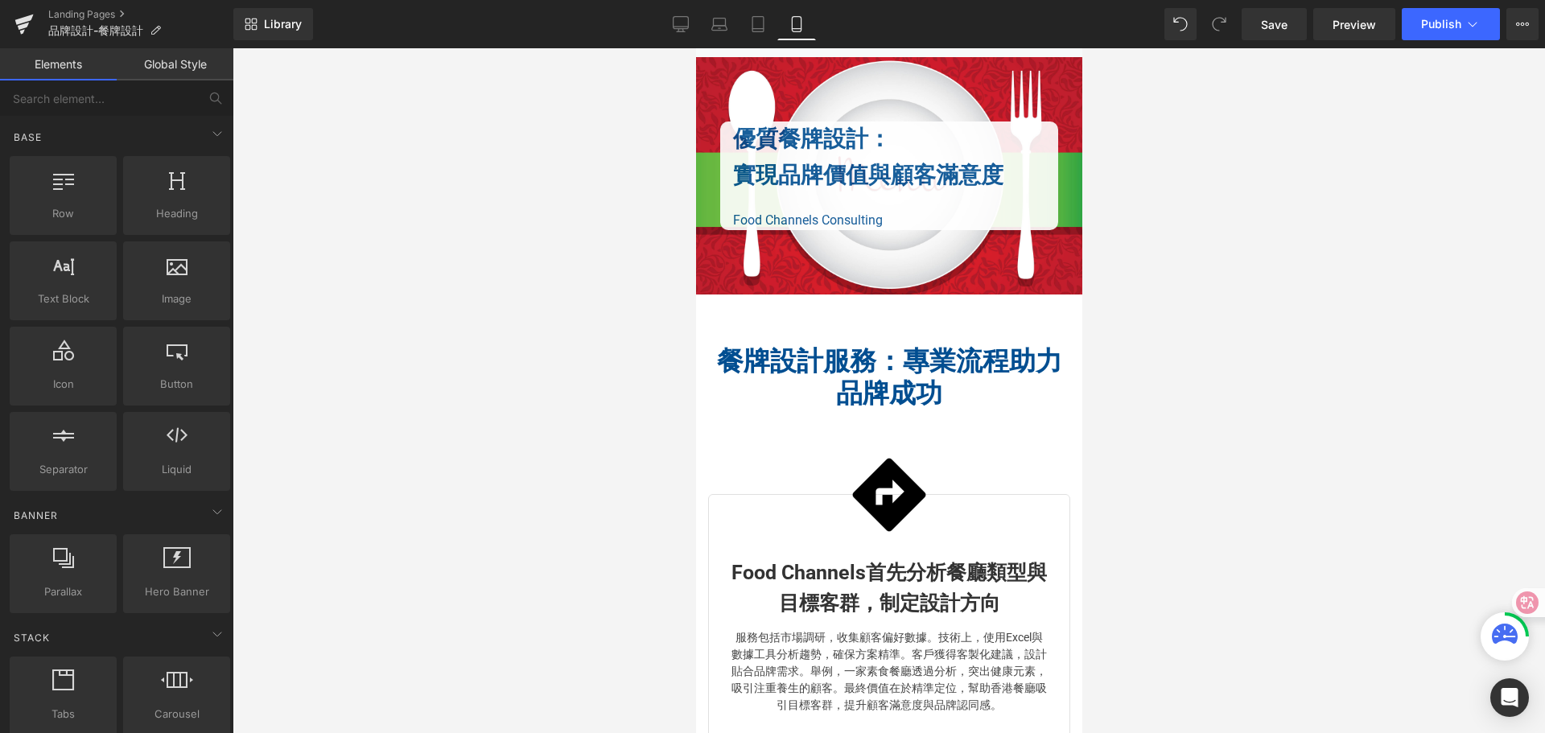
scroll to position [2173, 0]
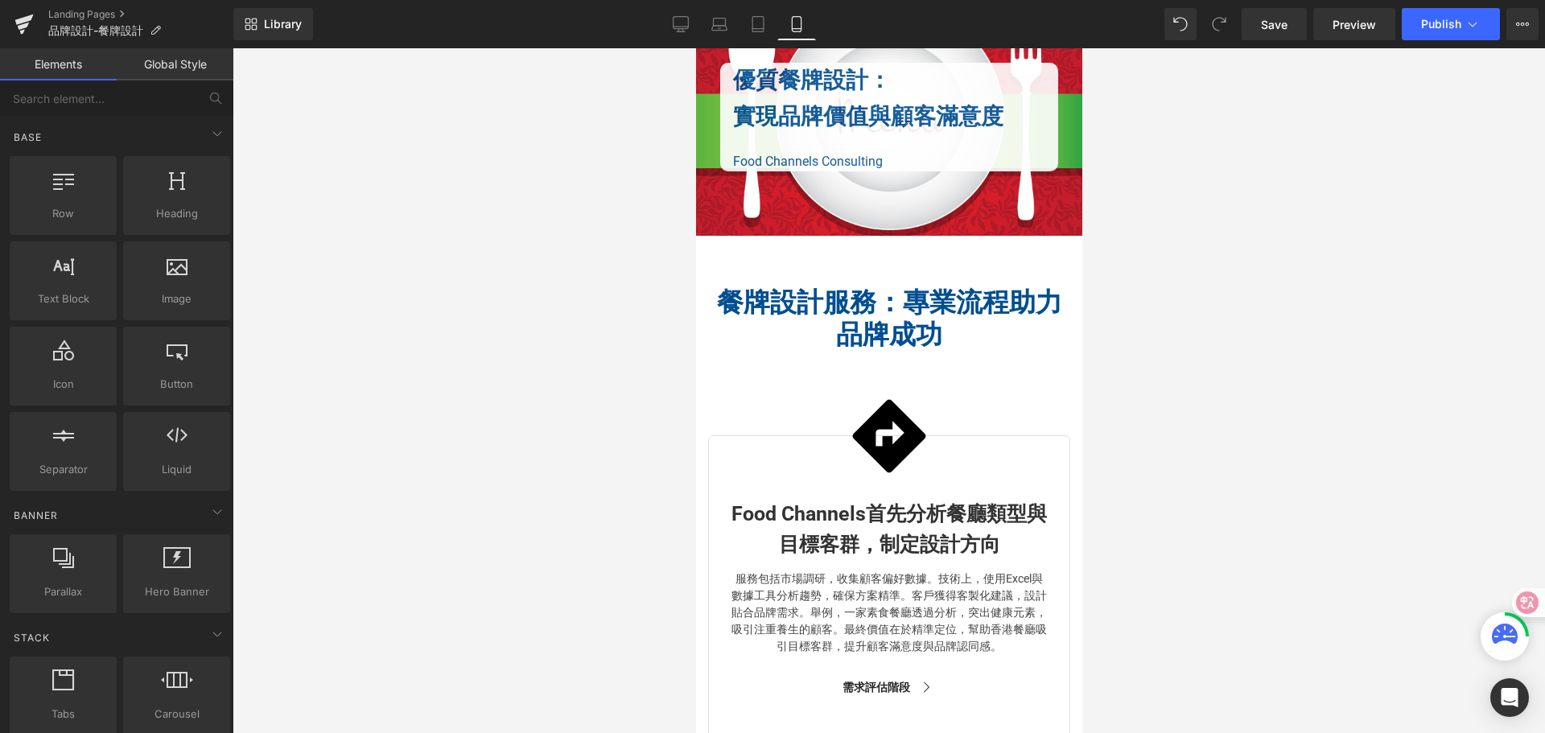
click at [734, 329] on span "餐牌設計服務：專業流程助力品牌成功" at bounding box center [888, 319] width 345 height 64
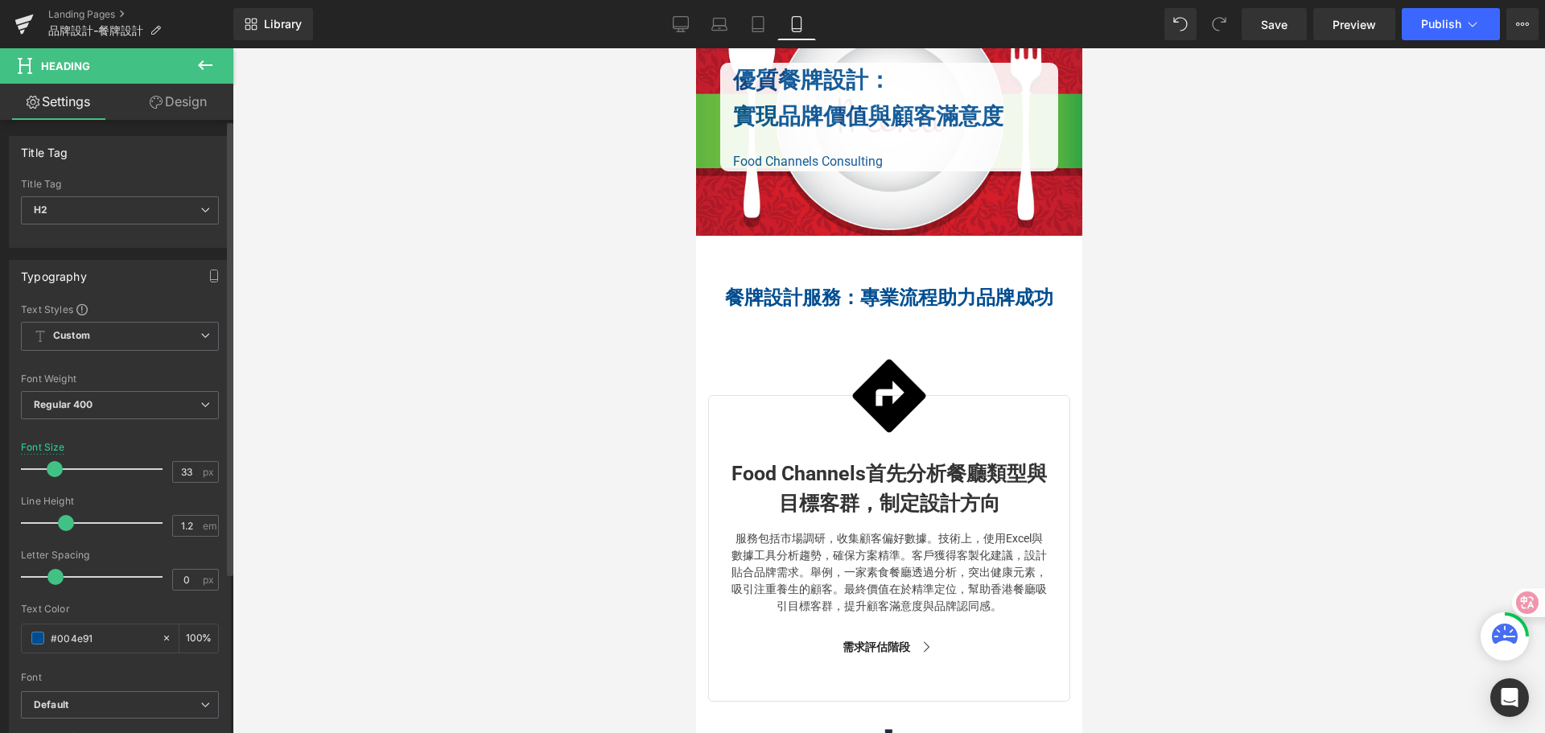
drag, startPoint x: 64, startPoint y: 469, endPoint x: 52, endPoint y: 471, distance: 12.2
click at [52, 471] on span at bounding box center [55, 469] width 16 height 16
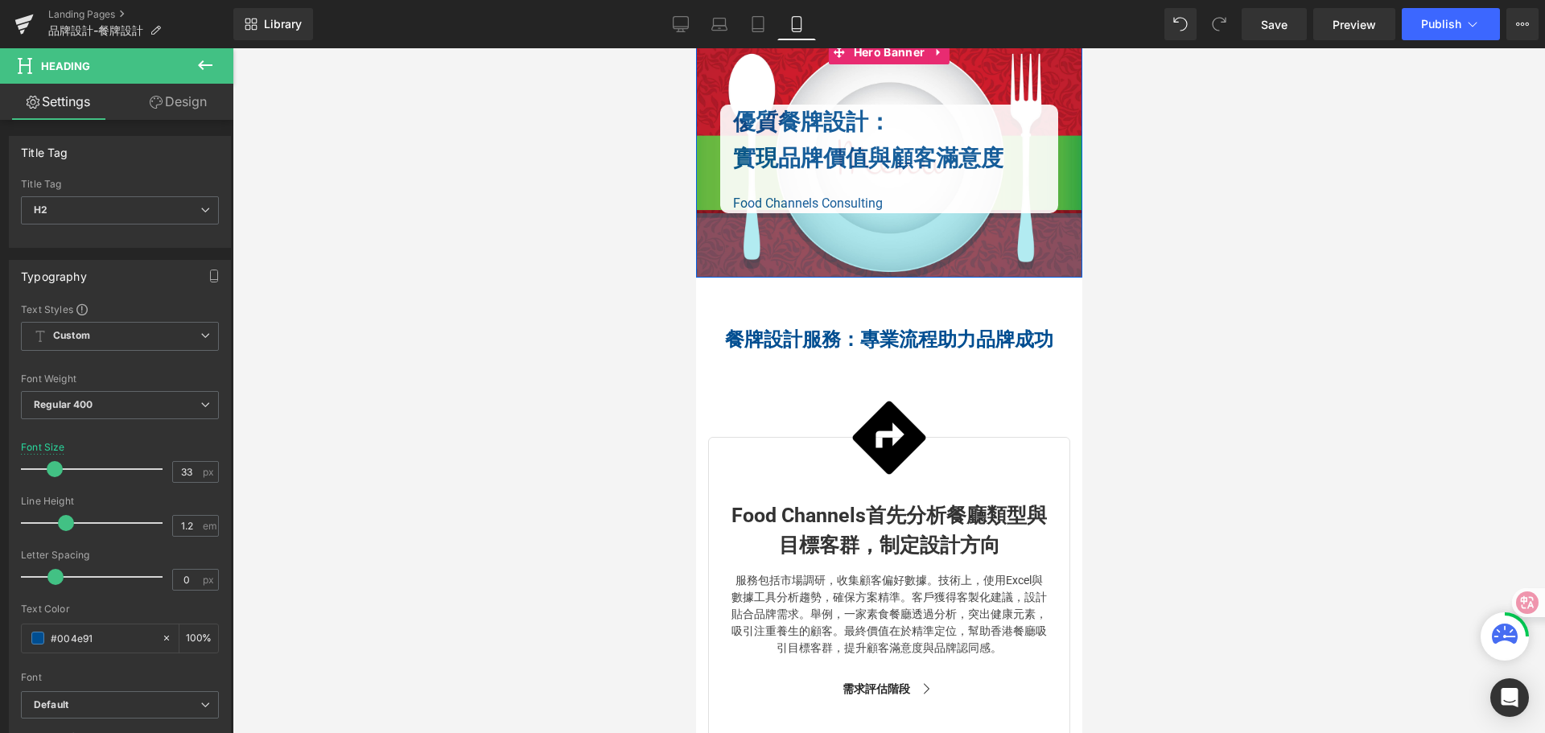
scroll to position [2012, 0]
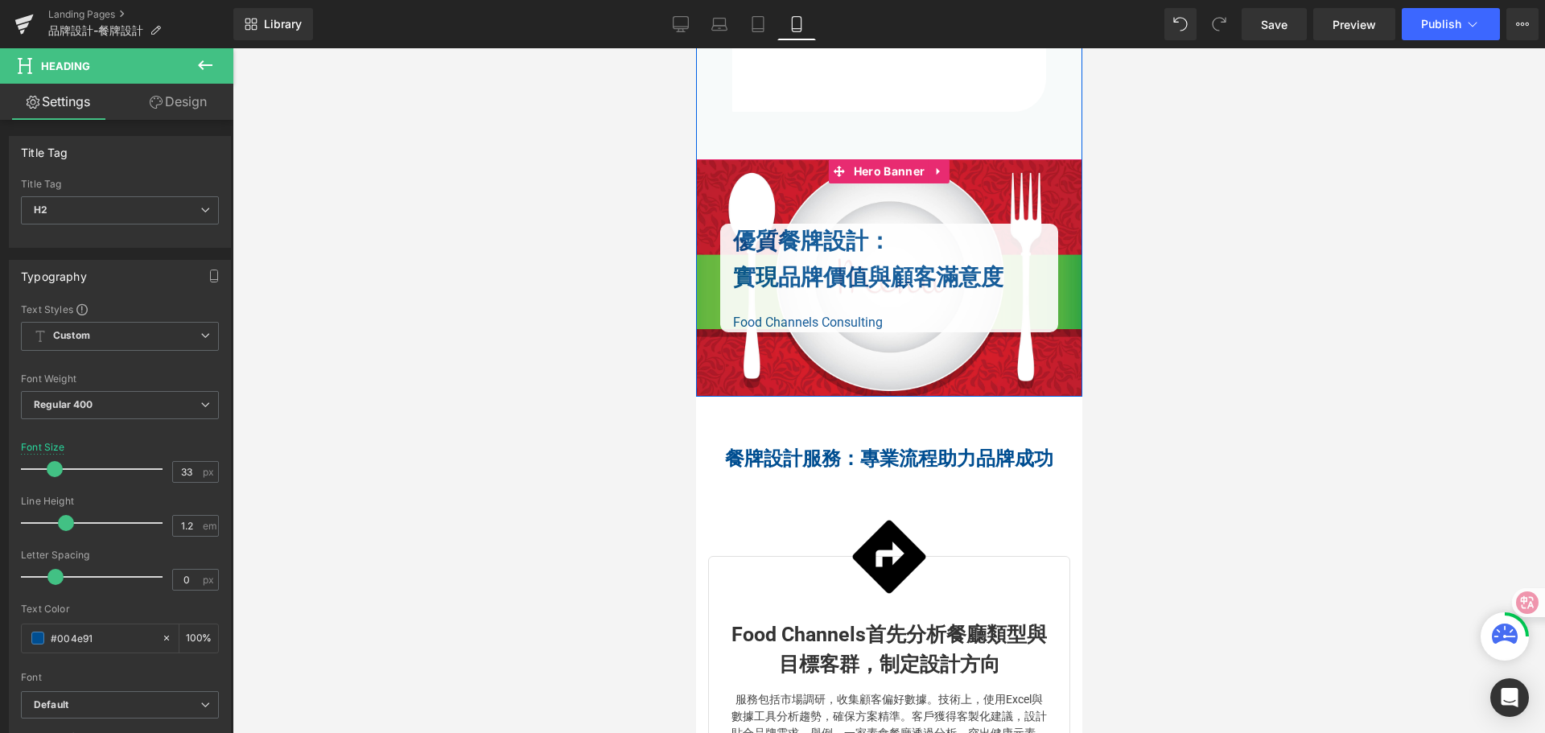
click at [774, 264] on div "優質餐牌設計： 實現品牌價值與顧客滿意度 Text Block Food Channels Consulting Text Block Heading Row…" at bounding box center [889, 278] width 338 height 109
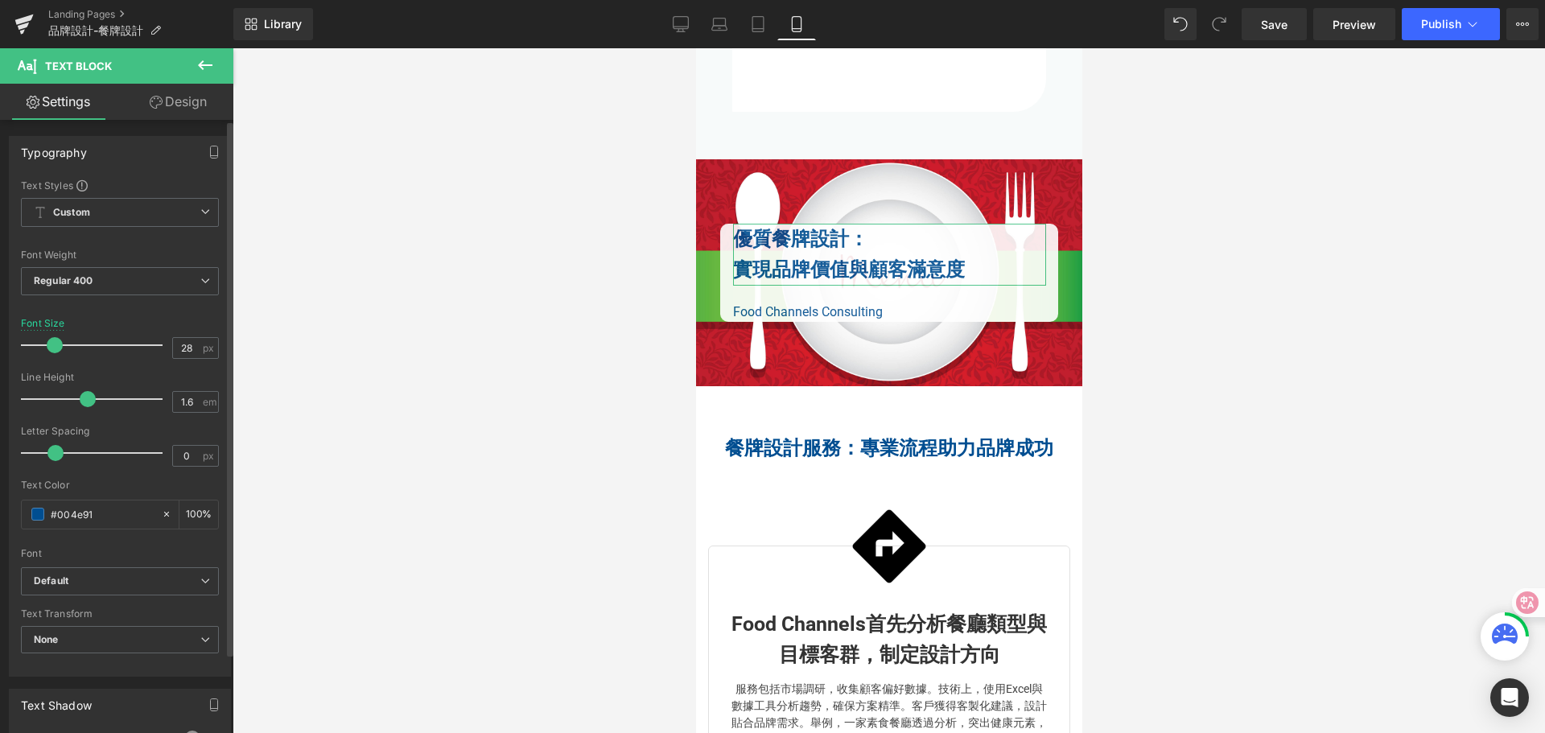
click at [54, 345] on span at bounding box center [55, 345] width 16 height 16
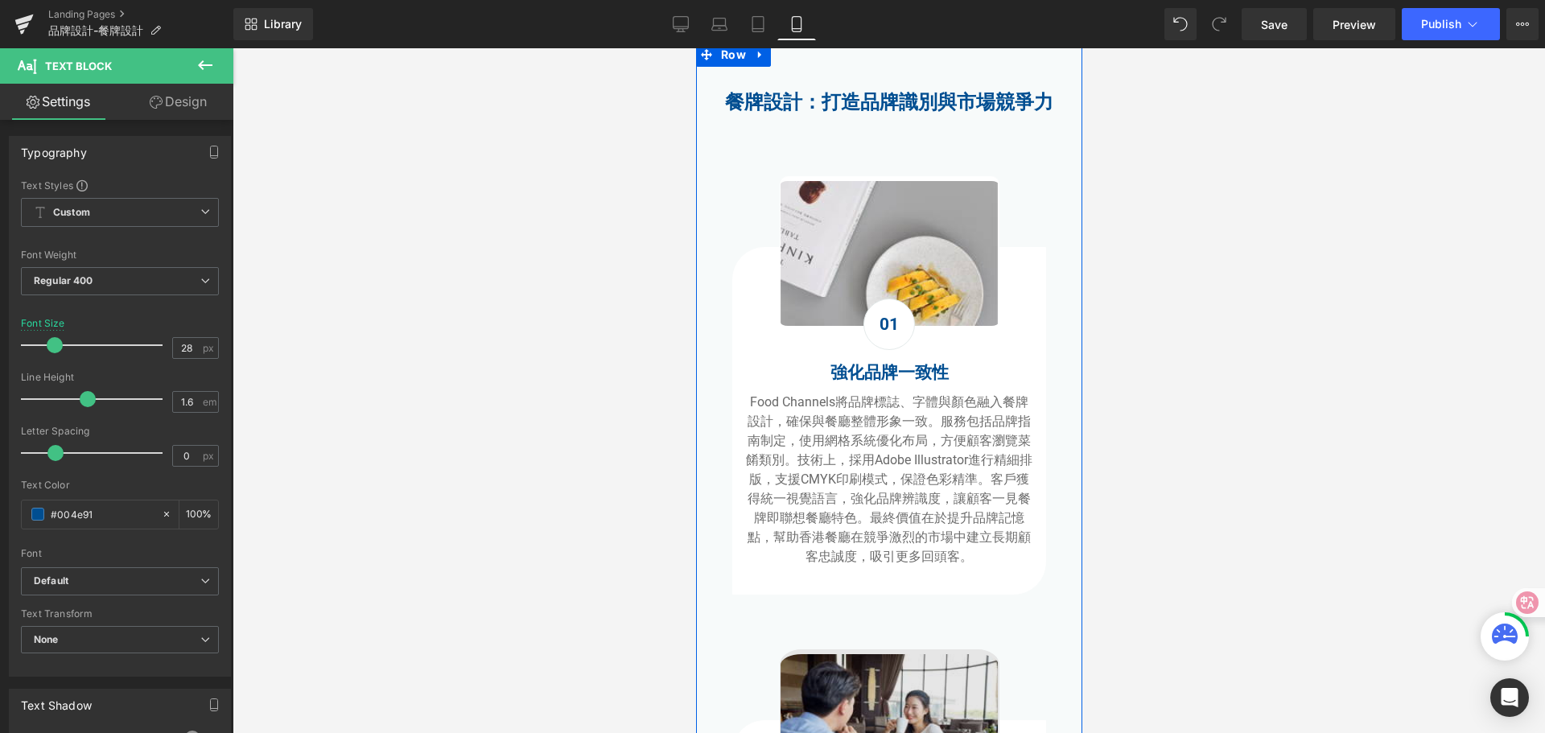
scroll to position [402, 0]
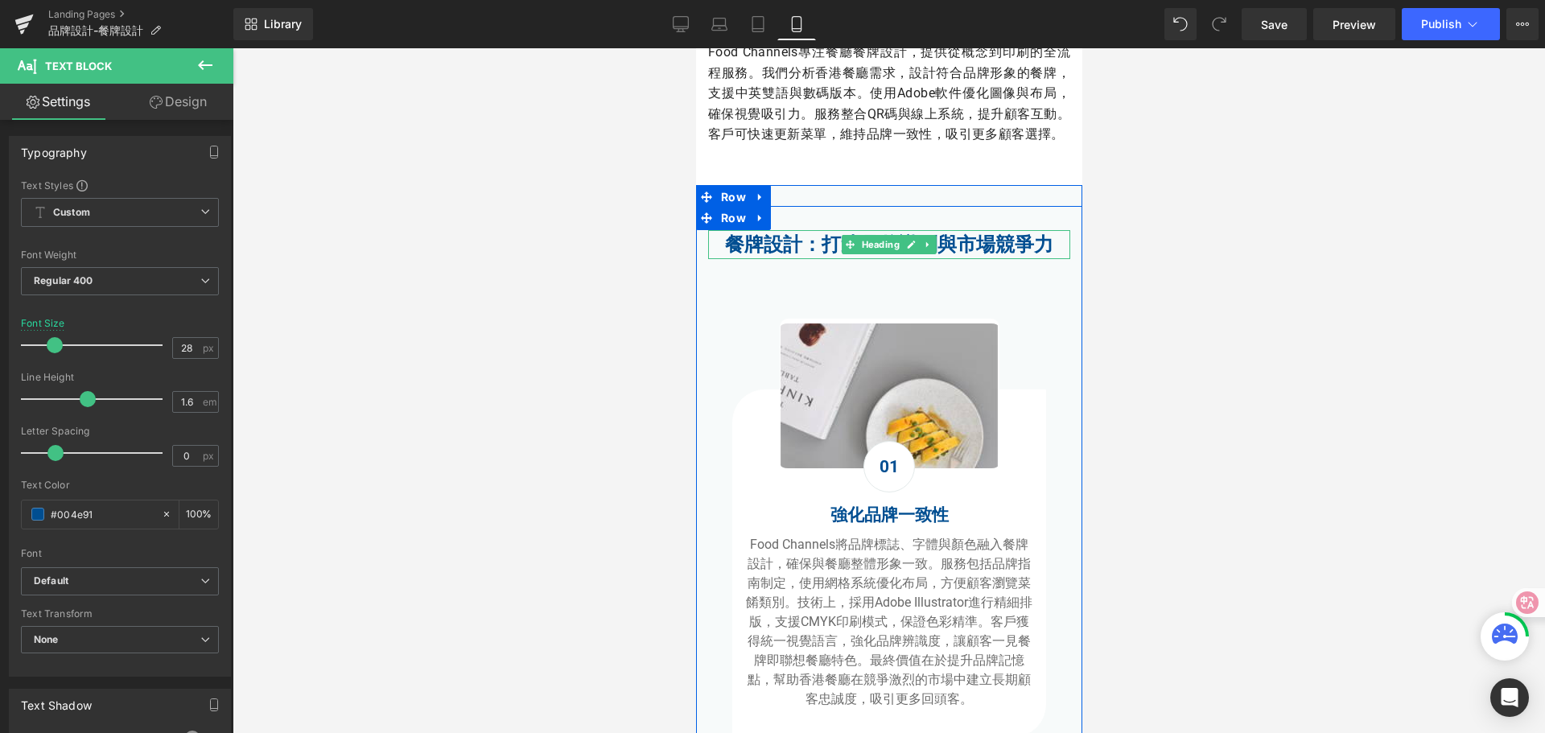
click at [830, 256] on strong "餐牌設計：打造品牌識別與市場競爭力" at bounding box center [888, 244] width 328 height 23
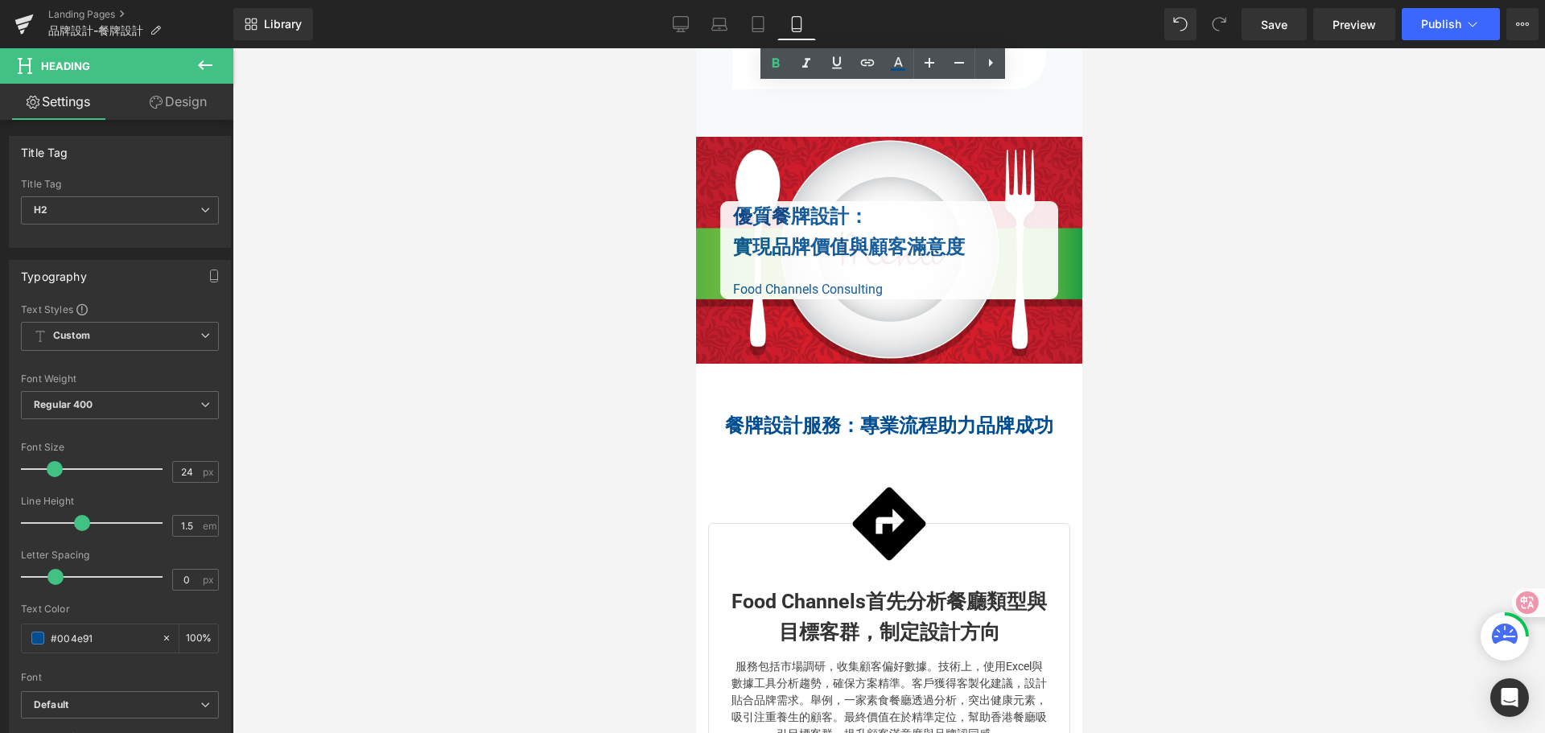
scroll to position [2012, 0]
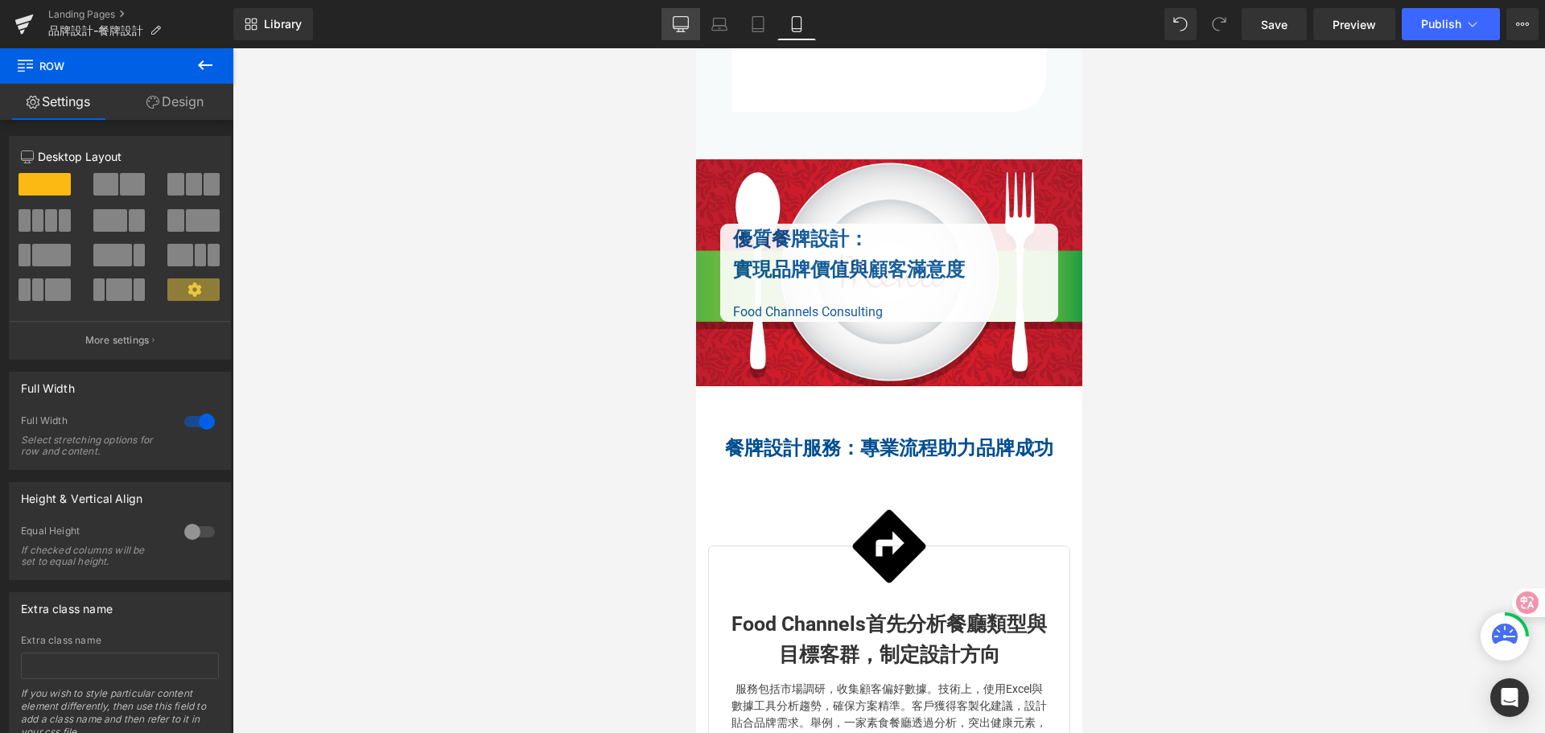
click at [682, 25] on icon at bounding box center [681, 24] width 16 height 16
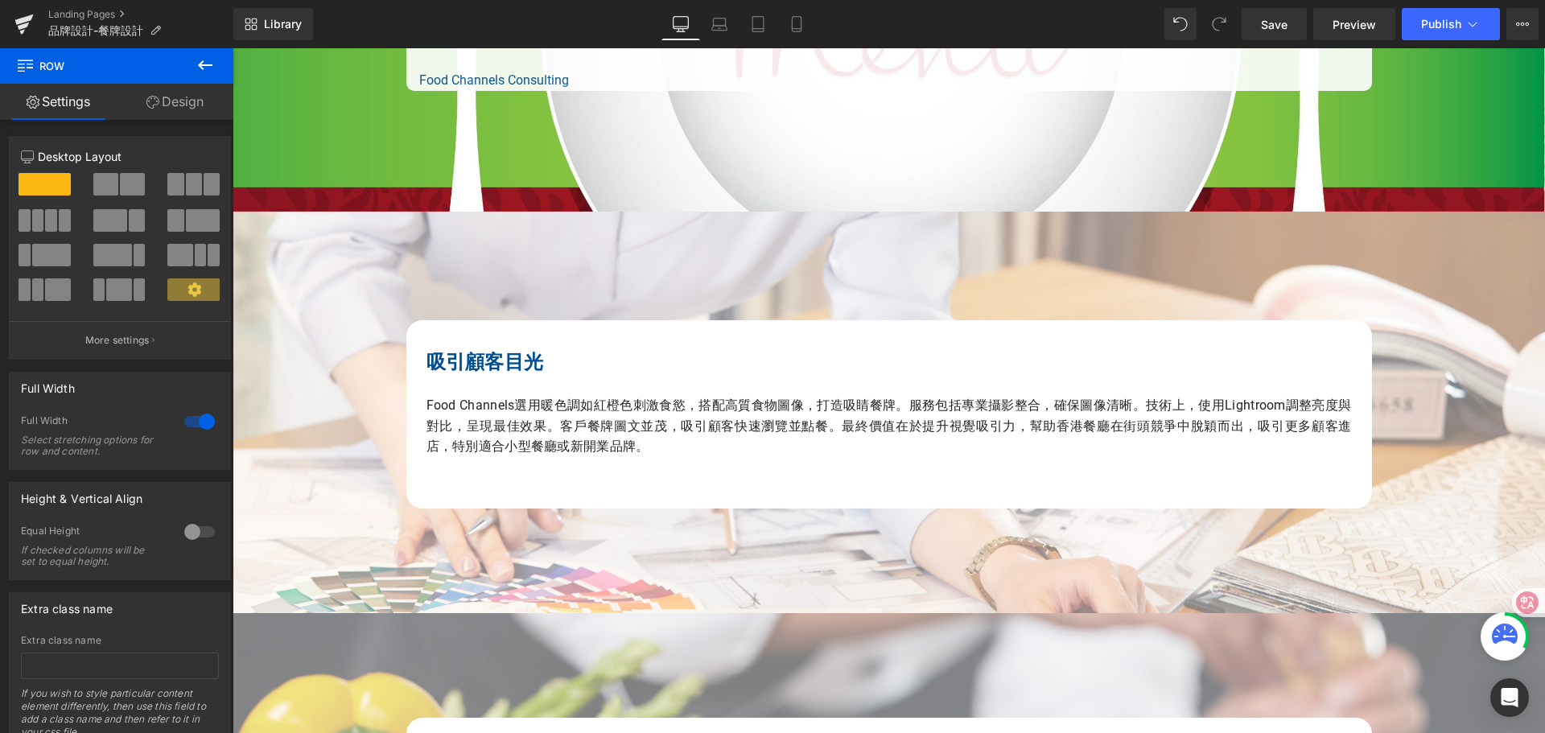
scroll to position [1675, 0]
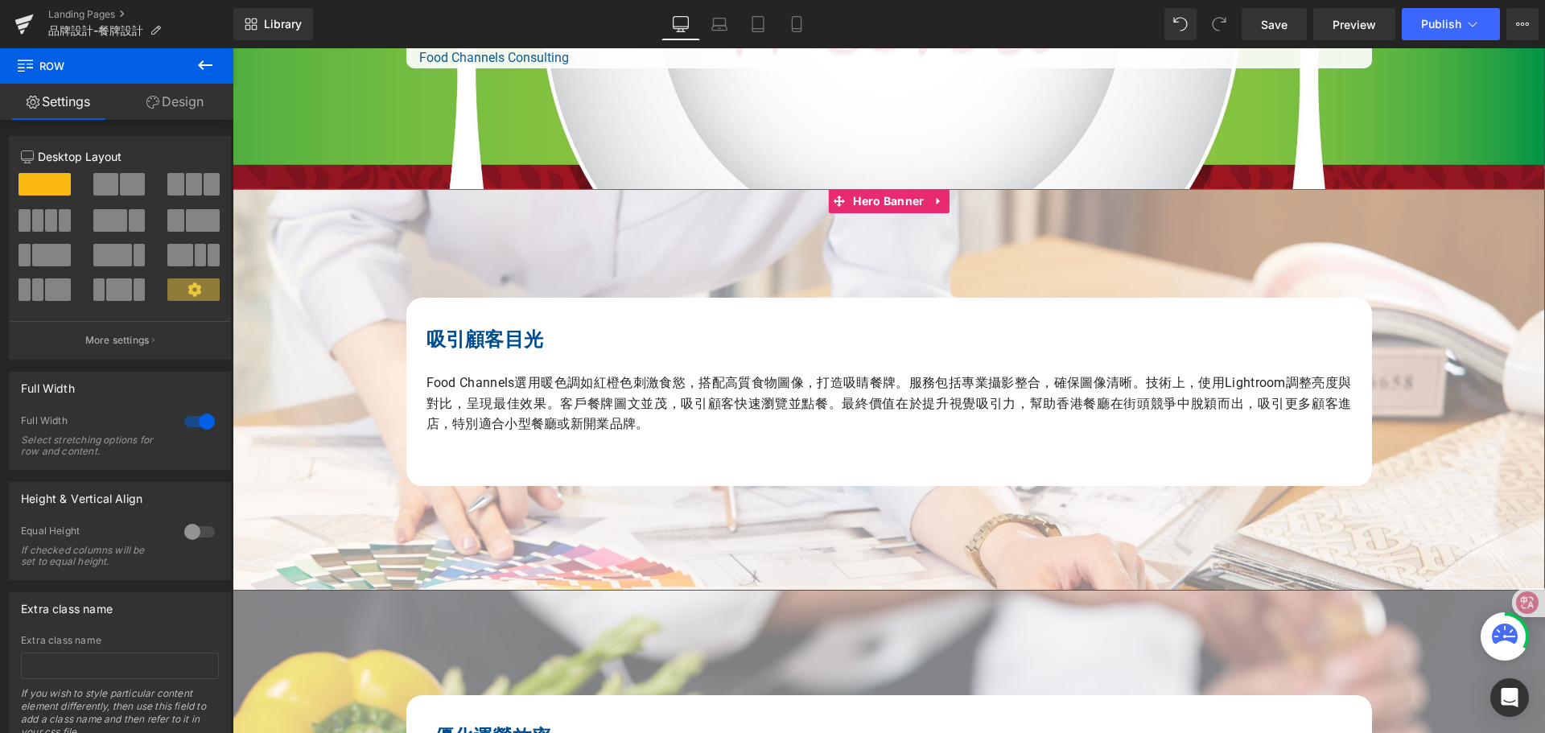
click at [296, 229] on div at bounding box center [889, 390] width 1313 height 402
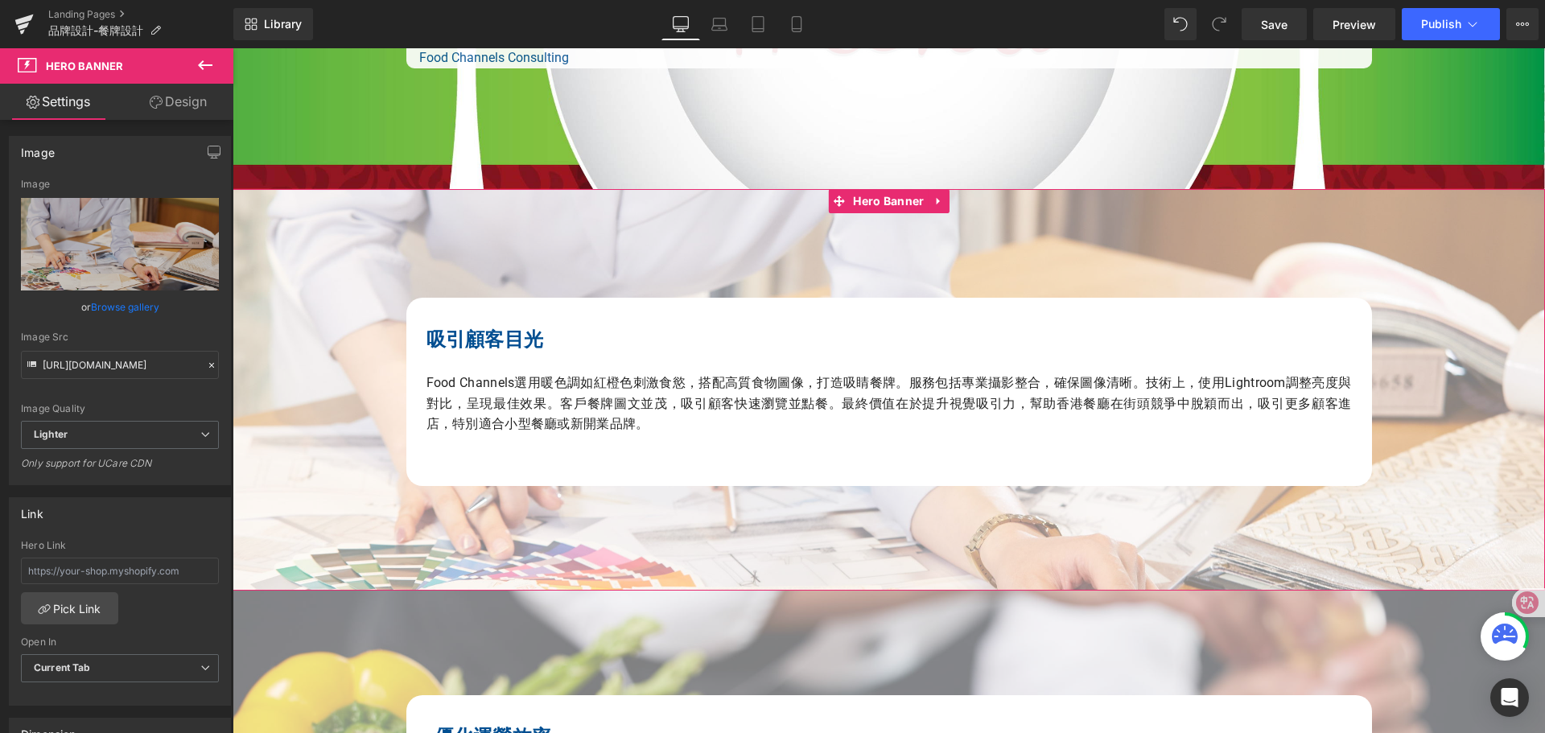
click at [190, 102] on link "Design" at bounding box center [178, 102] width 117 height 36
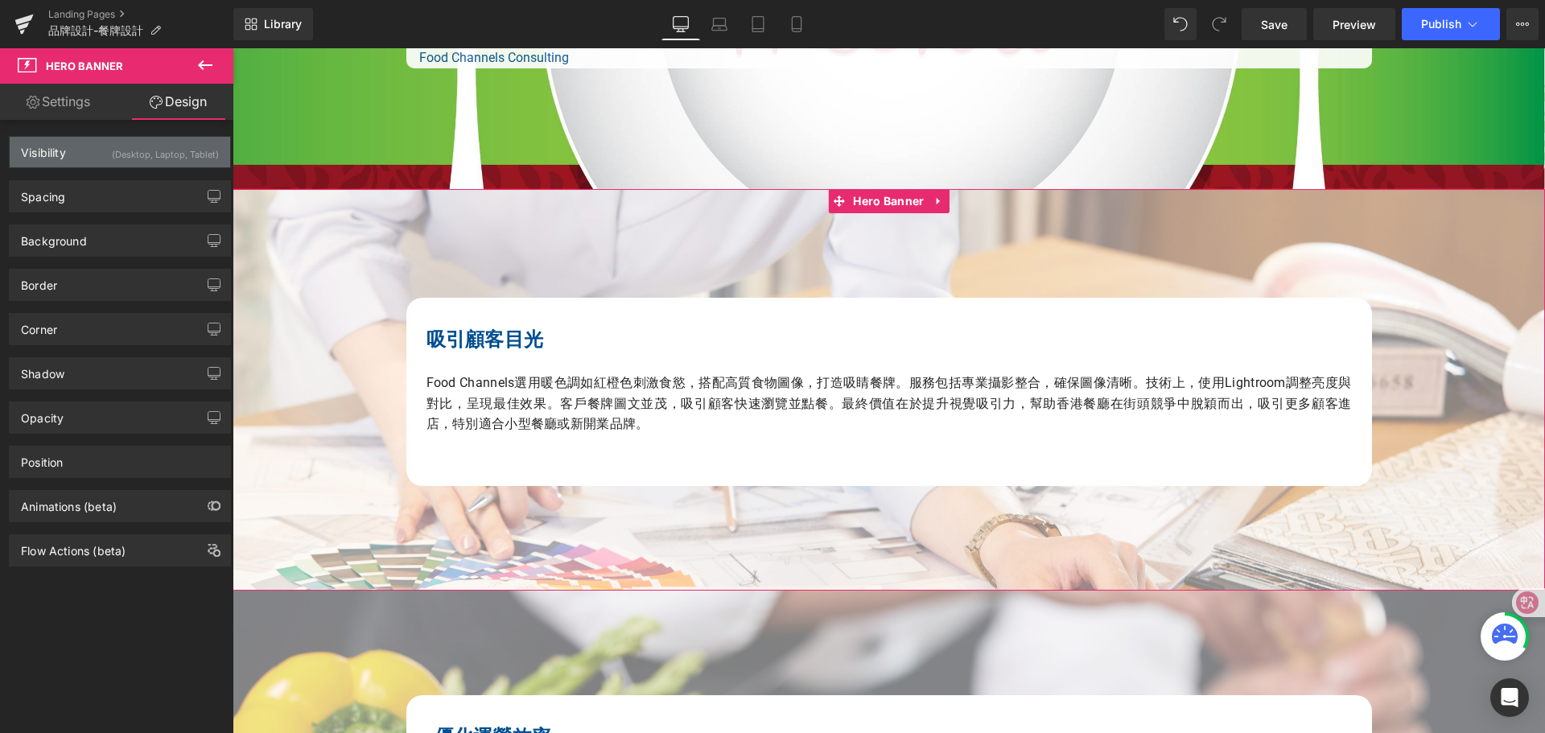
click at [190, 156] on div "(Desktop, Laptop, Tablet)" at bounding box center [165, 150] width 107 height 27
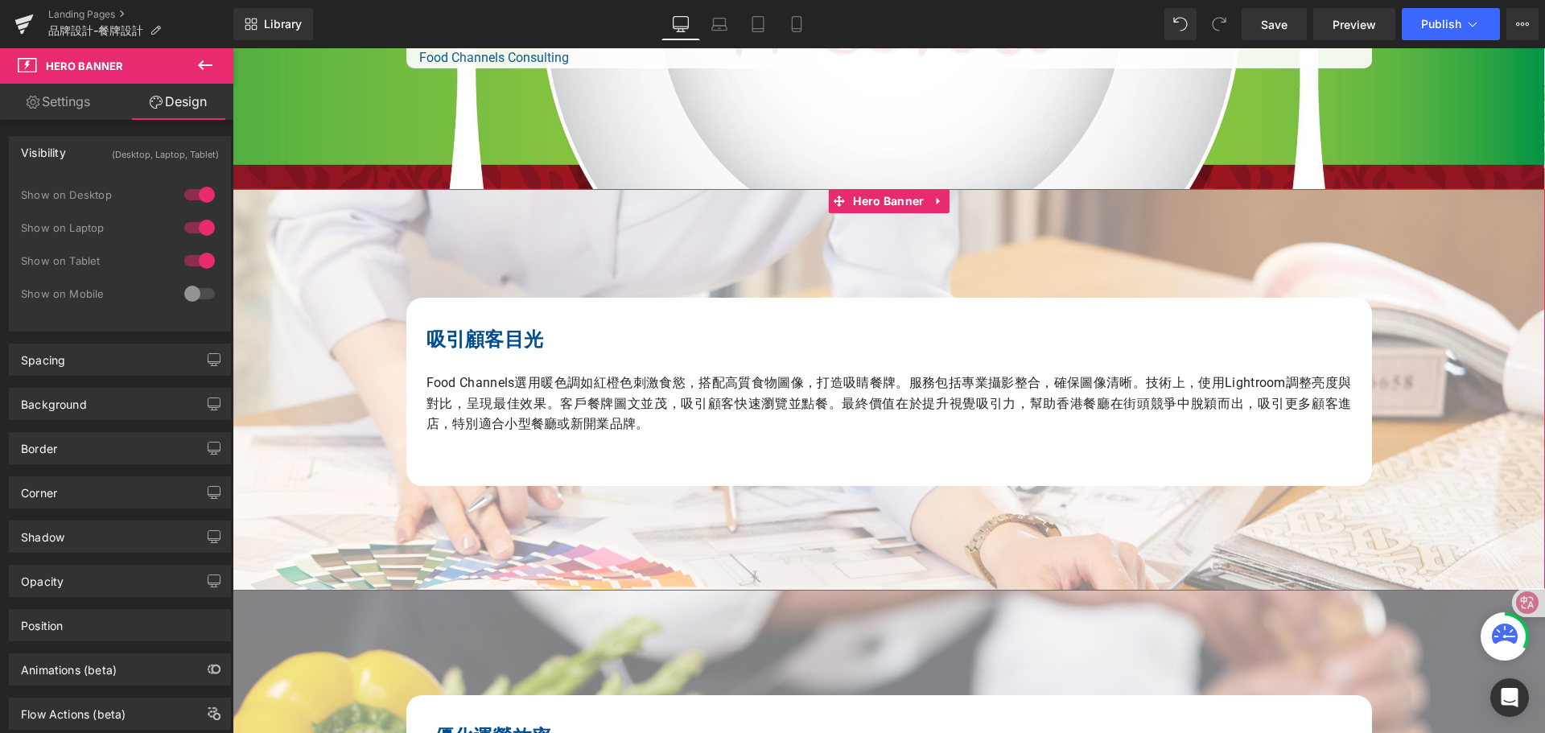
click at [204, 294] on div at bounding box center [199, 294] width 39 height 26
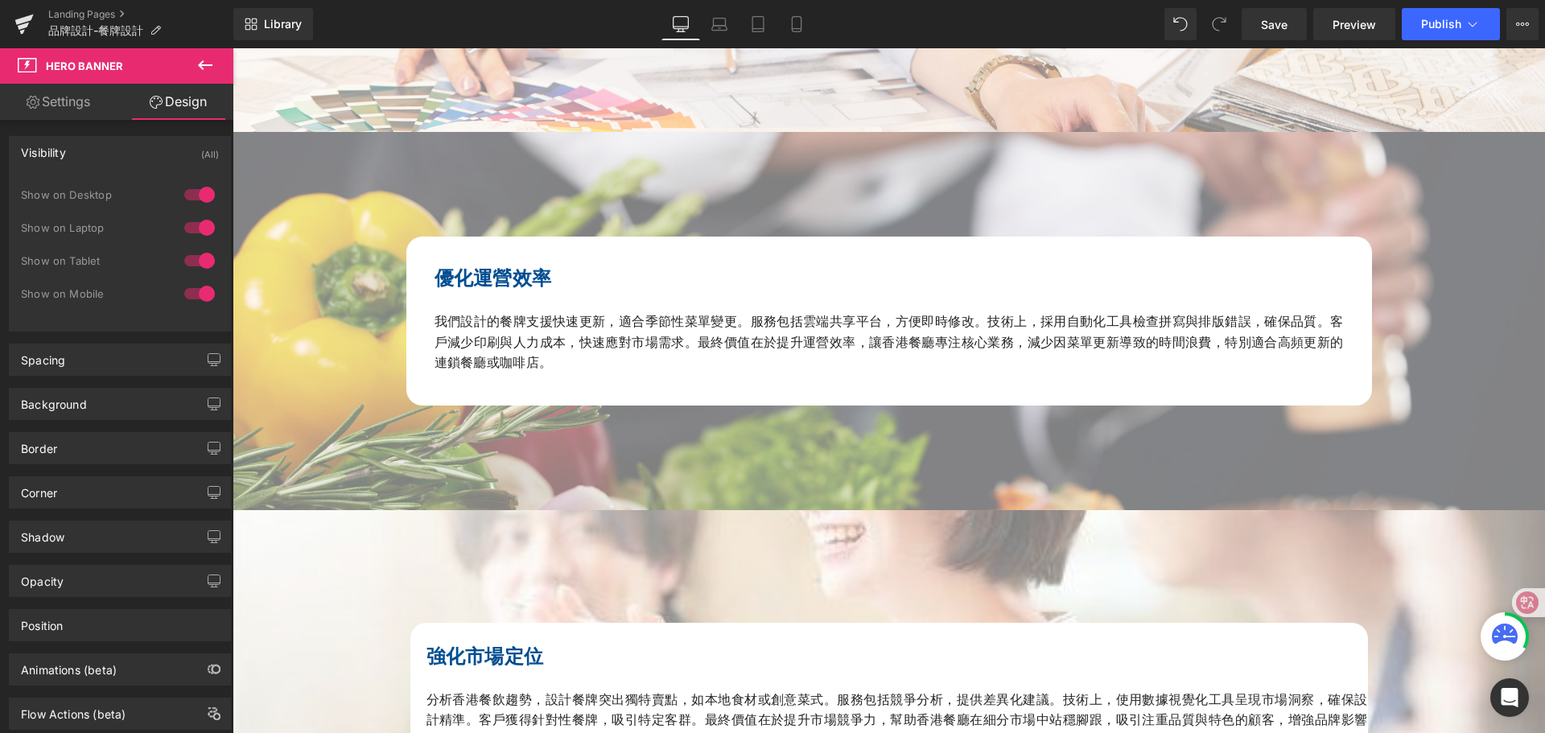
scroll to position [2158, 0]
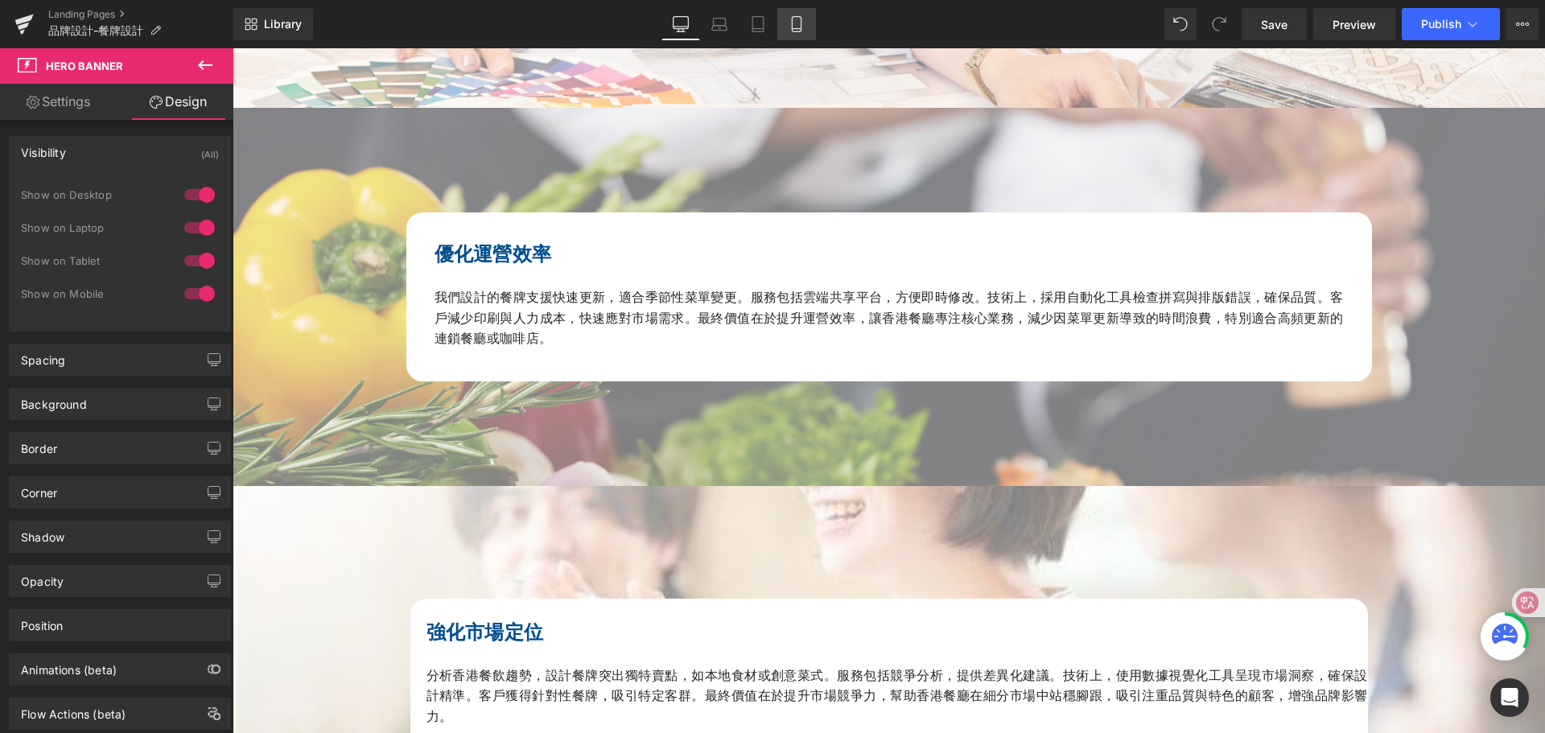
click at [798, 30] on icon at bounding box center [797, 24] width 16 height 16
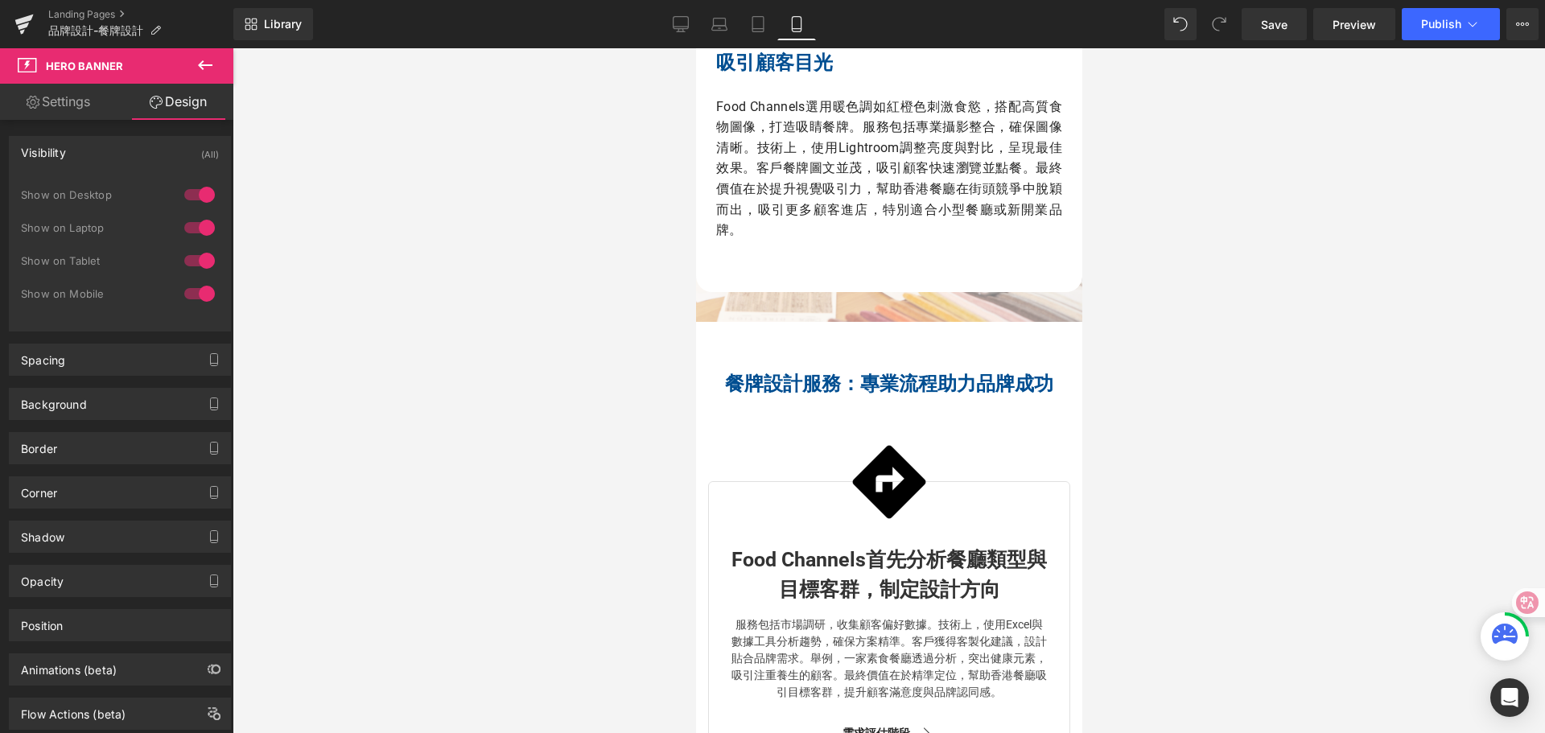
scroll to position [2363, 0]
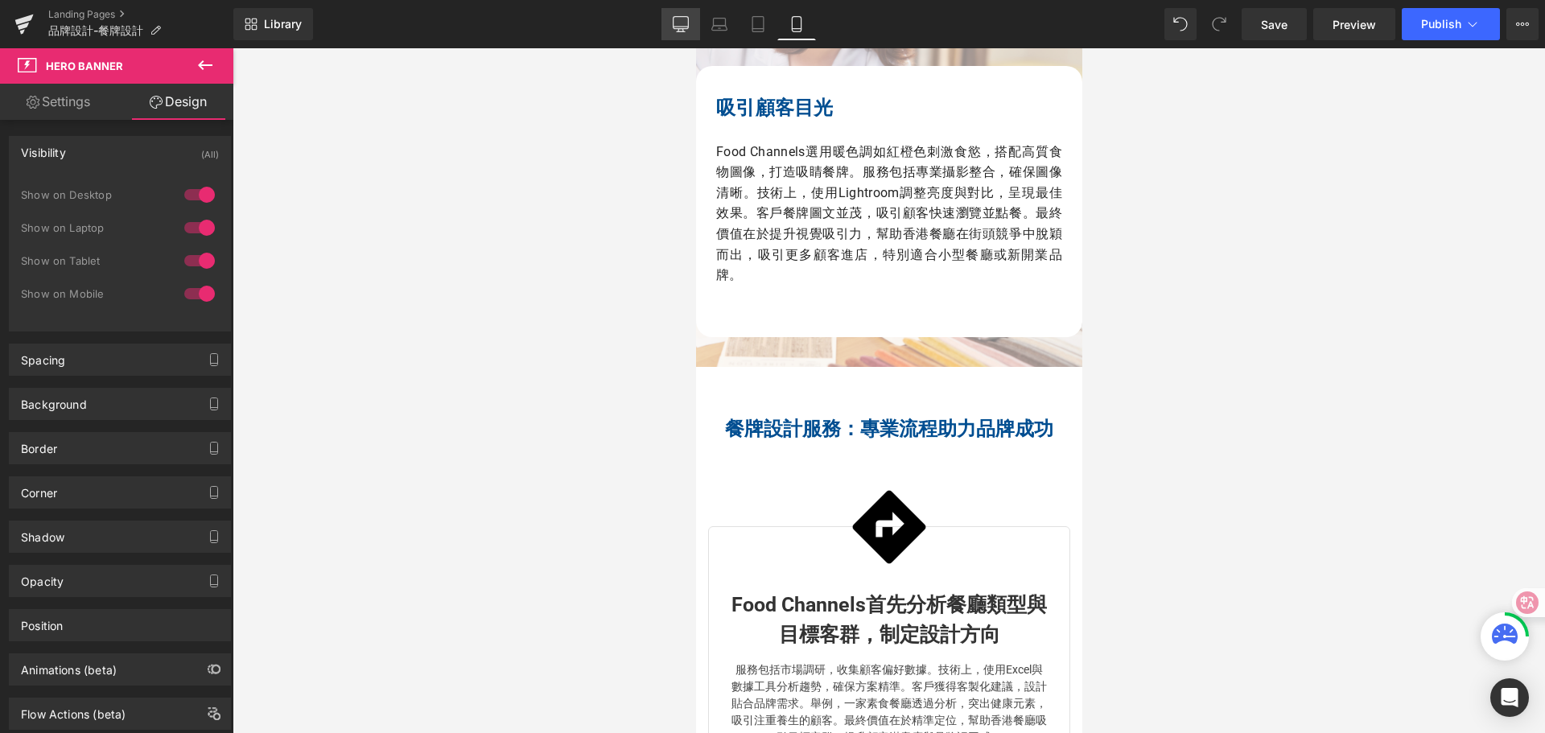
click at [683, 22] on icon at bounding box center [681, 24] width 16 height 16
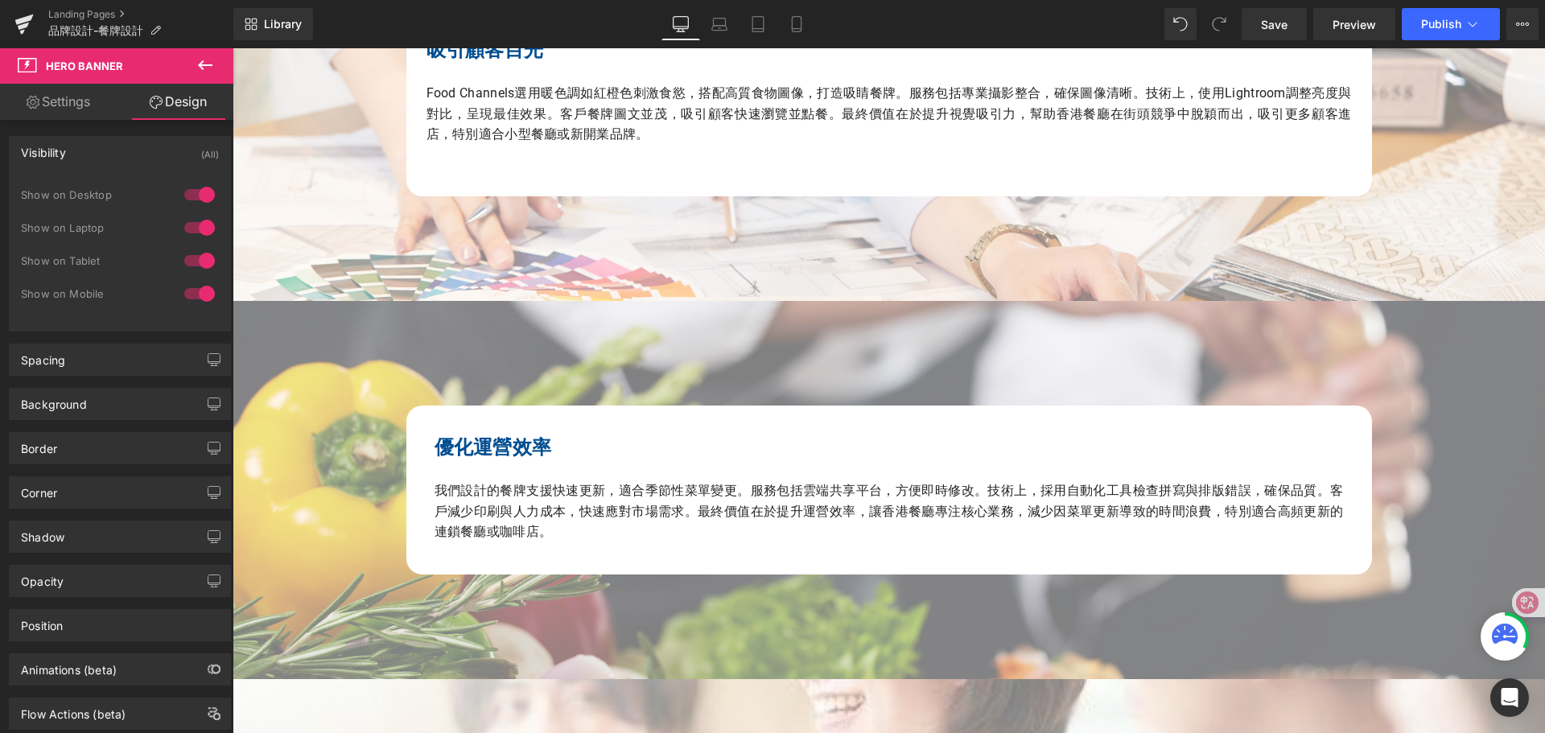
scroll to position [2051, 0]
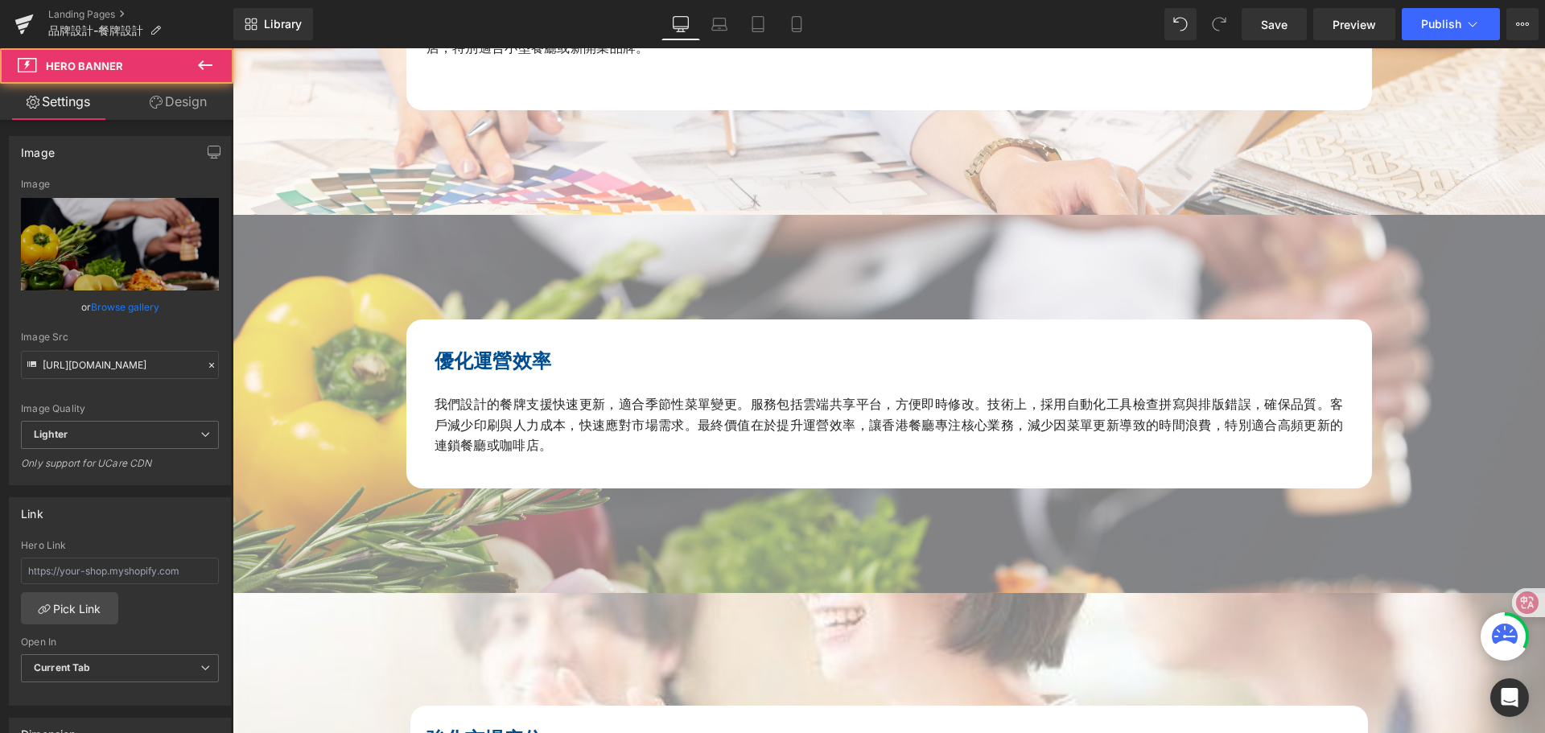
click at [341, 338] on span "優化運營效率 我們設計的餐牌支援快速更新，適合季節性菜單變更。服務包括雲端共享平台，方便即時修改。技術上，採用自動化工具檢查拼寫與排版錯誤，確保品質。客戶減少…" at bounding box center [889, 404] width 1313 height 169
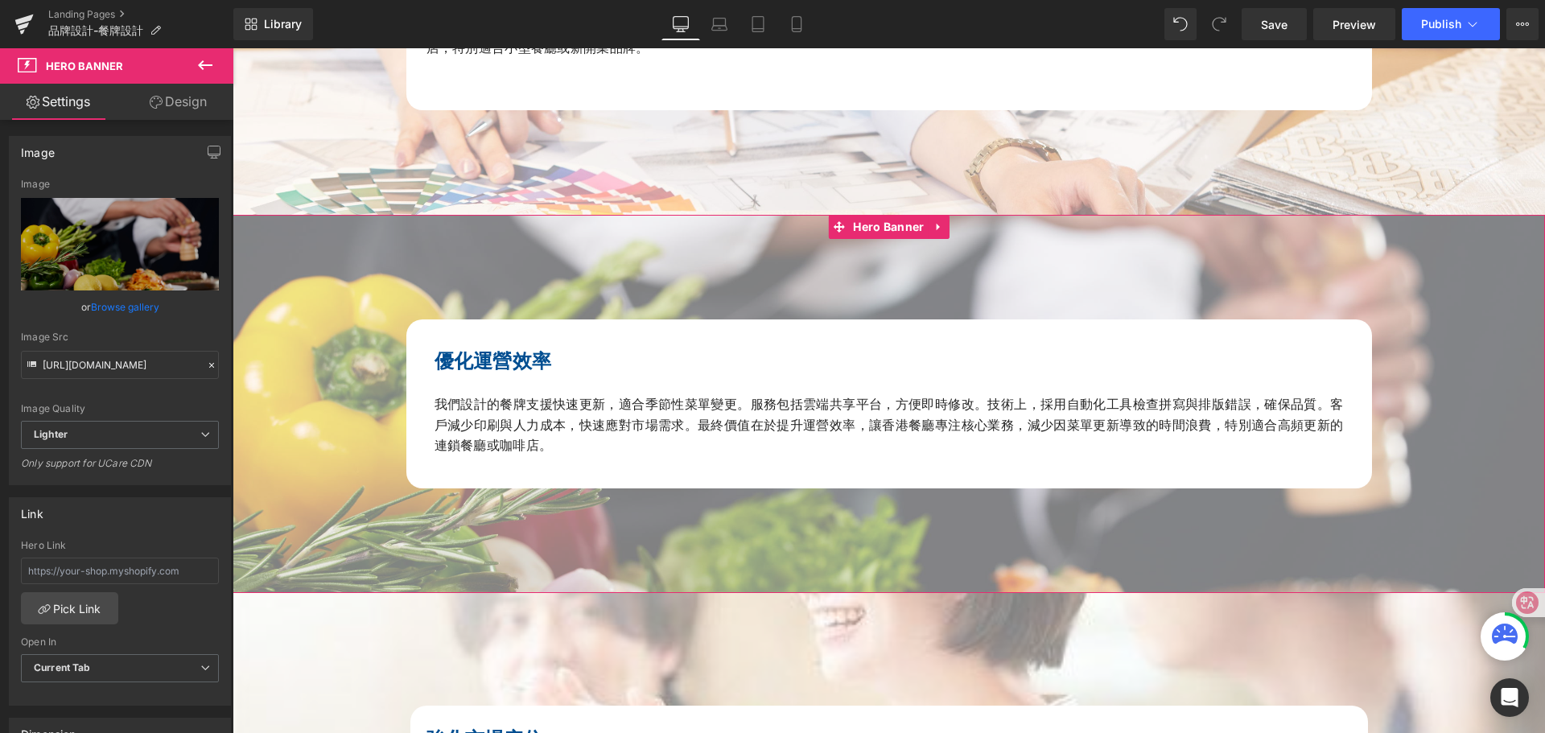
click at [196, 97] on link "Design" at bounding box center [178, 102] width 117 height 36
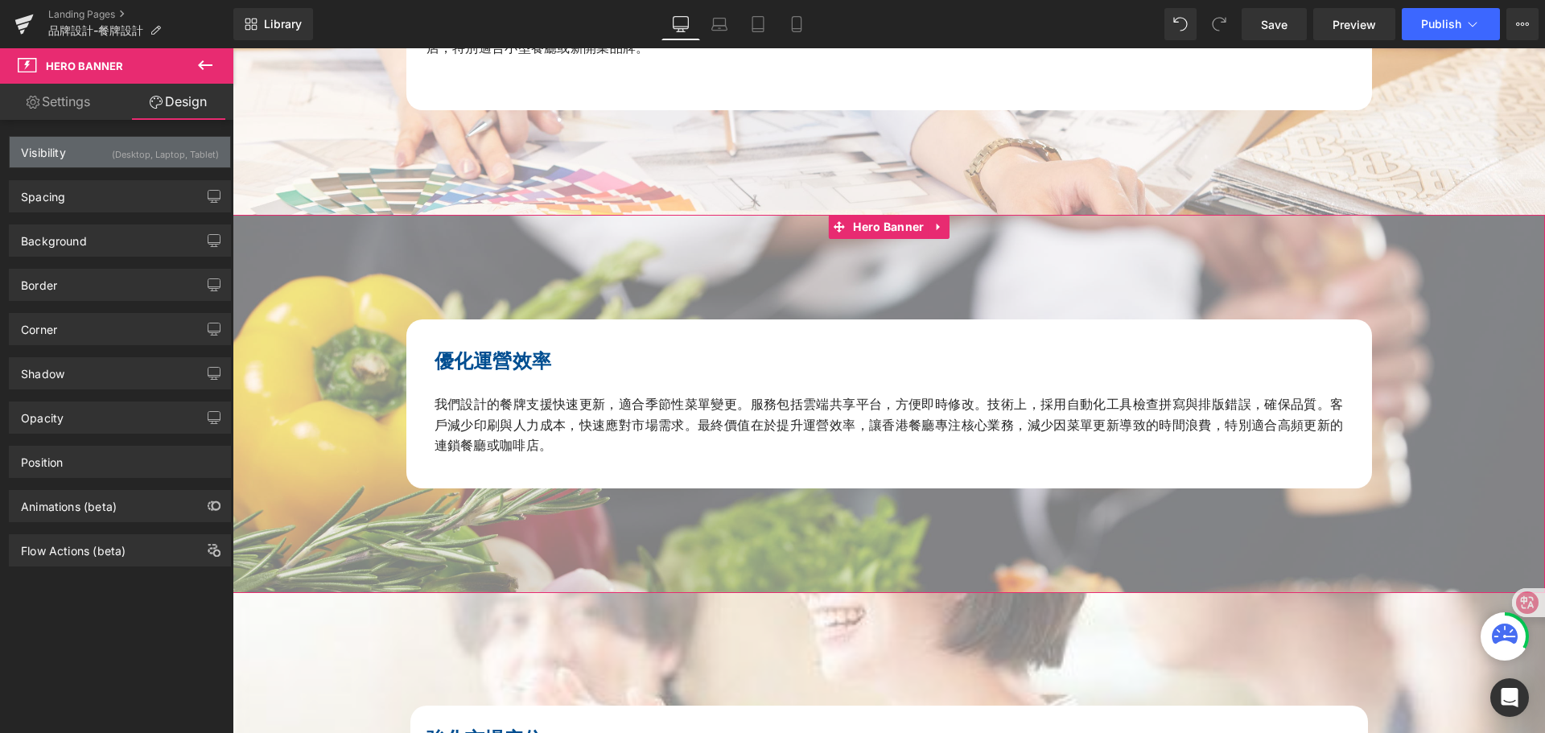
click at [193, 155] on div "(Desktop, Laptop, Tablet)" at bounding box center [165, 150] width 107 height 27
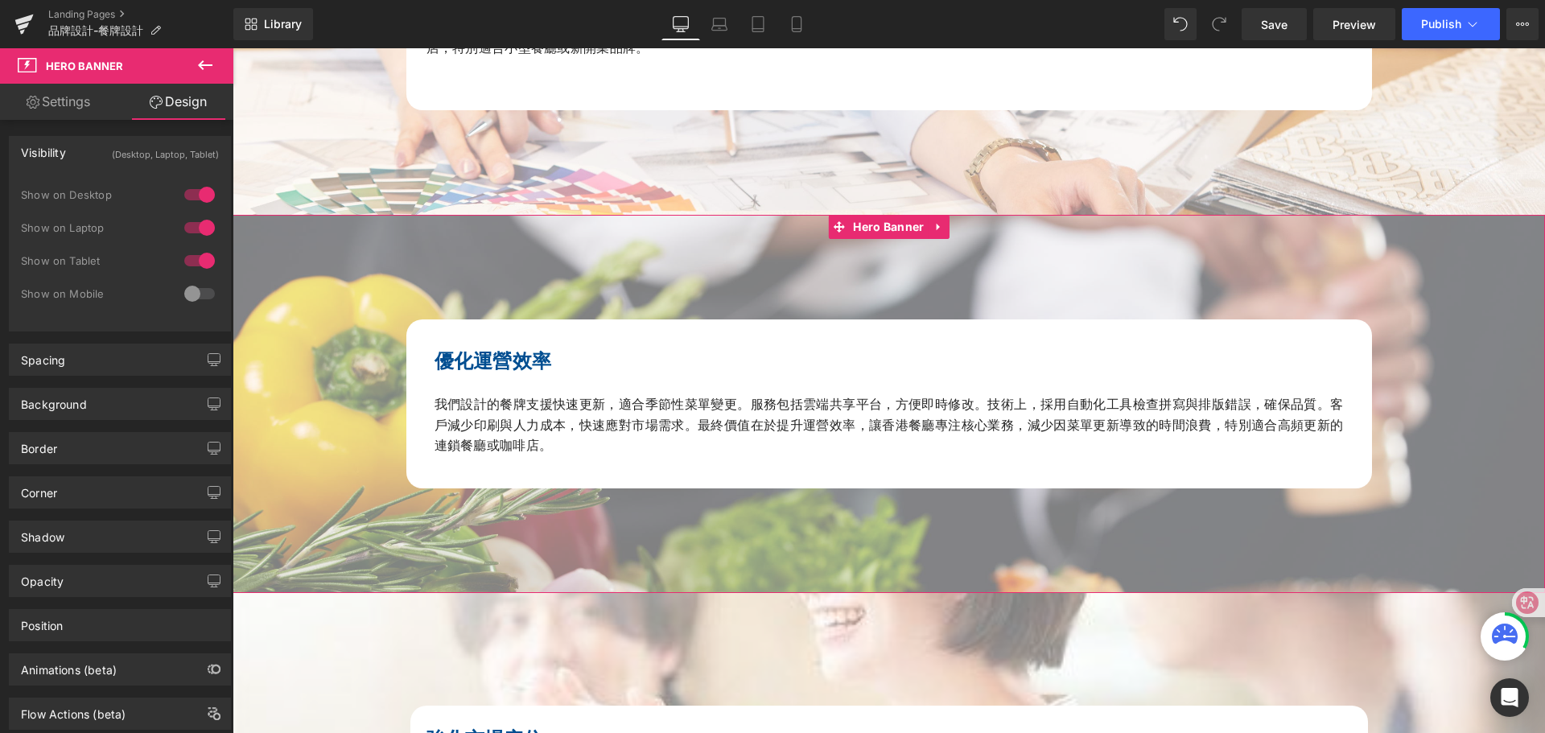
click at [202, 287] on div at bounding box center [199, 294] width 39 height 26
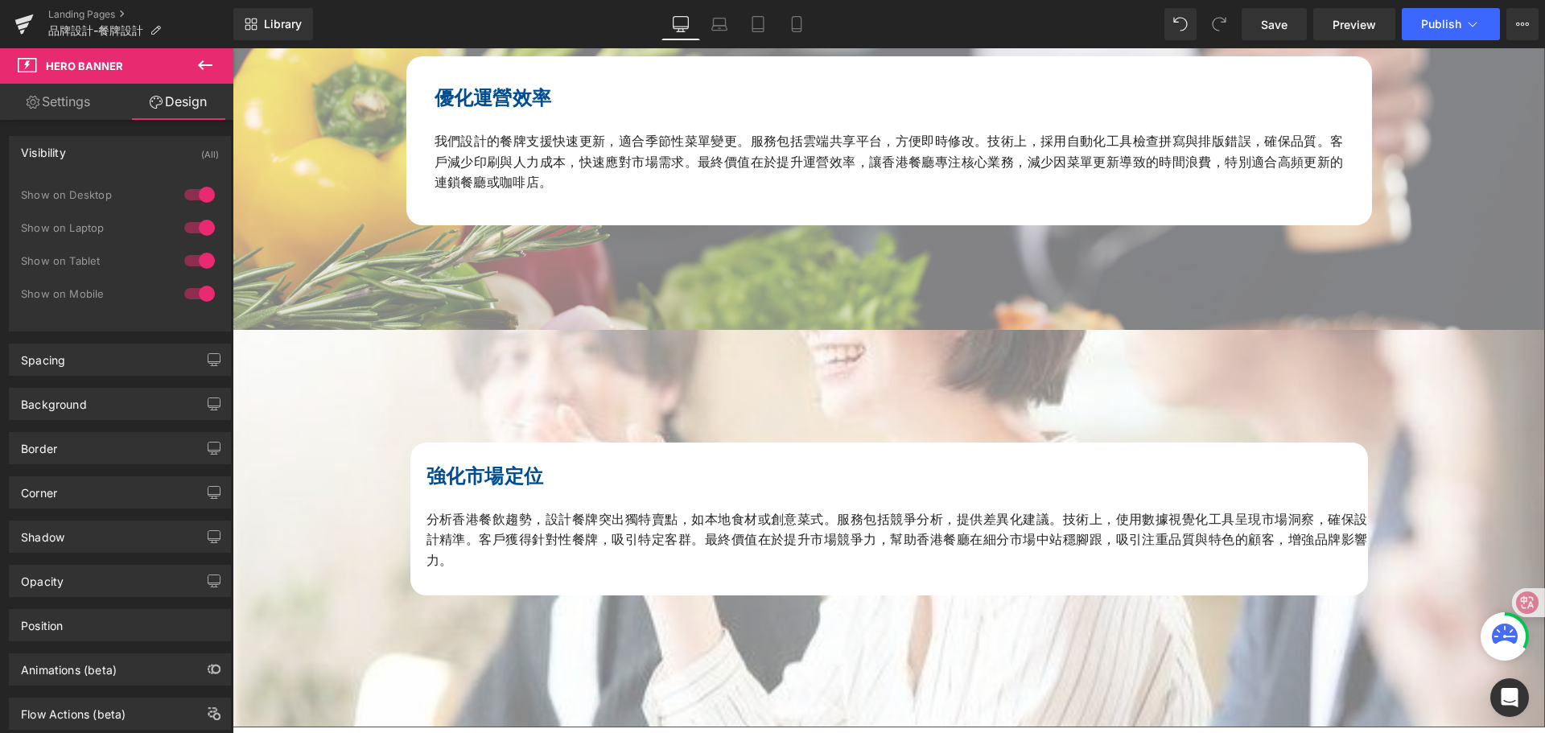
scroll to position [2373, 0]
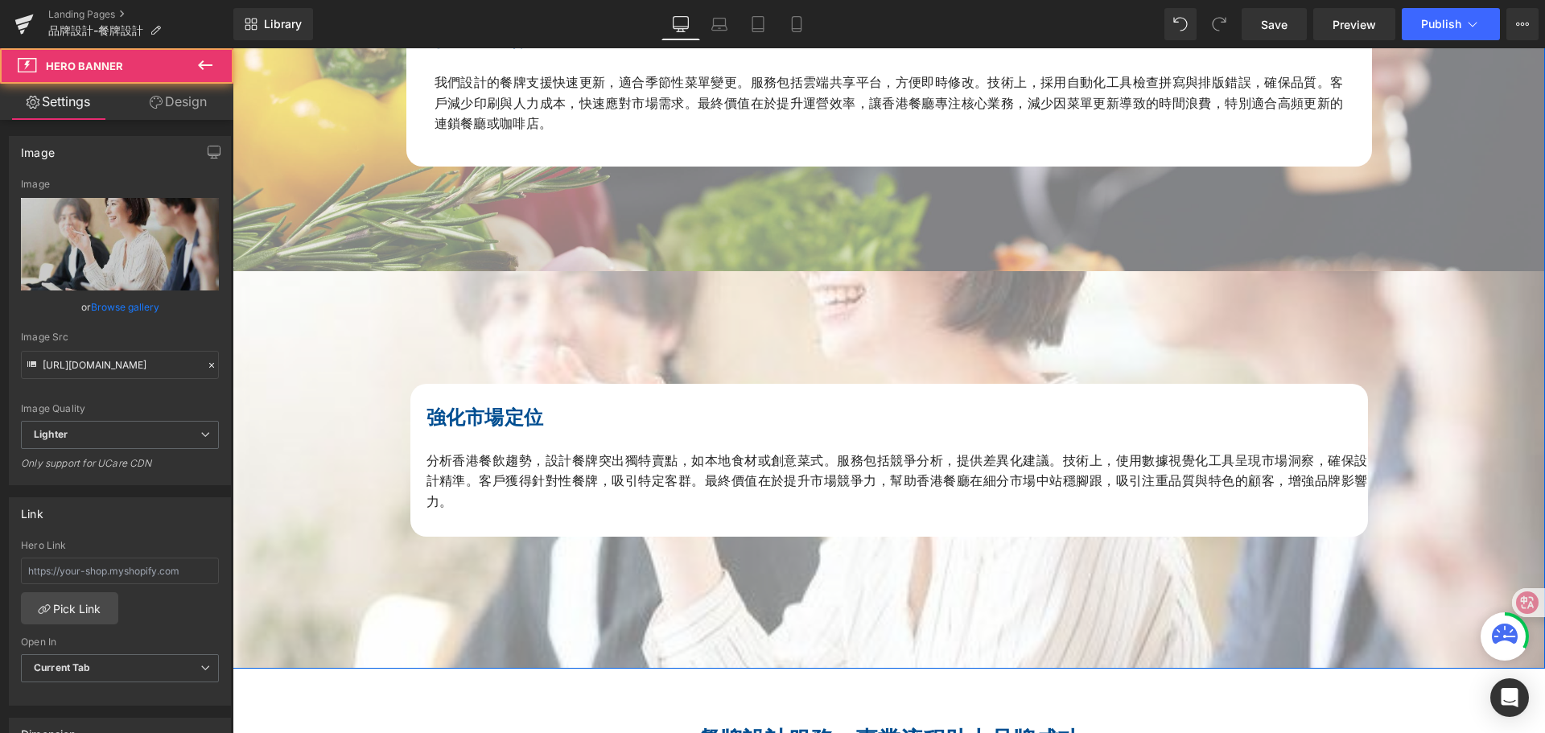
click at [415, 348] on div at bounding box center [889, 470] width 1313 height 398
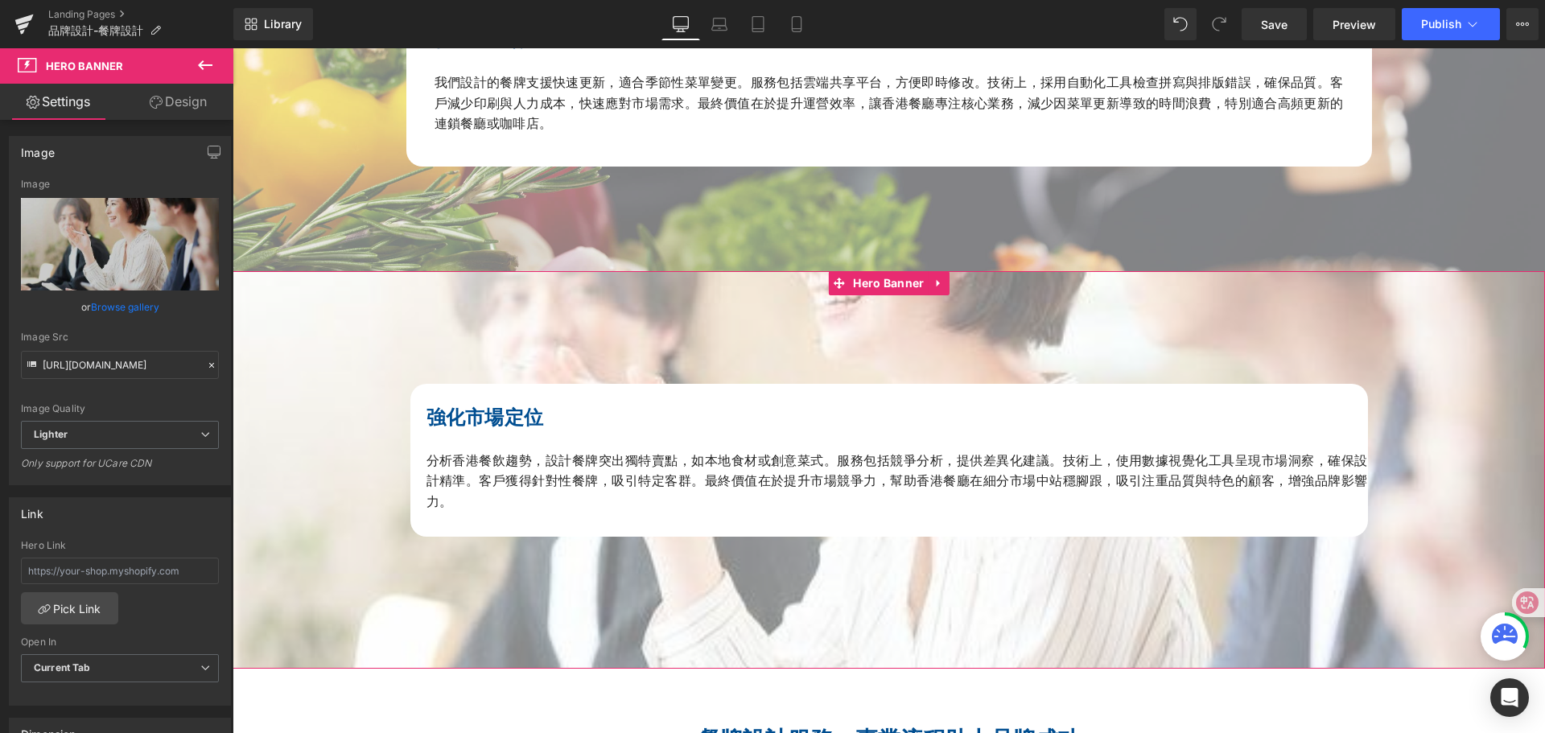
click at [207, 108] on link "Design" at bounding box center [178, 102] width 117 height 36
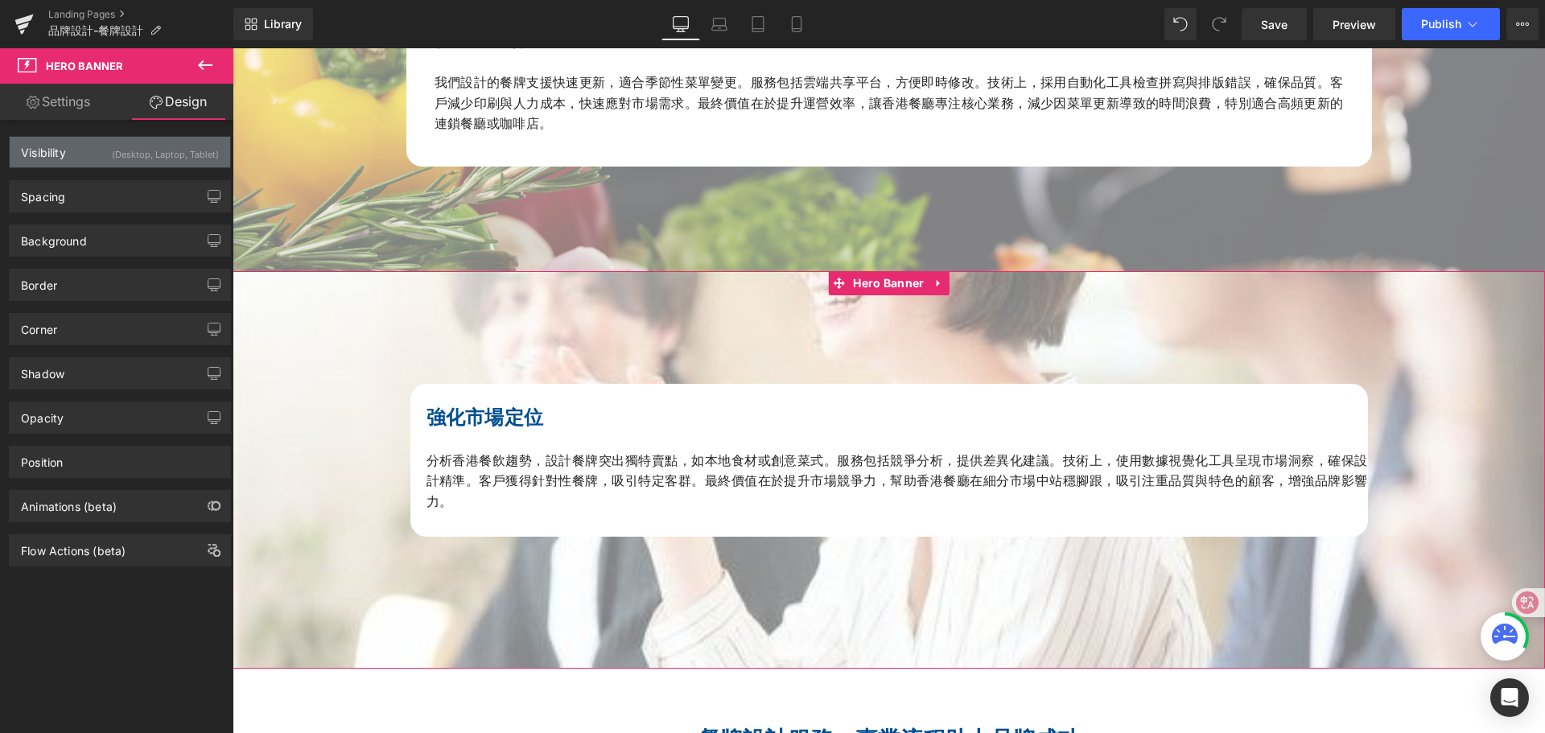
click at [203, 155] on div "(Desktop, Laptop, Tablet)" at bounding box center [165, 150] width 107 height 27
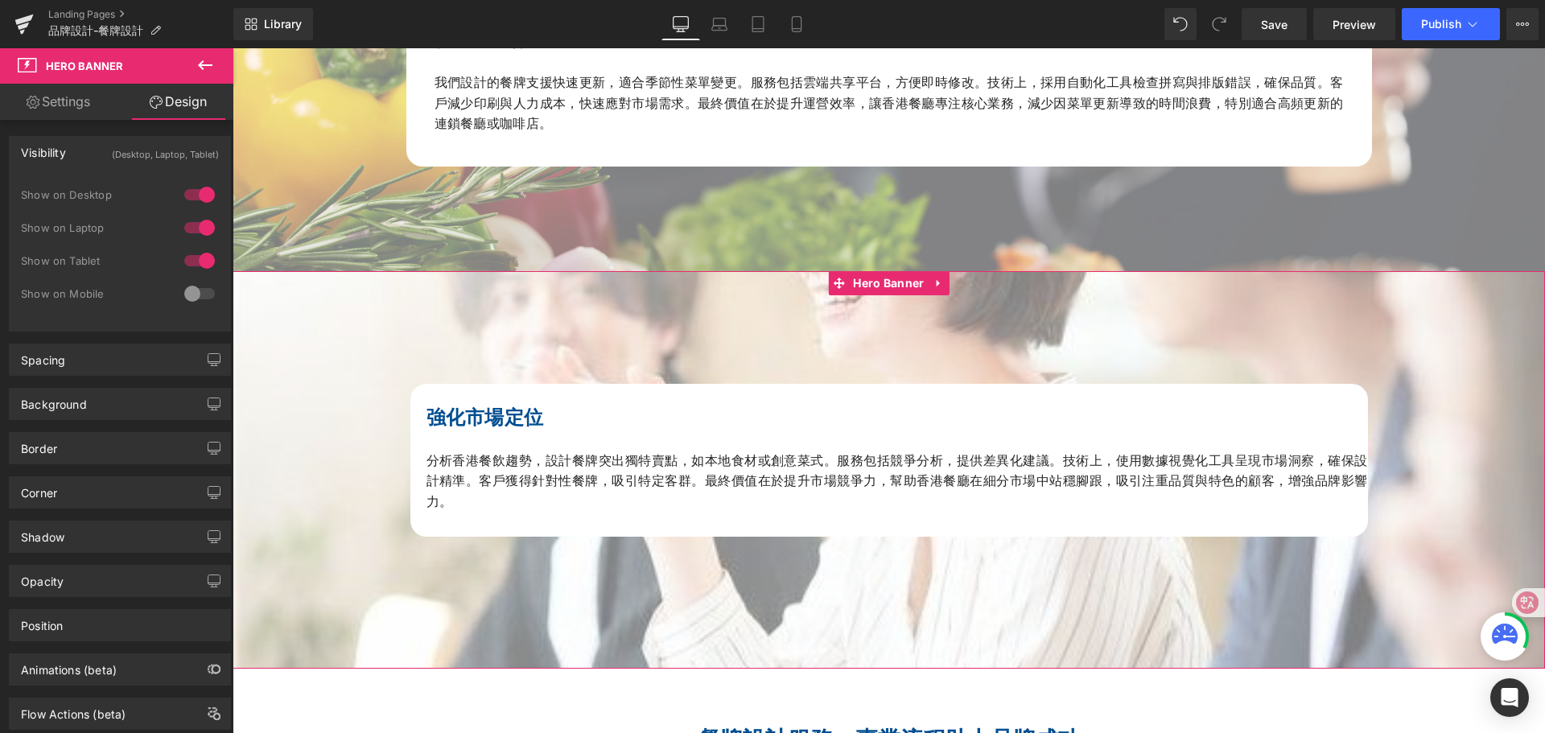
click at [200, 292] on div at bounding box center [199, 294] width 39 height 26
click at [801, 23] on icon at bounding box center [797, 24] width 16 height 16
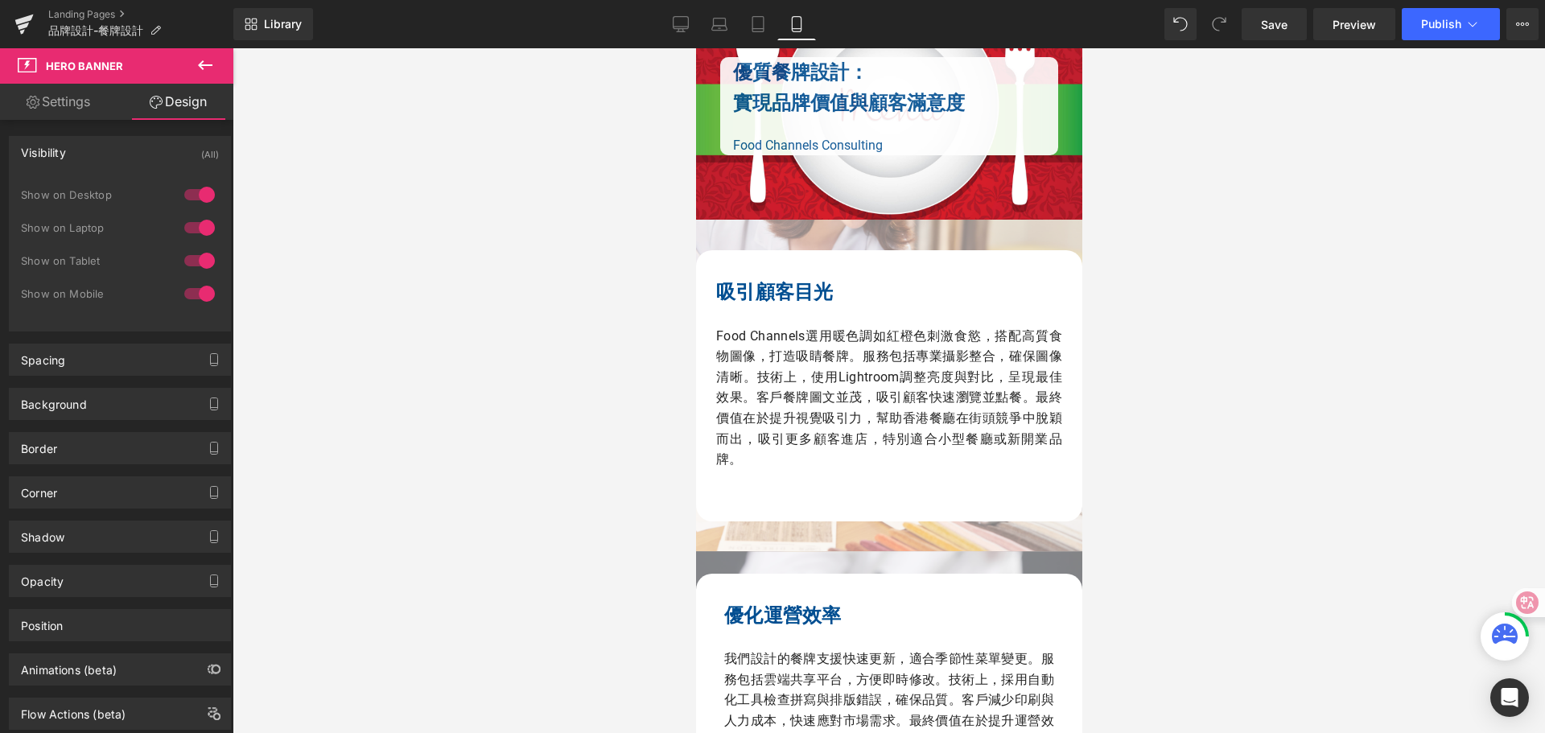
scroll to position [2139, 0]
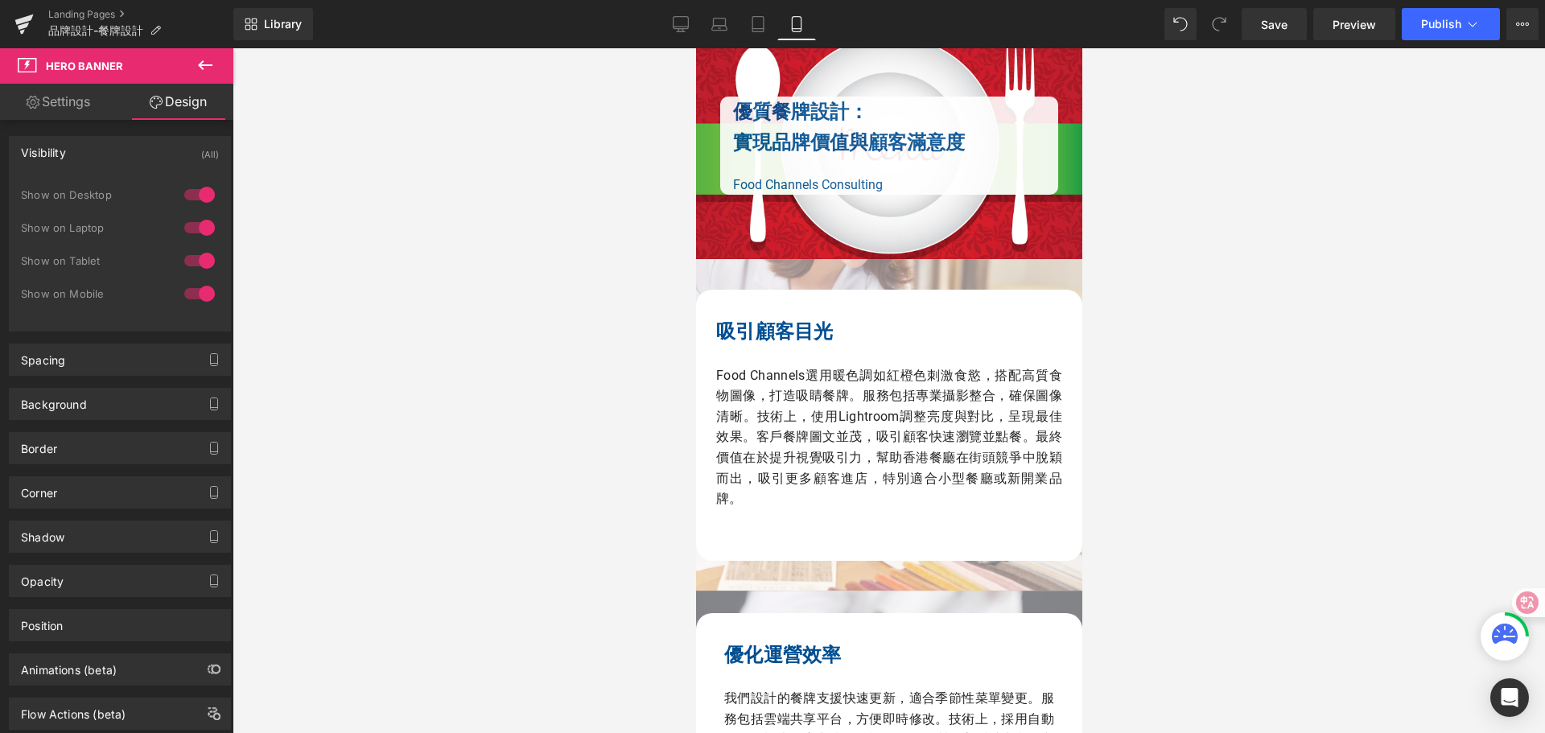
click at [765, 343] on b "吸引顧客目光" at bounding box center [775, 331] width 118 height 23
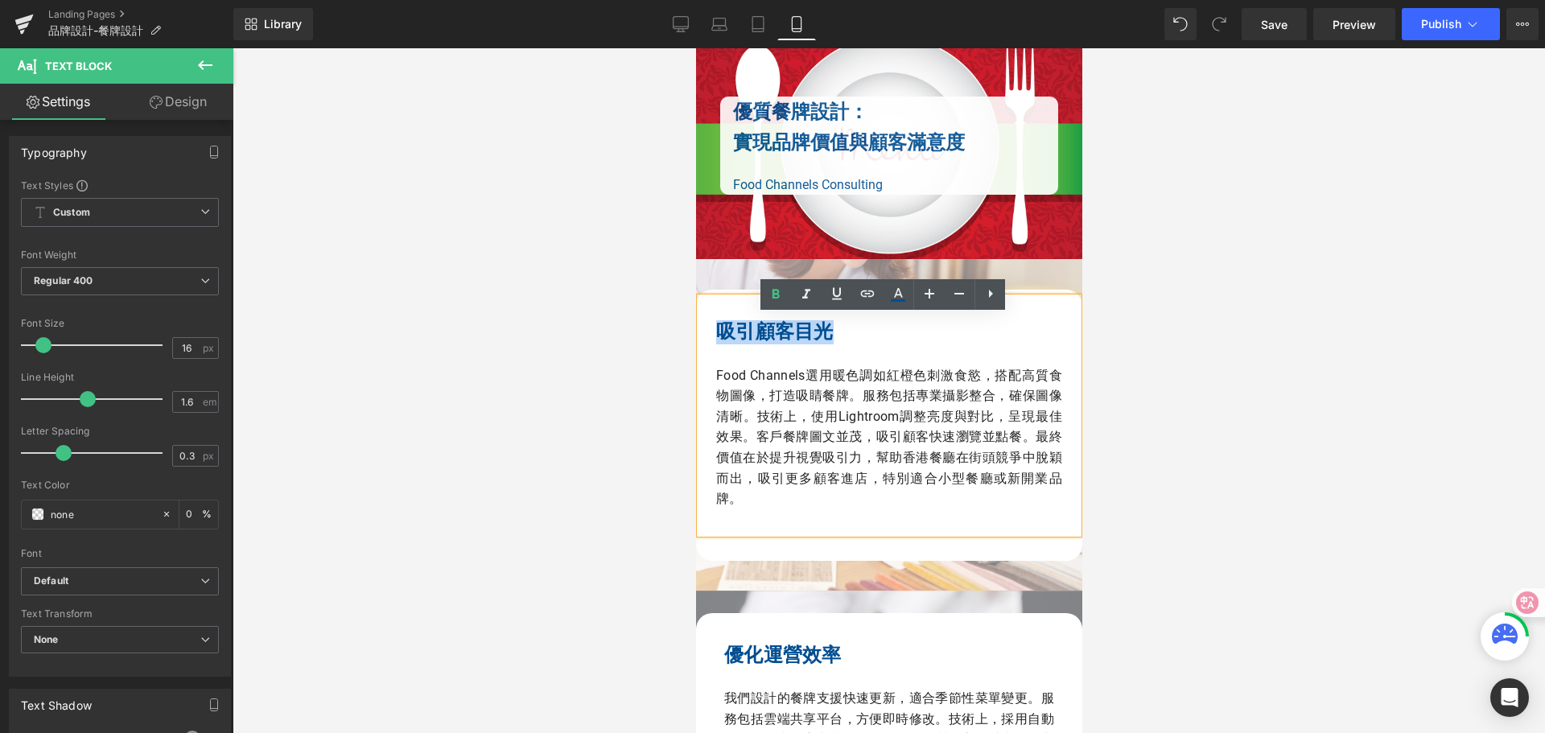
drag, startPoint x: 710, startPoint y: 354, endPoint x: 840, endPoint y: 354, distance: 130.4
click at [840, 344] on p "吸引顧客目光" at bounding box center [889, 333] width 346 height 23
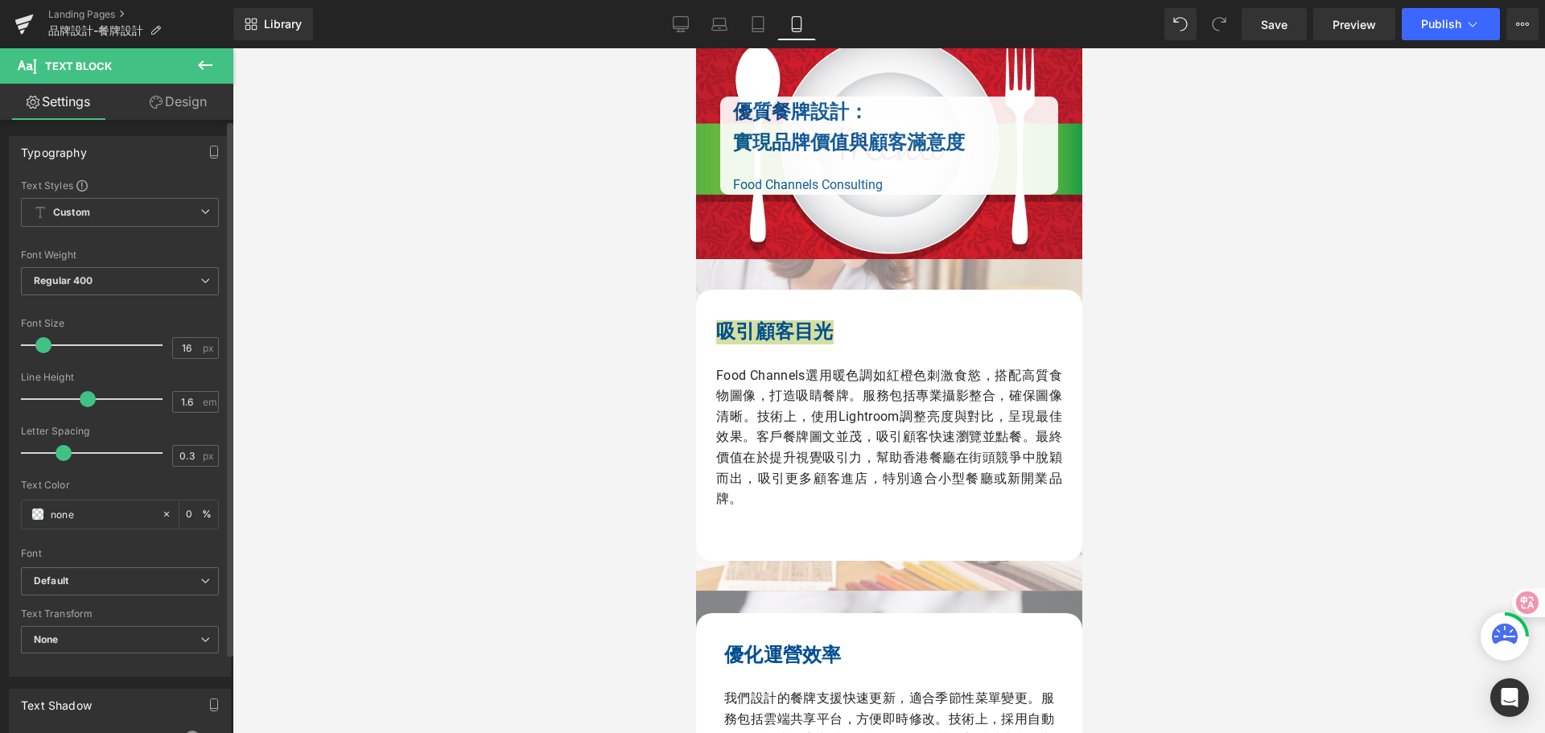
click at [42, 352] on span at bounding box center [43, 345] width 16 height 16
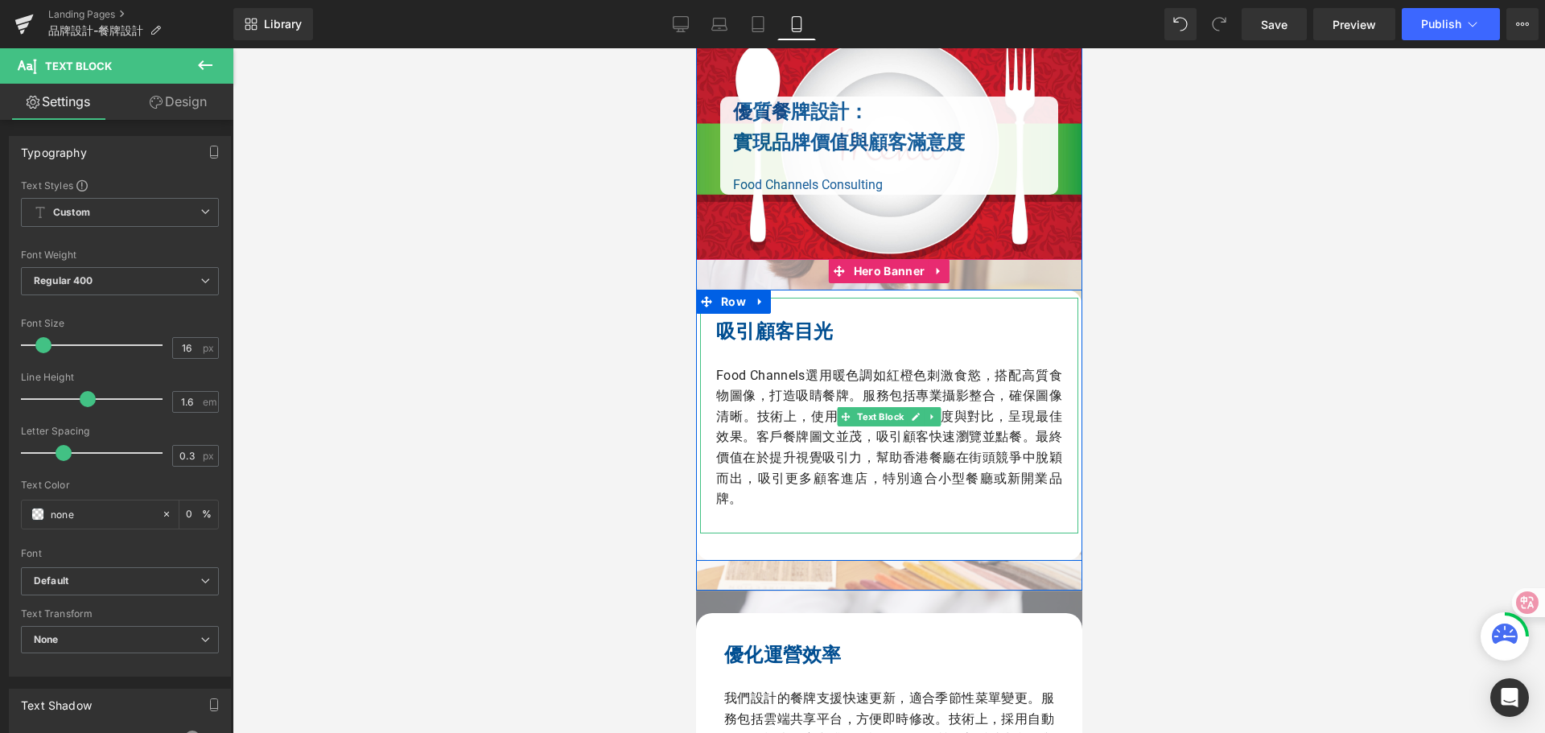
click at [956, 393] on p "Food Channels選用暖色調如紅橙色刺激食慾，搭配高質食物圖像，打造吸睛餐牌。服務包括專業攝影整合，確保圖像清晰。技術上，使用Lightroom調整亮…" at bounding box center [889, 437] width 346 height 144
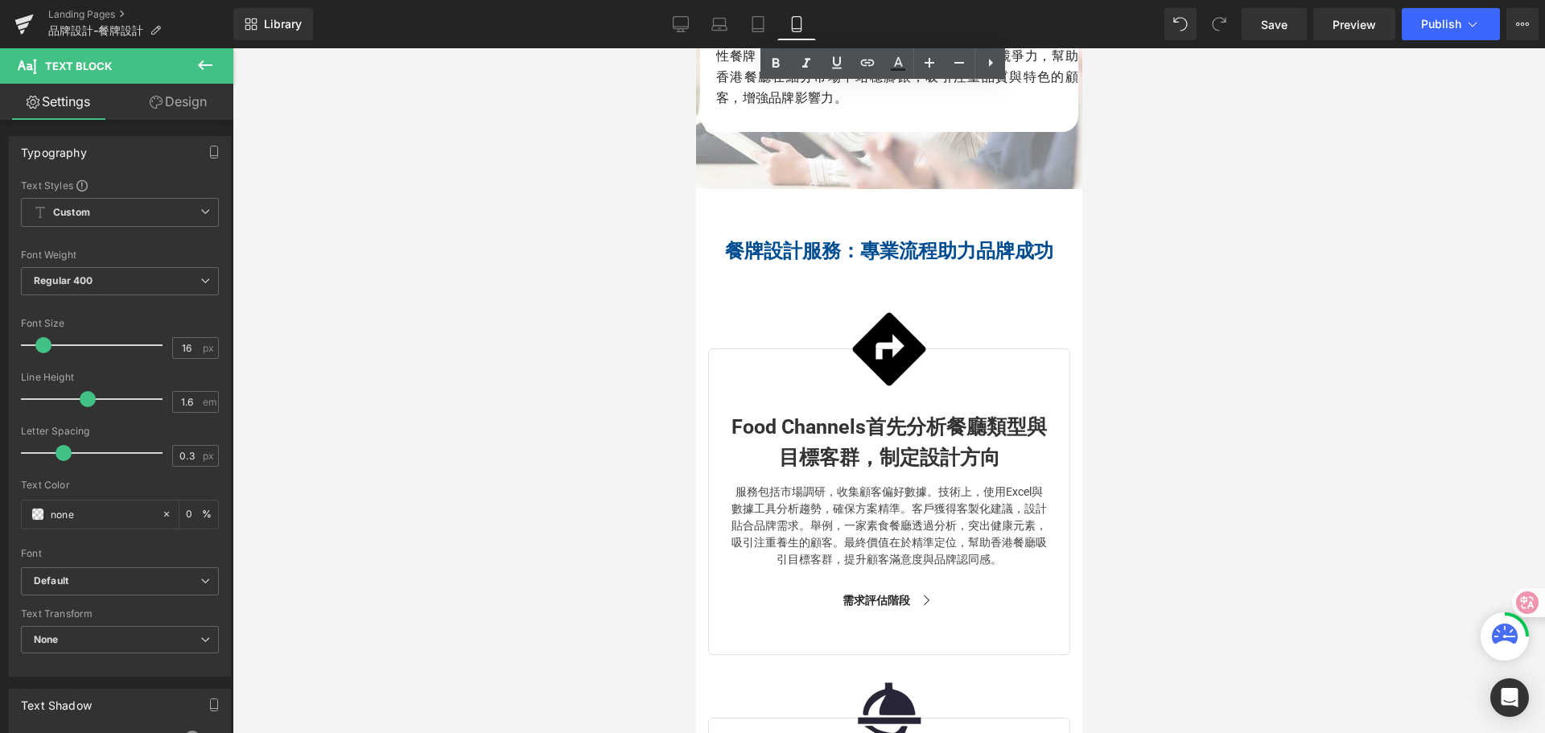
scroll to position [3186, 0]
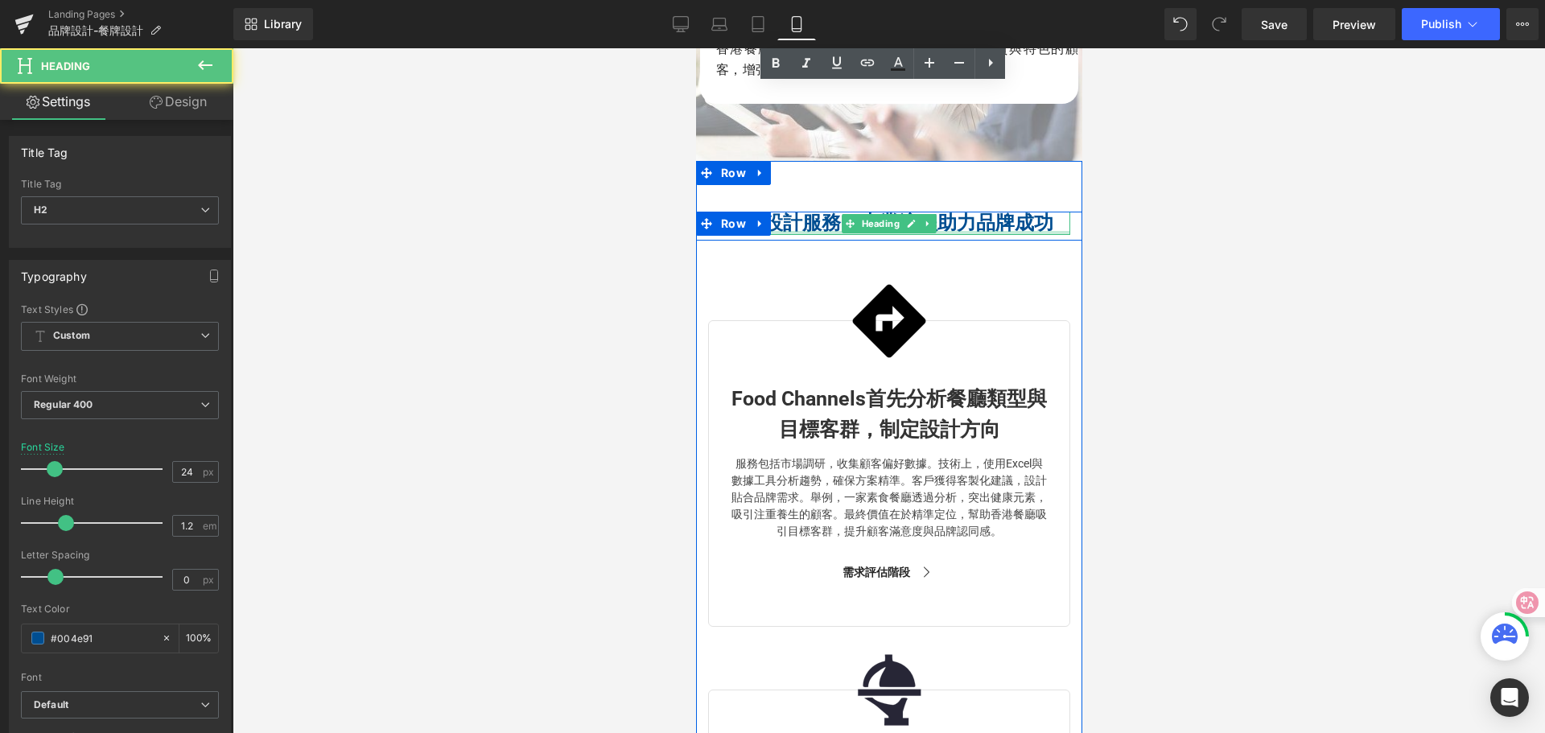
click at [916, 235] on div at bounding box center [888, 233] width 362 height 4
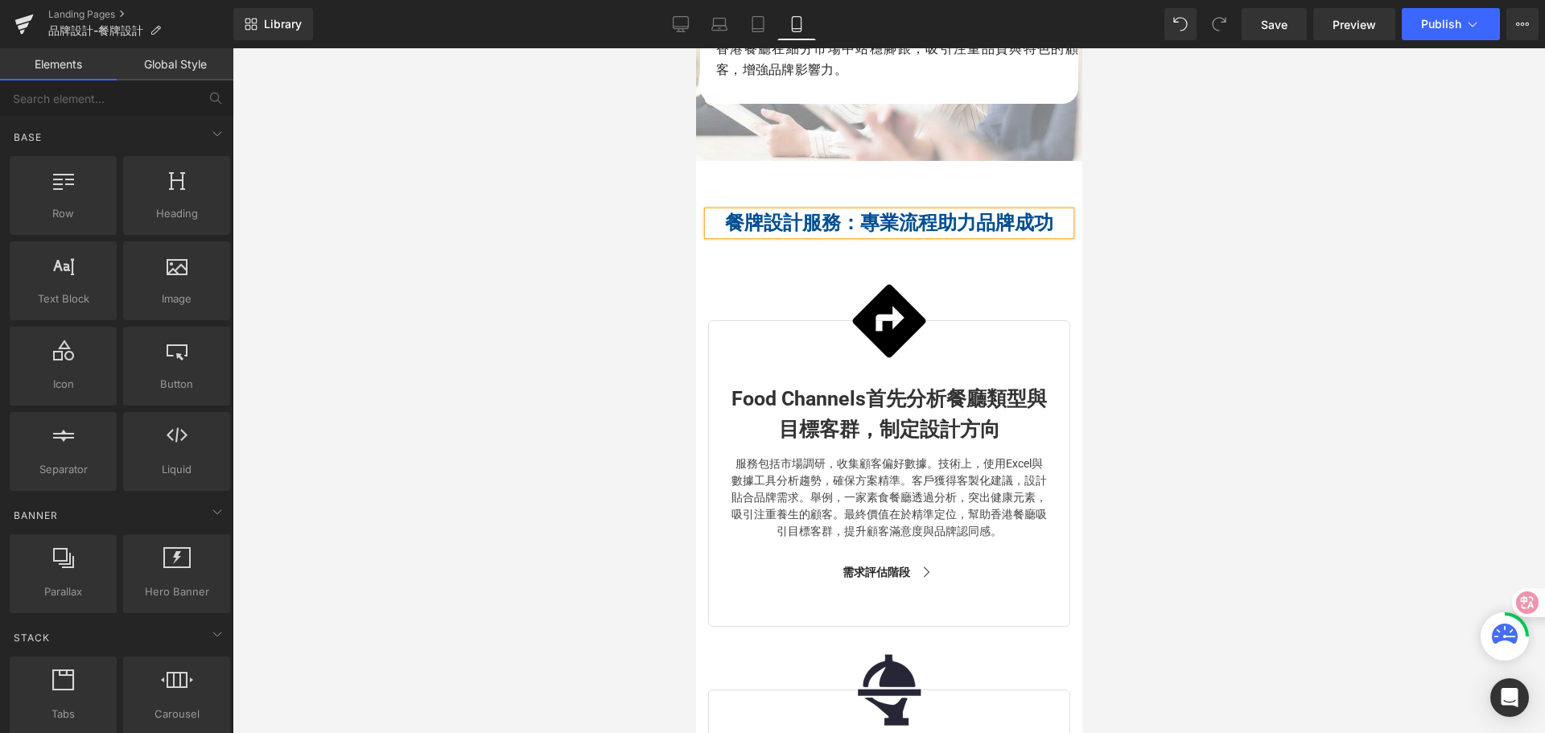
click at [1161, 179] on div at bounding box center [889, 390] width 1313 height 685
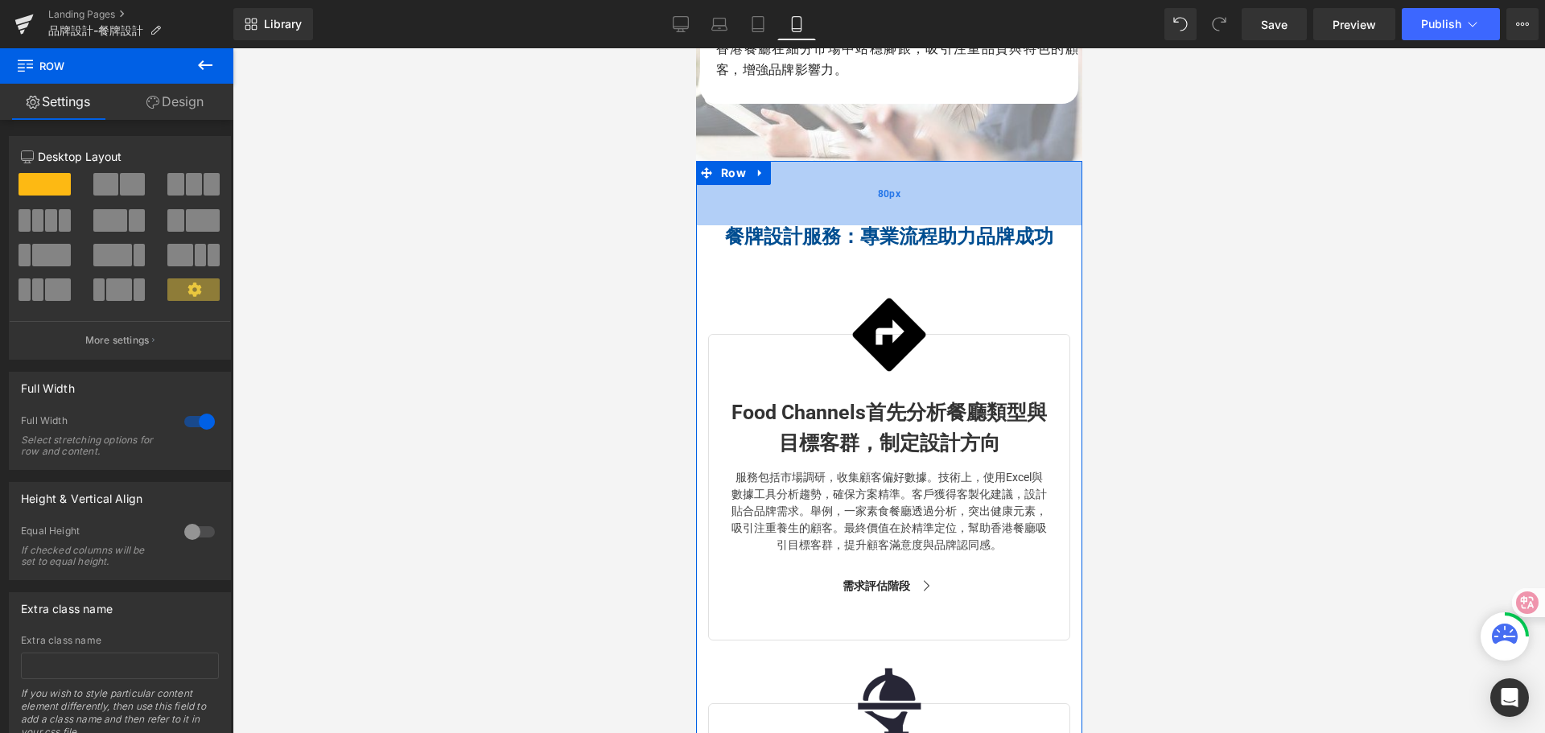
drag, startPoint x: 947, startPoint y: 229, endPoint x: 947, endPoint y: 243, distance: 13.7
click at [947, 225] on div "80px" at bounding box center [888, 193] width 386 height 64
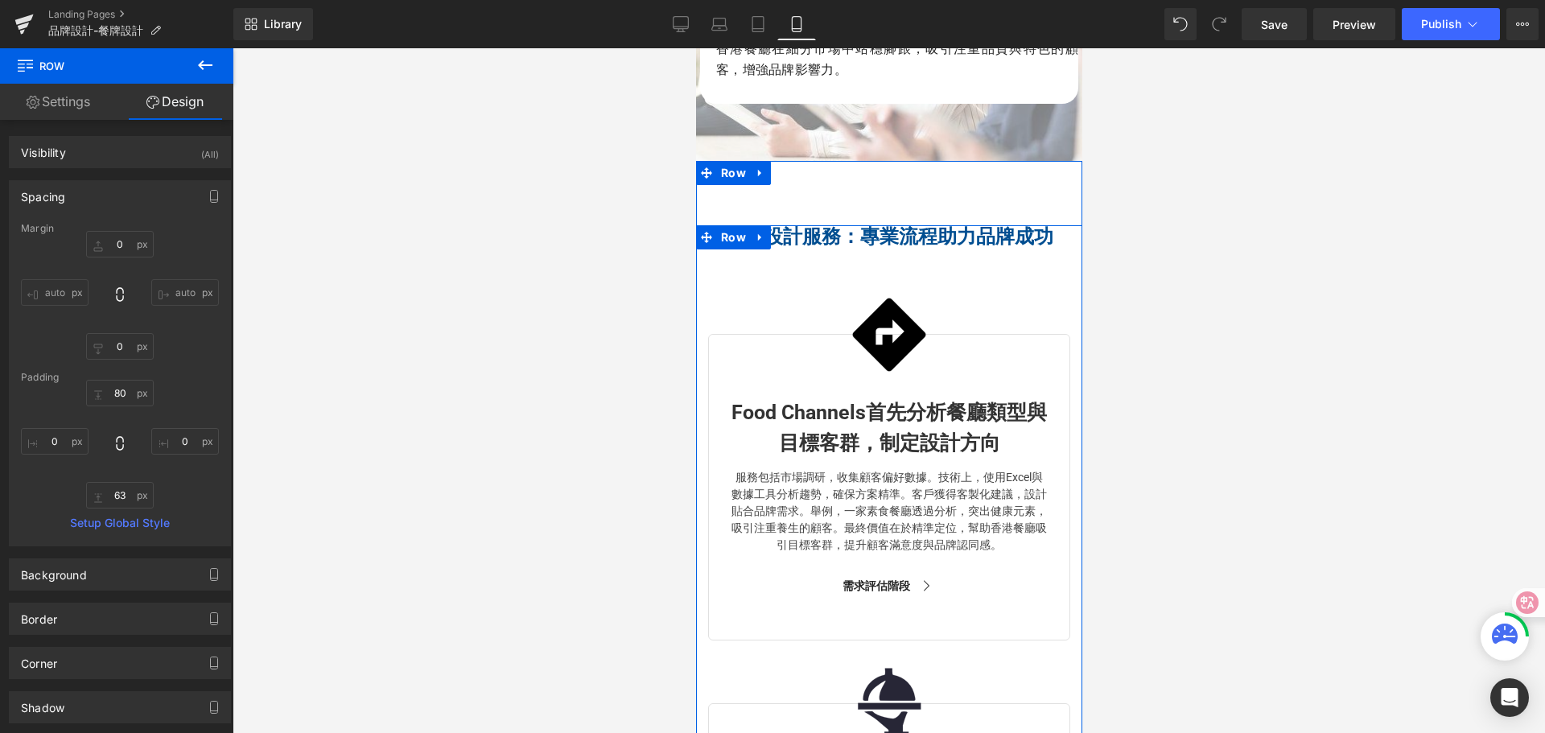
click at [891, 324] on img at bounding box center [888, 335] width 80 height 80
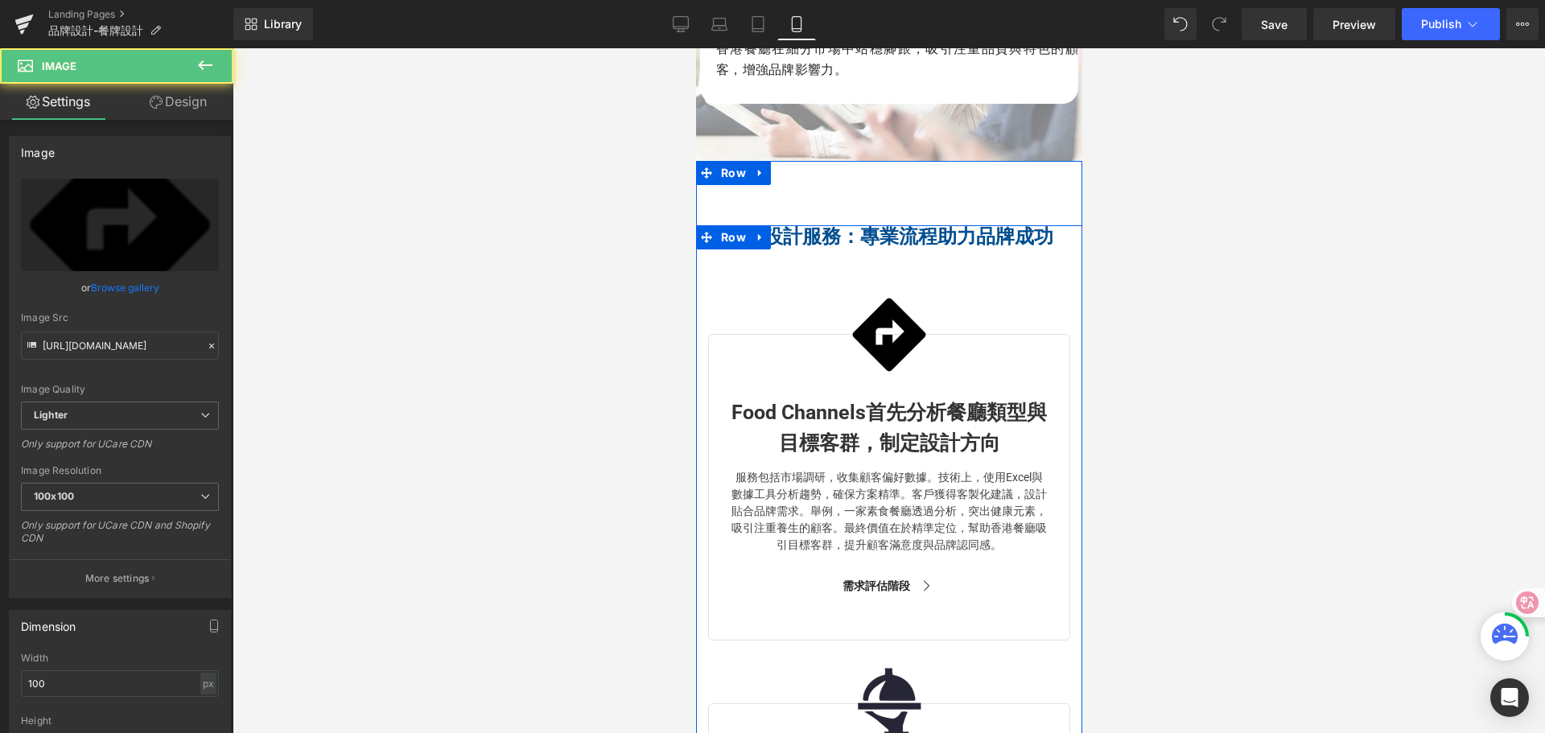
click at [870, 296] on div "餐牌設計服務：專業流程助力品牌成功 Heading Row Image Food Channels首先分析餐廳類型與目標客群，制定設計方向 Text Bloc…" at bounding box center [888, 617] width 386 height 785
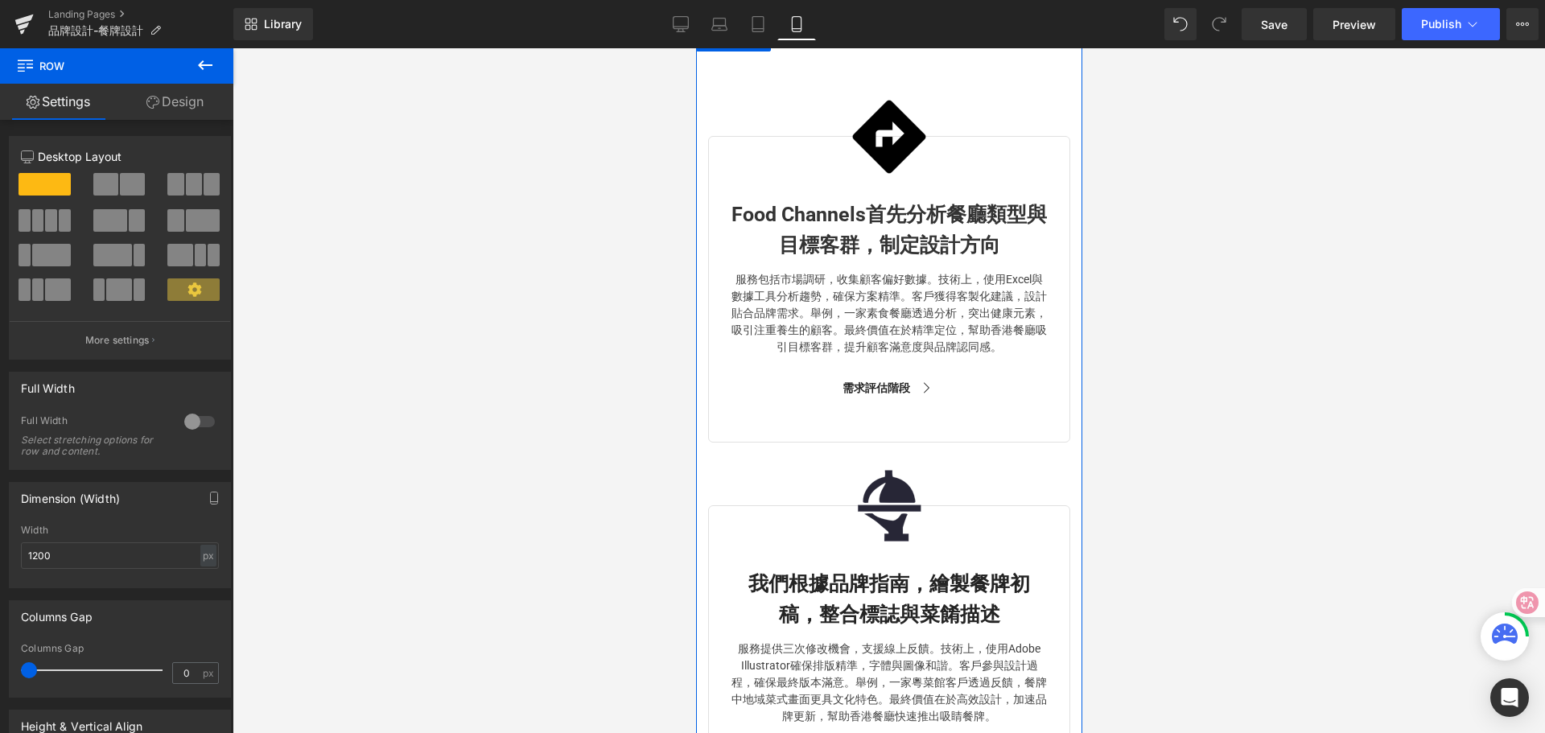
scroll to position [3347, 0]
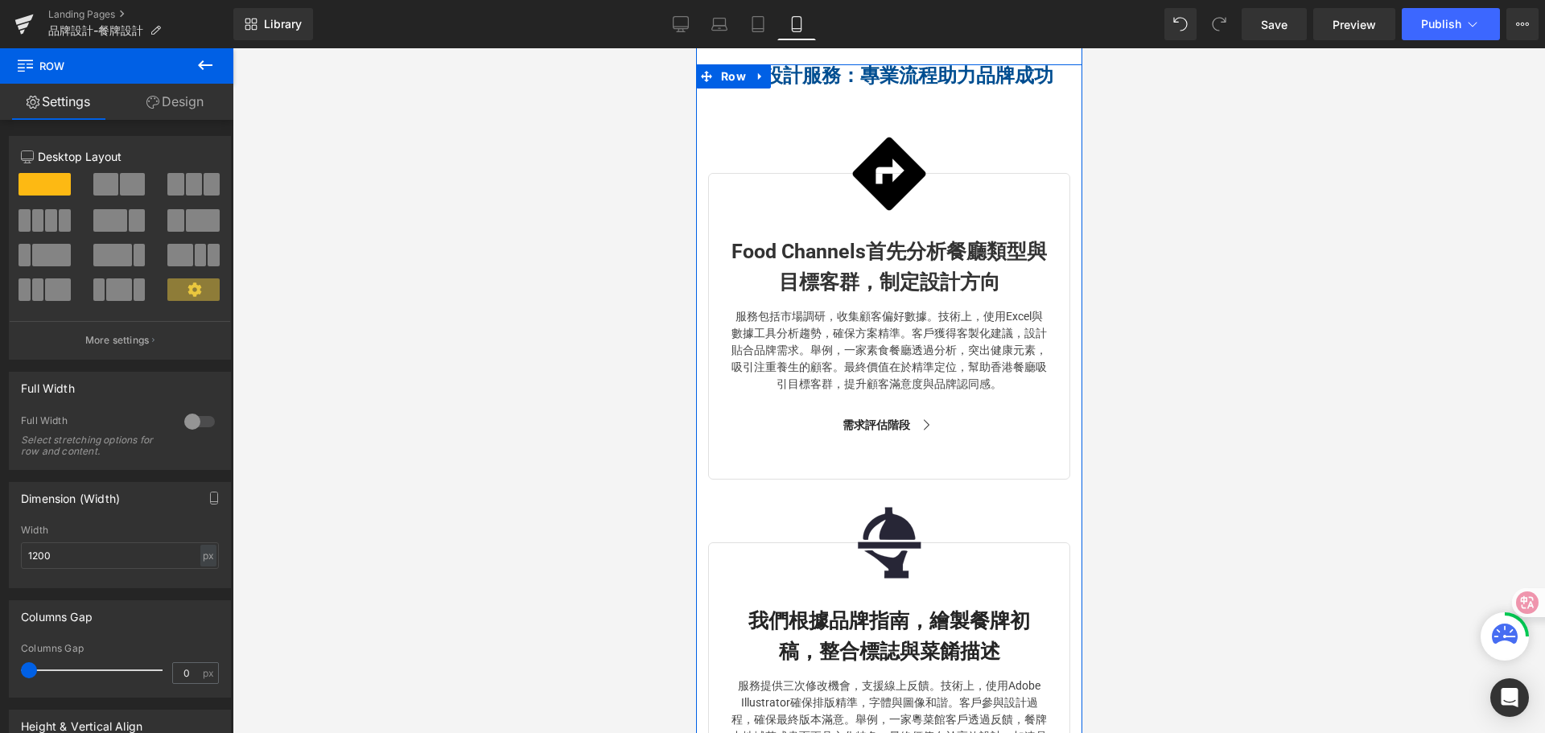
click at [786, 294] on span "Food Channels首先分析餐廳類型與目標客群，制定設計方向" at bounding box center [889, 267] width 316 height 54
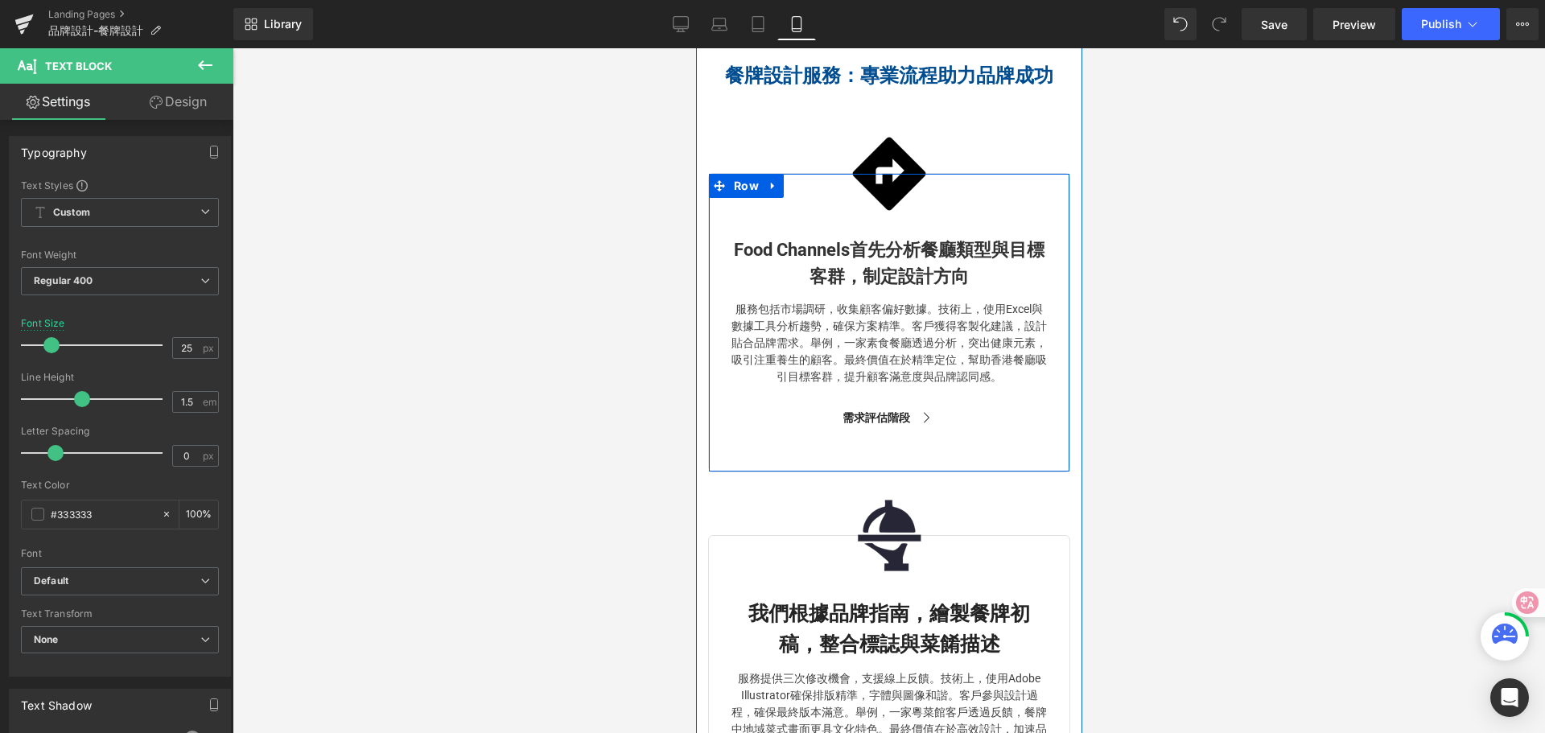
drag, startPoint x: 744, startPoint y: 397, endPoint x: 847, endPoint y: 291, distance: 147.4
click at [847, 287] on span "Food Channels首先分析餐廳類型與目標客群，制定設計方向" at bounding box center [888, 263] width 311 height 47
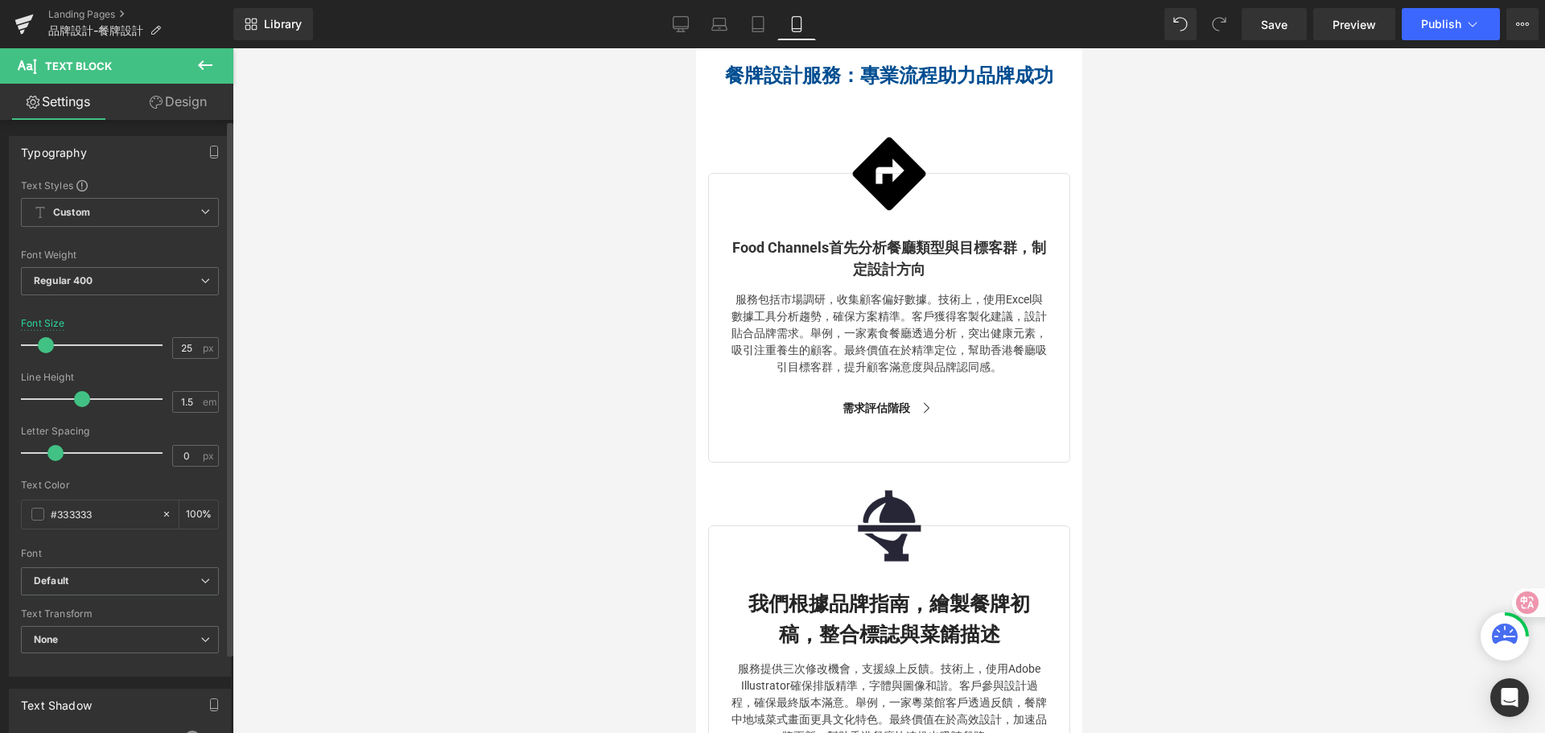
click at [43, 340] on span at bounding box center [46, 345] width 16 height 16
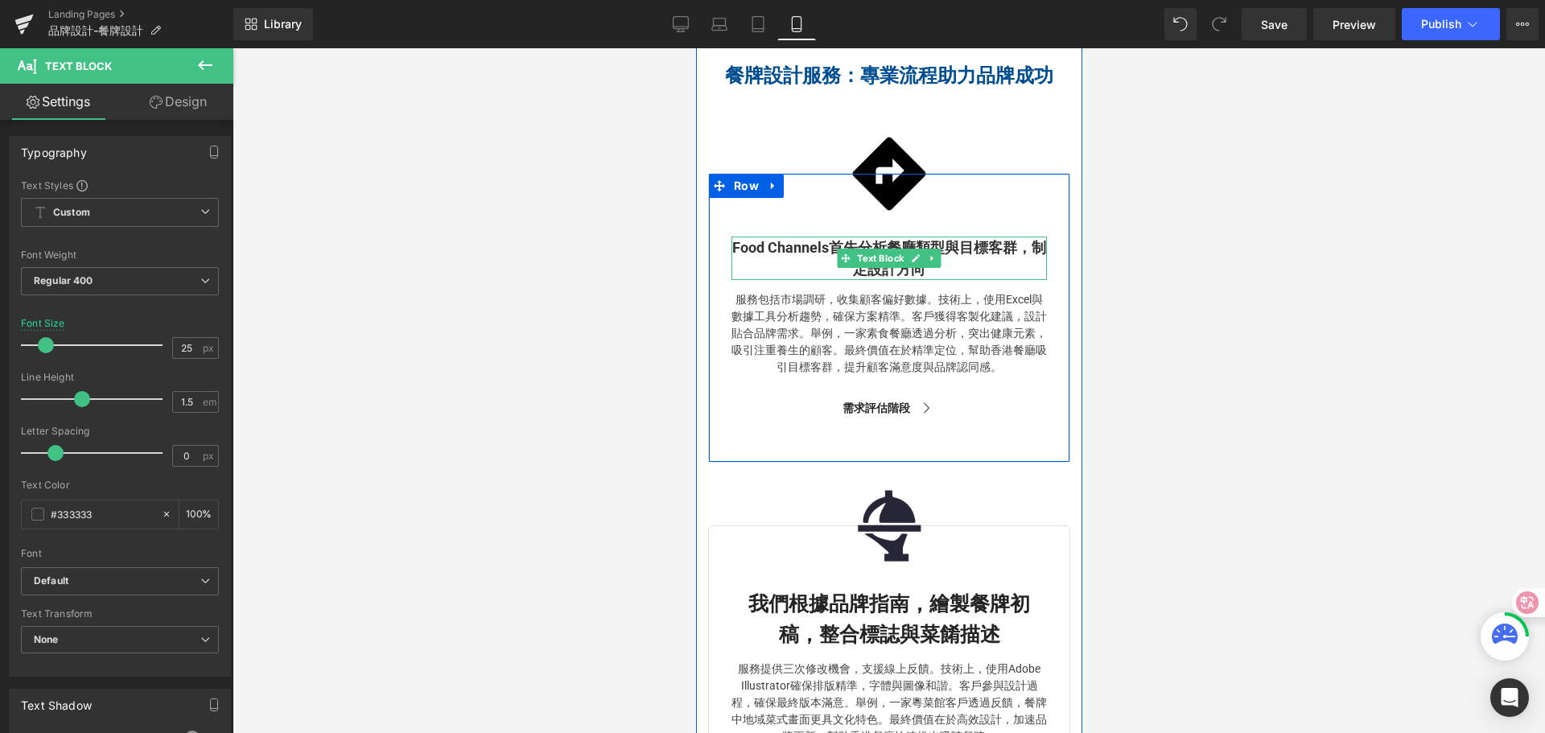
drag, startPoint x: 786, startPoint y: 274, endPoint x: 769, endPoint y: 284, distance: 18.8
click at [786, 274] on span "Food Channels首先分析餐廳類型與目標客群，制定設計方向" at bounding box center [889, 258] width 314 height 39
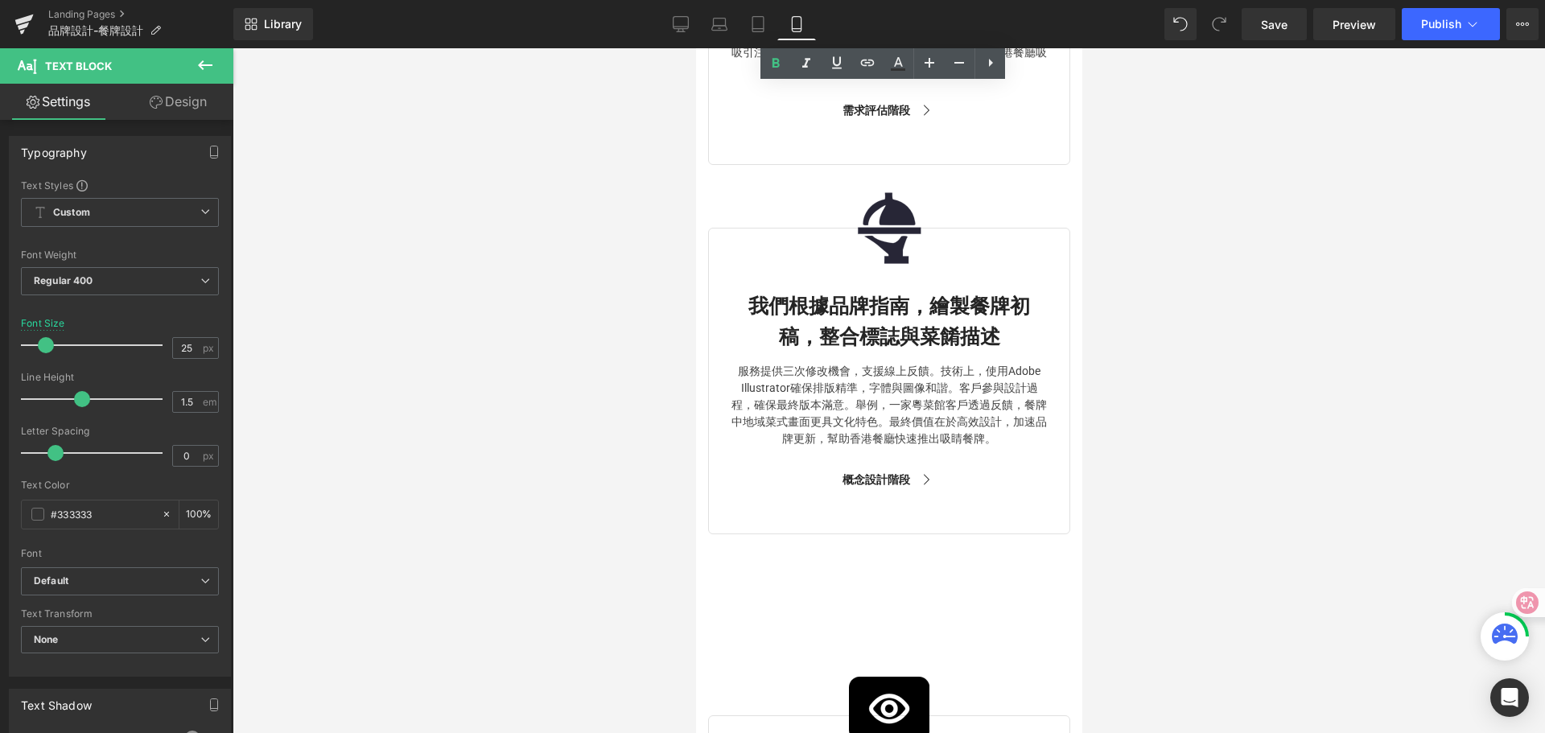
scroll to position [3669, 0]
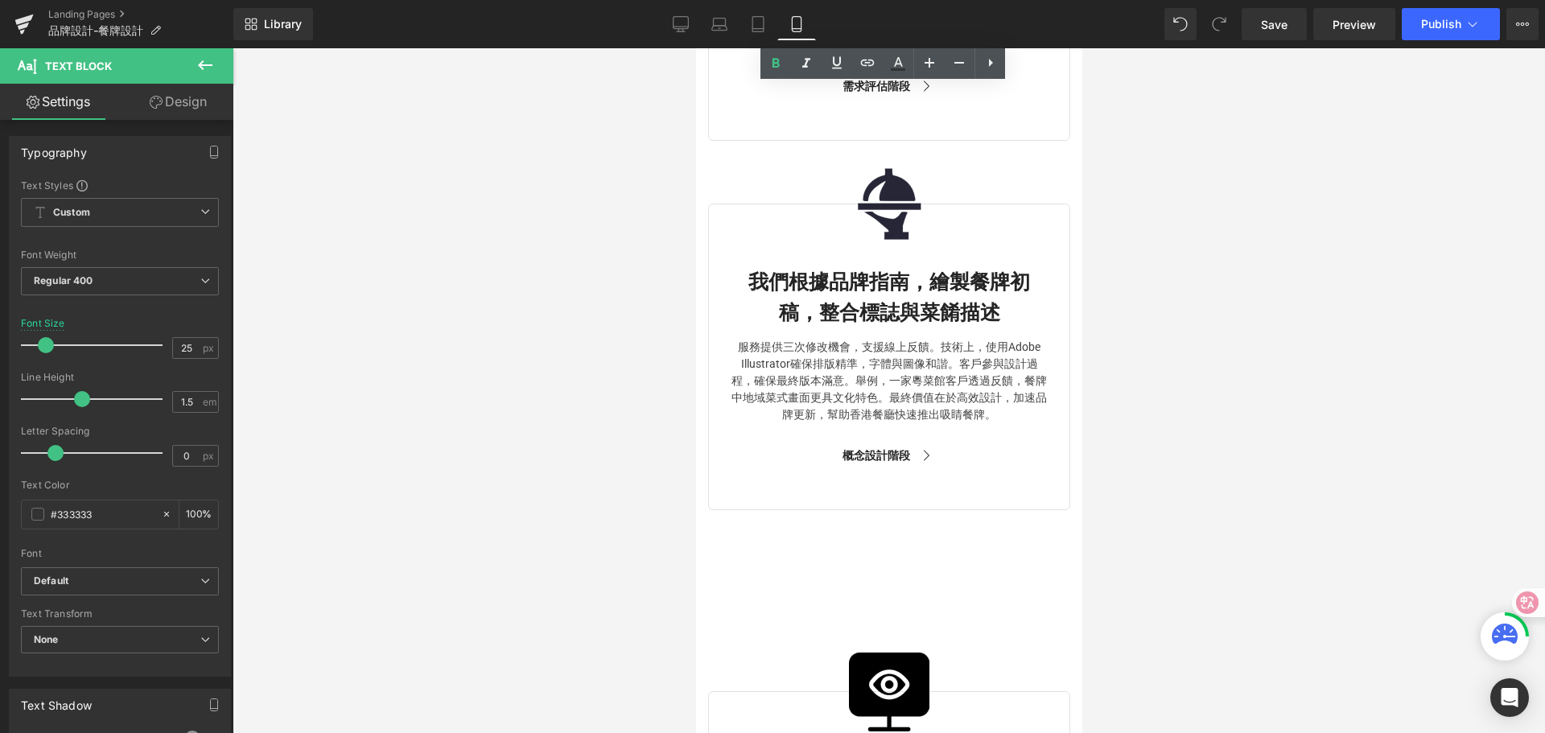
click at [814, 323] on b "我們根據品牌指南，繪製餐牌初稿，整合標誌與菜餚描述" at bounding box center [889, 297] width 282 height 54
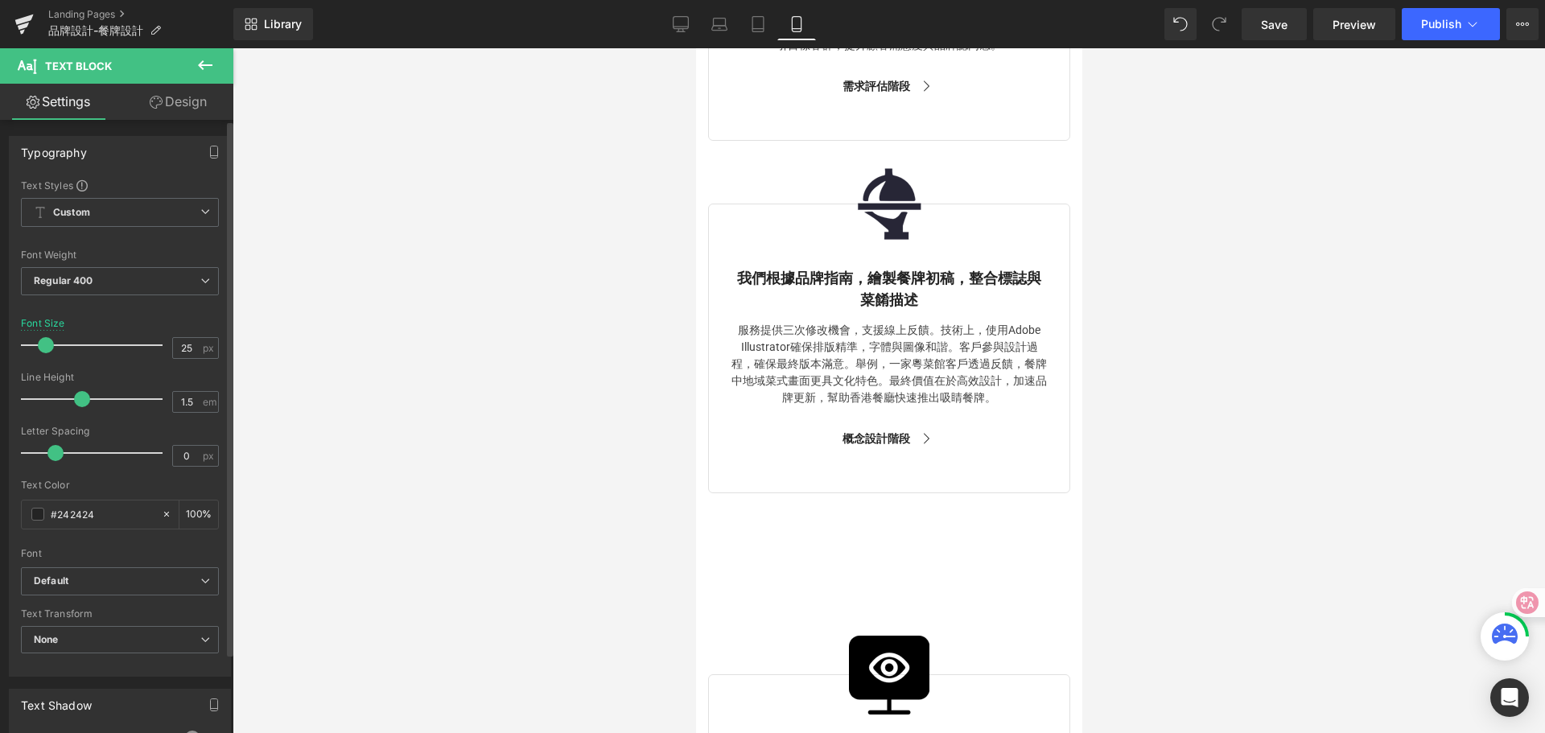
drag, startPoint x: 56, startPoint y: 351, endPoint x: 47, endPoint y: 351, distance: 8.9
click at [47, 351] on span at bounding box center [46, 345] width 16 height 16
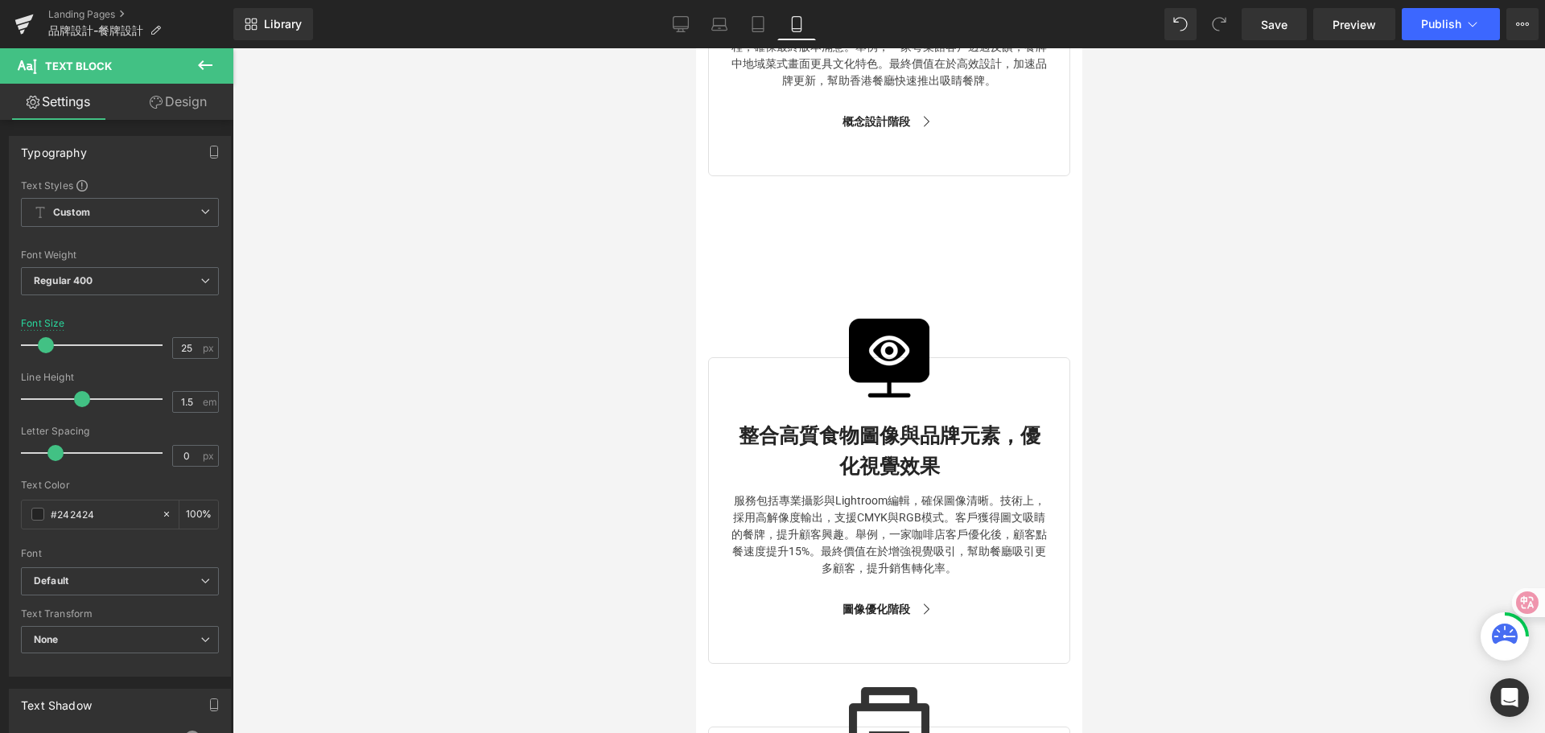
scroll to position [3991, 0]
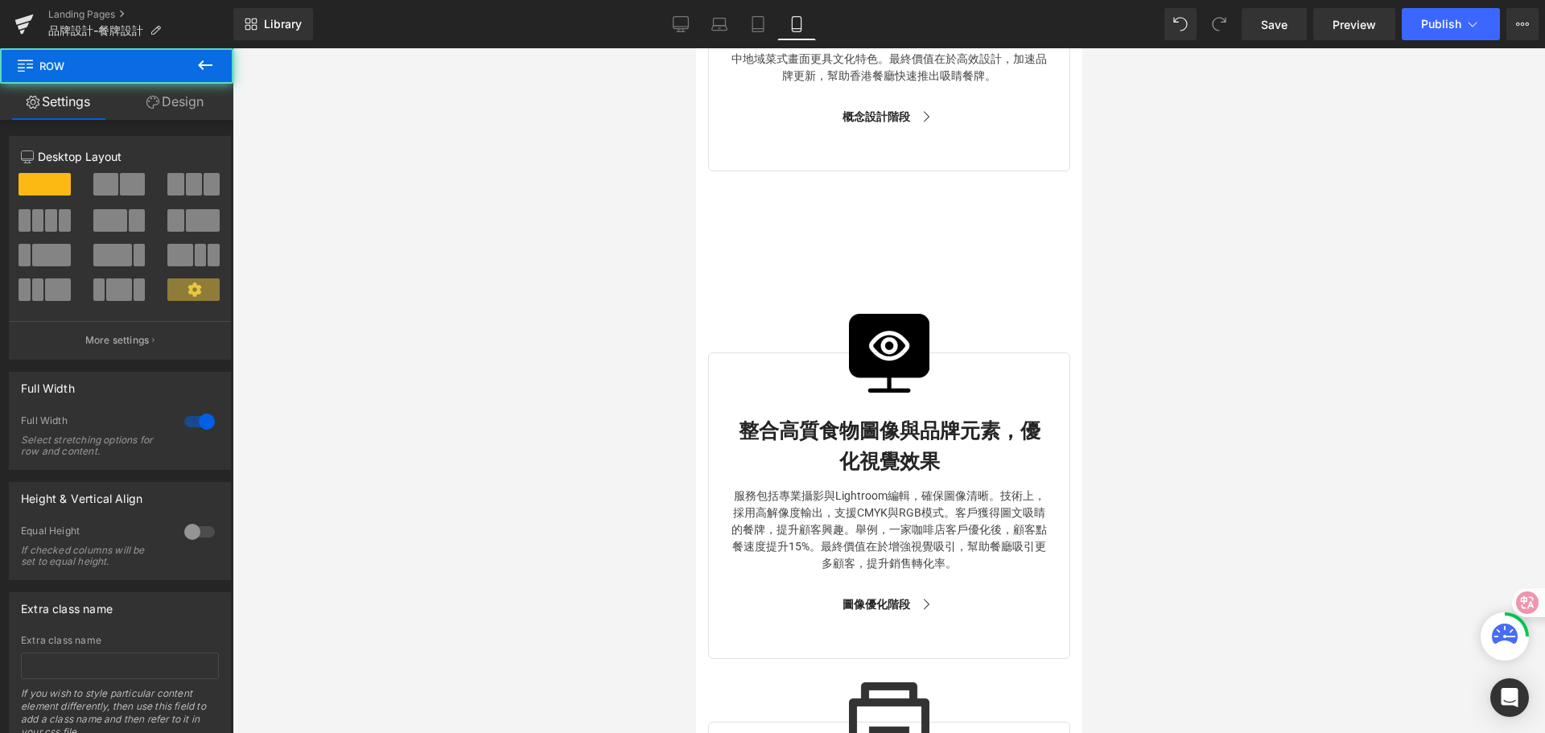
click at [822, 278] on div "Image 整合高質食物圖像與品牌元素，優化視覺效果 Text Block 服務包括專業攝影與Lightroom編輯，確保圖像清晰。技術上，採用高解像度輸出，…" at bounding box center [888, 650] width 386 height 857
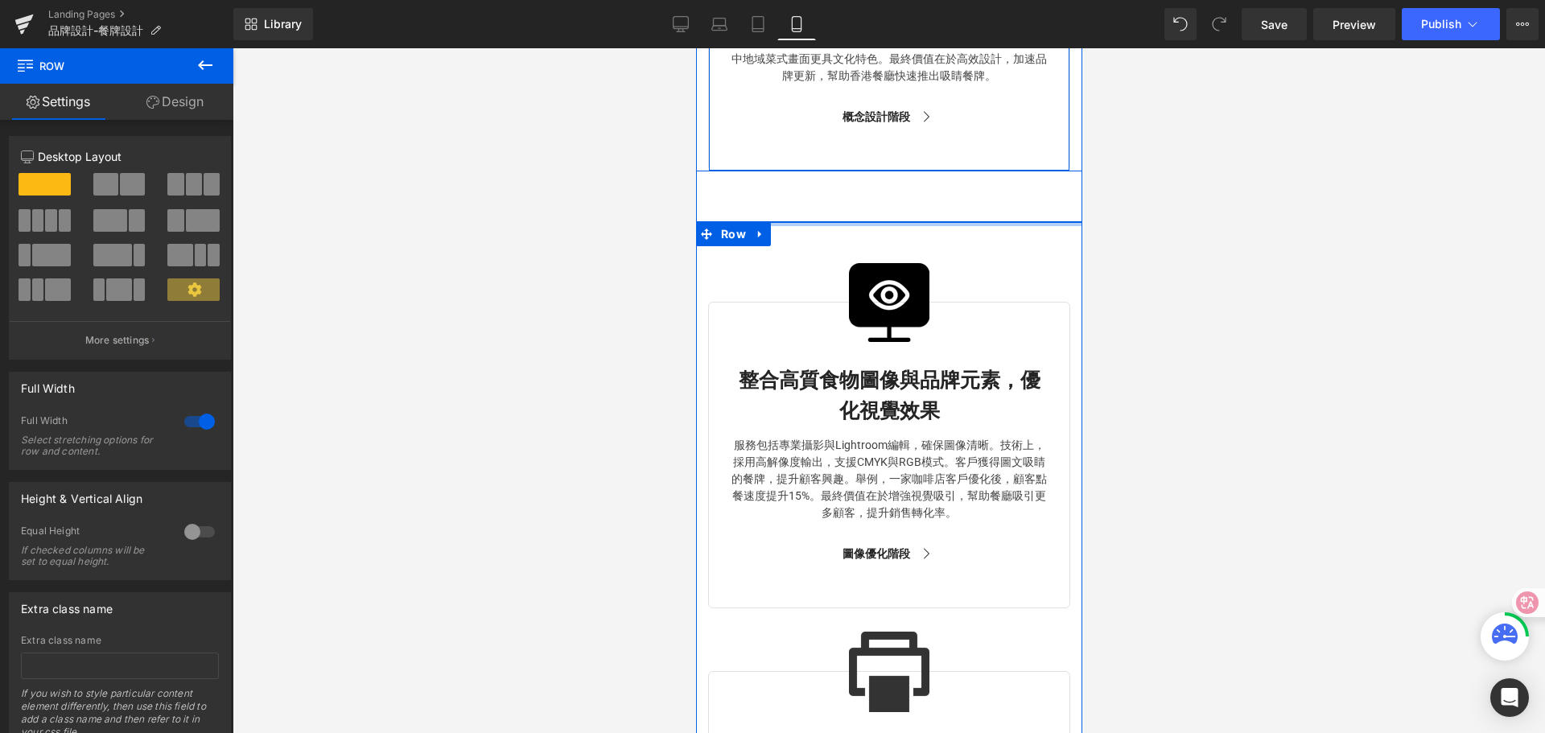
drag, startPoint x: 825, startPoint y: 252, endPoint x: 848, endPoint y: 366, distance: 116.5
click at [822, 167] on div "餐牌設計 Heading Menu Design Heading Hero Banner Row 預約與顧問會面 Button 品牌設計服務單張 Button…" at bounding box center [888, 115] width 386 height 8029
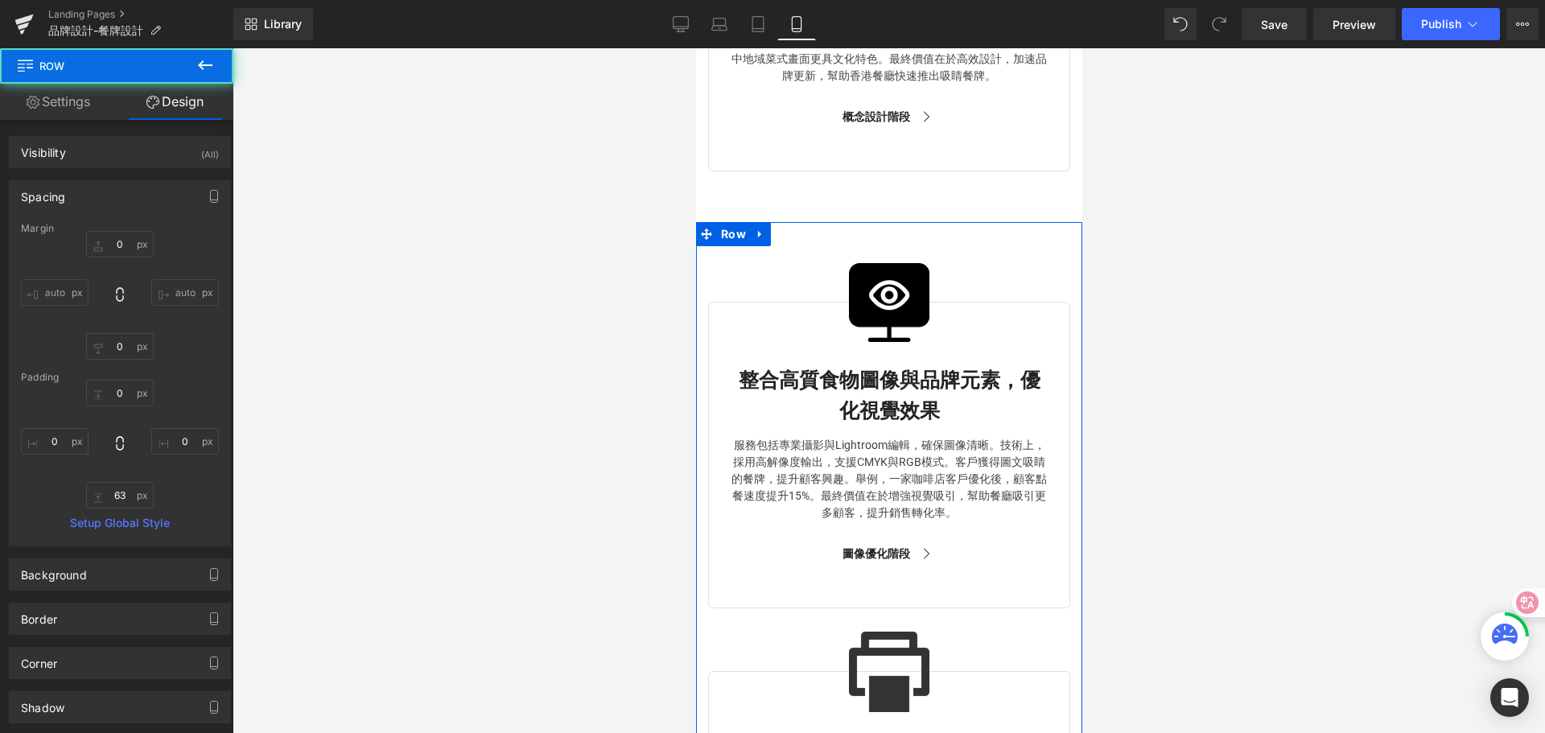
click at [798, 406] on strong "整合高質食物圖像與品牌元素，優化視覺效果" at bounding box center [889, 396] width 302 height 54
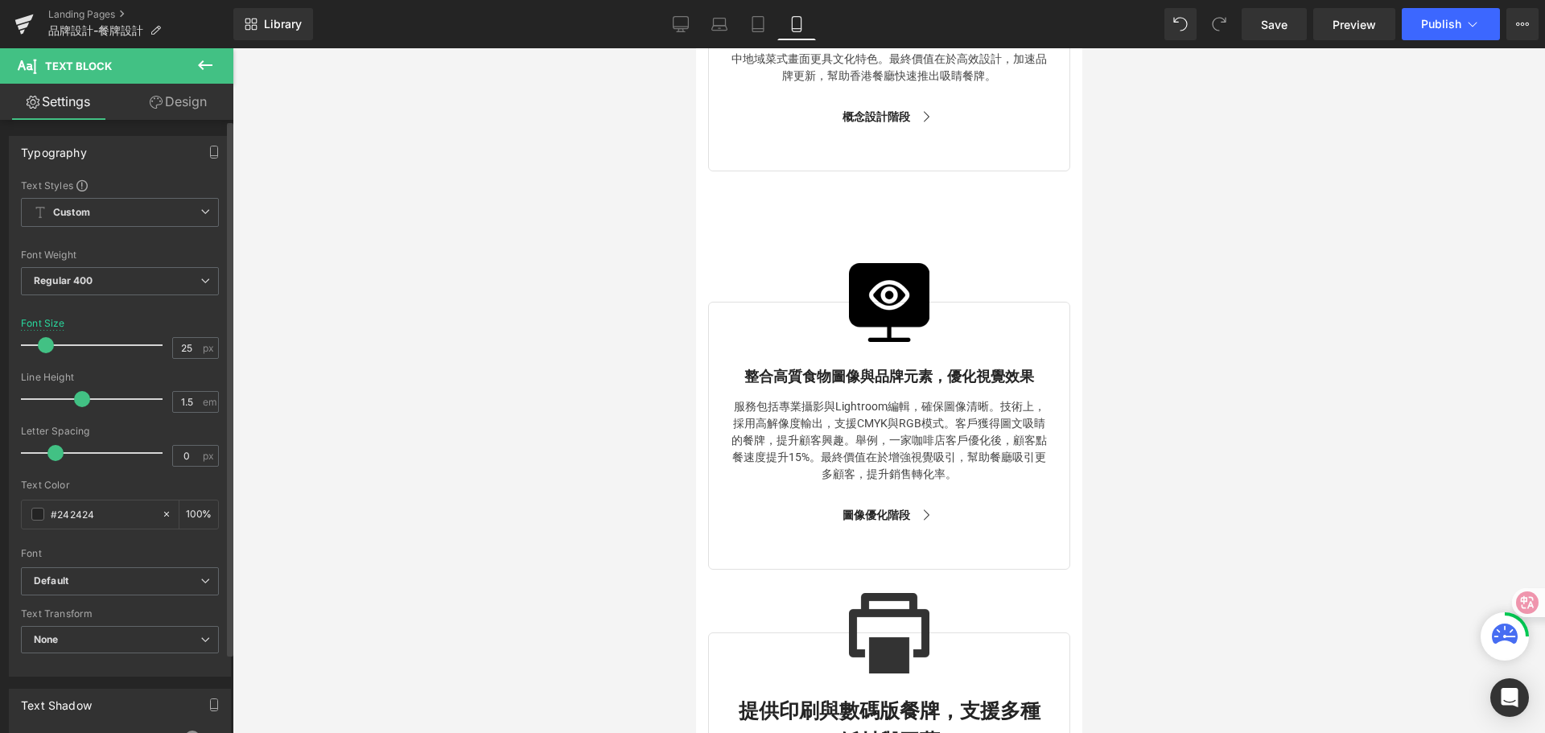
drag, startPoint x: 56, startPoint y: 344, endPoint x: 47, endPoint y: 342, distance: 9.8
click at [47, 342] on span at bounding box center [46, 345] width 16 height 16
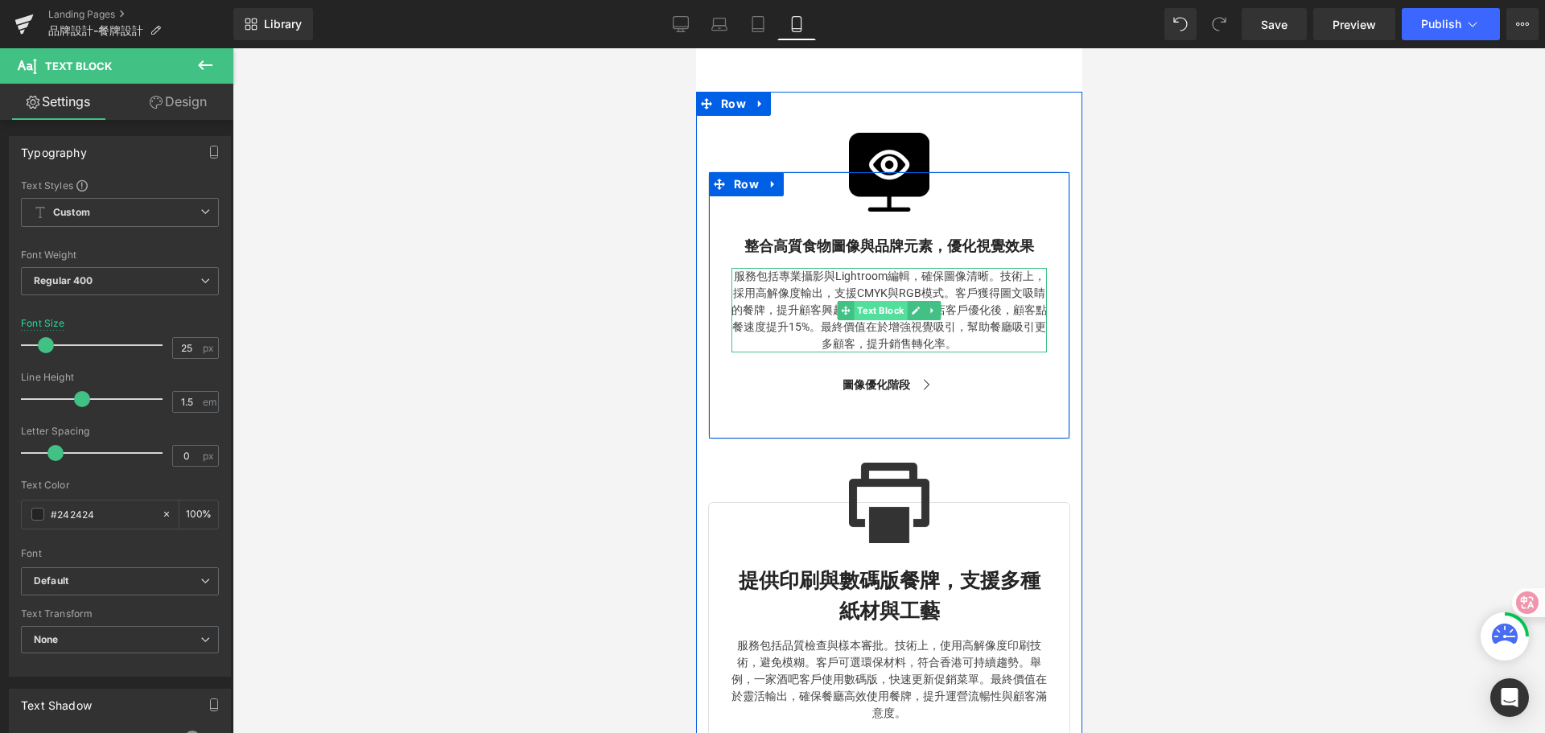
scroll to position [4313, 0]
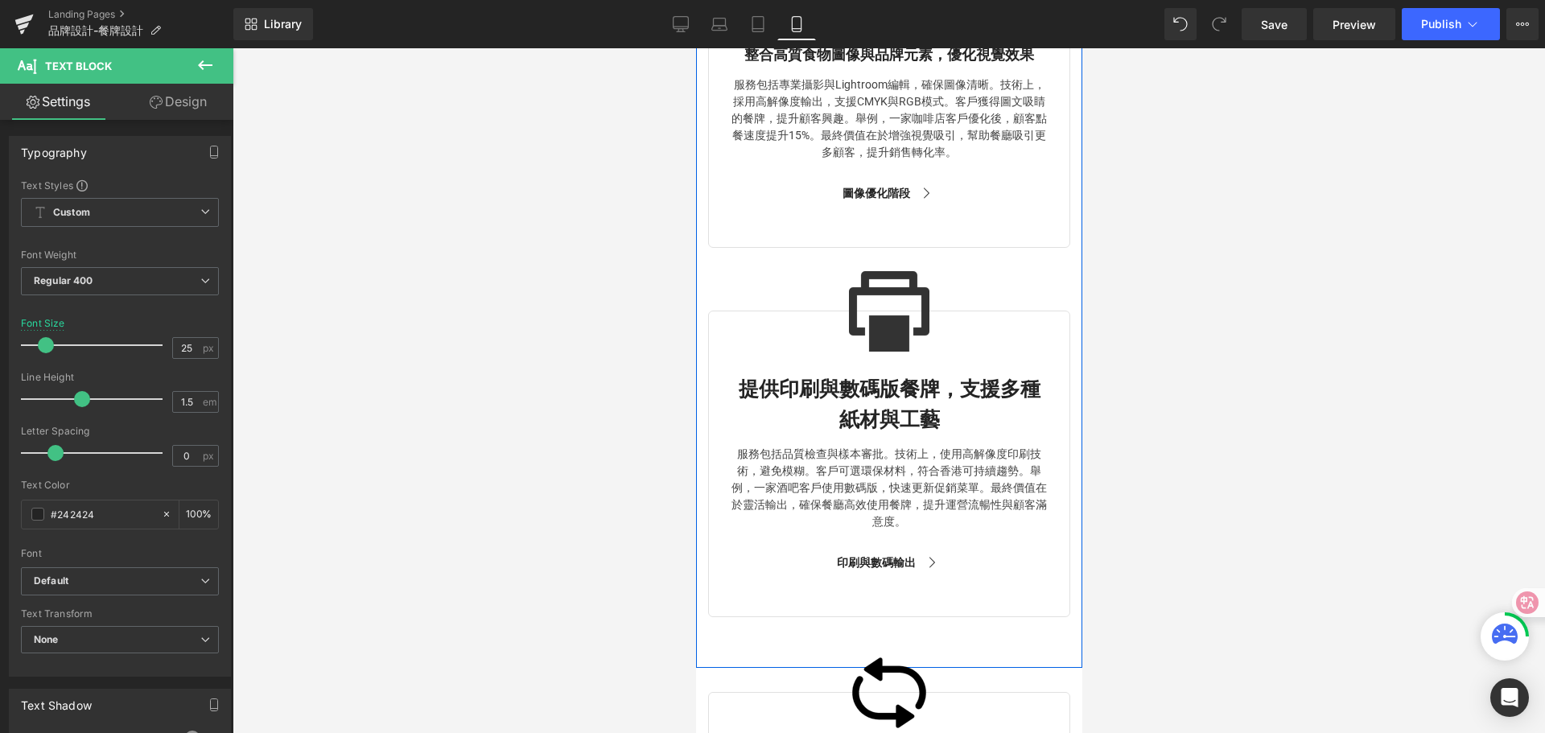
click at [827, 419] on b "提供印刷與數碼版餐牌，支援多種紙材與工藝" at bounding box center [889, 404] width 302 height 54
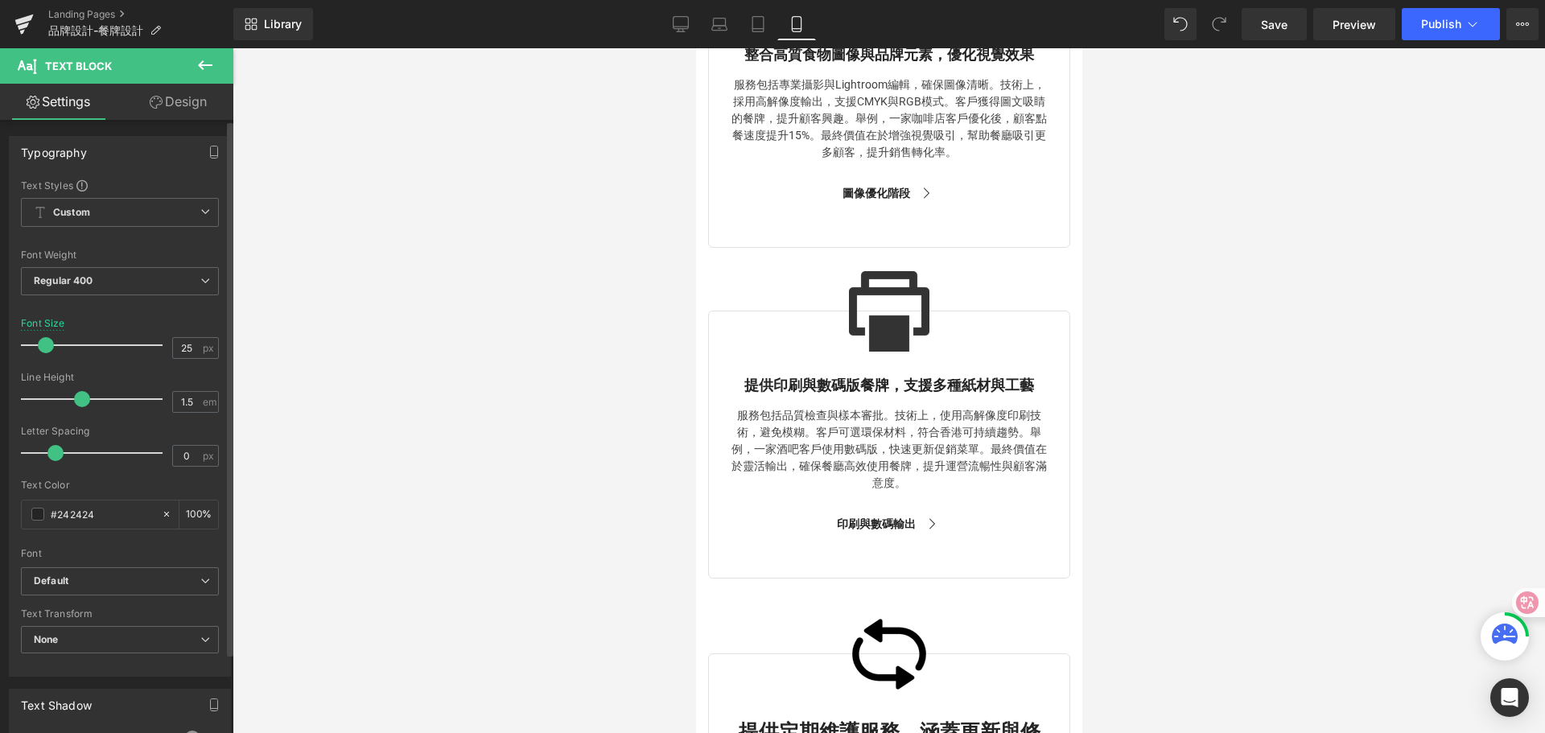
drag, startPoint x: 56, startPoint y: 345, endPoint x: 47, endPoint y: 345, distance: 8.9
click at [47, 345] on span at bounding box center [46, 345] width 16 height 16
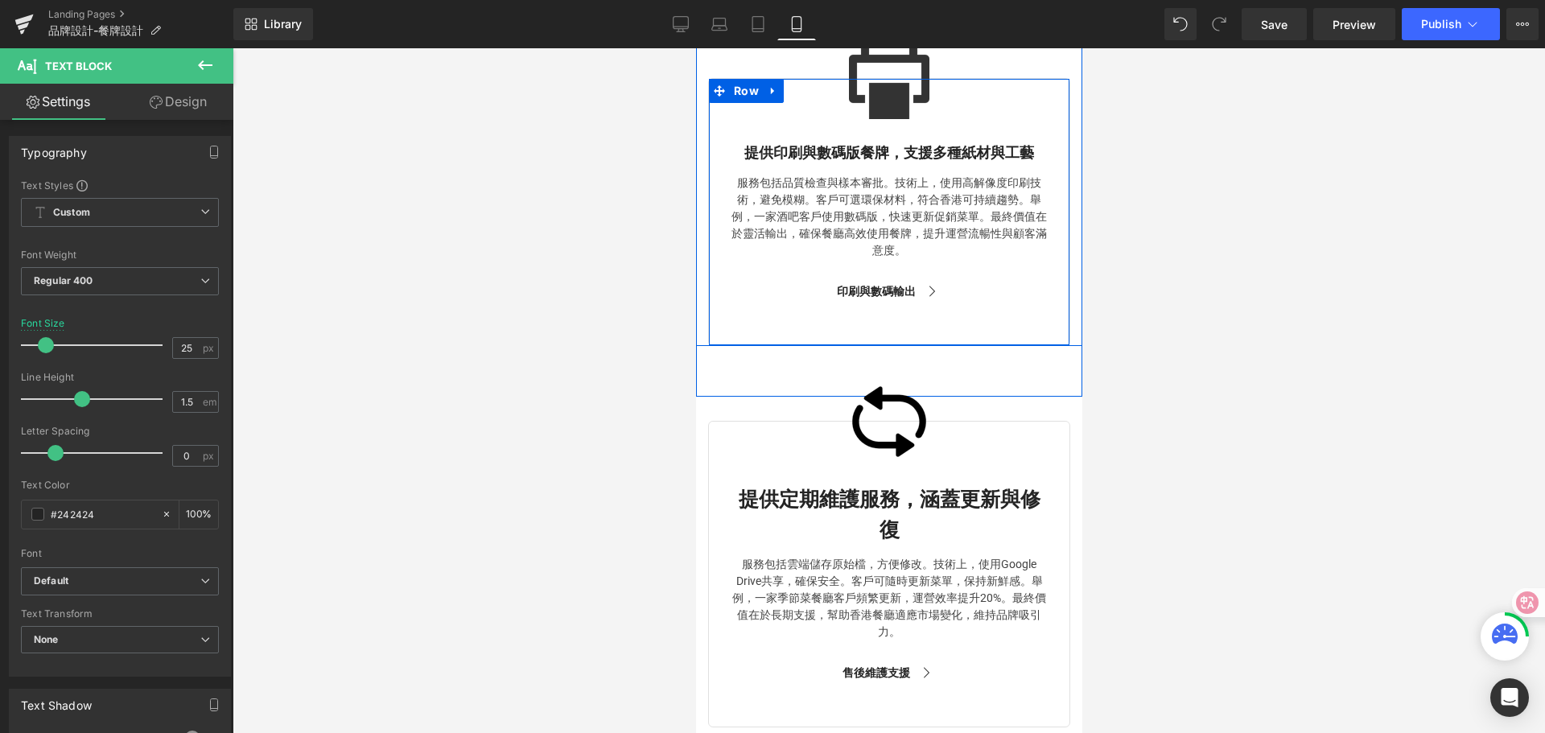
scroll to position [4554, 0]
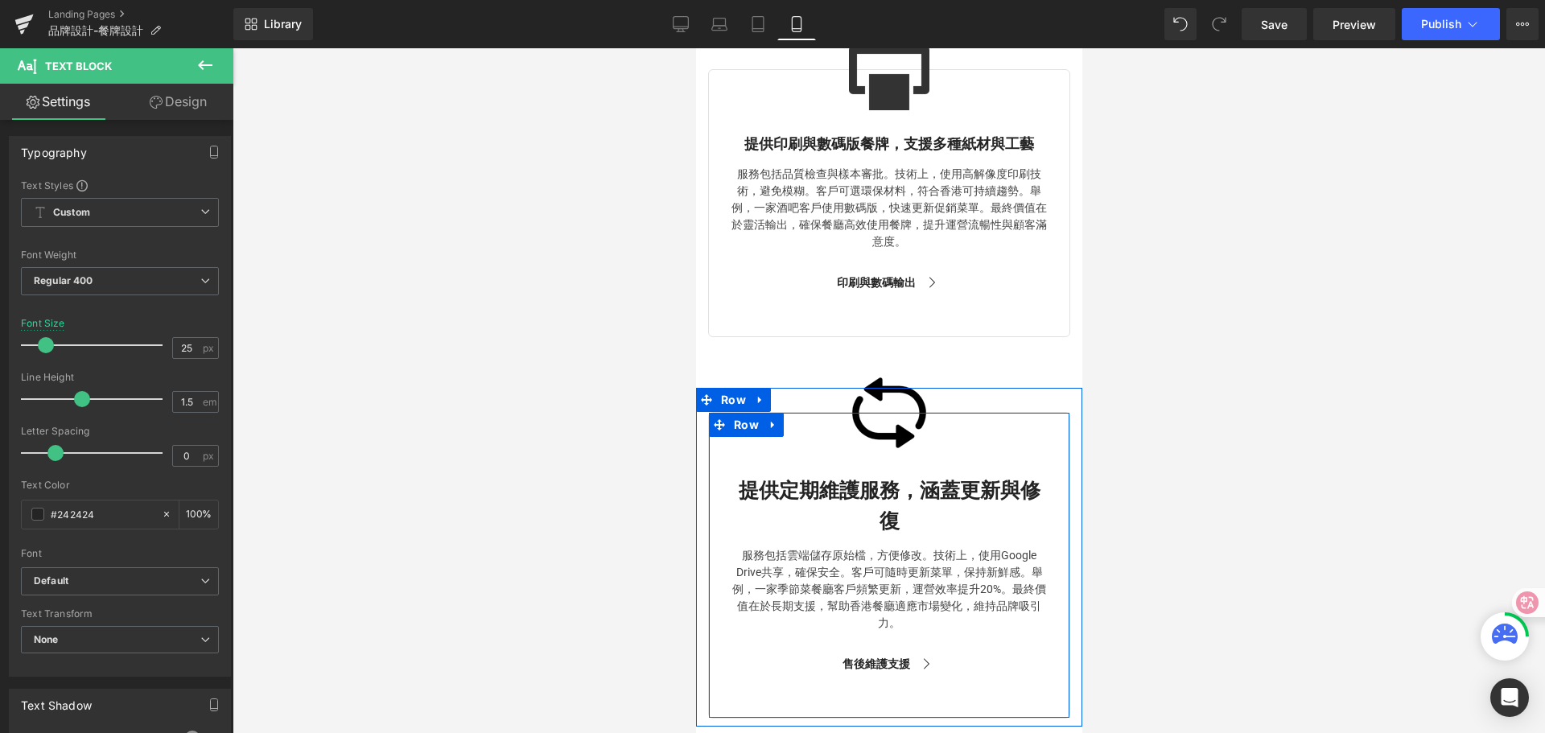
click at [817, 506] on b "提供定期維護服務，涵蓋更新與修復" at bounding box center [889, 506] width 302 height 54
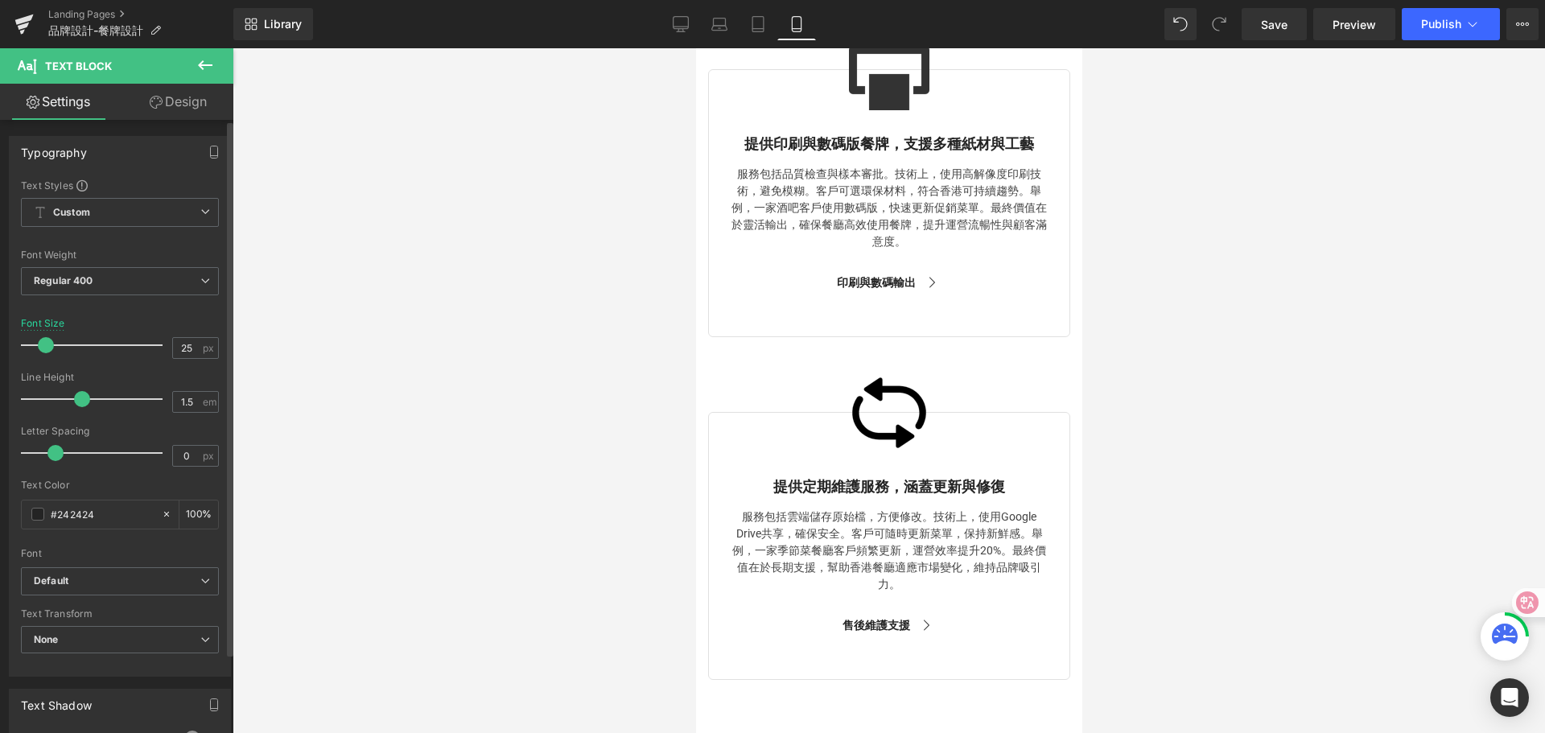
drag, startPoint x: 58, startPoint y: 341, endPoint x: 49, endPoint y: 340, distance: 9.0
click at [49, 340] on span at bounding box center [46, 345] width 16 height 16
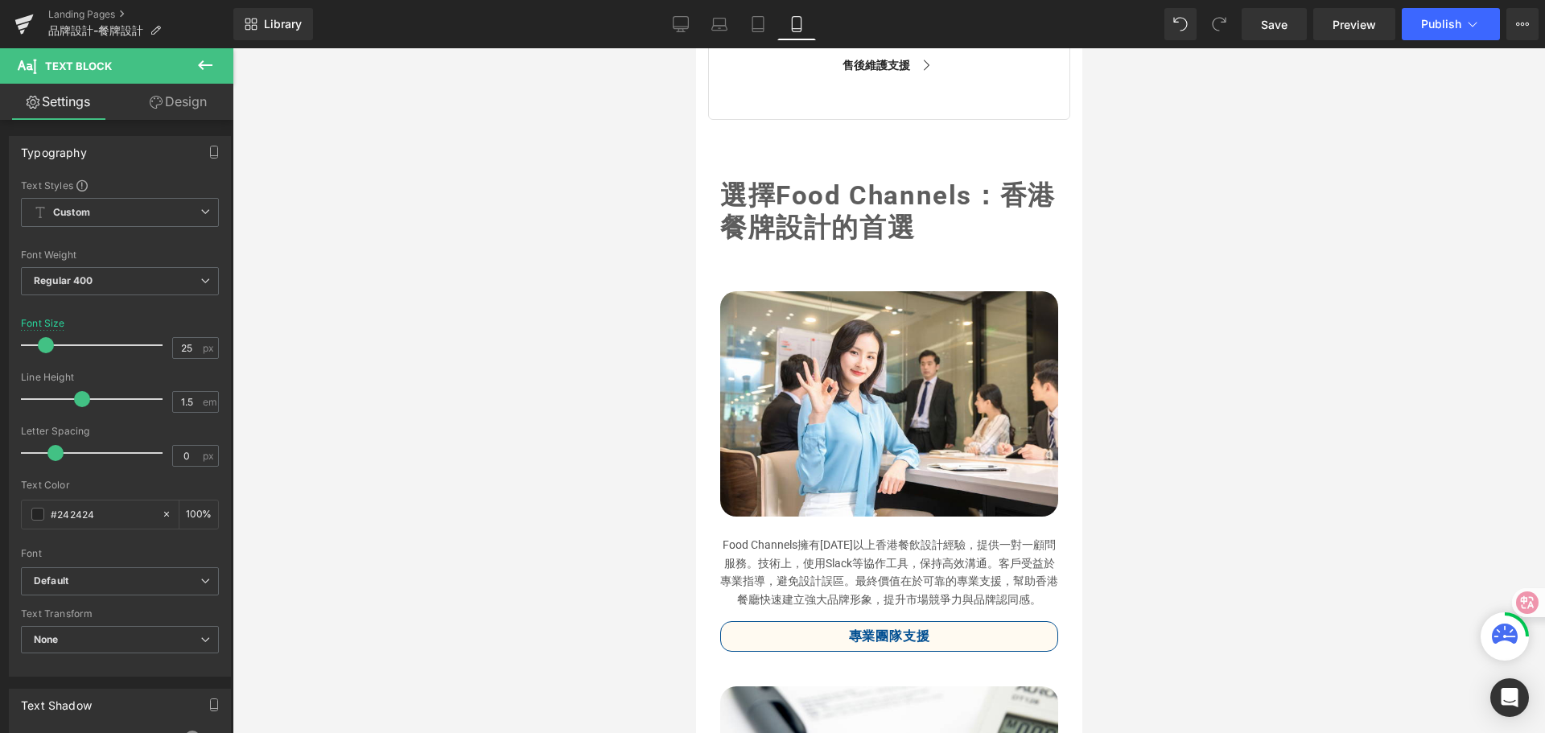
scroll to position [5117, 0]
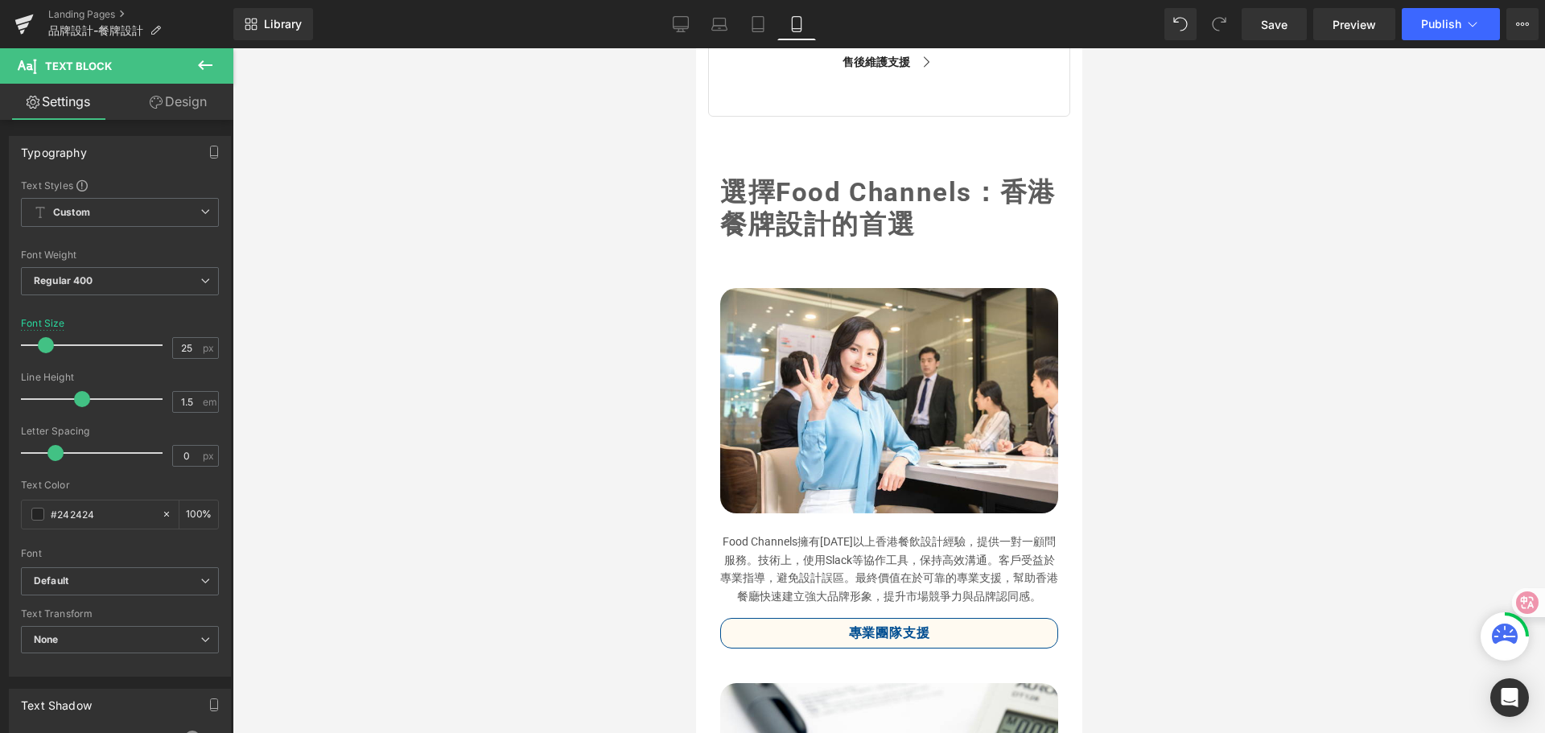
click at [848, 239] on span "選擇Food Channels：香港餐牌設計的首選" at bounding box center [888, 208] width 336 height 64
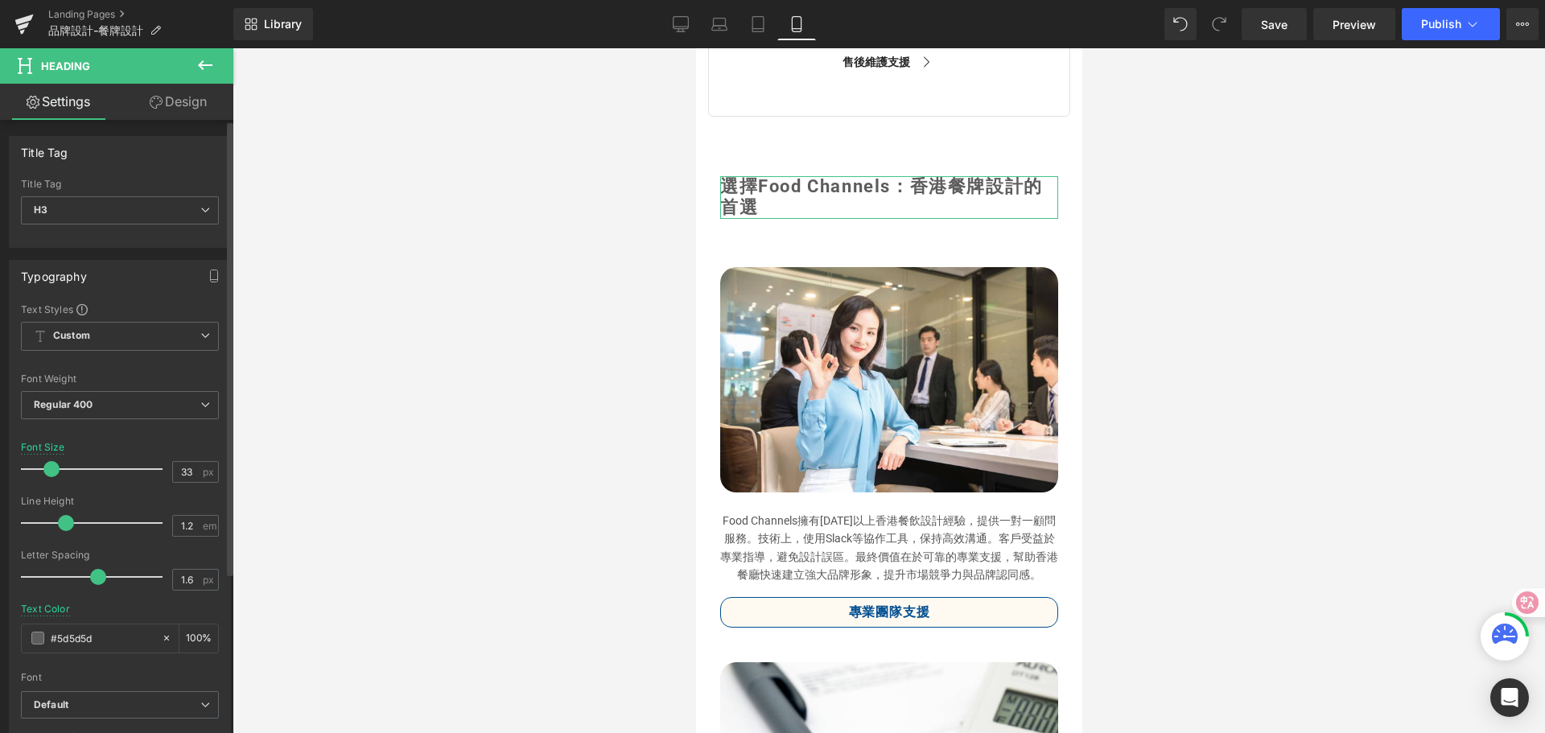
drag, startPoint x: 66, startPoint y: 476, endPoint x: 52, endPoint y: 475, distance: 14.5
click at [52, 475] on span at bounding box center [51, 469] width 16 height 16
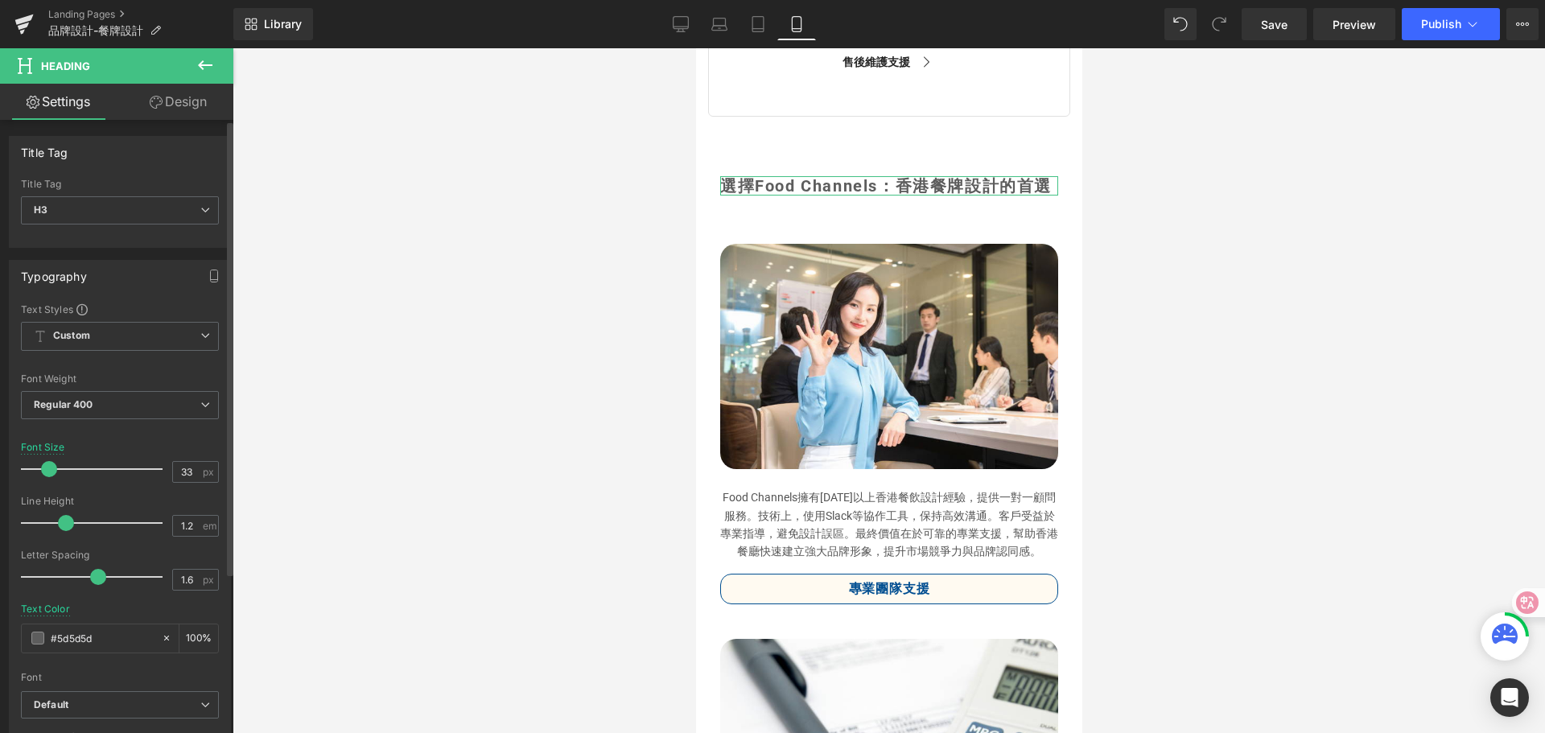
click at [49, 468] on span at bounding box center [49, 469] width 16 height 16
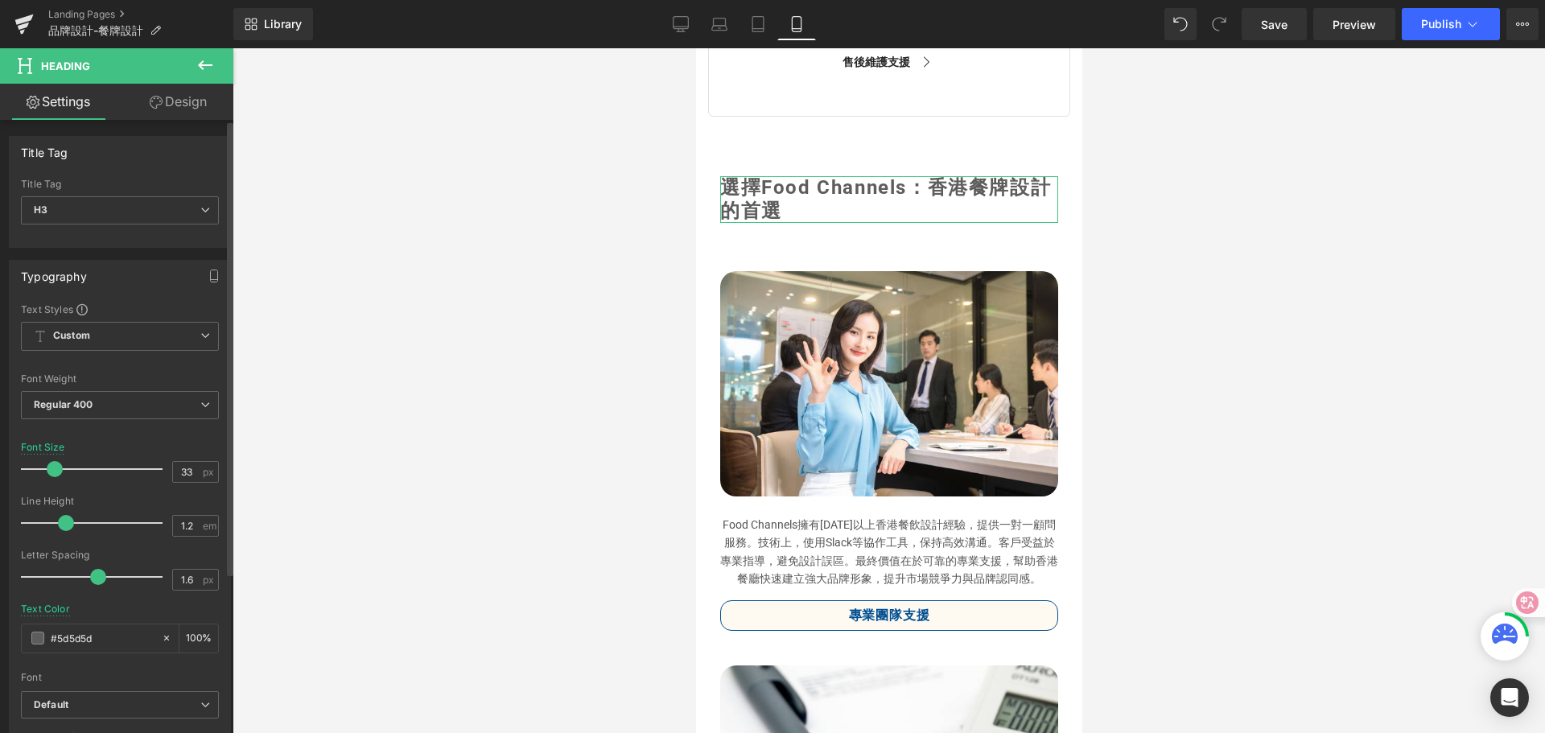
click at [56, 472] on span at bounding box center [55, 469] width 16 height 16
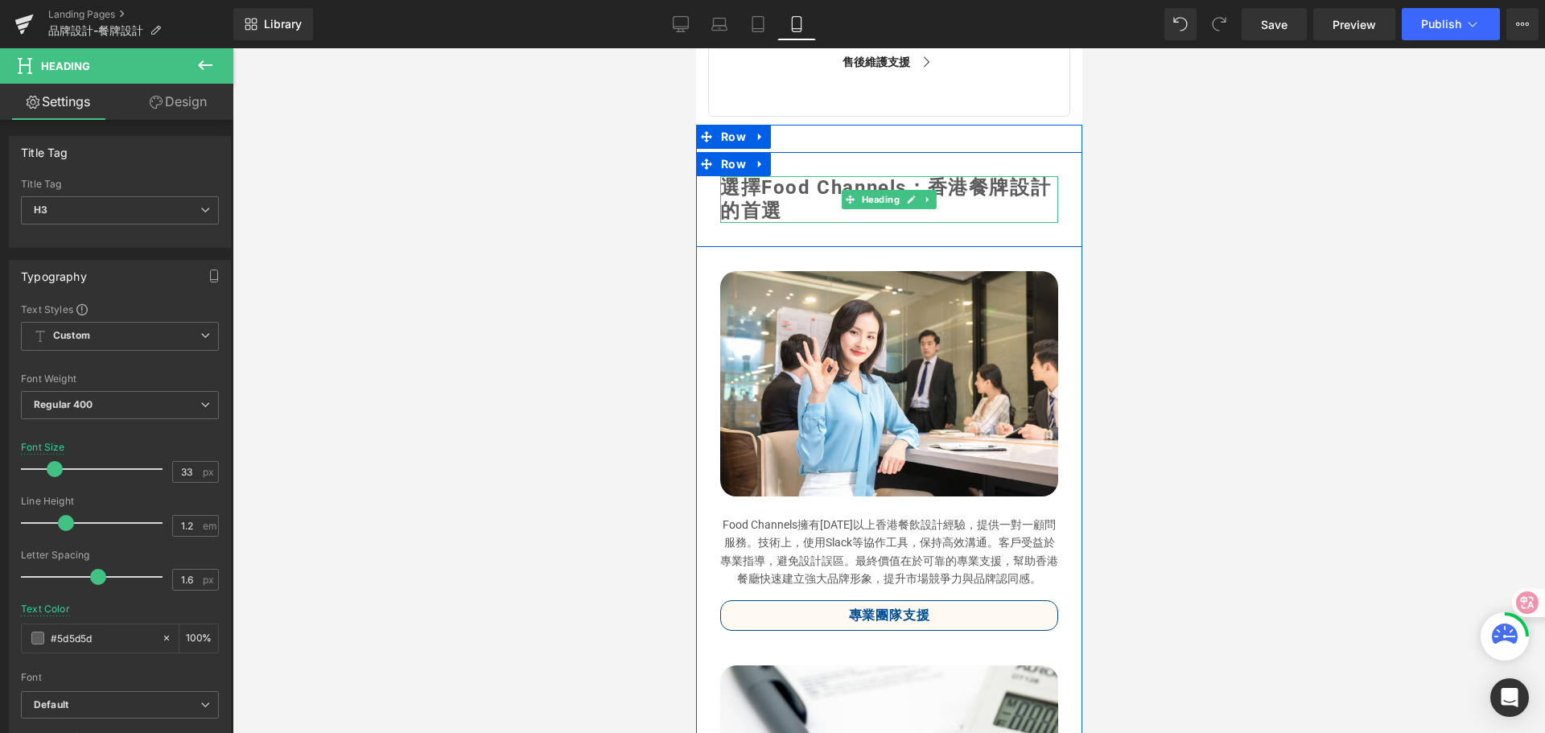
click at [932, 205] on span "選擇Food Channels：香港餐牌設計的首選" at bounding box center [885, 199] width 331 height 46
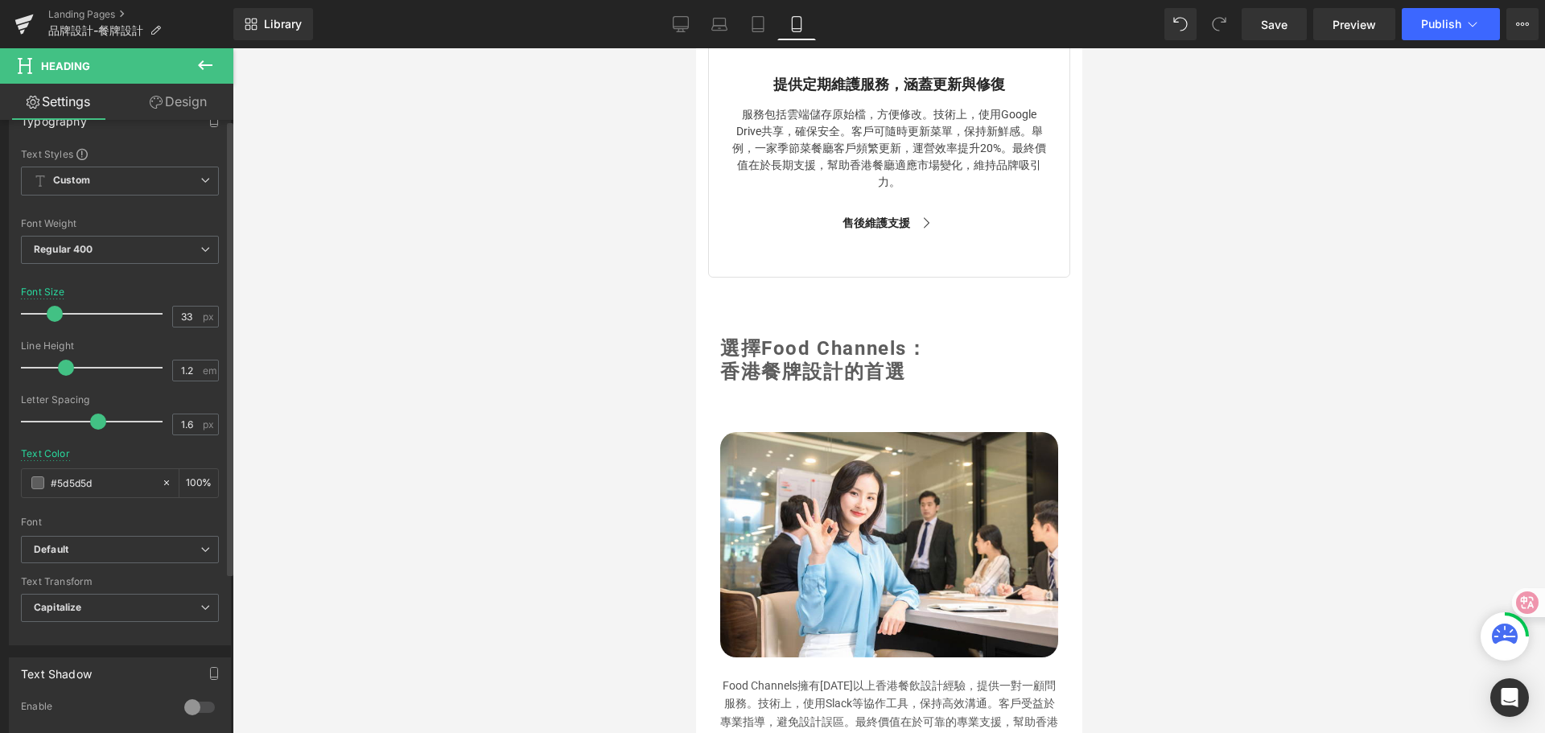
scroll to position [402, 0]
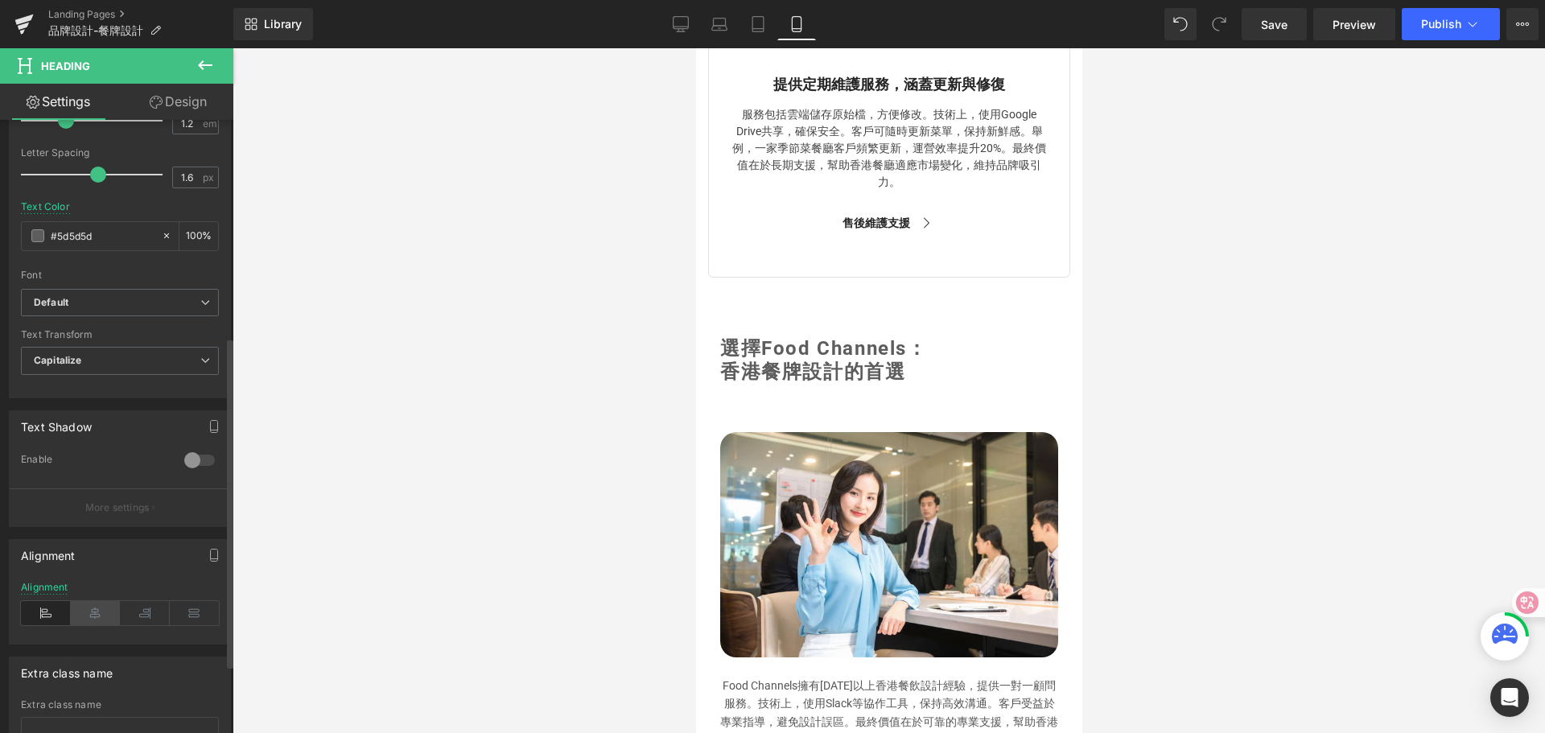
click at [93, 613] on icon at bounding box center [96, 613] width 50 height 24
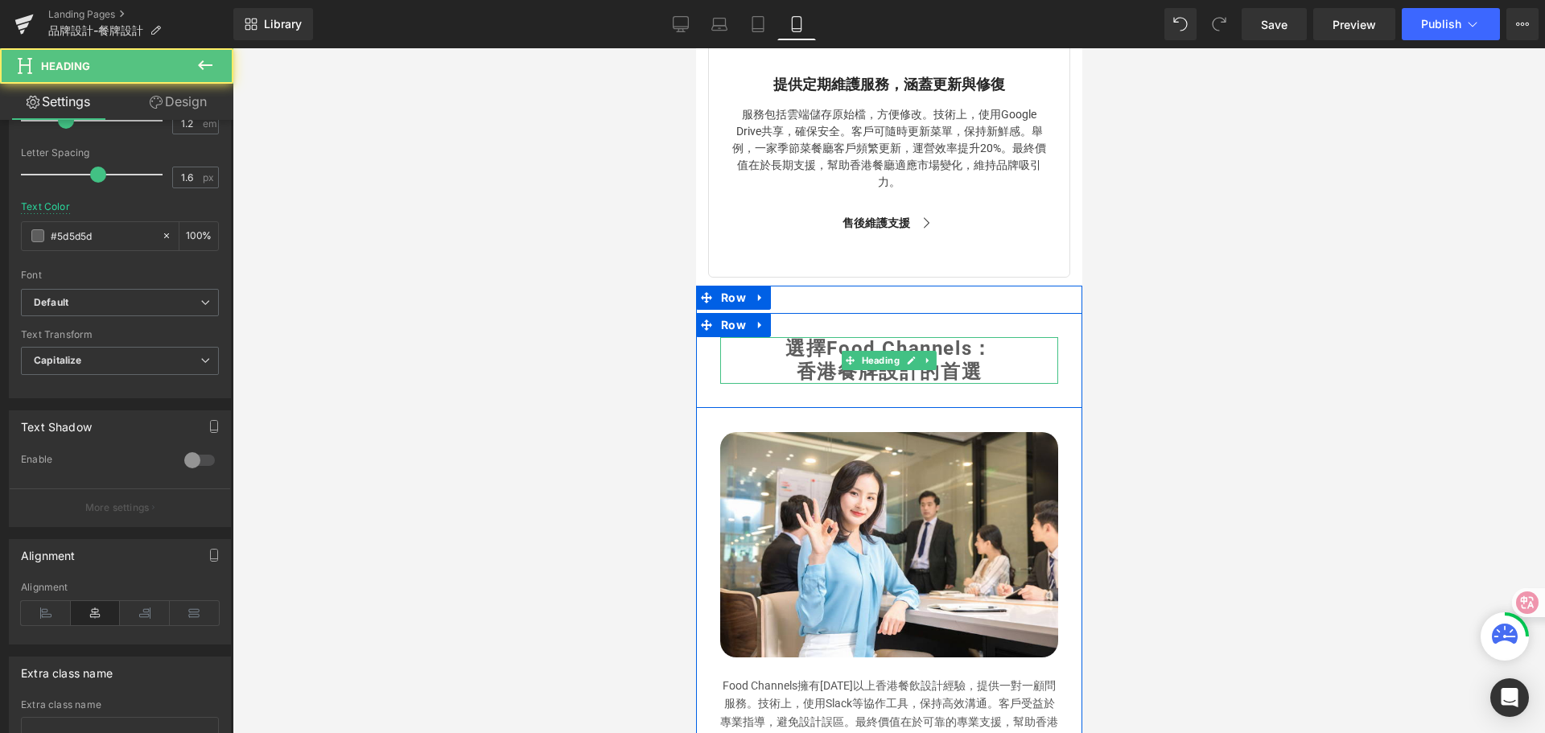
click at [761, 361] on h3 "選擇Food Channels：" at bounding box center [889, 348] width 338 height 23
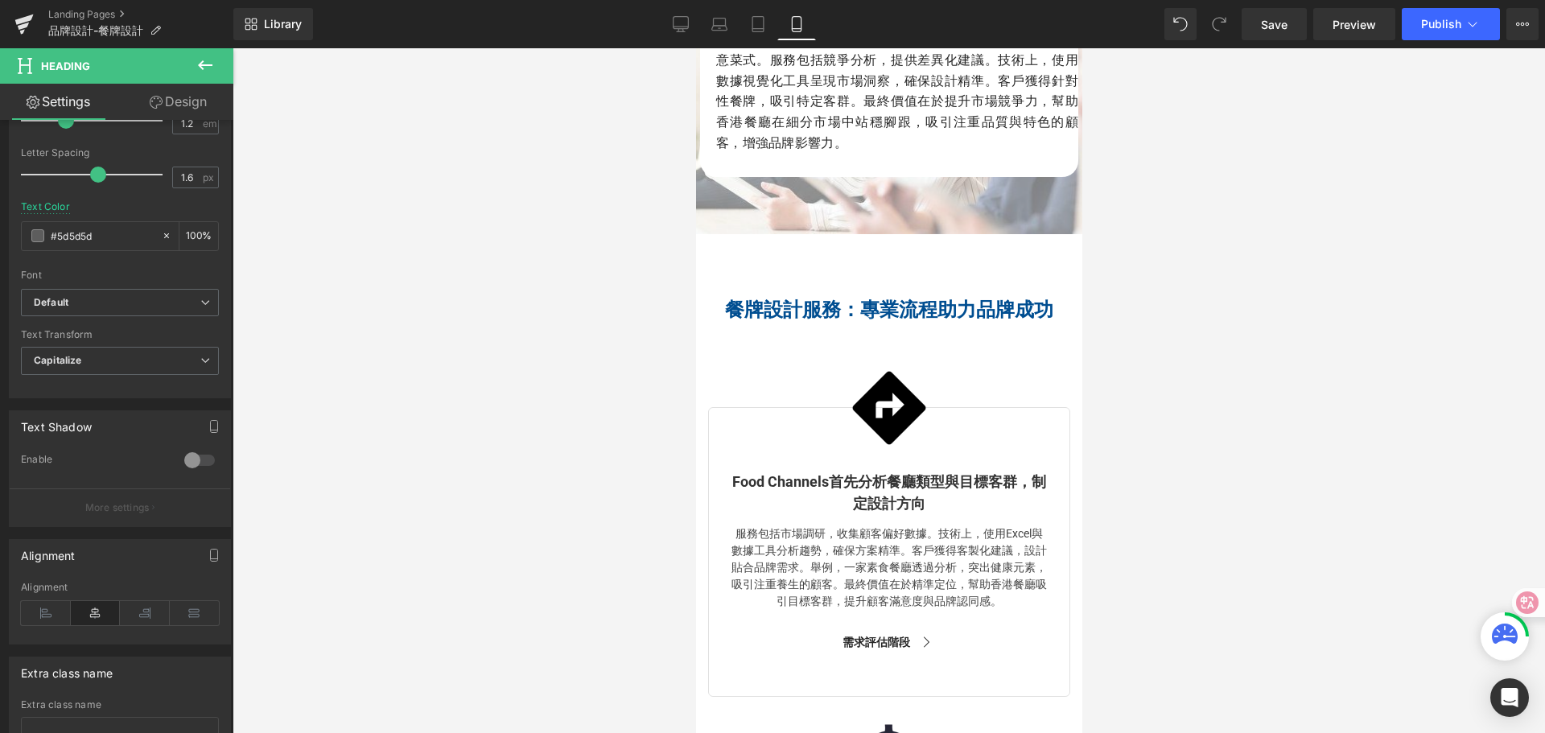
scroll to position [3025, 0]
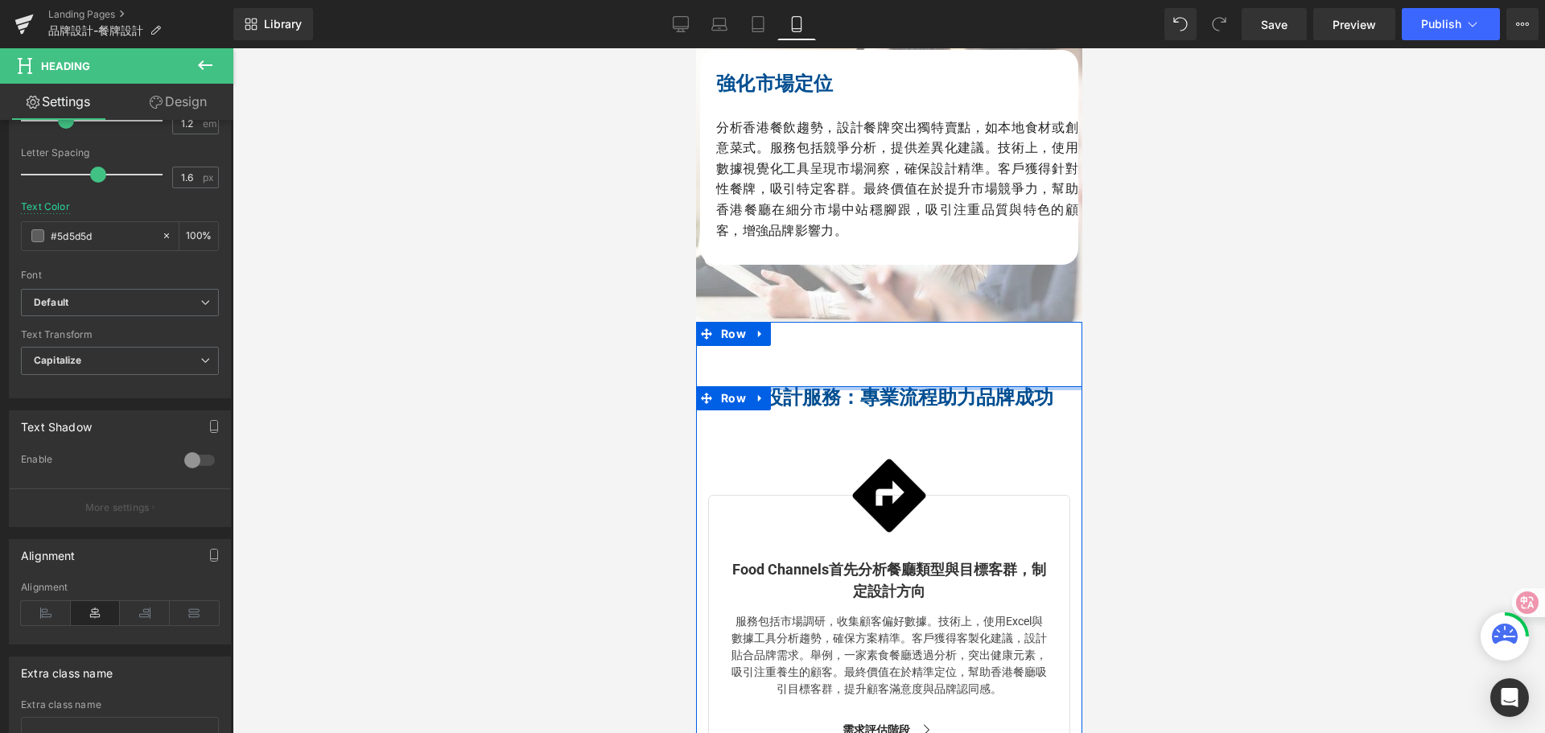
click at [769, 409] on span "餐牌設計服務：專業流程助力品牌成功" at bounding box center [888, 397] width 328 height 23
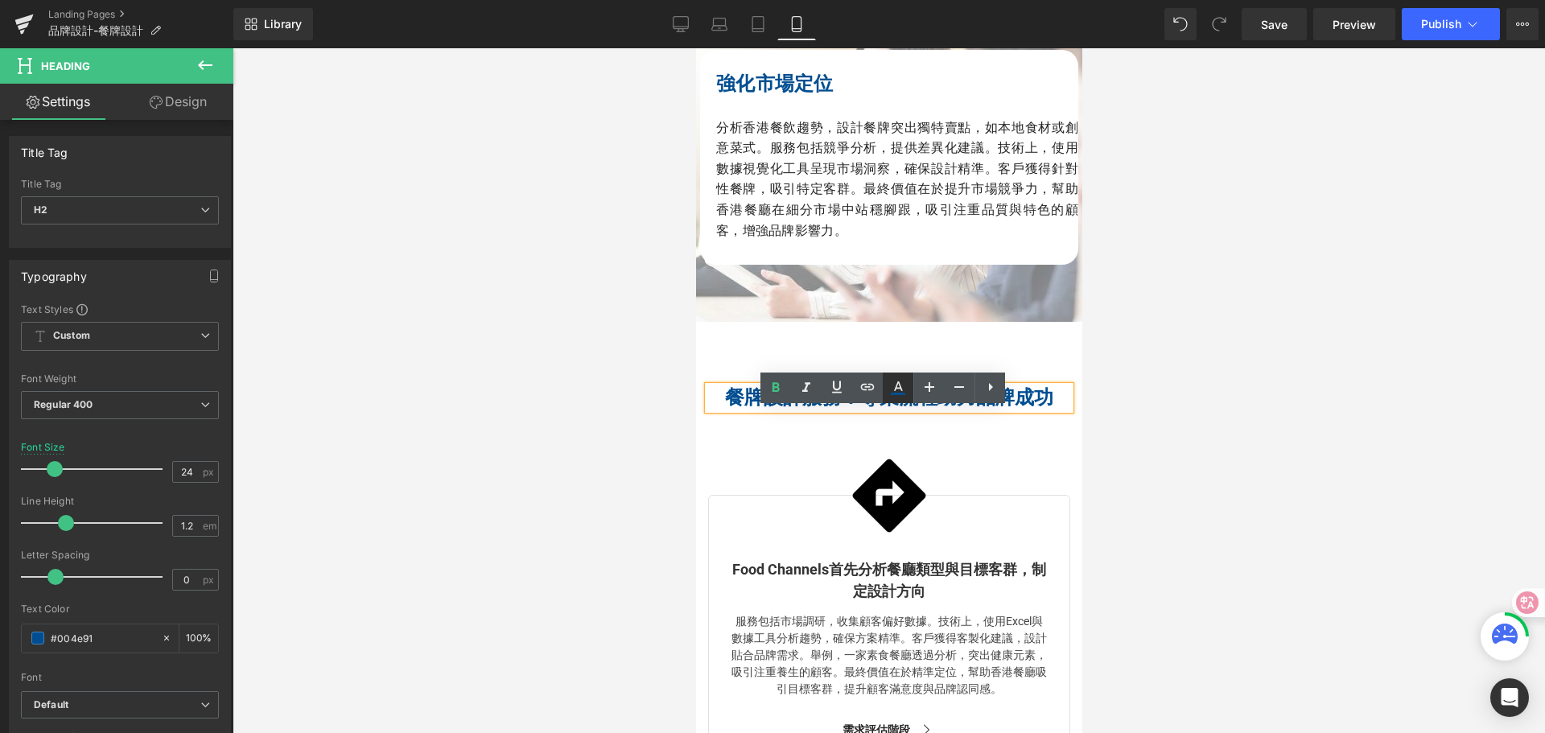
click at [901, 389] on icon at bounding box center [898, 387] width 19 height 19
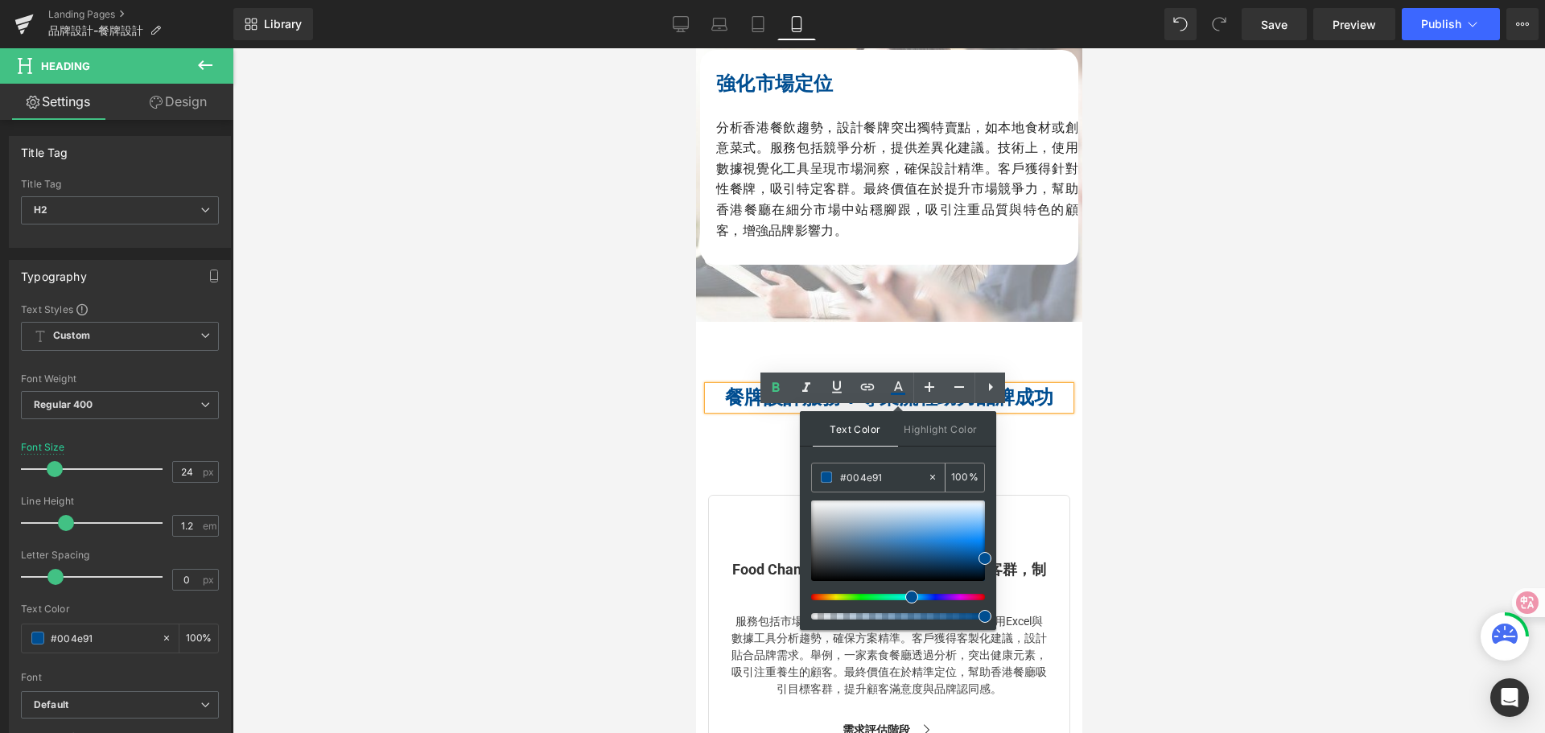
drag, startPoint x: 860, startPoint y: 482, endPoint x: 824, endPoint y: 477, distance: 36.5
click at [824, 477] on div "#004e91" at bounding box center [869, 478] width 115 height 28
click at [893, 477] on input "#004e91" at bounding box center [883, 477] width 87 height 18
drag, startPoint x: 883, startPoint y: 477, endPoint x: 831, endPoint y: 473, distance: 51.7
click at [831, 473] on div "#004e91" at bounding box center [869, 478] width 115 height 28
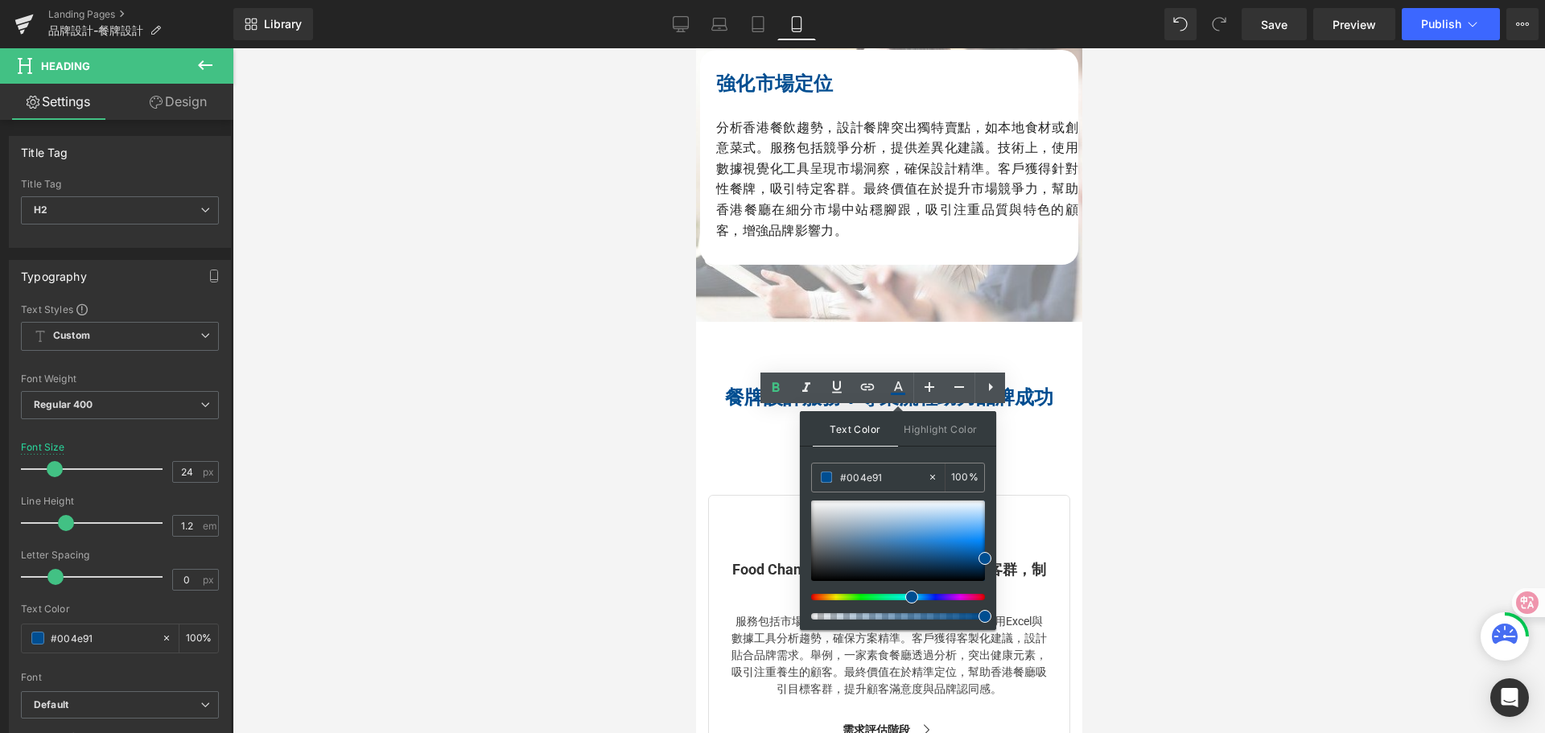
click at [1193, 382] on div at bounding box center [889, 390] width 1313 height 685
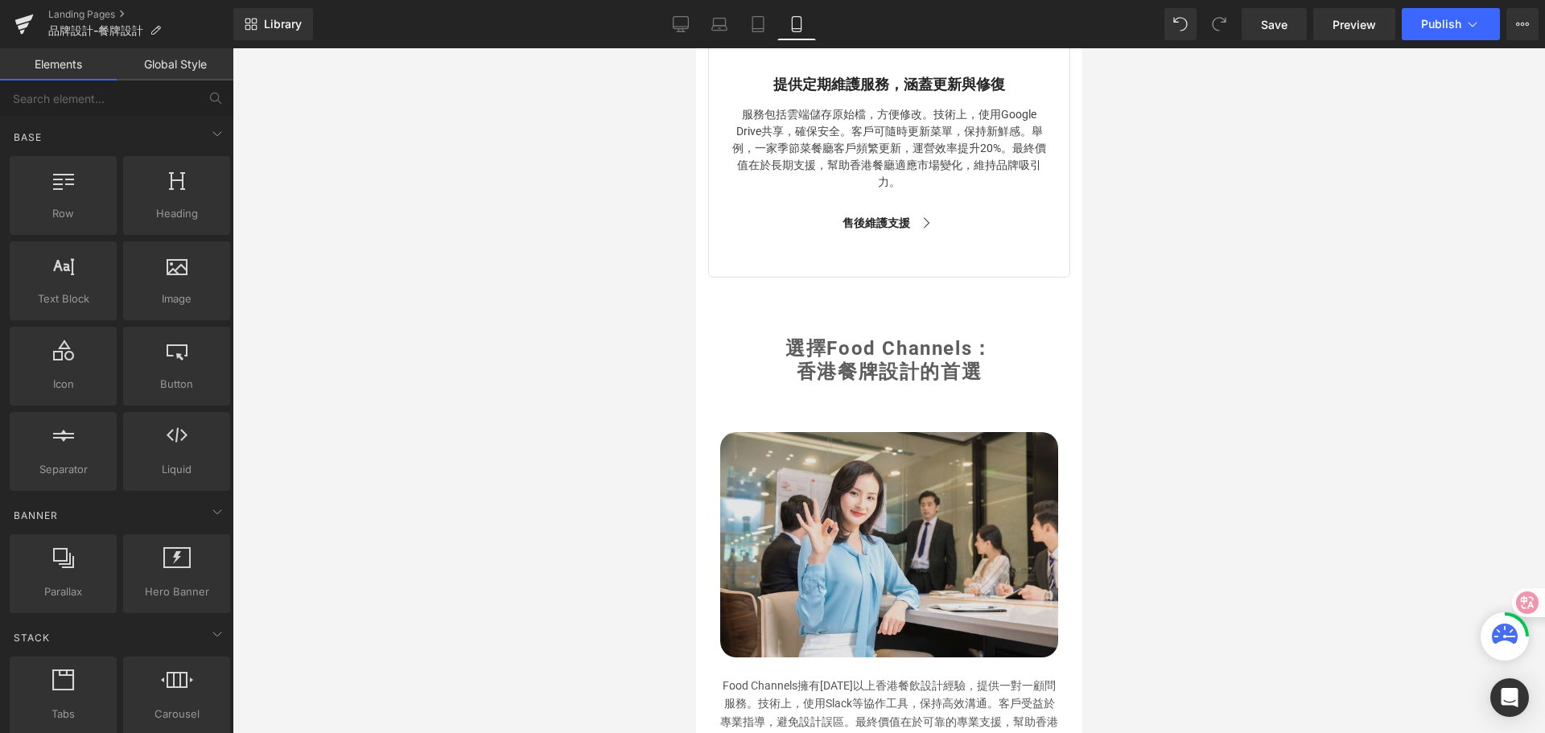
scroll to position [5117, 0]
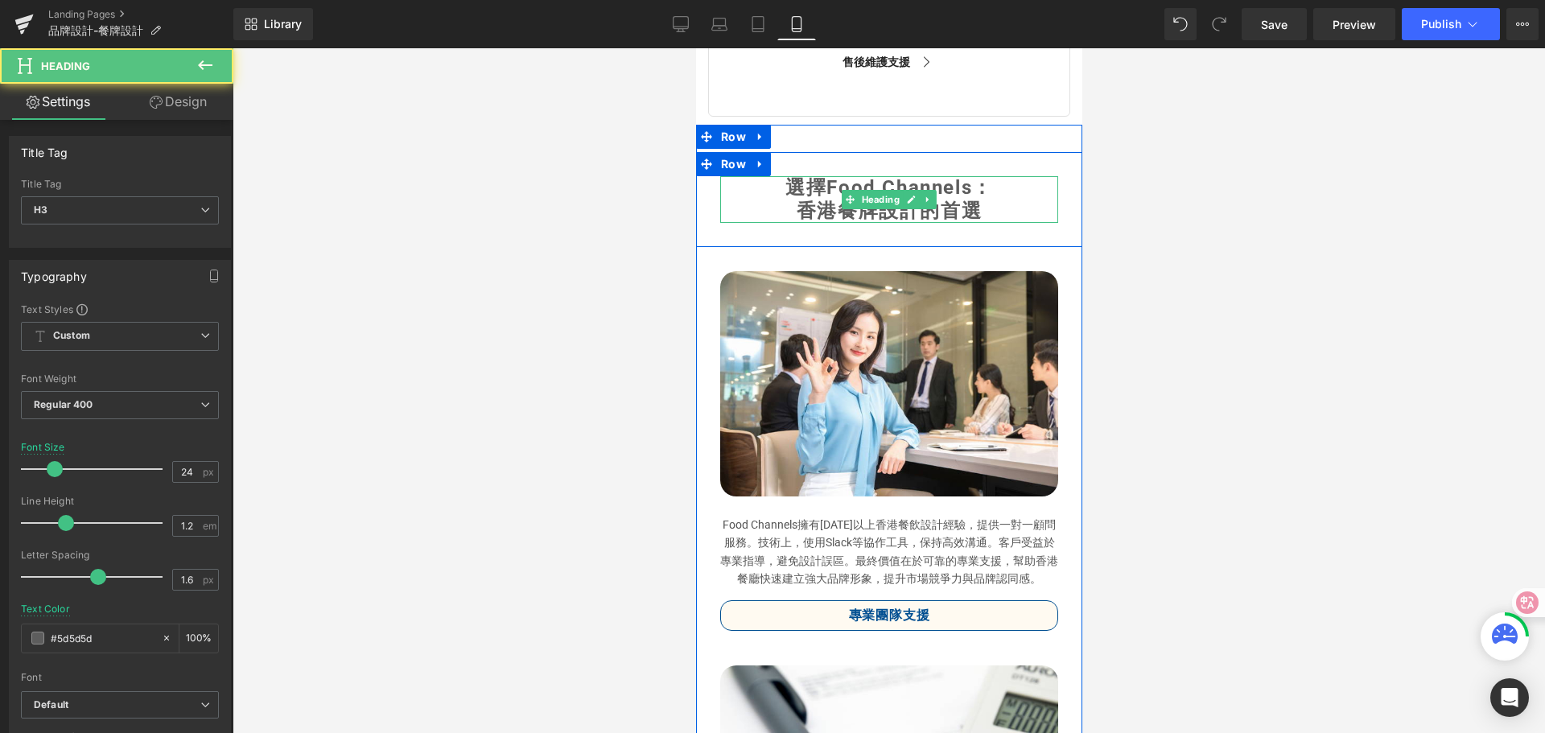
click at [849, 222] on span "香港餐牌設計的首選" at bounding box center [888, 211] width 185 height 23
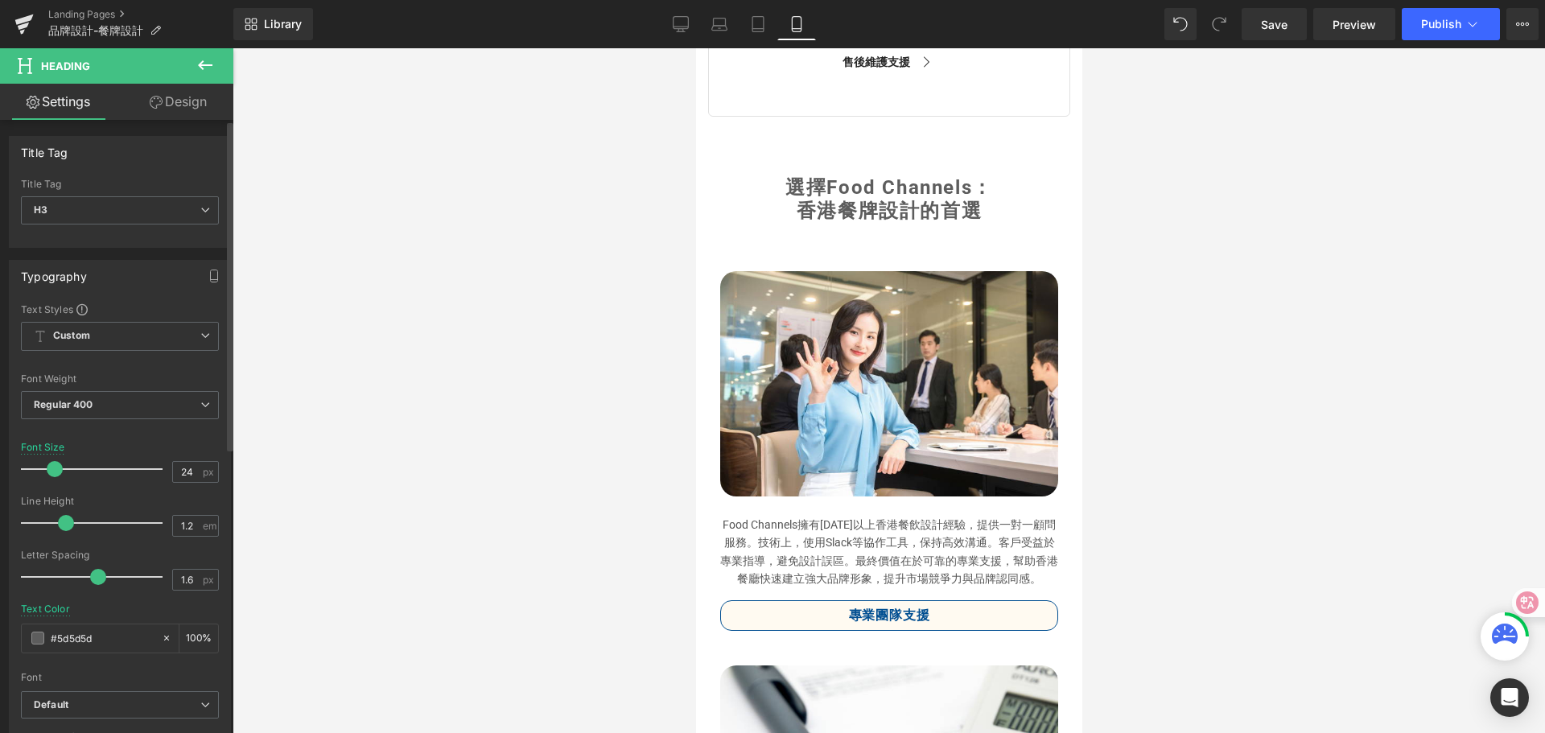
drag, startPoint x: 107, startPoint y: 638, endPoint x: 17, endPoint y: 636, distance: 90.2
click at [17, 636] on div "Text Styles Custom Custom Setup Global Style Custom Setup Global Style Thin 100…" at bounding box center [120, 551] width 221 height 497
type input "#004e91"
click at [472, 504] on div at bounding box center [889, 390] width 1313 height 685
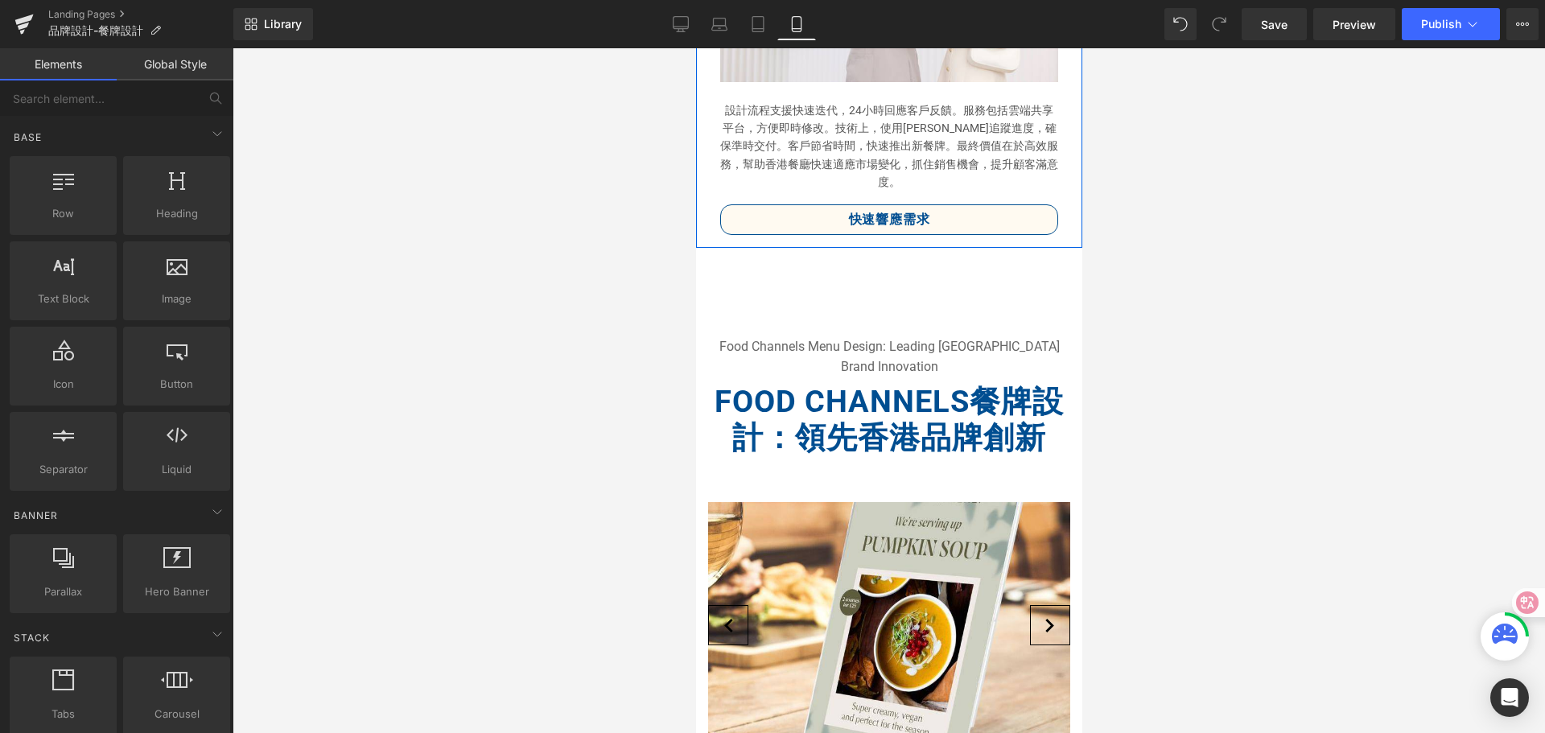
scroll to position [6405, 0]
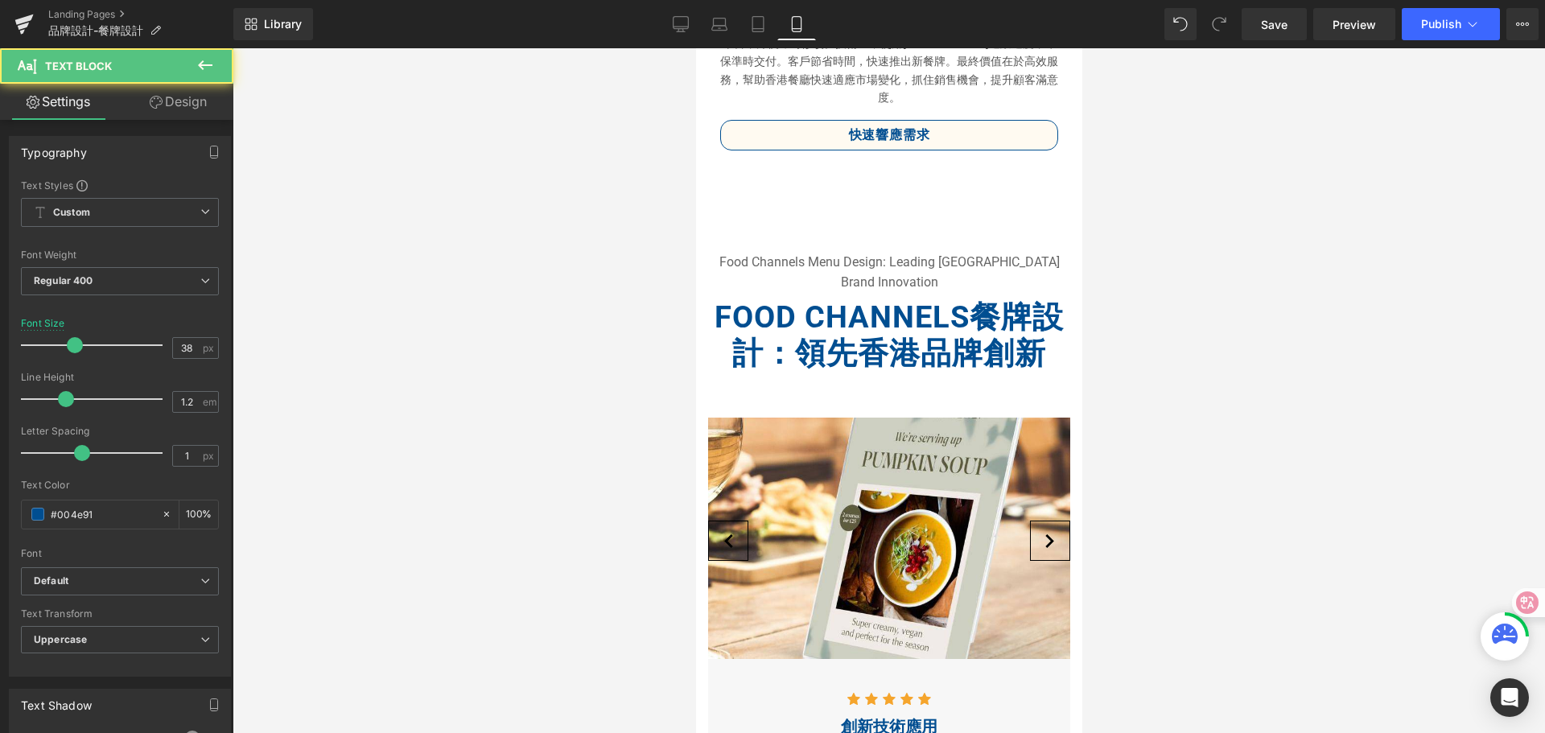
click at [878, 344] on span "Food Channels餐牌設計：領先香港品牌創新" at bounding box center [888, 335] width 349 height 72
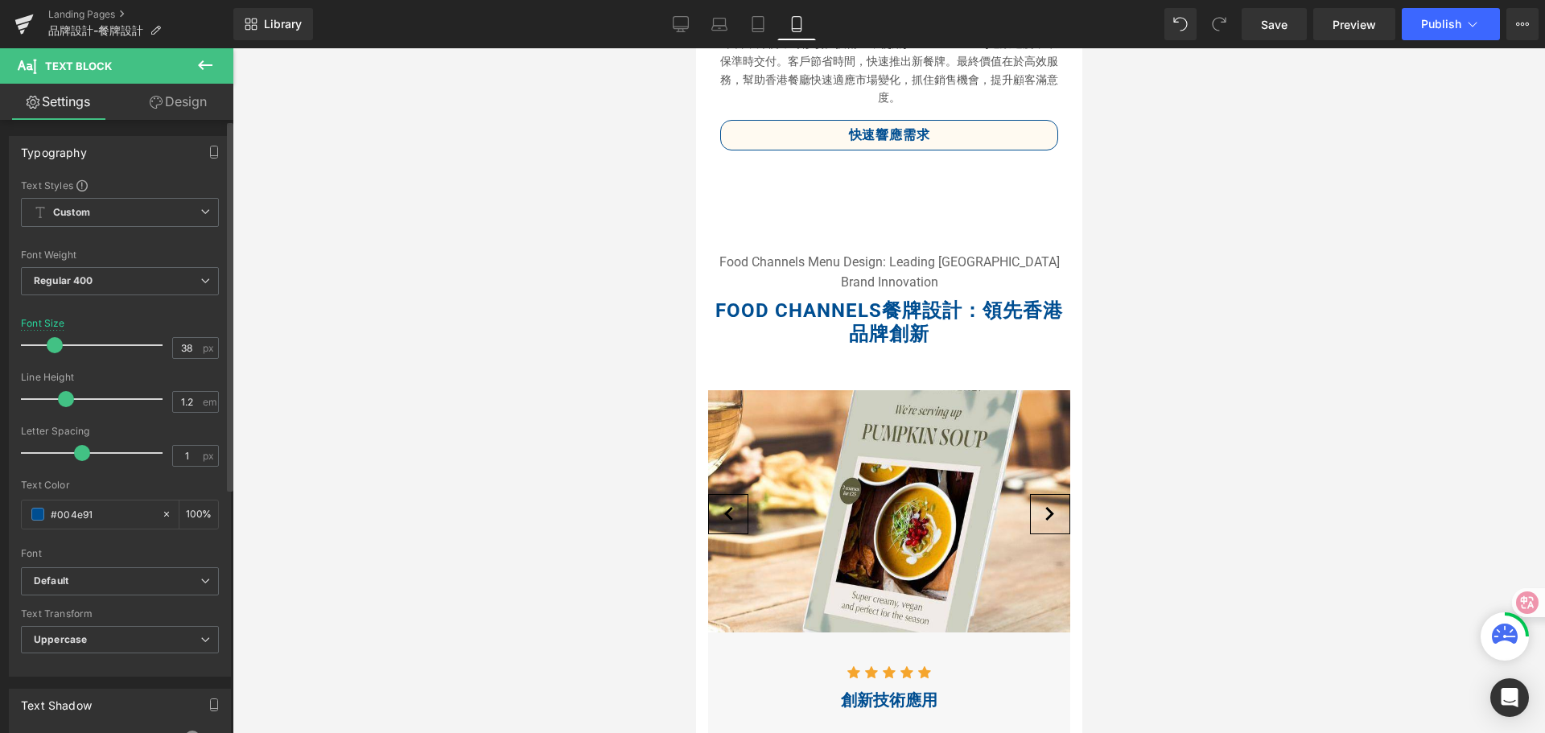
drag, startPoint x: 72, startPoint y: 346, endPoint x: 53, endPoint y: 348, distance: 19.4
click at [53, 348] on span at bounding box center [55, 345] width 16 height 16
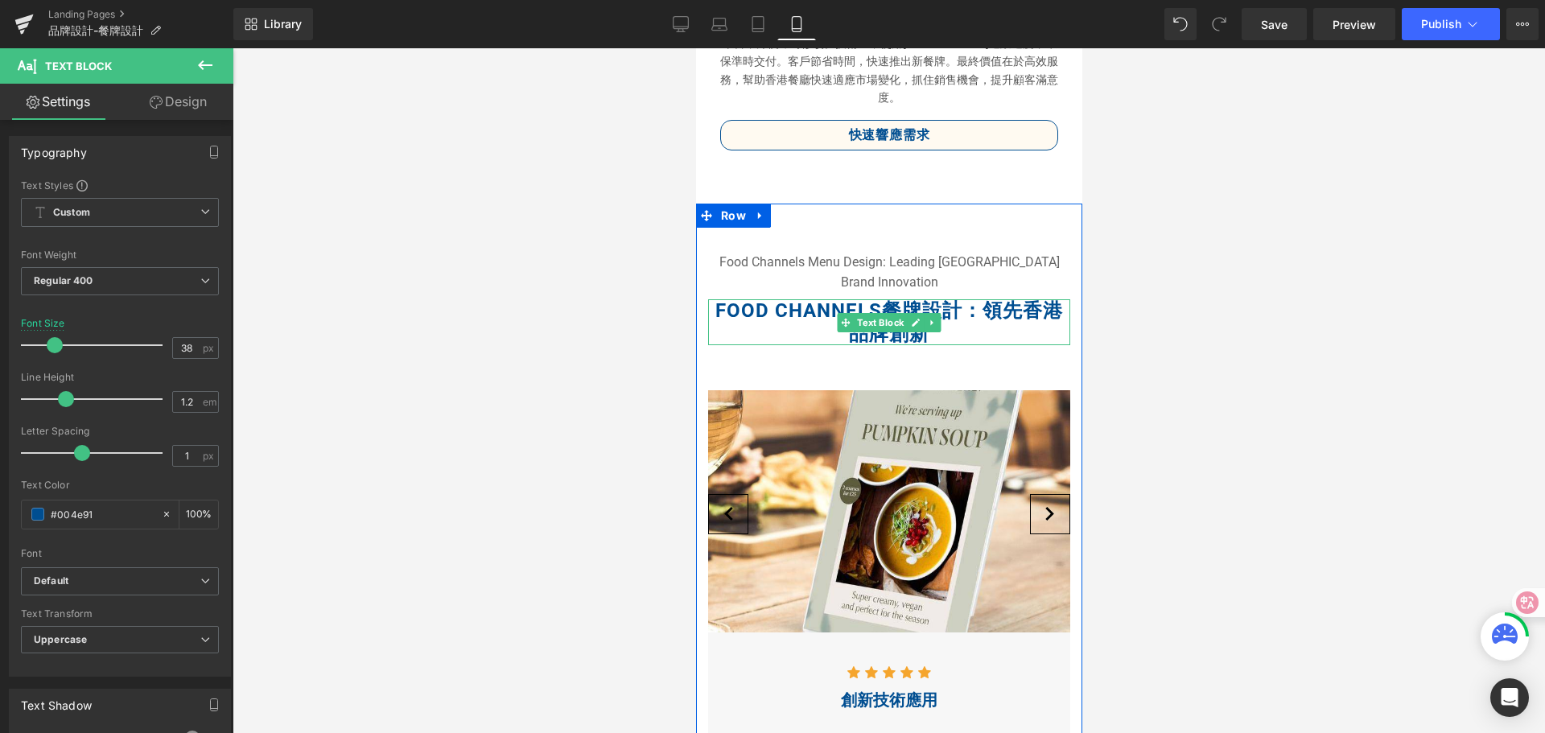
click at [982, 314] on span "Food Channels餐牌設計：領先香港品牌創新" at bounding box center [889, 322] width 348 height 46
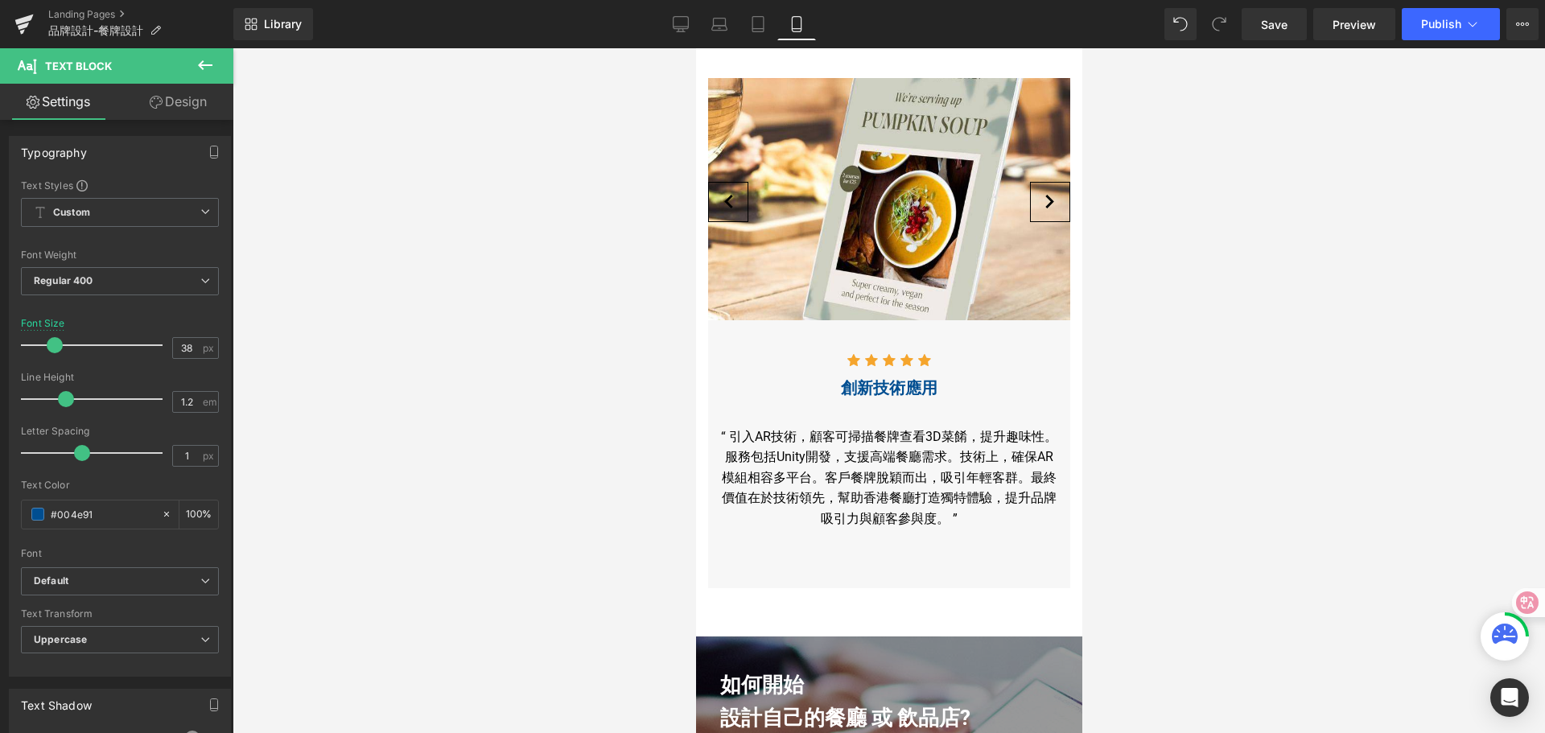
scroll to position [6486, 0]
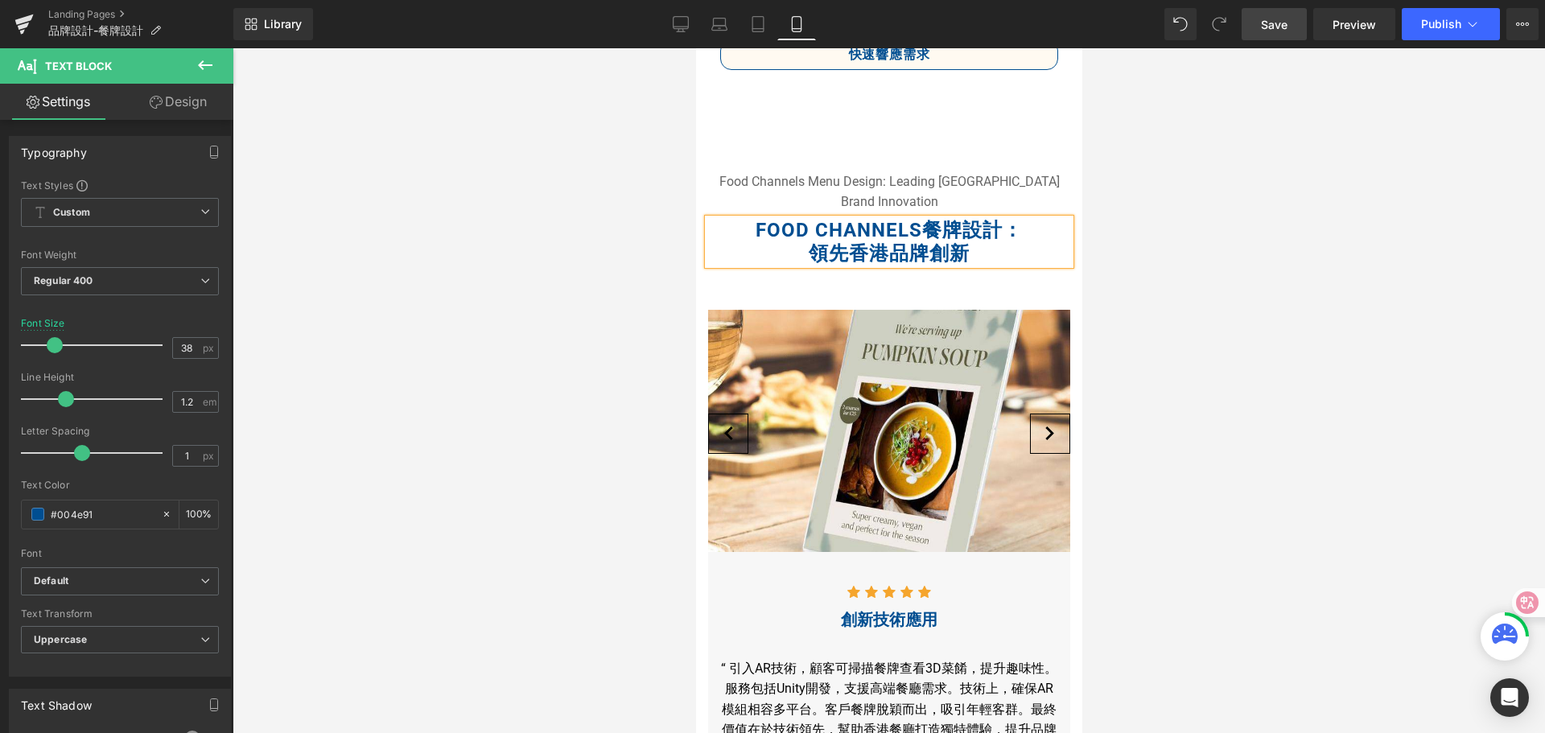
click at [1279, 31] on span "Save" at bounding box center [1274, 24] width 27 height 17
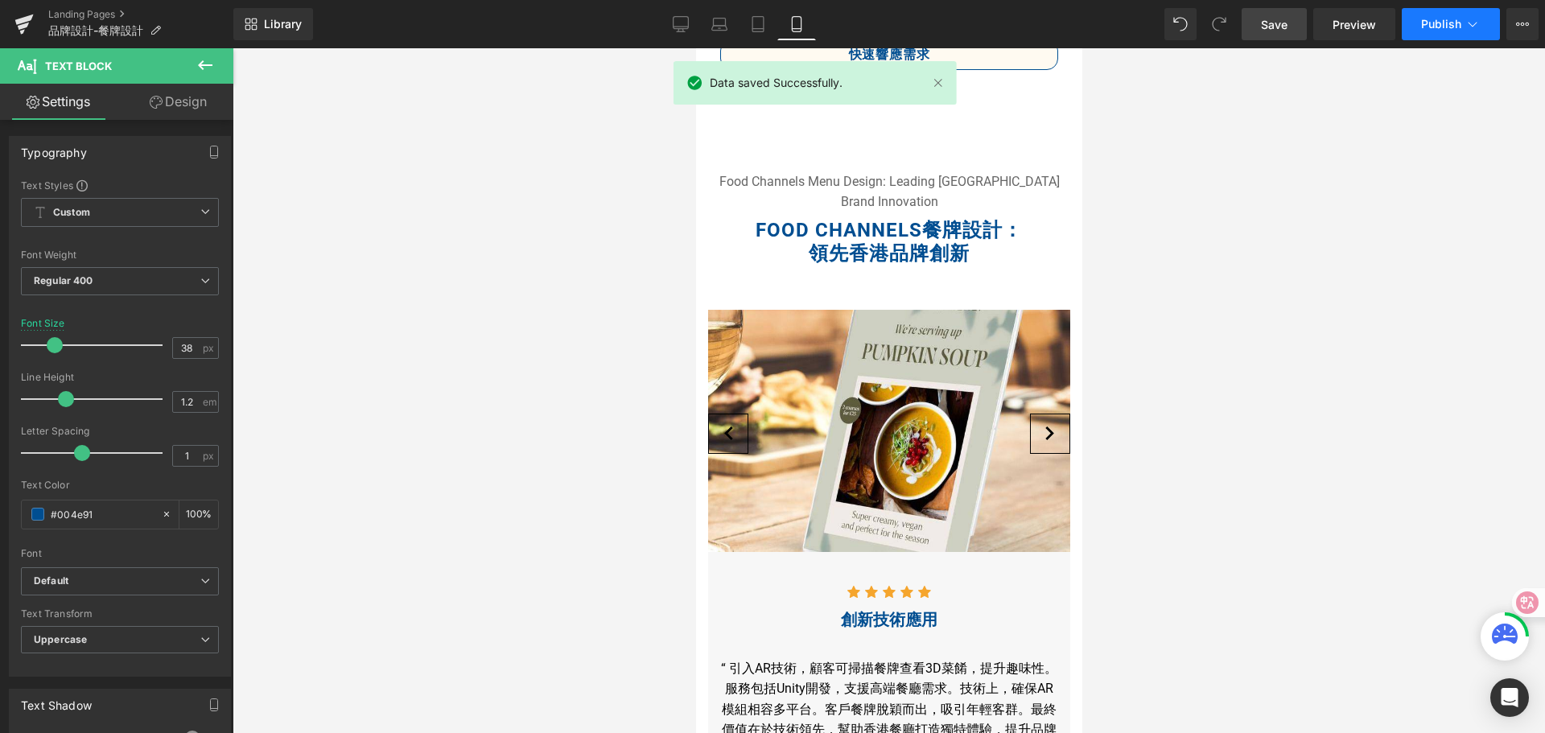
click at [1454, 32] on button "Publish" at bounding box center [1451, 24] width 98 height 32
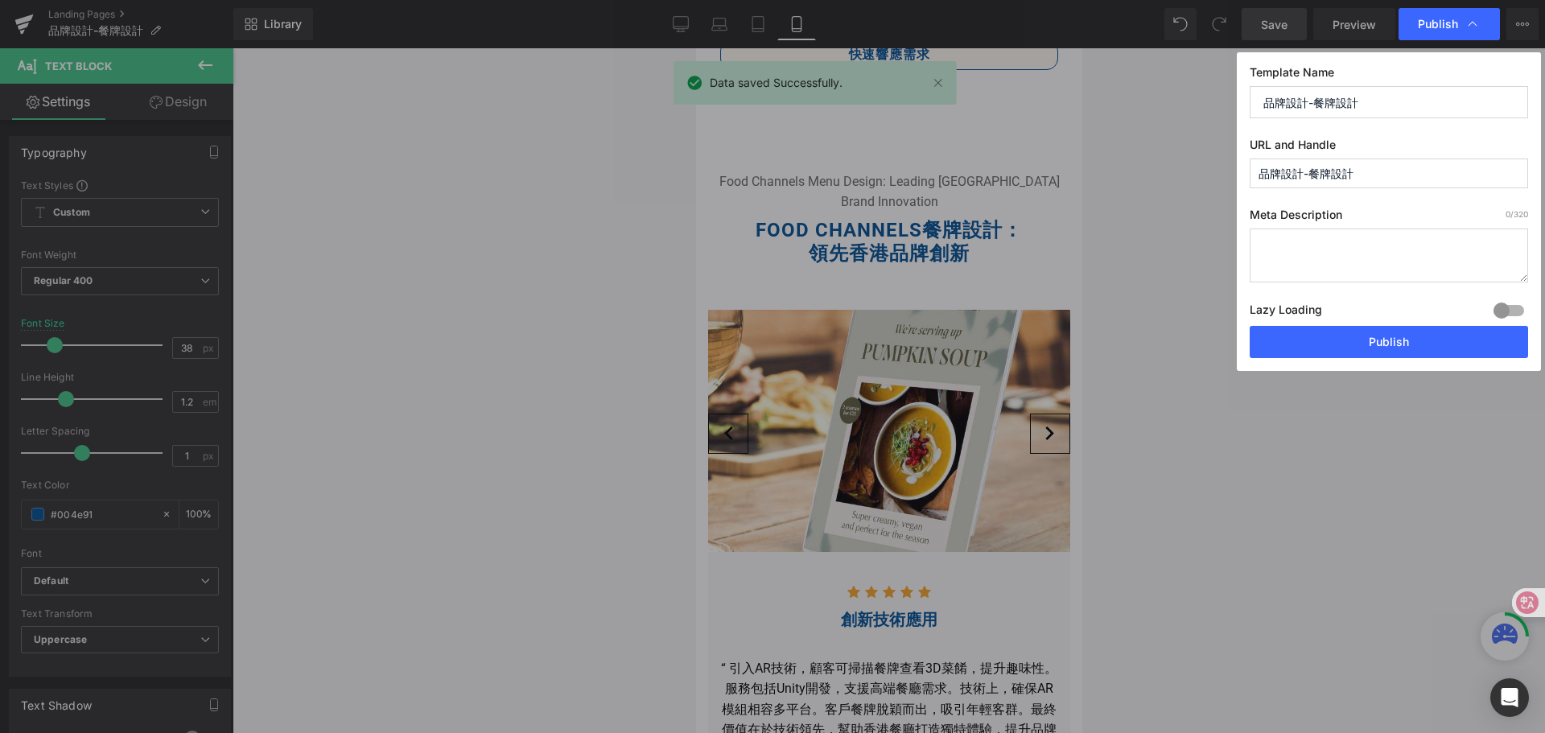
click at [1363, 171] on input "品牌設計-餐牌設計" at bounding box center [1389, 174] width 278 height 30
type input "品"
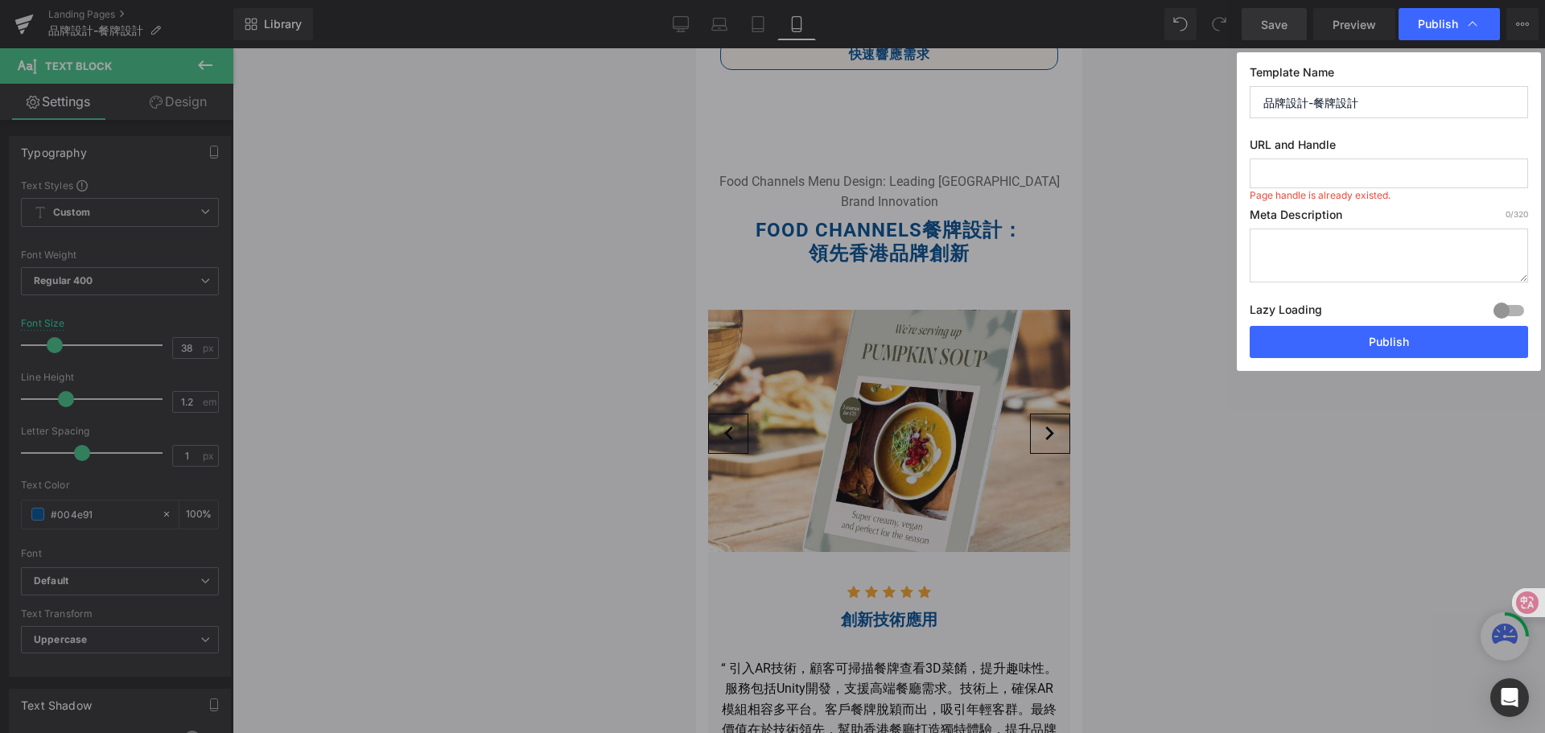
click at [1288, 168] on input "text" at bounding box center [1389, 174] width 278 height 30
paste input "Brand Design - Menu Design"
click at [1289, 174] on input "brand-design---menu-design" at bounding box center [1389, 174] width 278 height 30
drag, startPoint x: 1349, startPoint y: 172, endPoint x: 1362, endPoint y: 172, distance: 12.9
click at [1362, 172] on input "branding-design---menu-design" at bounding box center [1389, 174] width 278 height 30
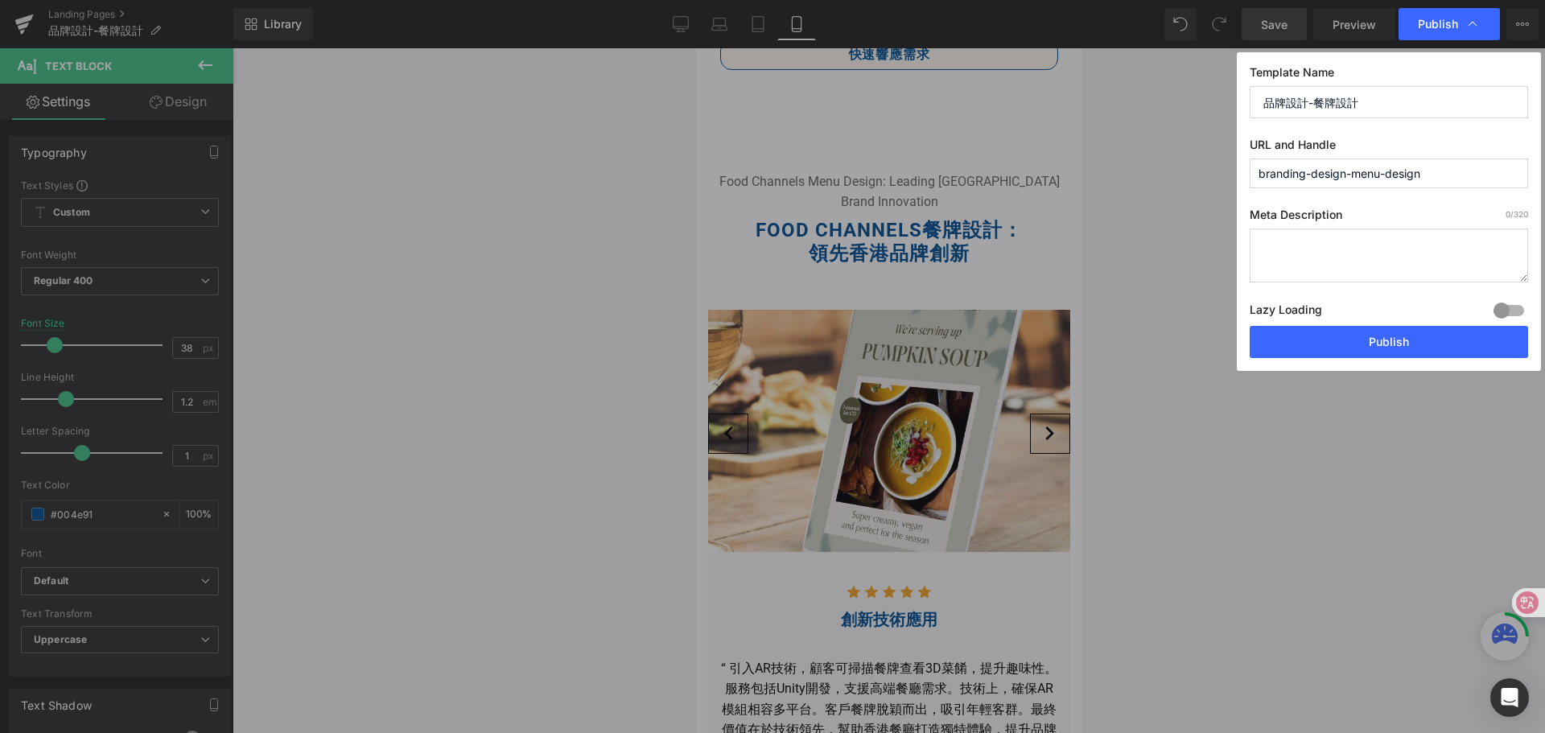
click at [1386, 173] on input "branding-design-menu-design" at bounding box center [1389, 174] width 278 height 30
click at [1354, 177] on input "branding-design-menu-design" at bounding box center [1389, 174] width 278 height 30
drag, startPoint x: 1386, startPoint y: 170, endPoint x: 1425, endPoint y: 170, distance: 39.4
click at [1425, 170] on input "branding-design+menu-design" at bounding box center [1389, 174] width 278 height 30
click at [1353, 176] on input "branding-design+menu" at bounding box center [1389, 174] width 278 height 30
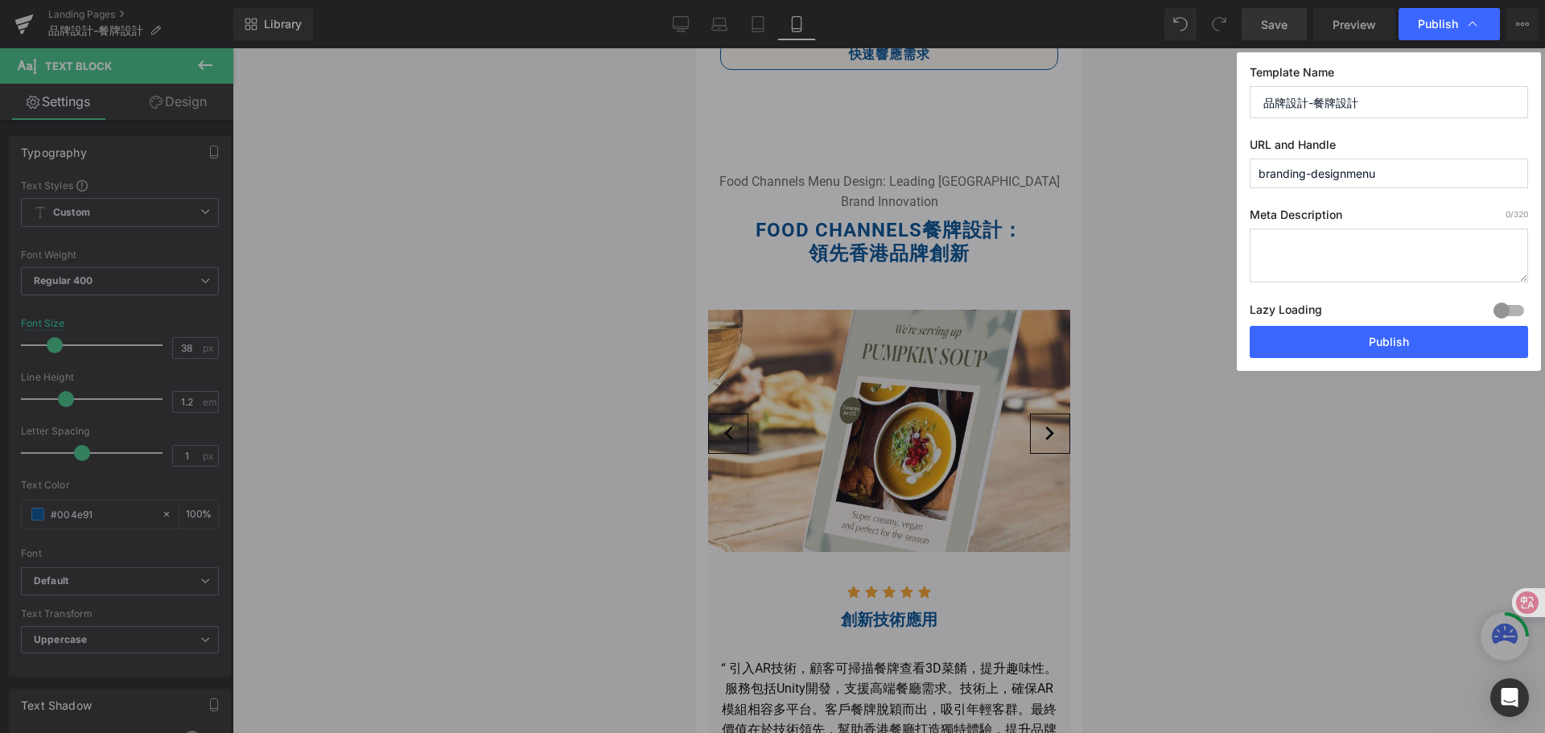
drag, startPoint x: 1349, startPoint y: 174, endPoint x: 1377, endPoint y: 174, distance: 28.2
click at [1377, 174] on input "branding-designmenu" at bounding box center [1389, 174] width 278 height 30
click at [1310, 176] on input "branding-designmenu" at bounding box center [1389, 174] width 278 height 30
paste input "Brand Design - Menu Design"
drag, startPoint x: 1312, startPoint y: 171, endPoint x: 1399, endPoint y: 169, distance: 87.0
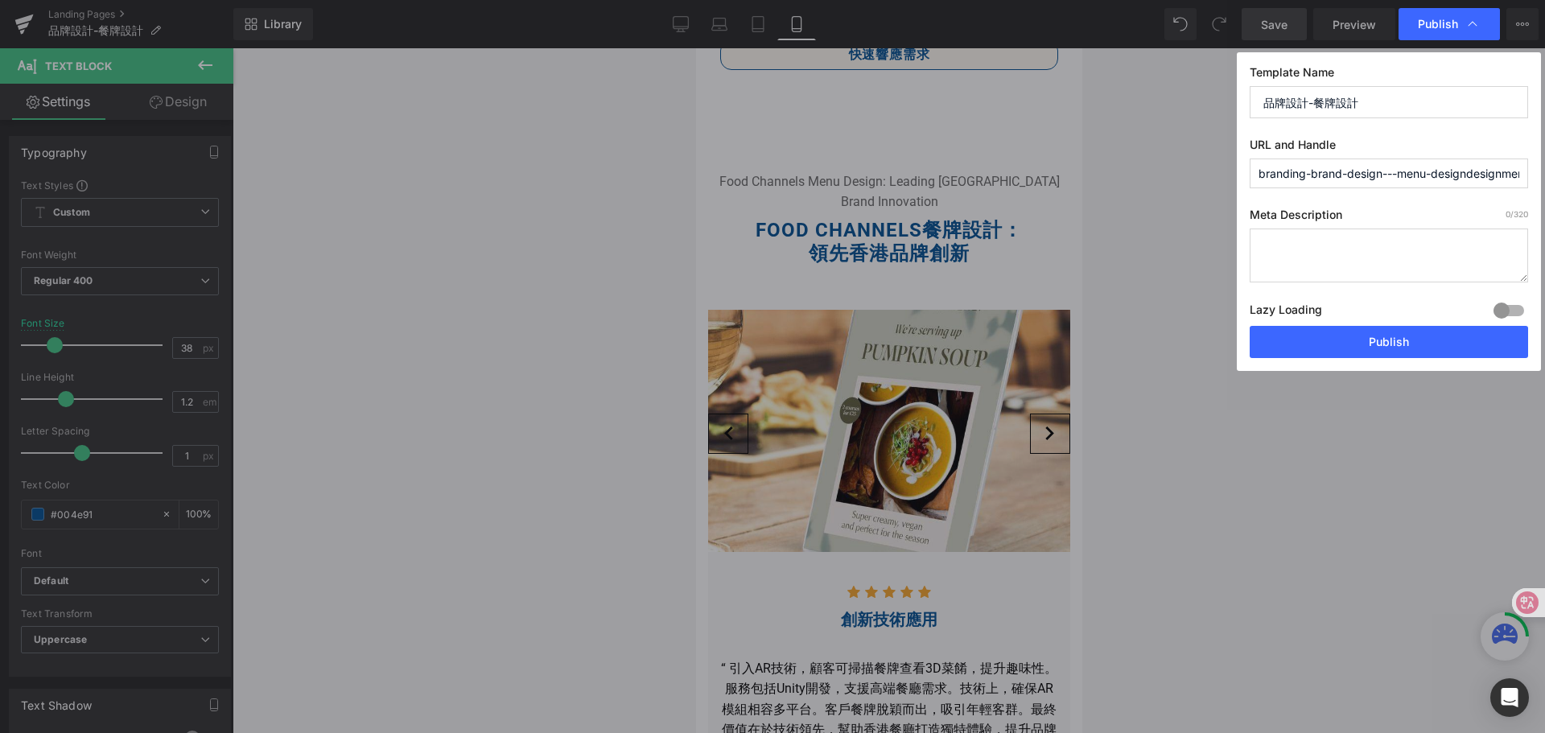
click at [1399, 169] on input "branding-brand-design---menu-designdesignmenu" at bounding box center [1389, 174] width 278 height 30
drag, startPoint x: 1343, startPoint y: 169, endPoint x: 1383, endPoint y: 176, distance: 40.9
click at [1383, 176] on input "branding-menu-designdesignmenu" at bounding box center [1389, 174] width 278 height 30
drag, startPoint x: 1421, startPoint y: 176, endPoint x: 1386, endPoint y: 172, distance: 35.6
click at [1386, 172] on input "branding-menu+designmenu" at bounding box center [1389, 174] width 278 height 30
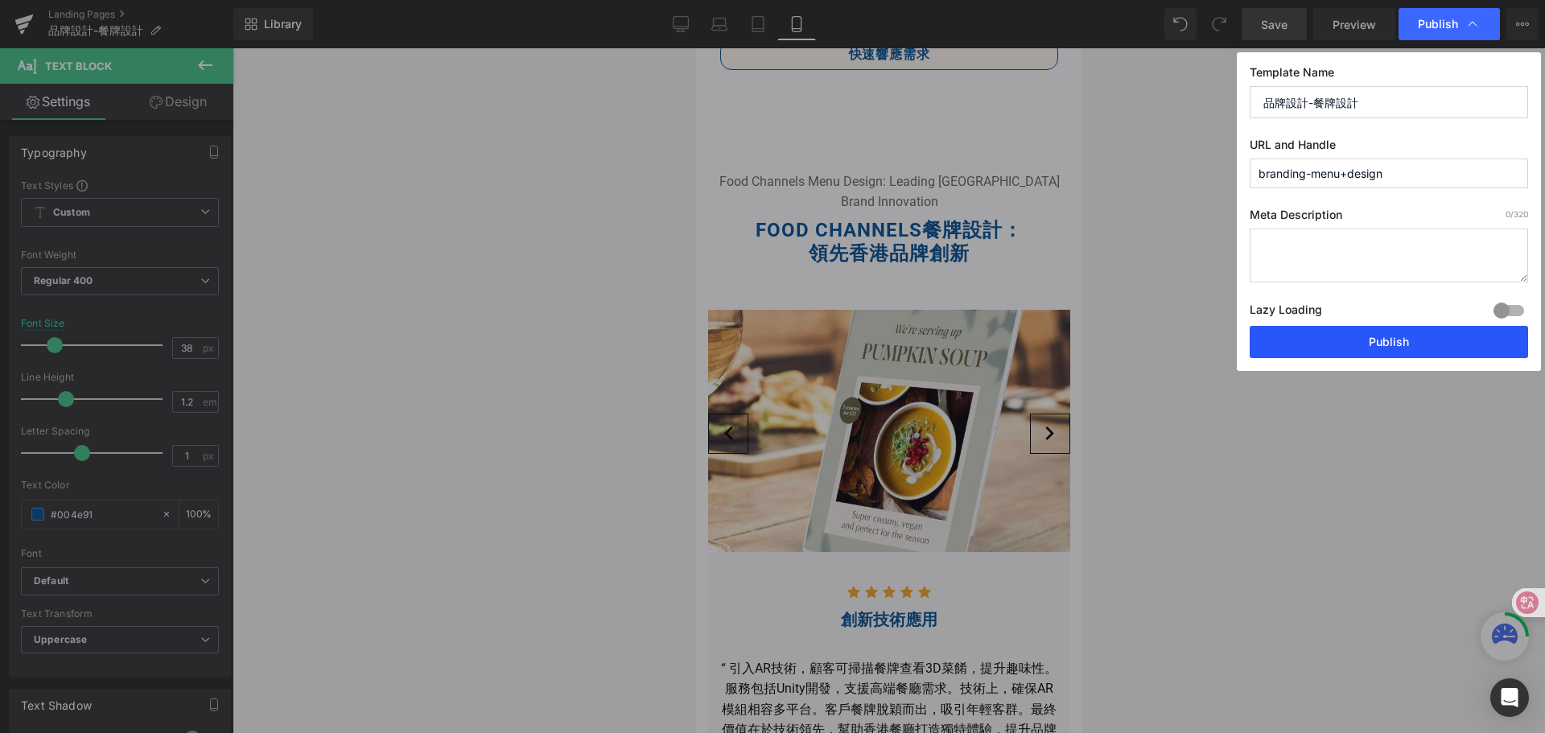
type input "branding-menu+design"
click at [1388, 346] on button "Publish" at bounding box center [1389, 342] width 278 height 32
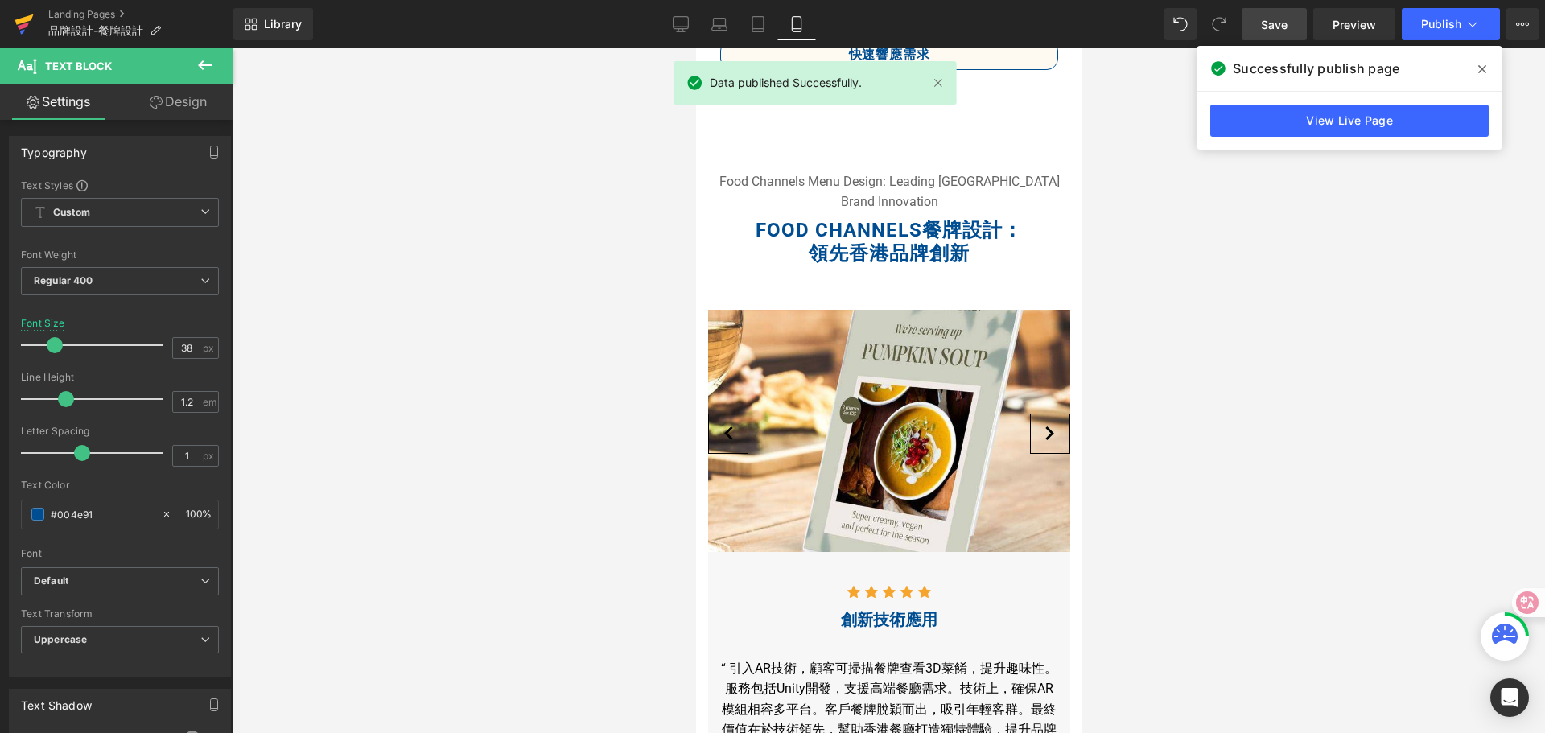
click at [24, 27] on icon at bounding box center [23, 26] width 11 height 7
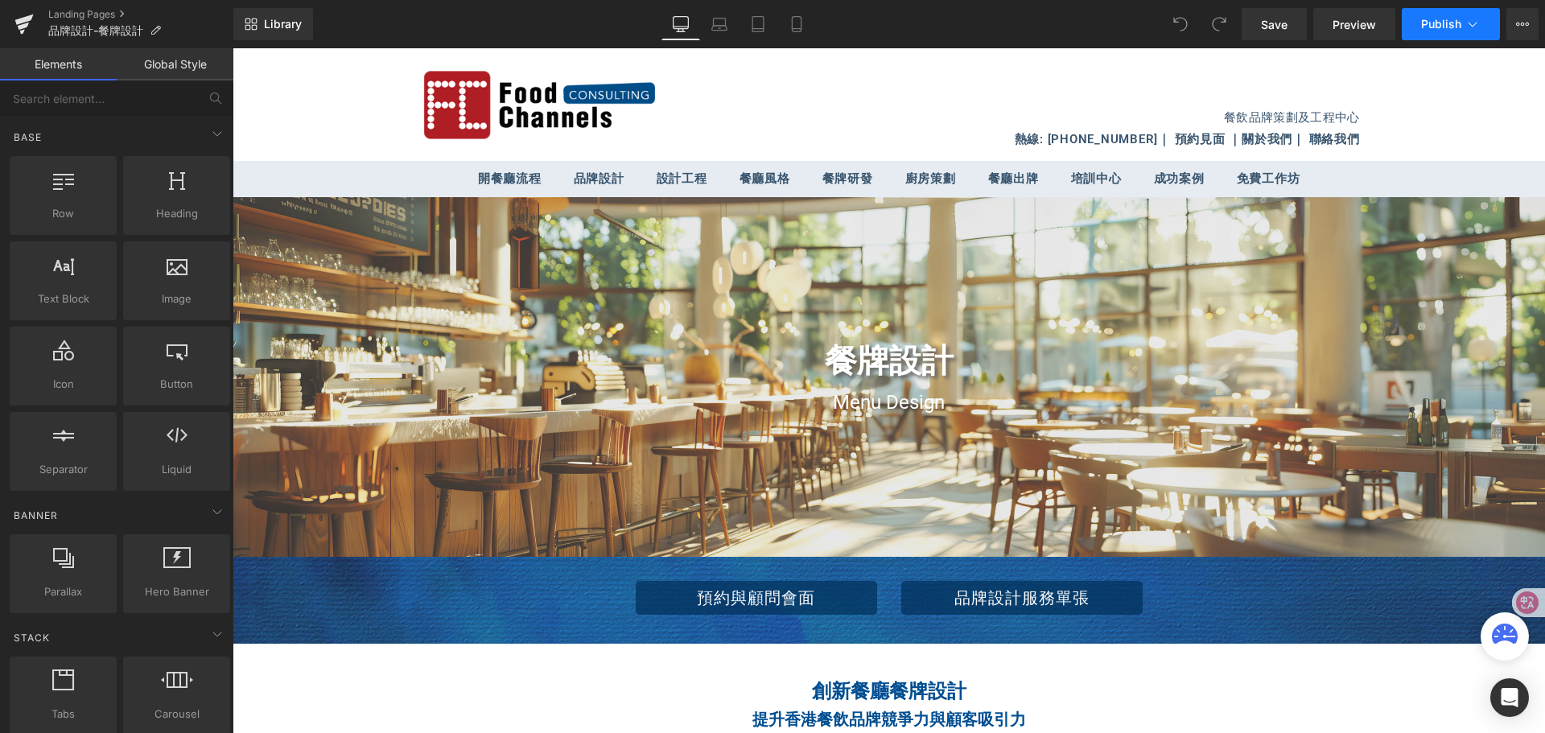
drag, startPoint x: 0, startPoint y: 0, endPoint x: 1464, endPoint y: 27, distance: 1464.4
click at [1464, 27] on button "Publish" at bounding box center [1451, 24] width 98 height 32
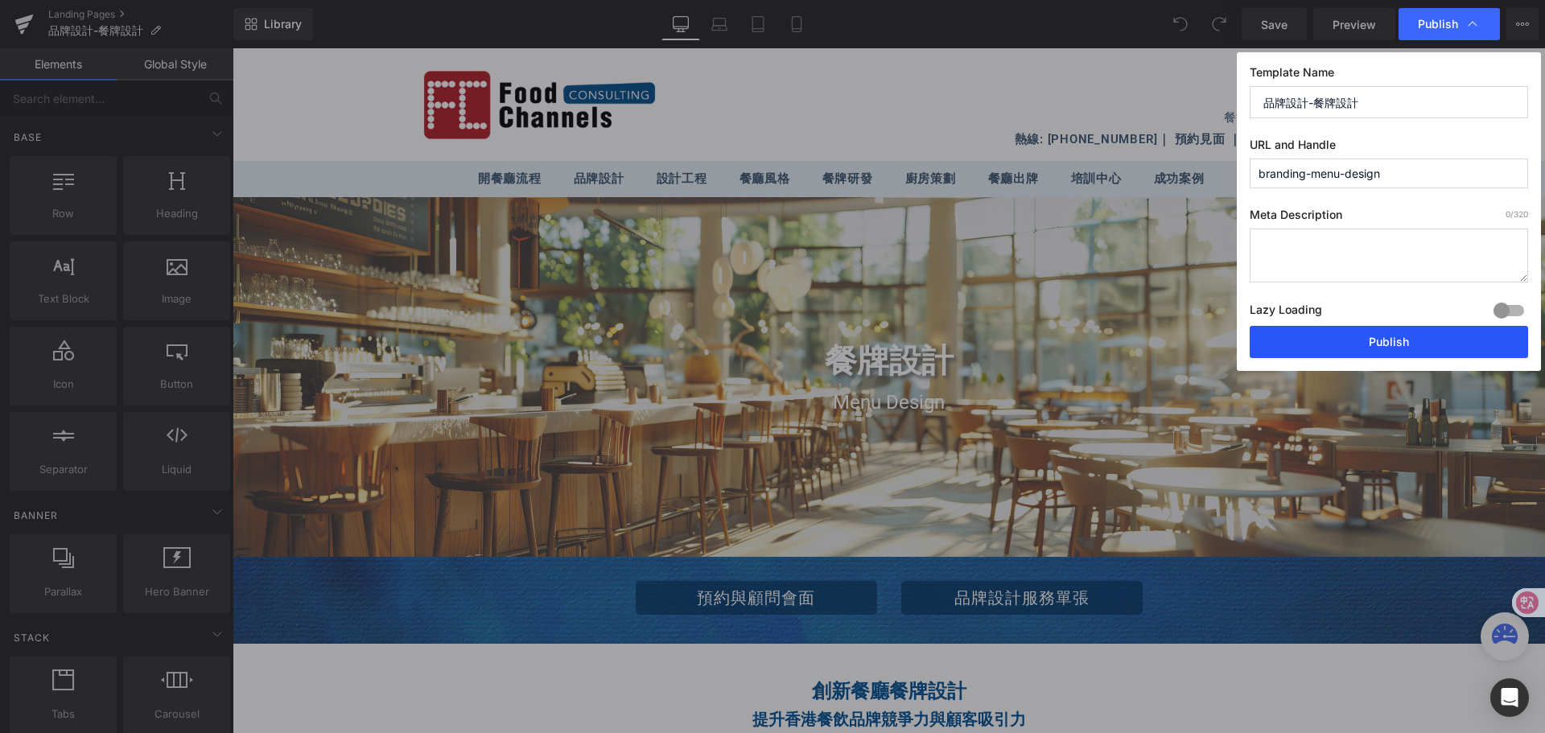
click at [1384, 343] on button "Publish" at bounding box center [1389, 342] width 278 height 32
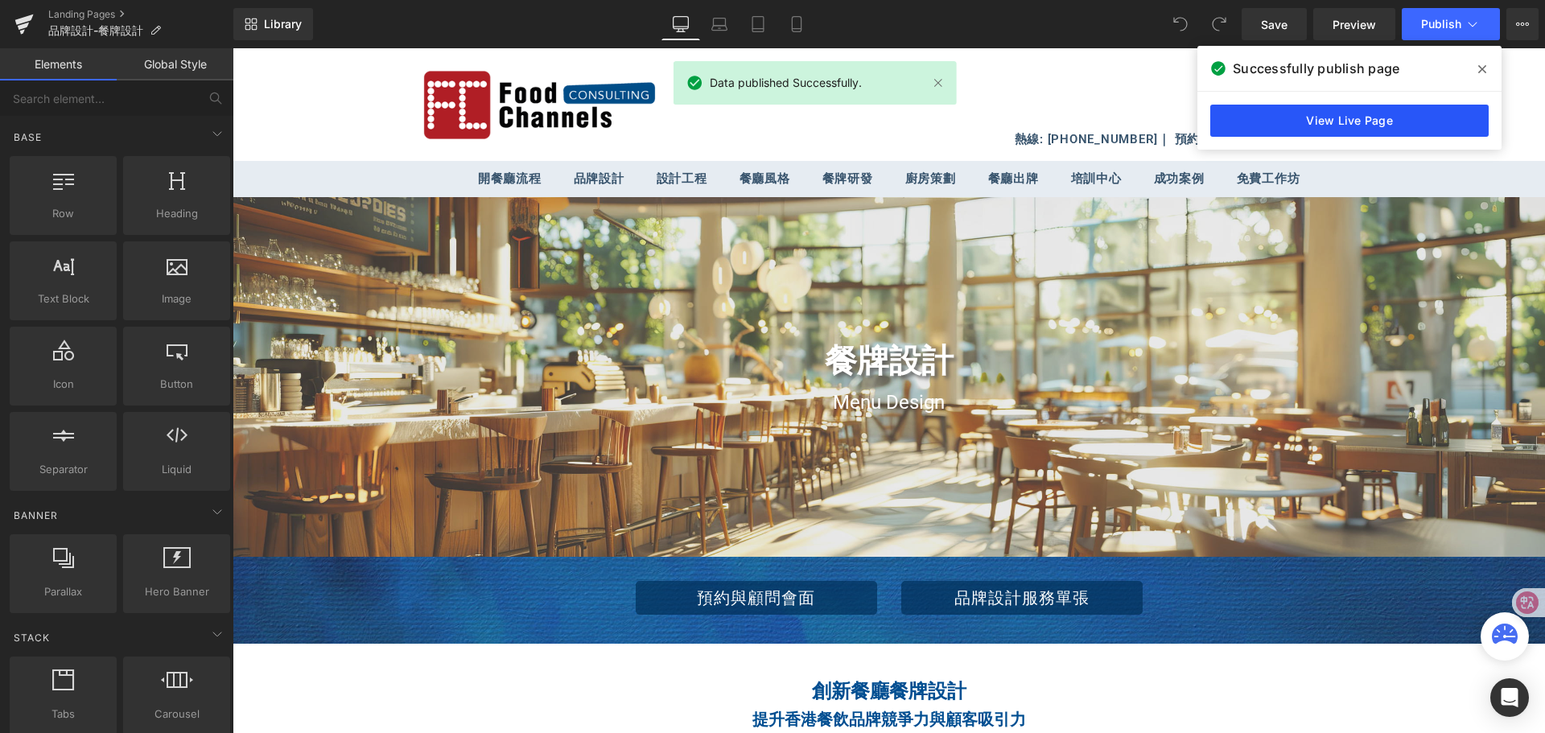
click at [1399, 124] on link "View Live Page" at bounding box center [1350, 121] width 278 height 32
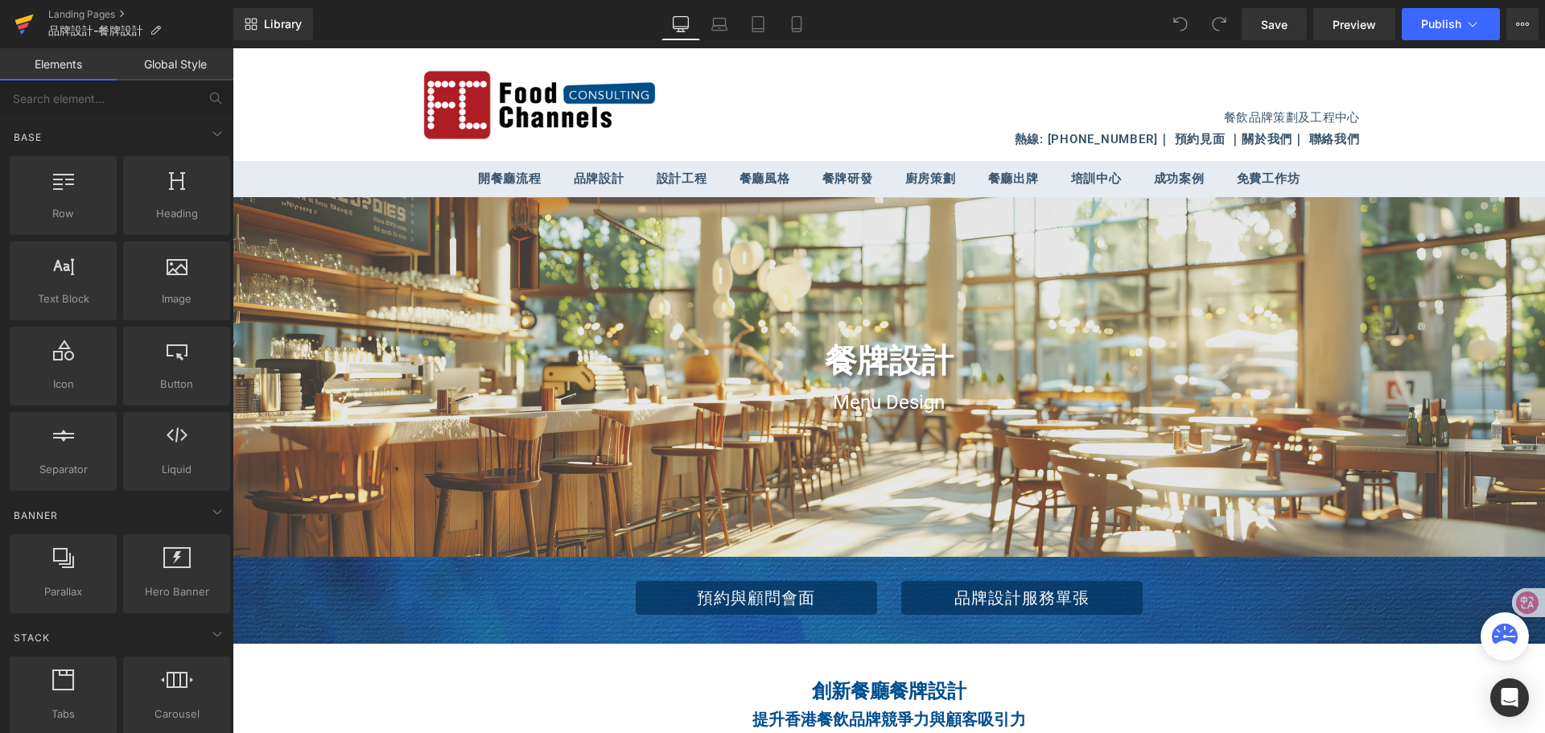
click at [19, 27] on icon at bounding box center [23, 26] width 11 height 7
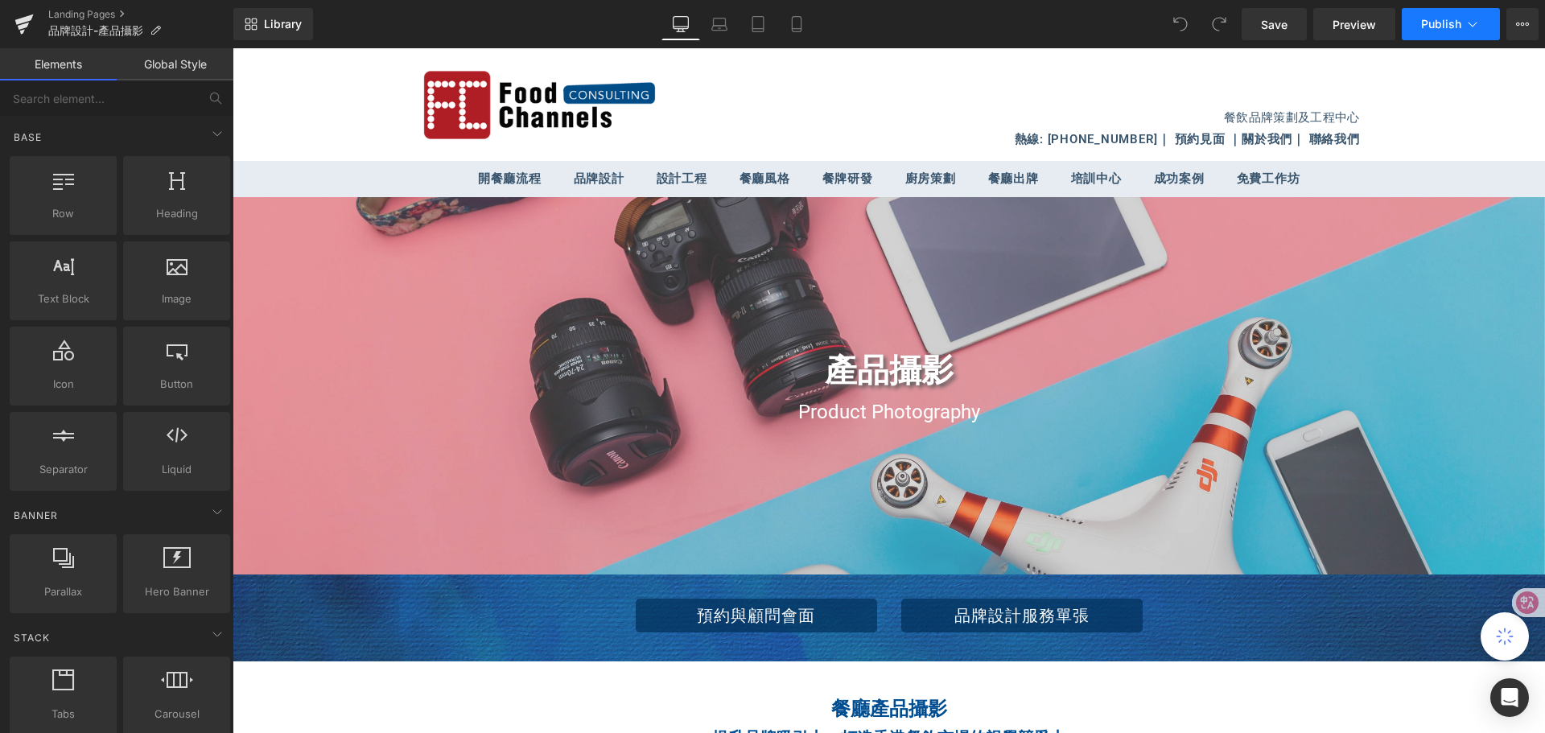
click at [1477, 25] on icon at bounding box center [1473, 24] width 16 height 16
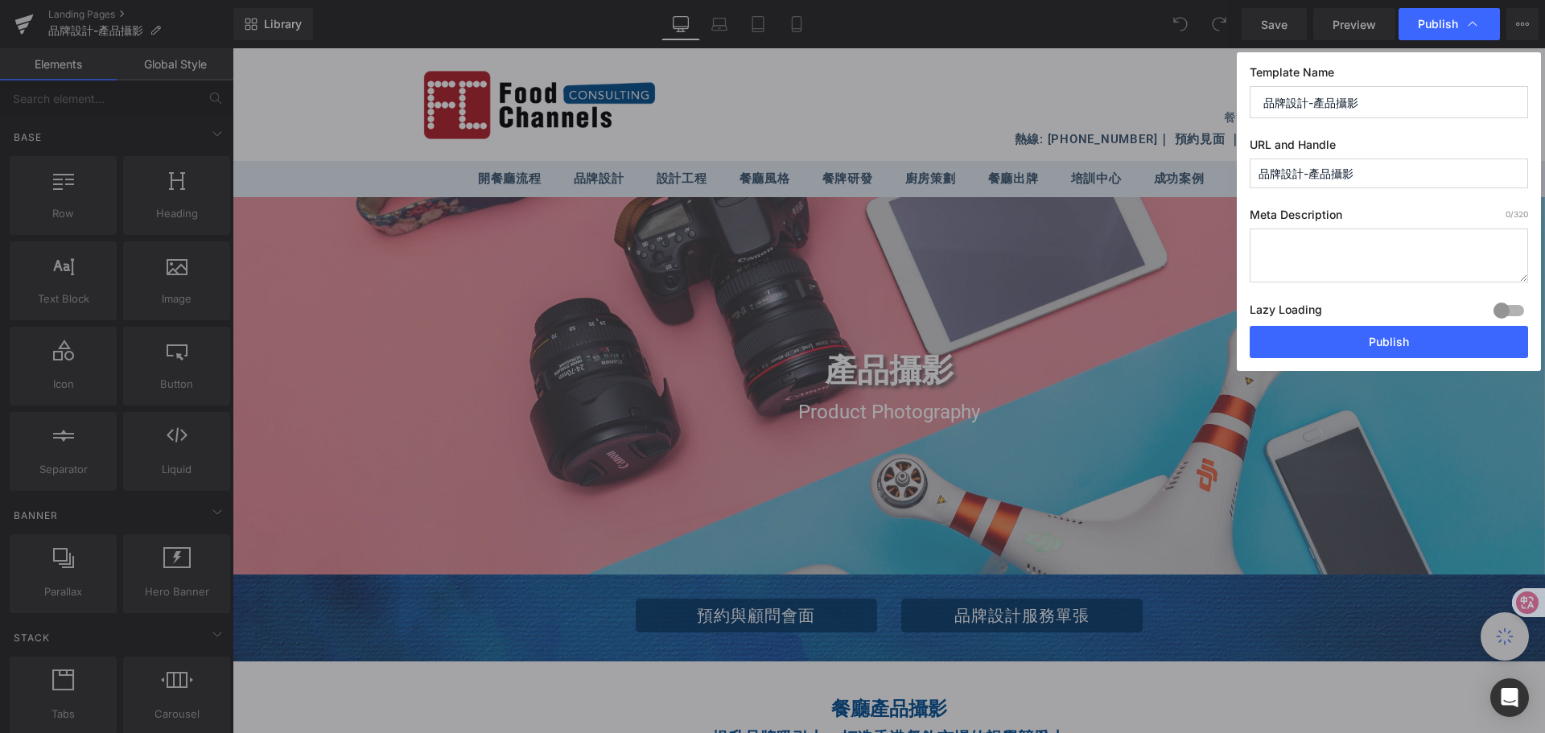
drag, startPoint x: 1371, startPoint y: 175, endPoint x: 1244, endPoint y: 172, distance: 126.4
click at [1244, 172] on div "Template Name 品牌設計-產品攝影 URL and Handle 品牌設計-產品攝影 Meta Description 0 /320 Lazy L…" at bounding box center [1389, 211] width 304 height 319
paste input "Brand Design - Product Photography"
drag, startPoint x: 1330, startPoint y: 175, endPoint x: 1346, endPoint y: 176, distance: 15.3
click at [1346, 176] on input "brand-design---product-photography" at bounding box center [1389, 174] width 278 height 30
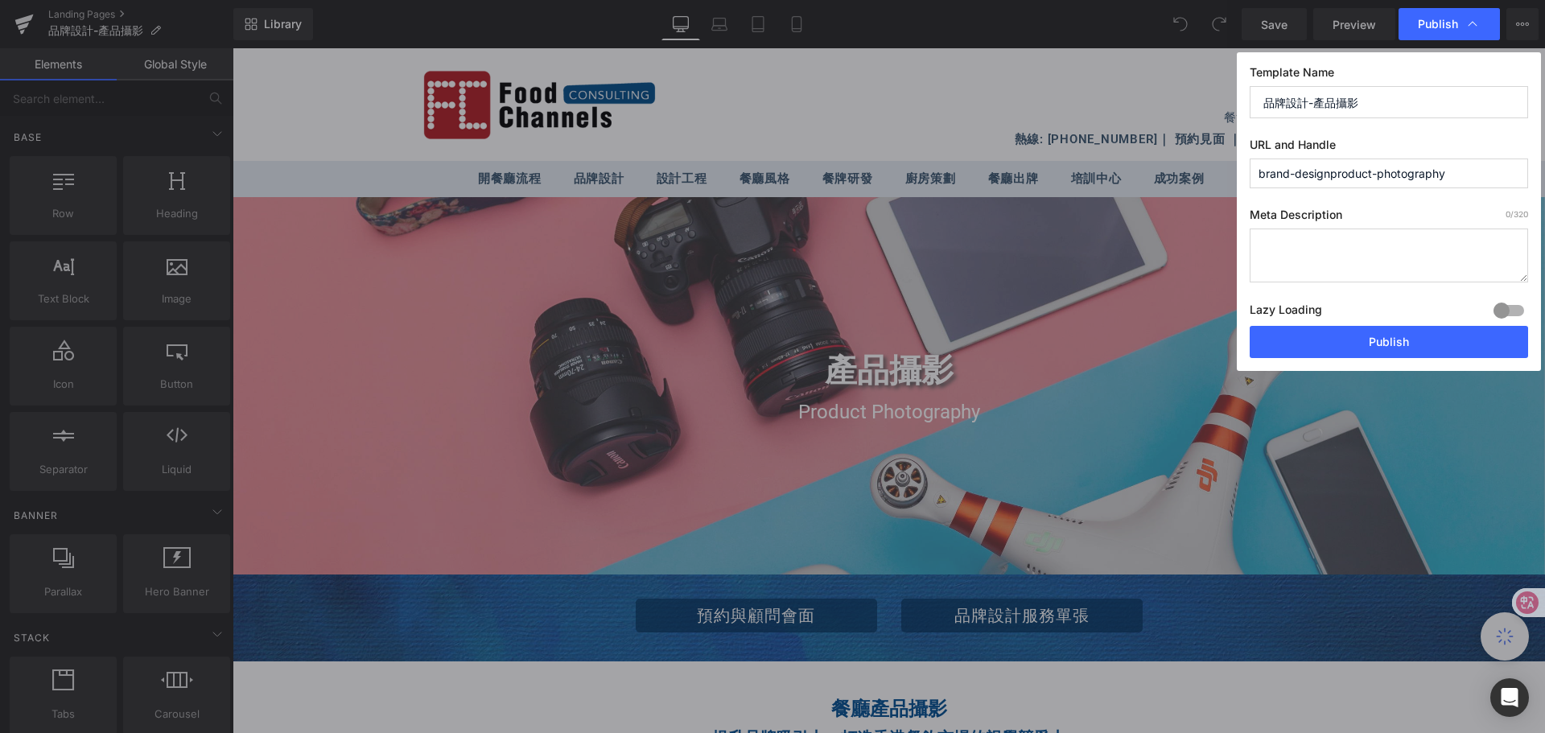
drag, startPoint x: 1331, startPoint y: 177, endPoint x: 1445, endPoint y: 174, distance: 113.5
click at [1445, 174] on input "brand-designproduct-photography" at bounding box center [1389, 174] width 278 height 30
click at [1294, 177] on input "brand-design" at bounding box center [1389, 174] width 278 height 30
paste input "product-photography"
type input "brand-product-photography-design"
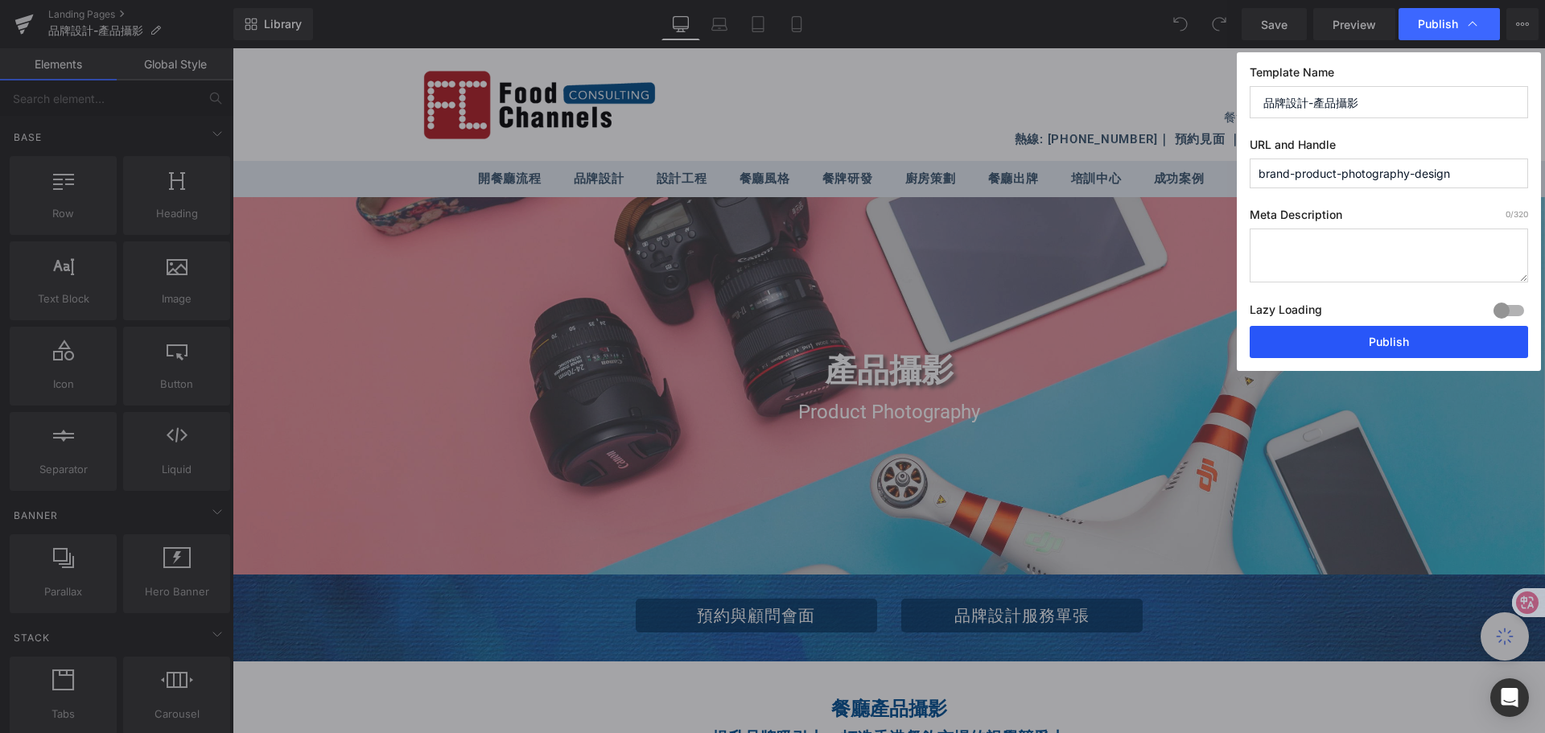
click at [1386, 340] on button "Publish" at bounding box center [1389, 342] width 278 height 32
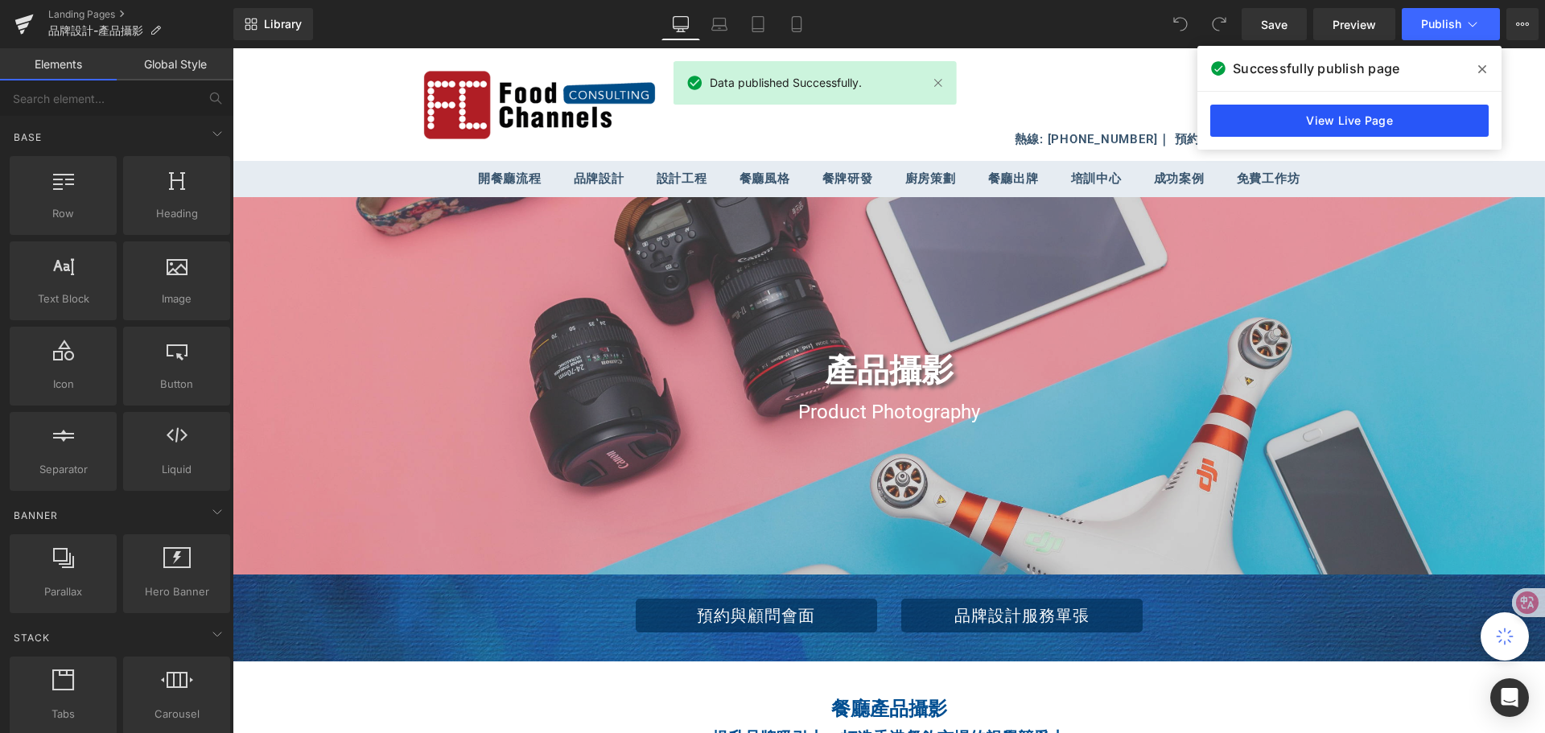
click at [1391, 119] on link "View Live Page" at bounding box center [1350, 121] width 278 height 32
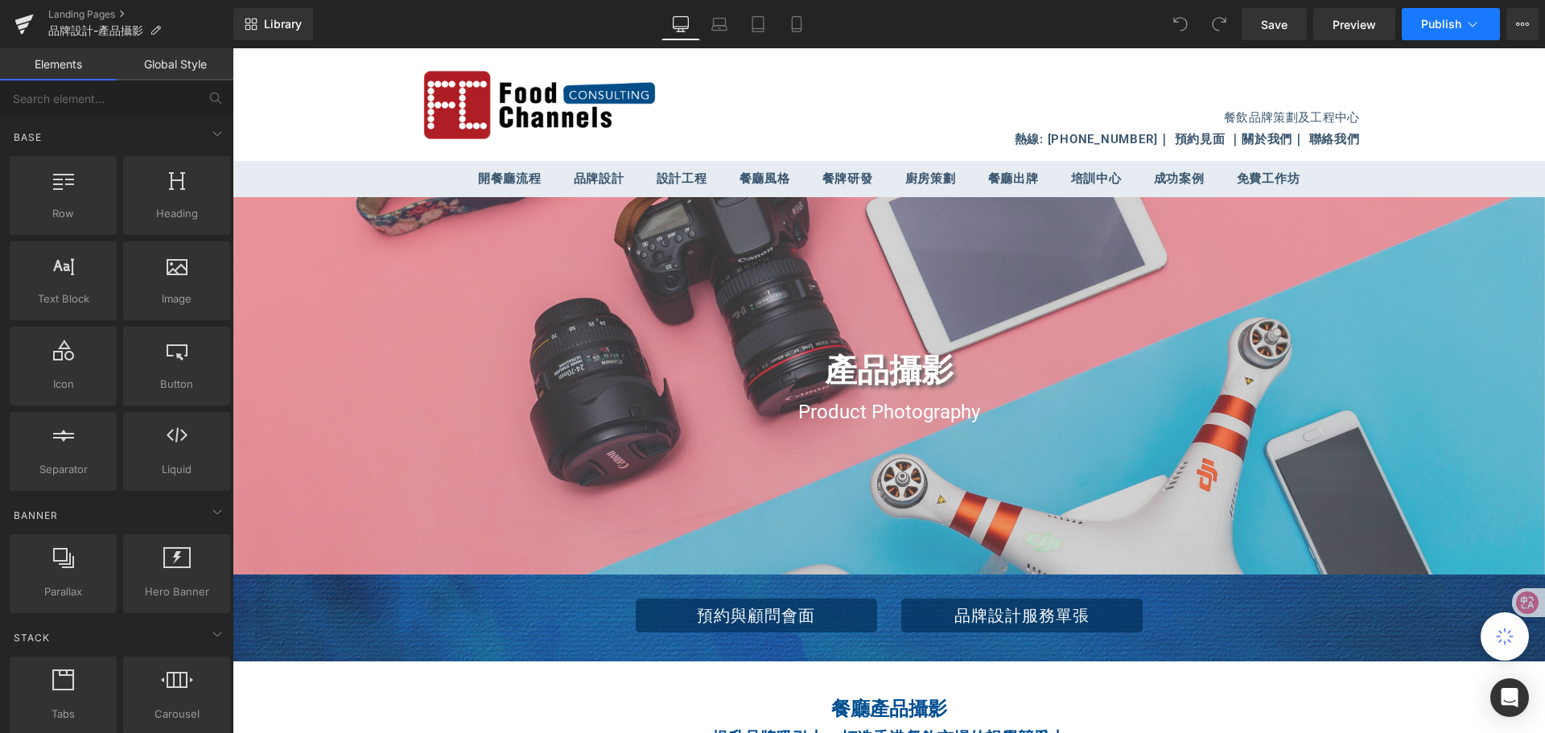
click at [1449, 31] on button "Publish" at bounding box center [1451, 24] width 98 height 32
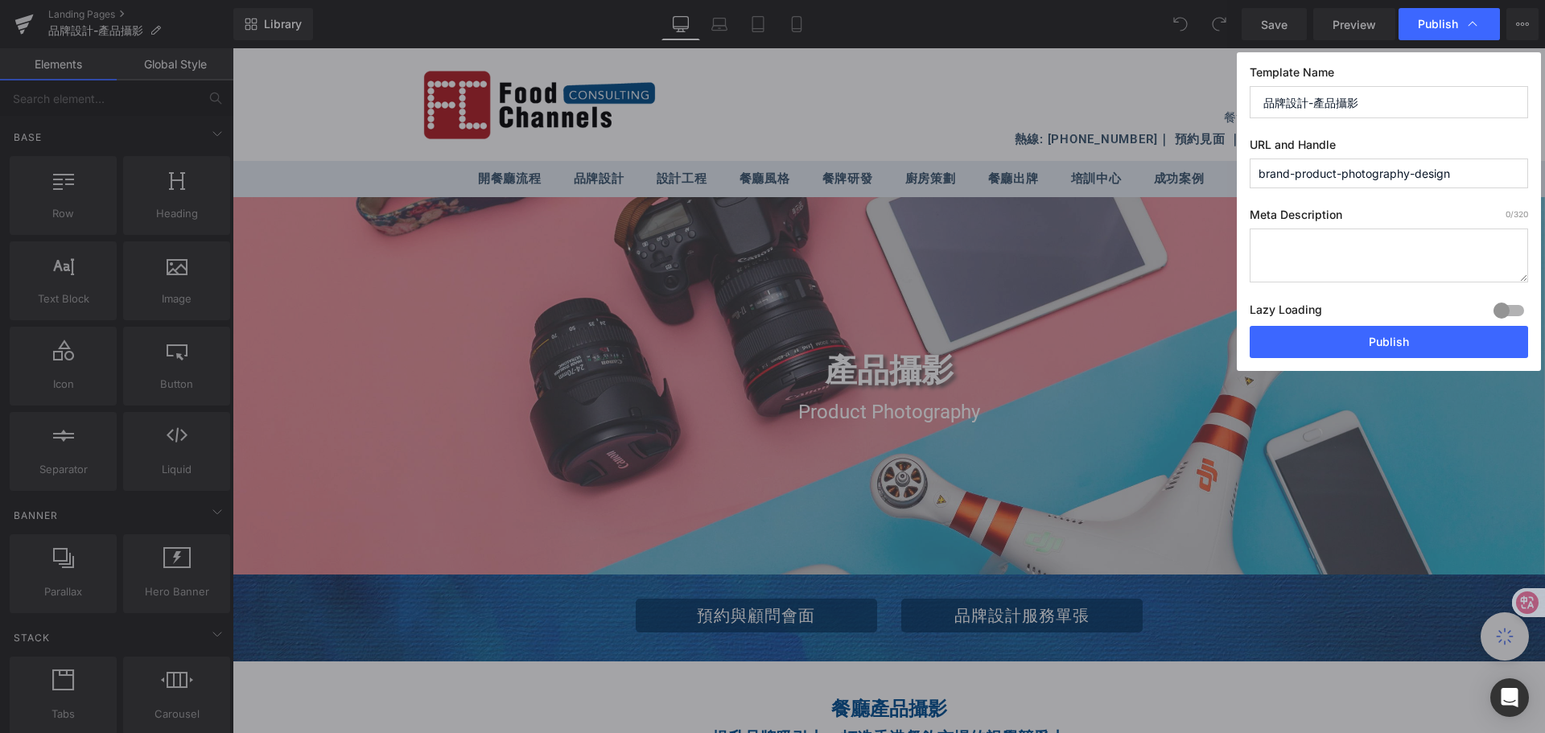
click at [1469, 171] on input "brand-product-photography-design" at bounding box center [1389, 174] width 278 height 30
click at [1292, 173] on input "brand-product-photography-design" at bounding box center [1389, 174] width 278 height 30
click at [1500, 171] on input "branding-product-photography-design" at bounding box center [1389, 174] width 278 height 30
type input "branding-product-photography-design"
click at [1400, 343] on button "Publish" at bounding box center [1389, 342] width 278 height 32
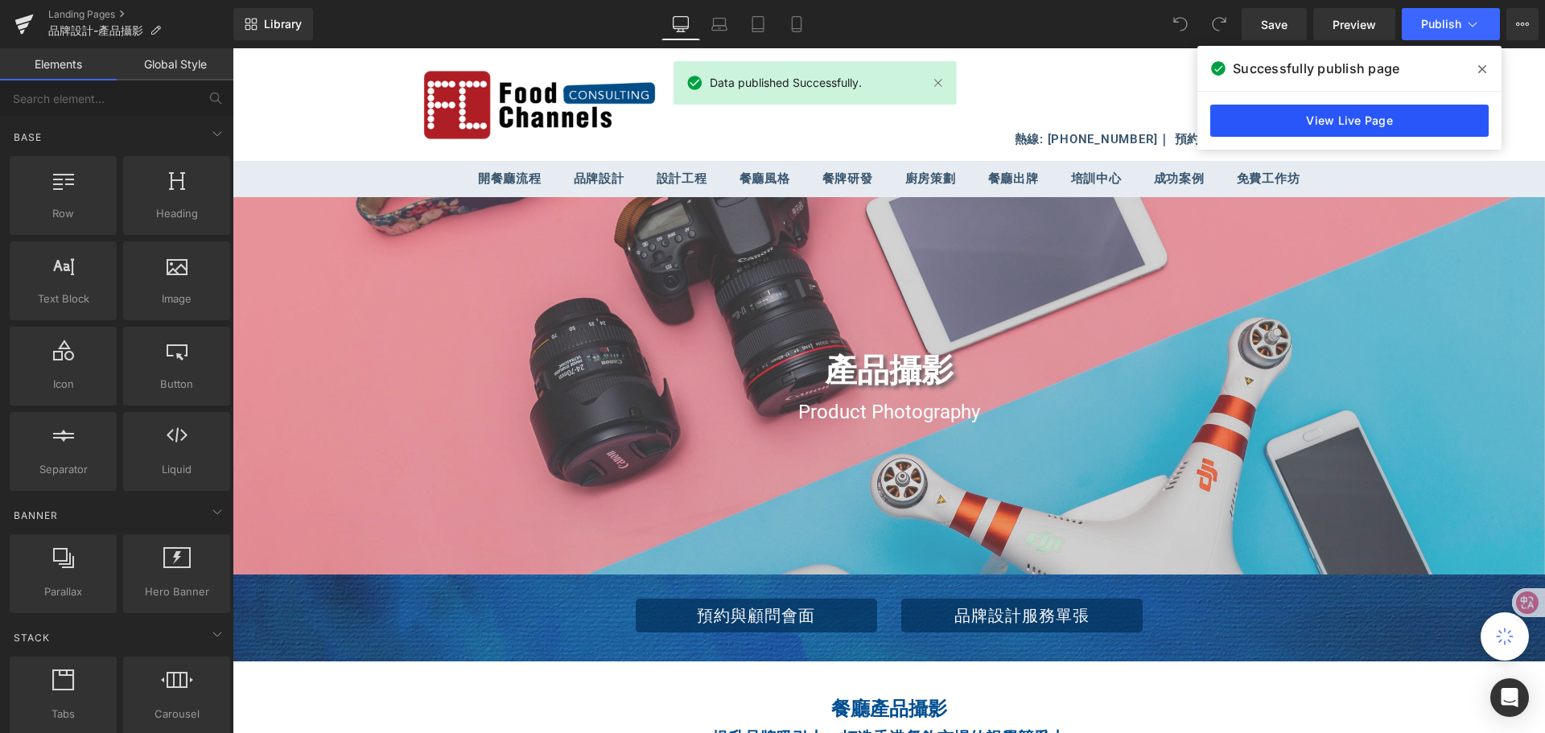
click at [1385, 118] on link "View Live Page" at bounding box center [1350, 121] width 278 height 32
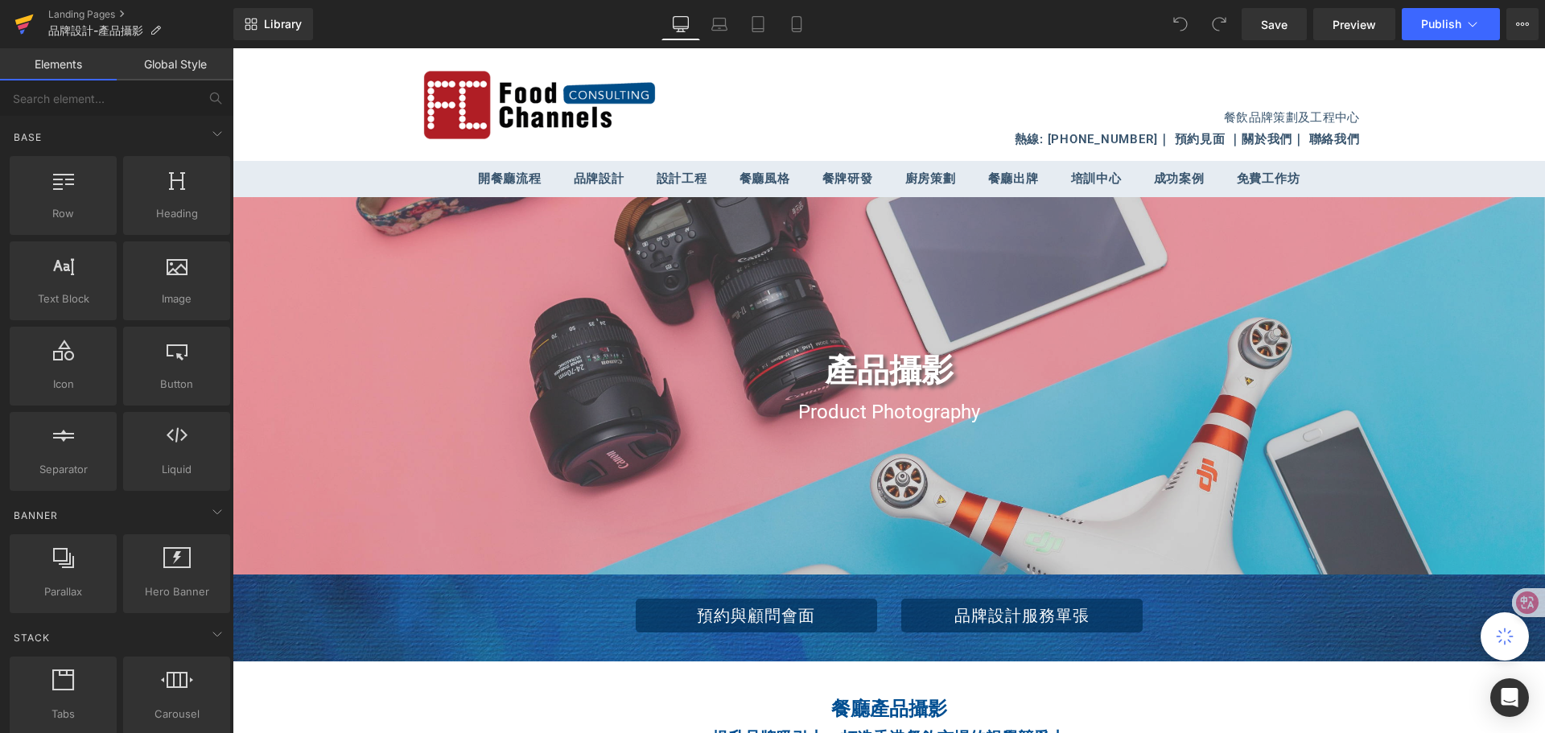
click at [21, 30] on icon at bounding box center [23, 24] width 19 height 40
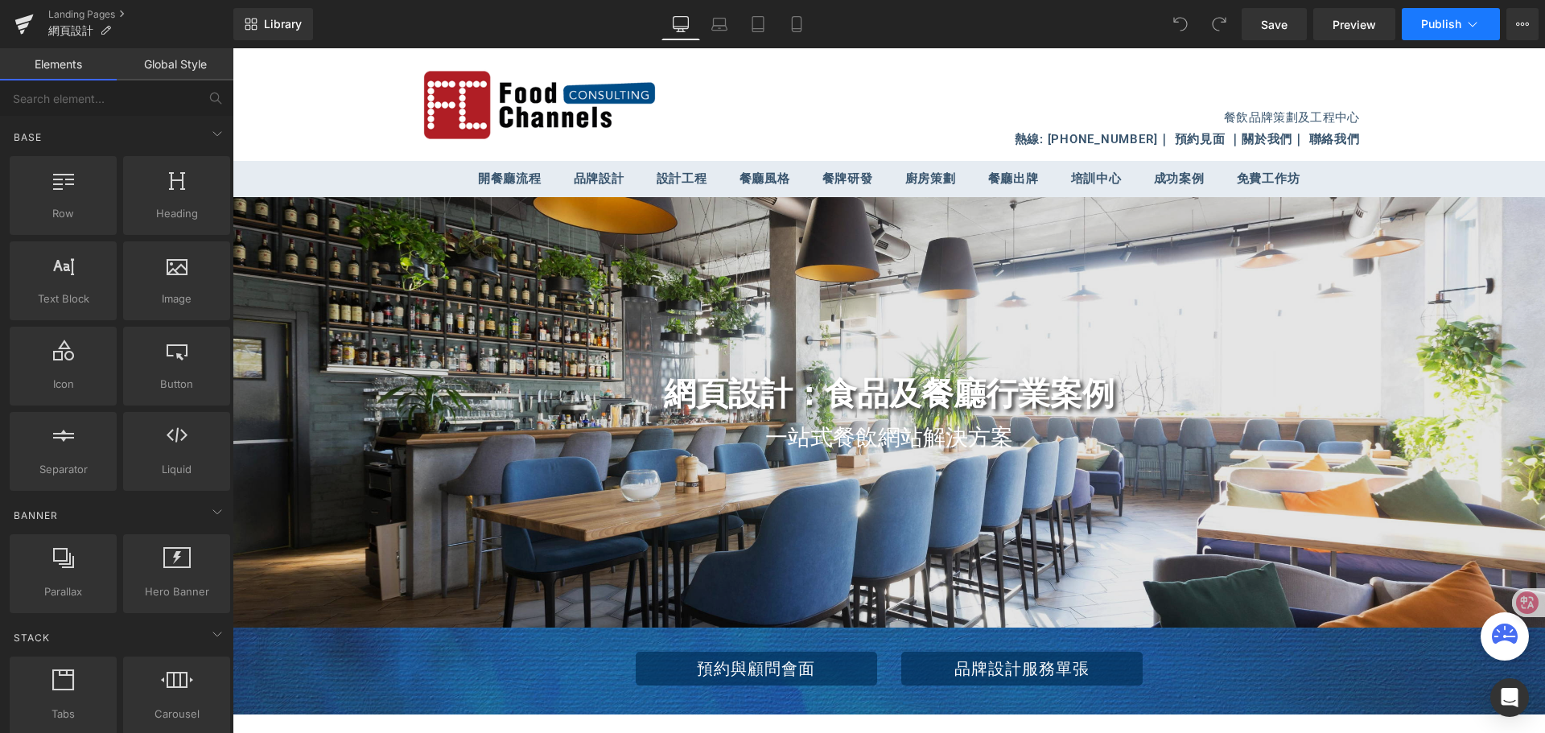
click at [1469, 28] on icon at bounding box center [1473, 24] width 16 height 16
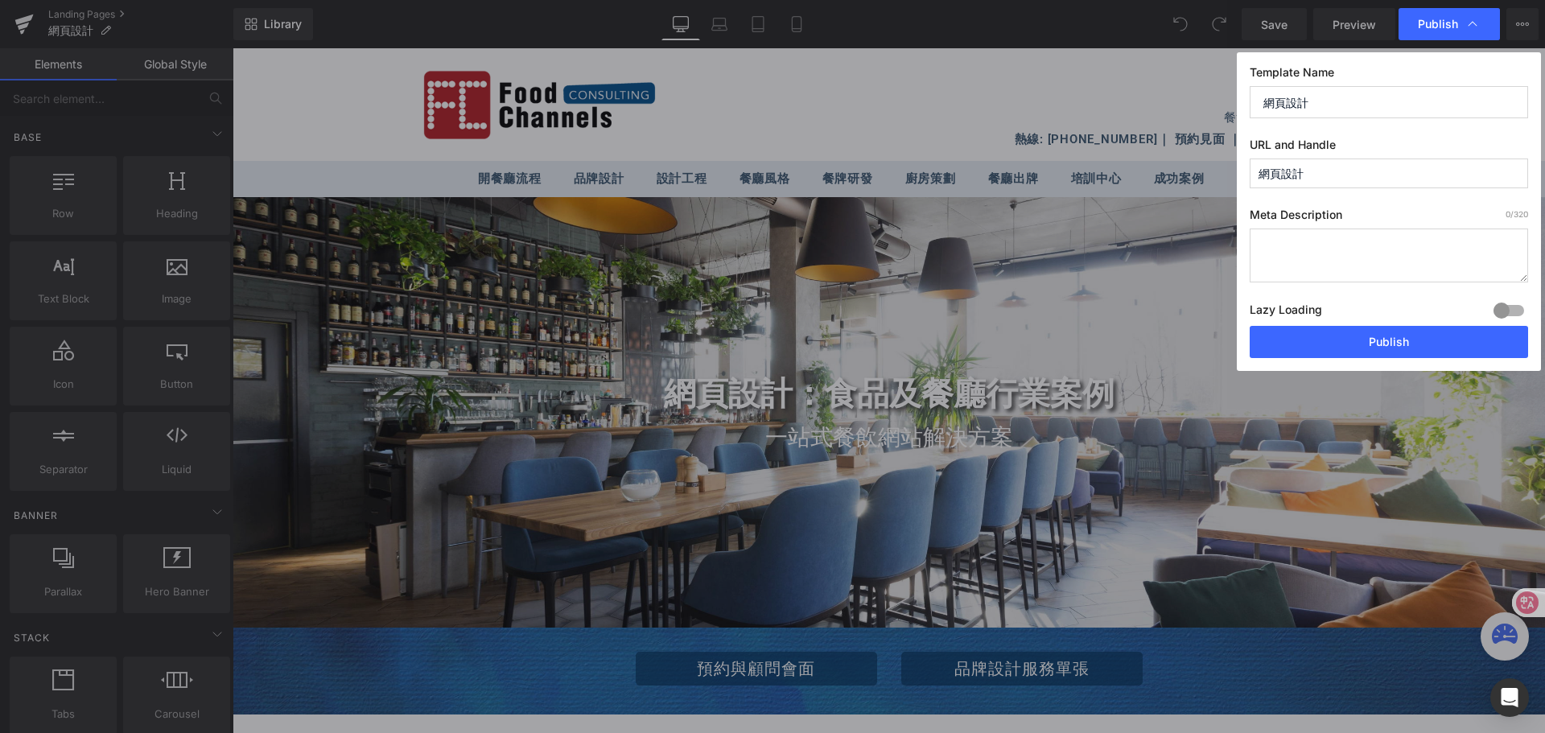
click at [1359, 168] on input "網頁設計" at bounding box center [1389, 174] width 278 height 30
drag, startPoint x: 1326, startPoint y: 173, endPoint x: 1225, endPoint y: 175, distance: 100.6
click at [1225, 175] on div "Publish Template Name 網頁設計 URL and Handle 網頁設計 Meta Description 0 /320 Lazy Loa…" at bounding box center [772, 366] width 1545 height 733
click at [1352, 177] on input "網頁設計" at bounding box center [1389, 174] width 278 height 30
paste input "Web Design"
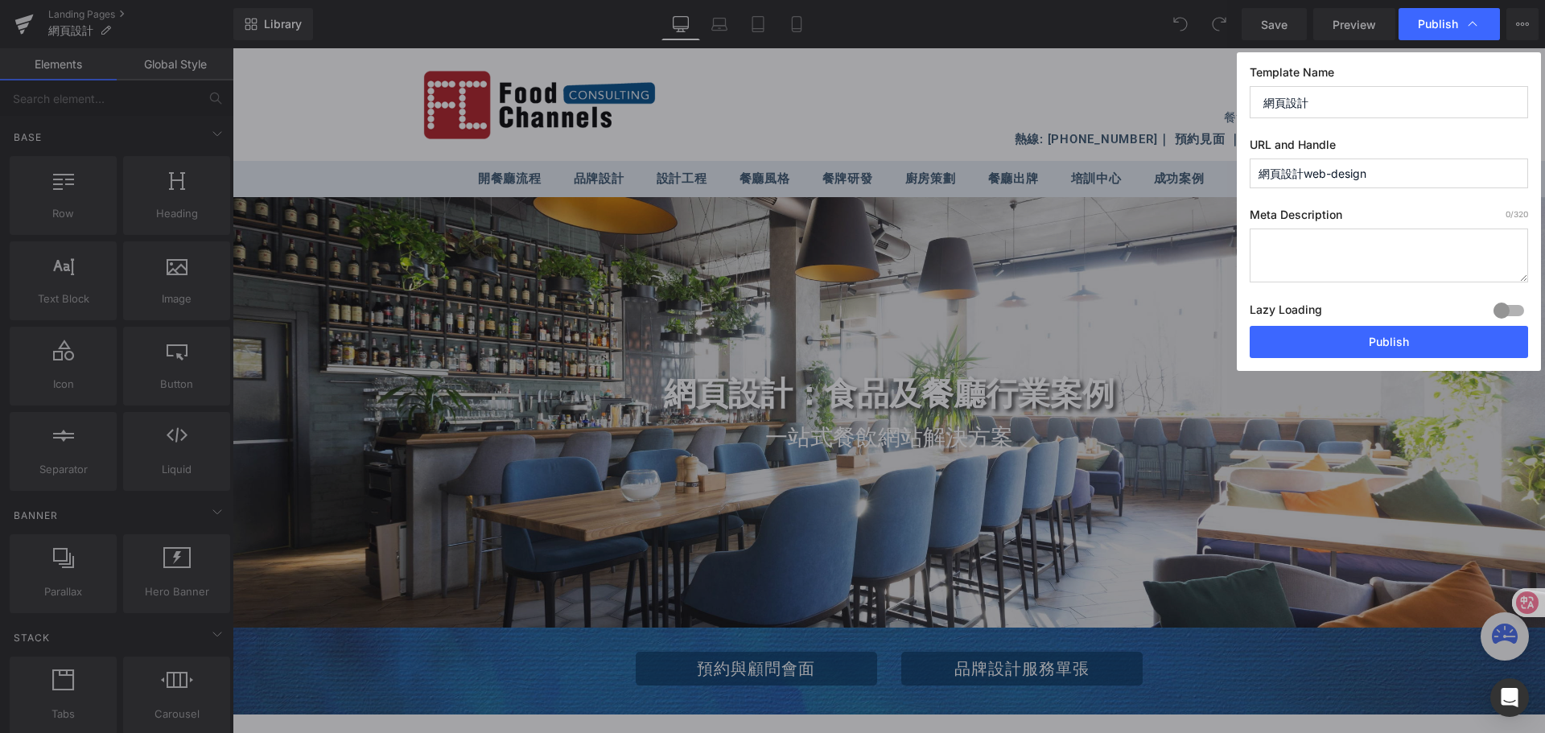
drag, startPoint x: 1304, startPoint y: 171, endPoint x: 1252, endPoint y: 179, distance: 52.1
click at [1252, 179] on input "網頁設計web-design" at bounding box center [1389, 174] width 278 height 30
click at [1343, 174] on input "web-design" at bounding box center [1389, 174] width 278 height 30
type input "web-design"
click at [1376, 339] on button "Publish" at bounding box center [1389, 342] width 278 height 32
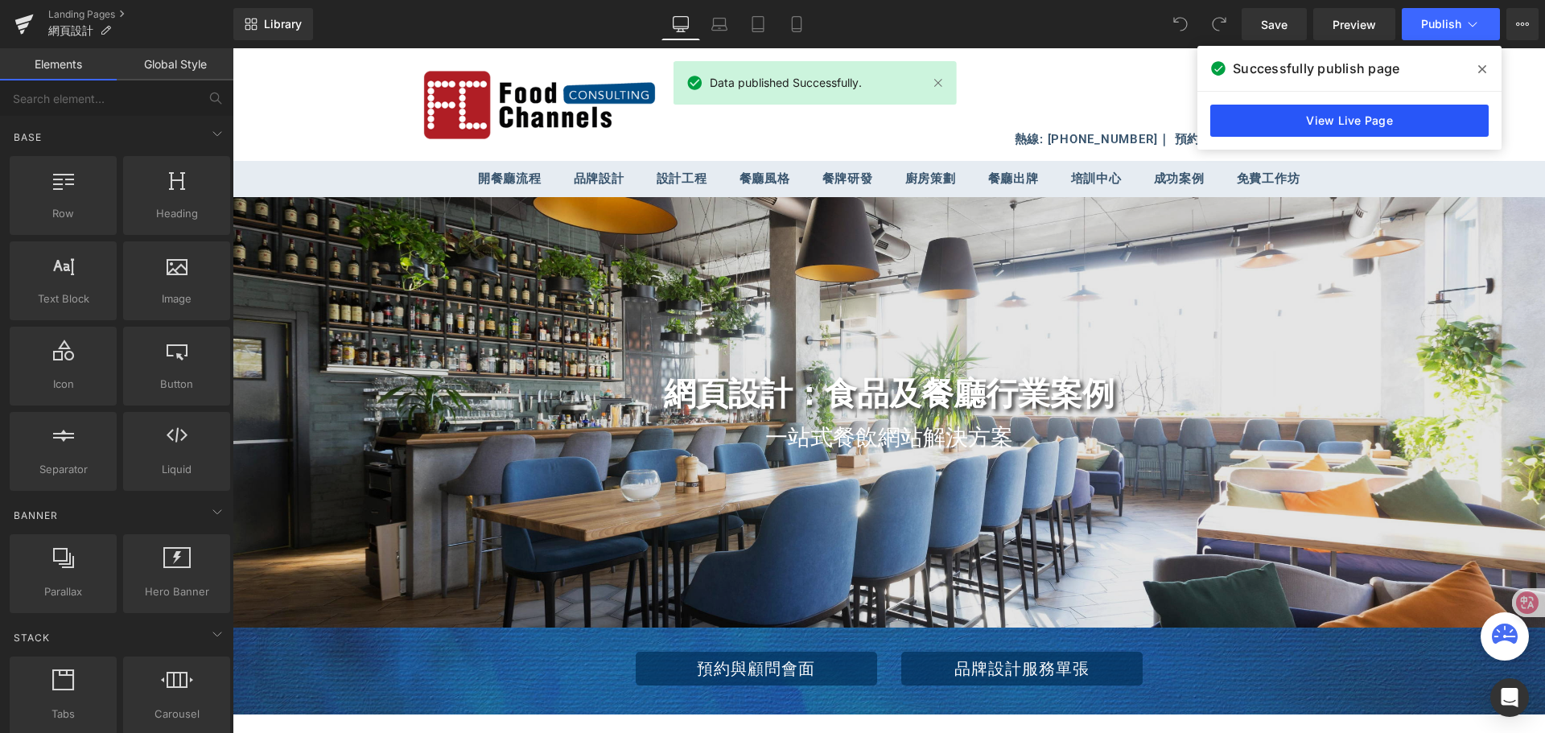
click at [1416, 125] on link "View Live Page" at bounding box center [1350, 121] width 278 height 32
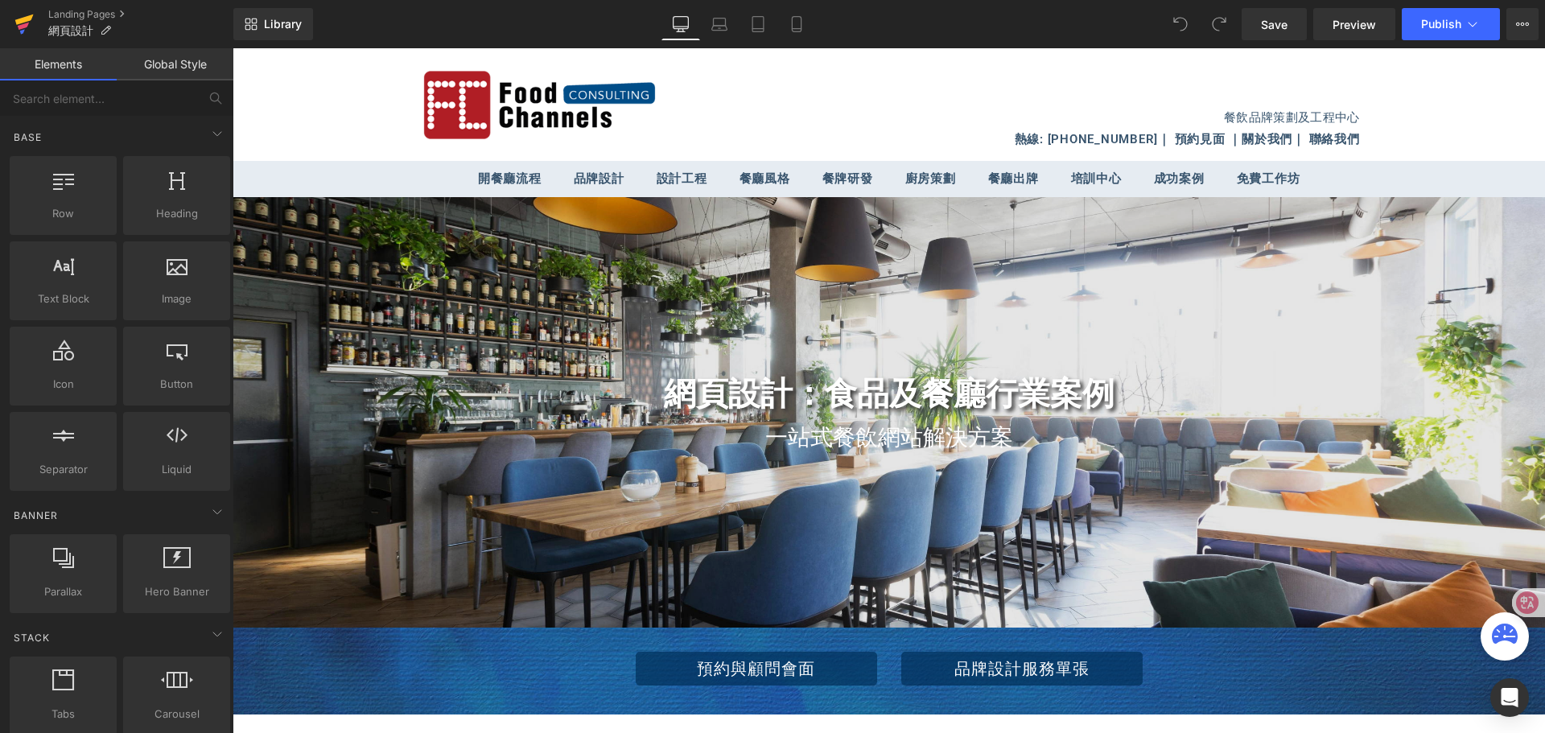
click at [20, 23] on icon at bounding box center [24, 19] width 19 height 10
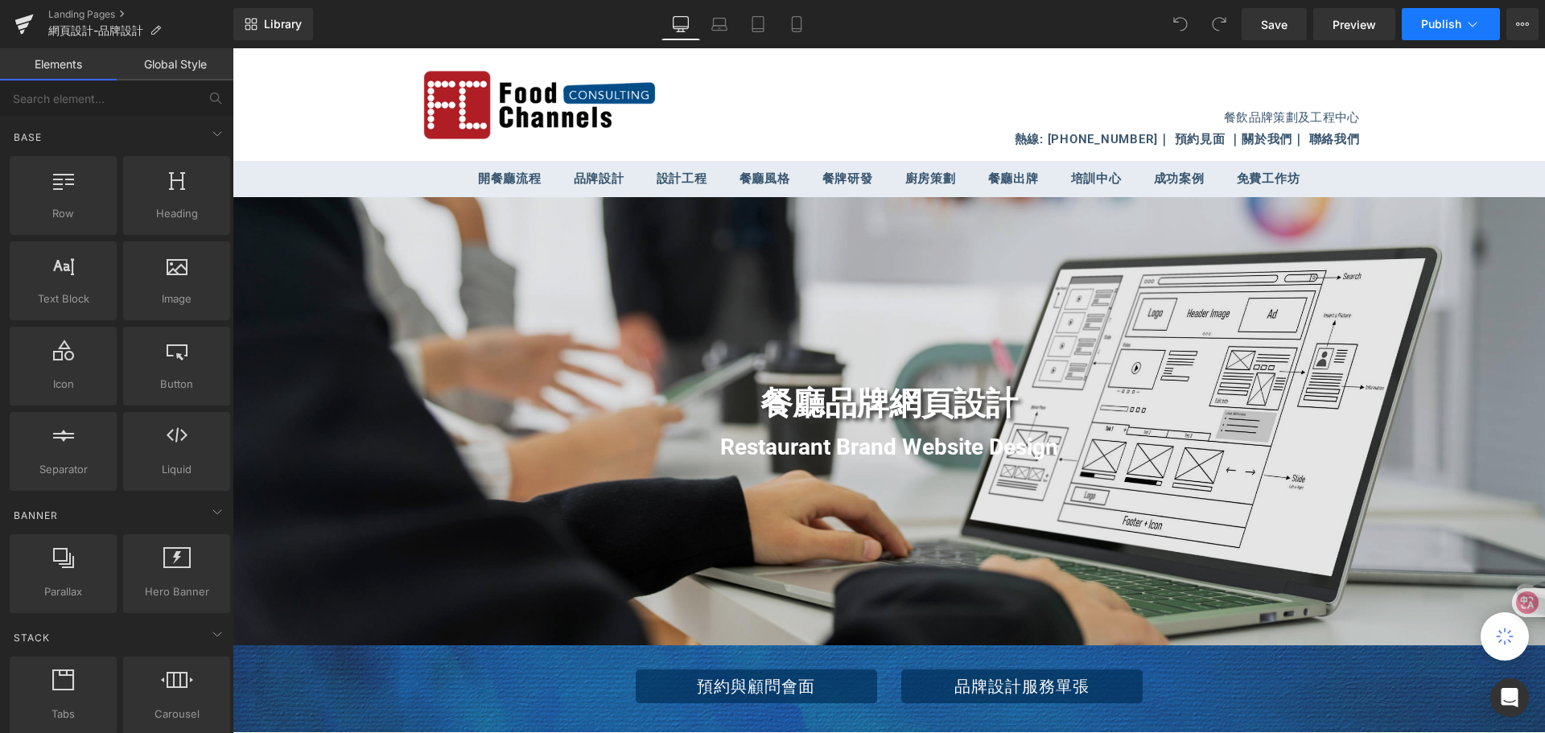
click at [1473, 22] on icon at bounding box center [1473, 24] width 16 height 16
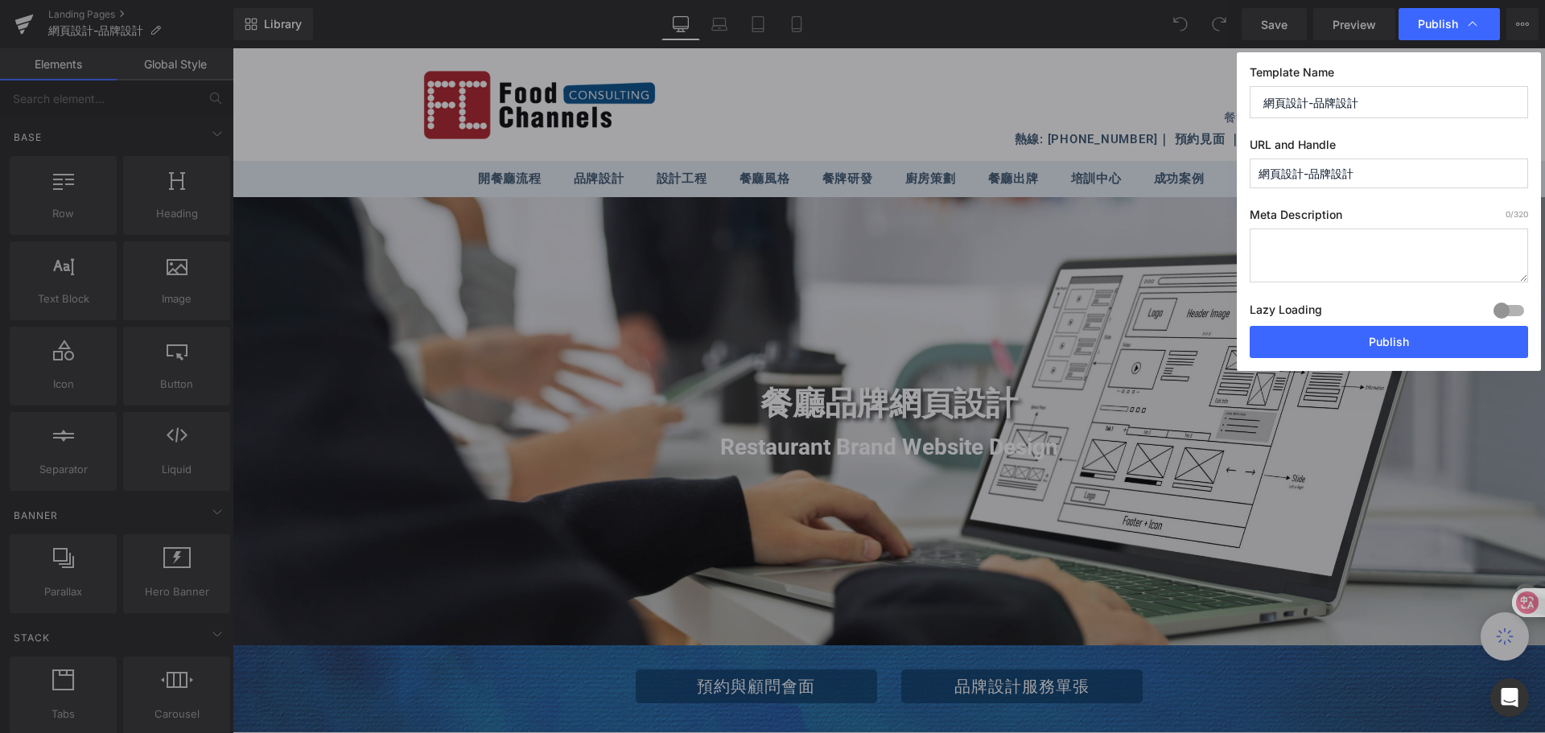
drag, startPoint x: 1381, startPoint y: 175, endPoint x: 1241, endPoint y: 169, distance: 140.2
click at [1241, 169] on div "Template Name 網頁設計-品牌設計 URL and Handle 網頁設計-品牌設計 Meta Description 0 /320 Lazy L…" at bounding box center [1389, 211] width 304 height 319
paste input "Web Design - Brand Design"
drag, startPoint x: 1323, startPoint y: 174, endPoint x: 1337, endPoint y: 174, distance: 13.7
click at [1337, 174] on input "web-design---brand-design" at bounding box center [1389, 174] width 278 height 30
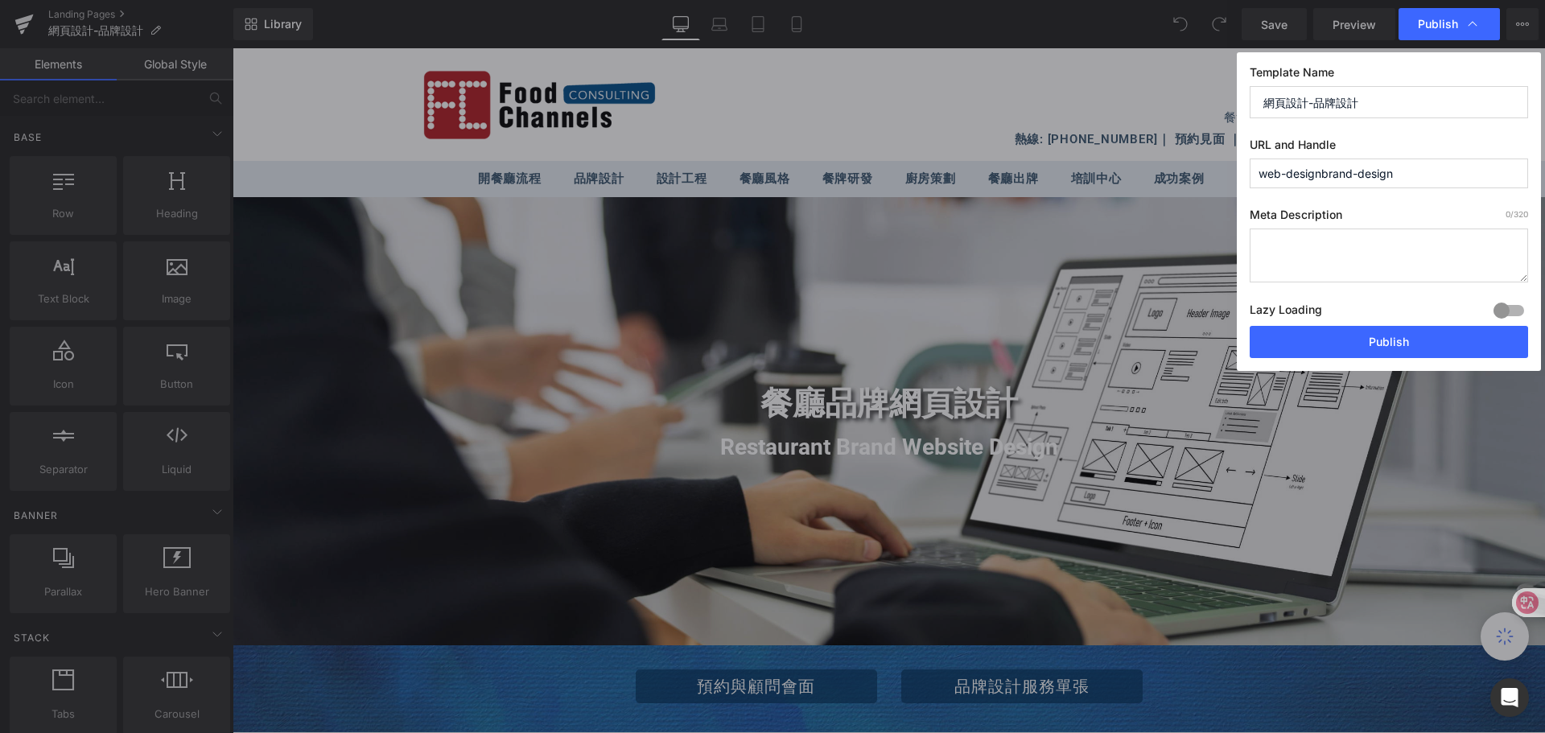
drag, startPoint x: 1323, startPoint y: 173, endPoint x: 1393, endPoint y: 172, distance: 70.0
click at [1393, 172] on input "web-designbrand-design" at bounding box center [1389, 174] width 278 height 30
drag, startPoint x: 1289, startPoint y: 175, endPoint x: 1322, endPoint y: 173, distance: 33.8
click at [1322, 173] on input "web-designbrand-design" at bounding box center [1389, 174] width 278 height 30
click at [1384, 172] on input "web-brand-design" at bounding box center [1389, 174] width 278 height 30
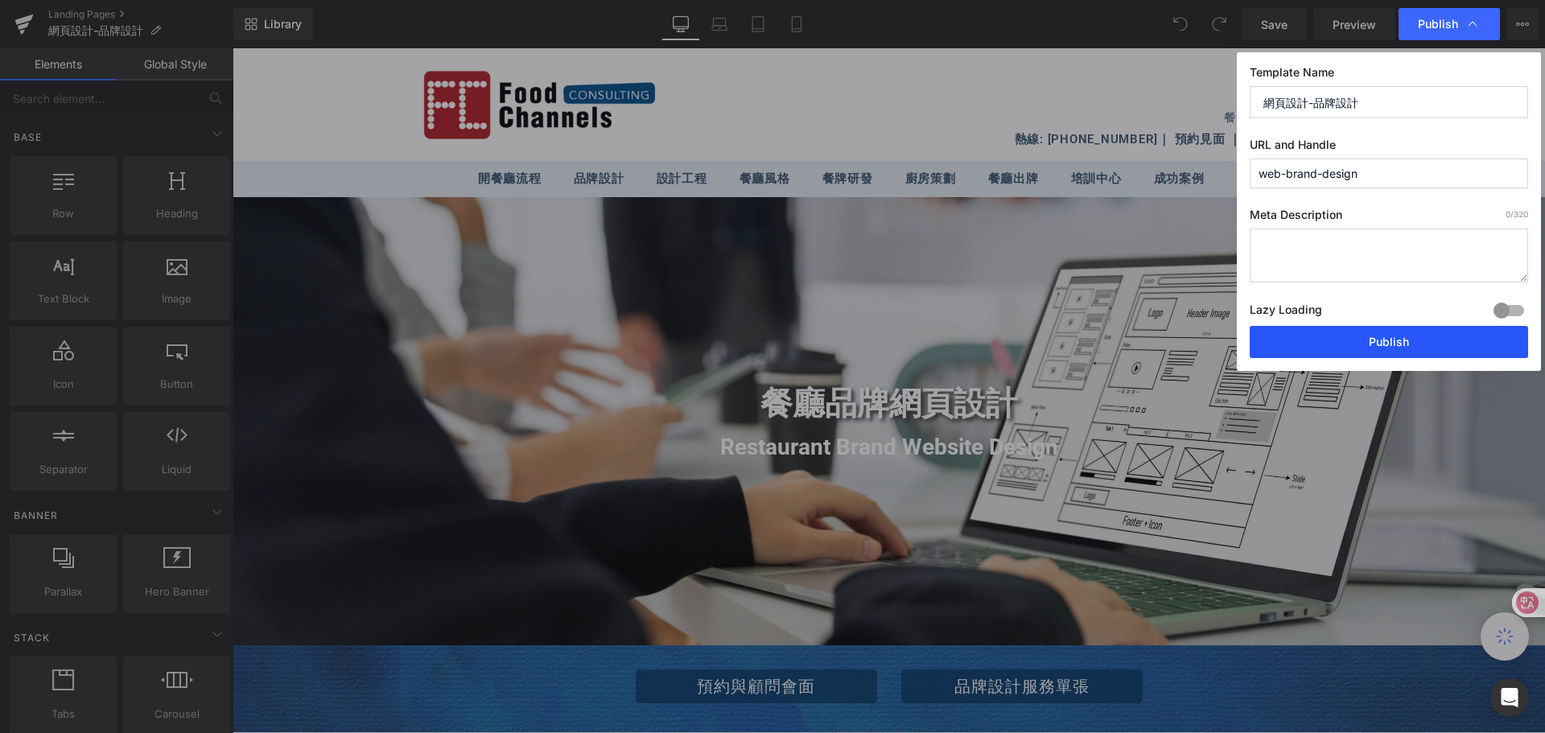
type input "web-brand-design"
click at [1377, 338] on button "Publish" at bounding box center [1389, 342] width 278 height 32
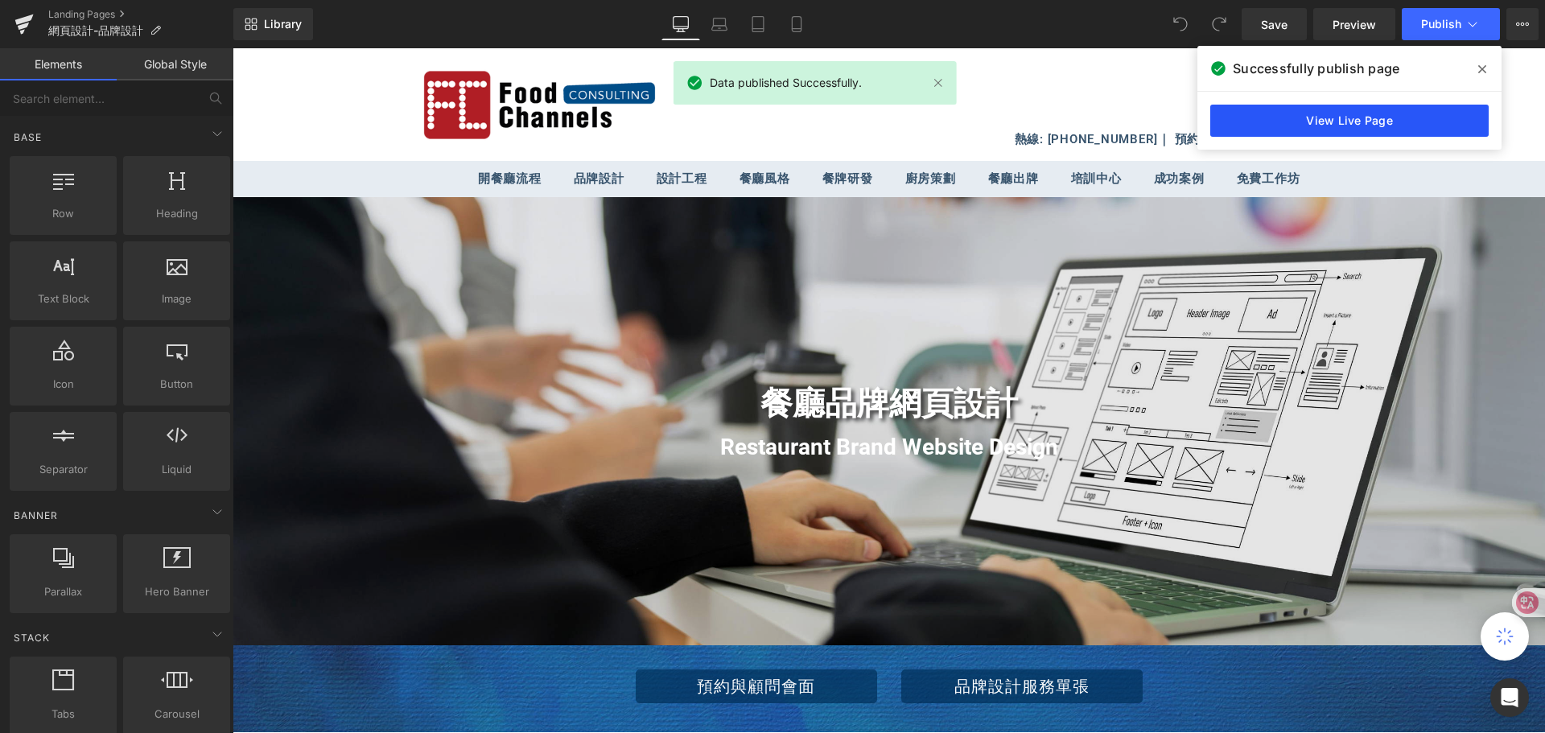
click at [1400, 119] on link "View Live Page" at bounding box center [1350, 121] width 278 height 32
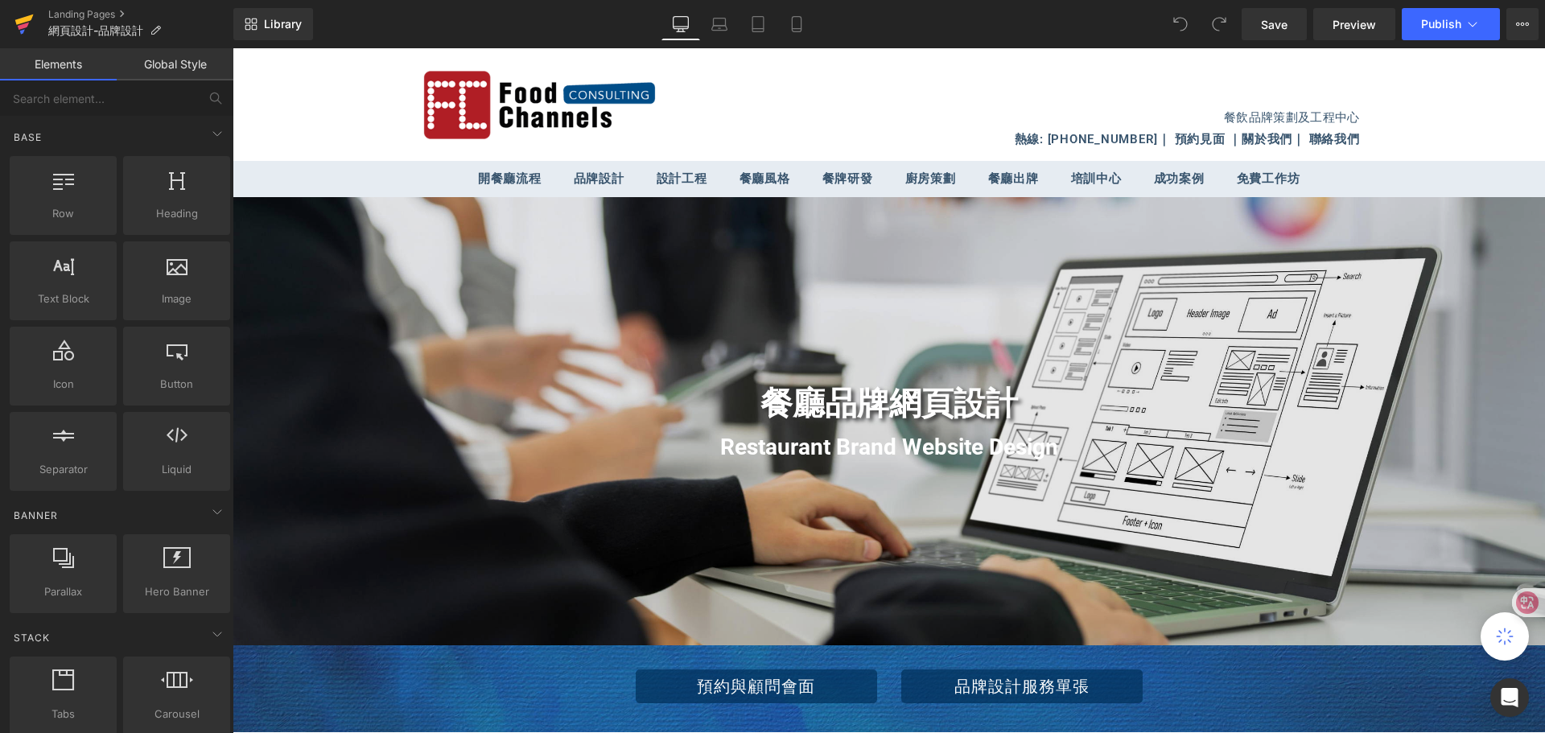
click at [25, 22] on icon at bounding box center [24, 19] width 19 height 10
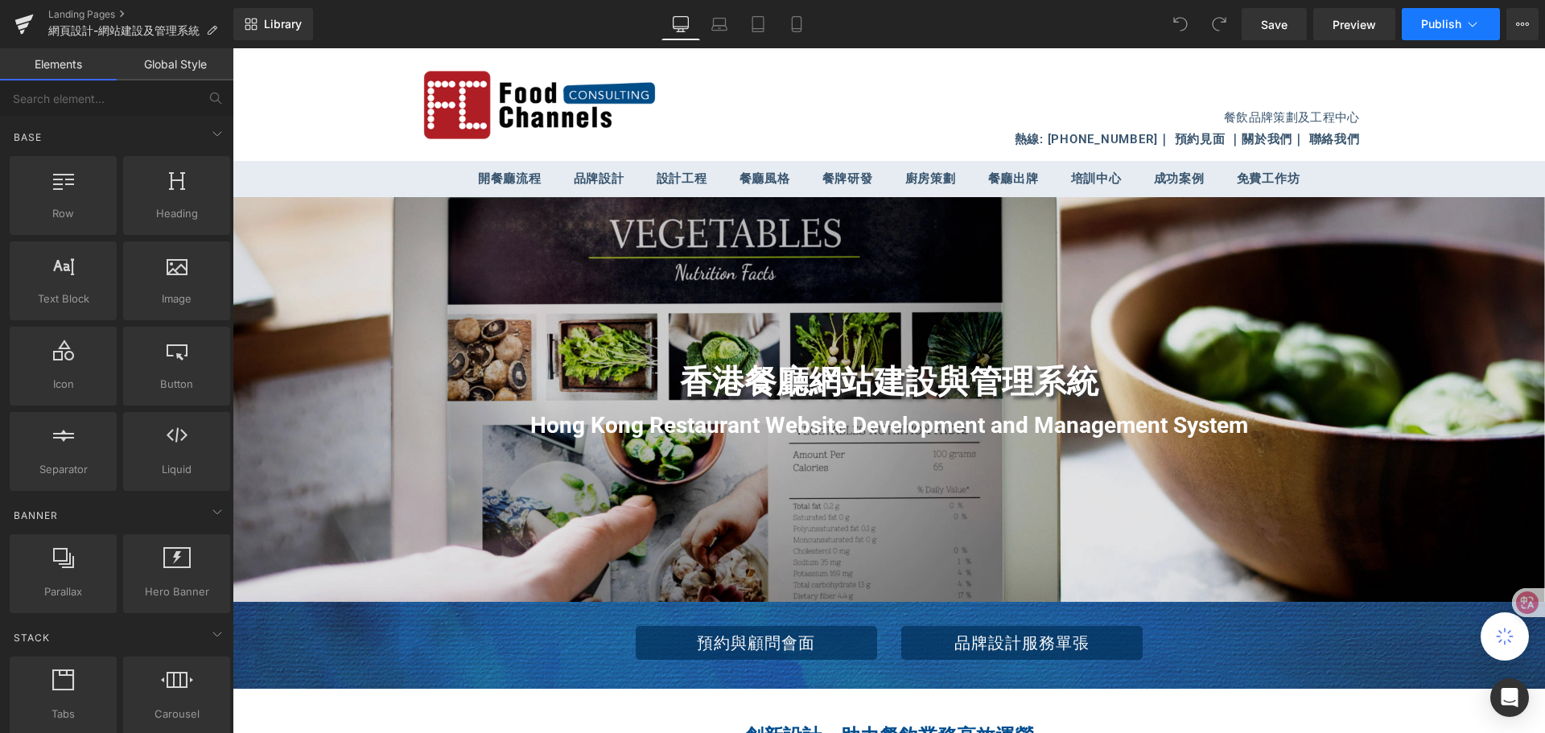
click at [1472, 23] on icon at bounding box center [1473, 24] width 16 height 16
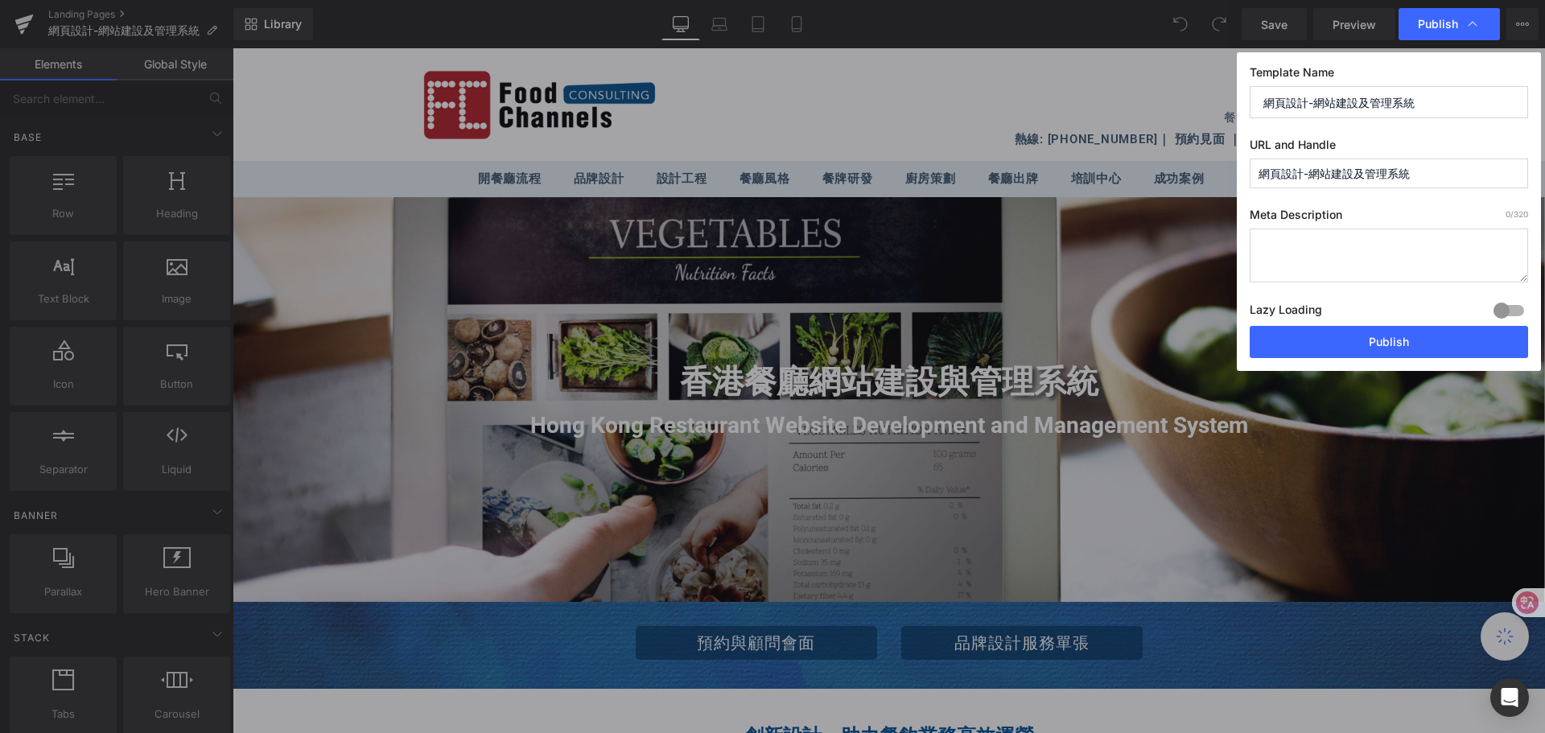
drag, startPoint x: 1401, startPoint y: 175, endPoint x: 1253, endPoint y: 169, distance: 147.4
click at [1253, 169] on input "網頁設計-網站建設及管理系統" at bounding box center [1389, 174] width 278 height 30
paste input "Web Design - Website Development and Content Management System"
click at [1494, 175] on input "web-design---website-development-and-content-management-system" at bounding box center [1389, 174] width 278 height 30
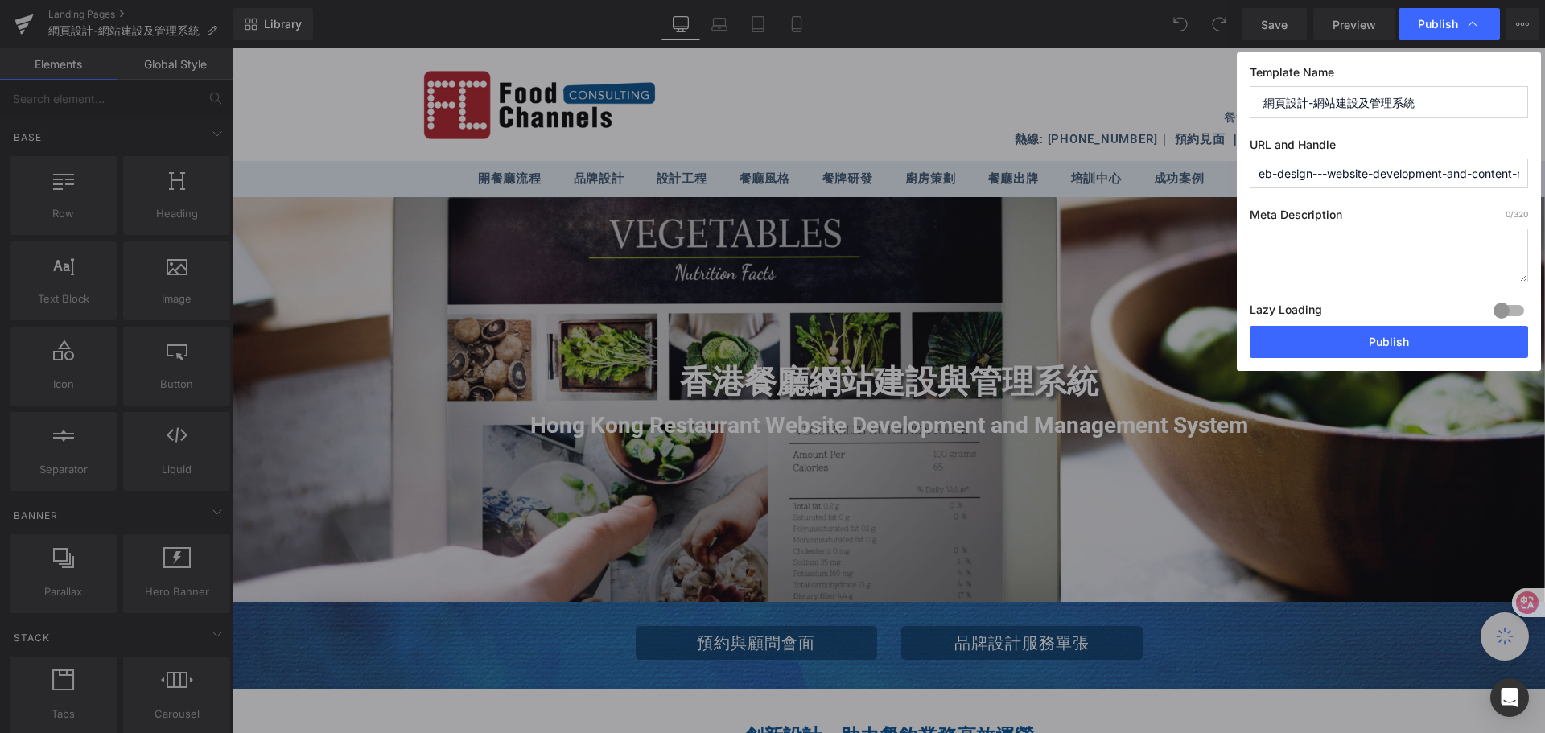
scroll to position [0, 0]
drag, startPoint x: 1288, startPoint y: 174, endPoint x: 1322, endPoint y: 175, distance: 34.6
click at [1322, 175] on input "web-design---website-development-and-content-management-system" at bounding box center [1389, 174] width 278 height 30
click at [1368, 175] on input "web----website-development-and-content-management-system" at bounding box center [1389, 174] width 278 height 30
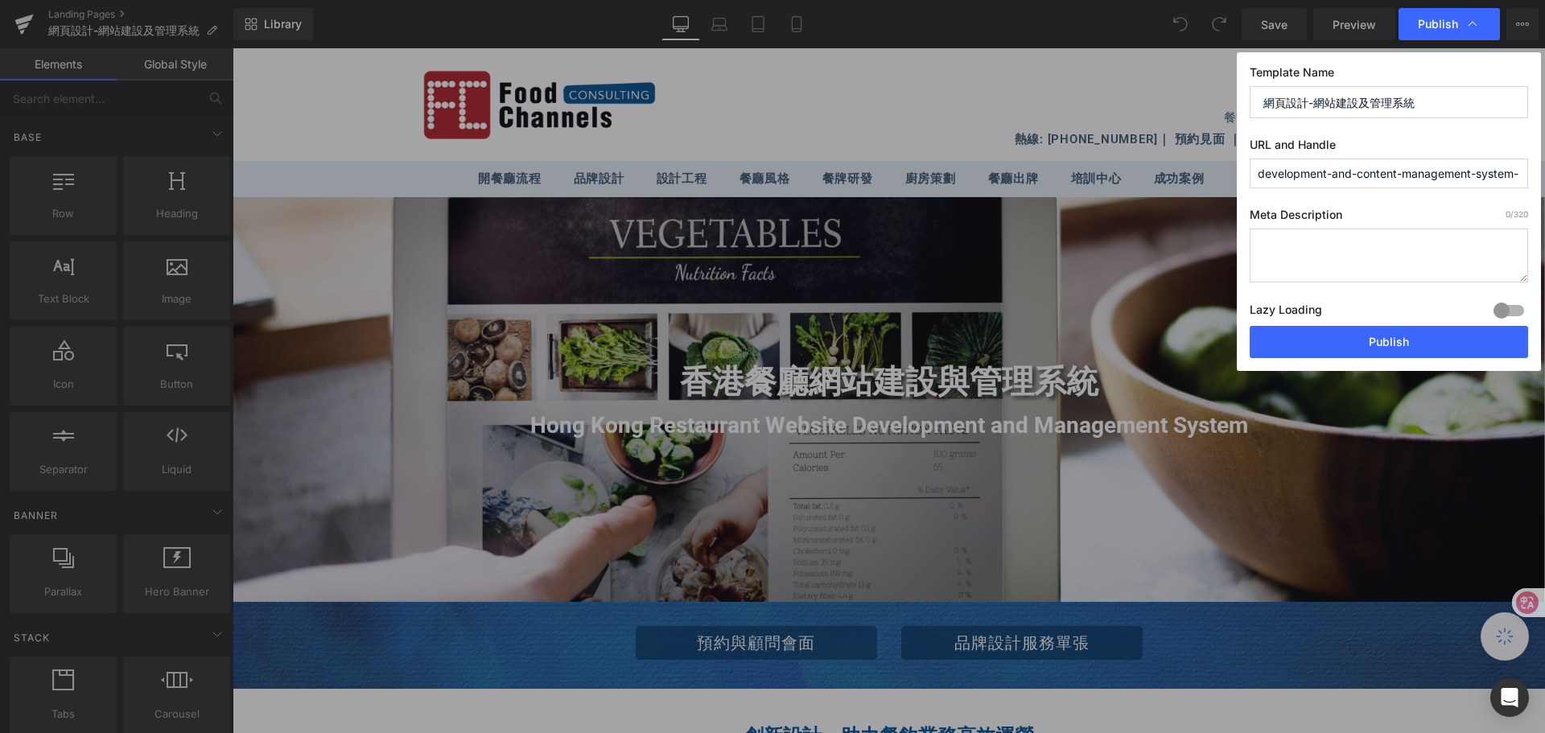
paste input "design"
click at [1319, 172] on input "web----website-development-and-content-management-system-design" at bounding box center [1389, 174] width 278 height 30
drag, startPoint x: 1297, startPoint y: 174, endPoint x: 1436, endPoint y: 171, distance: 139.3
click at [1436, 171] on input "web----website-development-and-content-management-system-design" at bounding box center [1389, 174] width 278 height 30
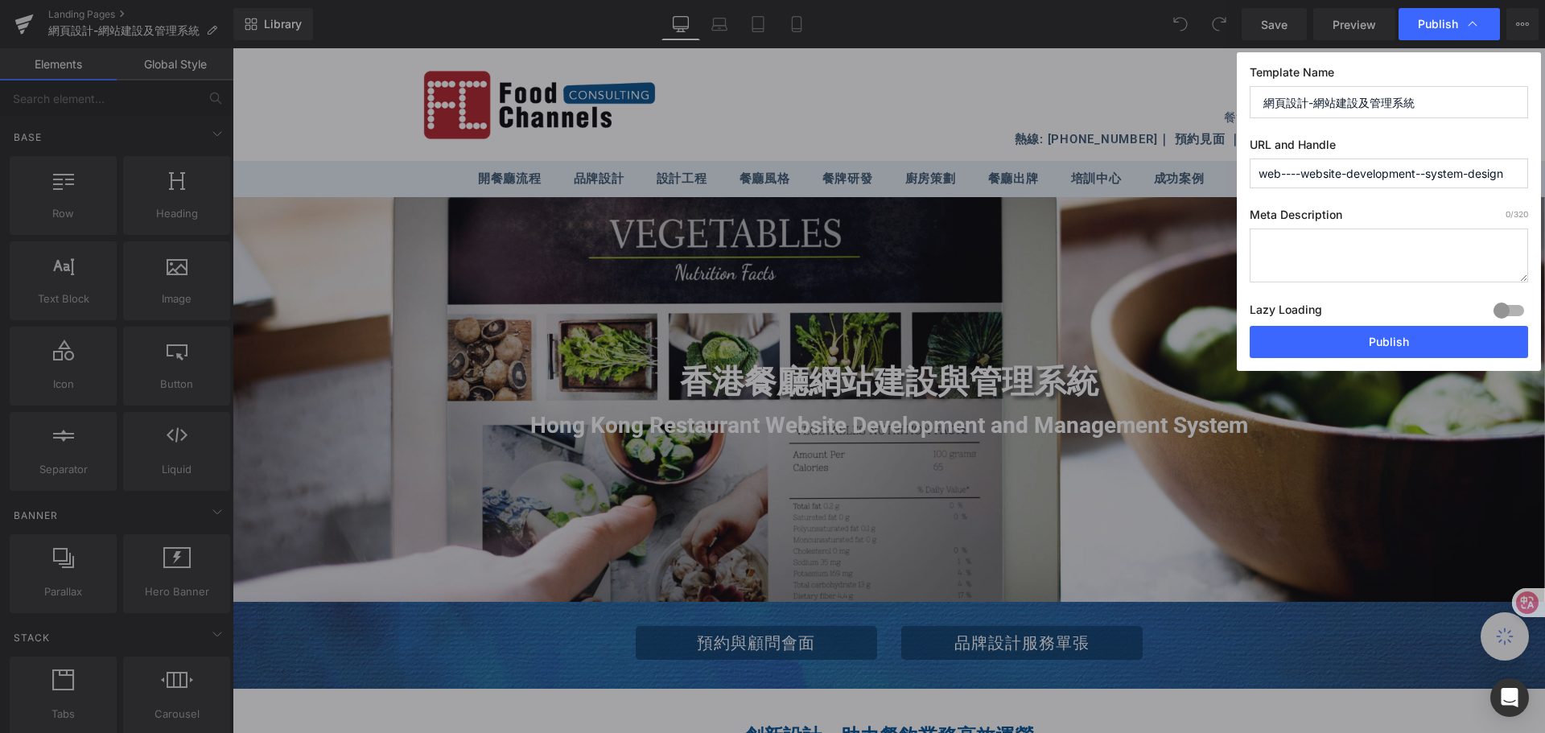
scroll to position [0, 0]
drag, startPoint x: 1348, startPoint y: 174, endPoint x: 1421, endPoint y: 175, distance: 73.2
click at [1421, 175] on input "web----website-development--system-design" at bounding box center [1389, 174] width 278 height 30
drag, startPoint x: 1281, startPoint y: 174, endPoint x: 1304, endPoint y: 175, distance: 23.4
click at [1304, 175] on input "web----website--system-design" at bounding box center [1389, 174] width 278 height 30
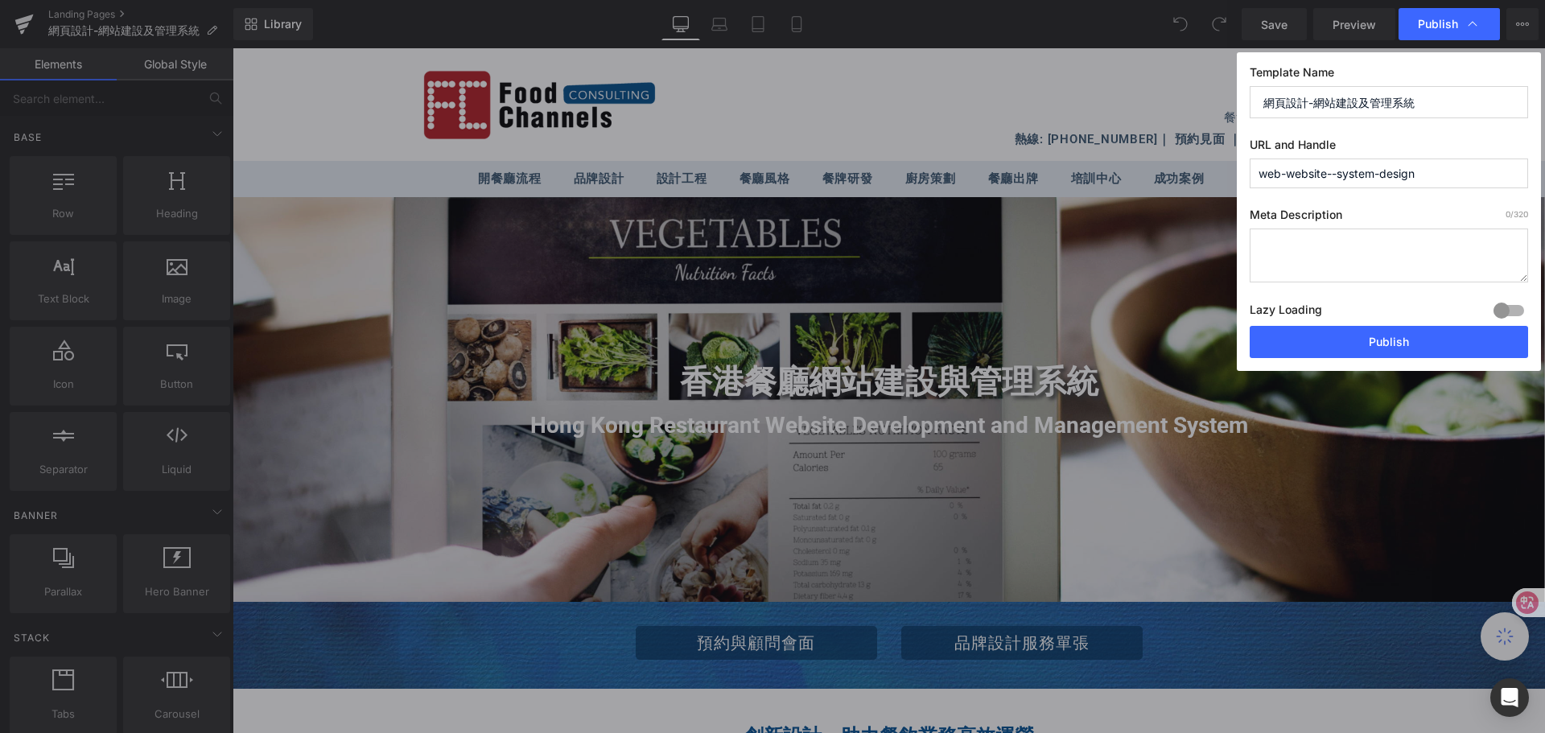
drag, startPoint x: 1288, startPoint y: 173, endPoint x: 1332, endPoint y: 173, distance: 44.3
click at [1332, 173] on input "web-website--system-design" at bounding box center [1389, 174] width 278 height 30
click at [1380, 174] on input "web-system-design" at bounding box center [1389, 174] width 278 height 30
type input "web-system-design"
click at [1395, 344] on button "Publish" at bounding box center [1389, 342] width 278 height 32
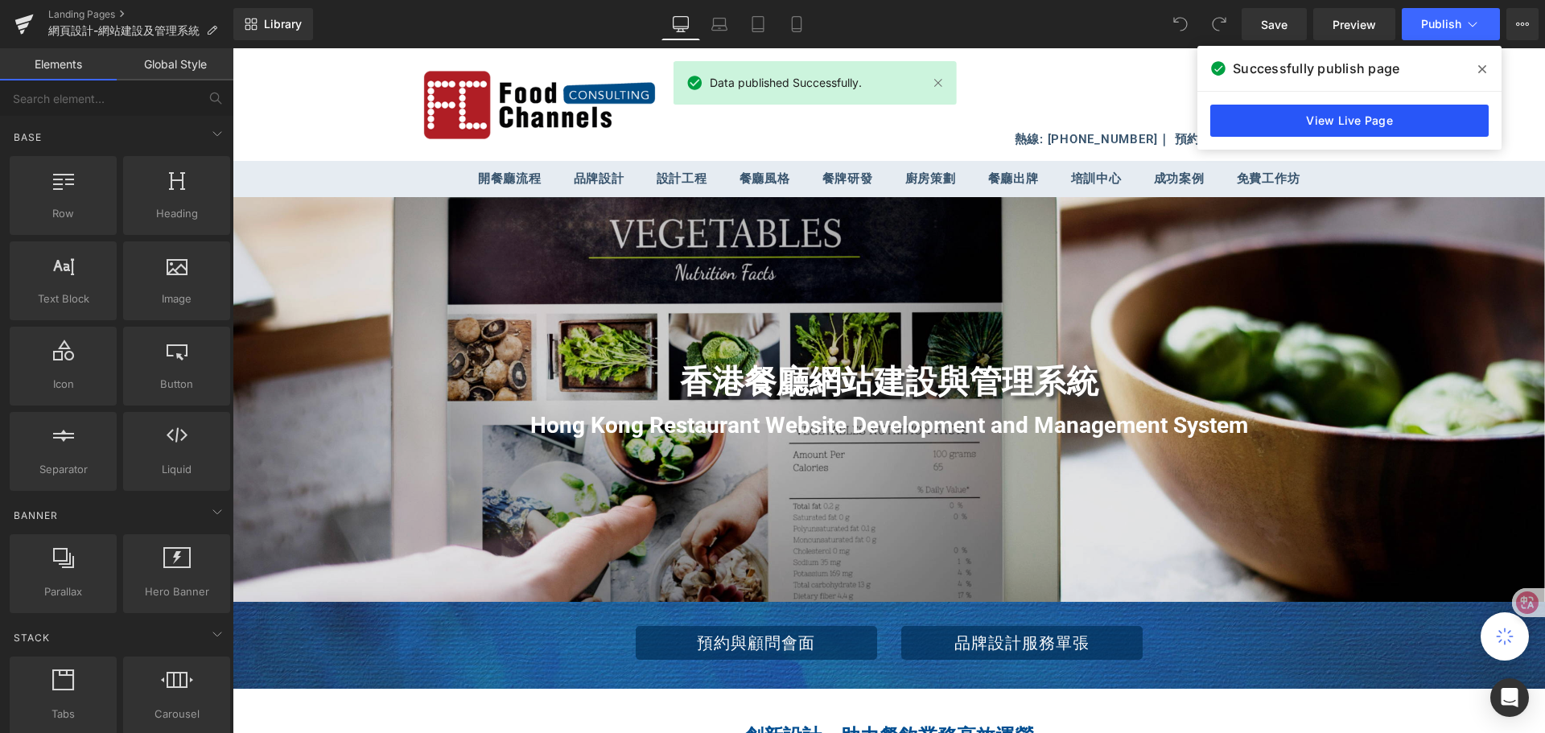
click at [1404, 126] on link "View Live Page" at bounding box center [1350, 121] width 278 height 32
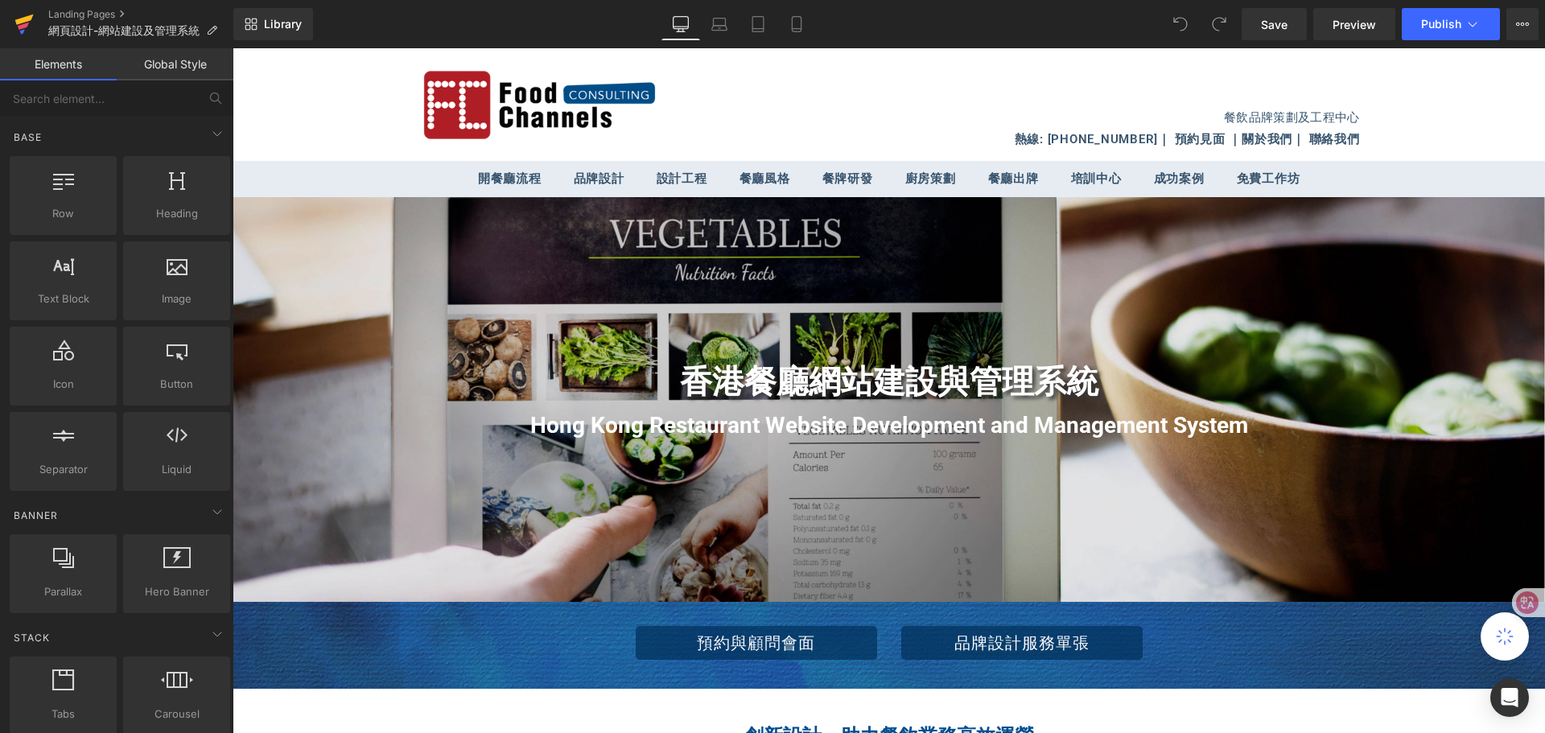
click at [19, 20] on icon at bounding box center [24, 19] width 19 height 10
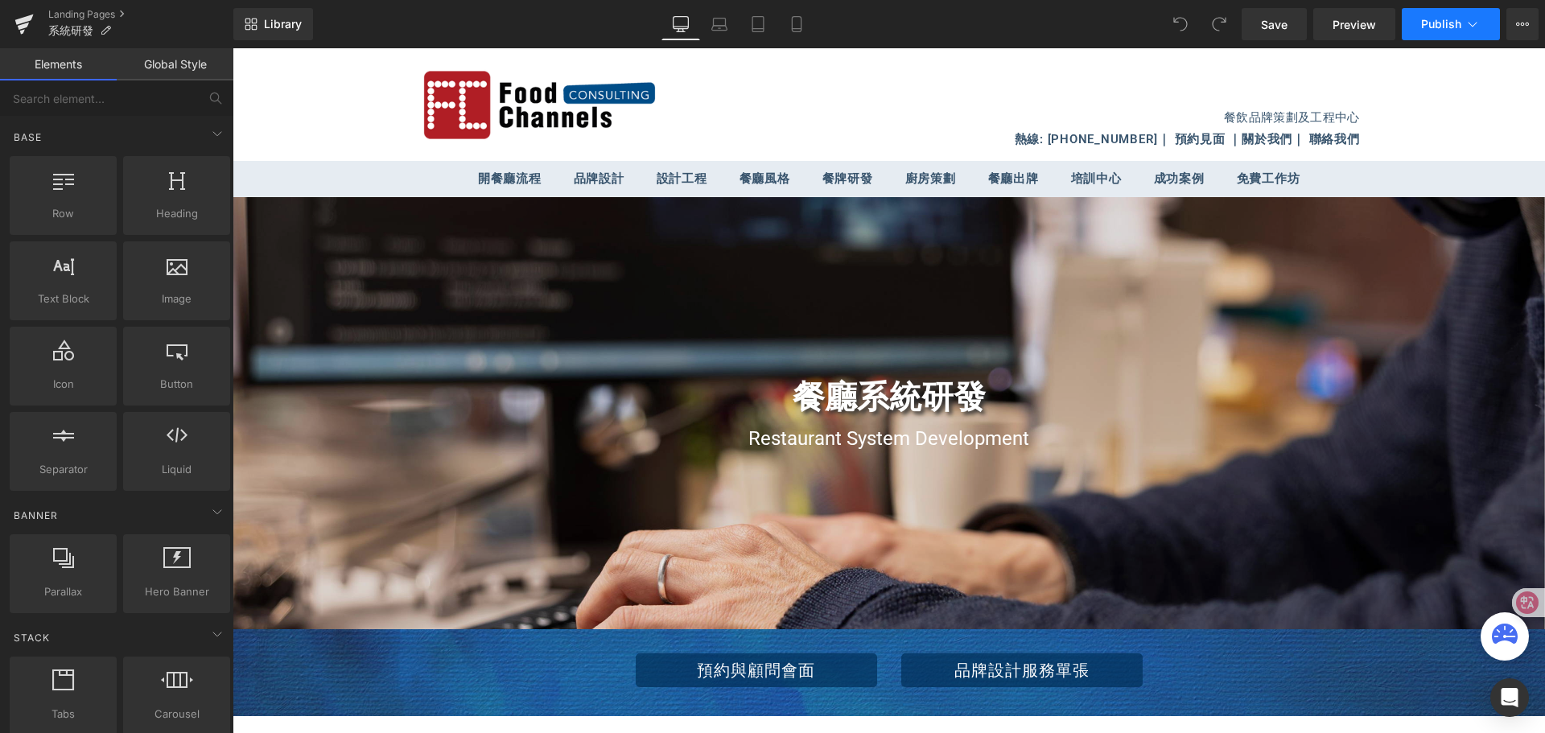
click at [1470, 23] on icon at bounding box center [1473, 24] width 9 height 5
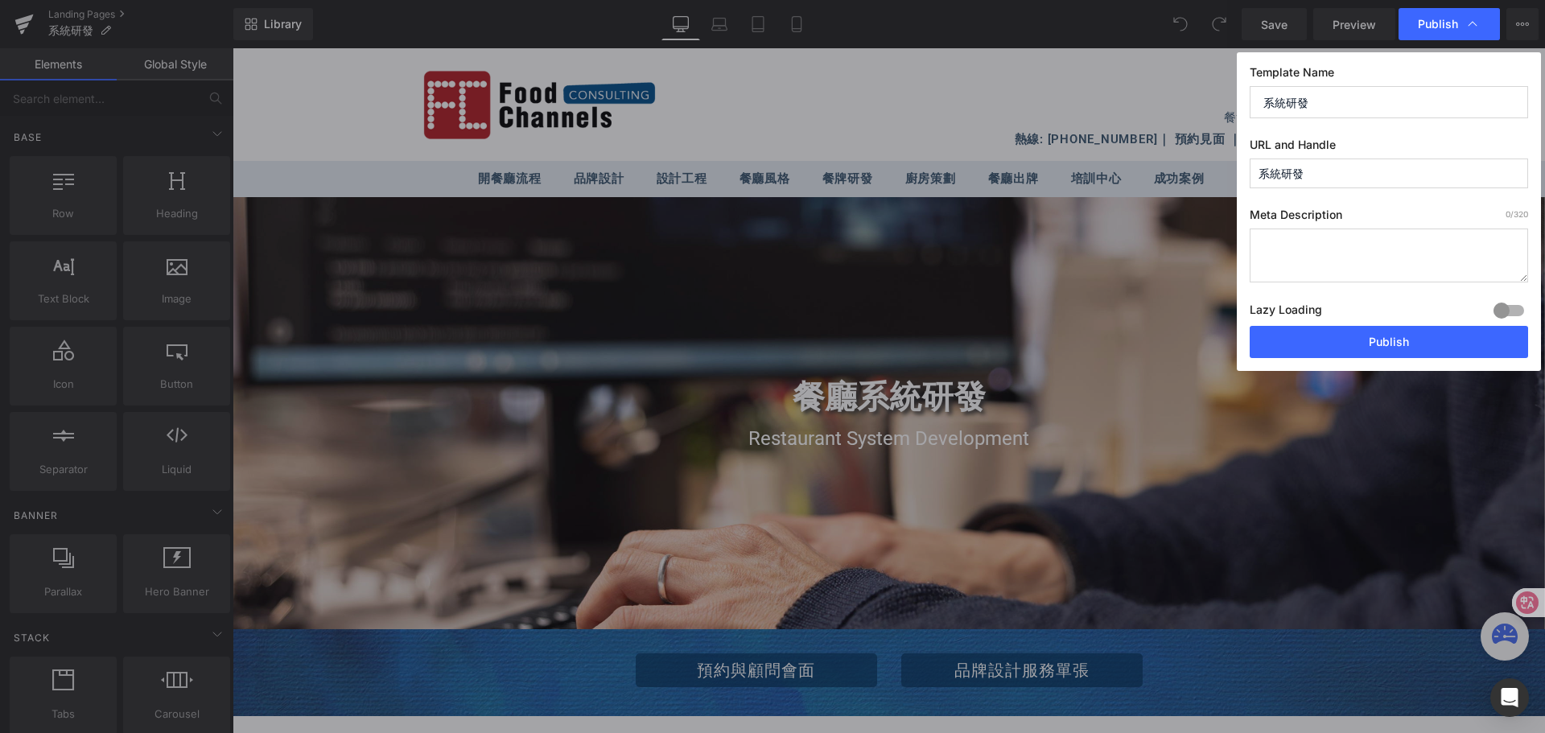
drag, startPoint x: 1304, startPoint y: 174, endPoint x: 1242, endPoint y: 174, distance: 62.0
click at [1242, 174] on div "Template Name 系統研發 URL and Handle 系統研發 Meta Description 0 /320 Lazy Loading Bui…" at bounding box center [1389, 211] width 304 height 319
click at [1327, 177] on input "系統研發" at bounding box center [1389, 174] width 278 height 30
paste input "System Development"
drag, startPoint x: 1304, startPoint y: 172, endPoint x: 1240, endPoint y: 176, distance: 63.7
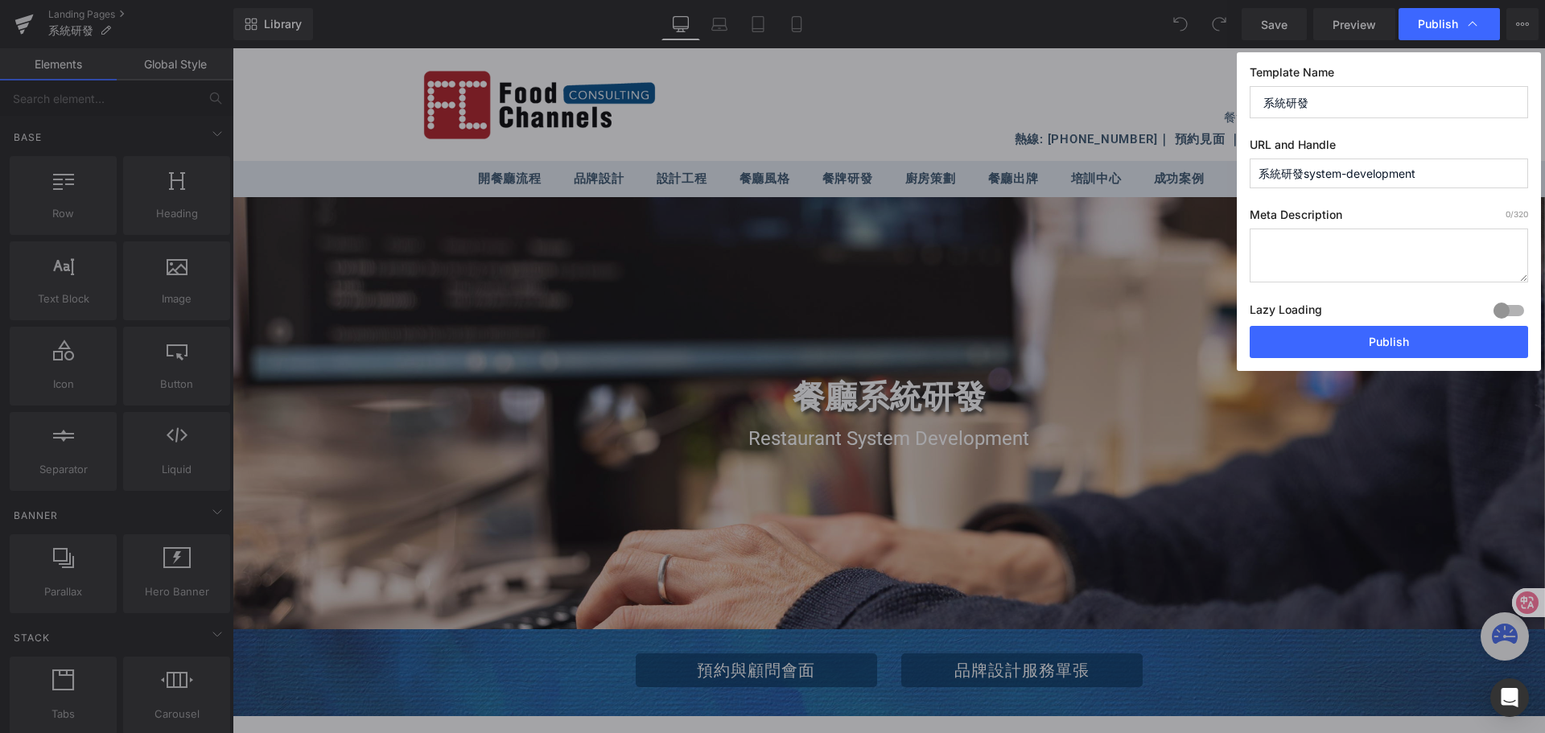
click at [1240, 176] on div "Template Name 系統研發 URL and Handle 系統研發system-development Meta Description 0 /32…" at bounding box center [1389, 211] width 304 height 319
type input "system-development"
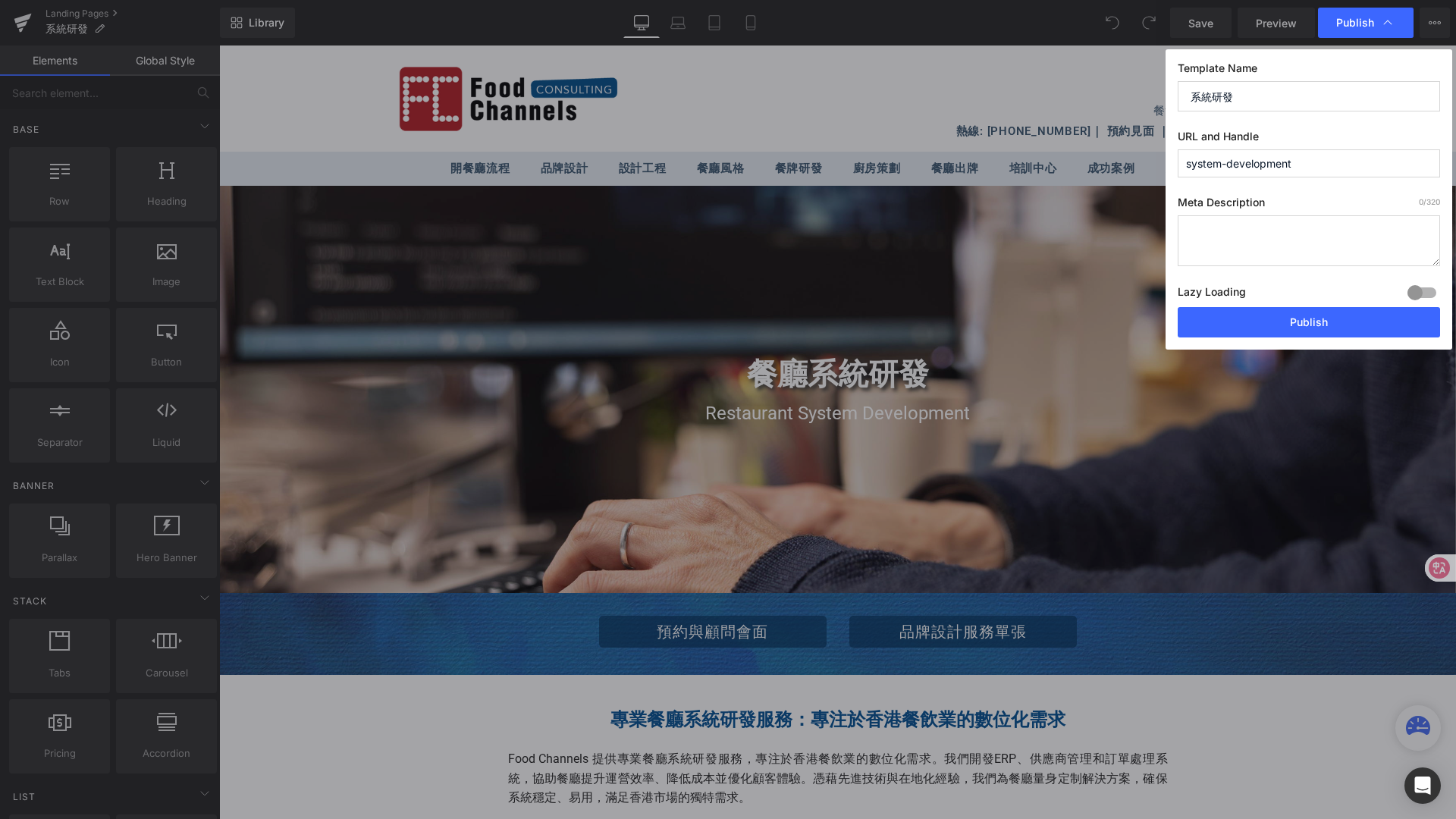
drag, startPoint x: 1266, startPoint y: 269, endPoint x: 1044, endPoint y: 226, distance: 226.1
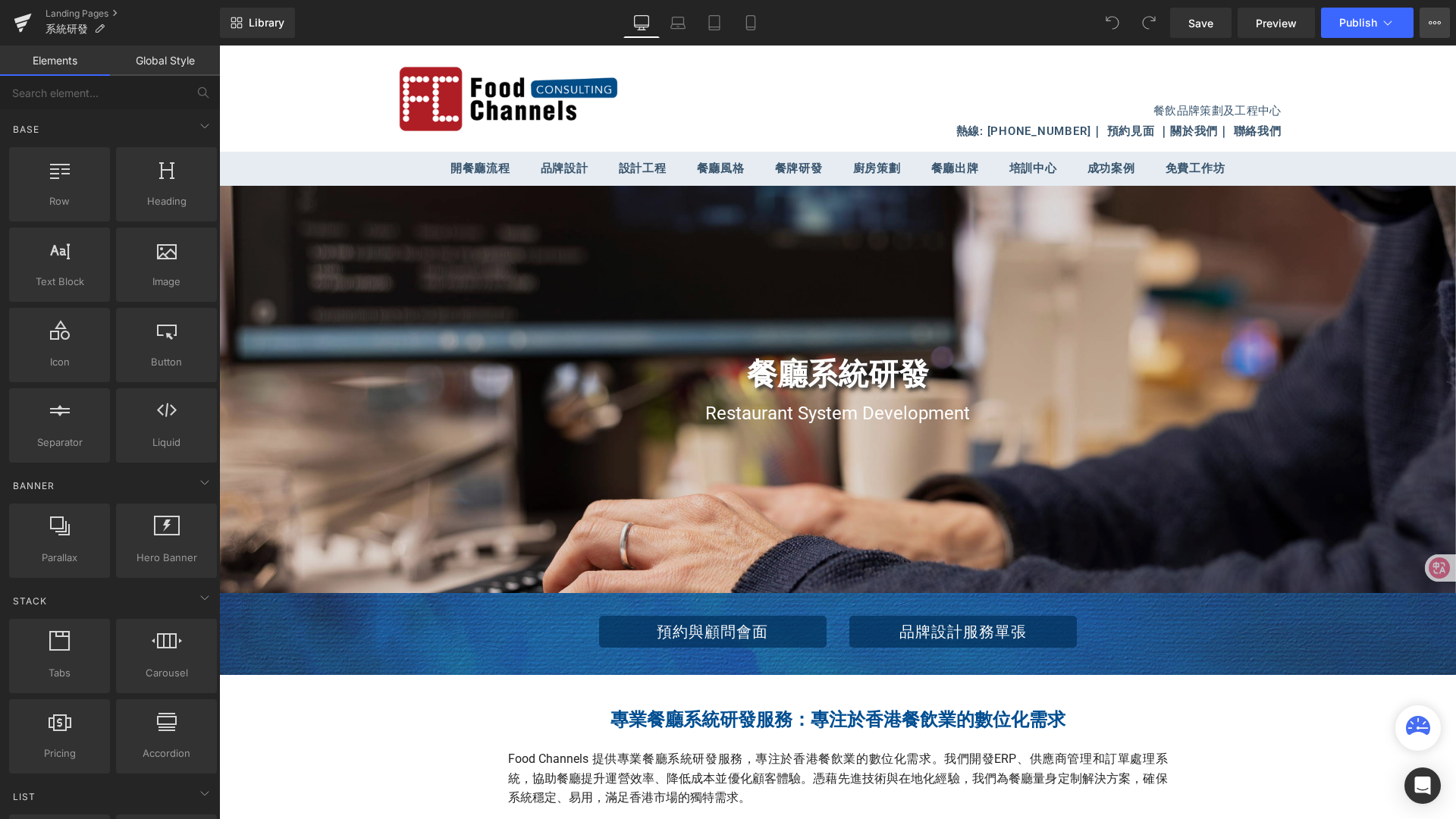
click at [1434, 24] on icon at bounding box center [1435, 23] width 4 height 3
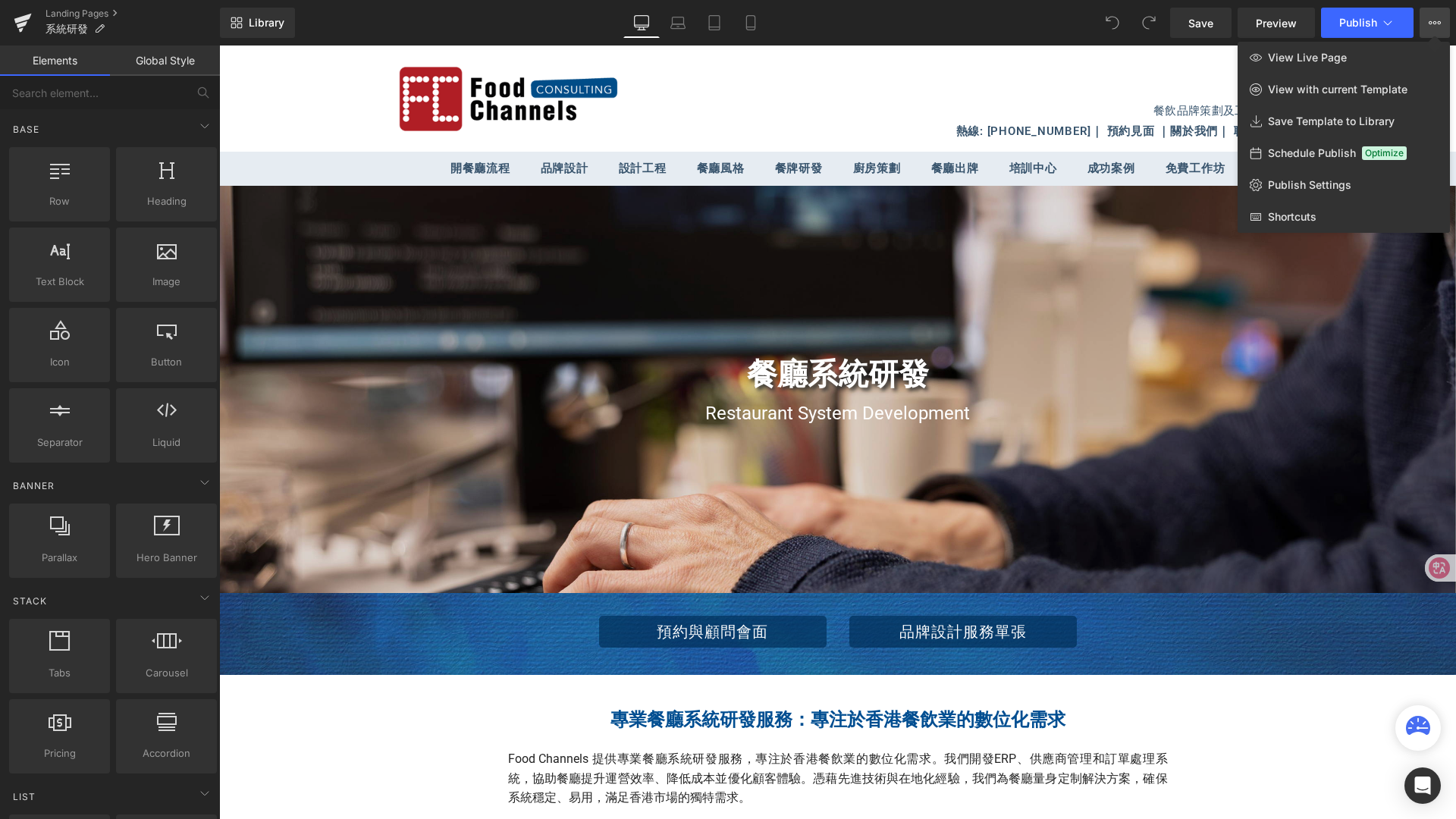
click at [1020, 115] on div at bounding box center [838, 432] width 1237 height 774
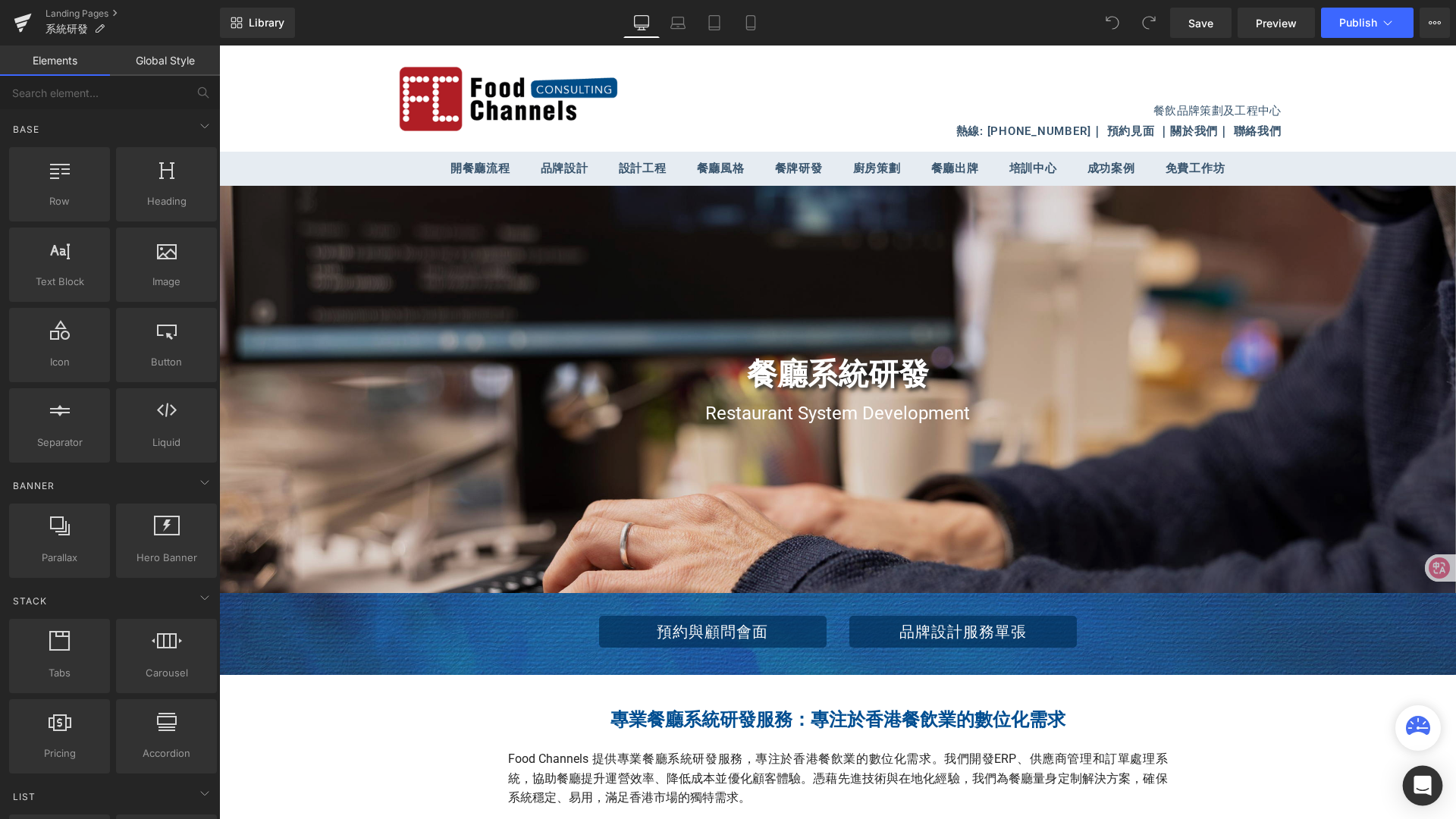
click at [1425, 690] on icon "Open Intercom Messenger" at bounding box center [1422, 785] width 18 height 20
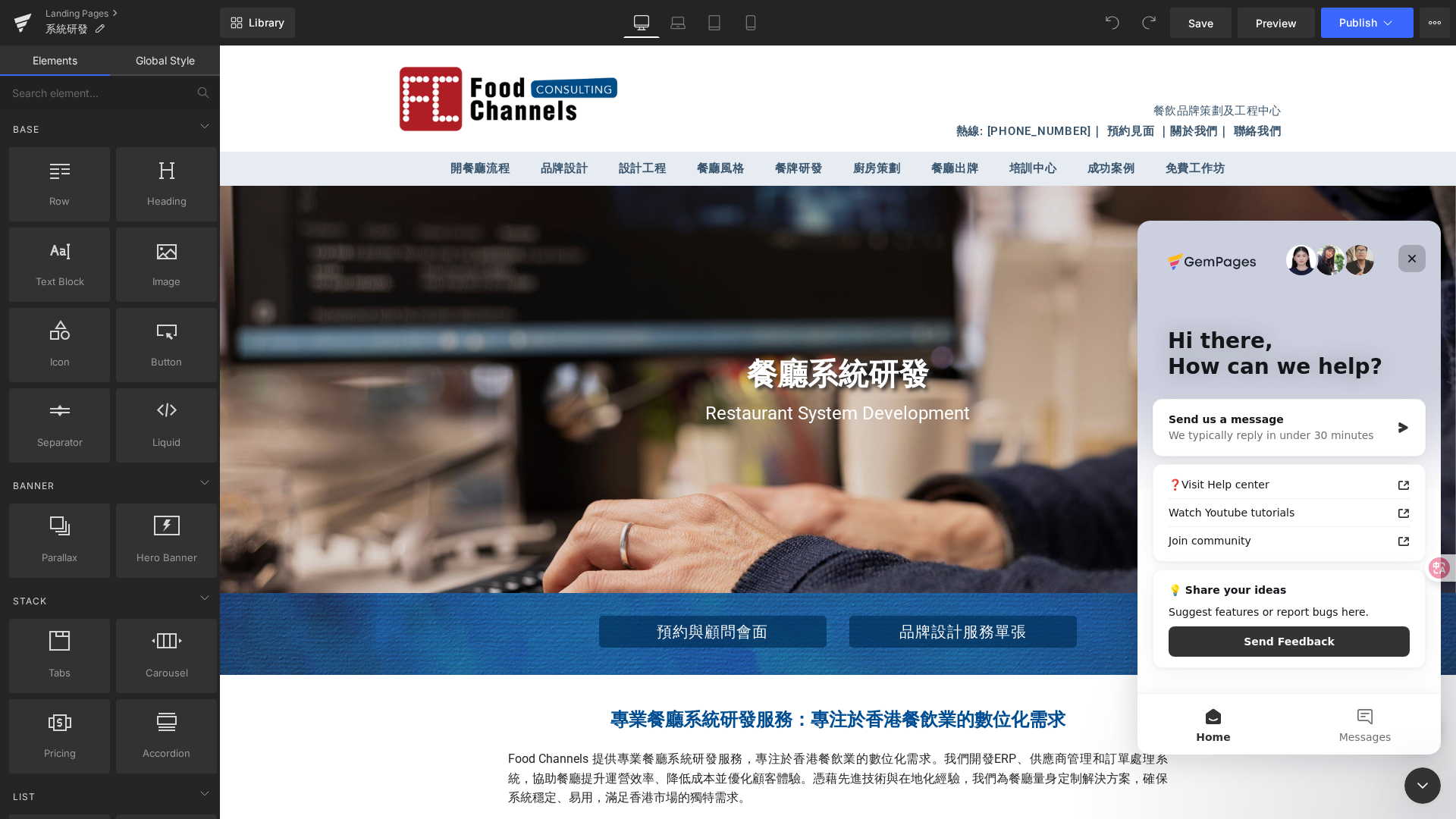
click at [1413, 259] on icon "Close" at bounding box center [1413, 258] width 8 height 8
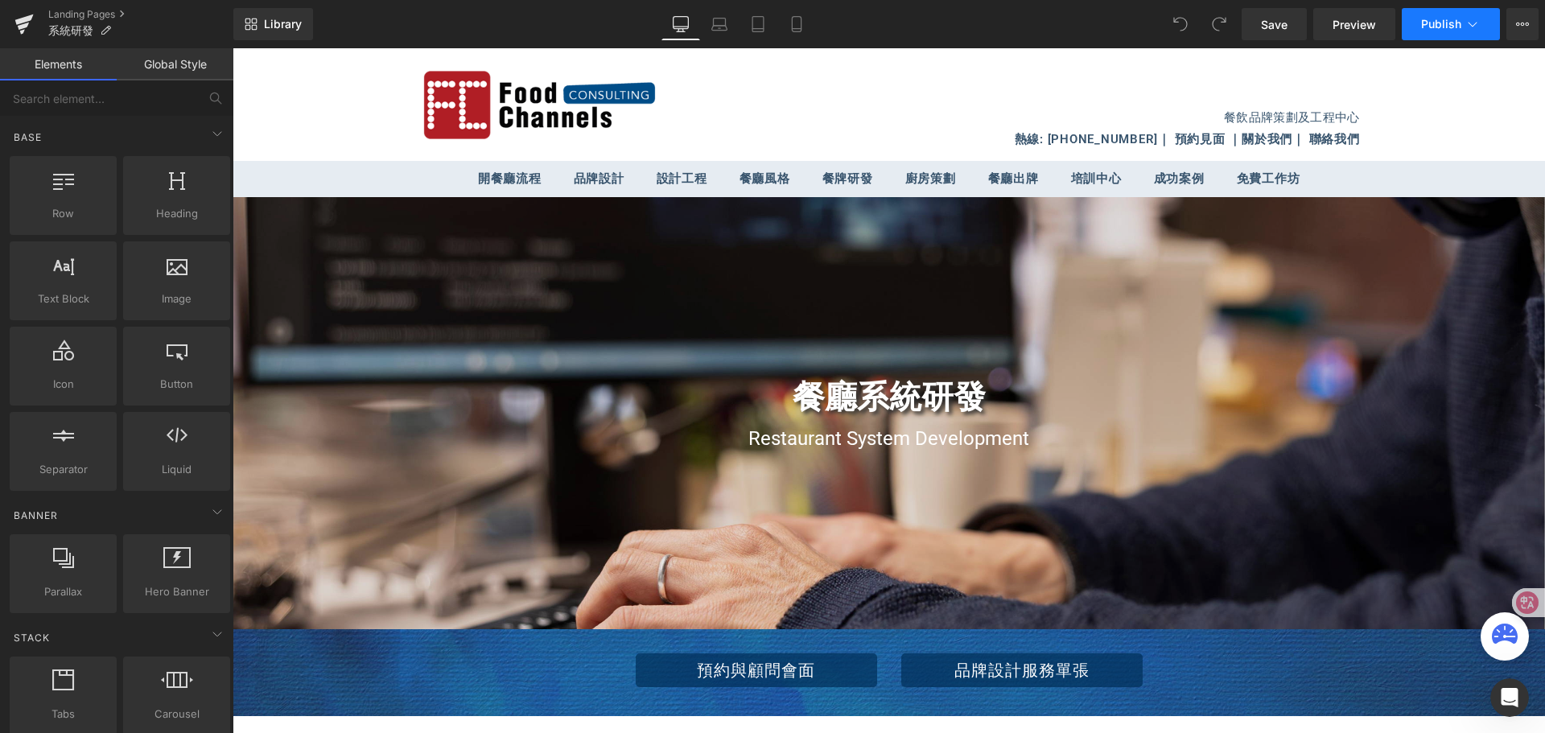
click at [1475, 27] on icon at bounding box center [1473, 24] width 16 height 16
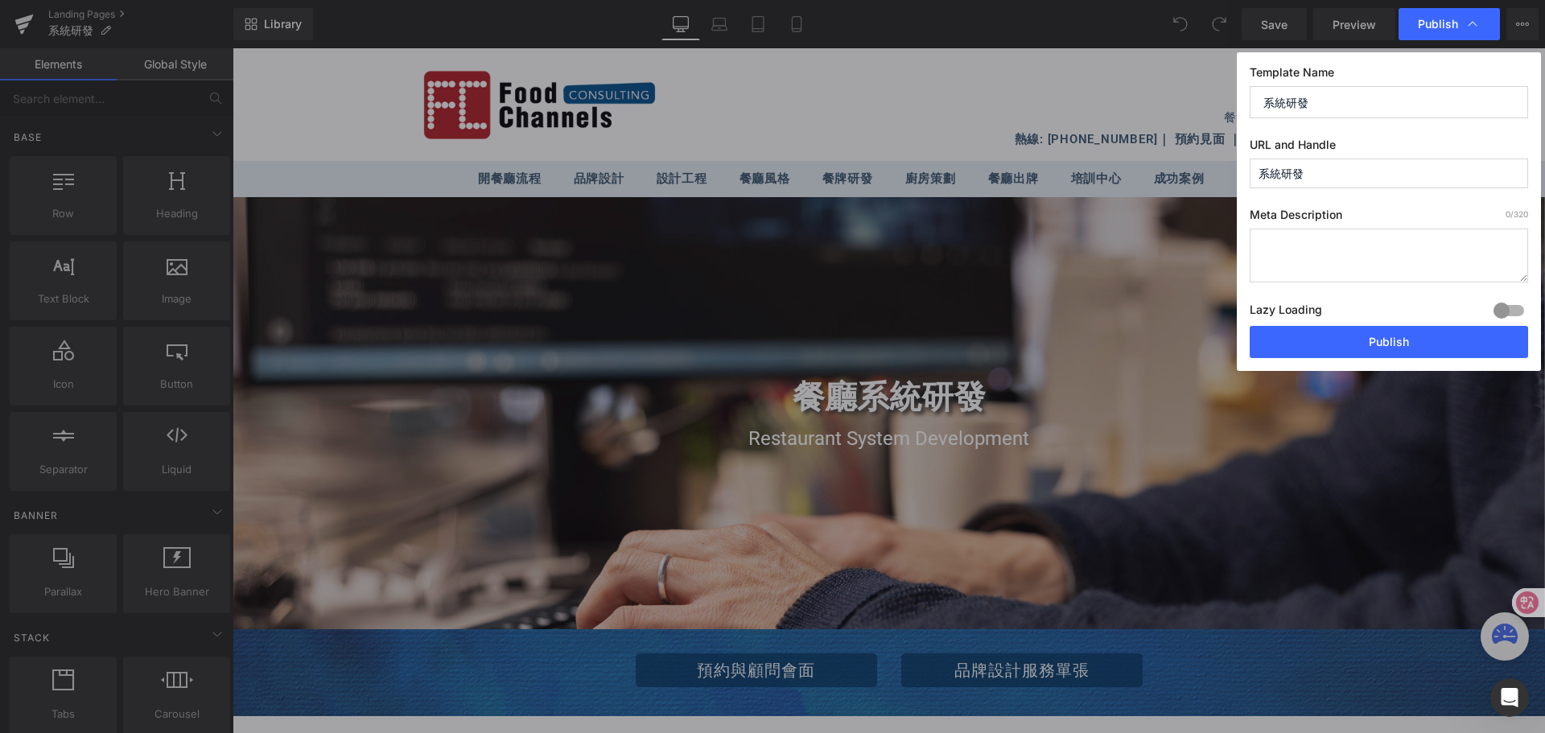
drag, startPoint x: 1330, startPoint y: 169, endPoint x: 1245, endPoint y: 167, distance: 84.5
click at [1245, 167] on div "Template Name 系統研發 URL and Handle 系統研發 Meta Description 0 /320 Lazy Loading Bui…" at bounding box center [1389, 211] width 304 height 319
paste input "System Development"
type input "system-development"
click at [1385, 346] on button "Publish" at bounding box center [1389, 342] width 278 height 32
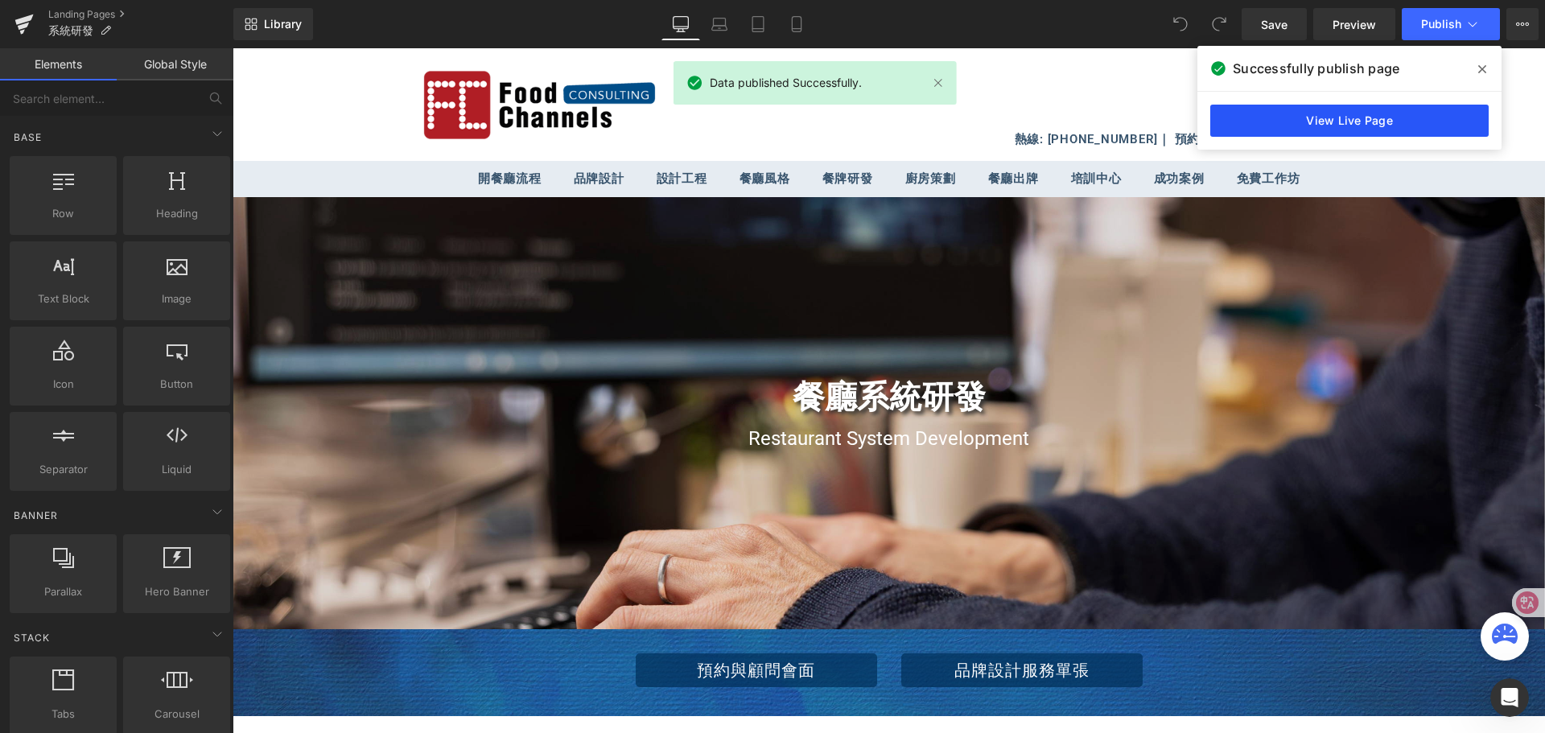
click at [1390, 118] on link "View Live Page" at bounding box center [1350, 121] width 278 height 32
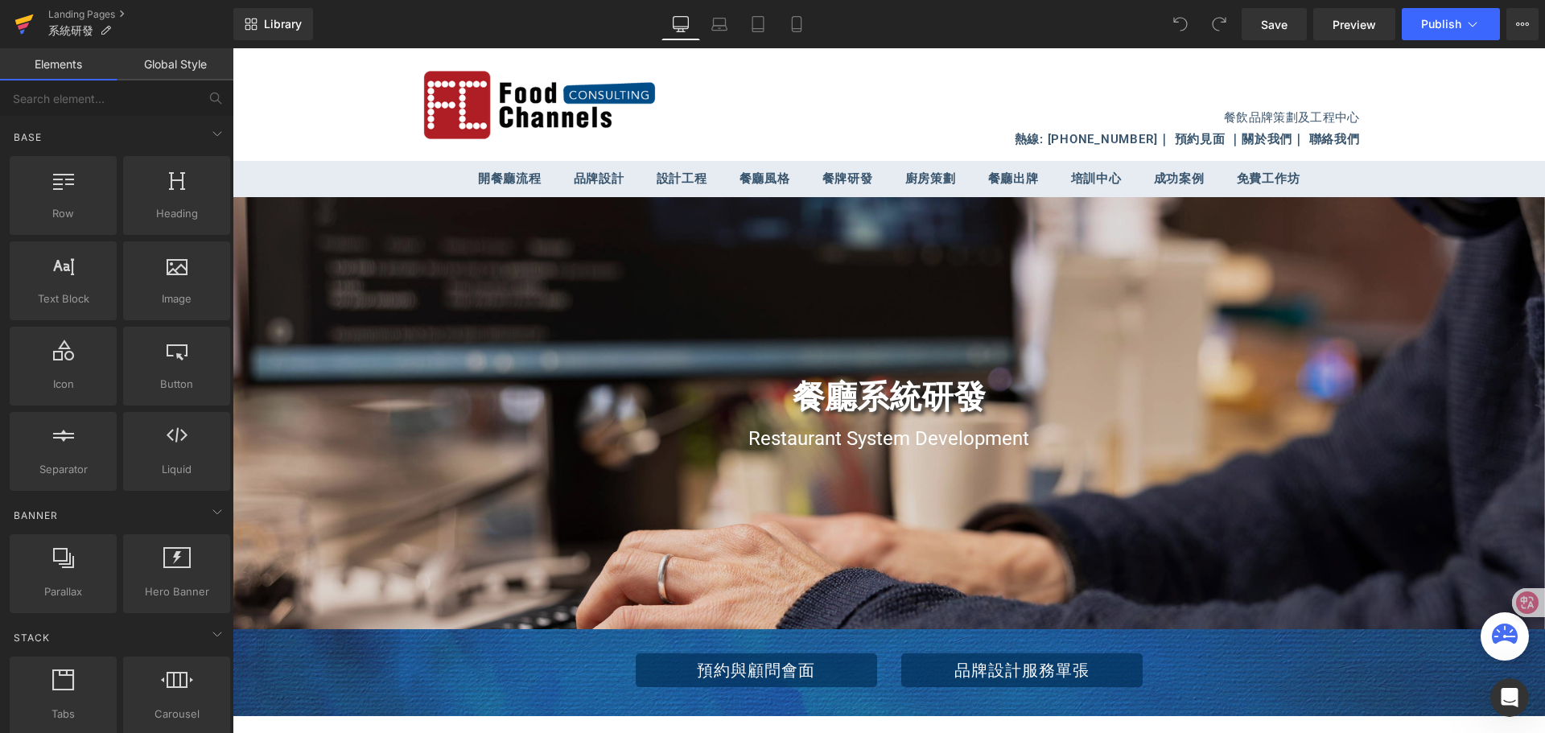
click at [31, 14] on icon at bounding box center [23, 24] width 19 height 40
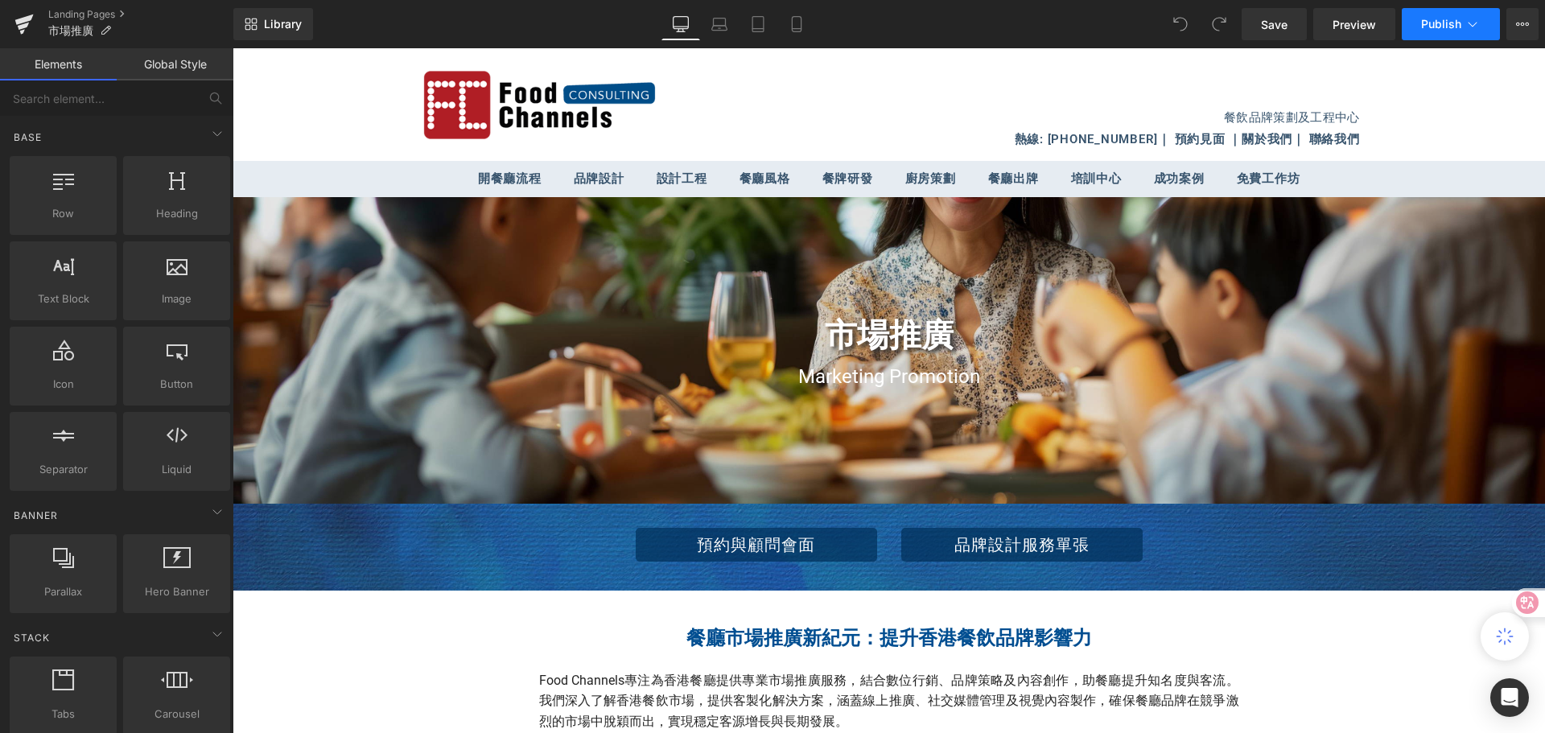
click at [1474, 31] on icon at bounding box center [1473, 24] width 16 height 16
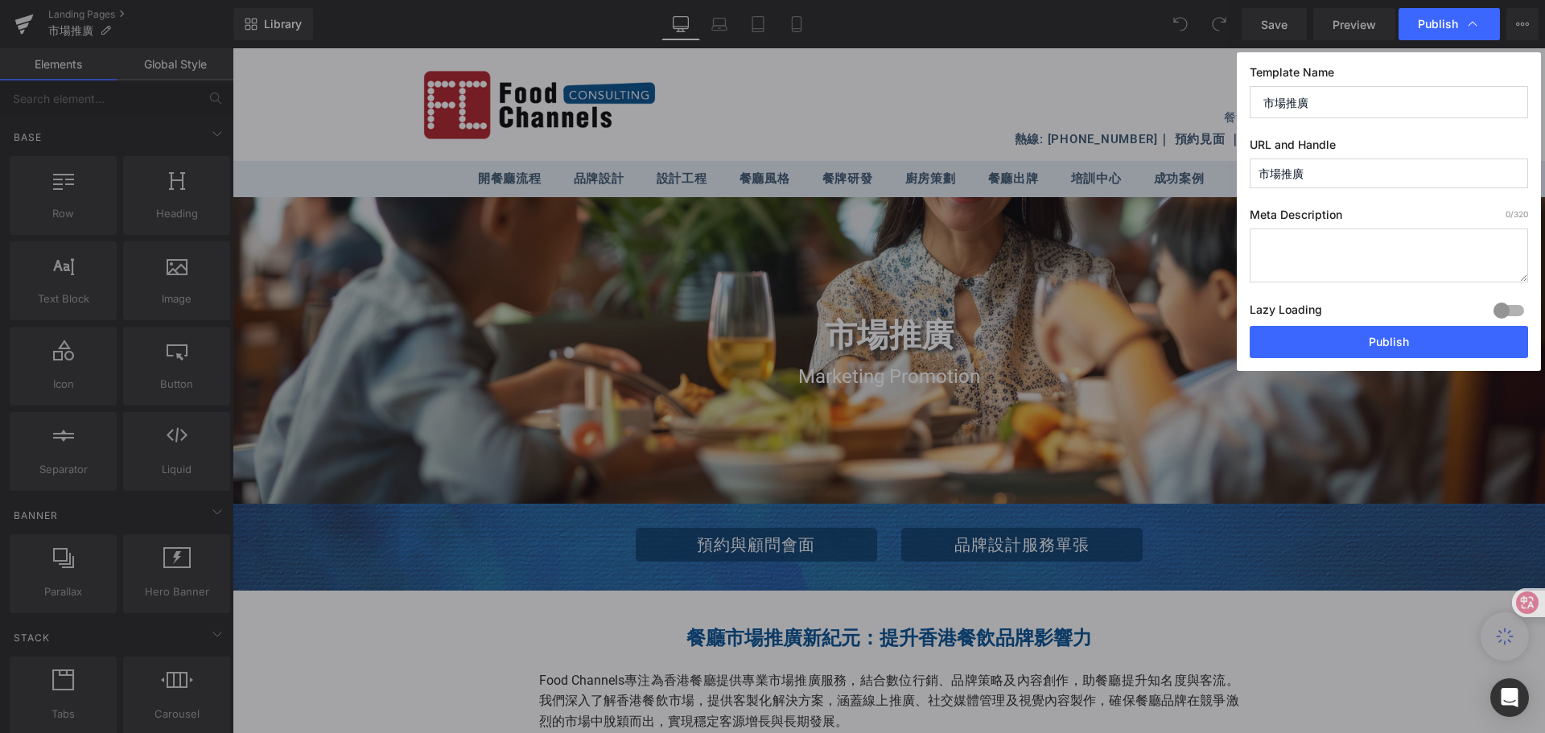
drag, startPoint x: 1313, startPoint y: 180, endPoint x: 1259, endPoint y: 171, distance: 54.6
click at [1259, 171] on input "市場推廣" at bounding box center [1389, 174] width 278 height 30
paste input "Marketing Promotion"
type input "marketing-promotion"
click at [1382, 341] on button "Publish" at bounding box center [1389, 342] width 278 height 32
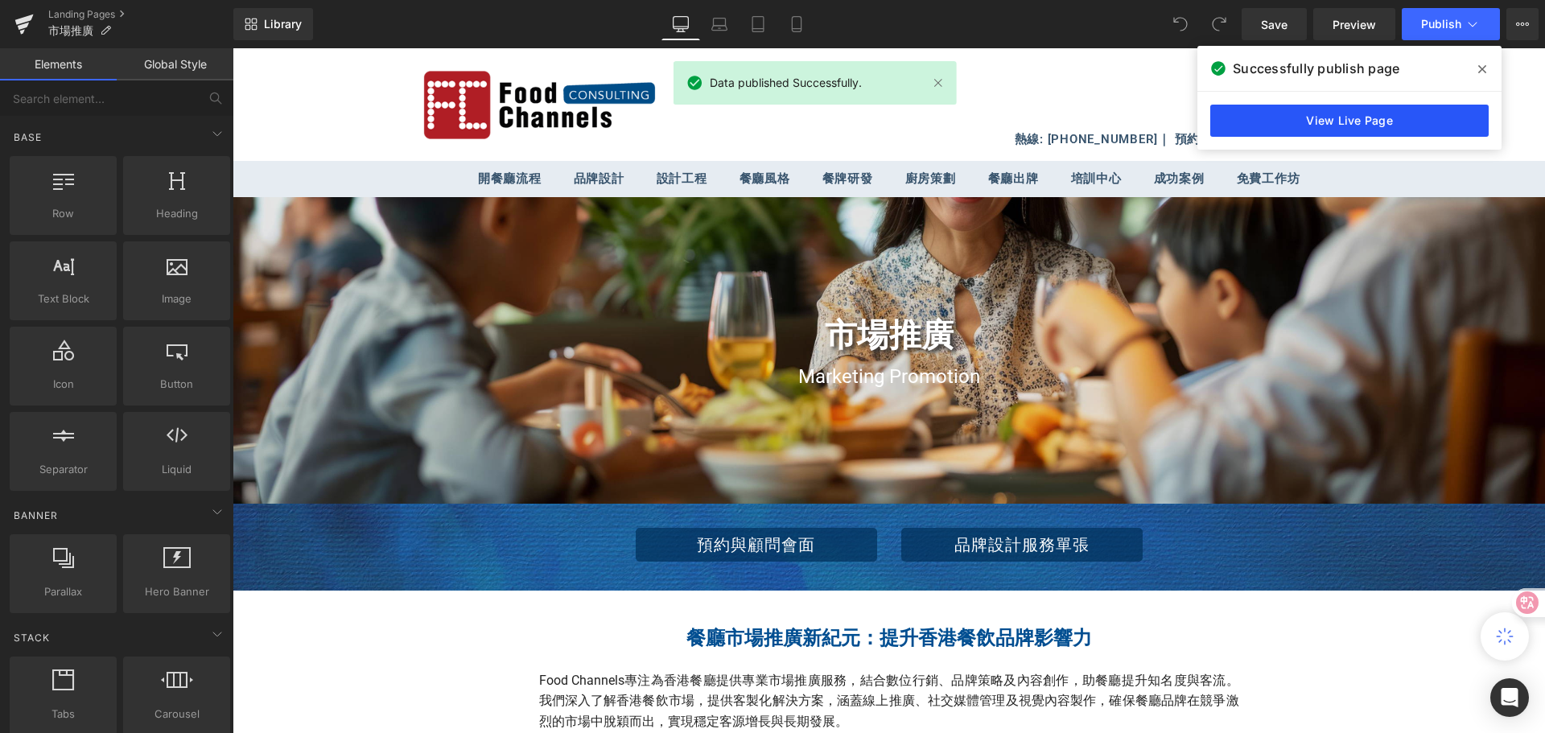
click at [1397, 123] on link "View Live Page" at bounding box center [1350, 121] width 278 height 32
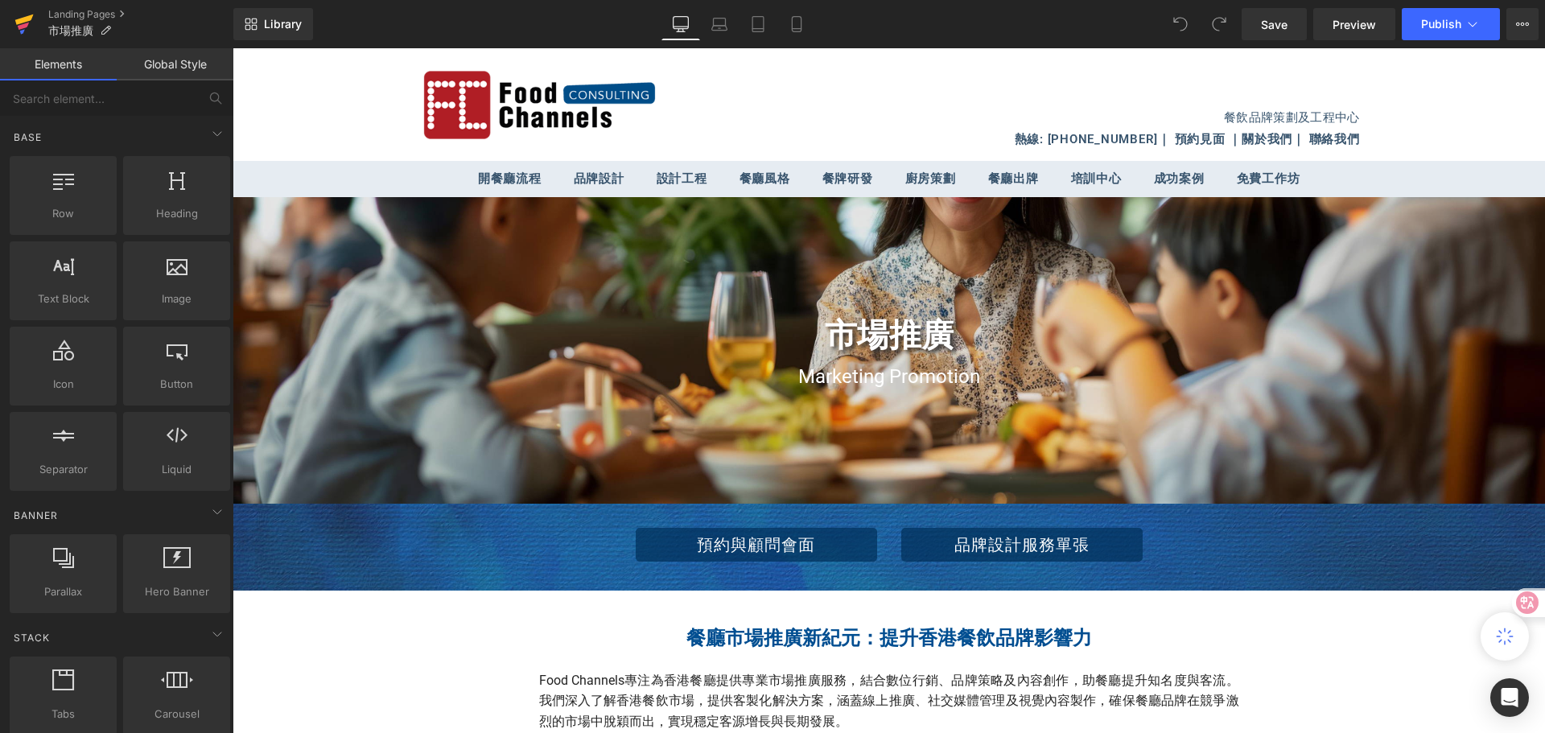
click at [19, 23] on icon at bounding box center [24, 19] width 19 height 10
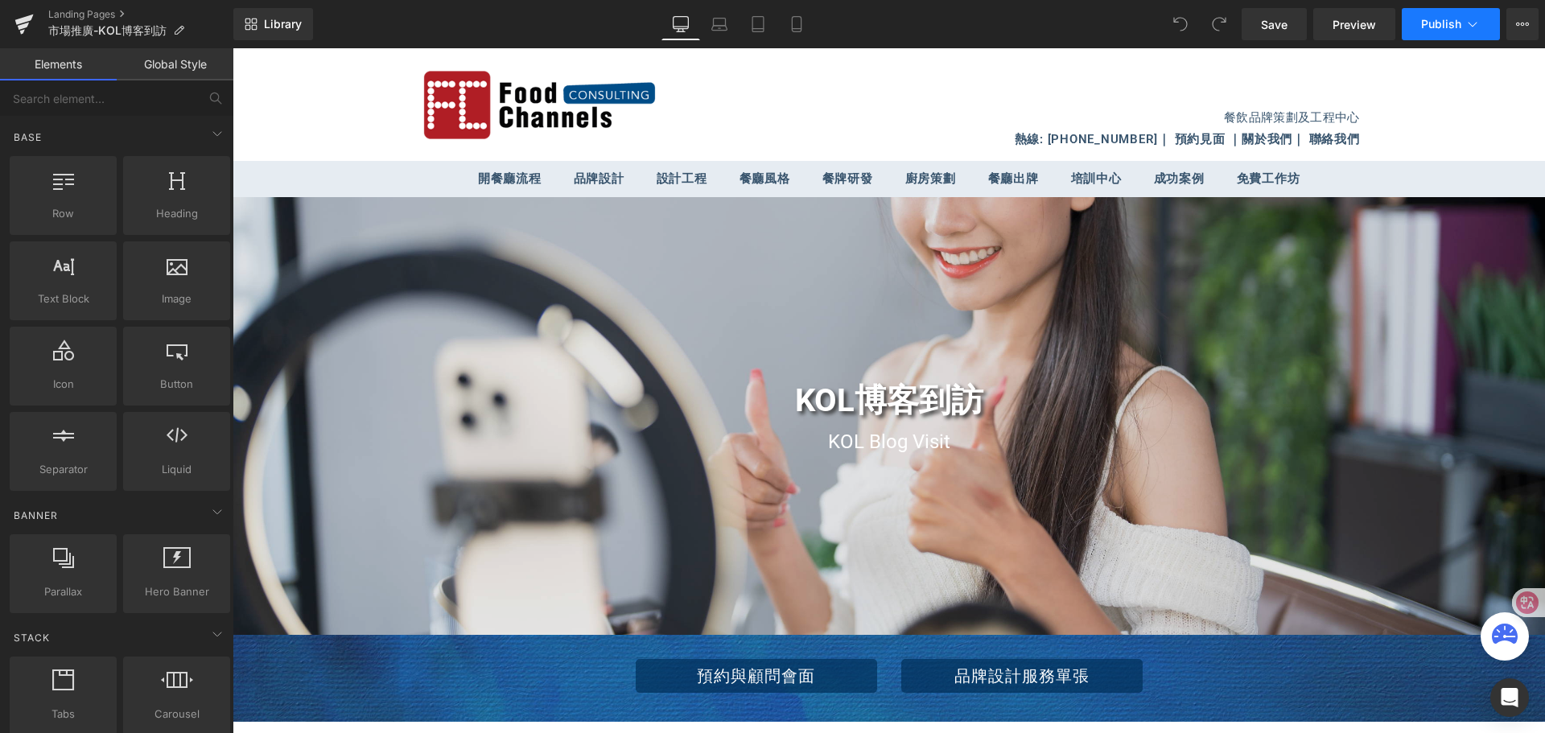
click at [1475, 27] on icon at bounding box center [1473, 24] width 16 height 16
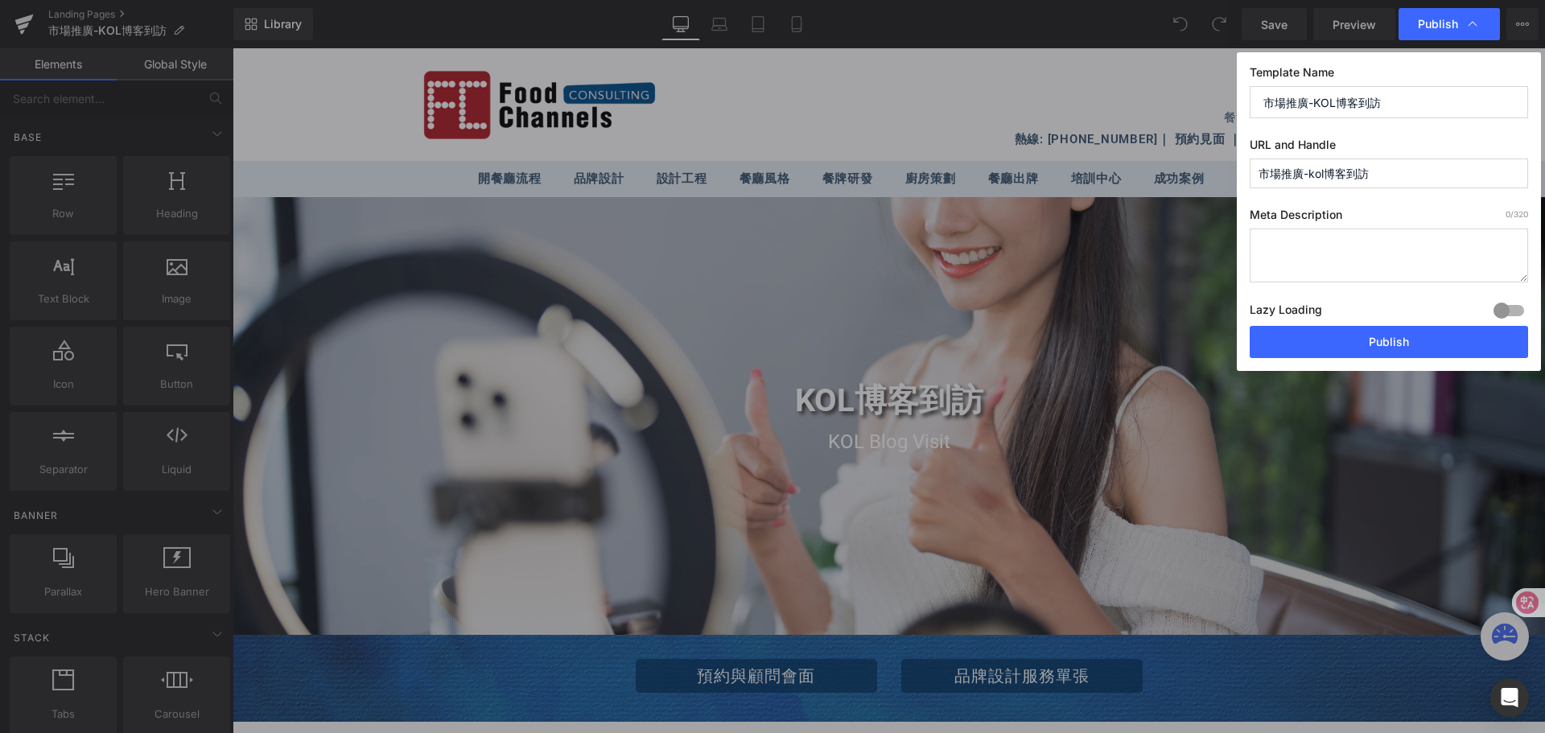
drag, startPoint x: 1377, startPoint y: 170, endPoint x: 1249, endPoint y: 174, distance: 128.0
click at [1249, 174] on div "Template Name 市場推廣-KOL博客到訪 URL and Handle 市場推廣-kol博客到訪 Meta Description 0 /320 …" at bounding box center [1389, 211] width 304 height 319
paste input "Marketing Promotion - KOL Blog Visits"
drag, startPoint x: 1371, startPoint y: 175, endPoint x: 1464, endPoint y: 171, distance: 93.5
click at [1464, 171] on input "marketing-promotion---kol-blog-visits" at bounding box center [1389, 174] width 278 height 30
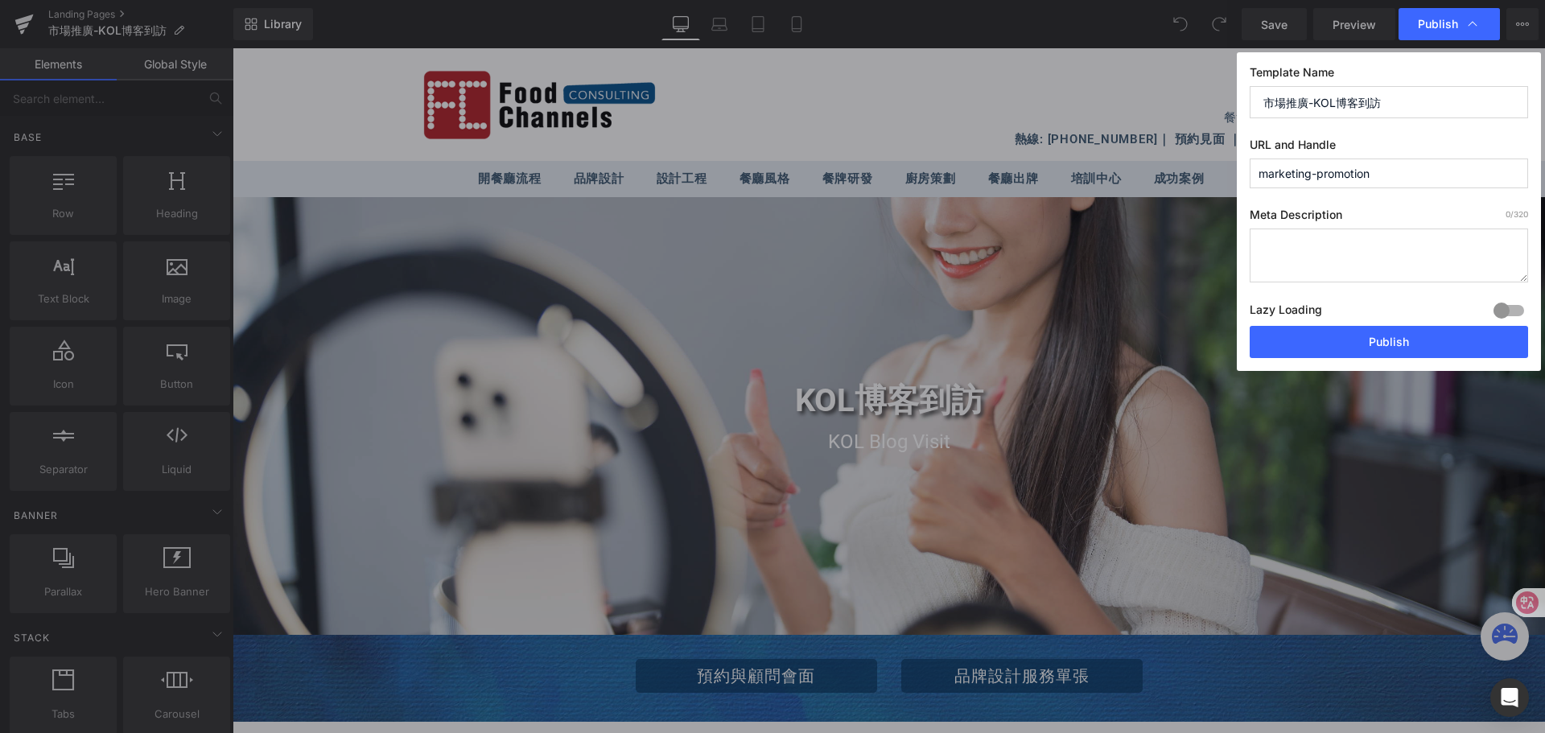
click at [1318, 172] on input "marketing-promotion" at bounding box center [1389, 174] width 278 height 30
paste input "---kol-blog-visits"
drag, startPoint x: 1314, startPoint y: 175, endPoint x: 1333, endPoint y: 175, distance: 18.5
click at [1333, 175] on input "marketing----kol-blog-visitspromotion" at bounding box center [1389, 174] width 278 height 30
drag, startPoint x: 1335, startPoint y: 175, endPoint x: 1392, endPoint y: 173, distance: 57.2
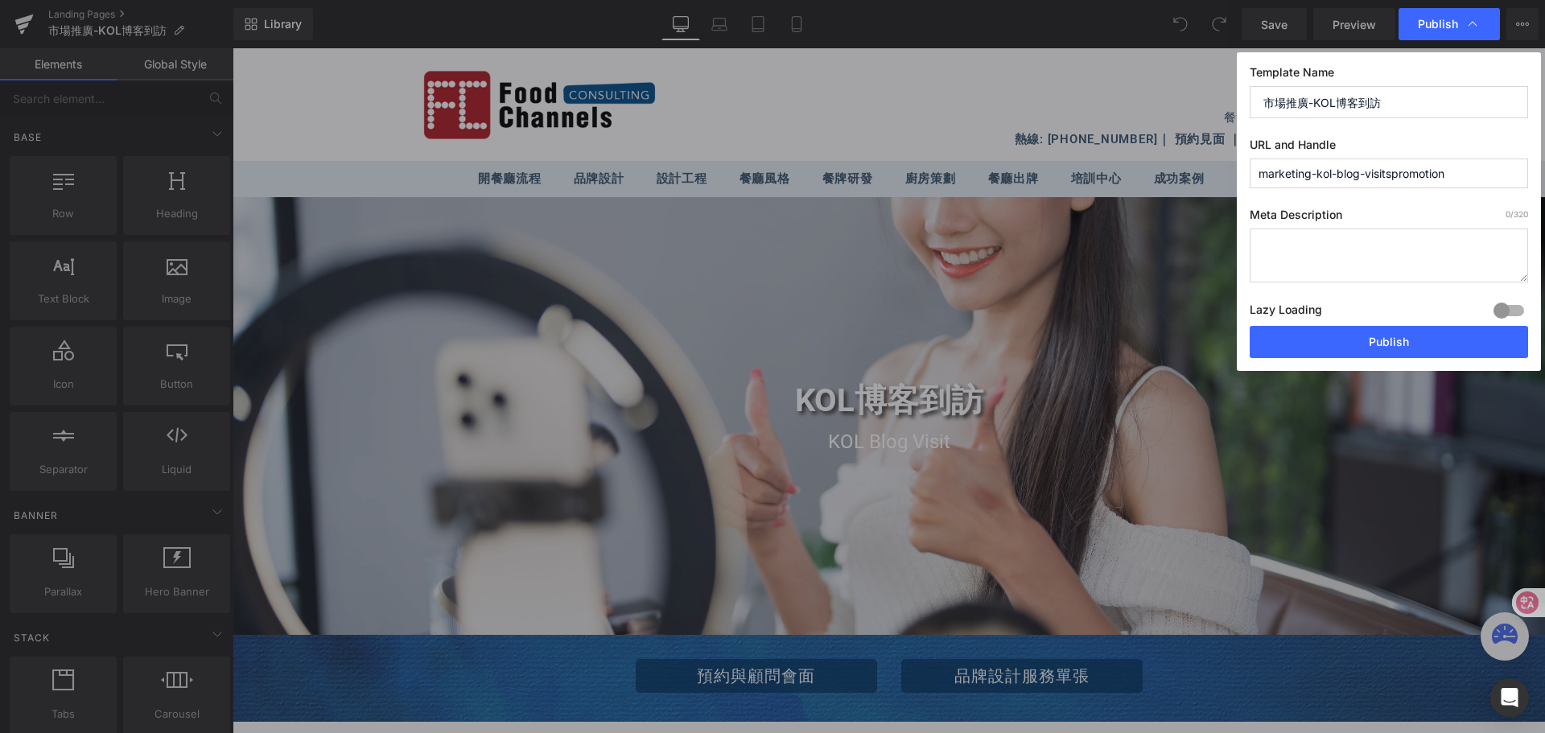
click at [1392, 173] on input "marketing-kol-blog-visitspromotion" at bounding box center [1389, 174] width 278 height 30
type input "marketing-kol-promotion"
click at [1388, 340] on button "Publish" at bounding box center [1389, 342] width 278 height 32
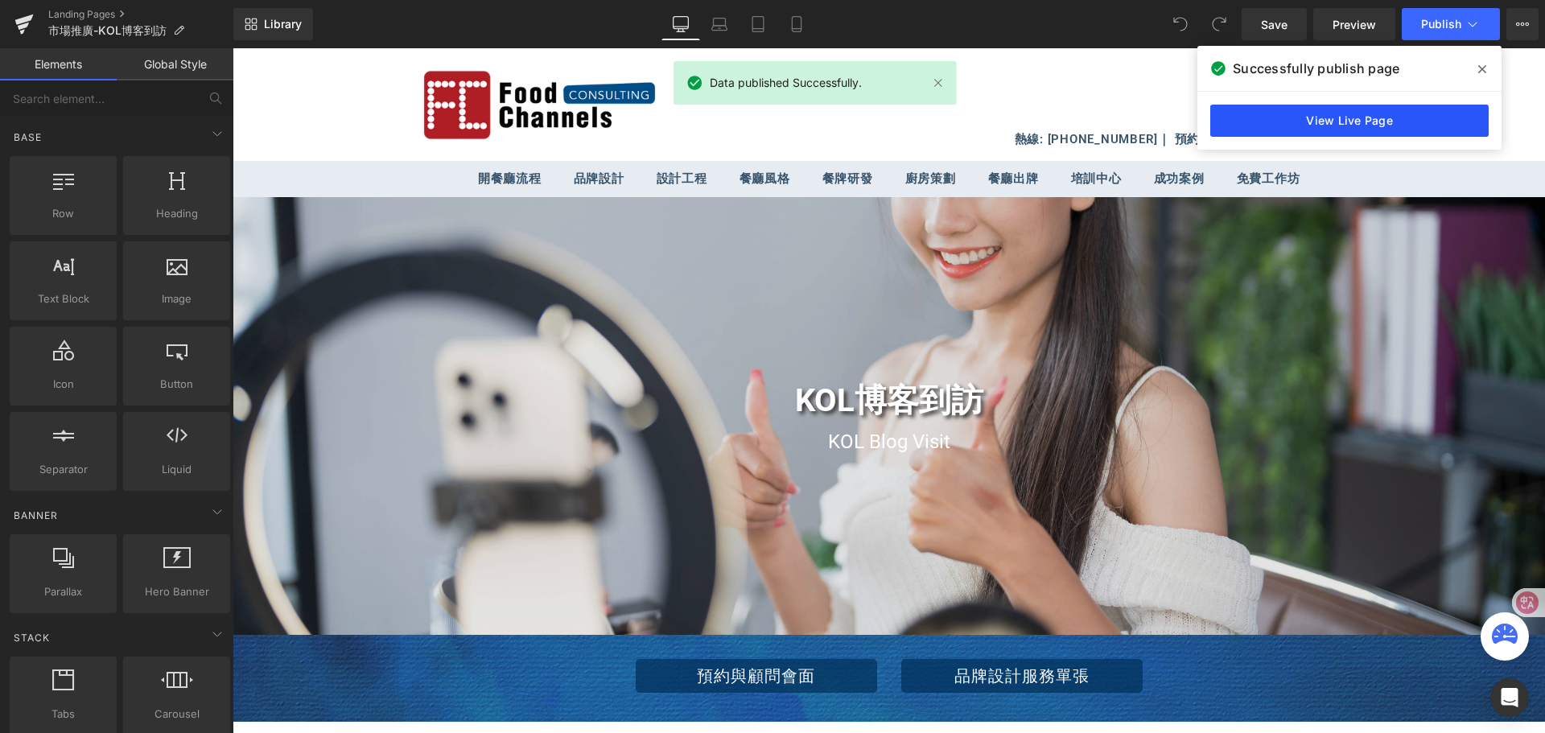
click at [1420, 119] on link "View Live Page" at bounding box center [1350, 121] width 278 height 32
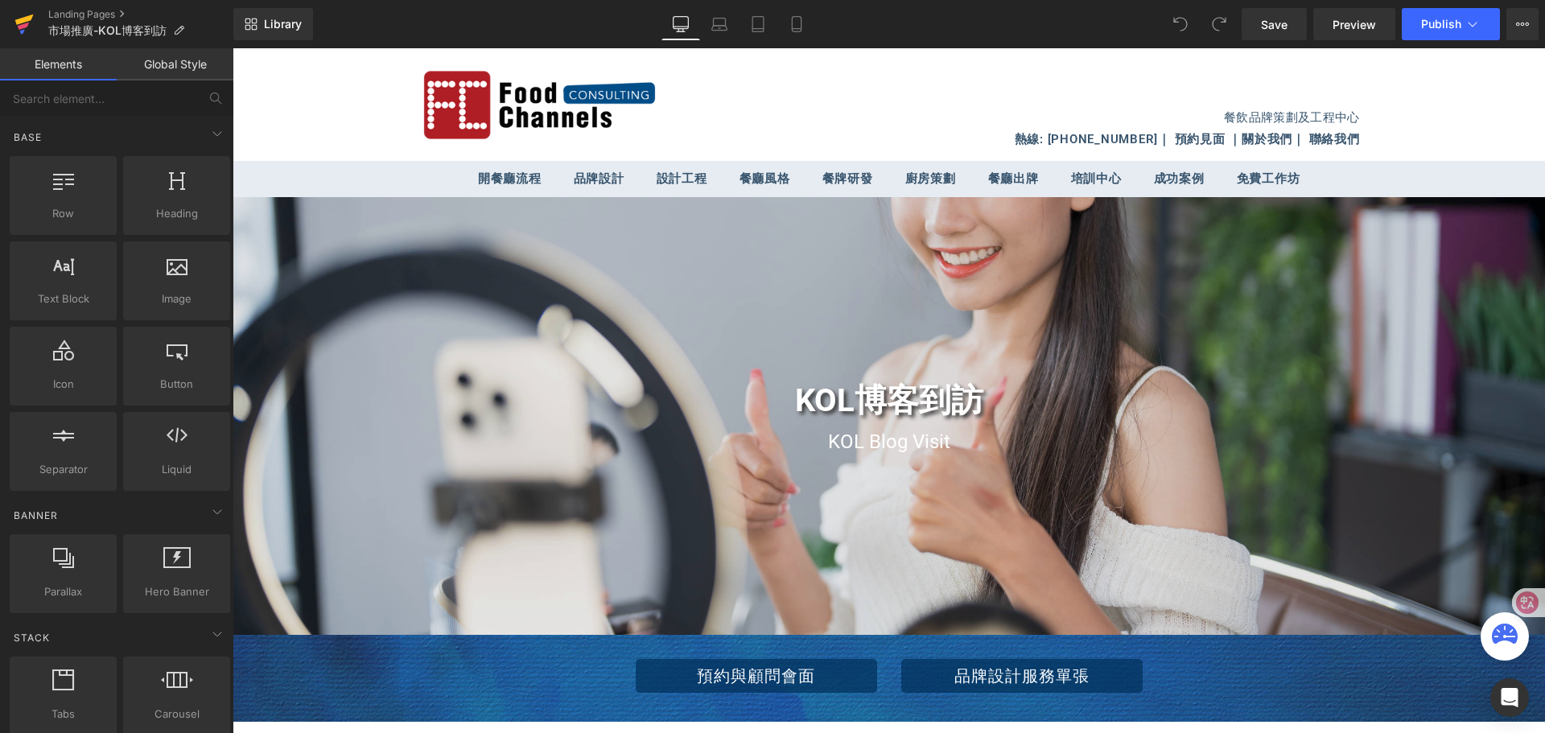
click at [23, 23] on icon at bounding box center [24, 19] width 19 height 10
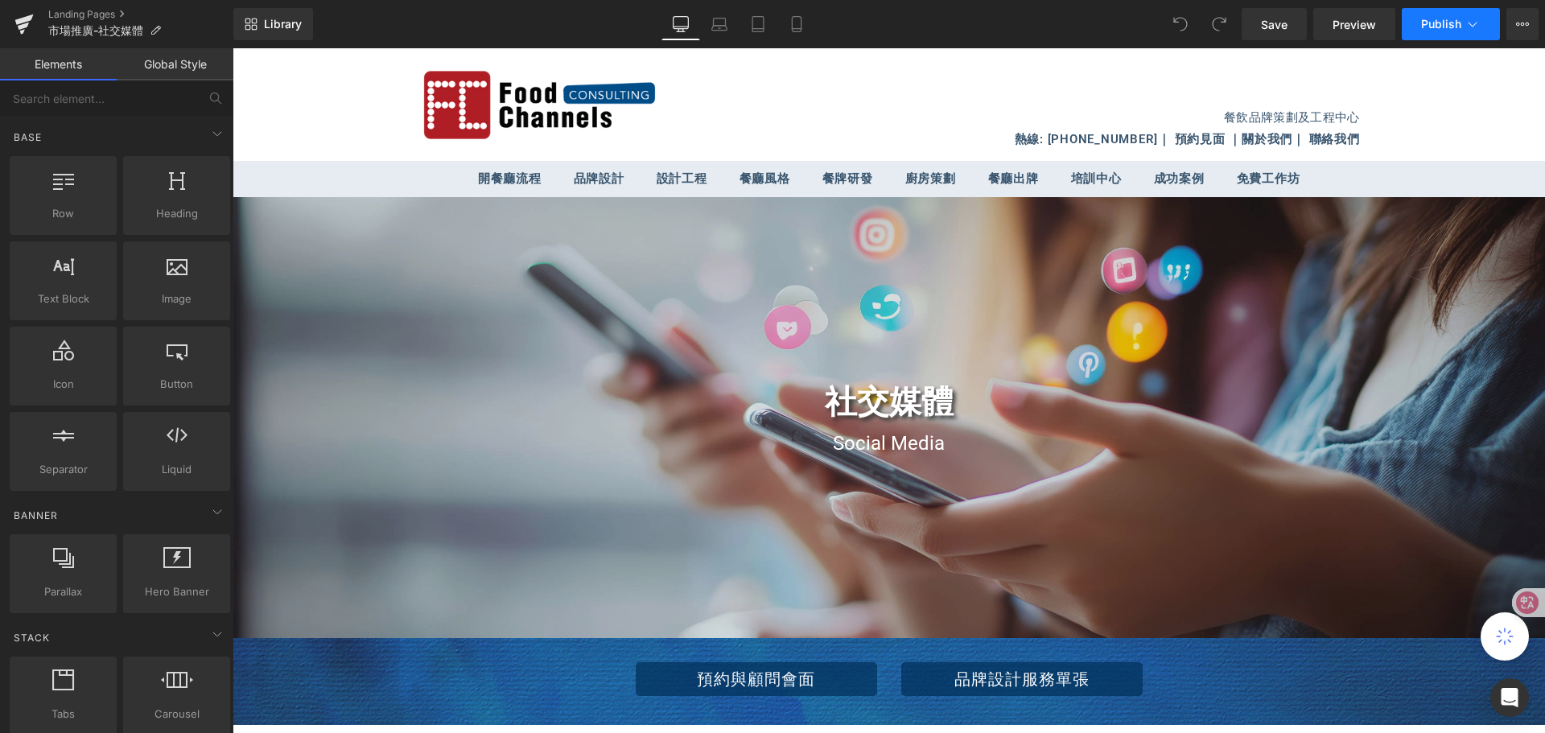
click at [1469, 22] on icon at bounding box center [1473, 24] width 16 height 16
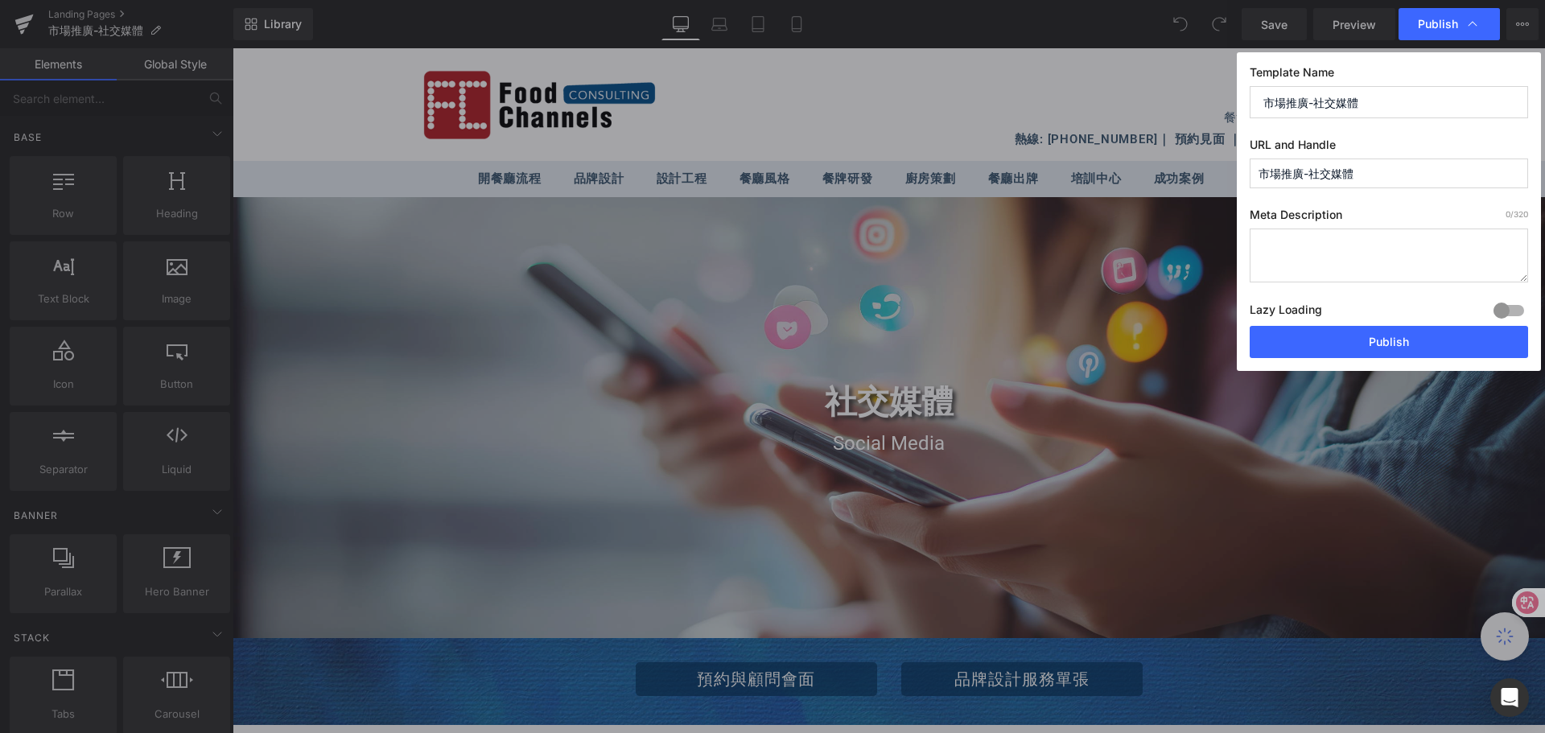
drag, startPoint x: 1399, startPoint y: 168, endPoint x: 1238, endPoint y: 168, distance: 161.0
click at [1238, 168] on div "Template Name 市場推廣-社交媒體 URL and Handle 市場推廣-社交媒體 Meta Description 0 /320 Lazy L…" at bounding box center [1389, 211] width 304 height 319
paste input "Marketing Promotion - Social Media"
drag, startPoint x: 1371, startPoint y: 178, endPoint x: 1458, endPoint y: 171, distance: 87.2
click at [1458, 171] on input "marketing-promotion---social-media" at bounding box center [1389, 174] width 278 height 30
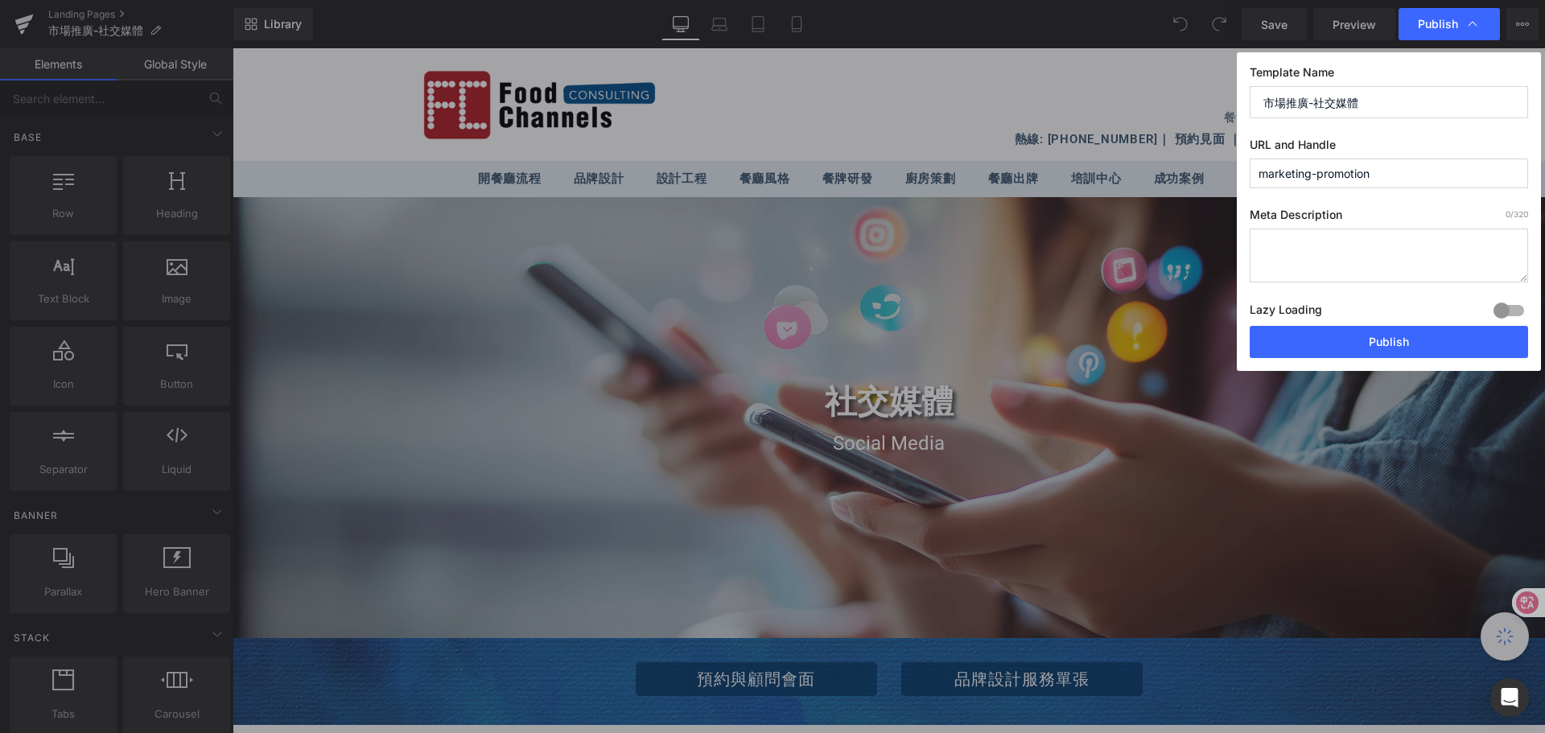
click at [1317, 173] on input "marketing-promotion" at bounding box center [1389, 174] width 278 height 30
paste input "---social-media"
drag, startPoint x: 1313, startPoint y: 175, endPoint x: 1332, endPoint y: 177, distance: 19.5
click at [1332, 177] on input "marketing----social-mediapromotion" at bounding box center [1389, 174] width 278 height 30
click at [1387, 174] on input "marketing-social-mediapromotion" at bounding box center [1389, 174] width 278 height 30
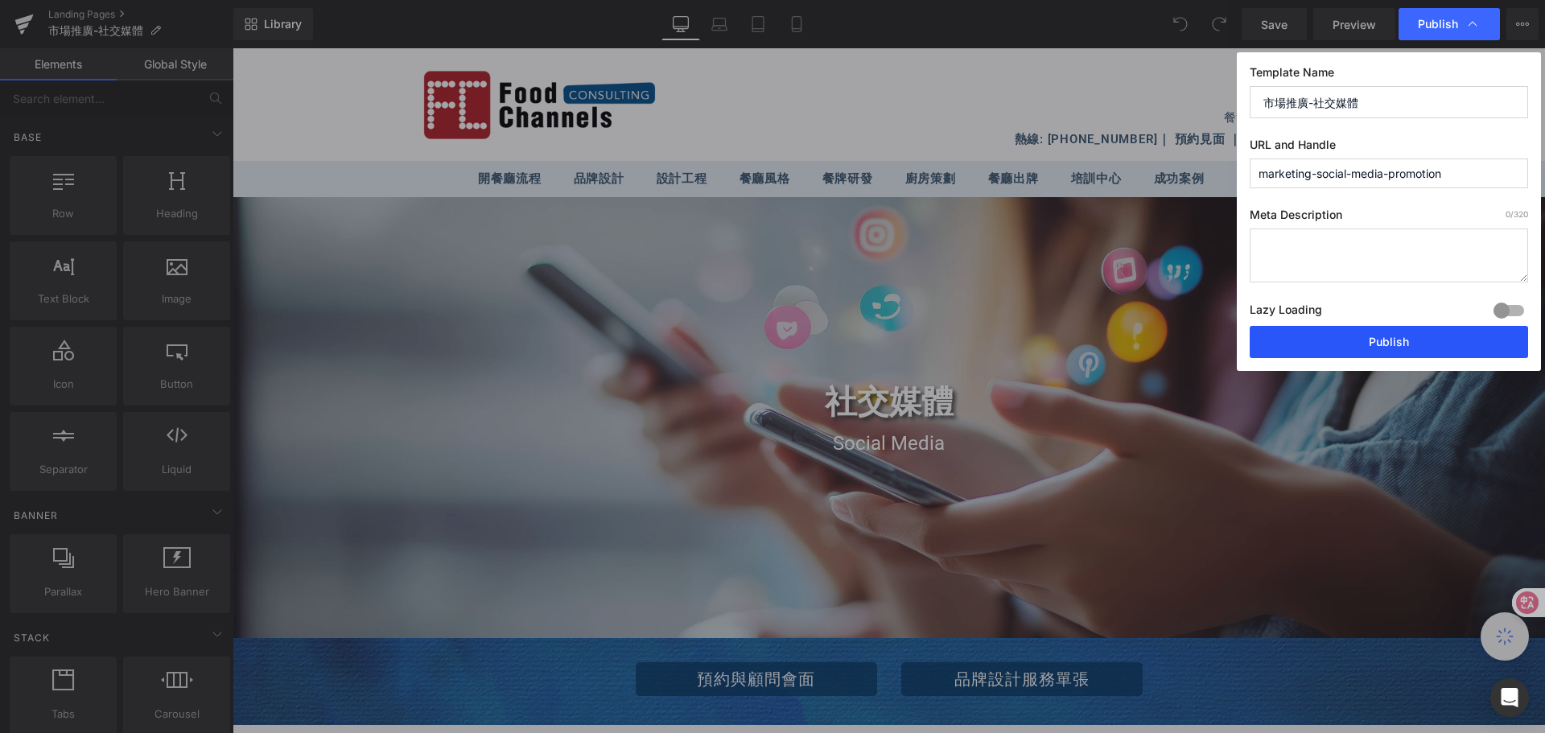
type input "marketing-social-media-promotion"
click at [1401, 336] on button "Publish" at bounding box center [1389, 342] width 278 height 32
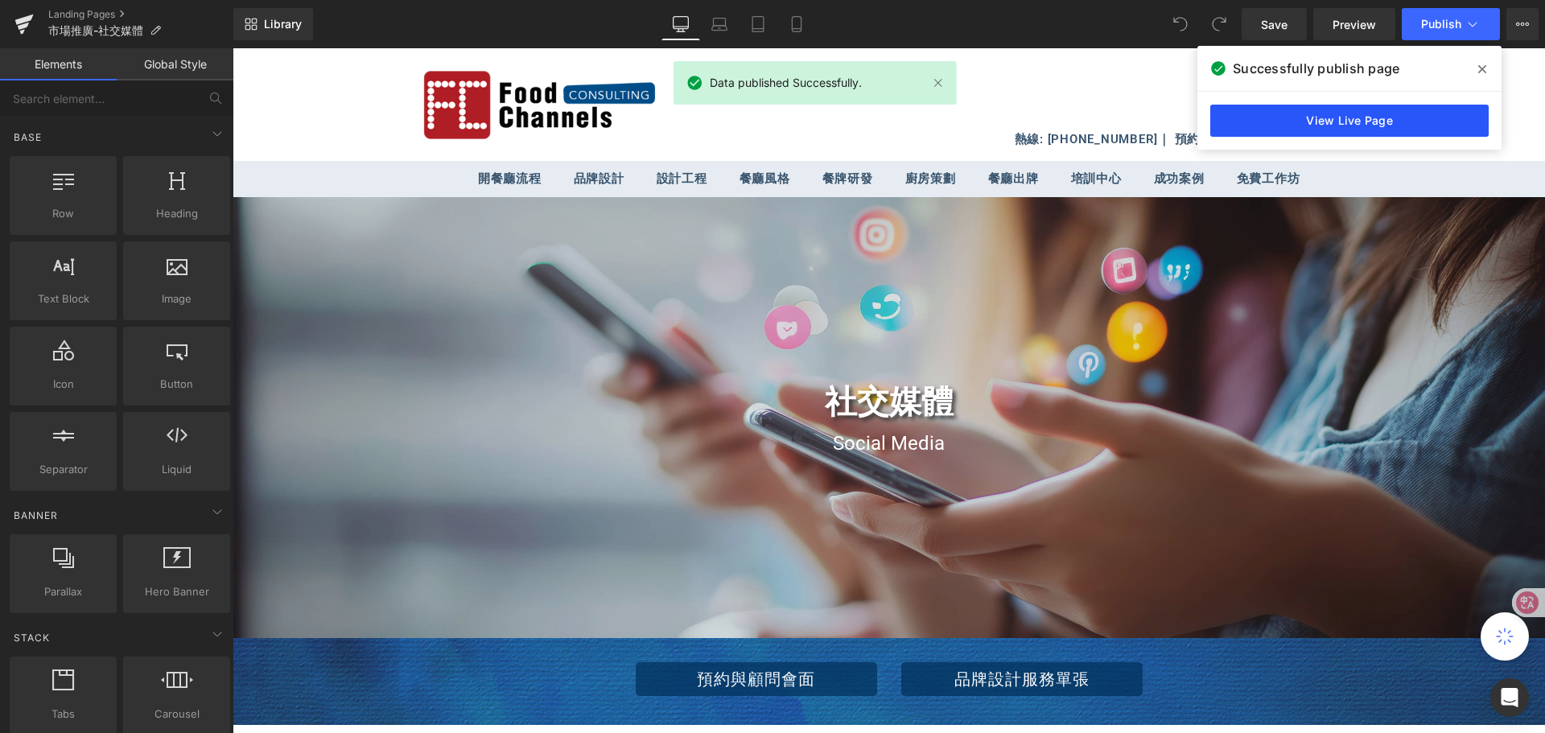
click at [1430, 118] on link "View Live Page" at bounding box center [1350, 121] width 278 height 32
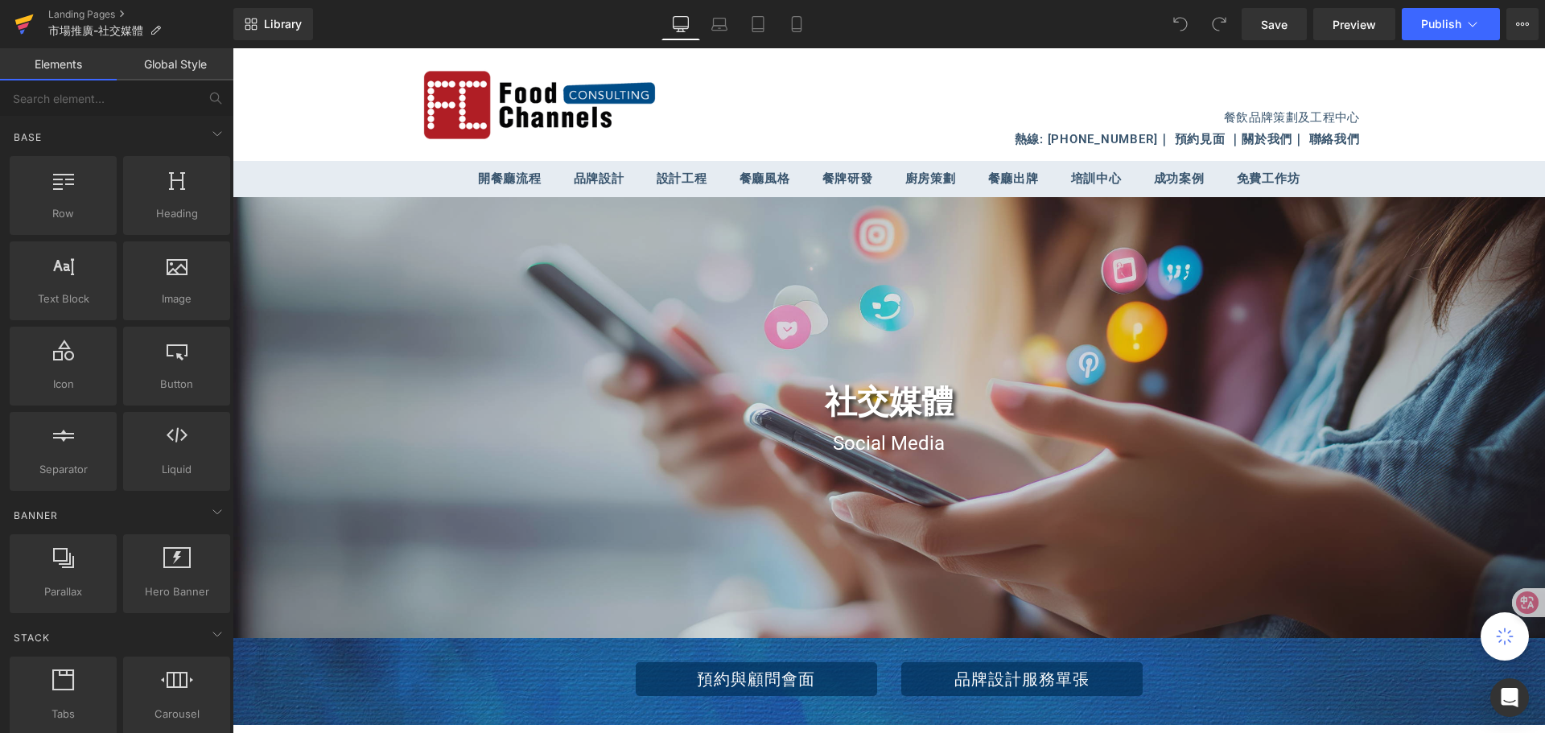
click at [32, 23] on icon at bounding box center [23, 24] width 19 height 40
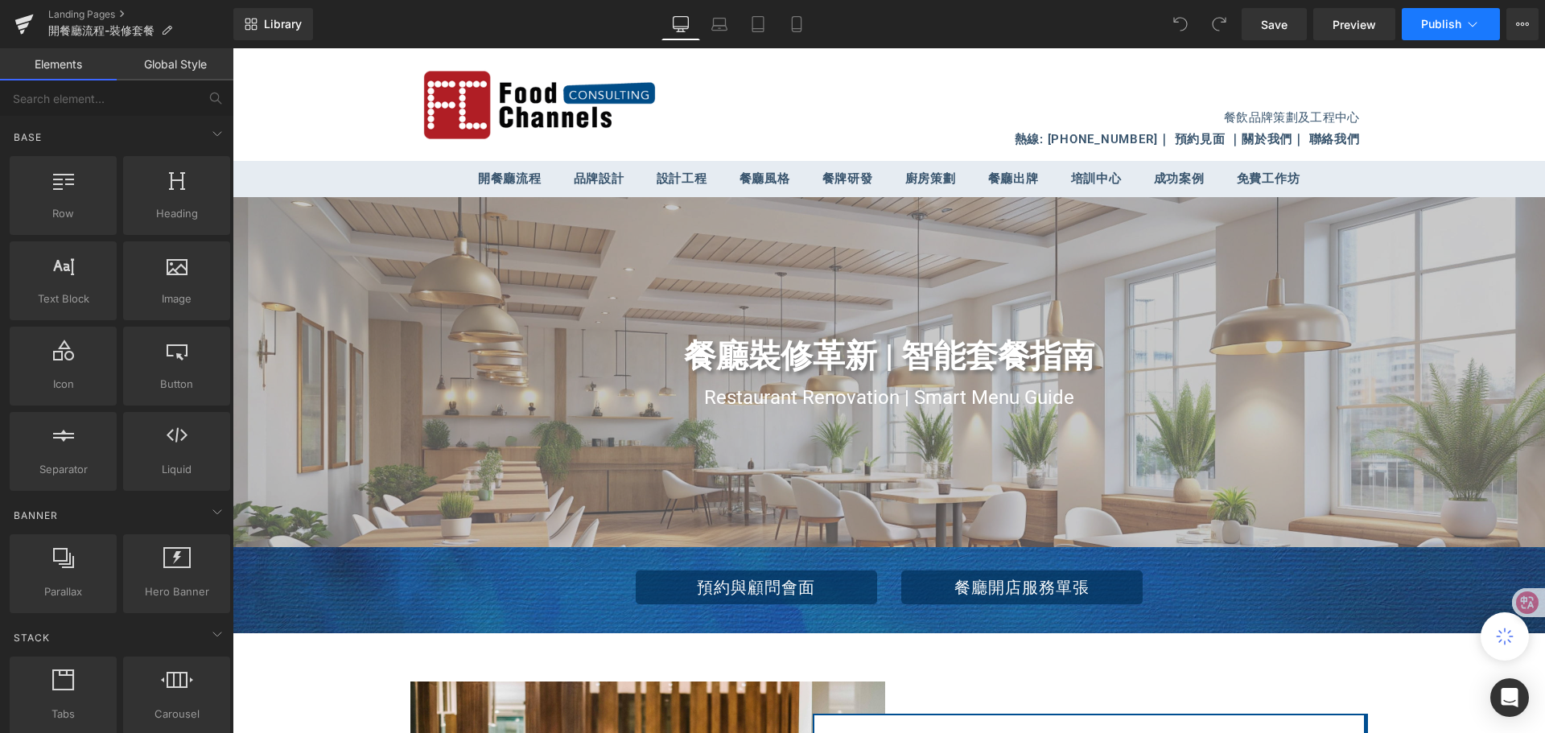
click at [1474, 23] on icon at bounding box center [1473, 24] width 16 height 16
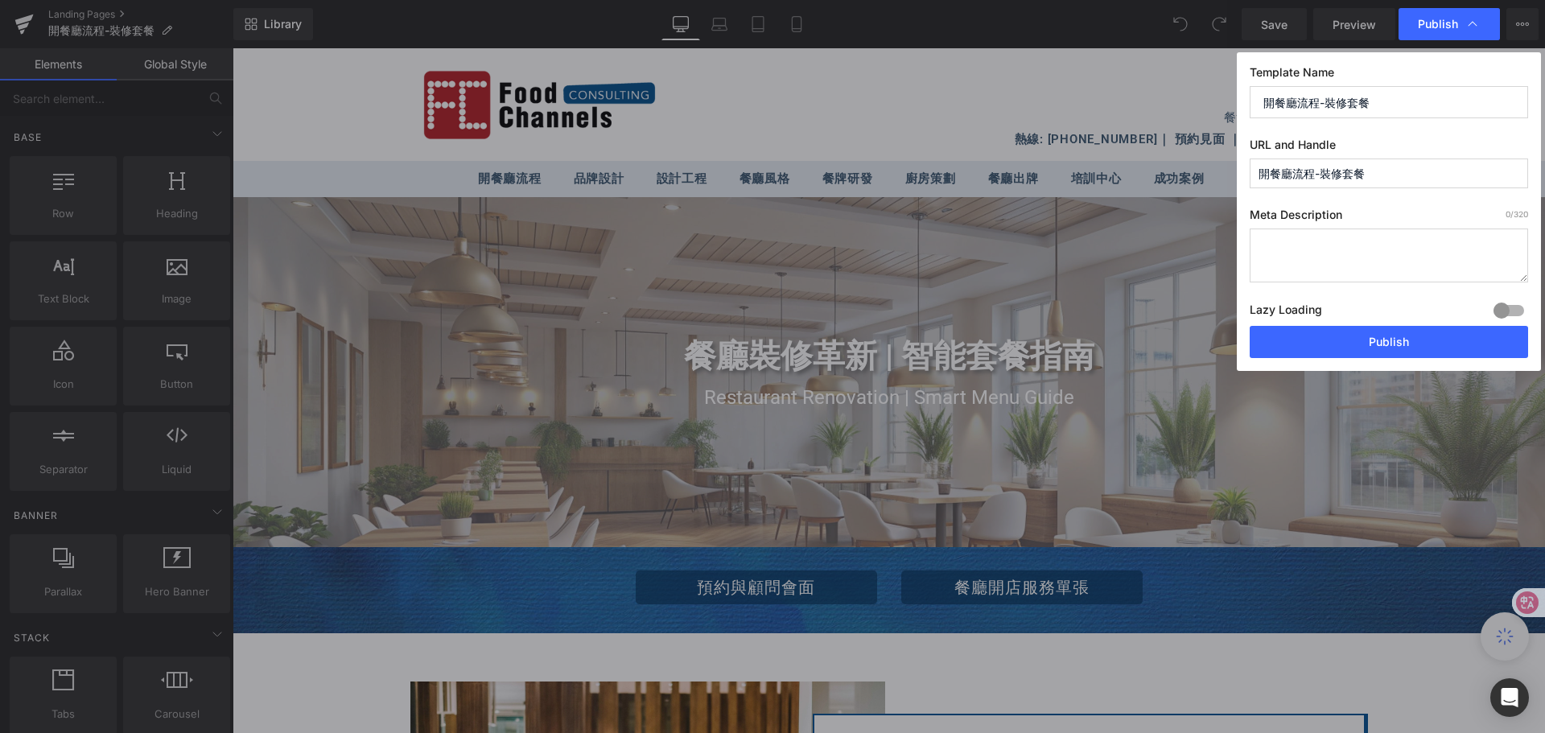
drag, startPoint x: 1368, startPoint y: 178, endPoint x: 1256, endPoint y: 172, distance: 112.0
click at [1256, 172] on input "開餐廳流程-裝修套餐" at bounding box center [1389, 174] width 278 height 30
paste input "Restaurant Opening Process - Renovation Package"
drag, startPoint x: 1398, startPoint y: 175, endPoint x: 1526, endPoint y: 172, distance: 128.0
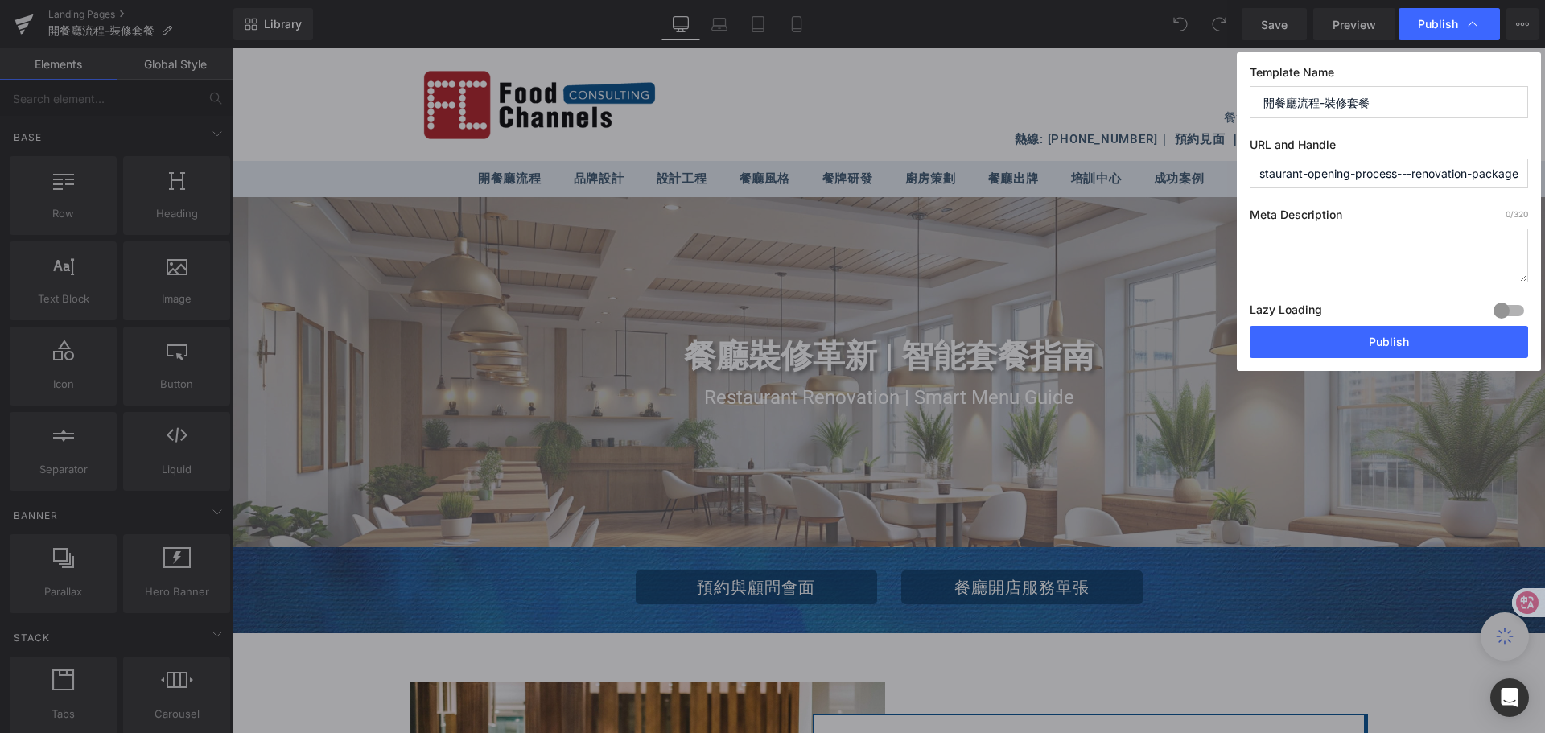
click at [1526, 172] on input "restaurant-opening-process---renovation-package" at bounding box center [1389, 174] width 278 height 30
drag, startPoint x: 1321, startPoint y: 175, endPoint x: 1359, endPoint y: 174, distance: 38.6
click at [1359, 174] on input "restaurant-opening-process" at bounding box center [1389, 174] width 278 height 30
click at [1318, 179] on input "restaurant-opening-process" at bounding box center [1389, 174] width 278 height 30
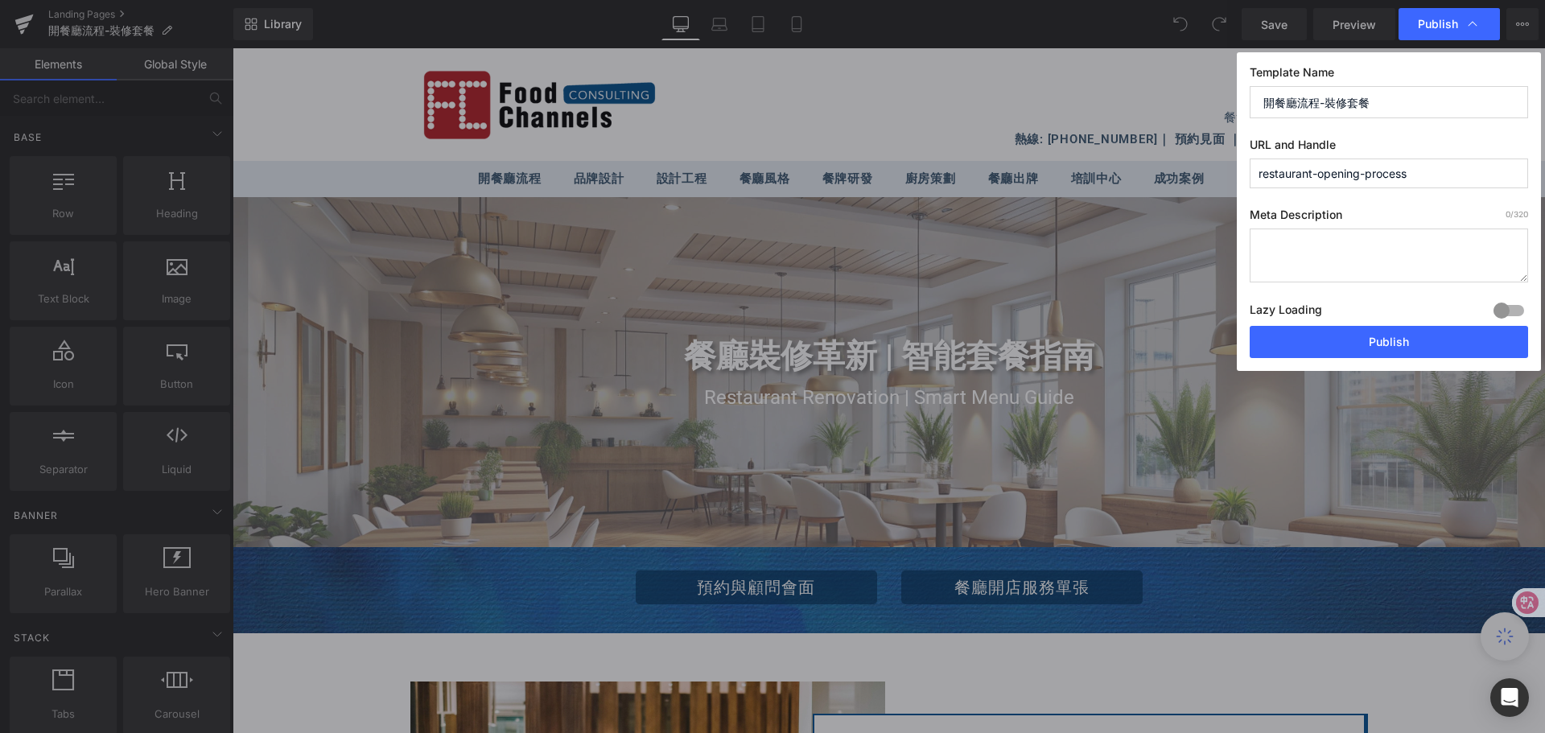
paste input "---renovation-package"
drag, startPoint x: 1314, startPoint y: 173, endPoint x: 1333, endPoint y: 175, distance: 18.7
click at [1333, 175] on input "restaurant----renovation-packageopening-process" at bounding box center [1389, 174] width 278 height 30
click at [1424, 175] on input "restaurant-renovation-packageopening-process" at bounding box center [1389, 174] width 278 height 30
drag, startPoint x: 1375, startPoint y: 175, endPoint x: 1429, endPoint y: 175, distance: 53.9
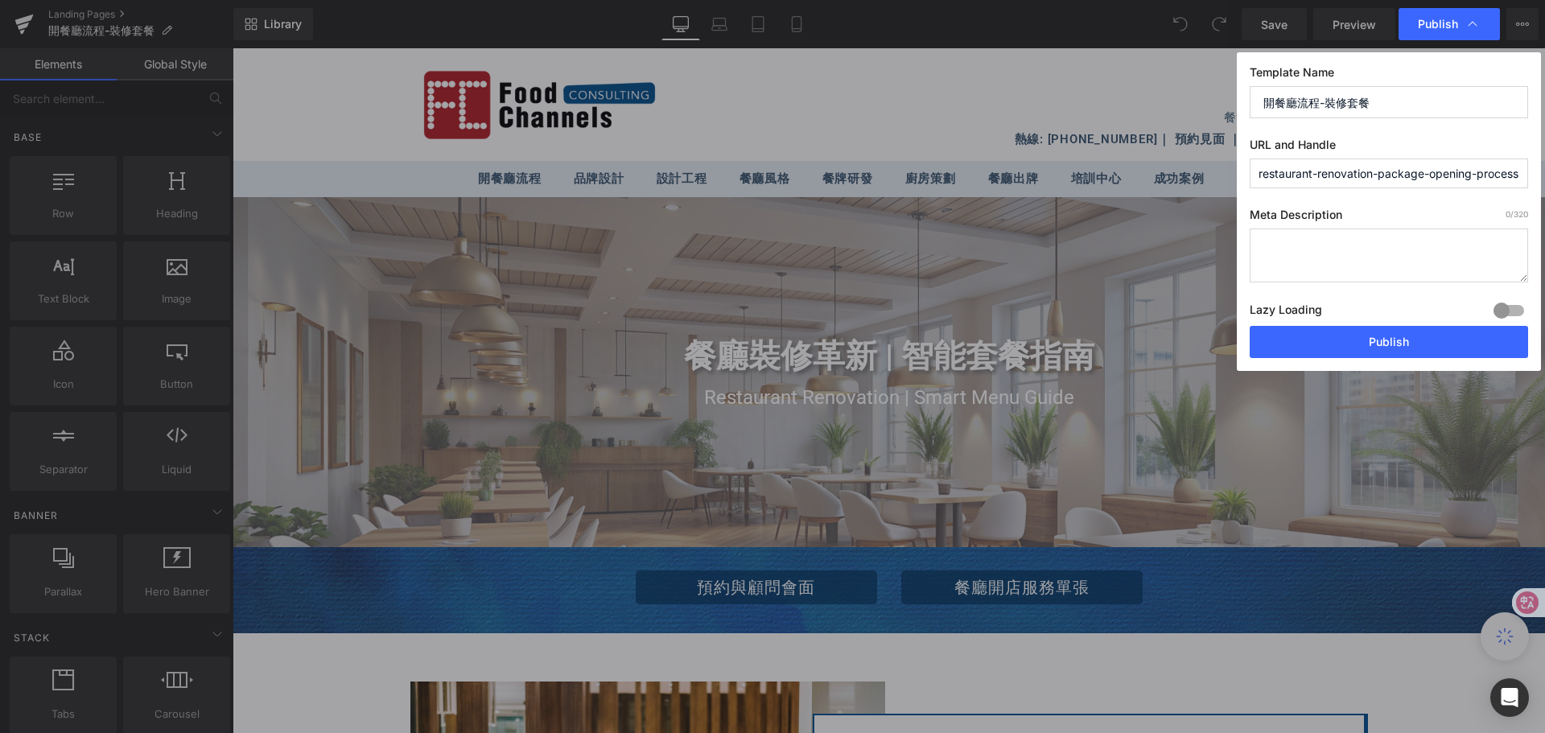
click at [1429, 175] on input "restaurant-renovation-package-opening-process" at bounding box center [1389, 174] width 278 height 30
type input "restaurant-renovation-opening-process"
click at [1399, 336] on button "Publish" at bounding box center [1389, 342] width 278 height 32
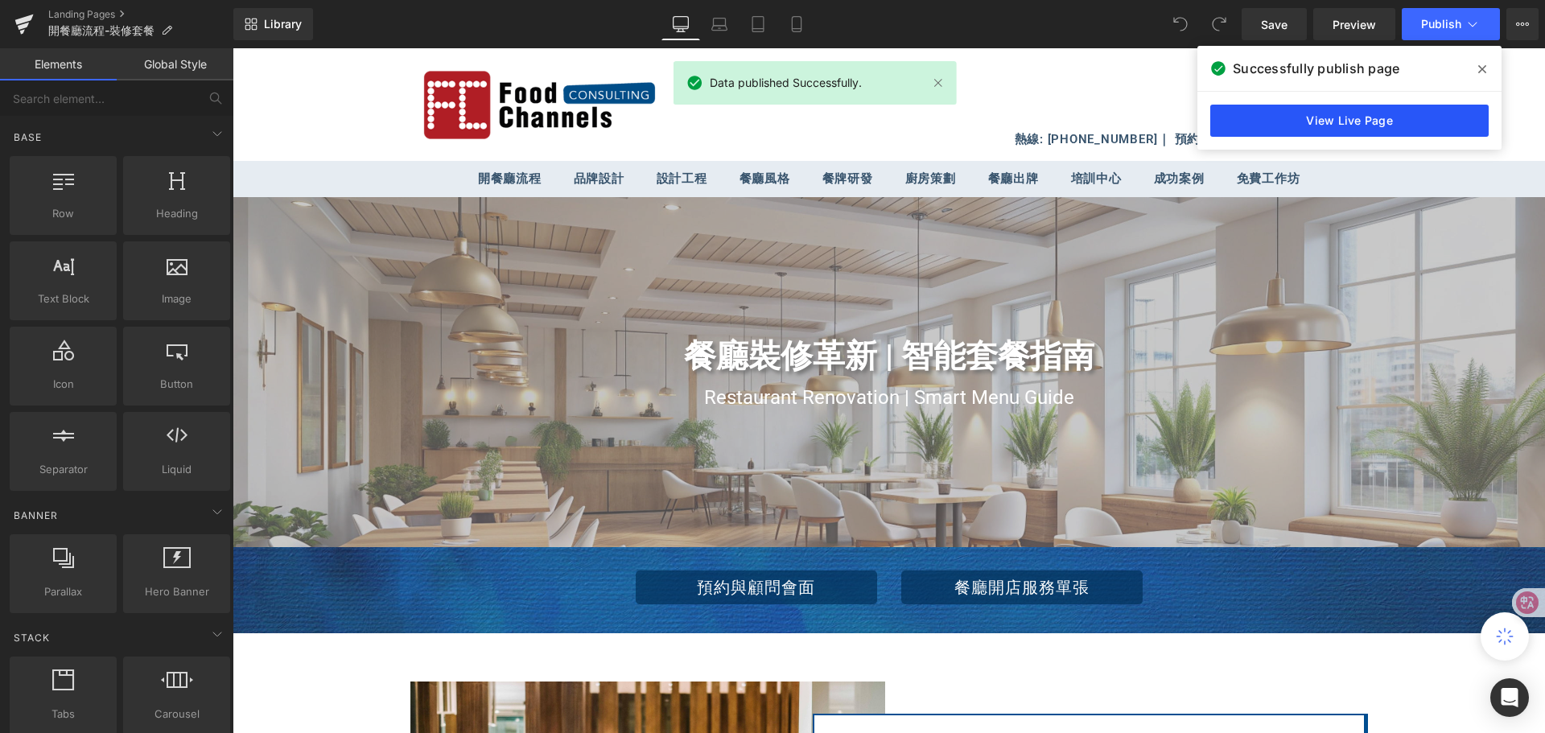
click at [1409, 116] on link "View Live Page" at bounding box center [1350, 121] width 278 height 32
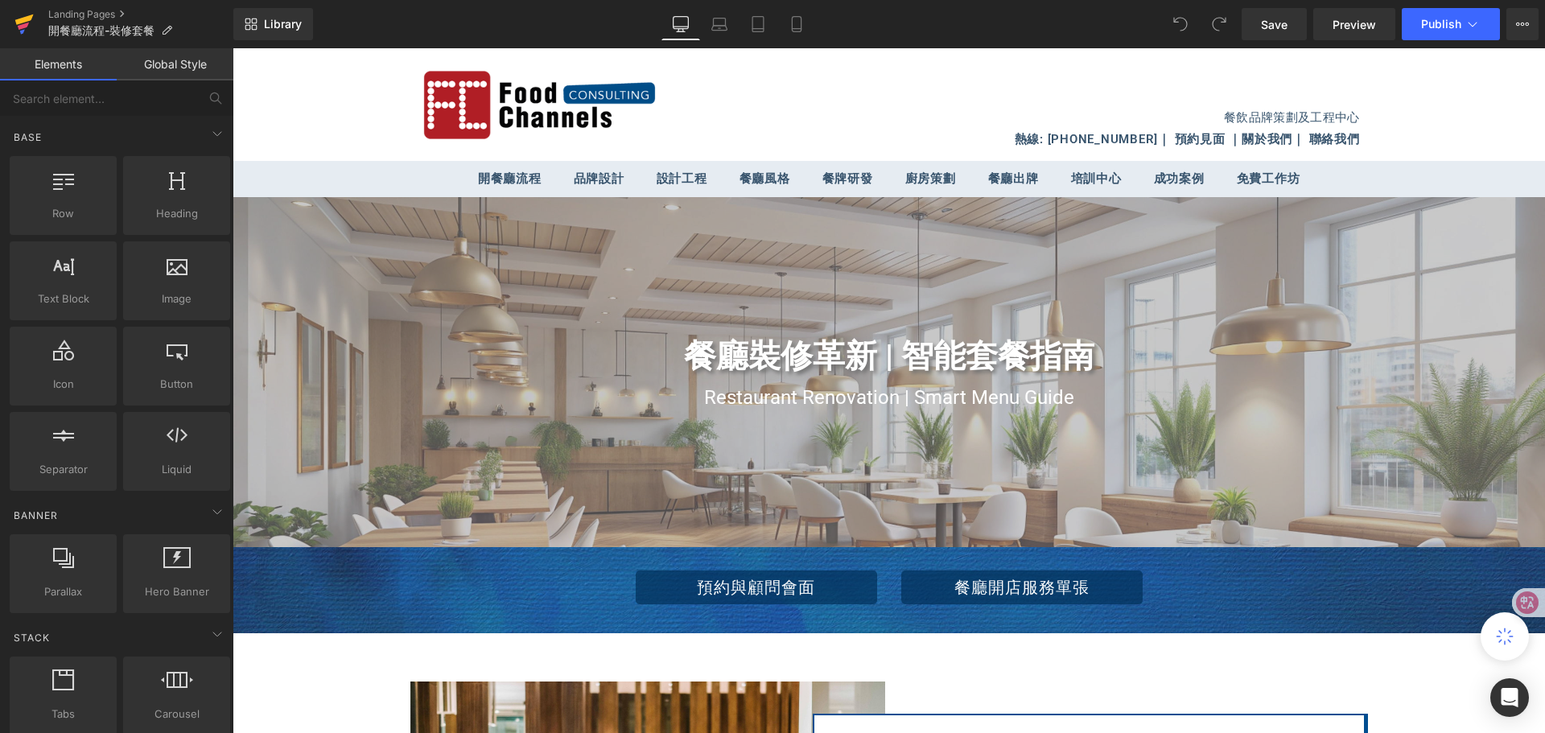
click at [17, 27] on icon at bounding box center [23, 24] width 19 height 40
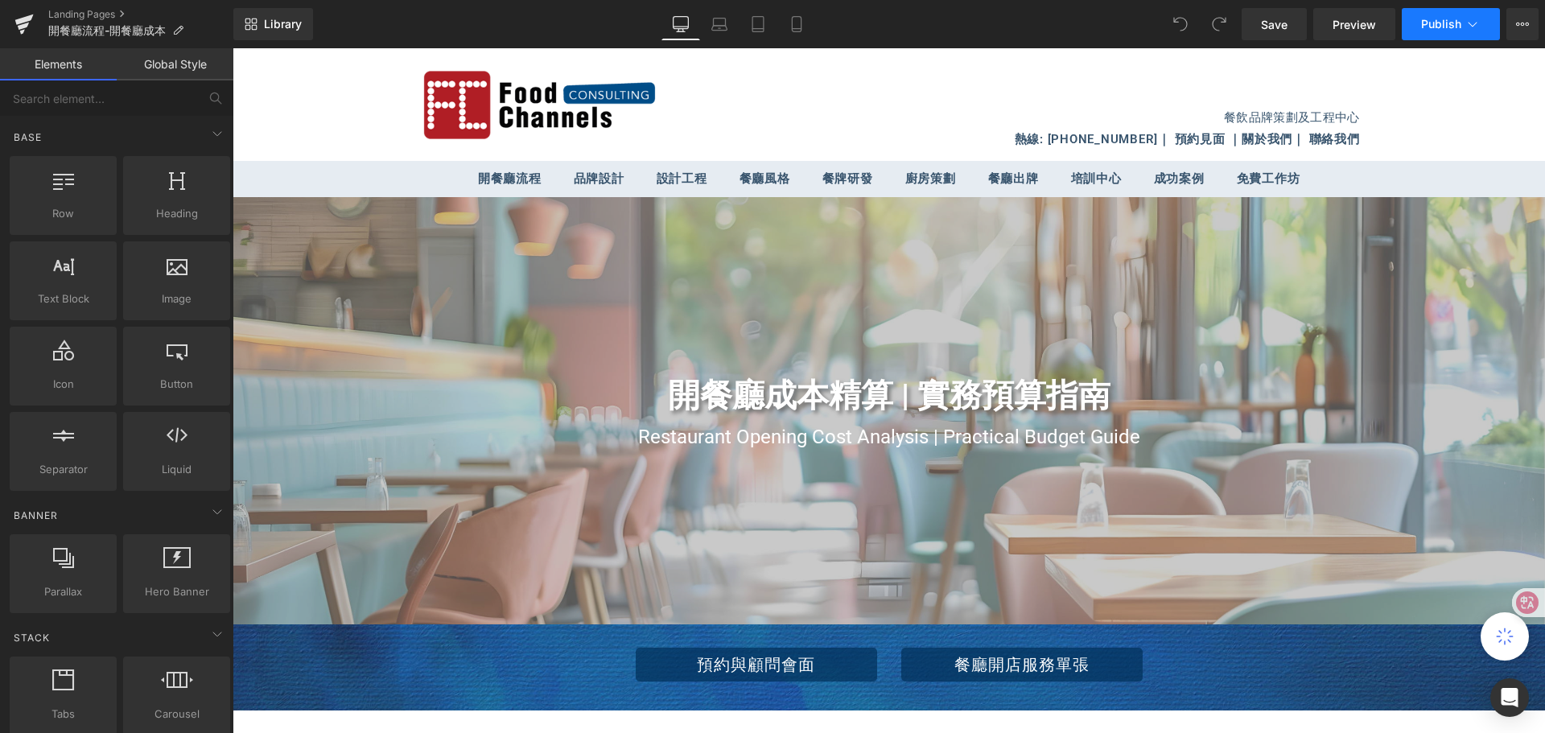
click at [1476, 26] on icon at bounding box center [1473, 24] width 16 height 16
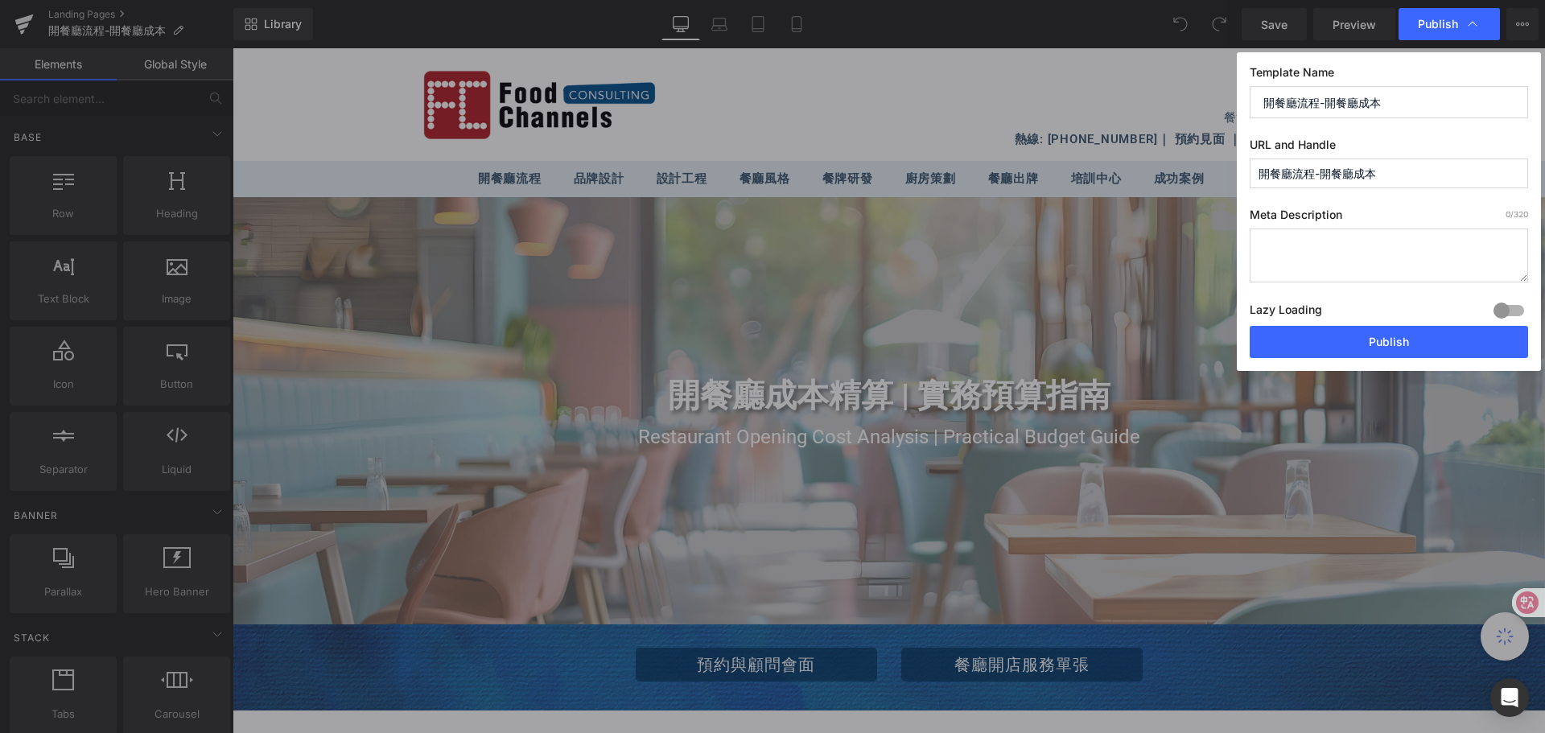
drag, startPoint x: 1380, startPoint y: 175, endPoint x: 1255, endPoint y: 176, distance: 124.8
click at [1255, 176] on input "開餐廳流程-開餐廳成本" at bounding box center [1389, 174] width 278 height 30
paste input "Restaurant Opening Process - Restaurant Opening Costs"
drag, startPoint x: 1368, startPoint y: 177, endPoint x: 1525, endPoint y: 170, distance: 157.1
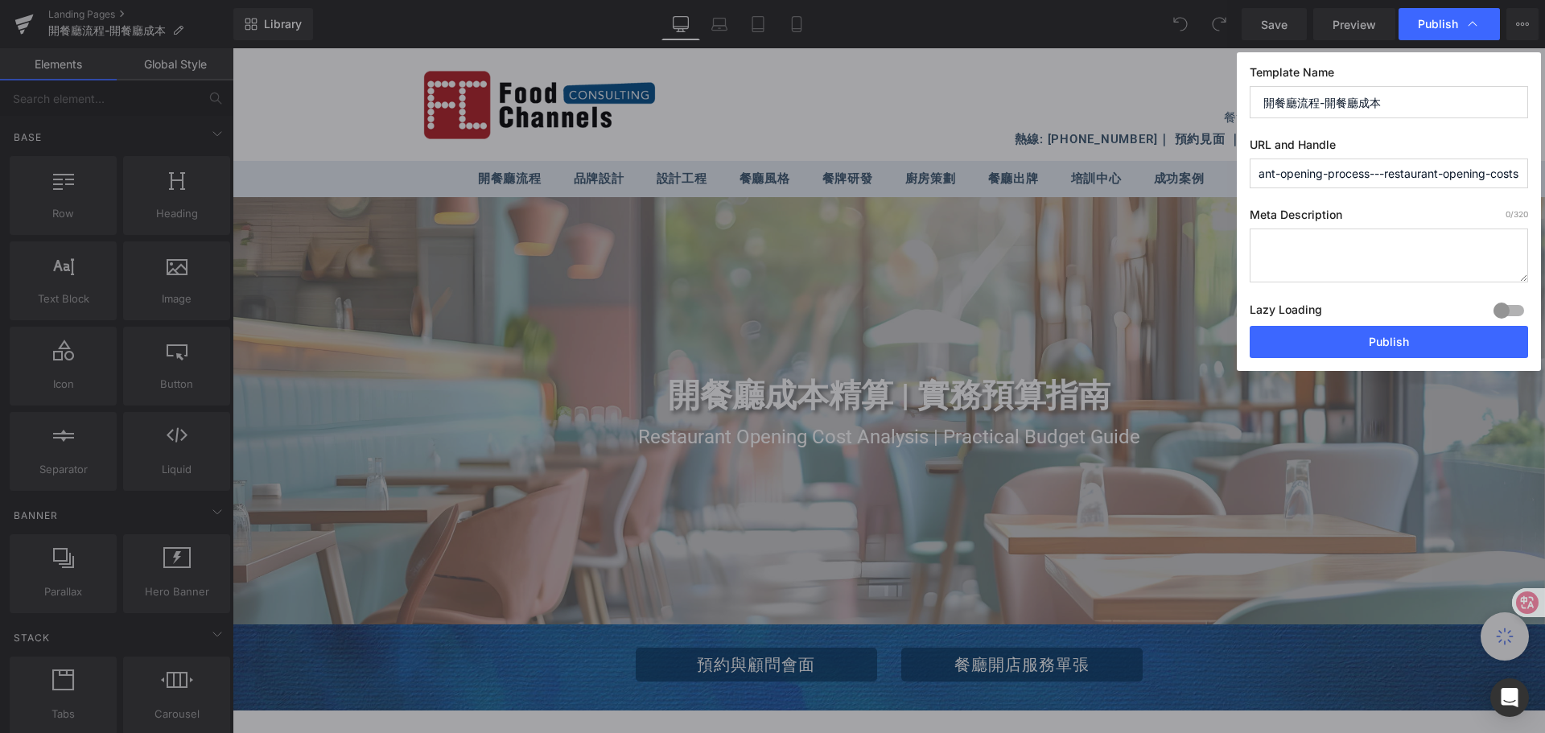
click at [1525, 170] on input "restaurant-opening-process---restaurant-opening-costs" at bounding box center [1389, 174] width 278 height 30
click at [1320, 176] on input "restaurant-opening-process" at bounding box center [1389, 174] width 278 height 30
paste input "---restaurant-opening-costs"
drag, startPoint x: 1310, startPoint y: 175, endPoint x: 1334, endPoint y: 174, distance: 23.4
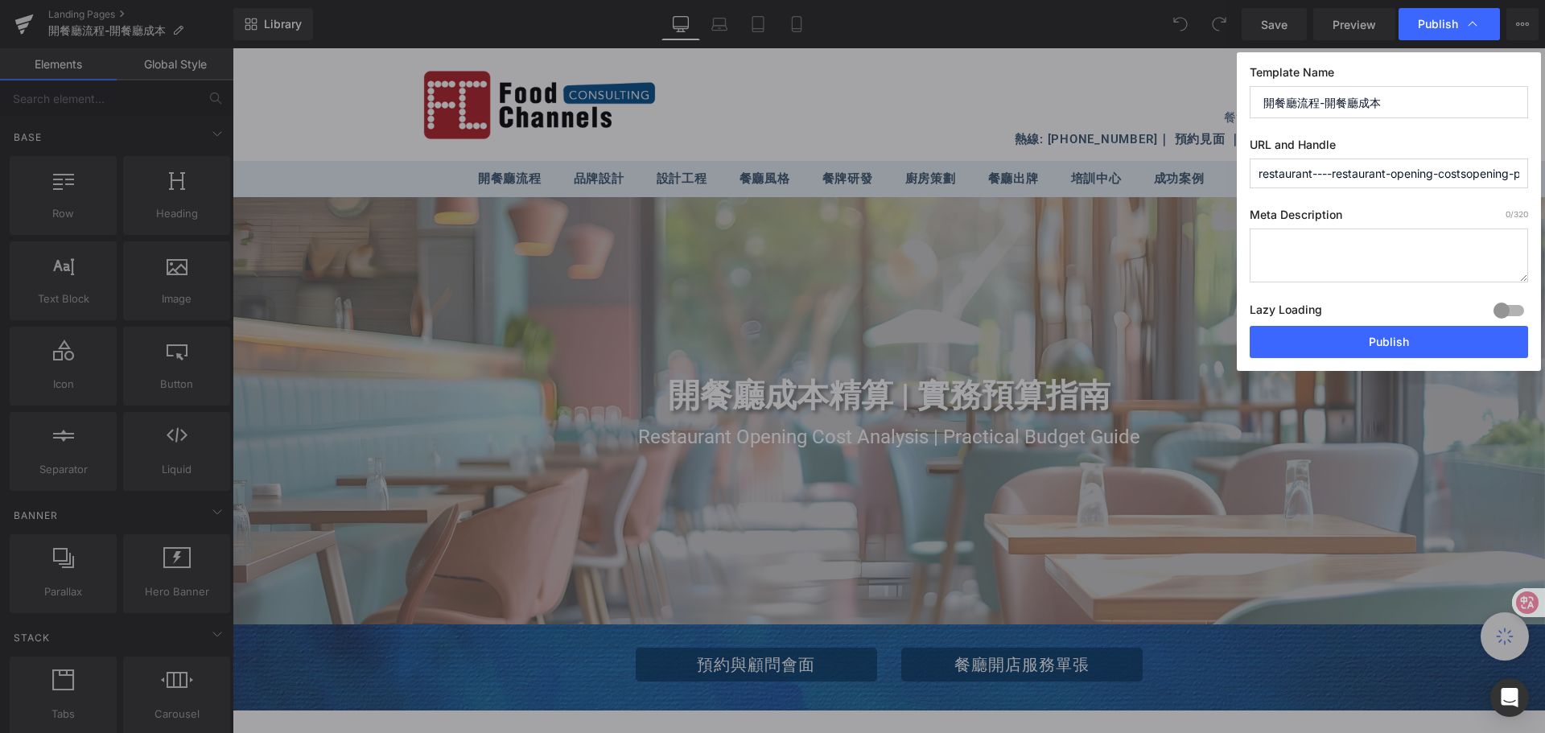
click at [1334, 174] on input "restaurant----restaurant-opening-costsopening-process" at bounding box center [1389, 174] width 278 height 30
click at [1320, 175] on input "restaurant----restaurant-opening-costsopening-process" at bounding box center [1389, 174] width 278 height 30
drag, startPoint x: 1315, startPoint y: 175, endPoint x: 1335, endPoint y: 178, distance: 20.4
click at [1335, 178] on input "restaurant----restaurant-opening-costsopening-process" at bounding box center [1389, 174] width 278 height 30
type input "restaurant-restaurant-opening-costsopening-process"
